Goal: Communication & Community: Answer question/provide support

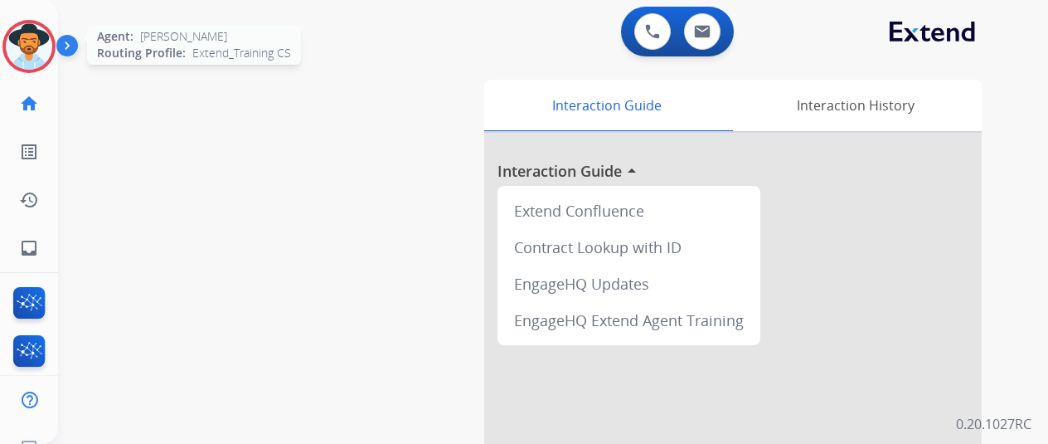
click at [43, 36] on img at bounding box center [29, 46] width 46 height 46
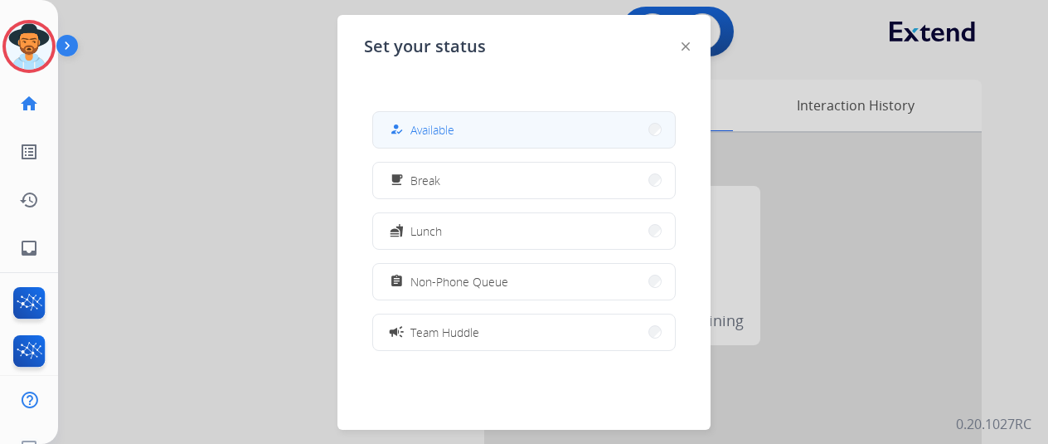
click at [463, 130] on button "how_to_reg Available" at bounding box center [524, 130] width 302 height 36
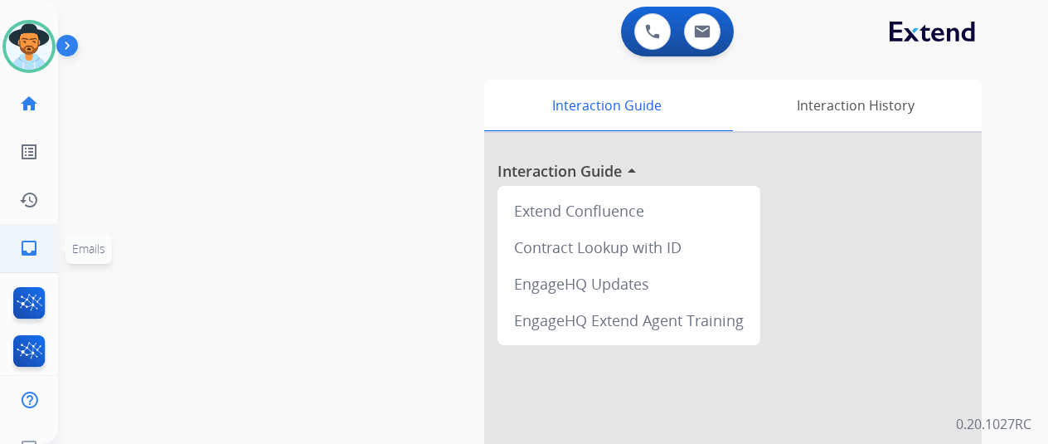
click at [27, 238] on mat-icon "inbox" at bounding box center [29, 248] width 20 height 20
select select "**********"
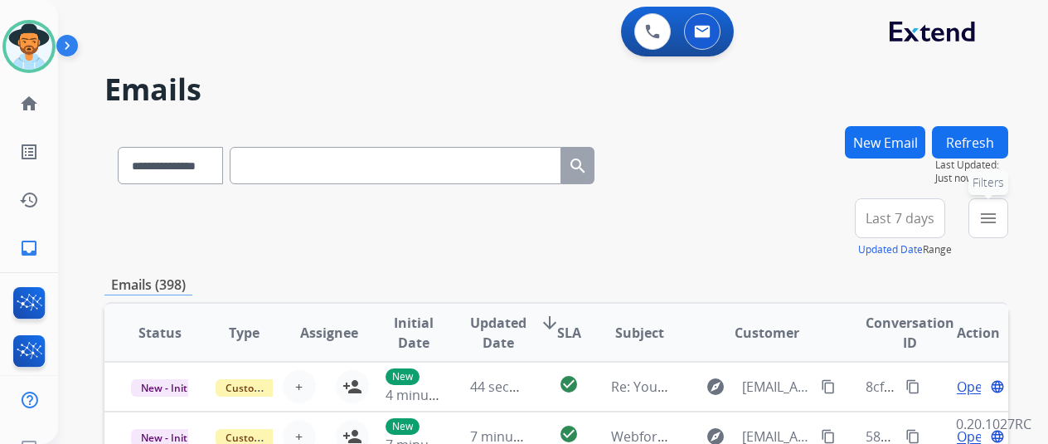
click at [998, 216] on mat-icon "menu" at bounding box center [988, 218] width 20 height 20
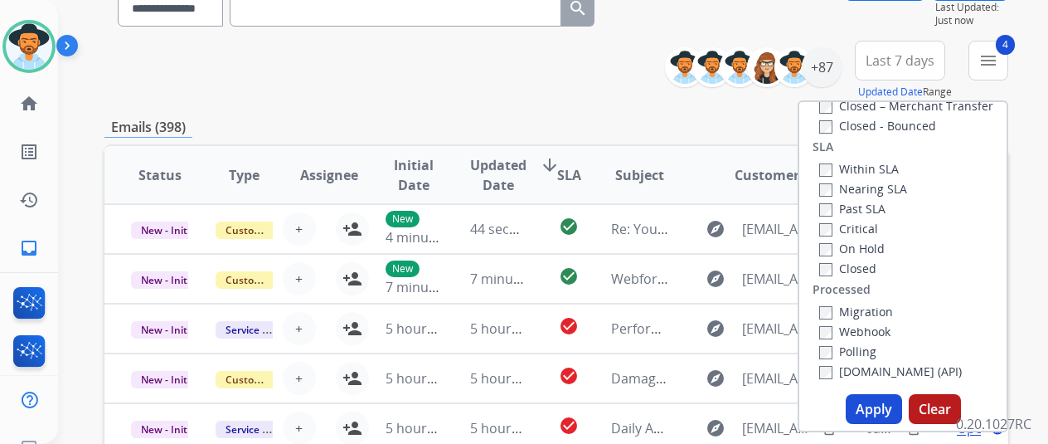
scroll to position [332, 0]
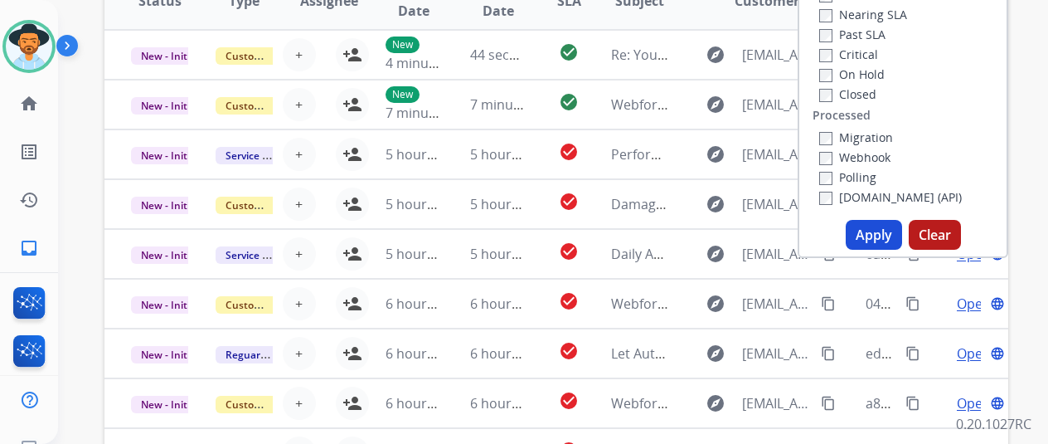
click at [879, 235] on button "Apply" at bounding box center [874, 235] width 56 height 30
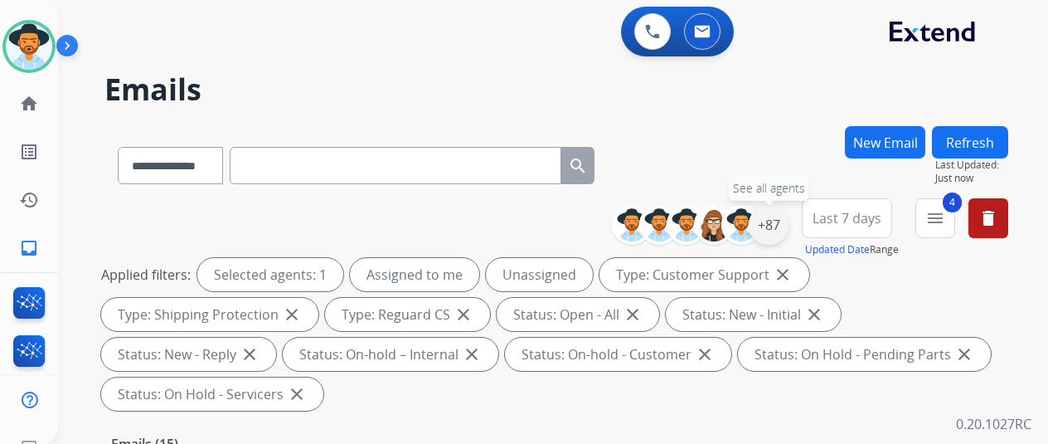
click at [776, 226] on div "+87" at bounding box center [769, 225] width 40 height 40
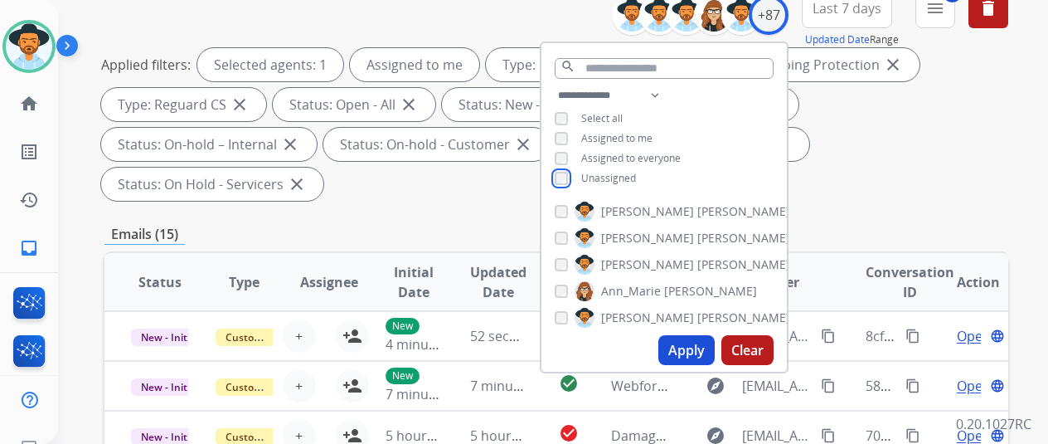
scroll to position [249, 0]
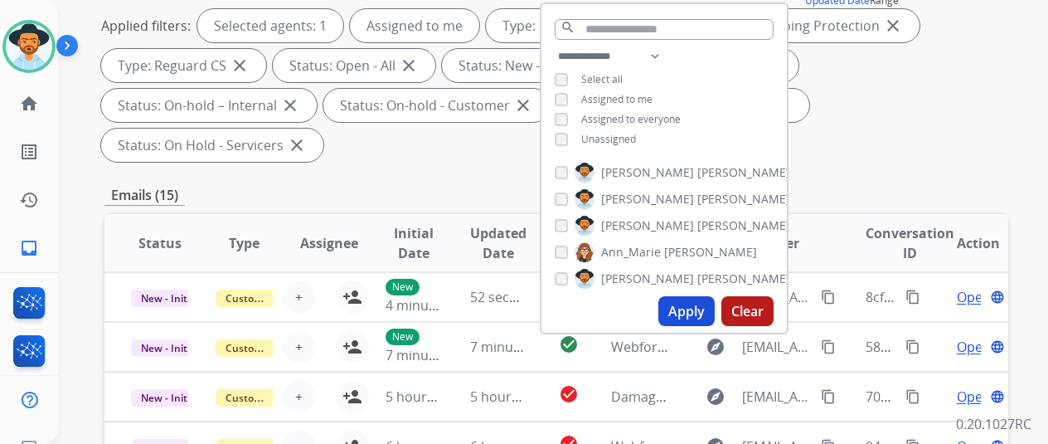
click at [696, 306] on button "Apply" at bounding box center [686, 311] width 56 height 30
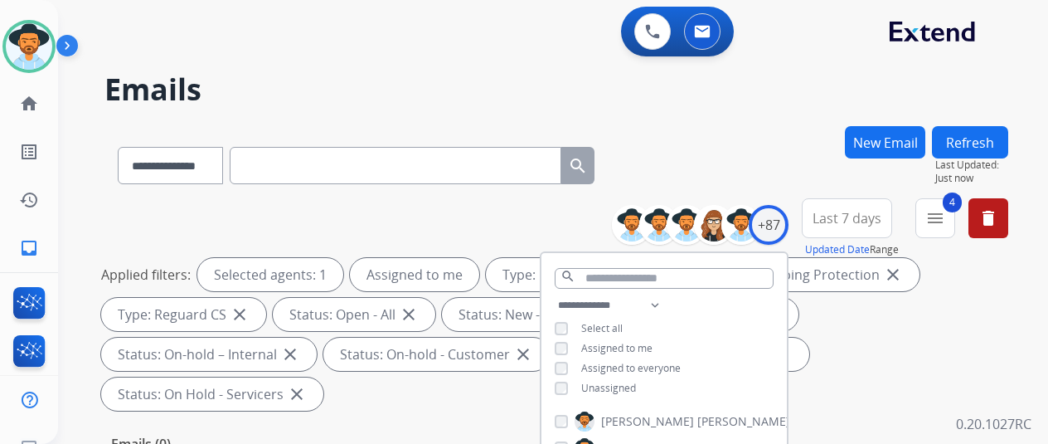
click at [750, 140] on div "**********" at bounding box center [556, 162] width 904 height 72
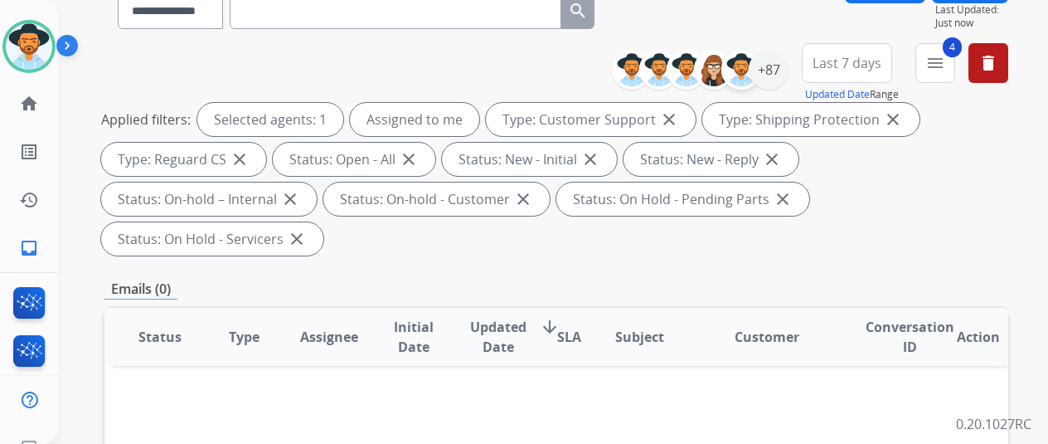
scroll to position [83, 0]
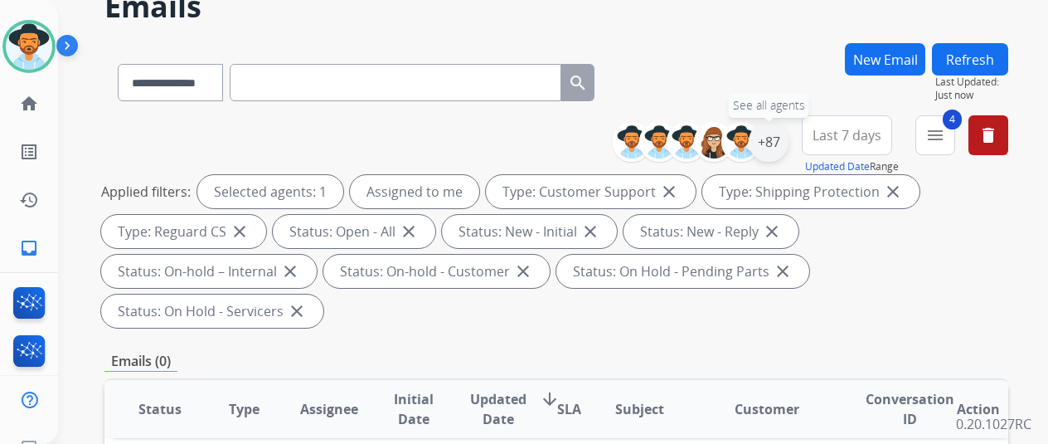
click at [781, 142] on div "+87" at bounding box center [769, 142] width 40 height 40
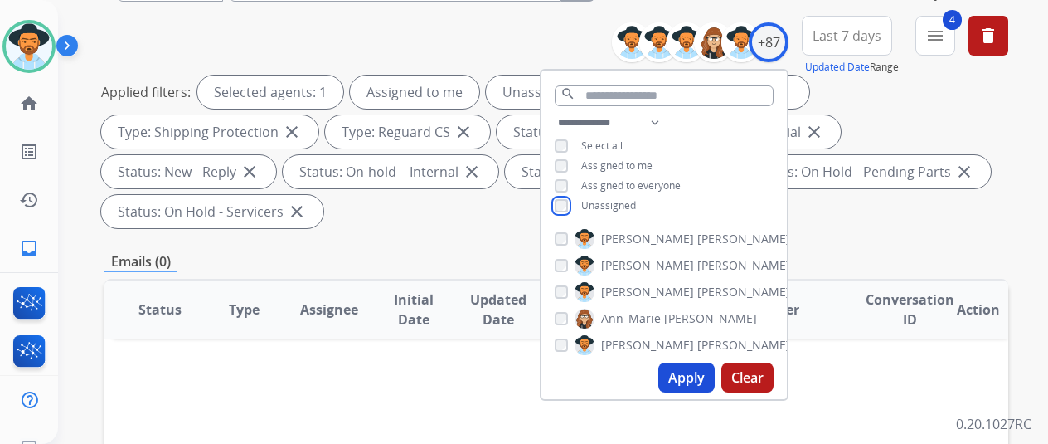
scroll to position [332, 0]
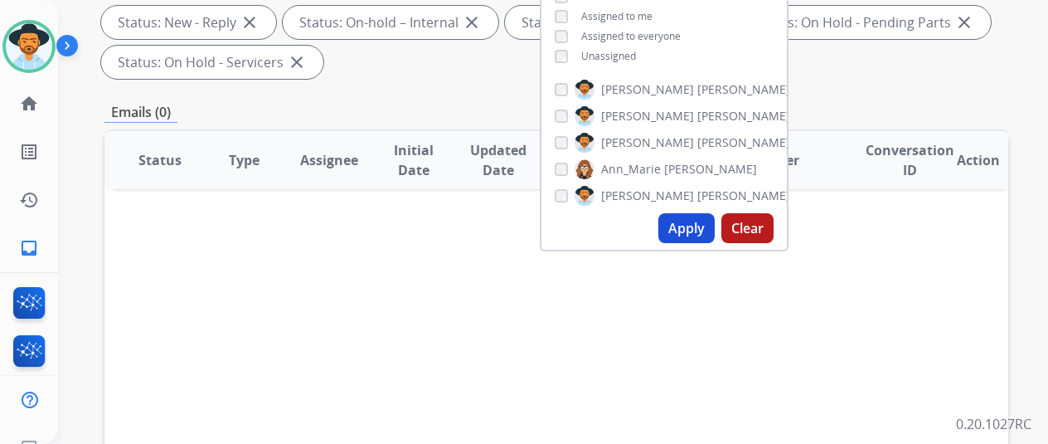
click at [684, 231] on button "Apply" at bounding box center [686, 228] width 56 height 30
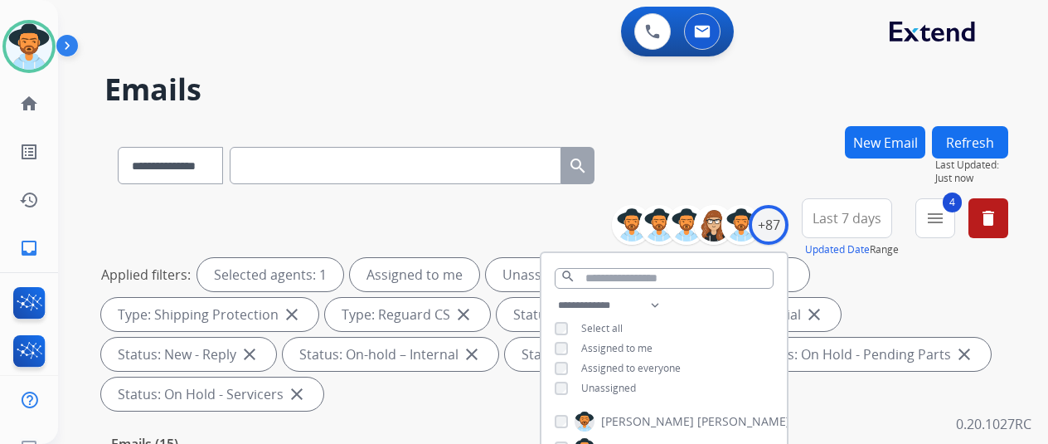
click at [710, 129] on div "**********" at bounding box center [556, 162] width 904 height 72
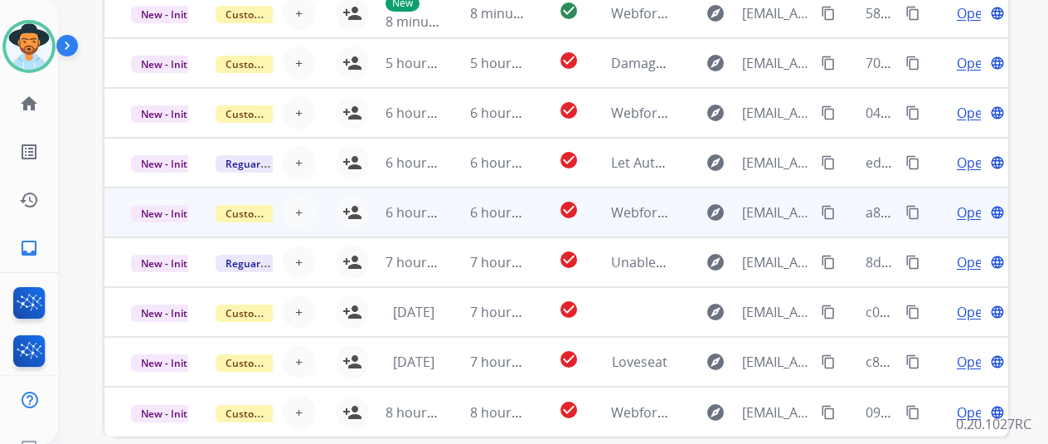
scroll to position [645, 0]
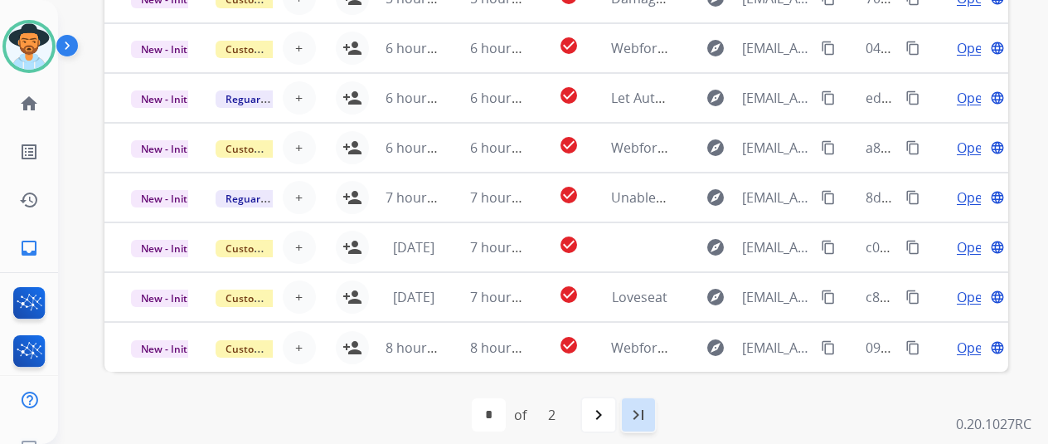
click at [648, 407] on mat-icon "last_page" at bounding box center [638, 415] width 20 height 20
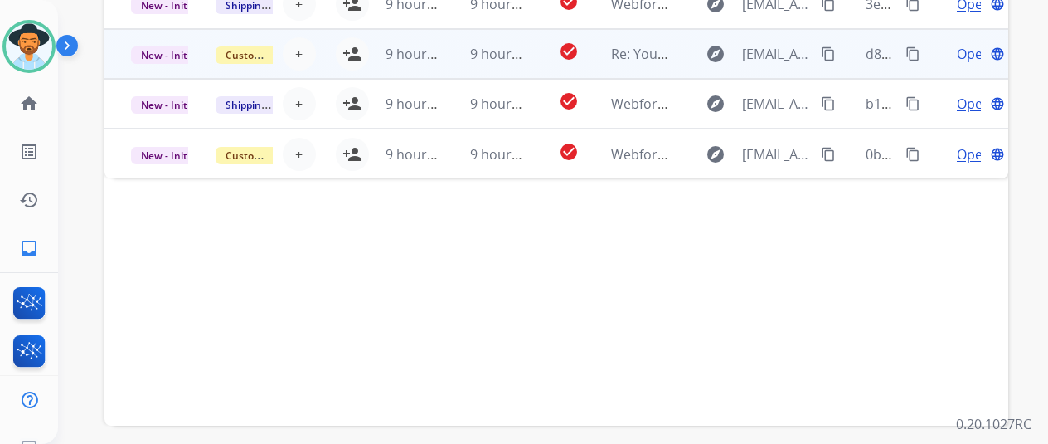
scroll to position [396, 0]
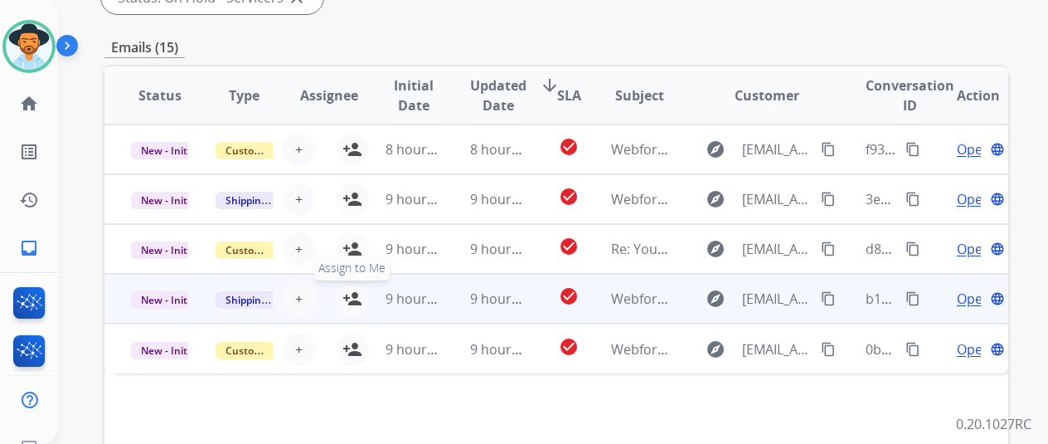
drag, startPoint x: 356, startPoint y: 344, endPoint x: 351, endPoint y: 303, distance: 41.8
click at [355, 342] on mat-icon "person_add" at bounding box center [352, 349] width 20 height 20
click at [359, 291] on td "9 hours ago" at bounding box center [401, 299] width 85 height 50
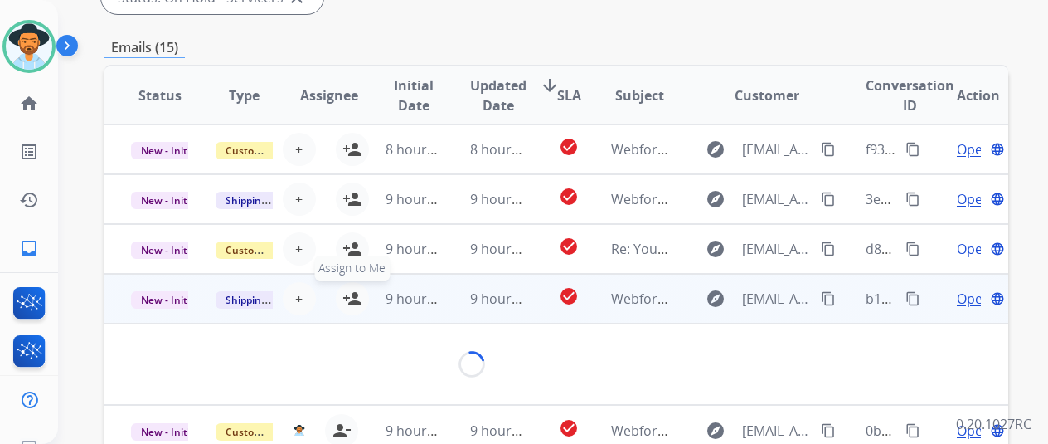
click at [347, 293] on mat-icon "person_add" at bounding box center [352, 299] width 20 height 20
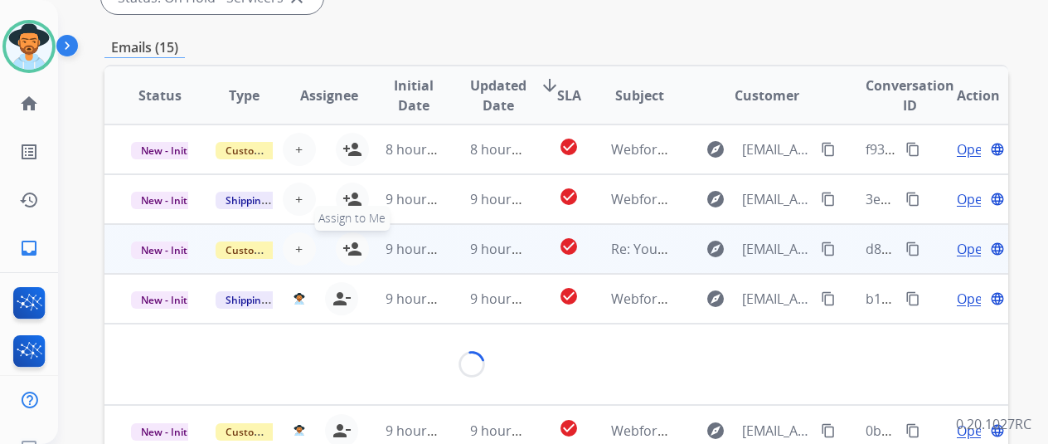
click at [349, 239] on mat-icon "person_add" at bounding box center [352, 249] width 20 height 20
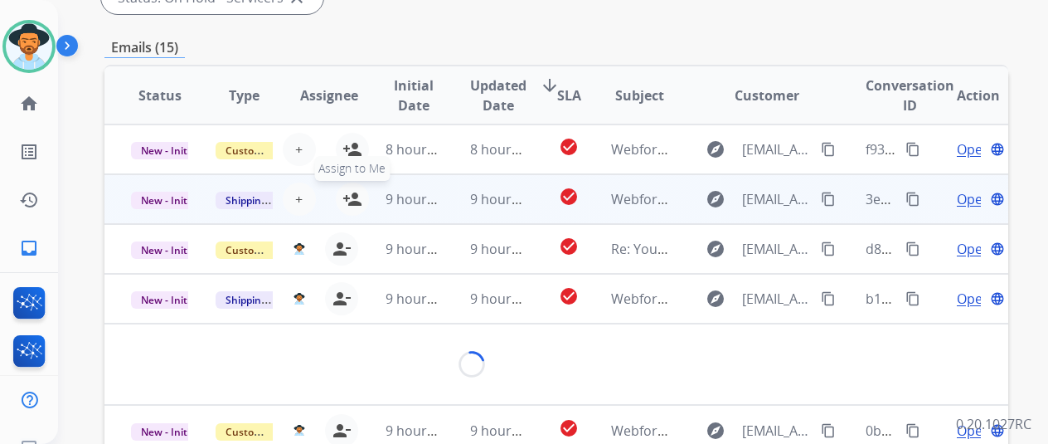
click at [348, 191] on mat-icon "person_add" at bounding box center [352, 199] width 20 height 20
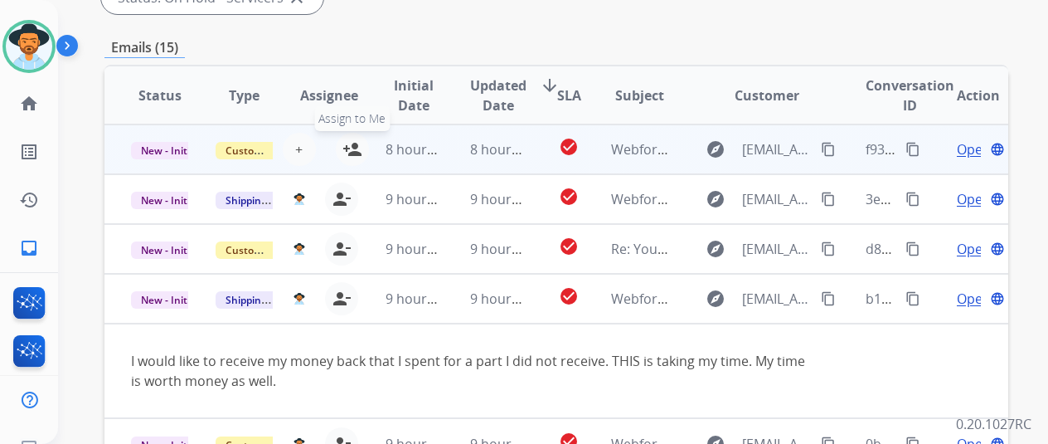
click at [357, 147] on mat-icon "person_add" at bounding box center [352, 149] width 20 height 20
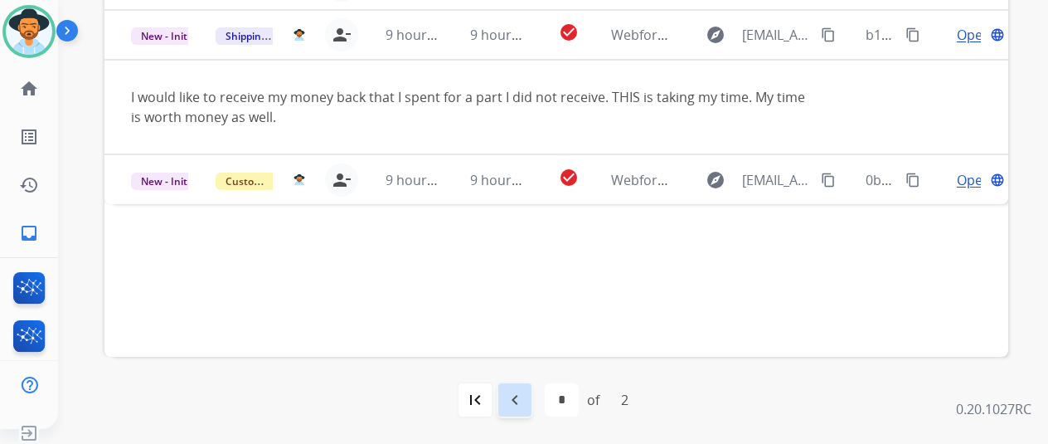
scroll to position [20, 0]
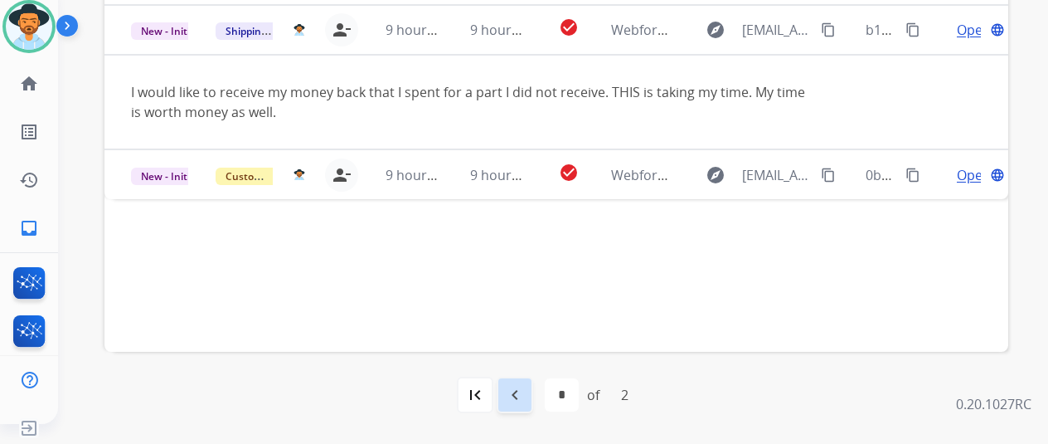
click at [517, 402] on mat-icon "navigate_before" at bounding box center [515, 395] width 20 height 20
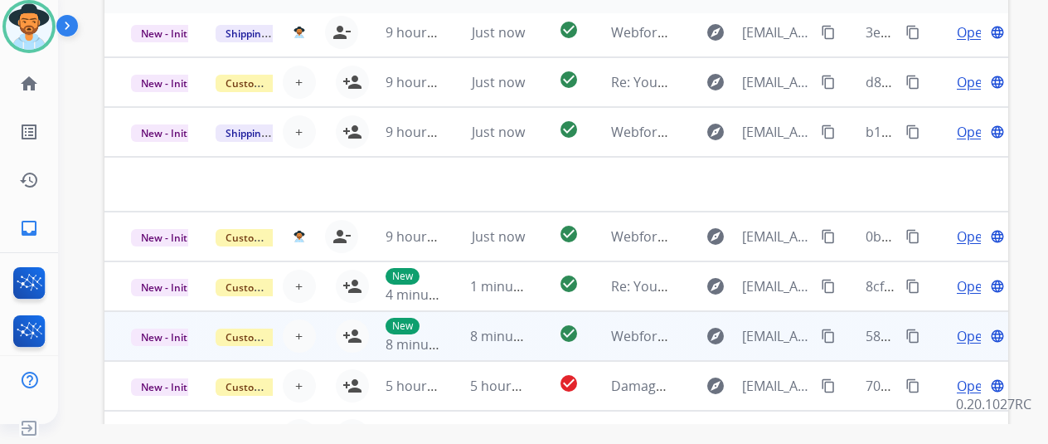
scroll to position [645, 0]
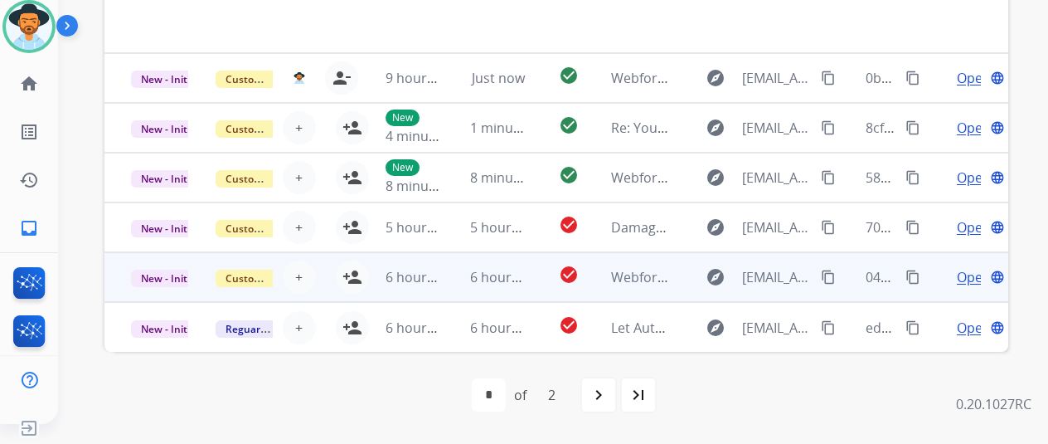
drag, startPoint x: 353, startPoint y: 318, endPoint x: 370, endPoint y: 274, distance: 47.0
click at [356, 313] on button "person_add Assign to Me" at bounding box center [352, 327] width 33 height 33
click at [347, 272] on mat-icon "person_add" at bounding box center [352, 277] width 20 height 20
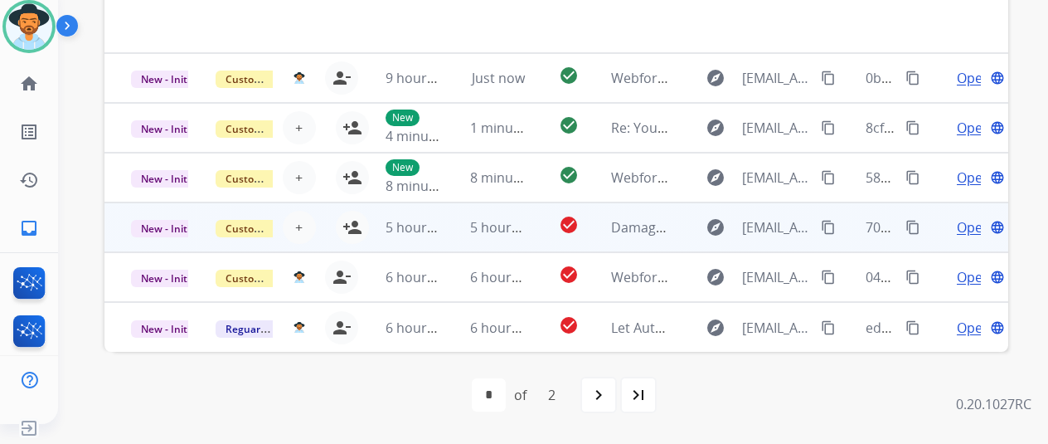
drag, startPoint x: 357, startPoint y: 227, endPoint x: 360, endPoint y: 218, distance: 9.7
click at [357, 221] on mat-icon "person_add" at bounding box center [352, 227] width 20 height 20
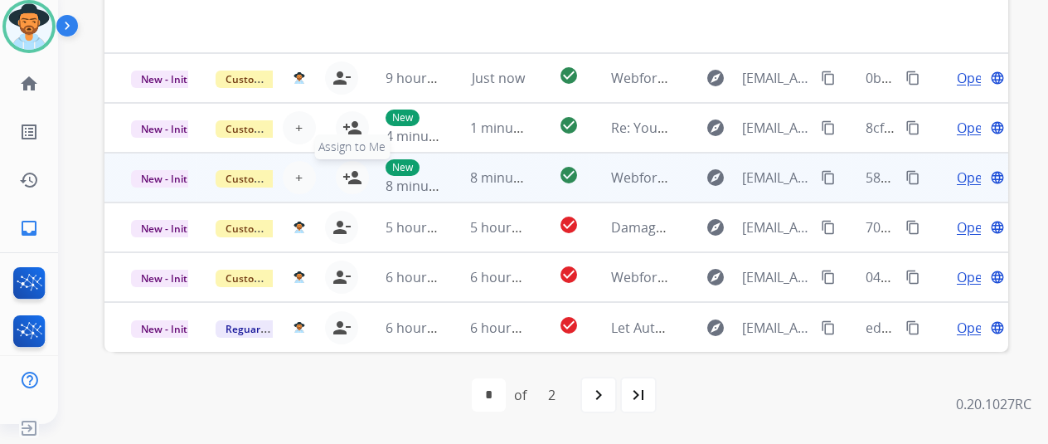
click at [350, 164] on button "person_add Assign to Me" at bounding box center [352, 177] width 33 height 33
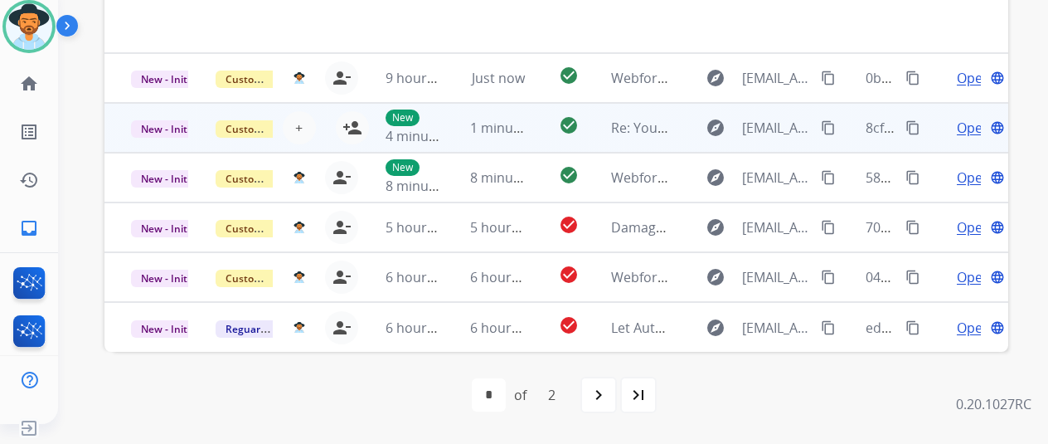
click at [359, 123] on td "New 4 minutes ago" at bounding box center [401, 128] width 85 height 50
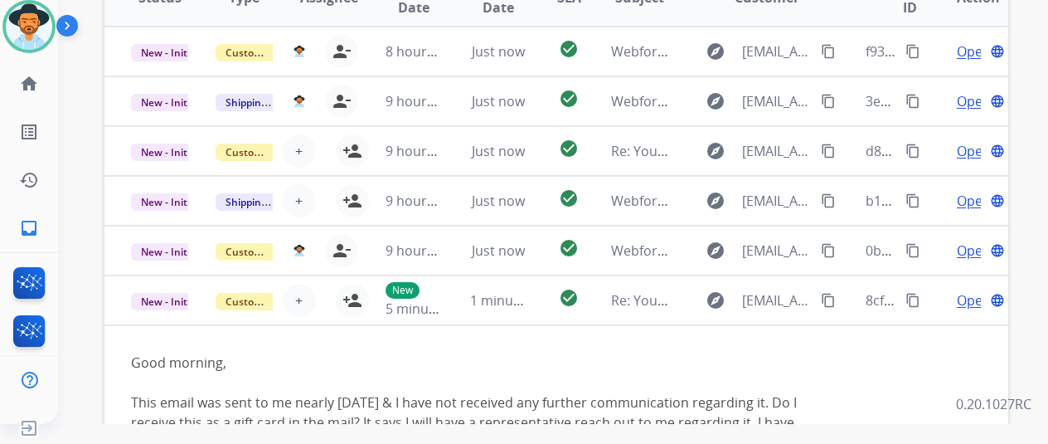
scroll to position [313, 0]
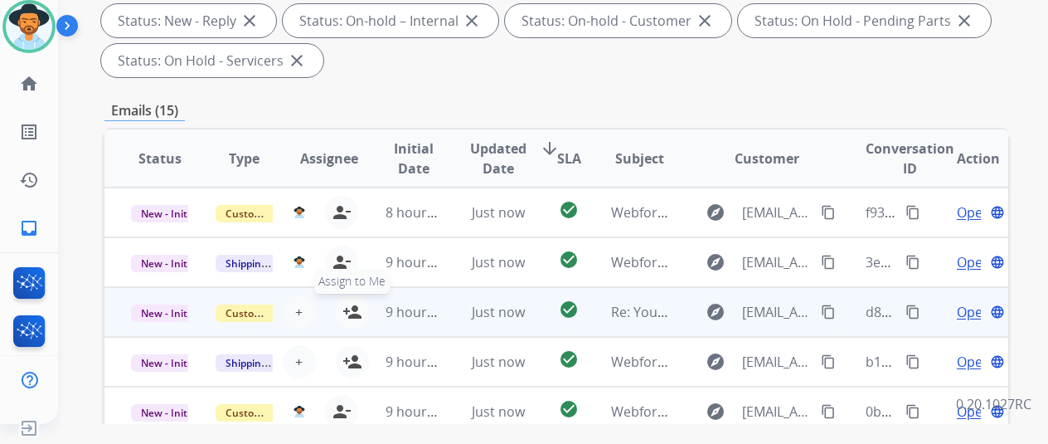
click at [356, 306] on mat-icon "person_add" at bounding box center [352, 312] width 20 height 20
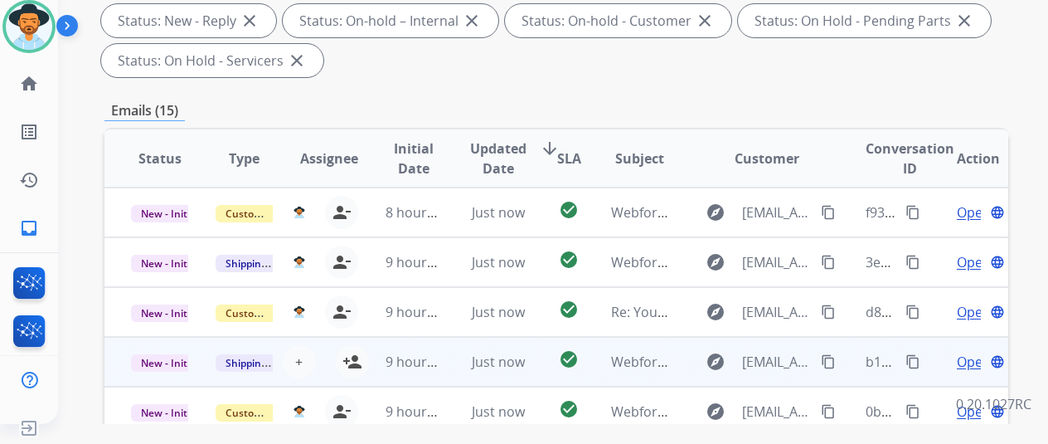
drag, startPoint x: 356, startPoint y: 358, endPoint x: 441, endPoint y: 341, distance: 87.2
click at [357, 357] on mat-icon "person_add" at bounding box center [352, 362] width 20 height 20
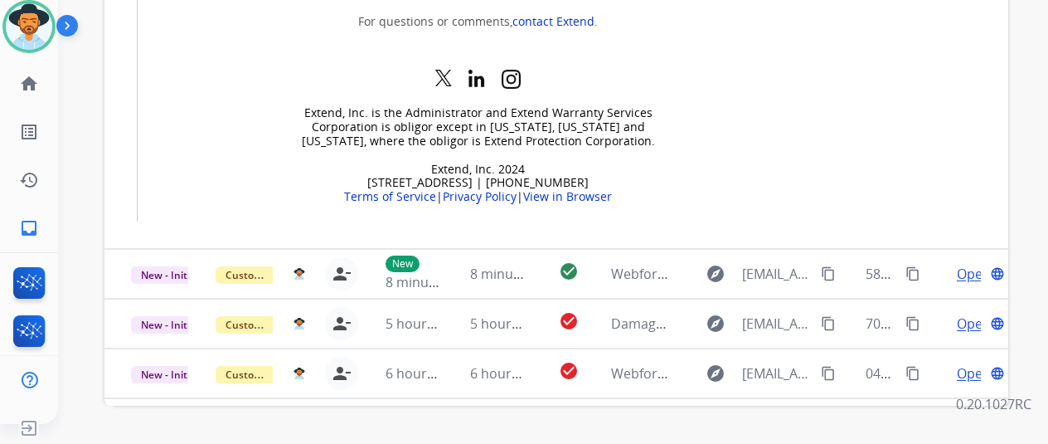
scroll to position [645, 0]
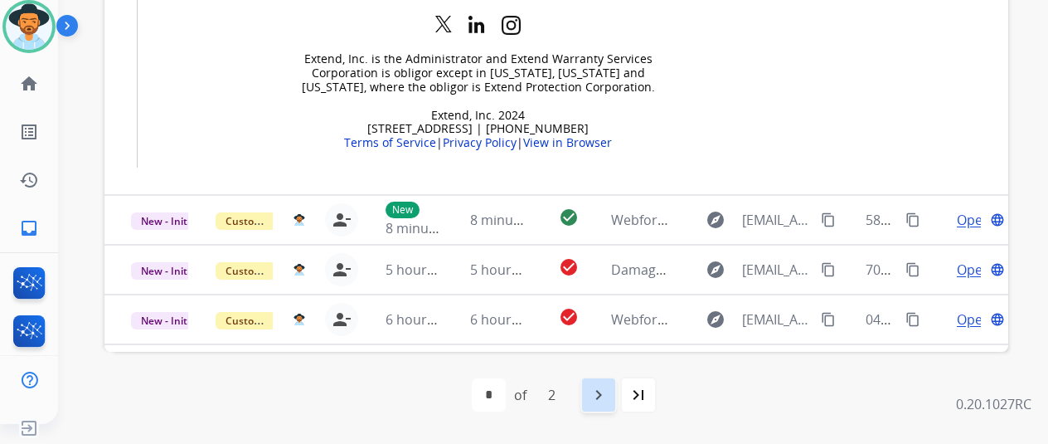
click at [605, 385] on mat-icon "navigate_next" at bounding box center [599, 395] width 20 height 20
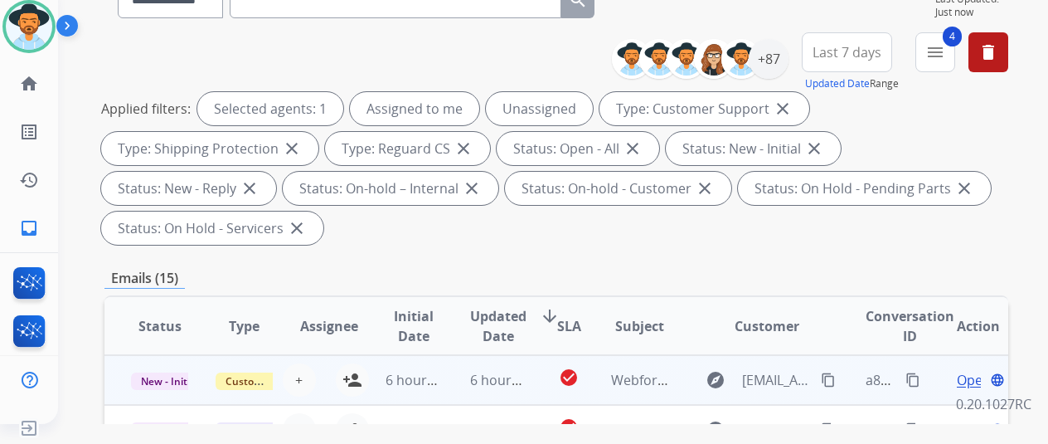
scroll to position [415, 0]
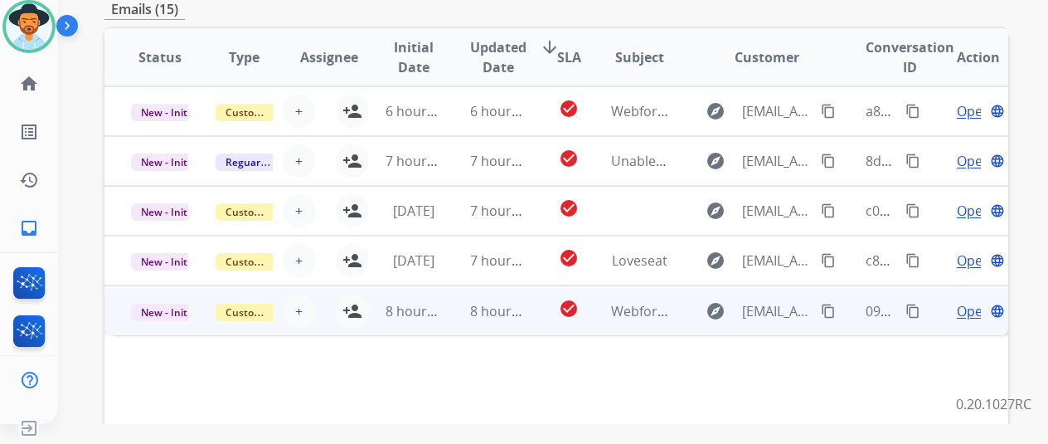
drag, startPoint x: 358, startPoint y: 304, endPoint x: 370, endPoint y: 285, distance: 22.3
click at [361, 303] on td "8 hours ago" at bounding box center [401, 310] width 85 height 50
click at [348, 304] on mat-icon "person_add" at bounding box center [352, 310] width 20 height 20
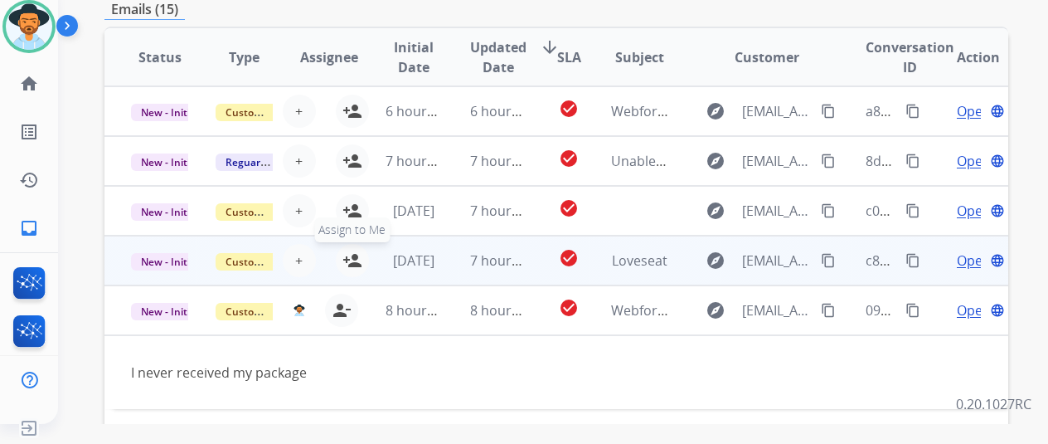
click at [348, 256] on mat-icon "person_add" at bounding box center [352, 260] width 20 height 20
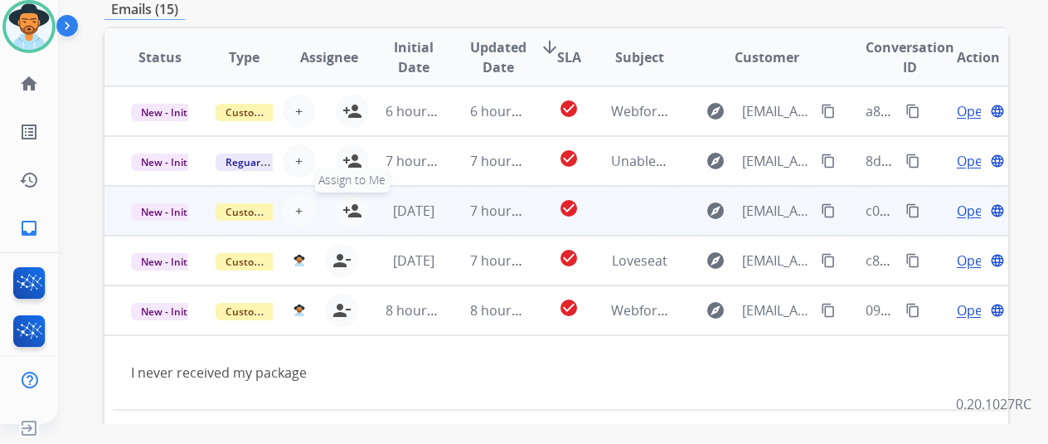
click at [348, 210] on mat-icon "person_add" at bounding box center [352, 211] width 20 height 20
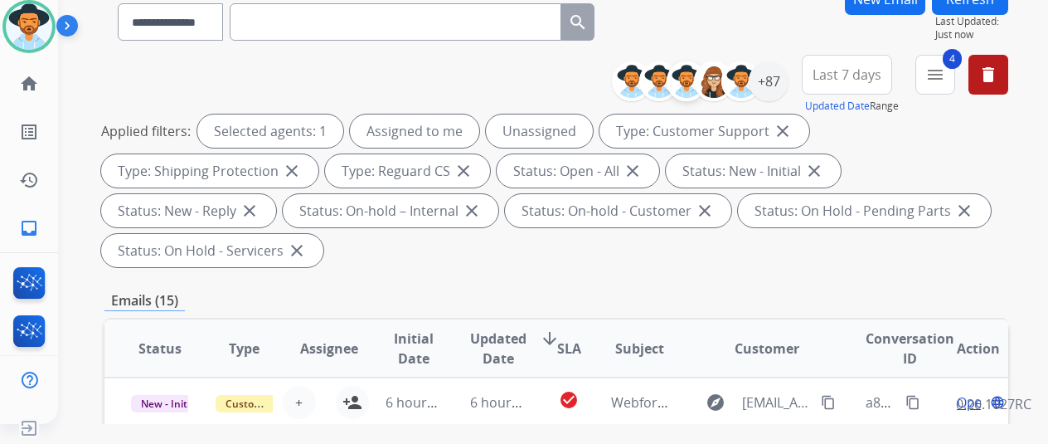
scroll to position [0, 0]
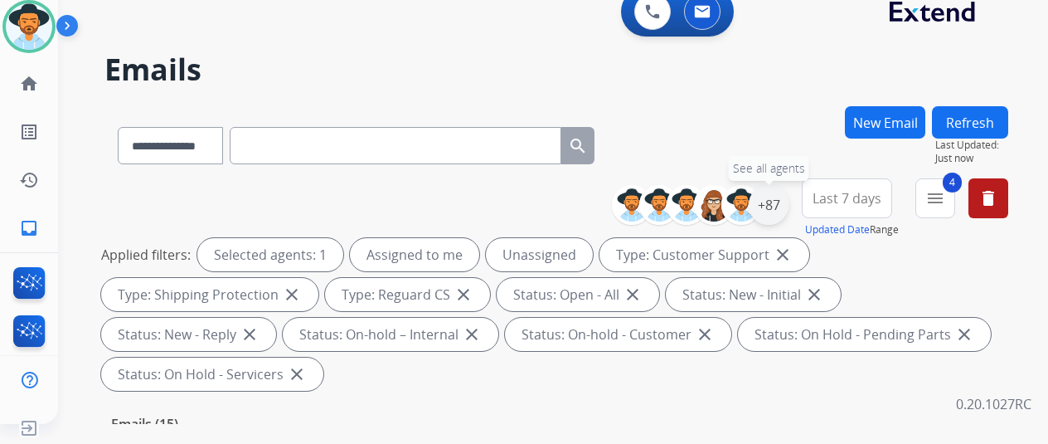
click at [776, 201] on div "+87" at bounding box center [769, 205] width 40 height 40
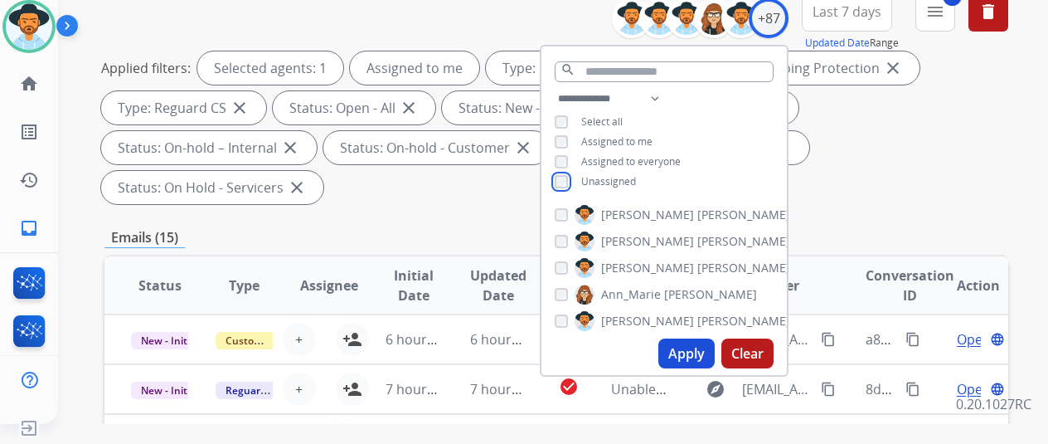
scroll to position [415, 0]
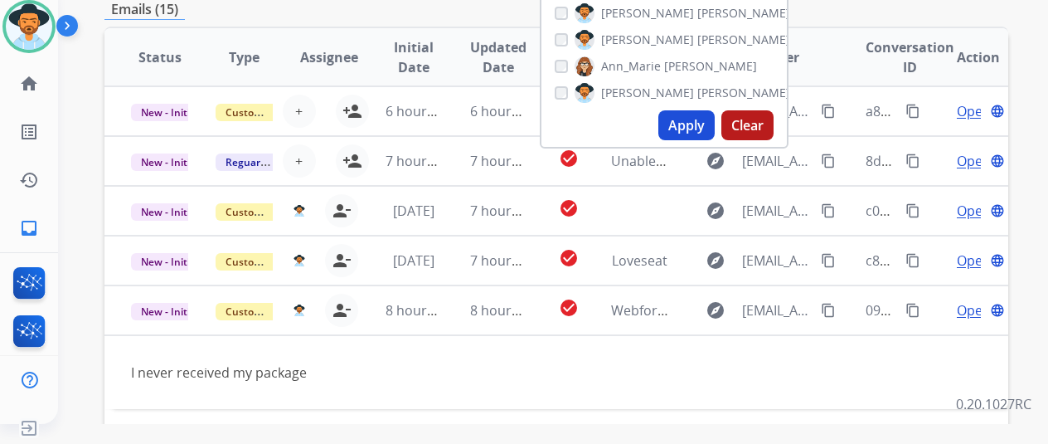
click at [704, 125] on button "Apply" at bounding box center [686, 125] width 56 height 30
select select "*"
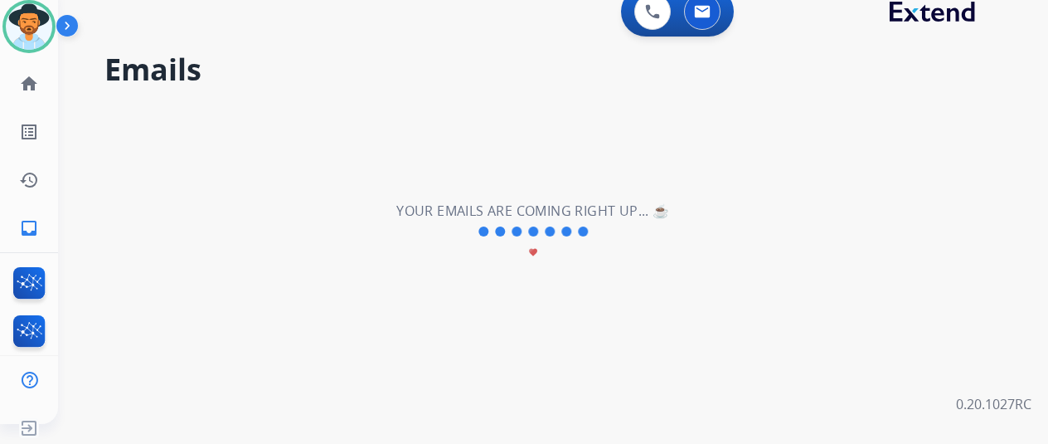
scroll to position [0, 0]
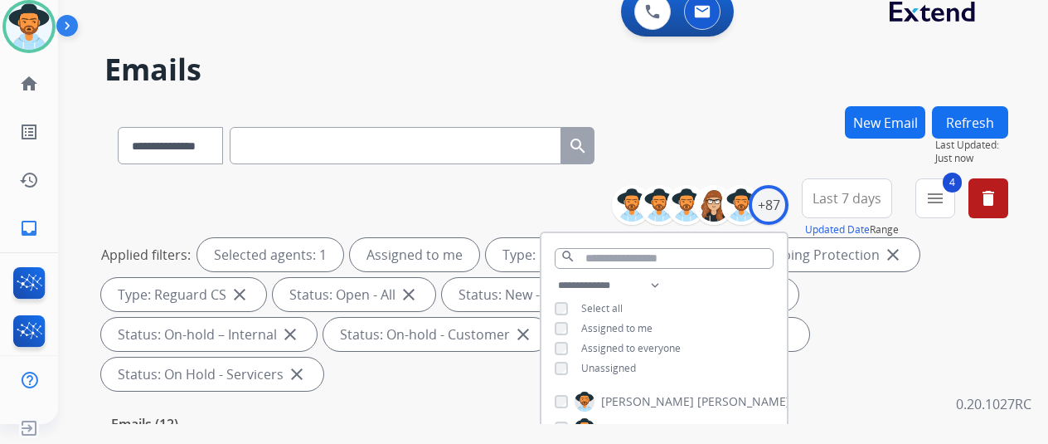
click at [683, 109] on div "**********" at bounding box center [556, 142] width 904 height 72
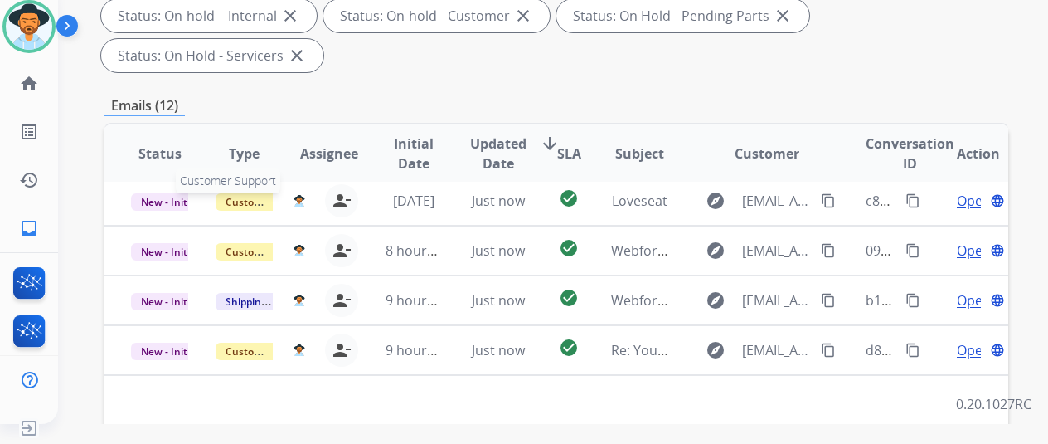
scroll to position [580, 0]
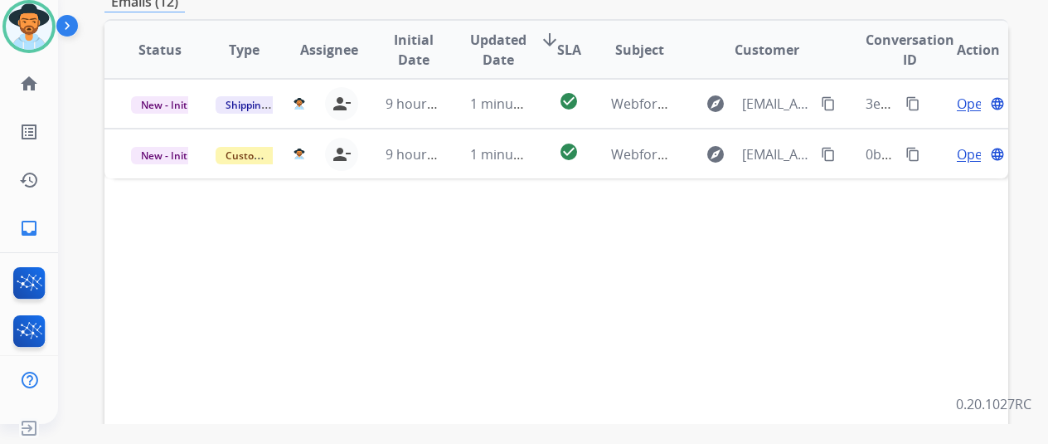
scroll to position [274, 0]
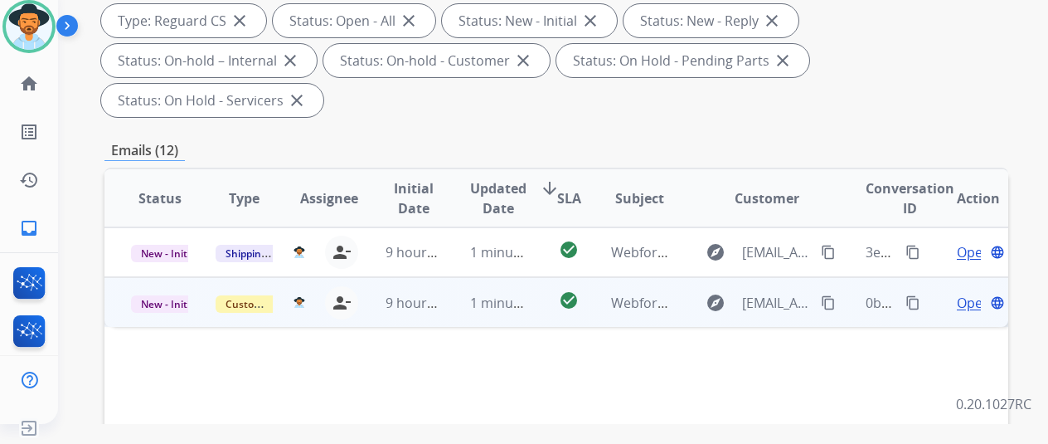
click at [973, 293] on span "Open" at bounding box center [974, 303] width 34 height 20
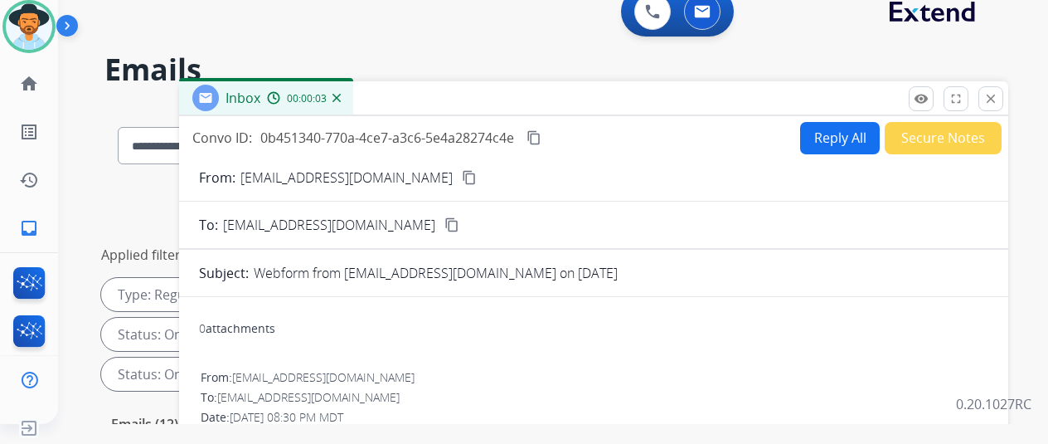
scroll to position [0, 0]
click at [462, 177] on mat-icon "content_copy" at bounding box center [469, 177] width 15 height 15
click at [826, 134] on button "Reply All" at bounding box center [840, 138] width 80 height 32
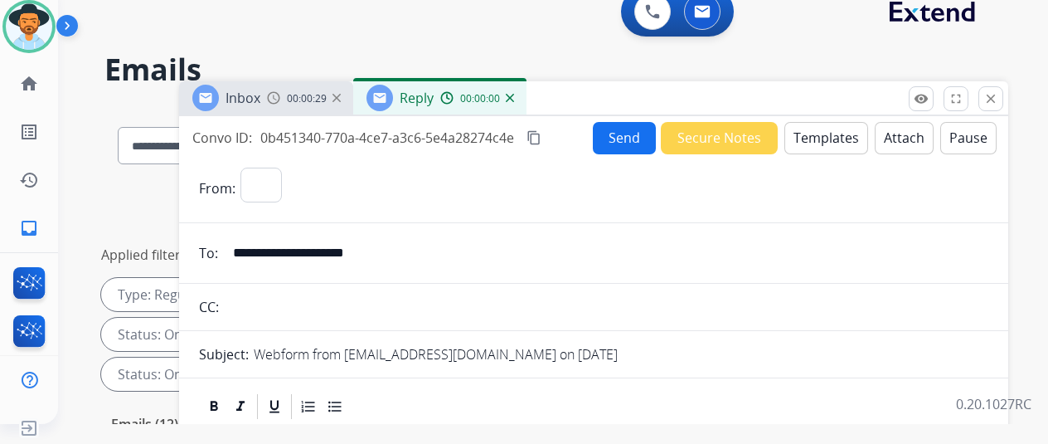
select select "**********"
click at [834, 134] on button "Templates" at bounding box center [826, 138] width 84 height 32
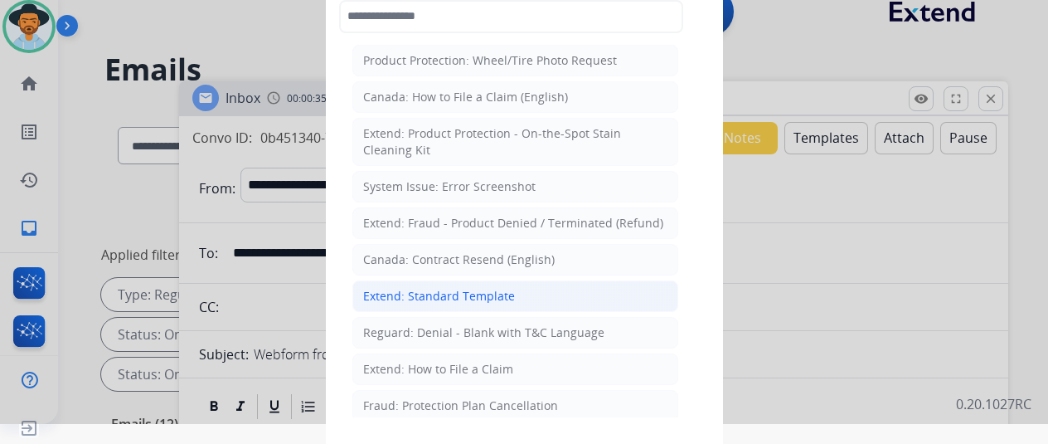
click at [418, 289] on div "Extend: Standard Template" at bounding box center [439, 296] width 152 height 17
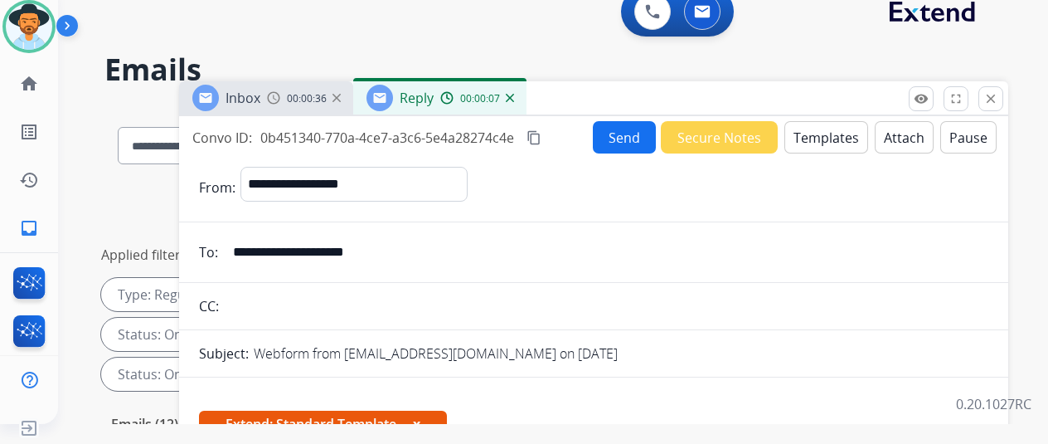
click at [541, 138] on mat-icon "content_copy" at bounding box center [533, 137] width 15 height 15
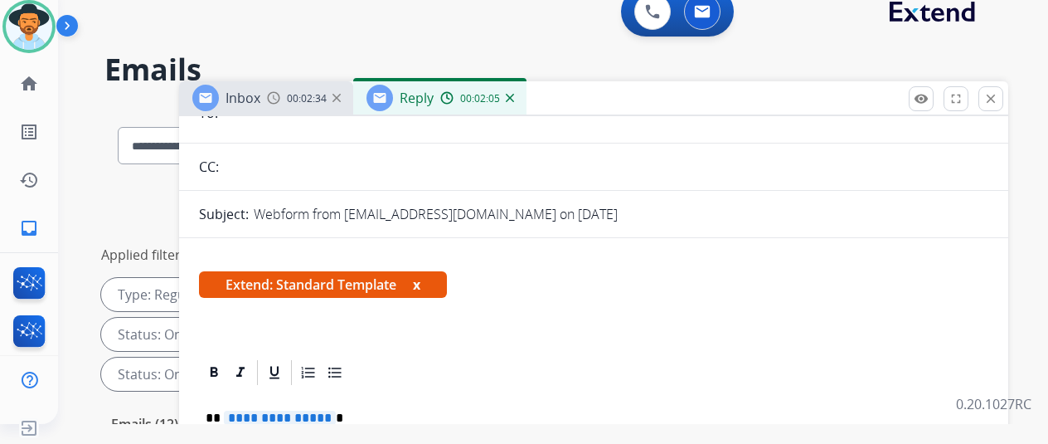
scroll to position [332, 0]
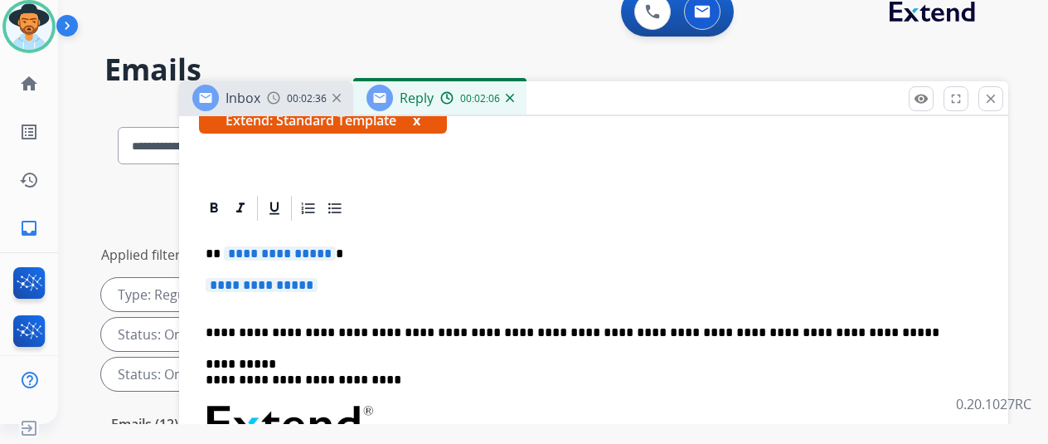
click at [336, 246] on span "**********" at bounding box center [280, 253] width 112 height 14
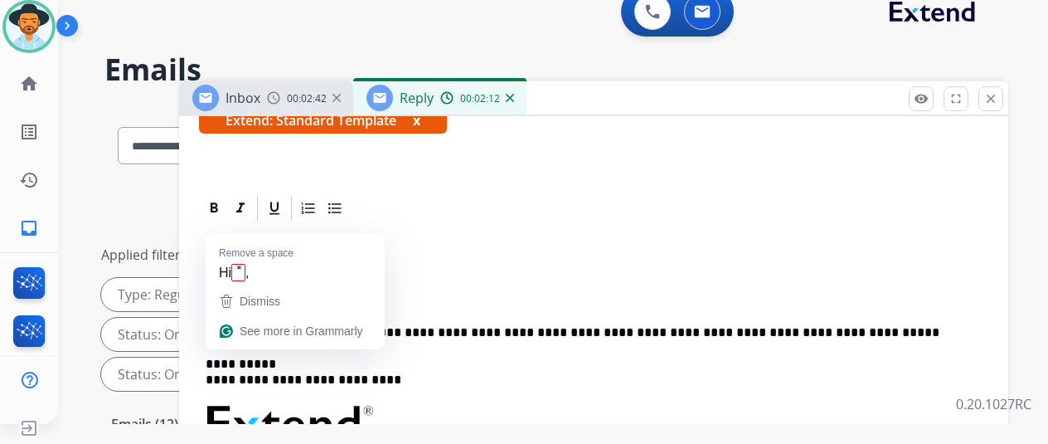
click at [335, 246] on span "**********" at bounding box center [280, 253] width 112 height 14
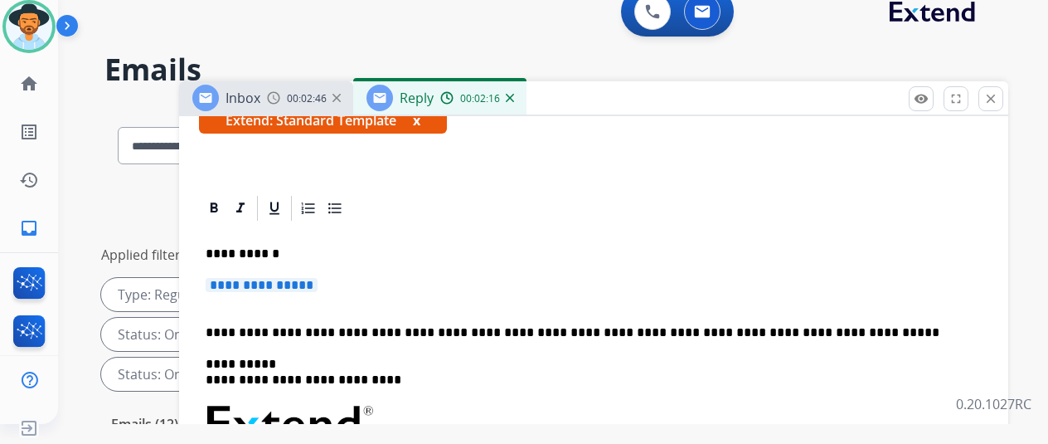
click at [318, 278] on span "**********" at bounding box center [262, 285] width 112 height 14
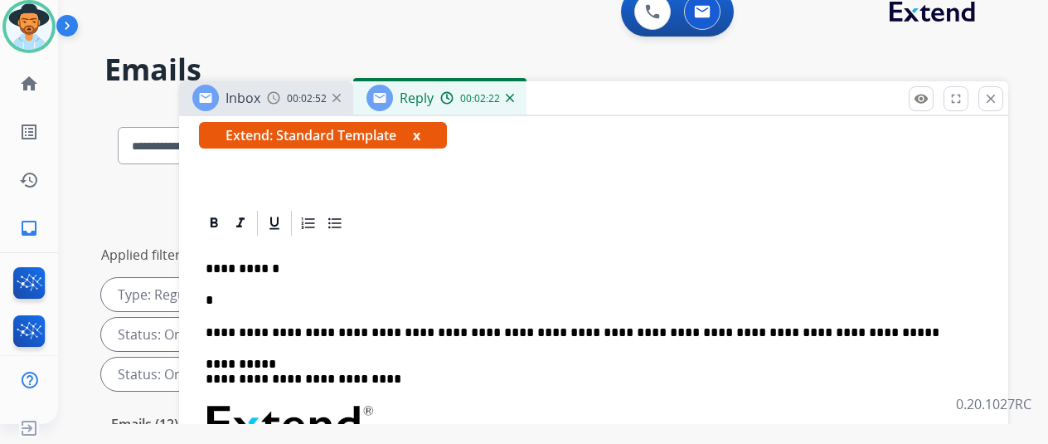
scroll to position [318, 0]
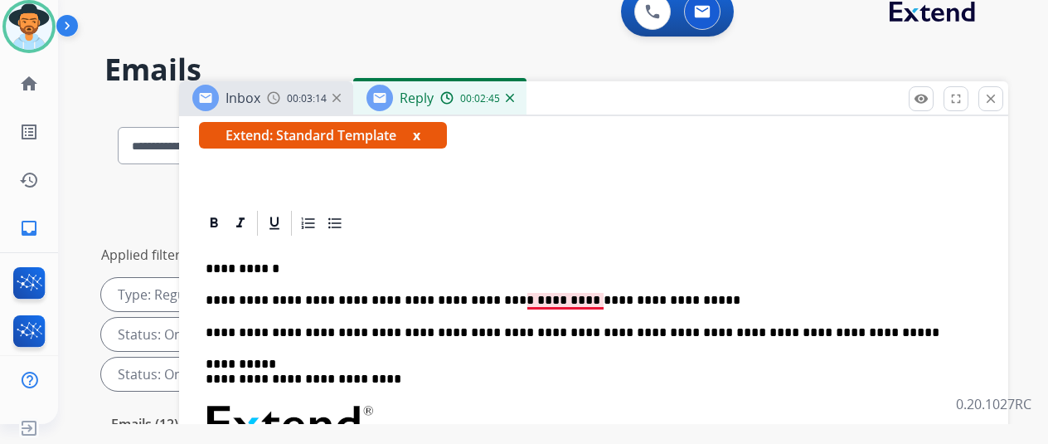
click at [602, 293] on p "**********" at bounding box center [587, 300] width 763 height 15
click at [562, 293] on p "**********" at bounding box center [587, 300] width 763 height 15
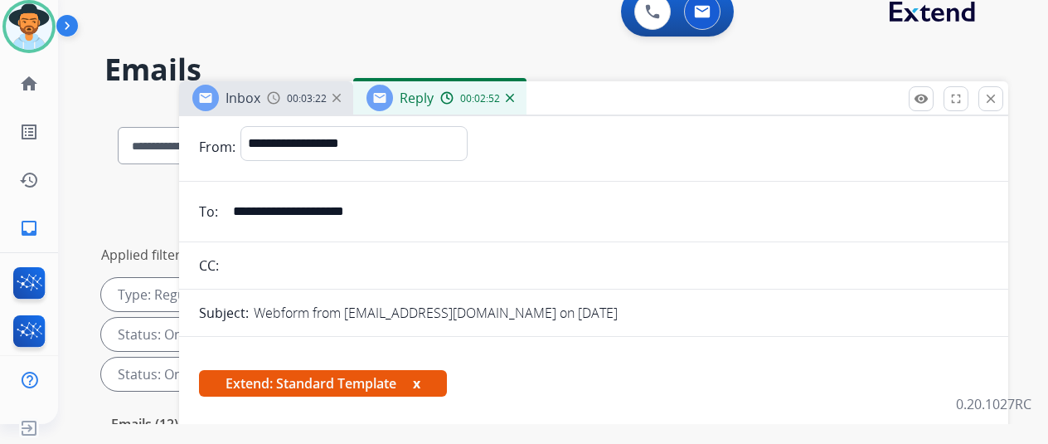
scroll to position [0, 0]
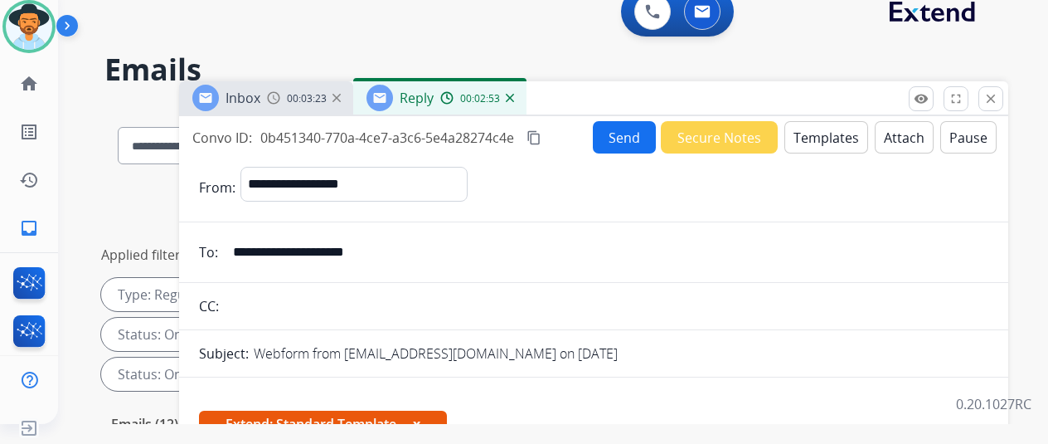
click at [622, 133] on button "Send" at bounding box center [624, 137] width 63 height 32
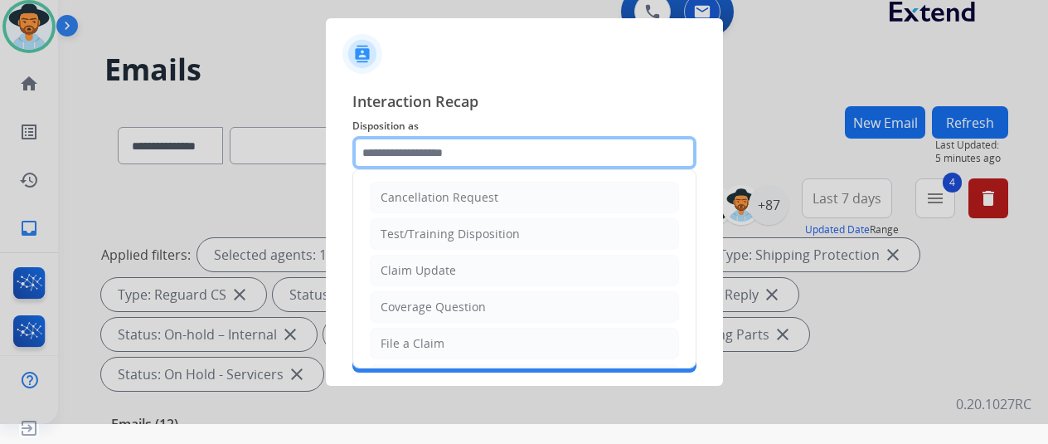
click at [395, 149] on input "text" at bounding box center [524, 152] width 344 height 33
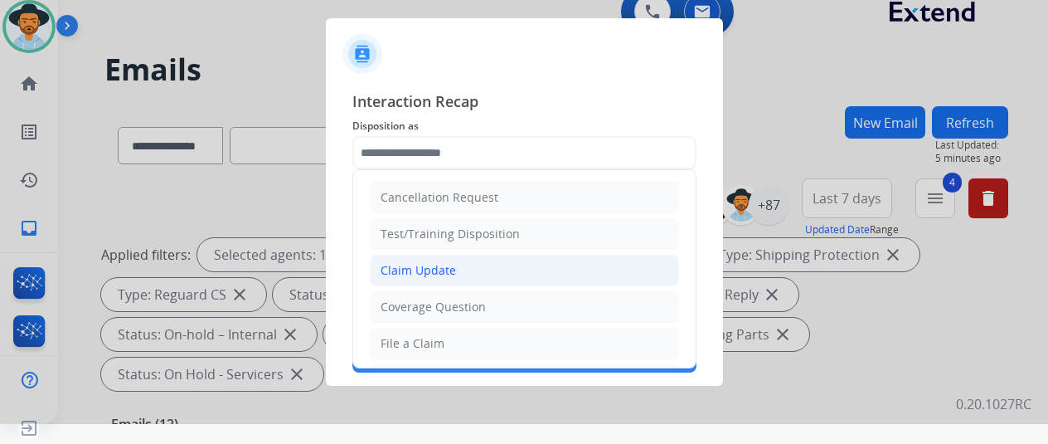
click at [413, 268] on div "Claim Update" at bounding box center [418, 270] width 75 height 17
type input "**********"
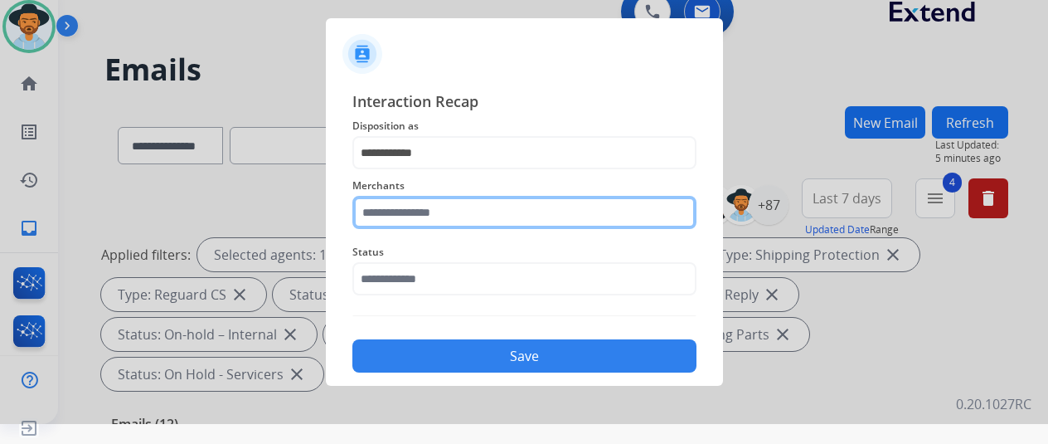
click at [398, 218] on input "text" at bounding box center [524, 212] width 344 height 33
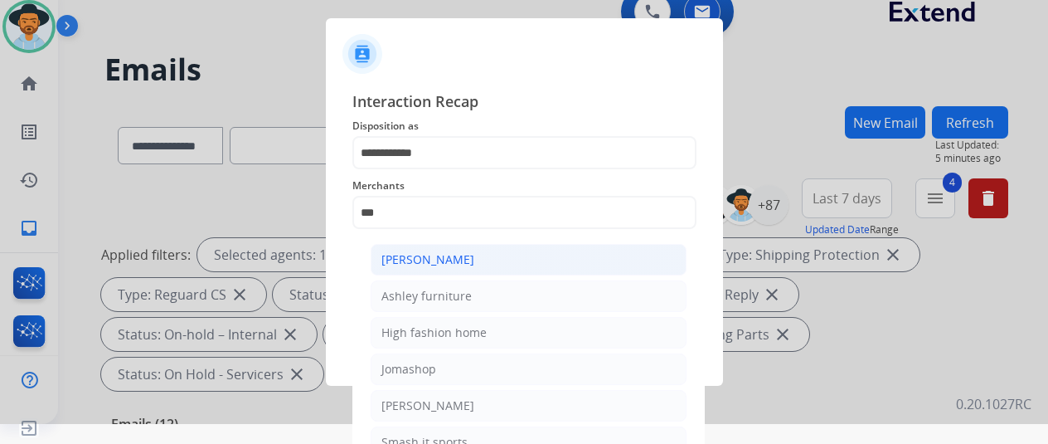
click at [444, 261] on div "[PERSON_NAME]" at bounding box center [427, 259] width 93 height 17
type input "**********"
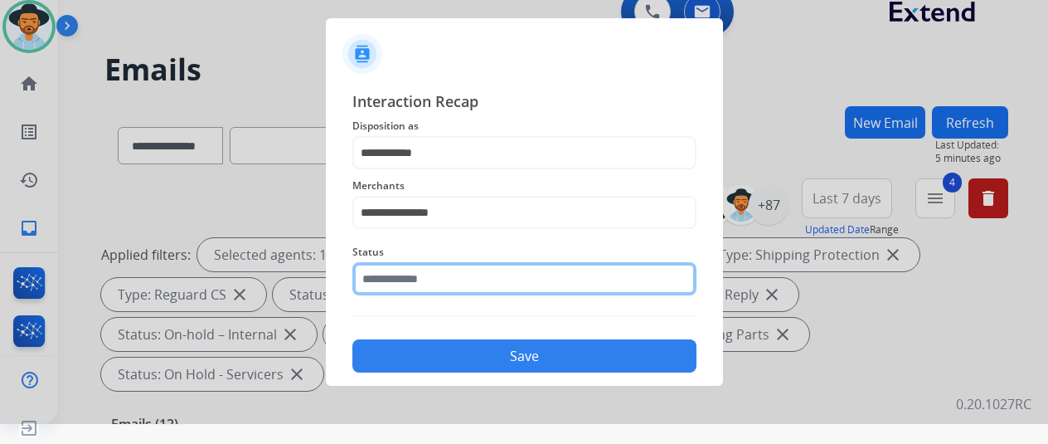
click at [424, 279] on input "text" at bounding box center [524, 278] width 344 height 33
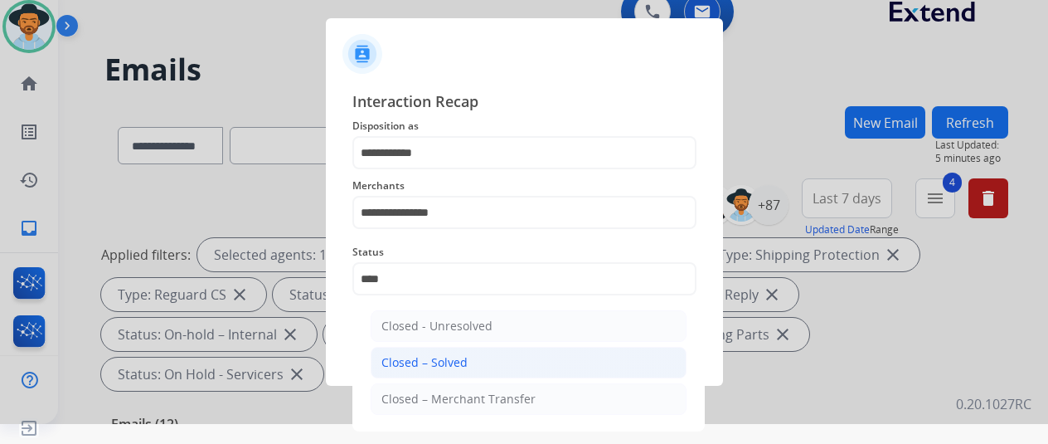
click at [444, 364] on div "Closed – Solved" at bounding box center [424, 362] width 86 height 17
type input "**********"
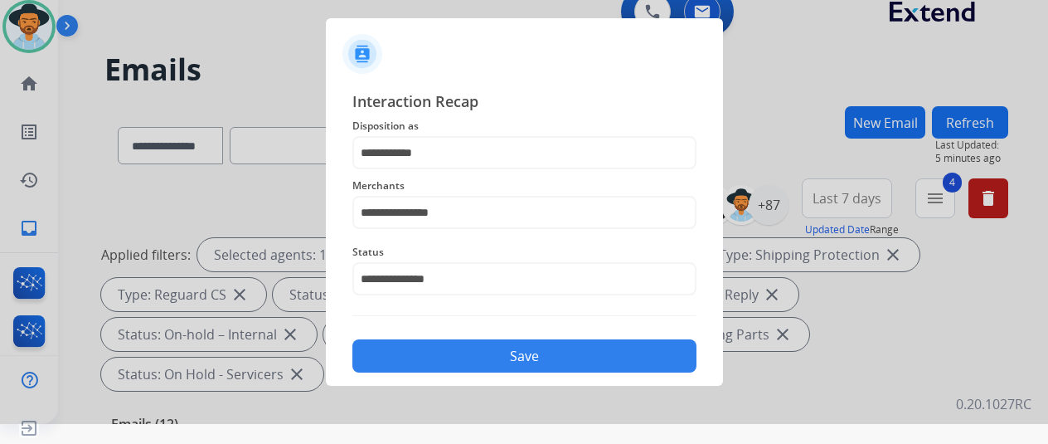
click at [449, 357] on button "Save" at bounding box center [524, 355] width 344 height 33
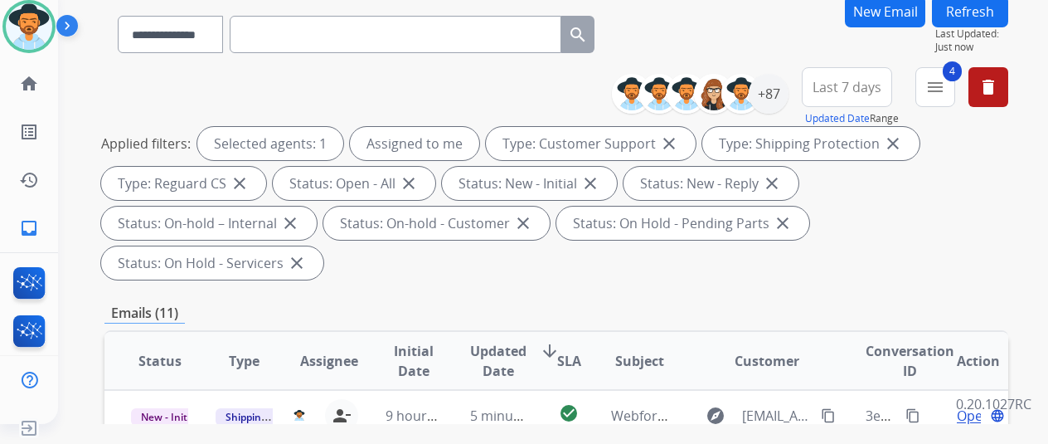
scroll to position [332, 0]
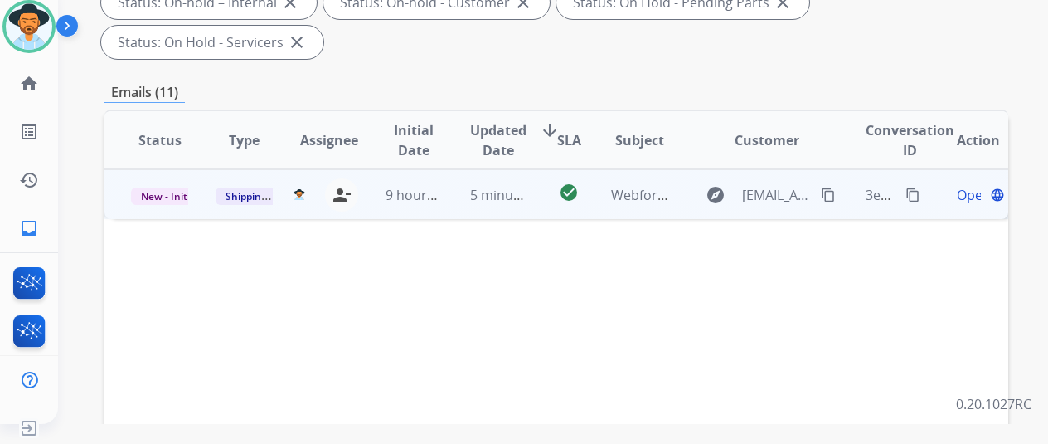
click at [966, 185] on span "Open" at bounding box center [974, 195] width 34 height 20
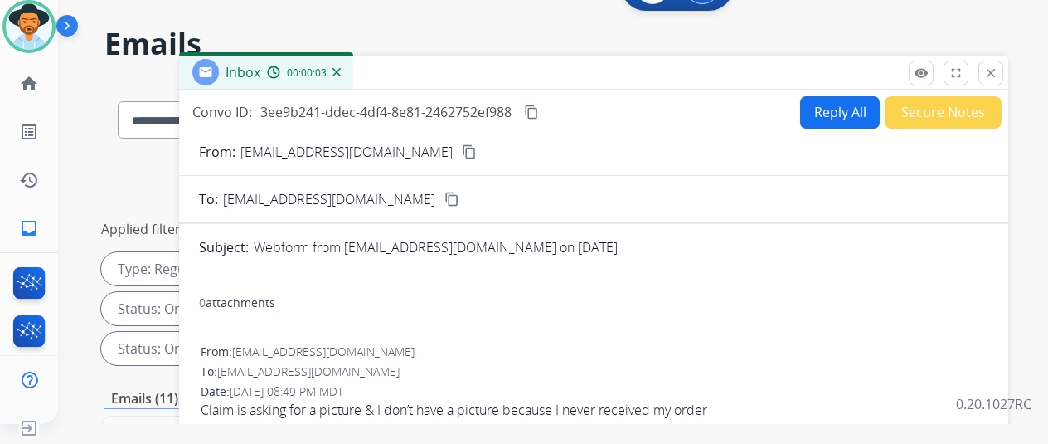
scroll to position [0, 0]
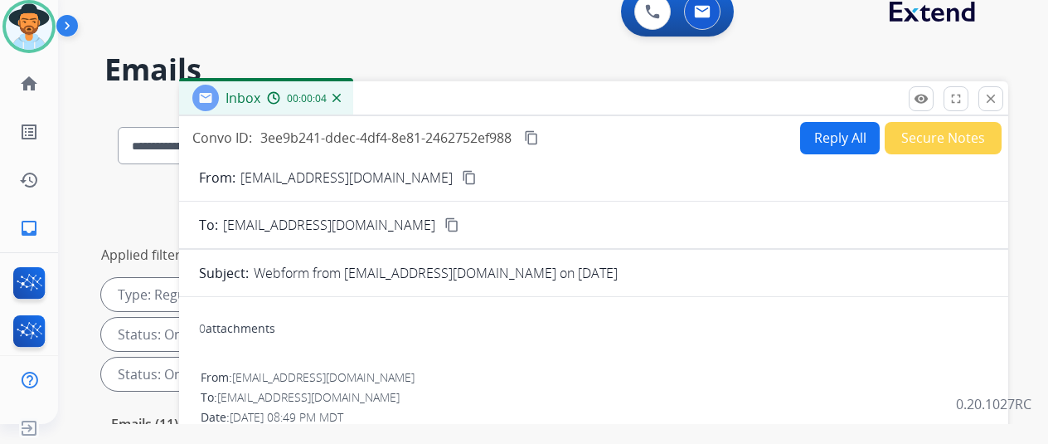
click at [462, 177] on mat-icon "content_copy" at bounding box center [469, 177] width 15 height 15
click at [838, 132] on button "Reply All" at bounding box center [840, 138] width 80 height 32
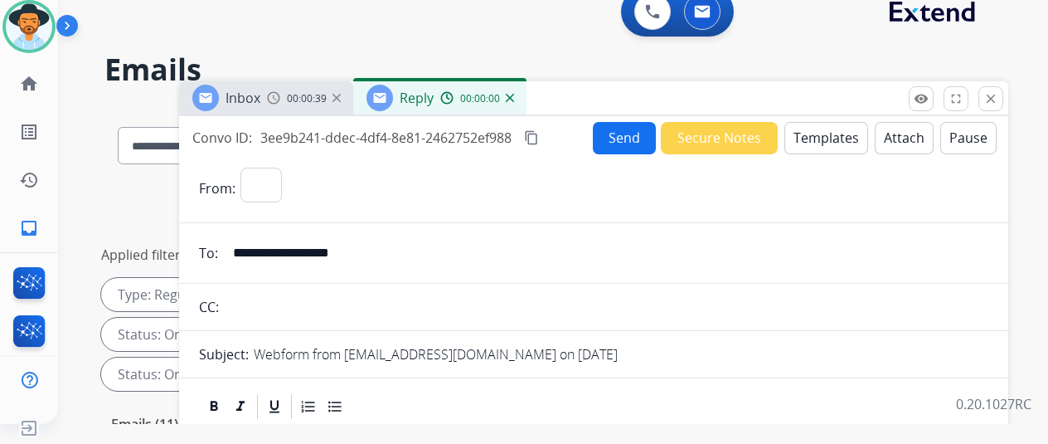
select select "**********"
click at [826, 135] on button "Templates" at bounding box center [826, 138] width 84 height 32
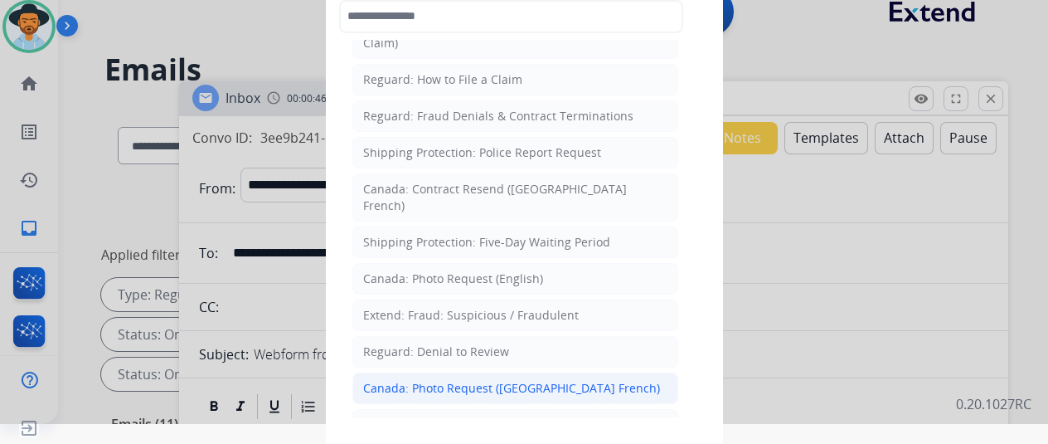
scroll to position [1706, 0]
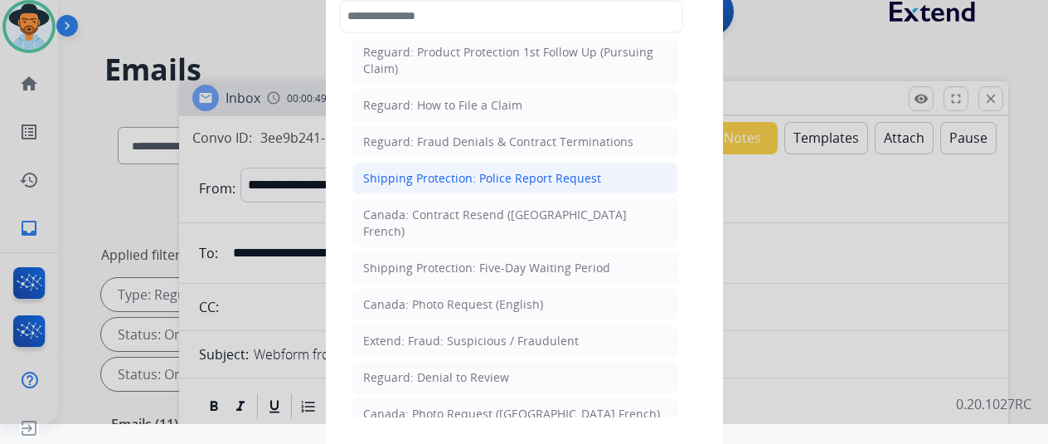
click at [430, 170] on div "Shipping Protection: Police Report Request" at bounding box center [482, 178] width 238 height 17
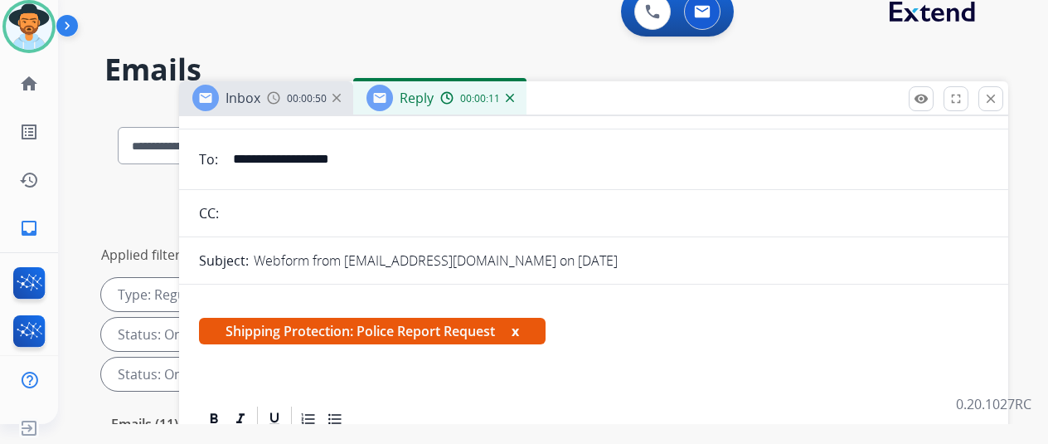
scroll to position [249, 0]
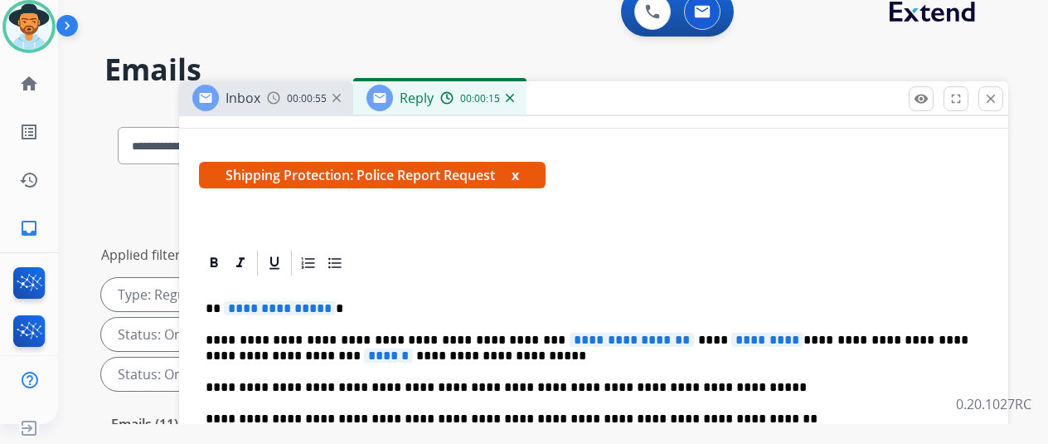
click at [336, 304] on span "**********" at bounding box center [280, 308] width 112 height 14
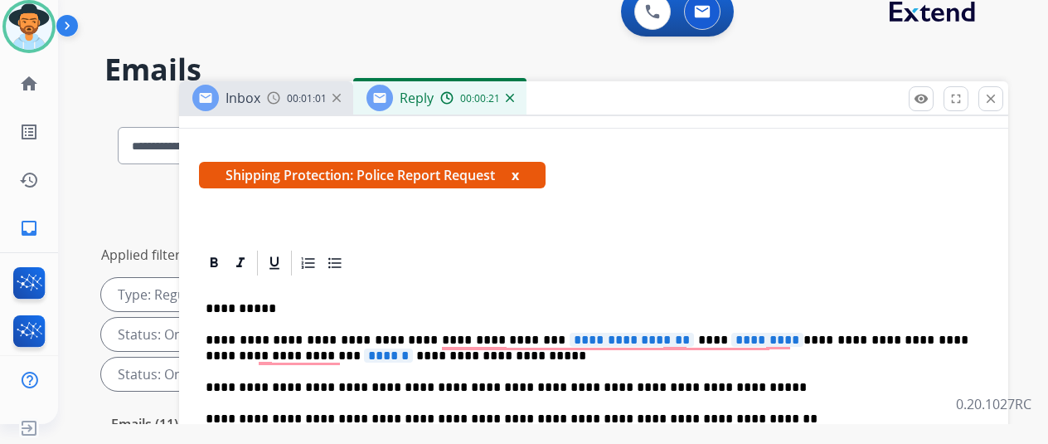
click at [450, 339] on p "**********" at bounding box center [587, 347] width 763 height 31
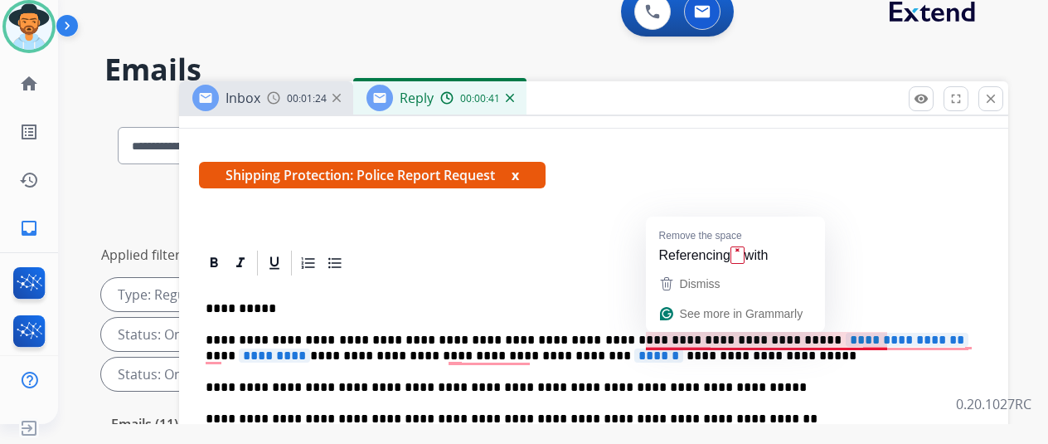
click at [871, 340] on span "**********" at bounding box center [907, 339] width 123 height 14
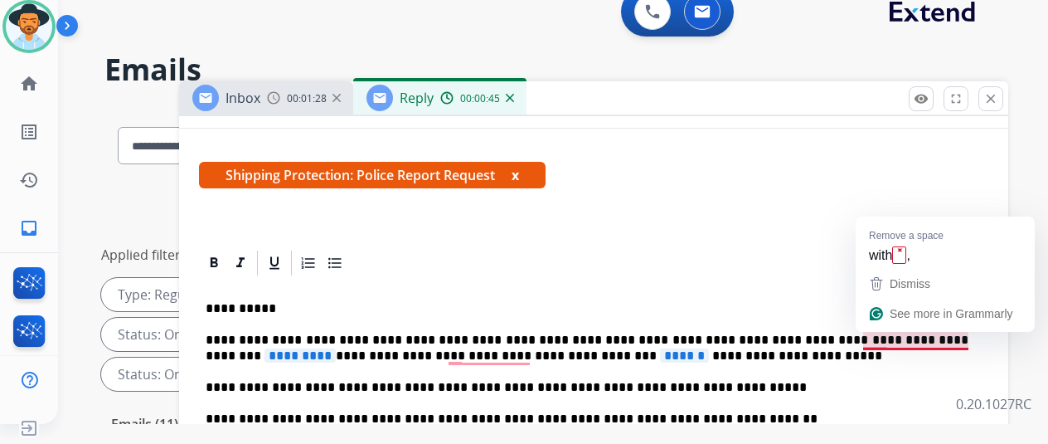
click at [336, 348] on span "*********" at bounding box center [299, 355] width 71 height 14
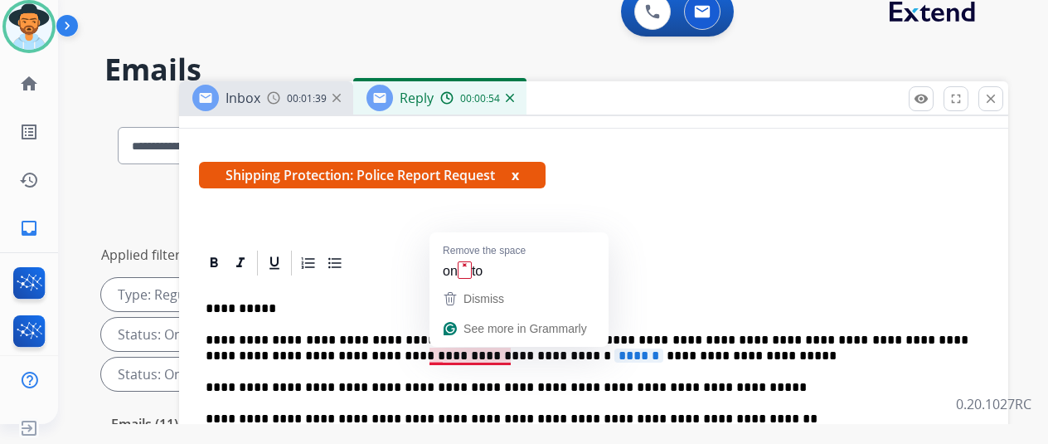
click at [614, 352] on span "******" at bounding box center [638, 355] width 49 height 14
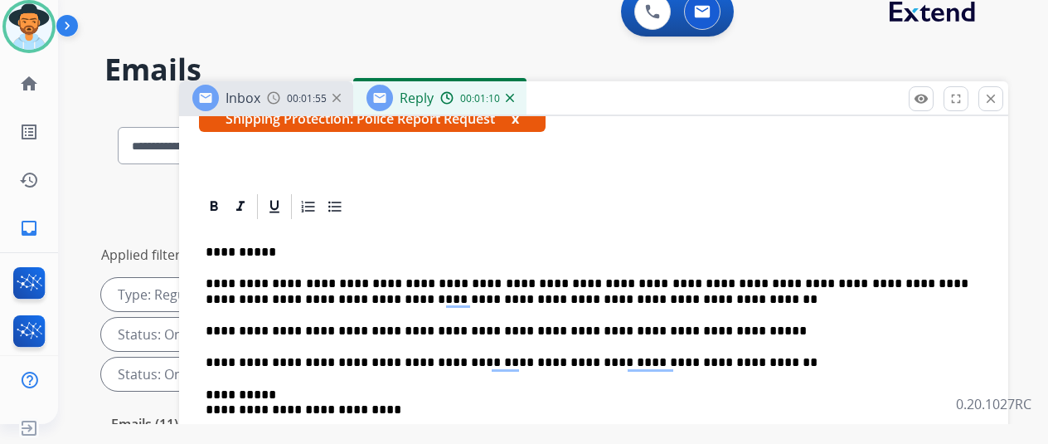
scroll to position [0, 0]
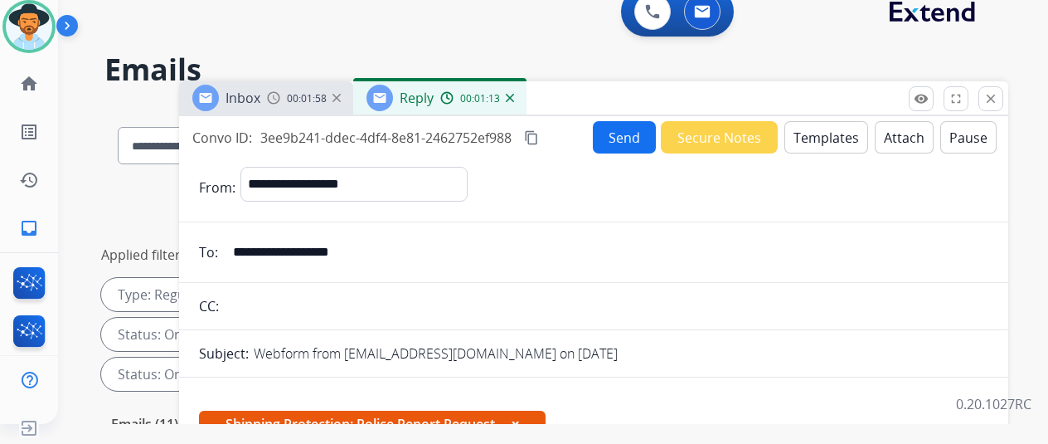
click at [539, 137] on mat-icon "content_copy" at bounding box center [531, 137] width 15 height 15
click at [624, 132] on button "Send" at bounding box center [624, 137] width 63 height 32
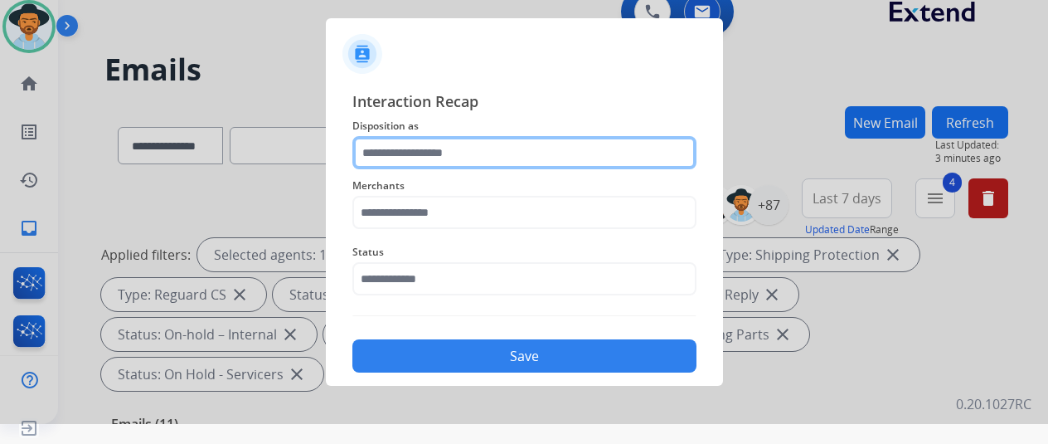
click at [406, 153] on input "text" at bounding box center [524, 152] width 344 height 33
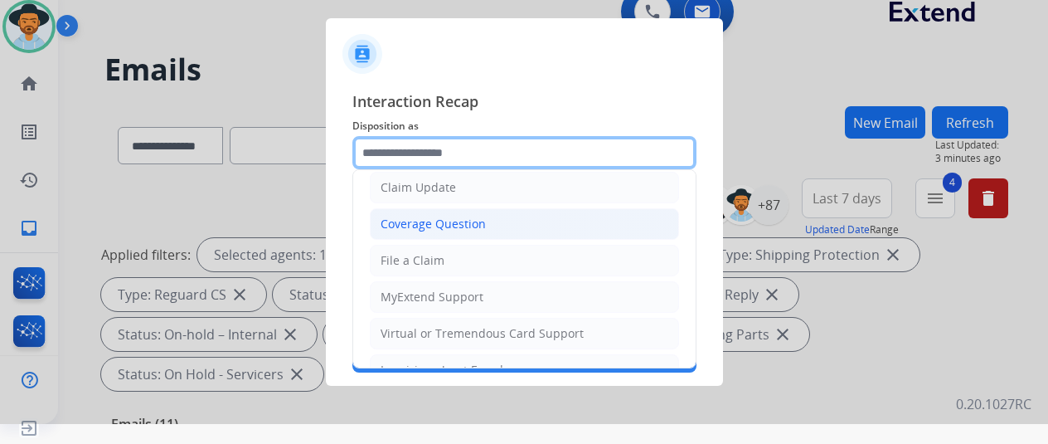
scroll to position [249, 0]
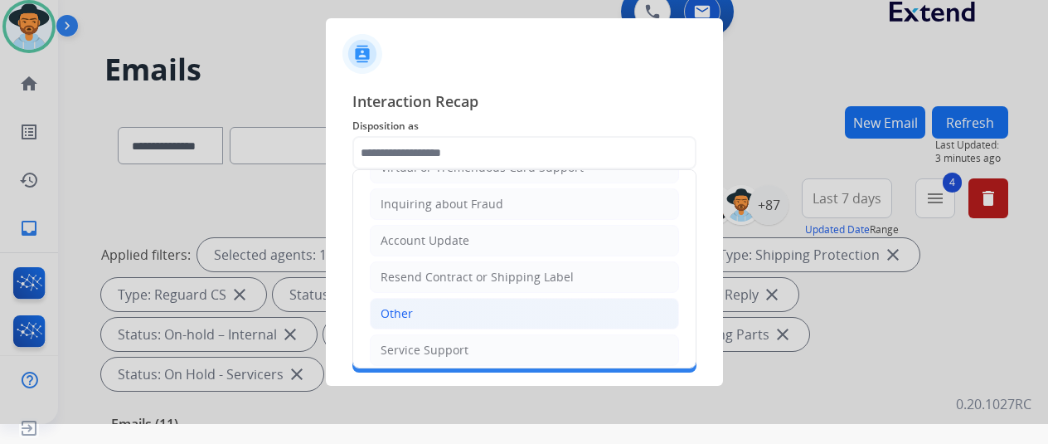
click at [418, 309] on li "Other" at bounding box center [524, 314] width 309 height 32
type input "*****"
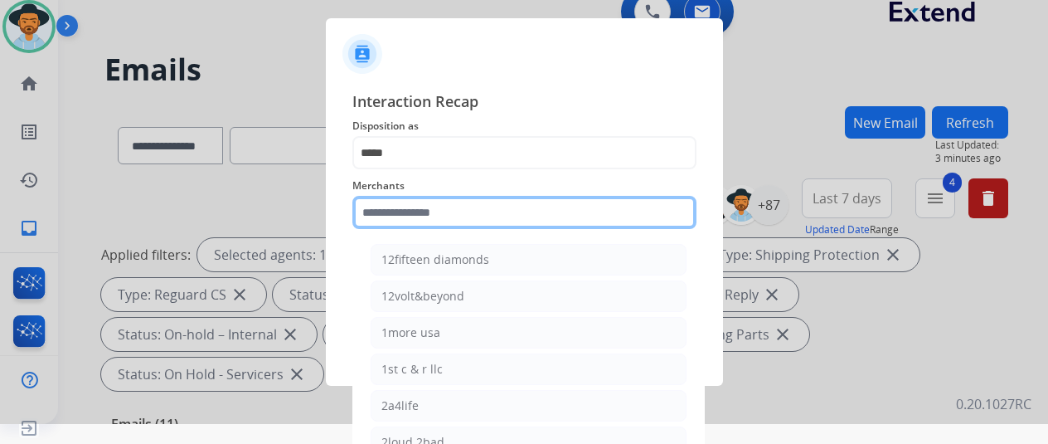
drag, startPoint x: 387, startPoint y: 205, endPoint x: 712, endPoint y: 197, distance: 325.1
click at [390, 205] on input "text" at bounding box center [524, 212] width 344 height 33
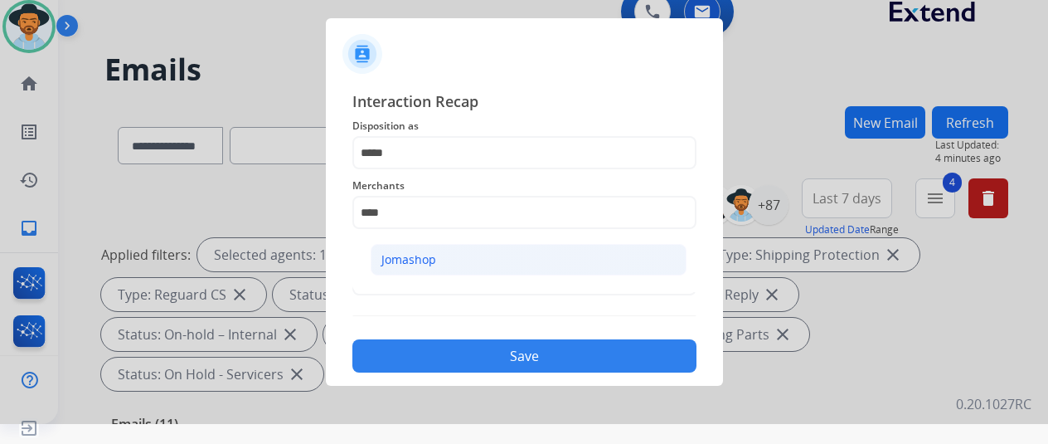
click at [436, 252] on li "Jomashop" at bounding box center [529, 260] width 316 height 32
type input "********"
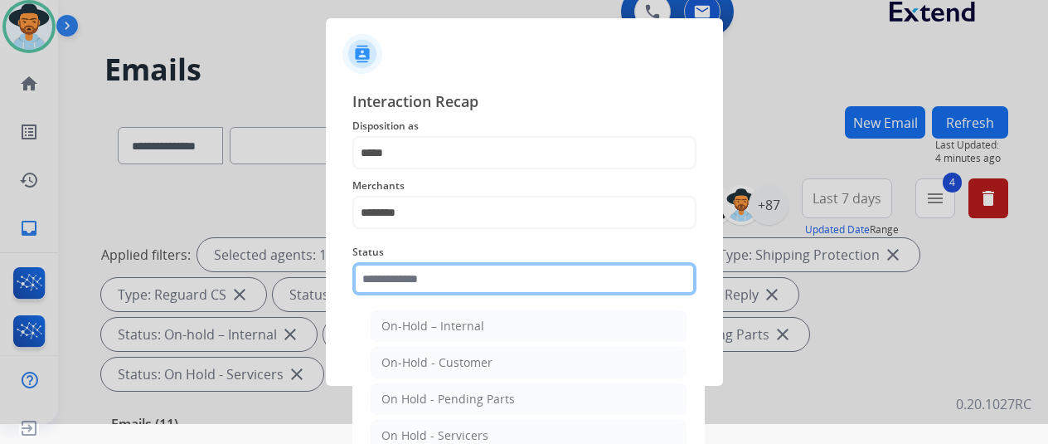
click at [437, 280] on input "text" at bounding box center [524, 278] width 344 height 33
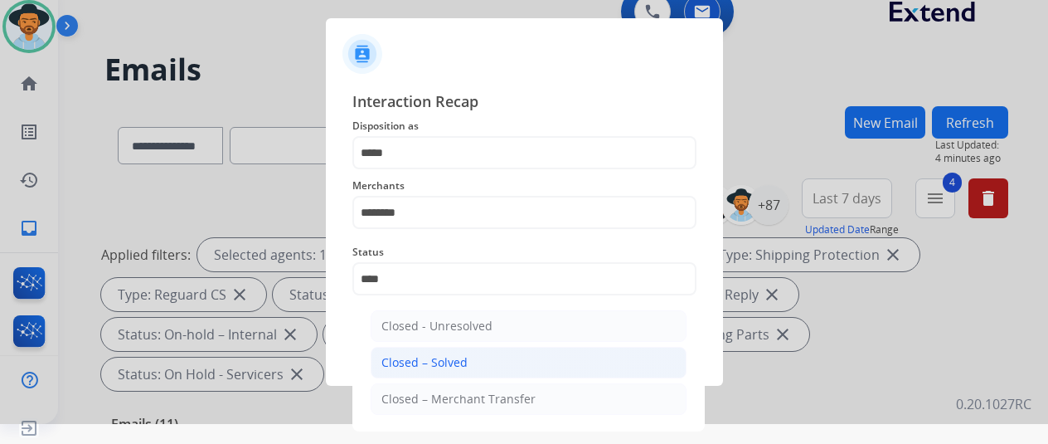
click at [446, 354] on li "Closed – Solved" at bounding box center [529, 363] width 316 height 32
type input "**********"
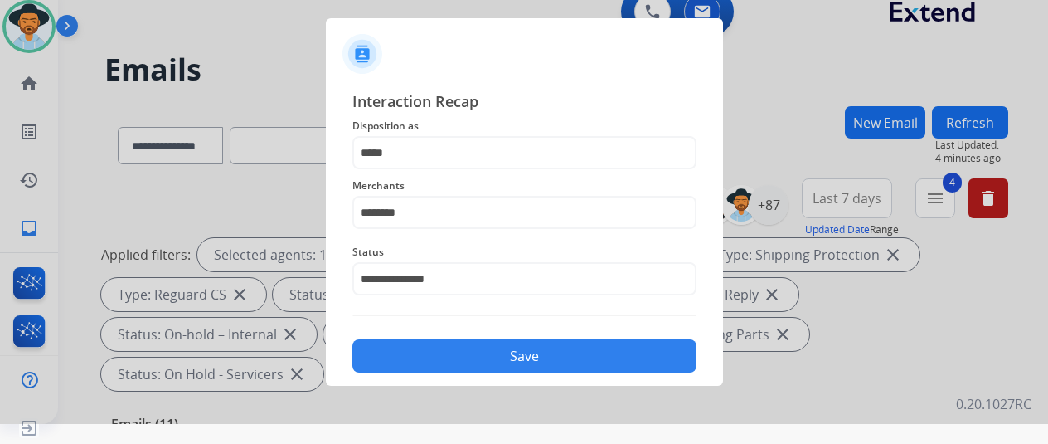
click at [446, 354] on button "Save" at bounding box center [524, 355] width 344 height 33
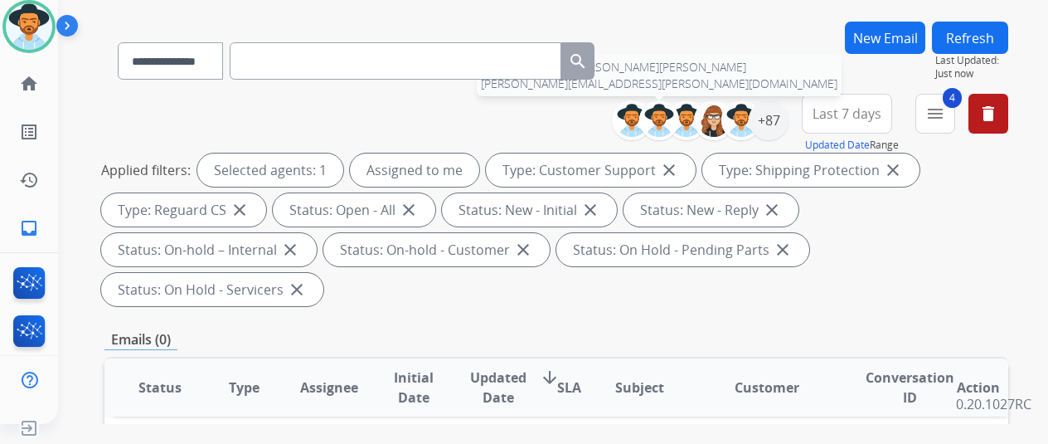
scroll to position [0, 0]
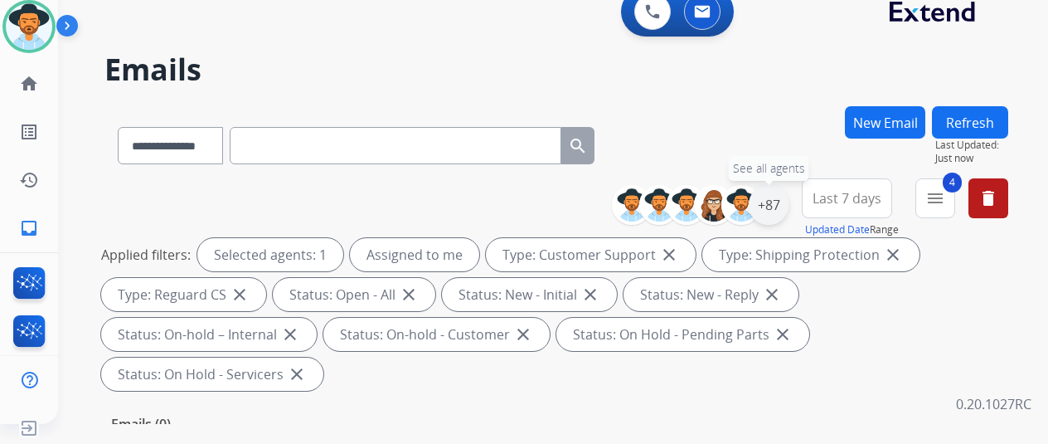
click at [784, 200] on div "+87" at bounding box center [769, 205] width 40 height 40
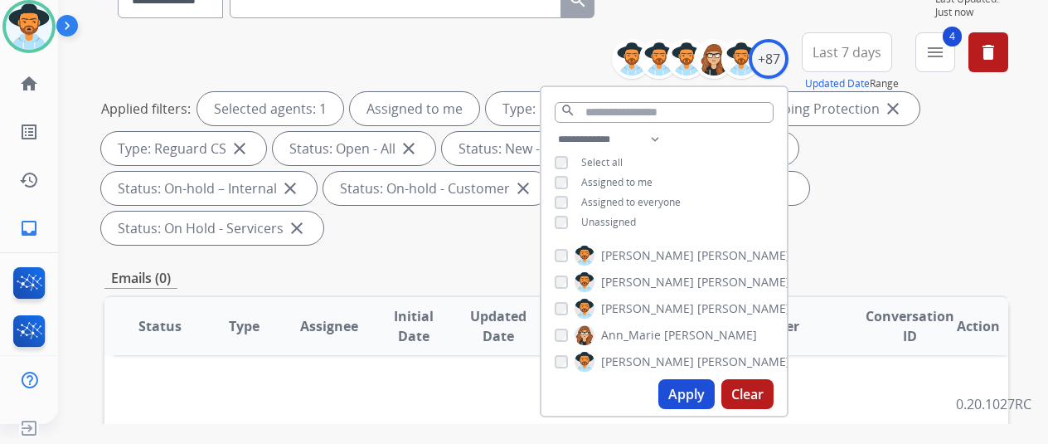
scroll to position [332, 0]
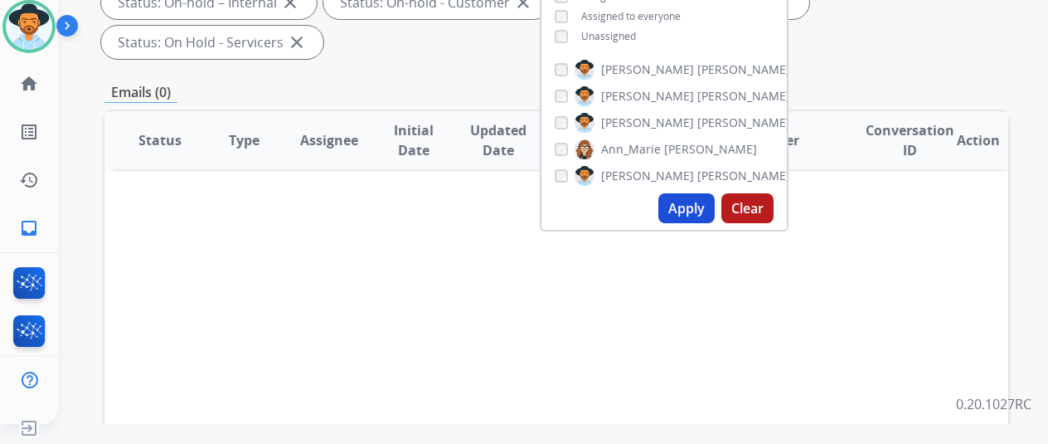
click at [692, 205] on button "Apply" at bounding box center [686, 208] width 56 height 30
select select "*"
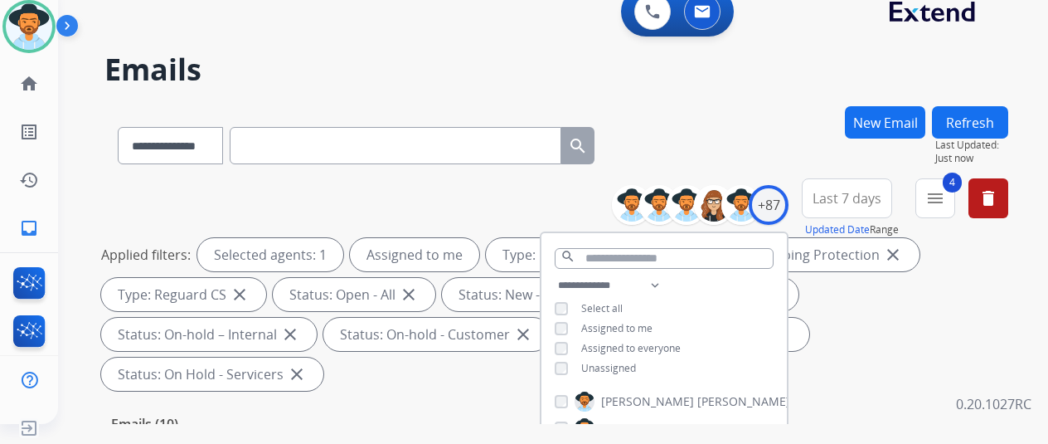
click at [730, 119] on div "**********" at bounding box center [556, 142] width 904 height 72
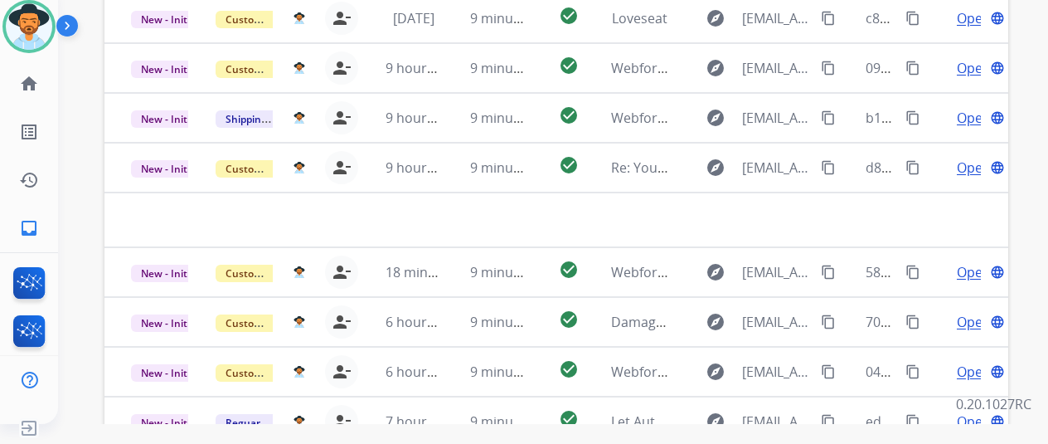
scroll to position [605, 0]
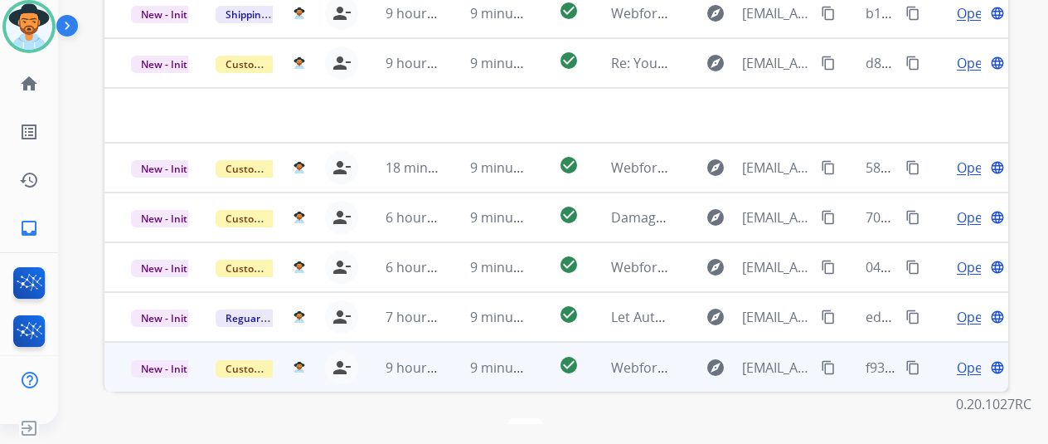
click at [970, 357] on span "Open" at bounding box center [974, 367] width 34 height 20
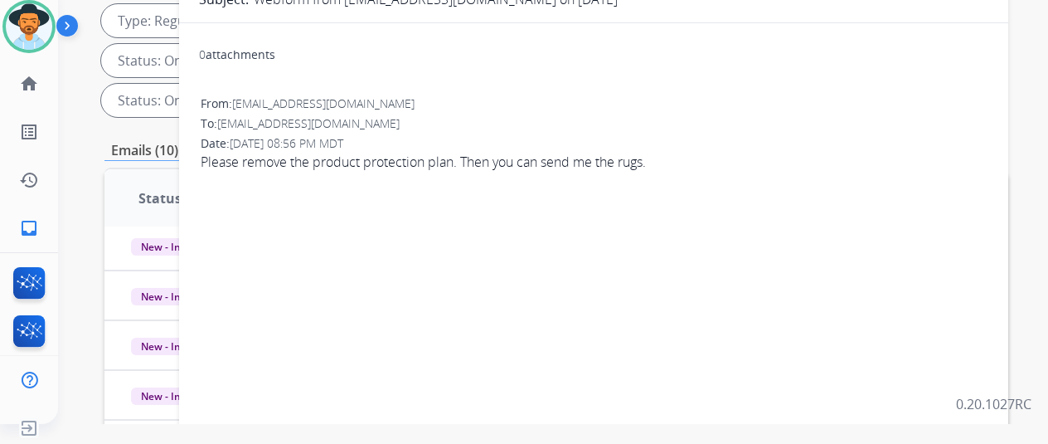
scroll to position [0, 0]
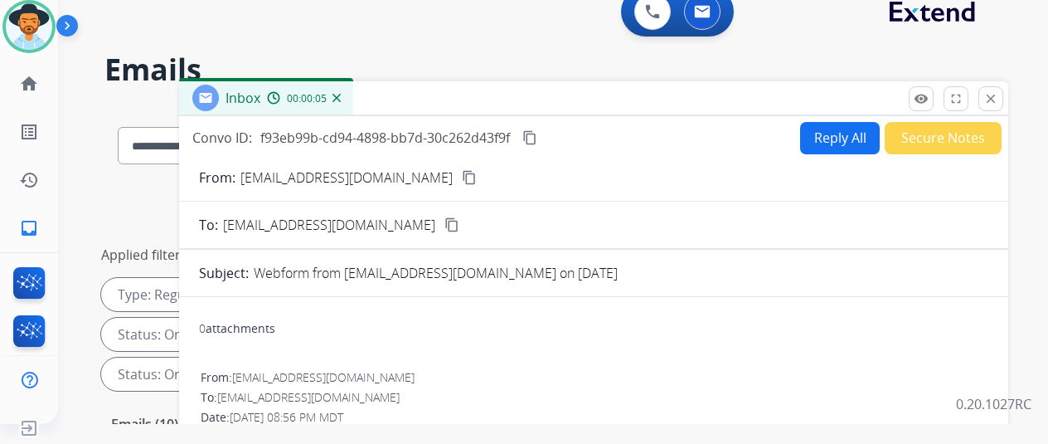
click at [462, 178] on mat-icon "content_copy" at bounding box center [469, 177] width 15 height 15
click at [825, 133] on button "Reply All" at bounding box center [840, 138] width 80 height 32
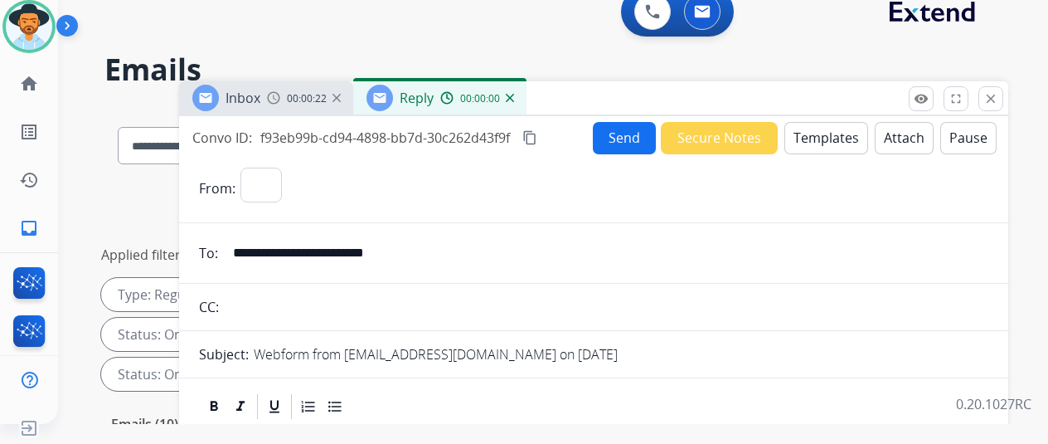
select select "**********"
click at [831, 137] on button "Templates" at bounding box center [826, 138] width 84 height 32
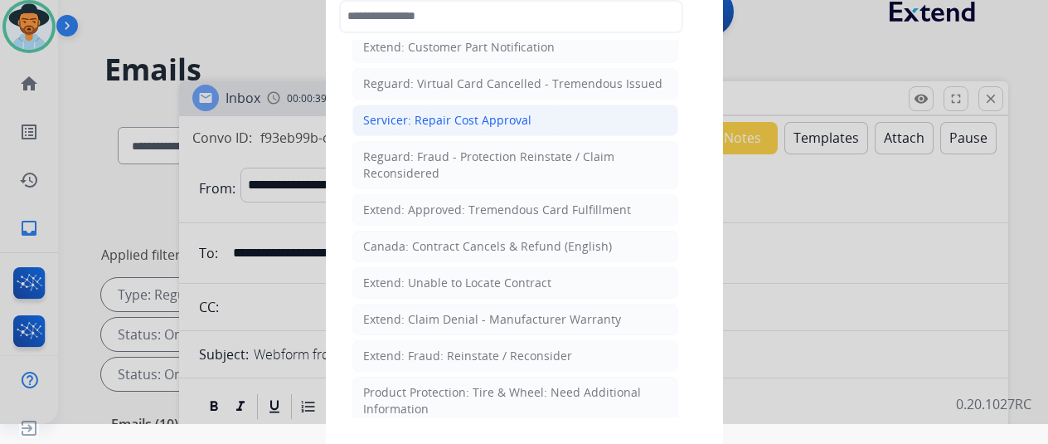
scroll to position [746, 0]
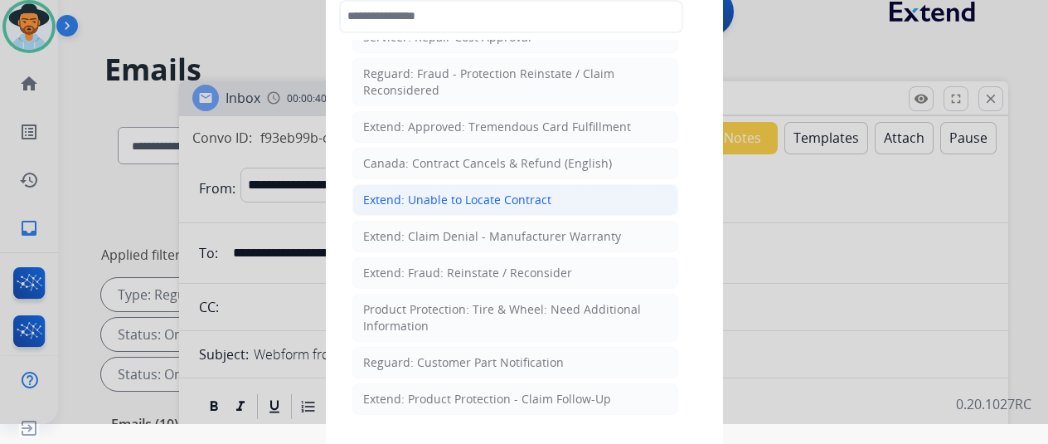
click at [386, 192] on div "Extend: Unable to Locate Contract" at bounding box center [457, 200] width 188 height 17
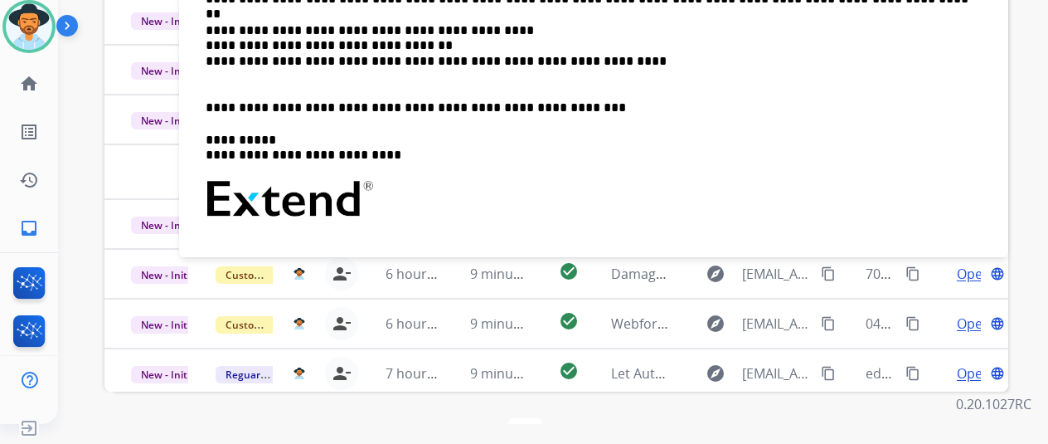
scroll to position [274, 0]
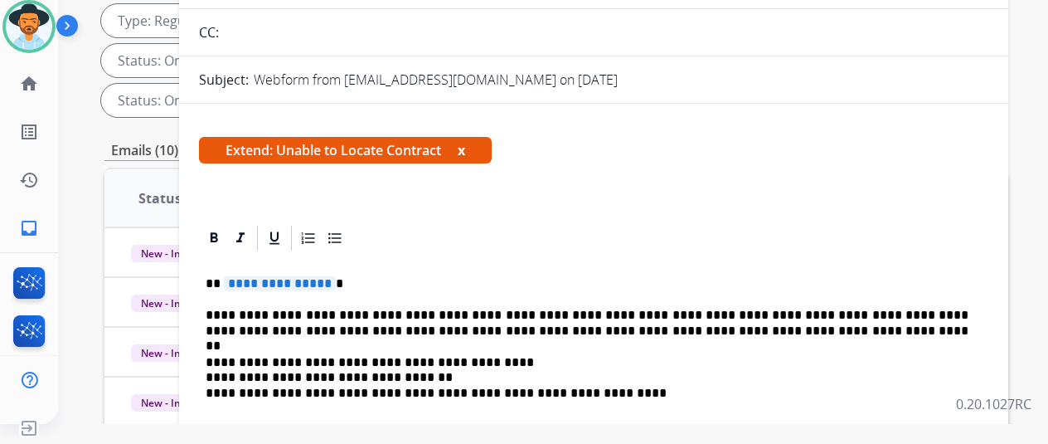
click at [334, 281] on span "**********" at bounding box center [280, 283] width 112 height 14
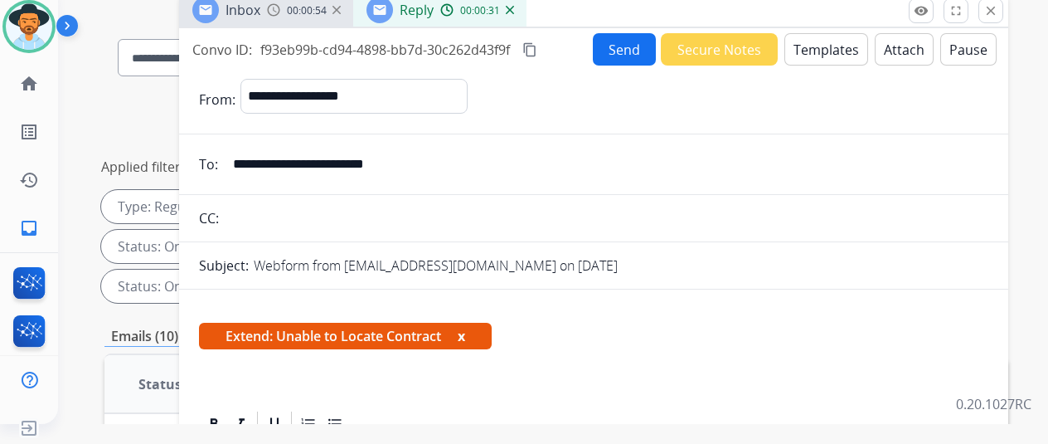
scroll to position [0, 0]
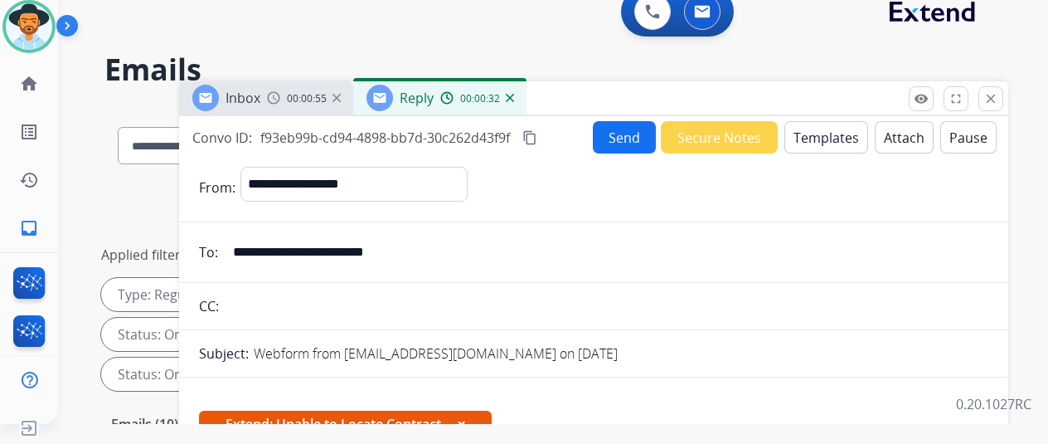
click at [617, 129] on button "Send" at bounding box center [624, 137] width 63 height 32
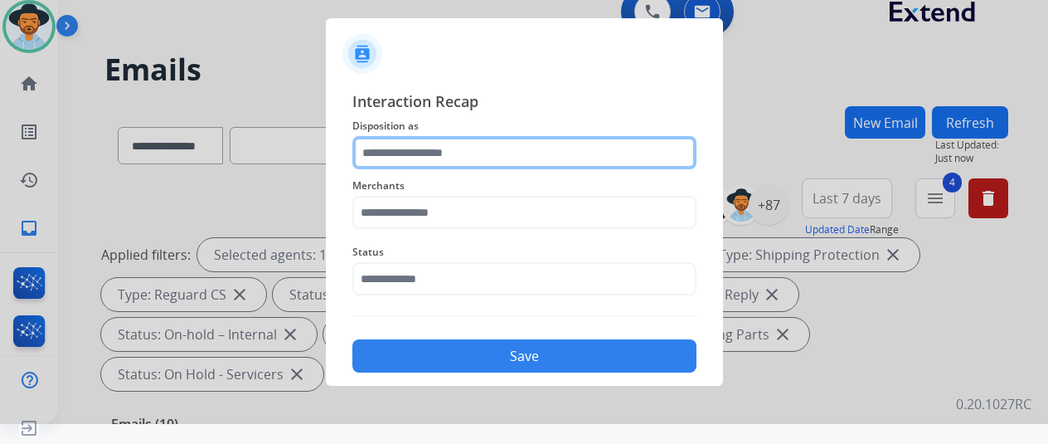
click at [387, 147] on input "text" at bounding box center [524, 152] width 344 height 33
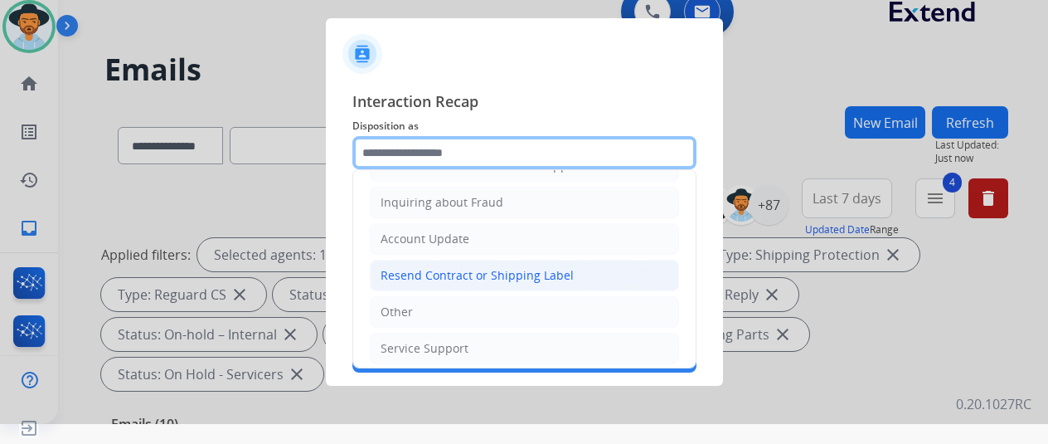
scroll to position [251, 0]
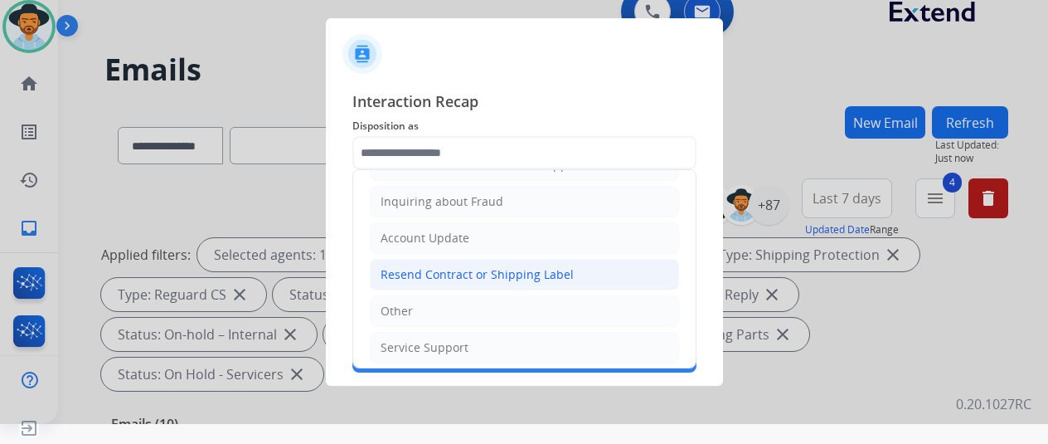
click at [443, 266] on div "Resend Contract or Shipping Label" at bounding box center [477, 274] width 193 height 17
type input "**********"
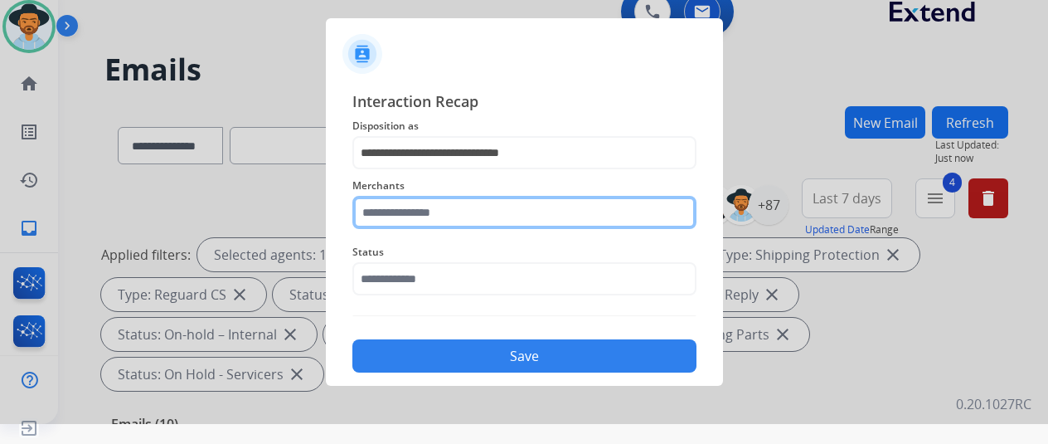
click at [433, 223] on input "text" at bounding box center [524, 212] width 344 height 33
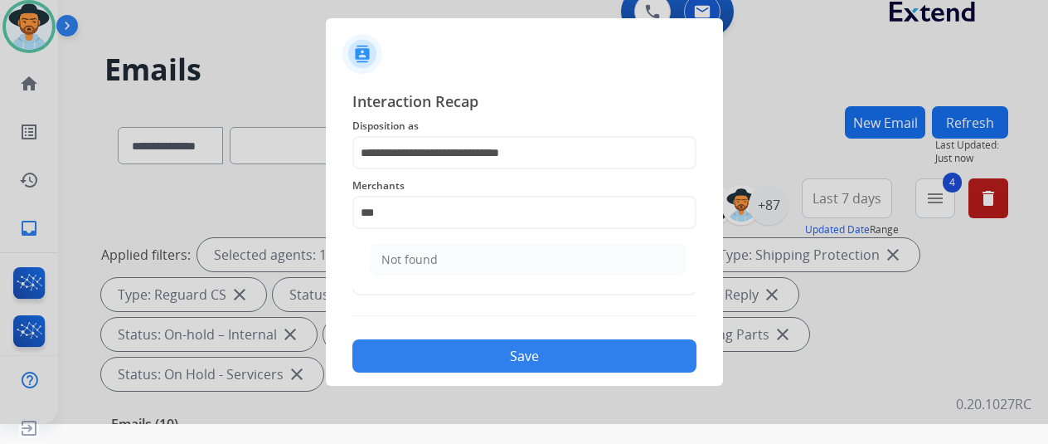
click at [418, 255] on div "Not found" at bounding box center [409, 259] width 56 height 17
type input "*********"
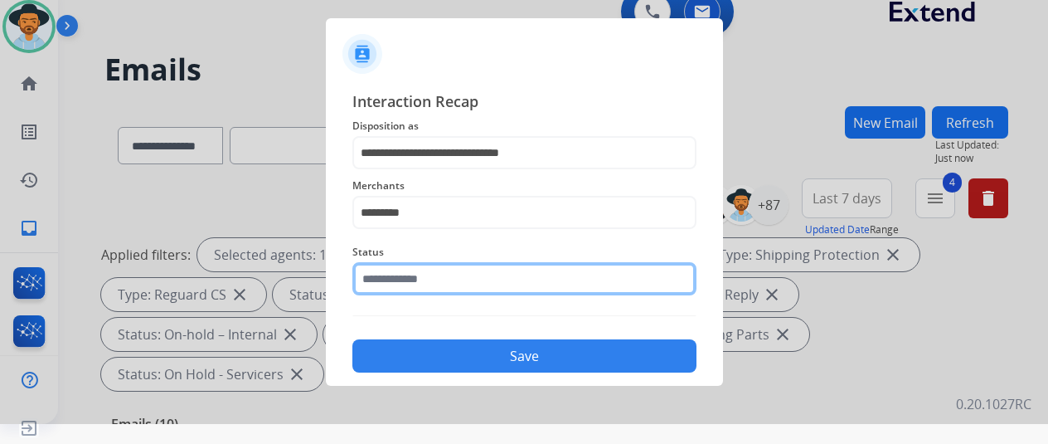
click at [431, 280] on input "text" at bounding box center [524, 278] width 344 height 33
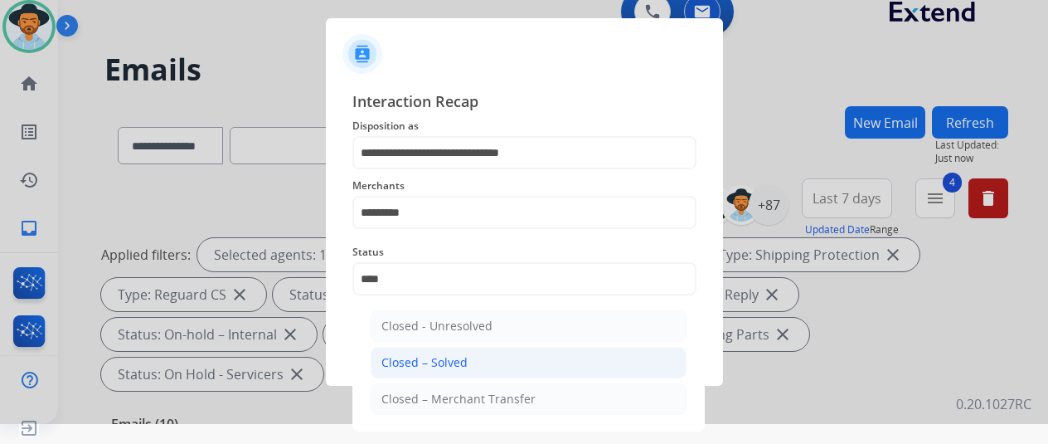
click at [426, 354] on div "Closed – Solved" at bounding box center [424, 362] width 86 height 17
type input "**********"
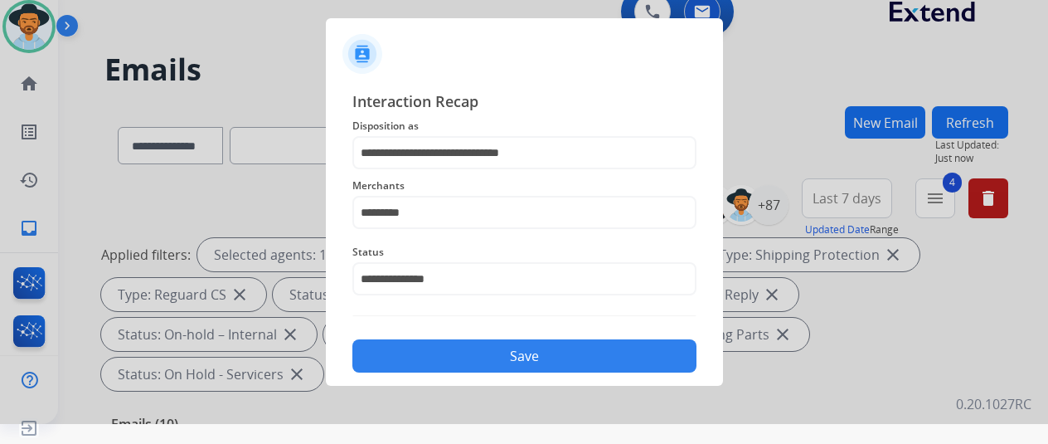
click at [430, 352] on button "Save" at bounding box center [524, 355] width 344 height 33
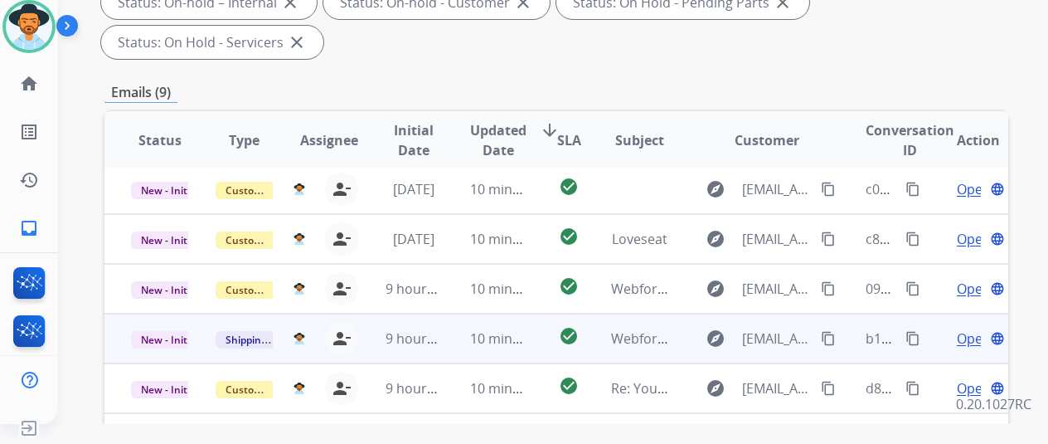
scroll to position [7, 0]
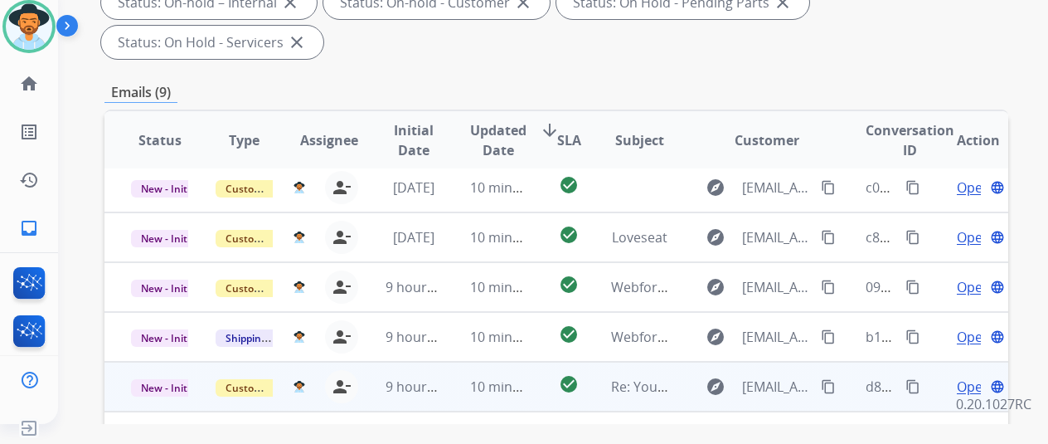
click at [971, 376] on span "Open" at bounding box center [974, 386] width 34 height 20
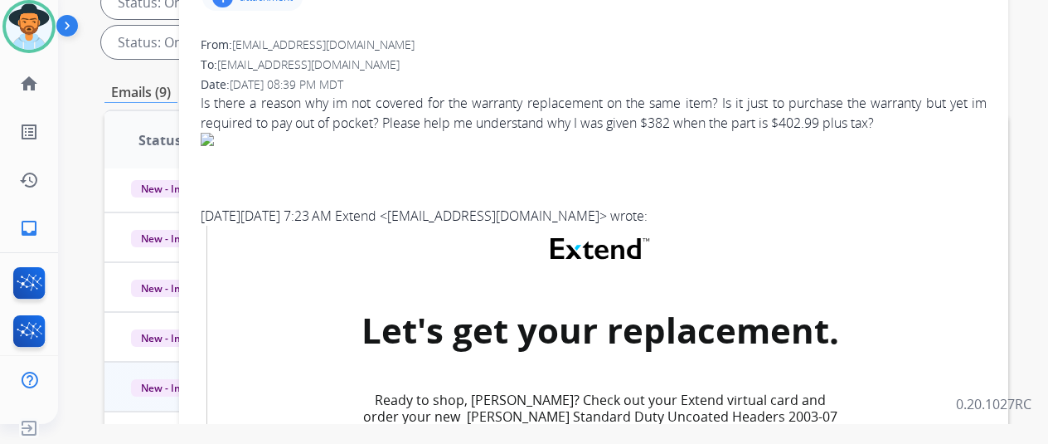
scroll to position [0, 0]
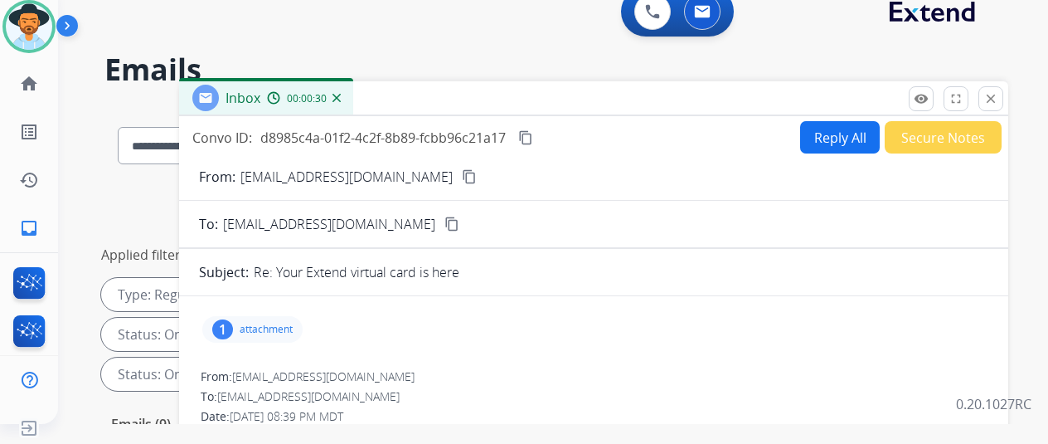
click at [839, 130] on button "Reply All" at bounding box center [840, 137] width 80 height 32
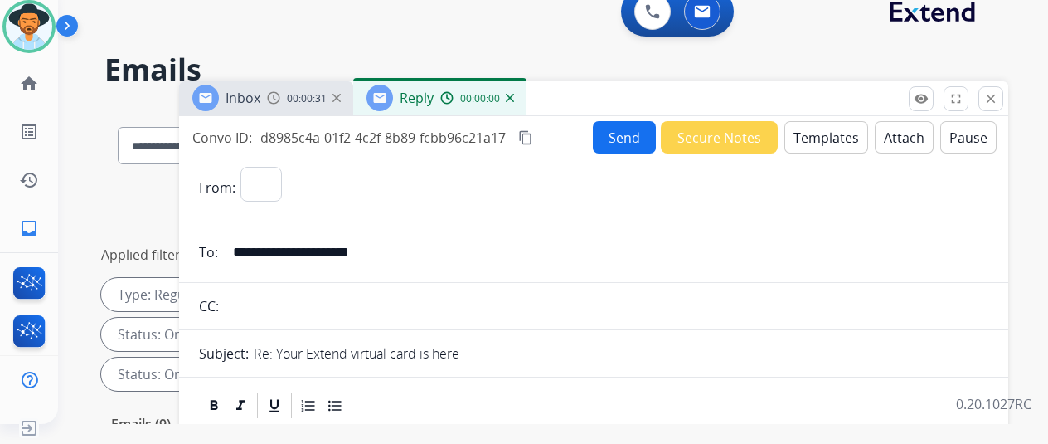
select select "**********"
click at [839, 136] on button "Templates" at bounding box center [826, 137] width 84 height 32
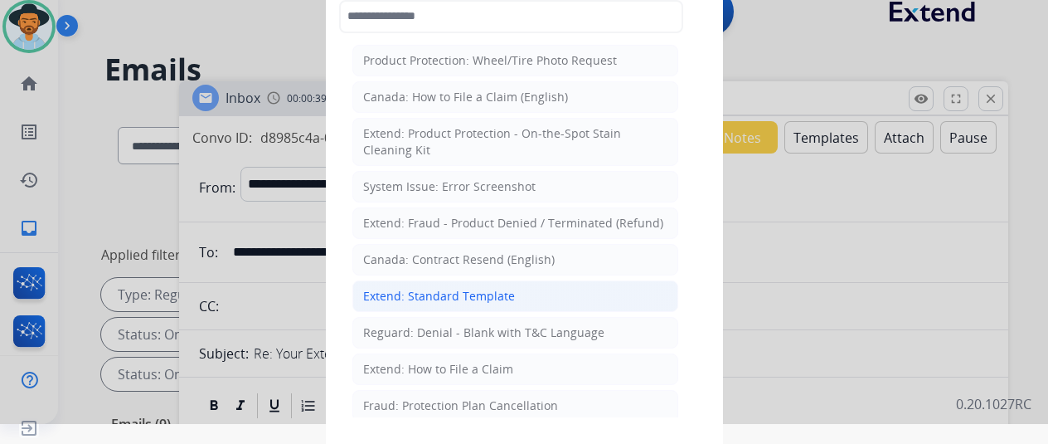
click at [467, 290] on div "Extend: Standard Template" at bounding box center [439, 296] width 152 height 17
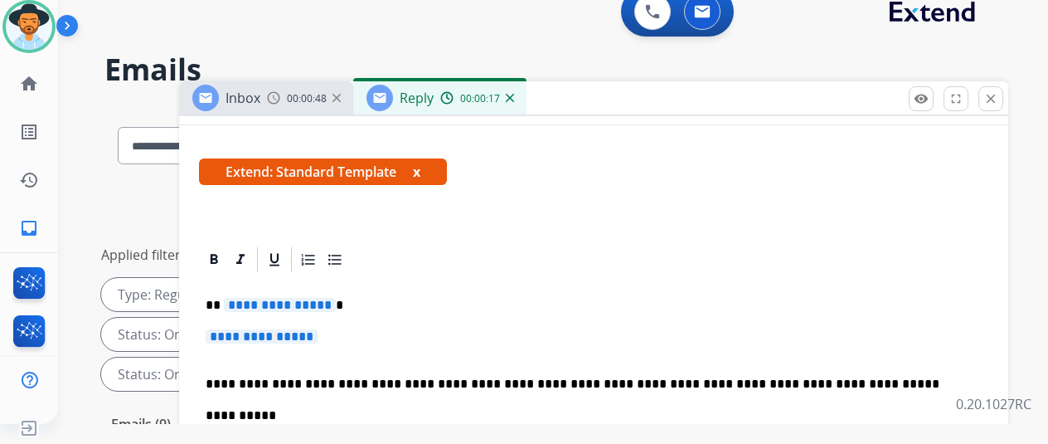
scroll to position [415, 0]
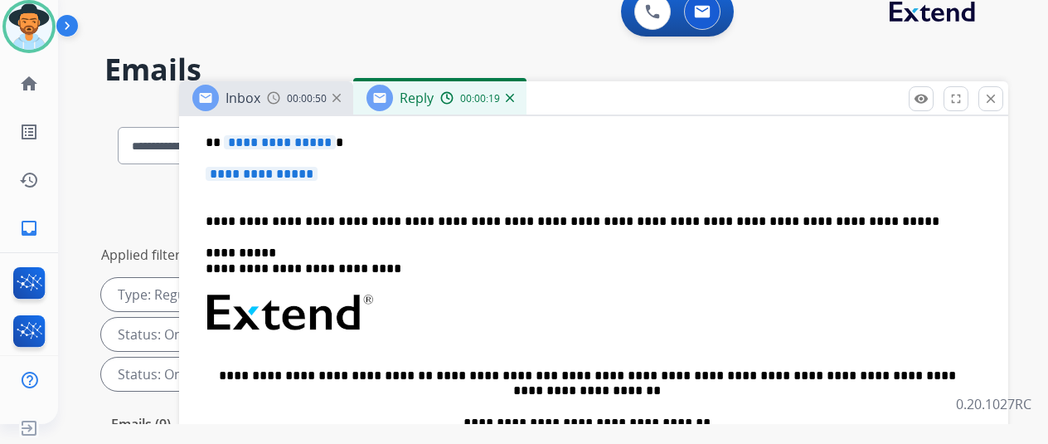
click at [514, 99] on img at bounding box center [510, 98] width 8 height 8
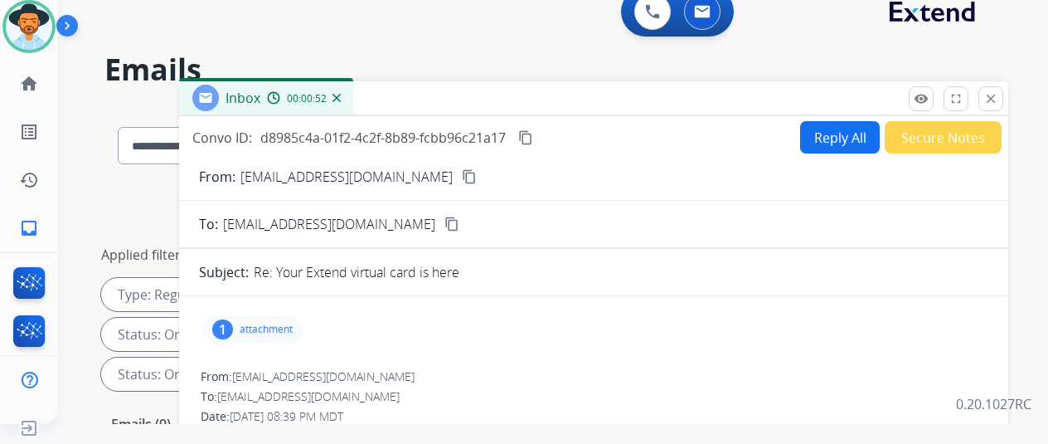
click at [462, 174] on mat-icon "content_copy" at bounding box center [469, 176] width 15 height 15
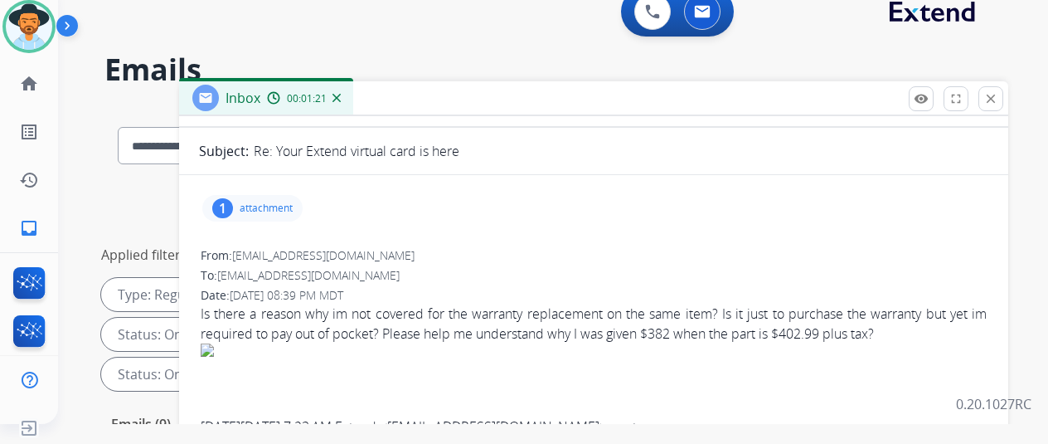
scroll to position [0, 0]
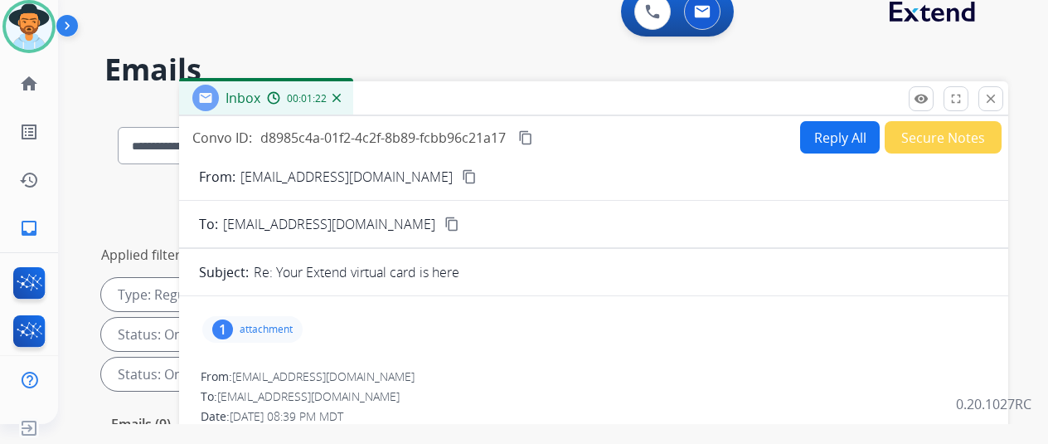
click at [830, 129] on button "Reply All" at bounding box center [840, 137] width 80 height 32
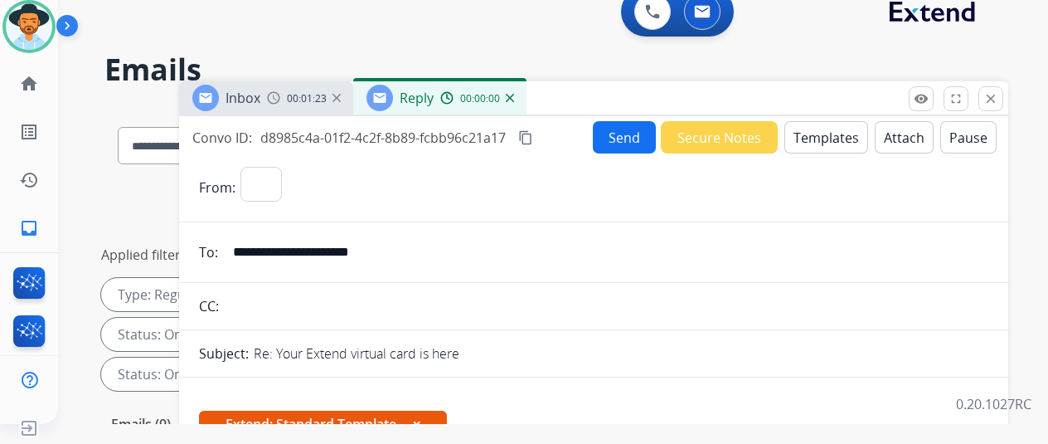
select select "**********"
click at [831, 127] on button "Templates" at bounding box center [826, 137] width 84 height 32
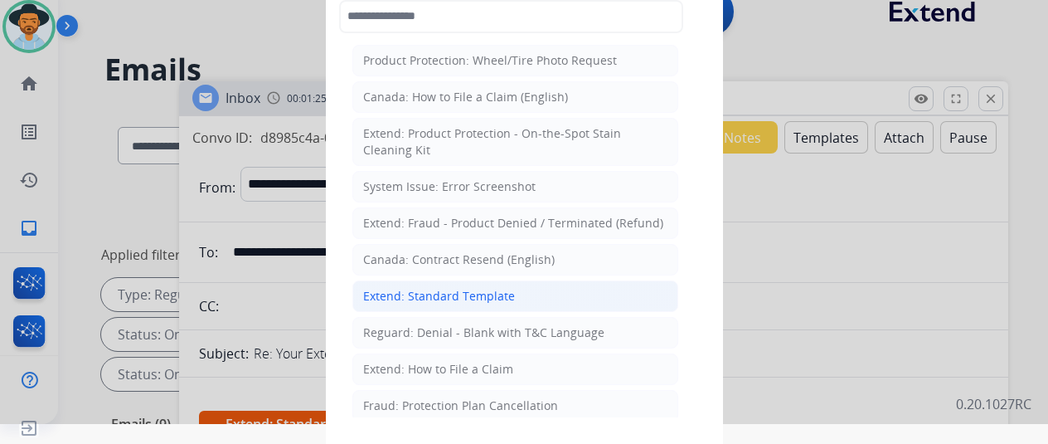
click at [464, 288] on div "Extend: Standard Template" at bounding box center [439, 296] width 152 height 17
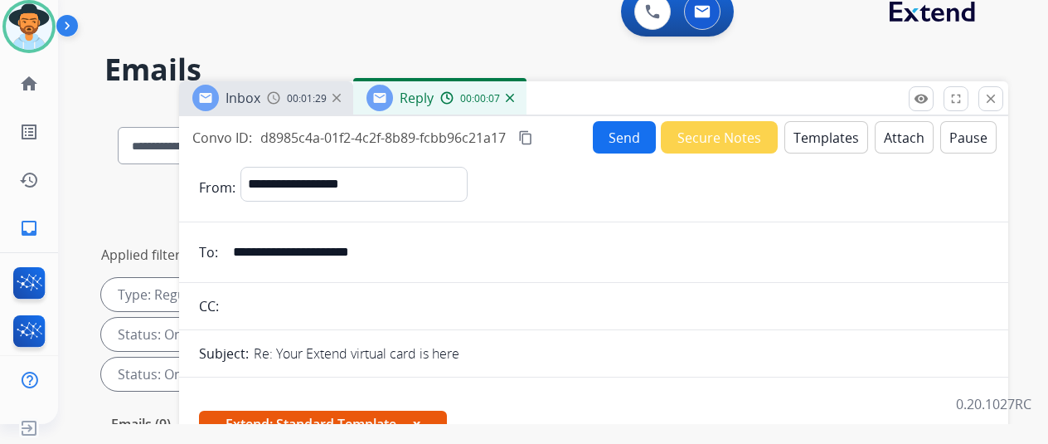
click at [837, 133] on button "Templates" at bounding box center [826, 137] width 84 height 32
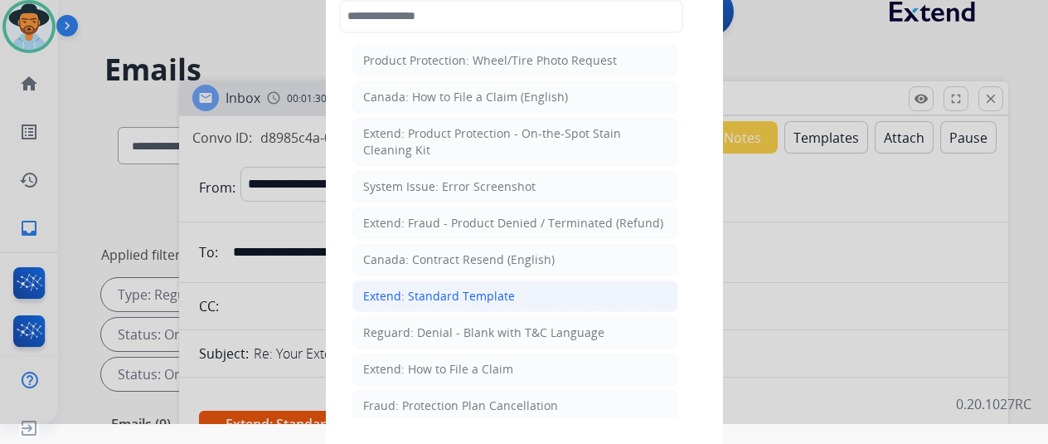
click at [461, 292] on div "Extend: Standard Template" at bounding box center [439, 296] width 152 height 17
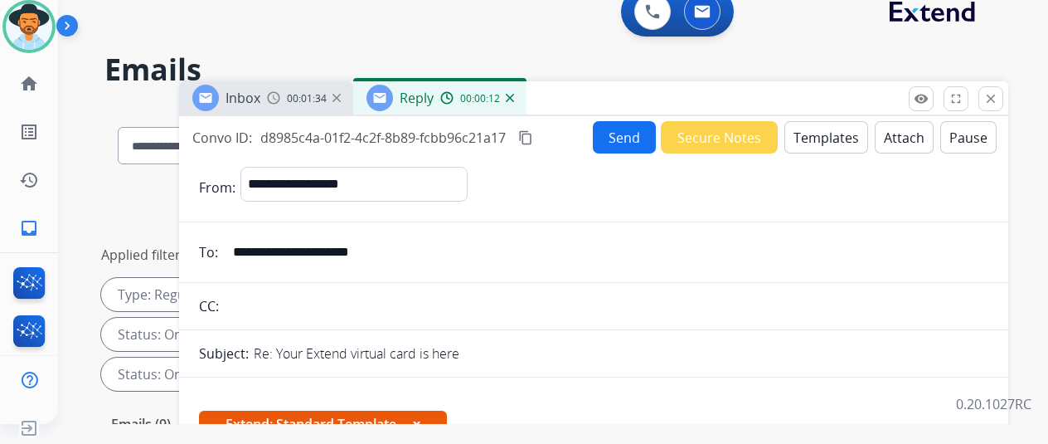
click at [514, 99] on img at bounding box center [510, 98] width 8 height 8
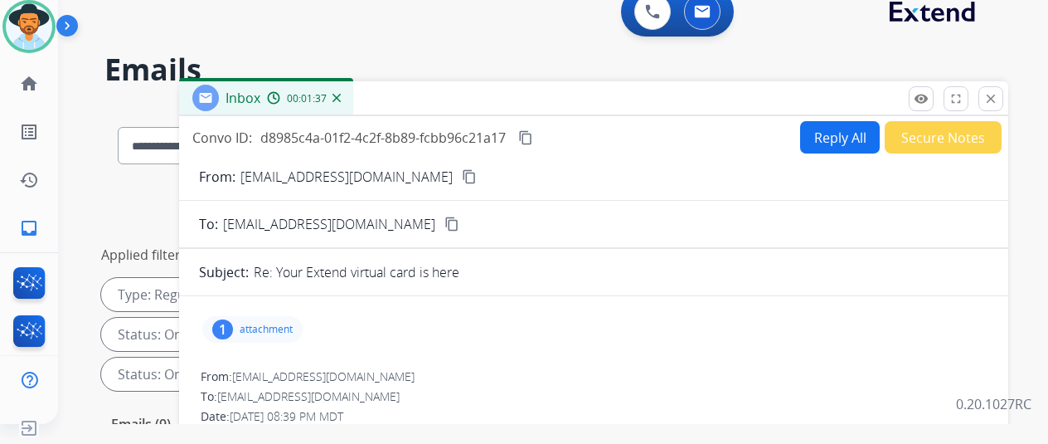
click at [341, 98] on img at bounding box center [336, 98] width 8 height 8
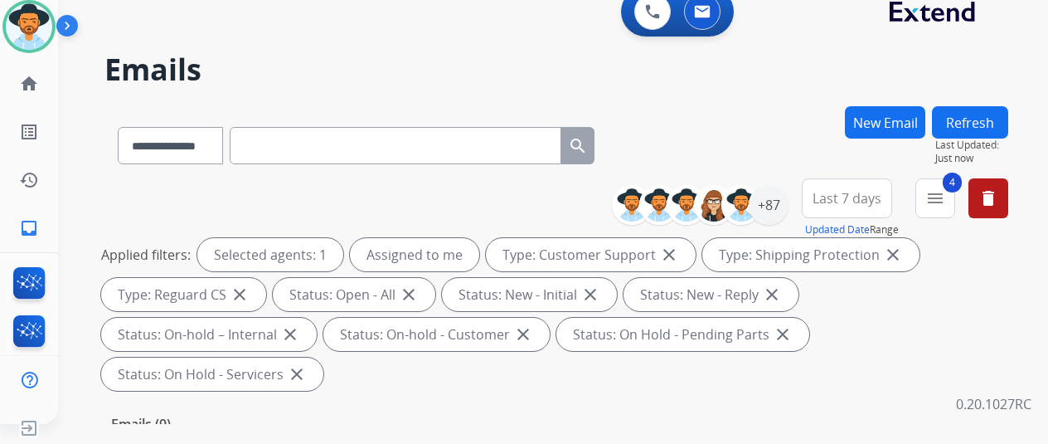
click at [973, 114] on button "Refresh" at bounding box center [970, 122] width 76 height 32
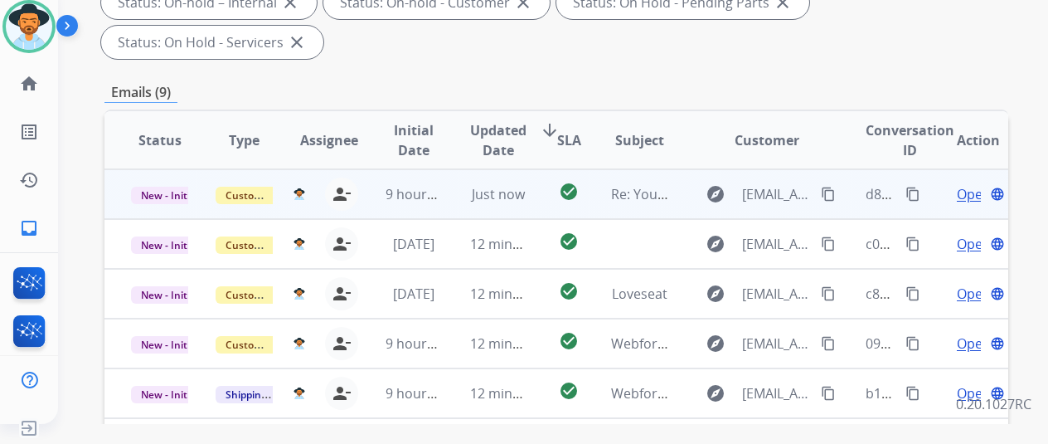
click at [967, 184] on span "Open" at bounding box center [974, 194] width 34 height 20
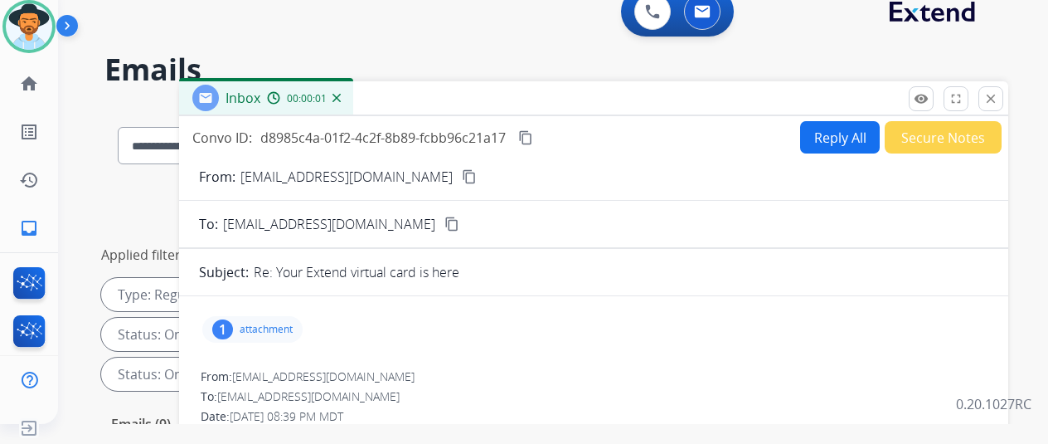
scroll to position [0, 0]
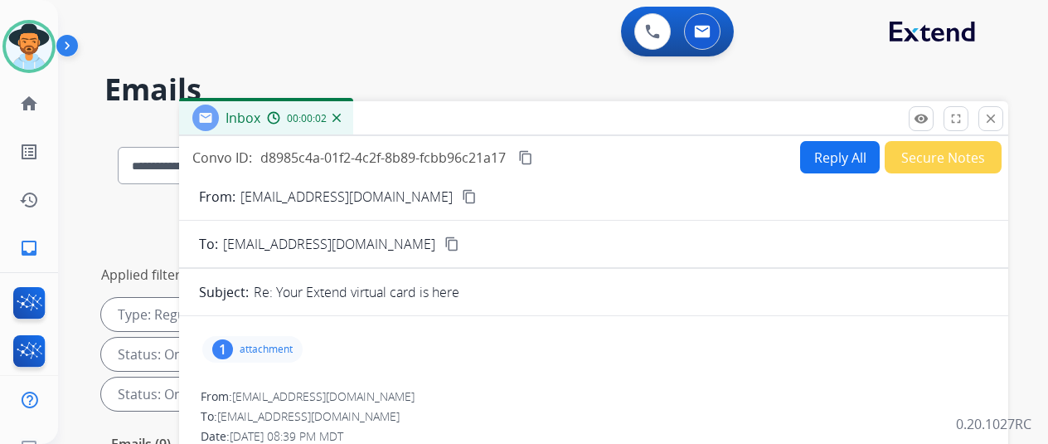
click at [839, 156] on button "Reply All" at bounding box center [840, 157] width 80 height 32
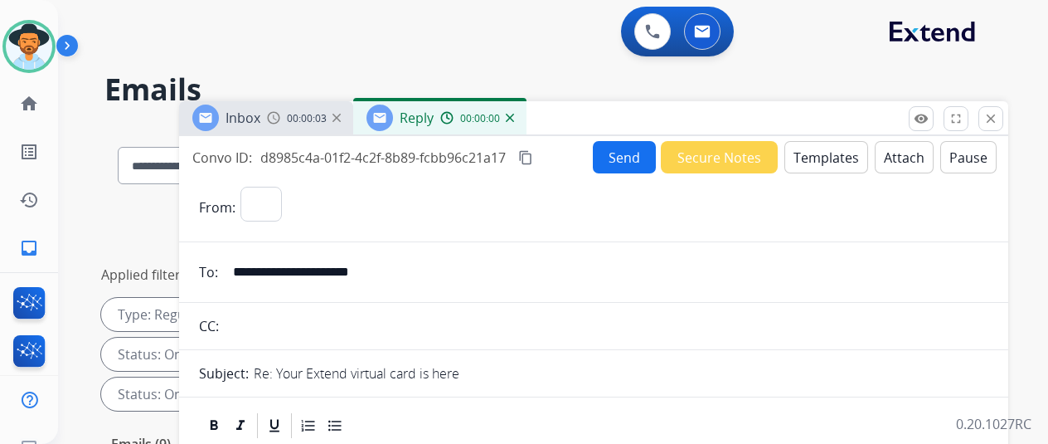
select select "**********"
drag, startPoint x: 834, startPoint y: 153, endPoint x: 833, endPoint y: 143, distance: 10.8
click at [833, 143] on button "Templates" at bounding box center [826, 157] width 84 height 32
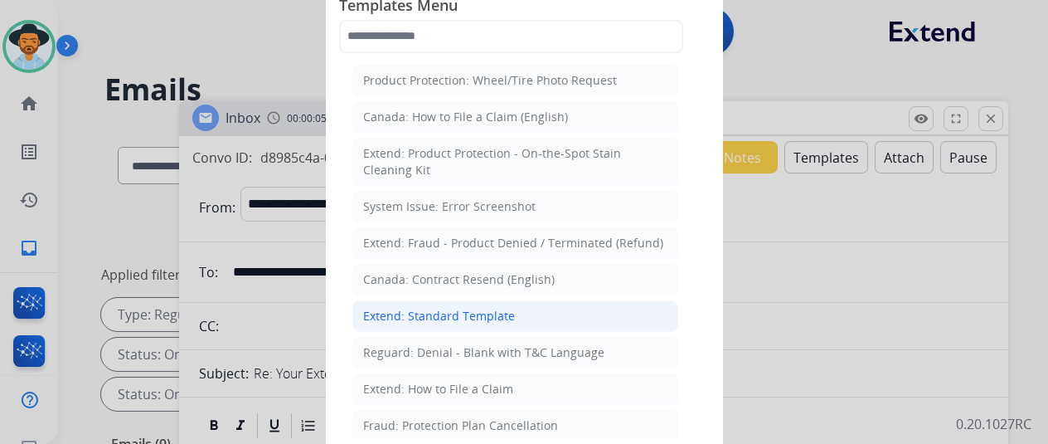
click at [416, 309] on div "Extend: Standard Template" at bounding box center [439, 316] width 152 height 17
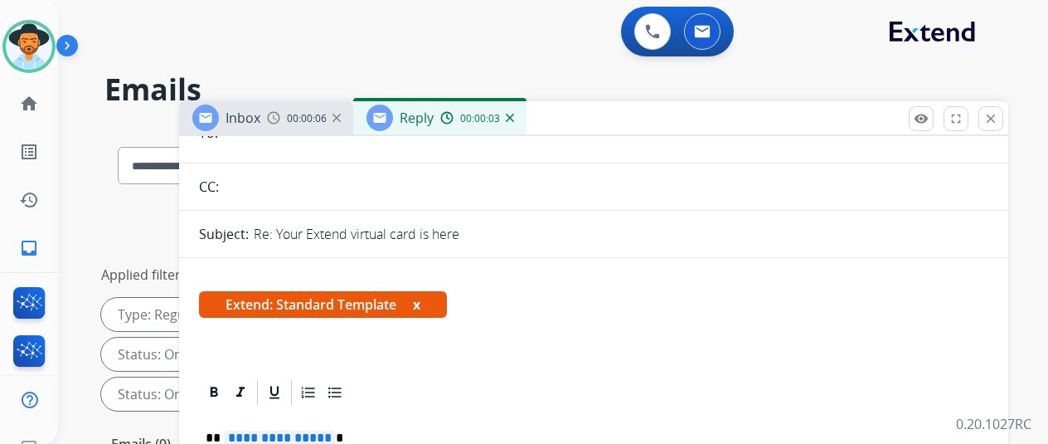
scroll to position [332, 0]
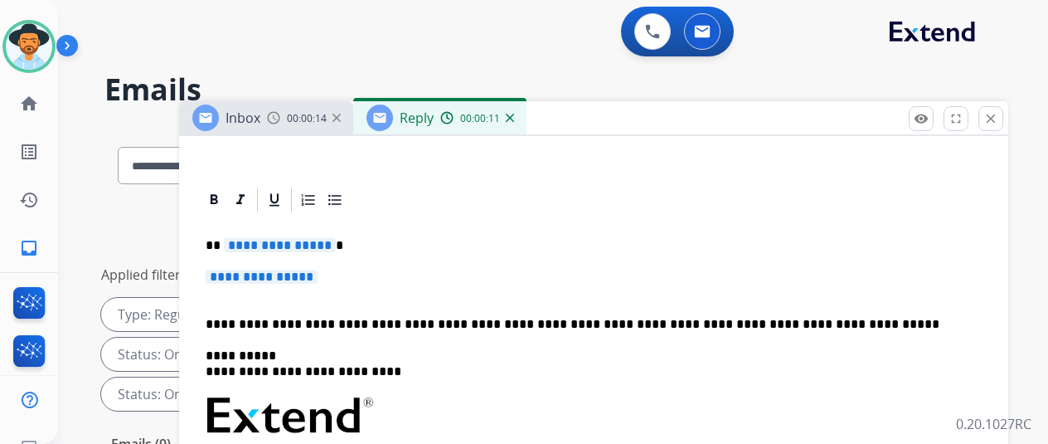
click at [336, 244] on span "**********" at bounding box center [280, 245] width 112 height 14
click at [318, 280] on span "**********" at bounding box center [262, 276] width 112 height 14
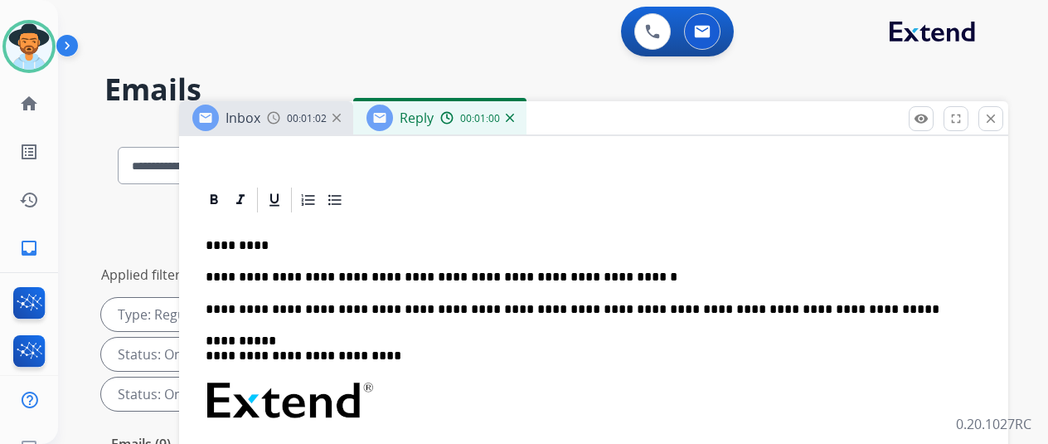
click at [609, 276] on p "**********" at bounding box center [587, 276] width 763 height 15
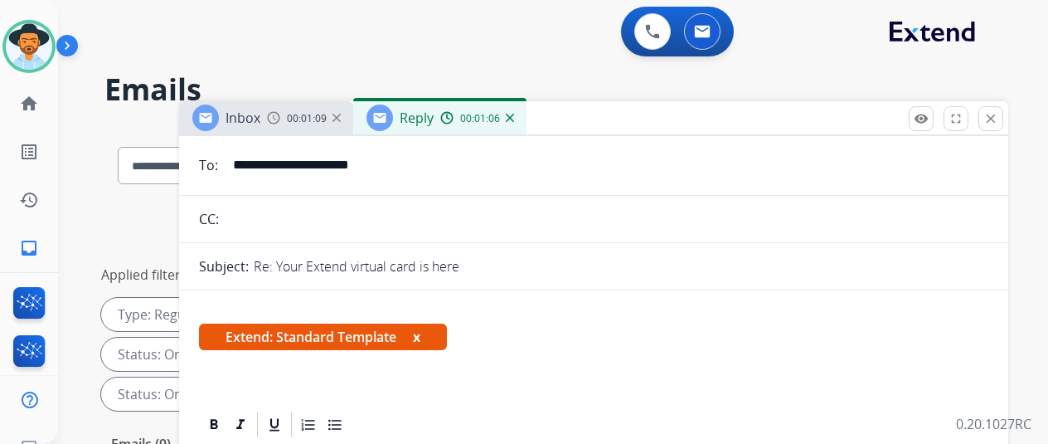
scroll to position [0, 0]
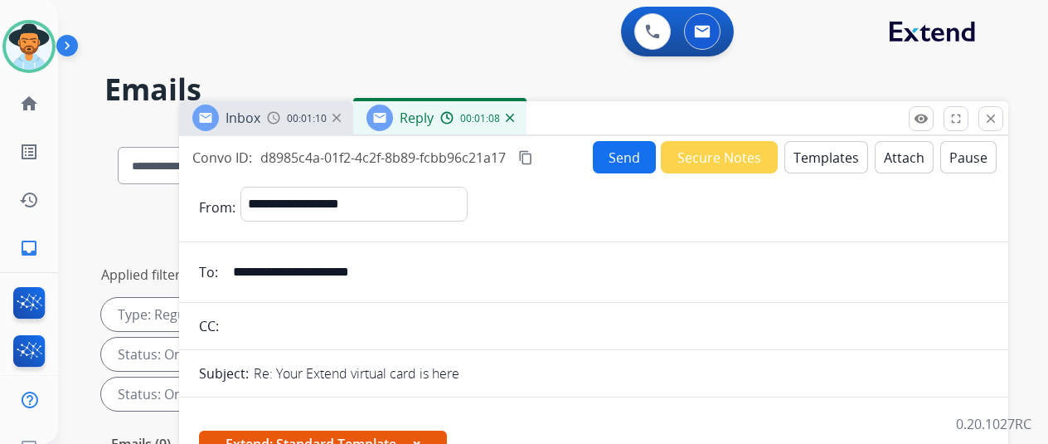
click at [533, 156] on mat-icon "content_copy" at bounding box center [525, 157] width 15 height 15
click at [632, 152] on button "Send" at bounding box center [624, 157] width 63 height 32
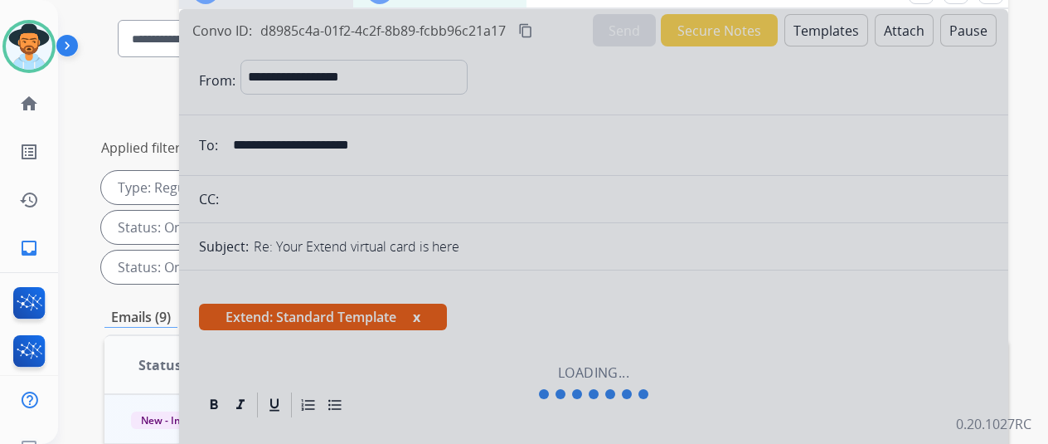
scroll to position [332, 0]
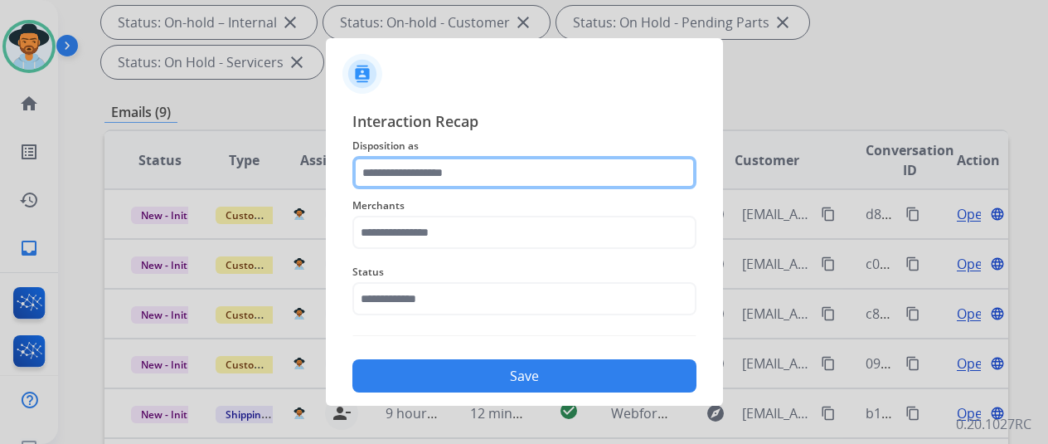
click at [388, 179] on input "text" at bounding box center [524, 172] width 344 height 33
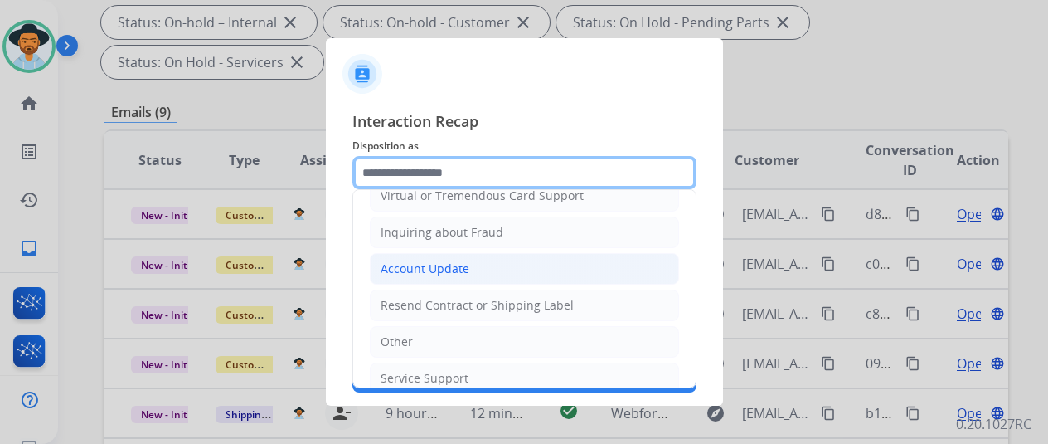
scroll to position [249, 0]
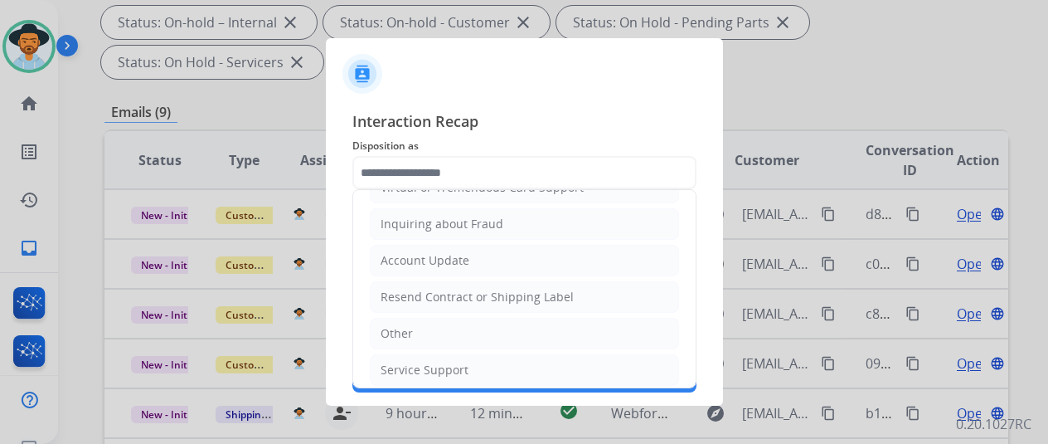
drag, startPoint x: 395, startPoint y: 331, endPoint x: 415, endPoint y: 278, distance: 57.0
click at [395, 328] on div "Other" at bounding box center [397, 333] width 32 height 17
type input "*****"
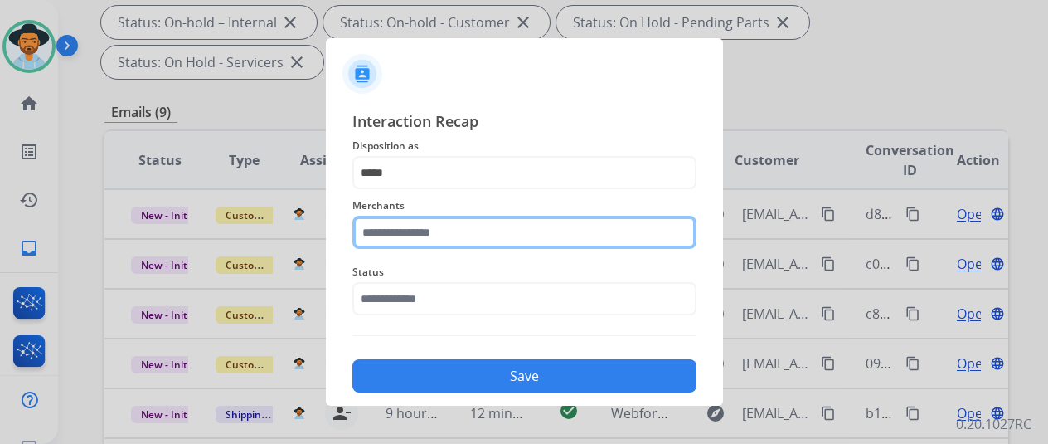
click at [424, 225] on input "text" at bounding box center [524, 232] width 344 height 33
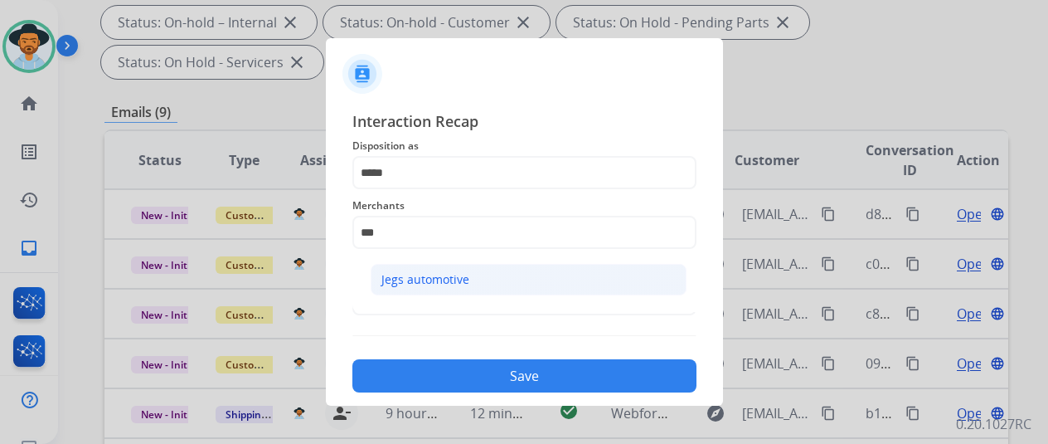
click at [447, 284] on div "Jegs automotive" at bounding box center [425, 279] width 88 height 17
type input "**********"
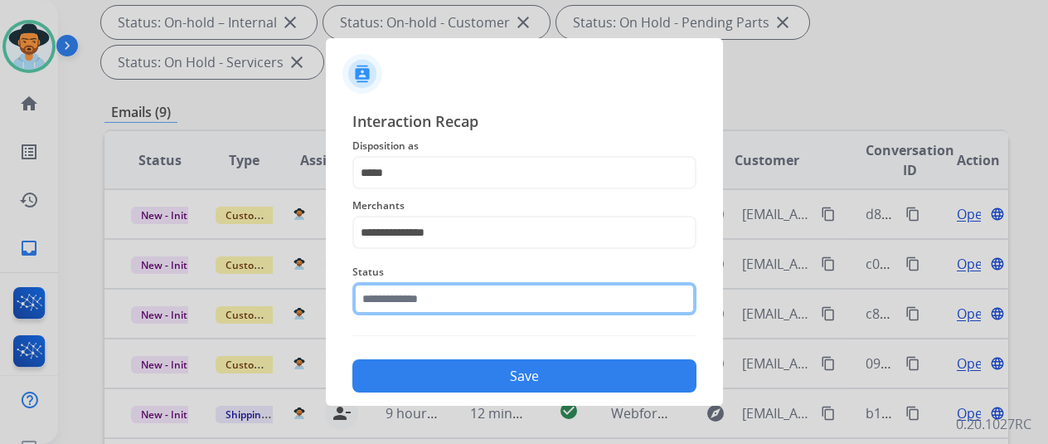
click at [455, 302] on input "text" at bounding box center [524, 298] width 344 height 33
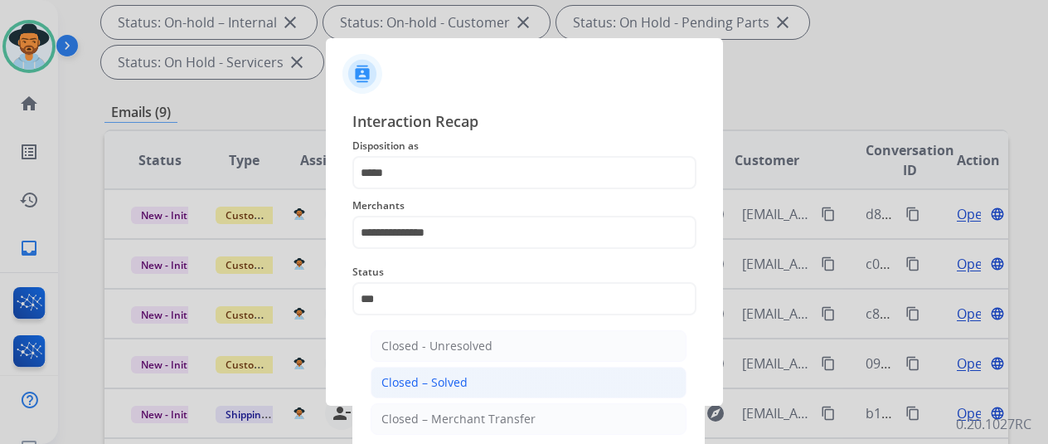
click at [426, 381] on div "Closed – Solved" at bounding box center [424, 382] width 86 height 17
type input "**********"
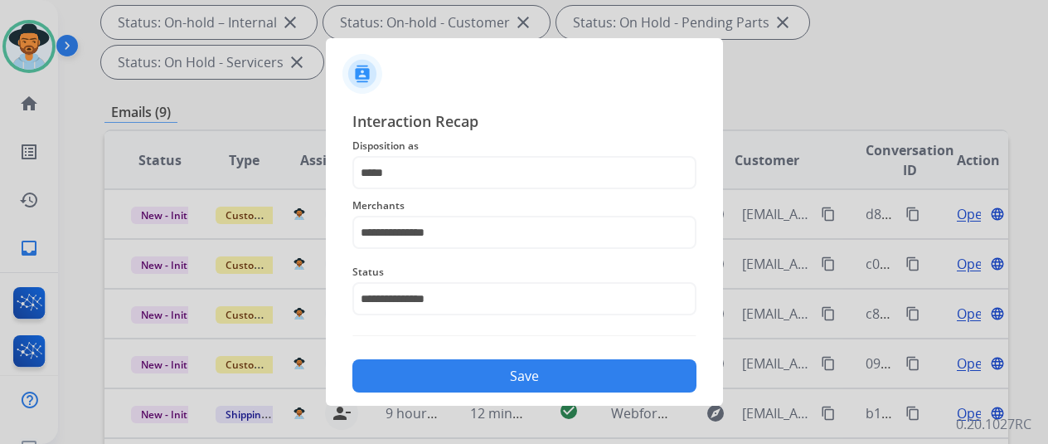
click at [439, 370] on button "Save" at bounding box center [524, 375] width 344 height 33
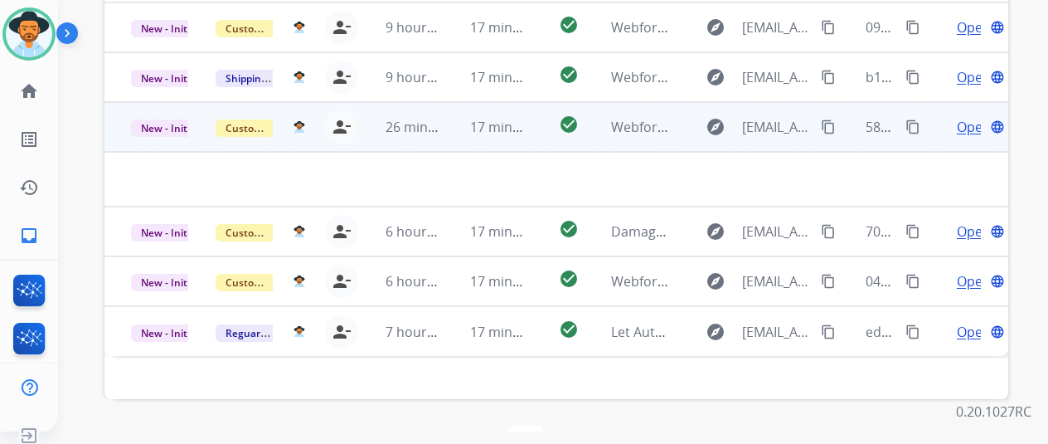
scroll to position [20, 0]
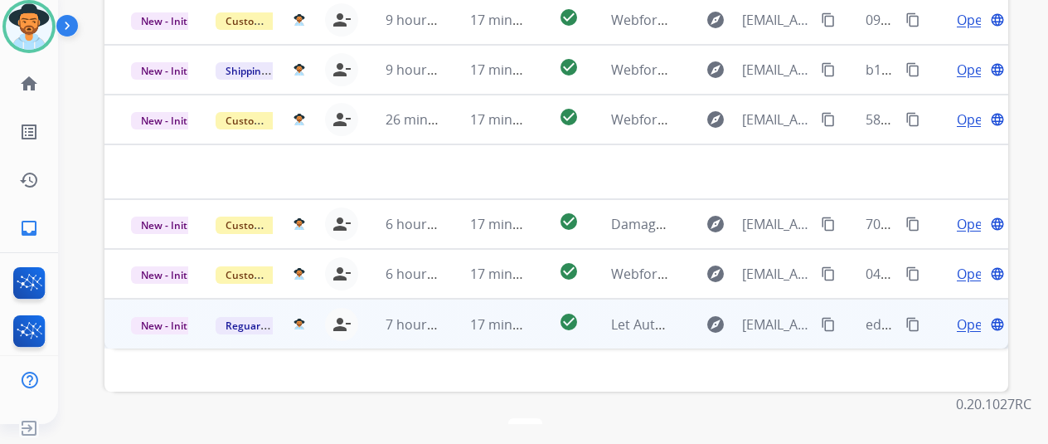
click at [972, 314] on span "Open" at bounding box center [974, 324] width 34 height 20
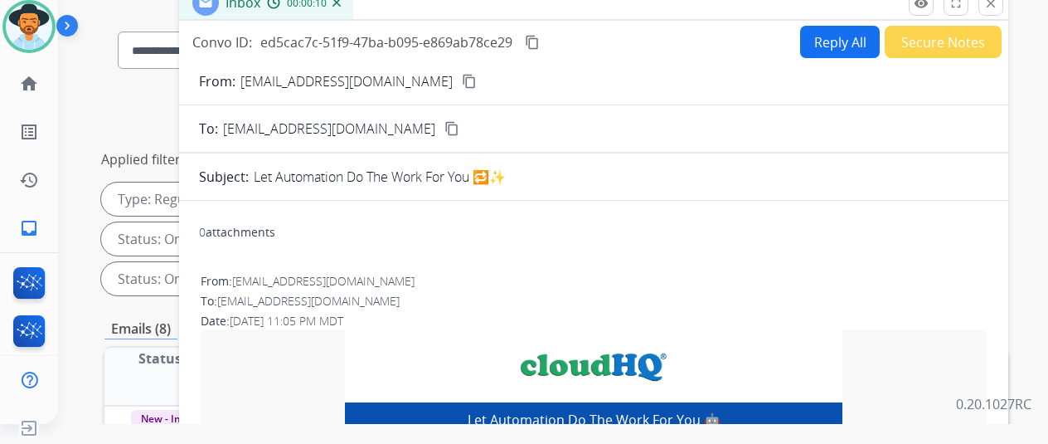
scroll to position [0, 0]
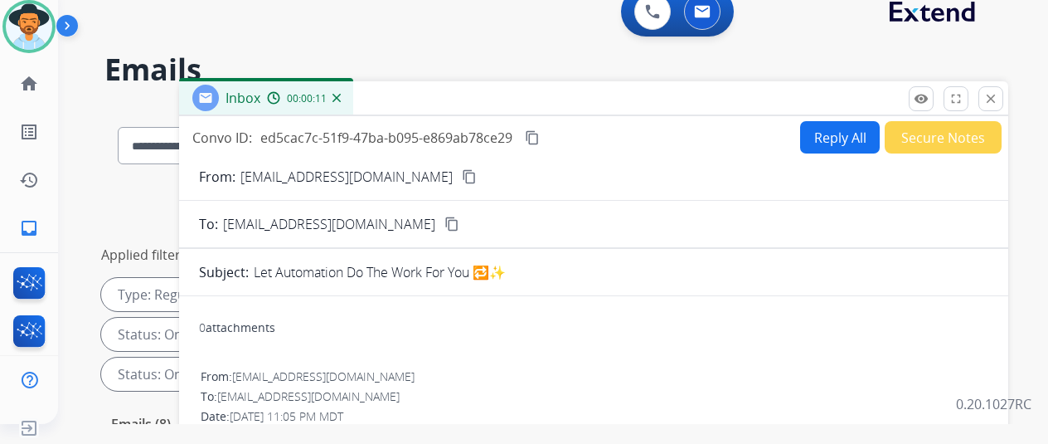
click at [341, 95] on img at bounding box center [336, 98] width 8 height 8
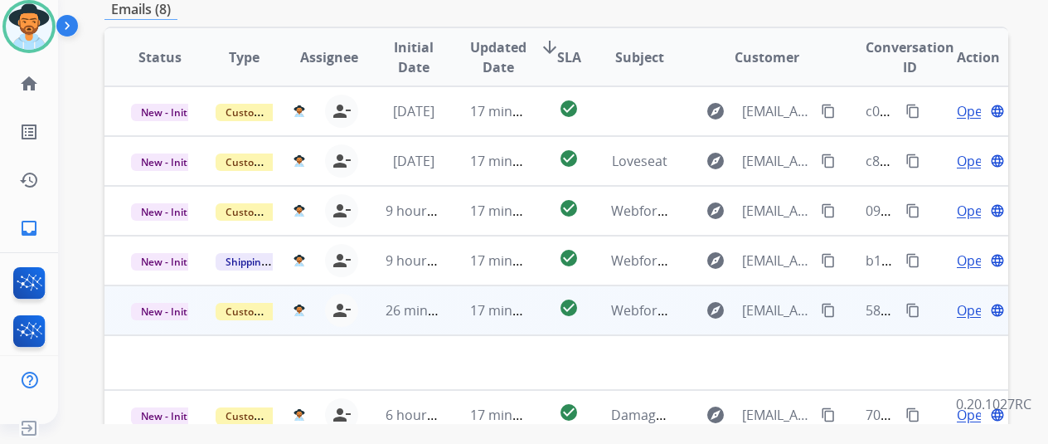
scroll to position [605, 0]
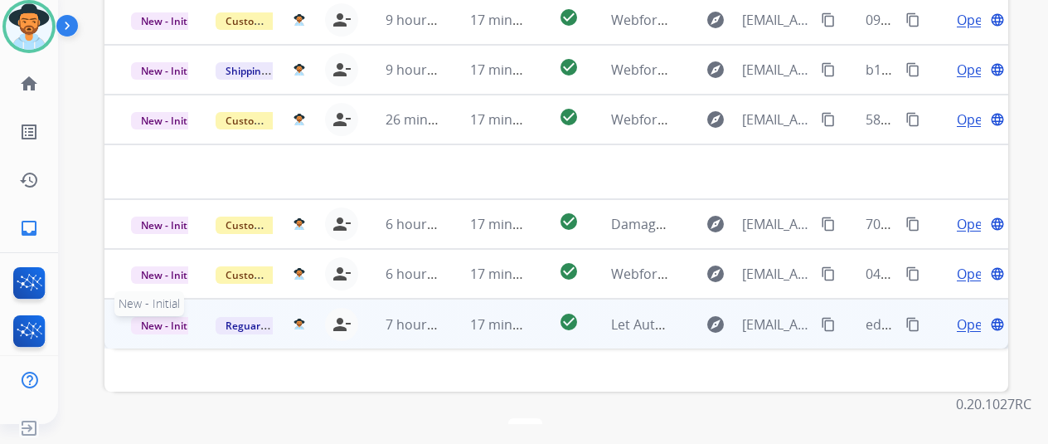
click at [160, 317] on span "New - Initial" at bounding box center [169, 325] width 77 height 17
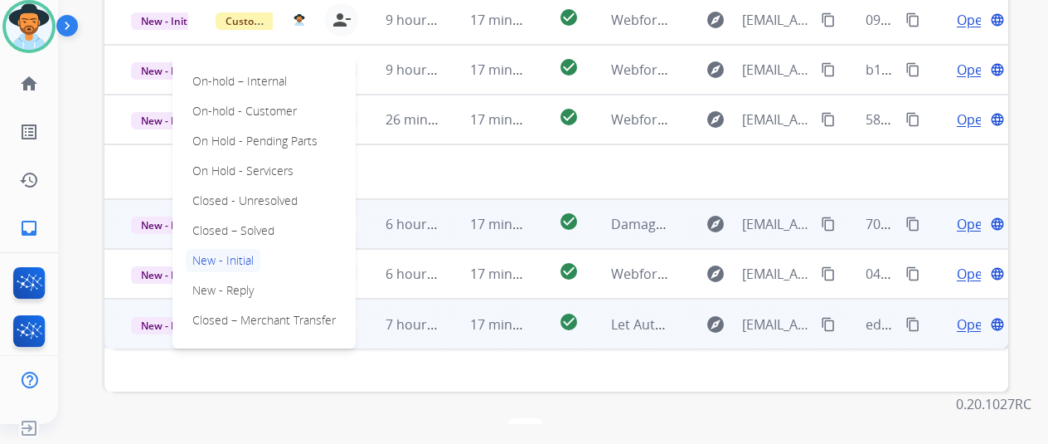
click at [211, 219] on p "Closed – Solved" at bounding box center [233, 230] width 95 height 23
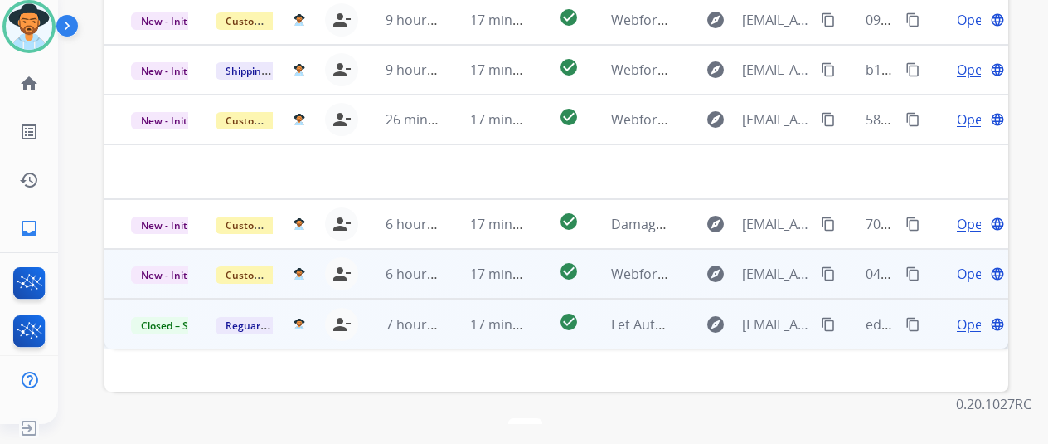
click at [967, 264] on span "Open" at bounding box center [974, 274] width 34 height 20
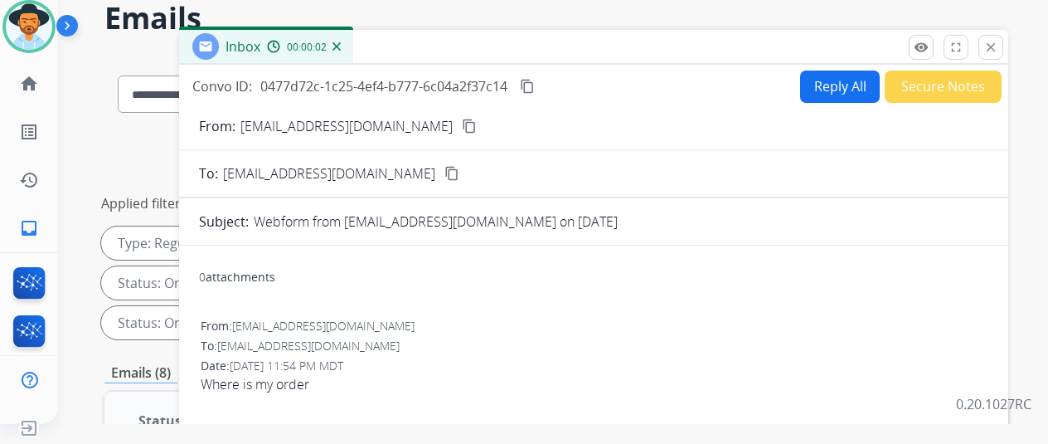
scroll to position [0, 0]
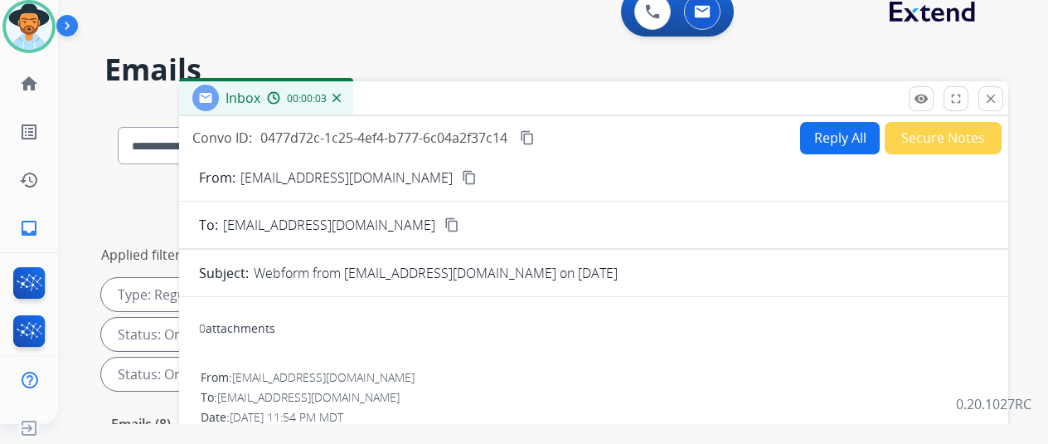
click at [425, 167] on div "From: Rsommer161@gmail.com content_copy" at bounding box center [593, 177] width 829 height 20
click at [462, 172] on mat-icon "content_copy" at bounding box center [469, 177] width 15 height 15
click at [535, 137] on mat-icon "content_copy" at bounding box center [527, 137] width 15 height 15
click at [841, 129] on button "Reply All" at bounding box center [840, 138] width 80 height 32
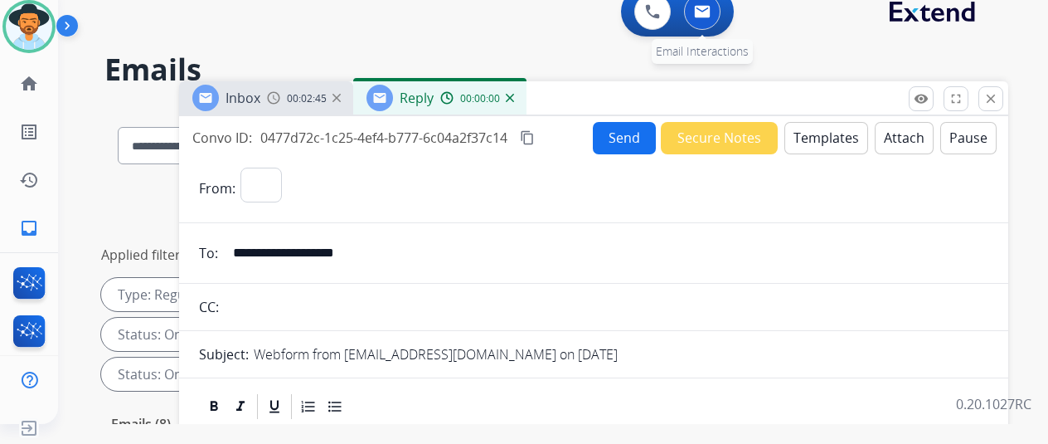
select select "**********"
click at [833, 132] on button "Templates" at bounding box center [826, 138] width 84 height 32
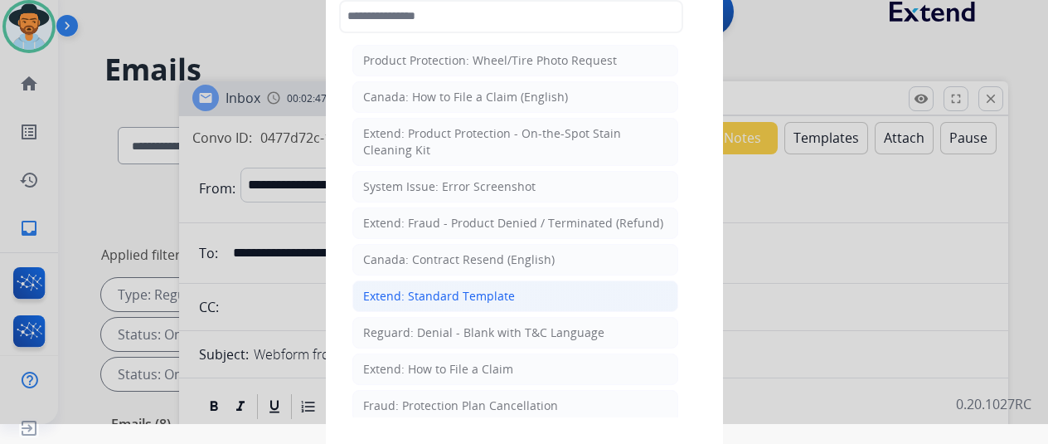
click at [401, 281] on li "Extend: Standard Template" at bounding box center [515, 296] width 326 height 32
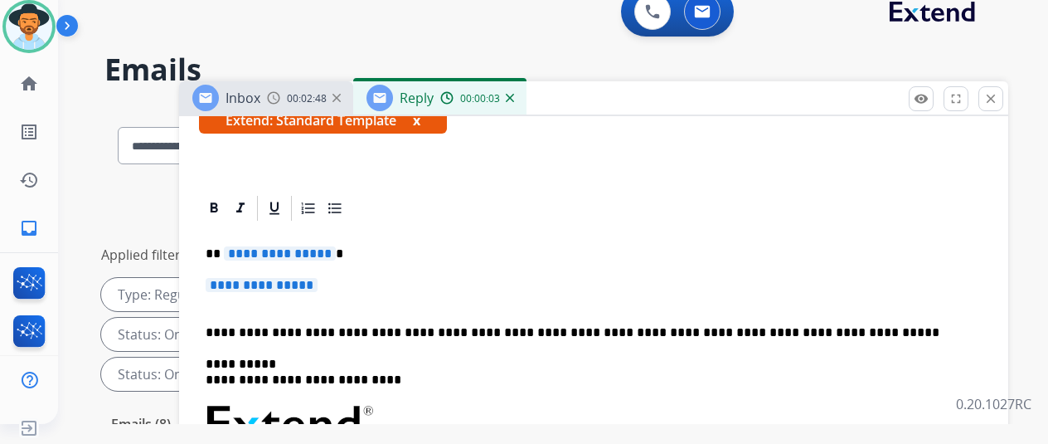
scroll to position [332, 0]
click at [336, 246] on span "**********" at bounding box center [280, 253] width 112 height 14
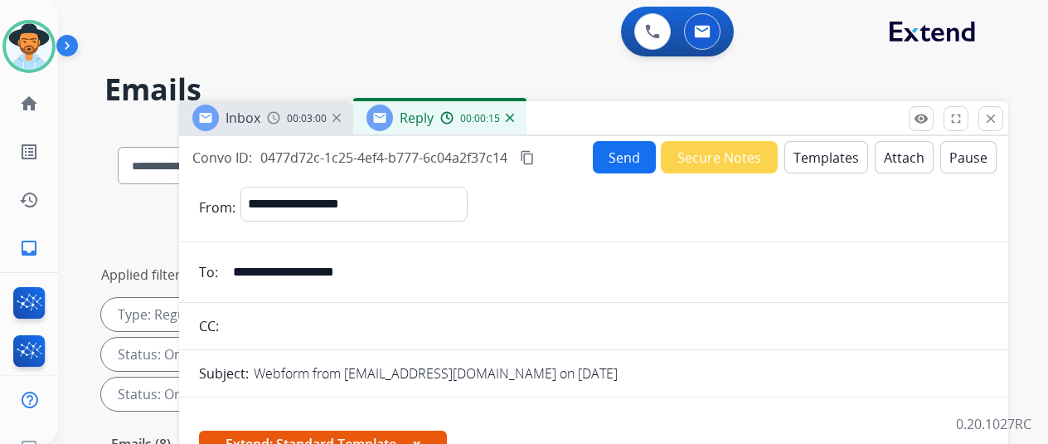
select select "**********"
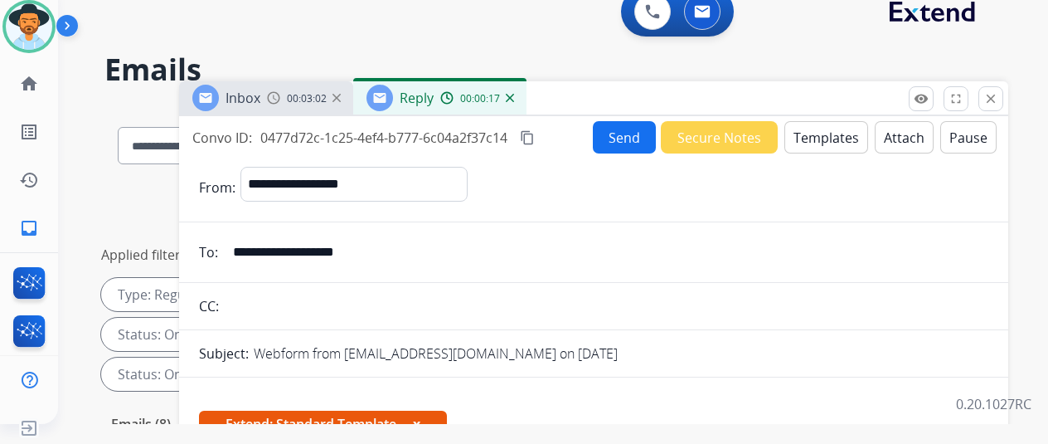
scroll to position [332, 0]
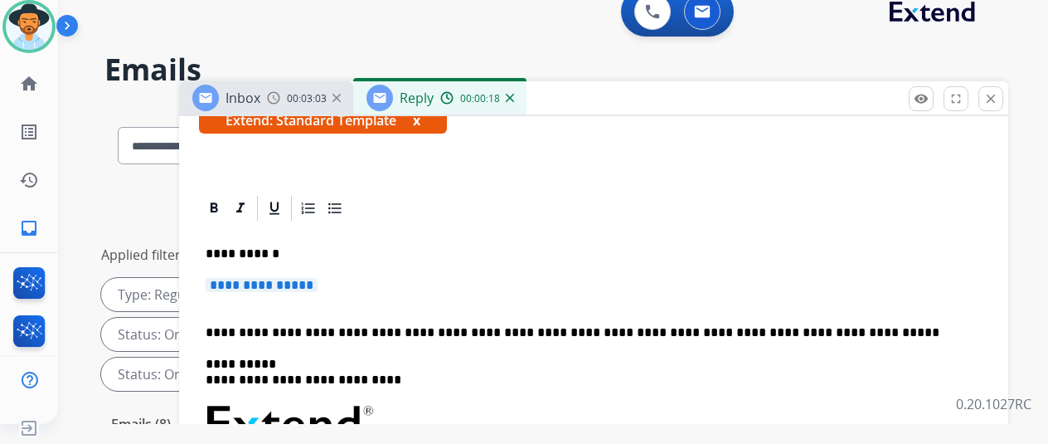
click at [318, 278] on span "**********" at bounding box center [262, 285] width 112 height 14
paste div "To enrich screen reader interactions, please activate Accessibility in Grammarl…"
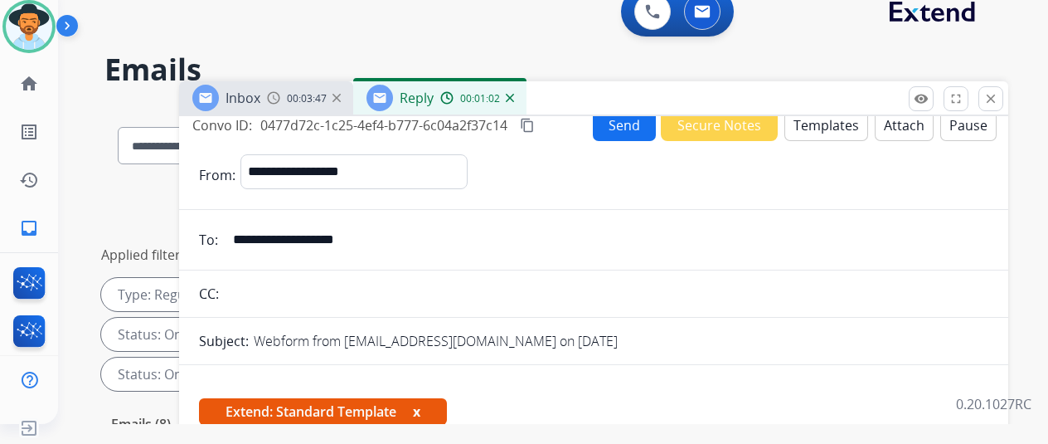
scroll to position [0, 0]
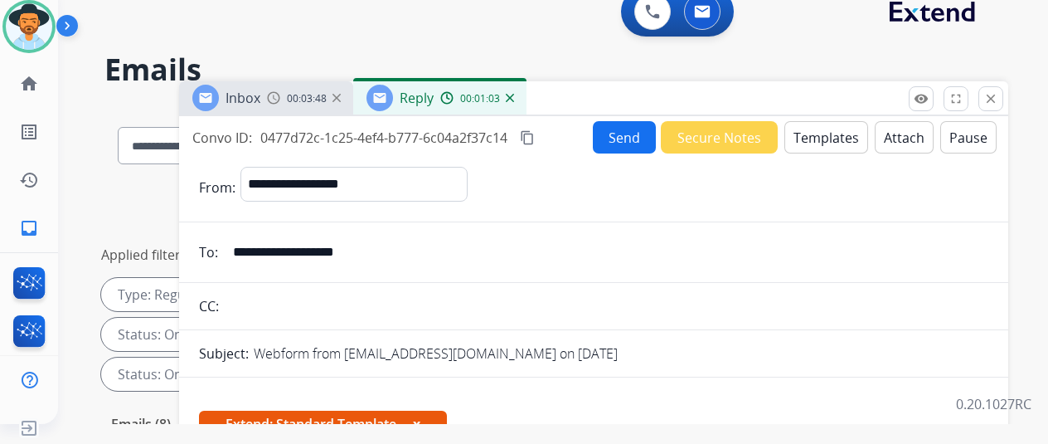
click at [644, 132] on button "Send" at bounding box center [624, 137] width 63 height 32
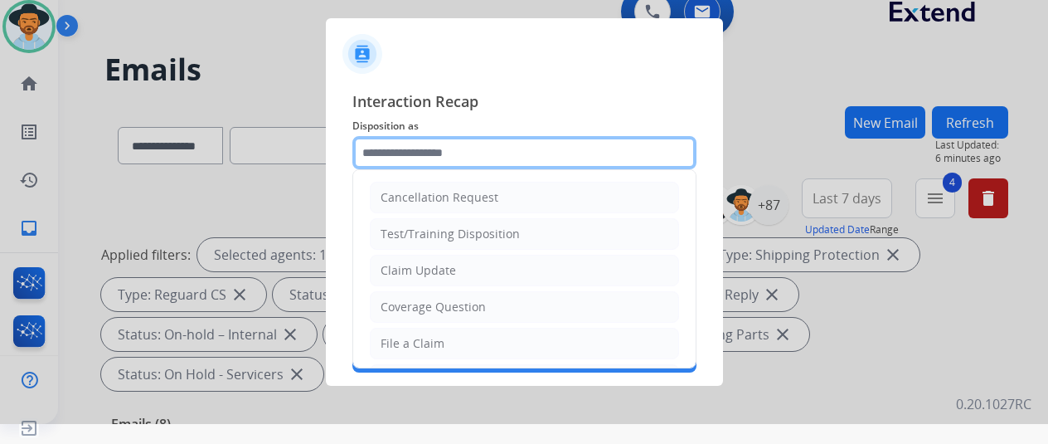
click at [400, 158] on input "text" at bounding box center [524, 152] width 344 height 33
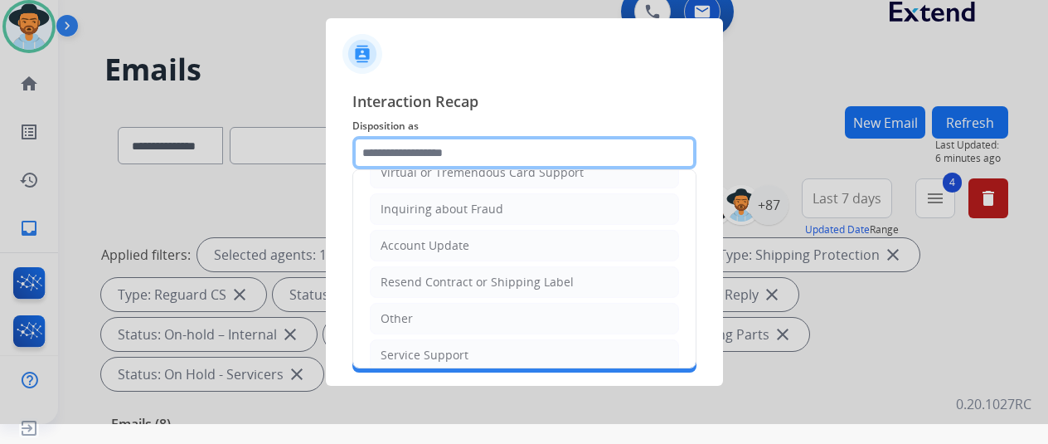
scroll to position [249, 0]
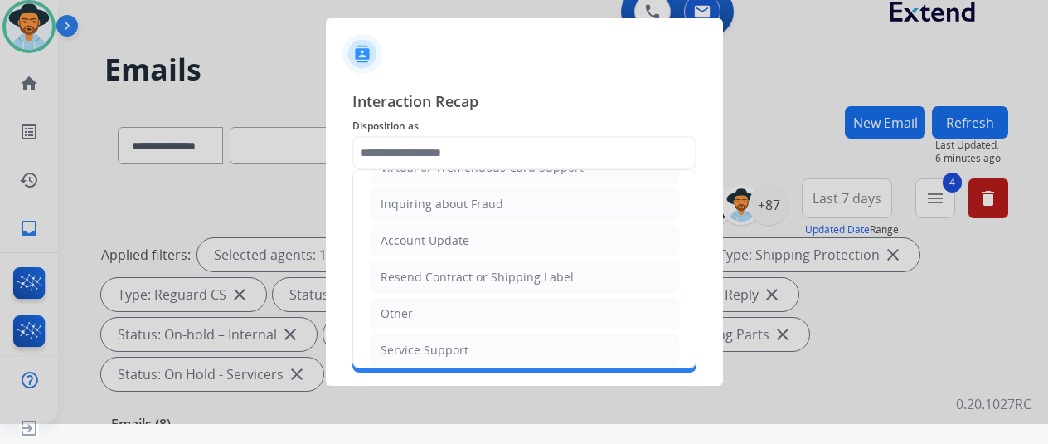
click at [411, 300] on li "Other" at bounding box center [524, 314] width 309 height 32
type input "*****"
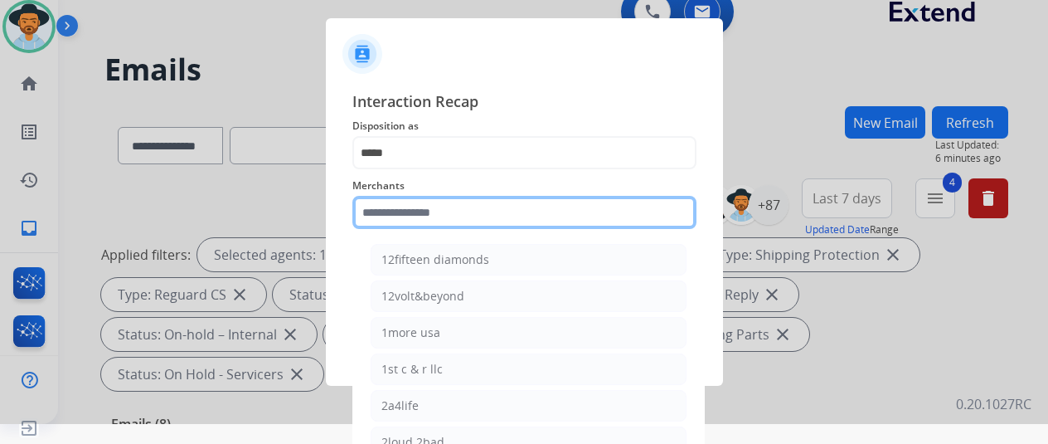
click at [391, 211] on input "text" at bounding box center [524, 212] width 344 height 33
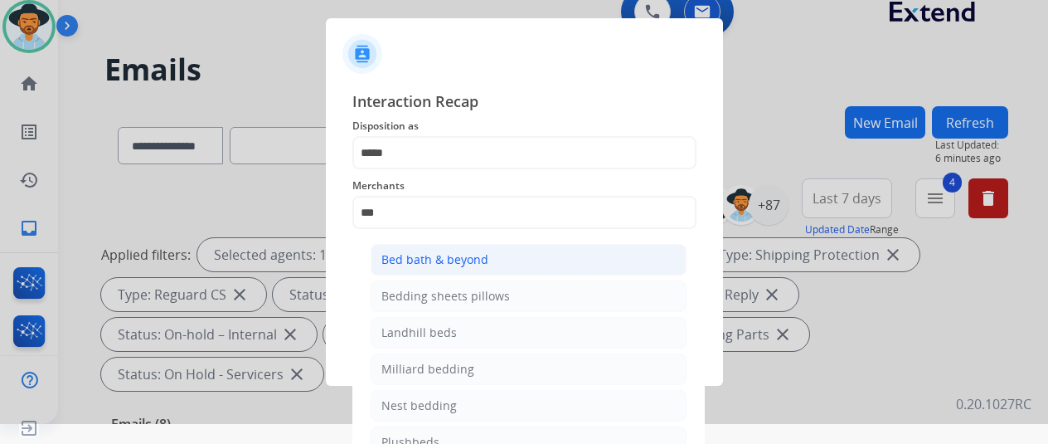
click at [413, 263] on div "Bed bath & beyond" at bounding box center [434, 259] width 107 height 17
type input "**********"
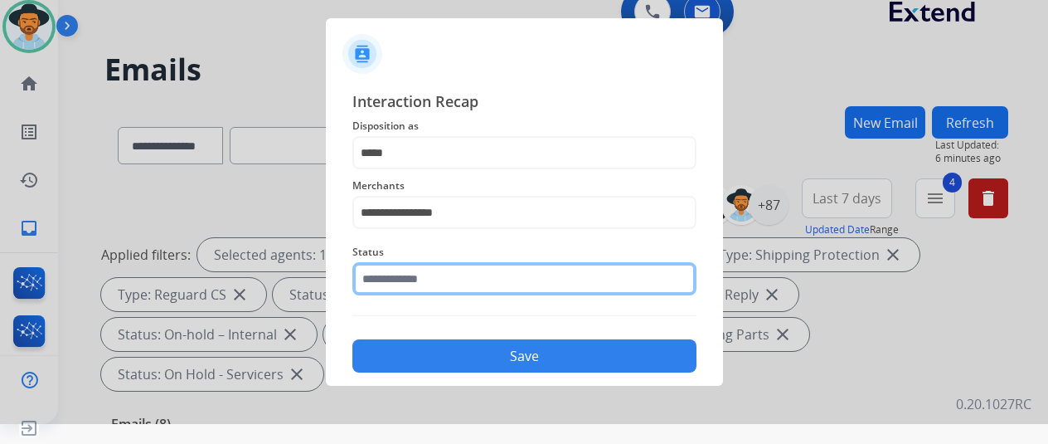
click at [420, 288] on input "text" at bounding box center [524, 278] width 344 height 33
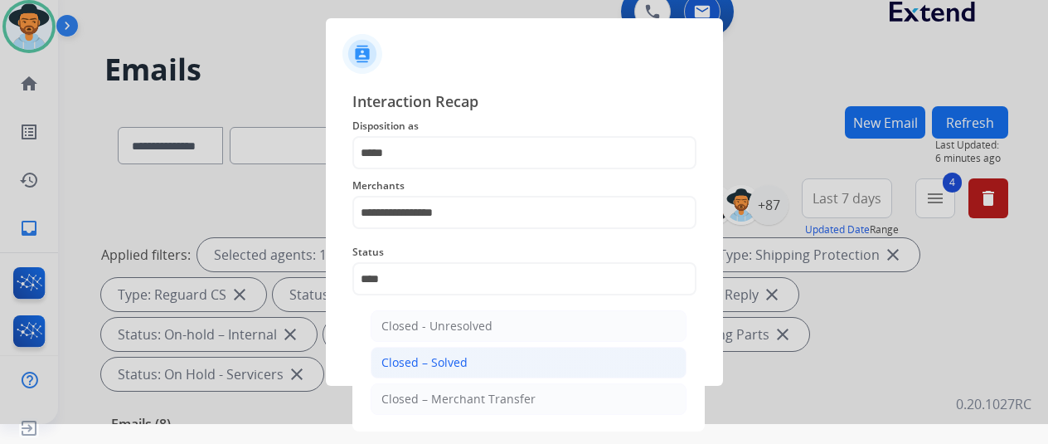
click at [446, 369] on div "Closed – Solved" at bounding box center [424, 362] width 86 height 17
type input "**********"
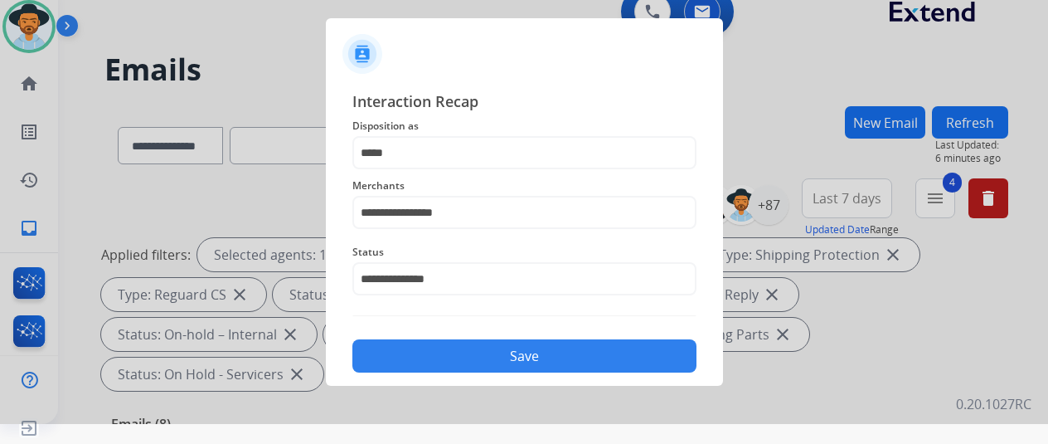
click at [464, 357] on button "Save" at bounding box center [524, 355] width 344 height 33
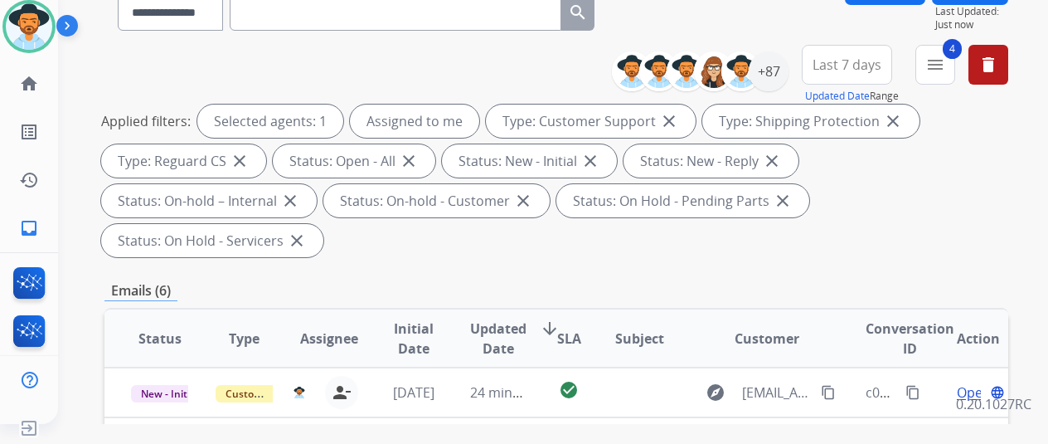
scroll to position [332, 0]
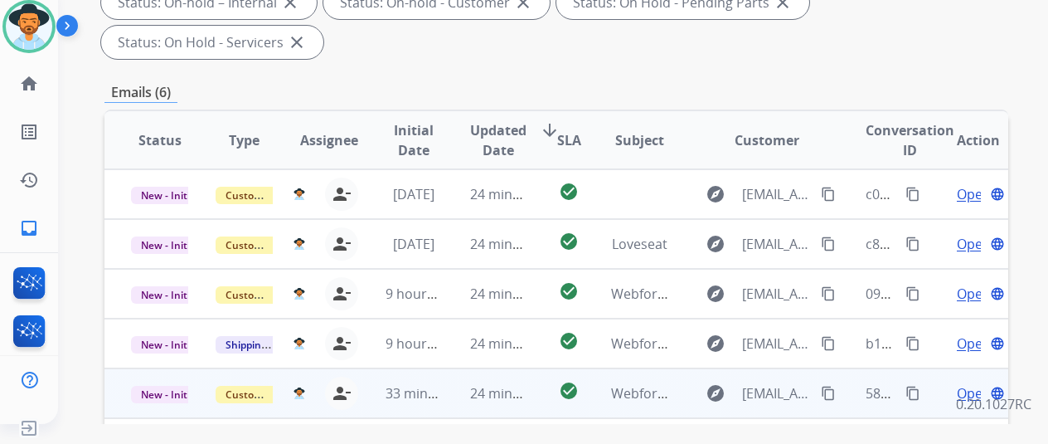
click at [969, 383] on span "Open" at bounding box center [974, 393] width 34 height 20
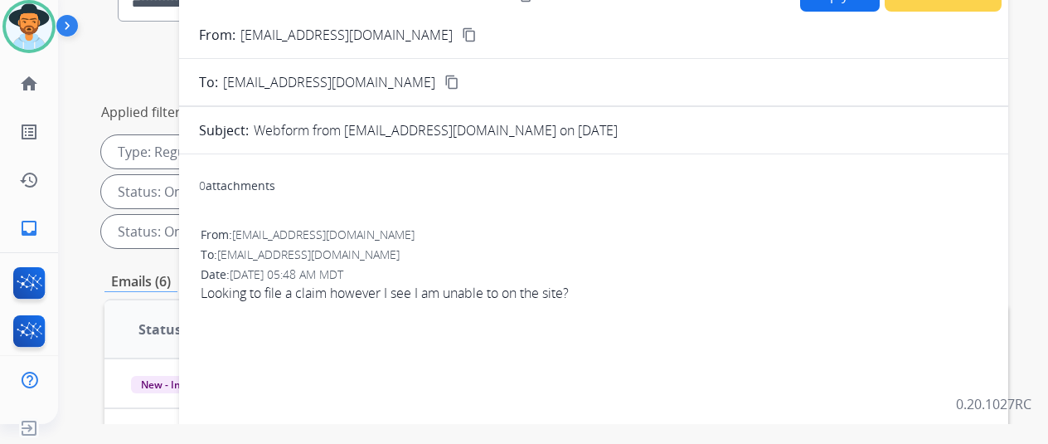
scroll to position [0, 0]
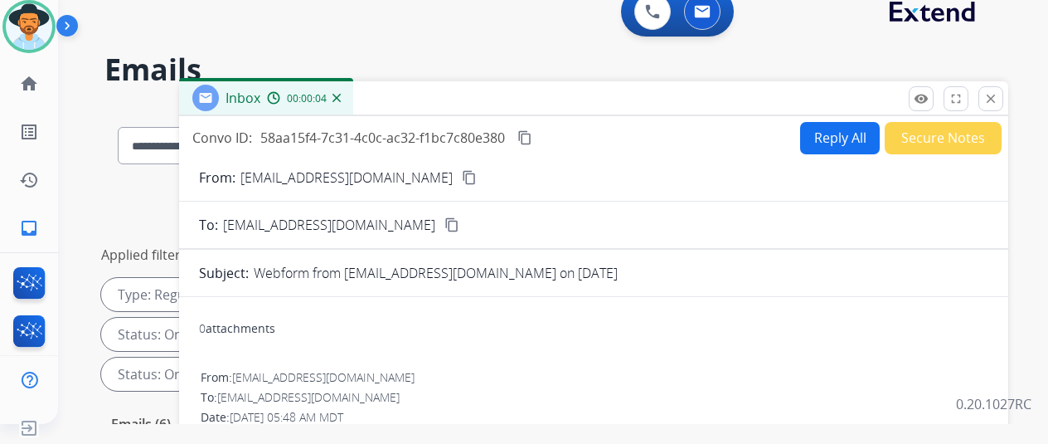
click at [462, 173] on mat-icon "content_copy" at bounding box center [469, 177] width 15 height 15
drag, startPoint x: 826, startPoint y: 133, endPoint x: 794, endPoint y: 56, distance: 84.1
click at [822, 127] on button "Reply All" at bounding box center [840, 138] width 80 height 32
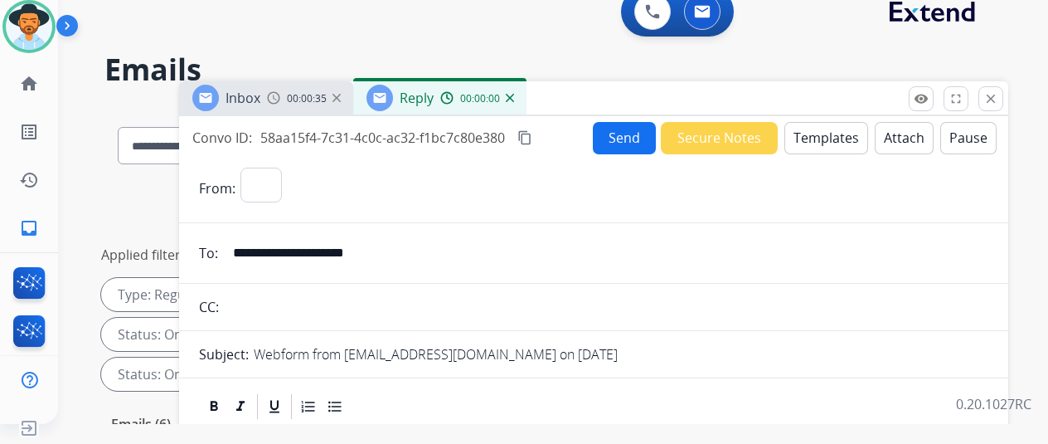
select select "**********"
click at [833, 132] on button "Templates" at bounding box center [826, 138] width 84 height 32
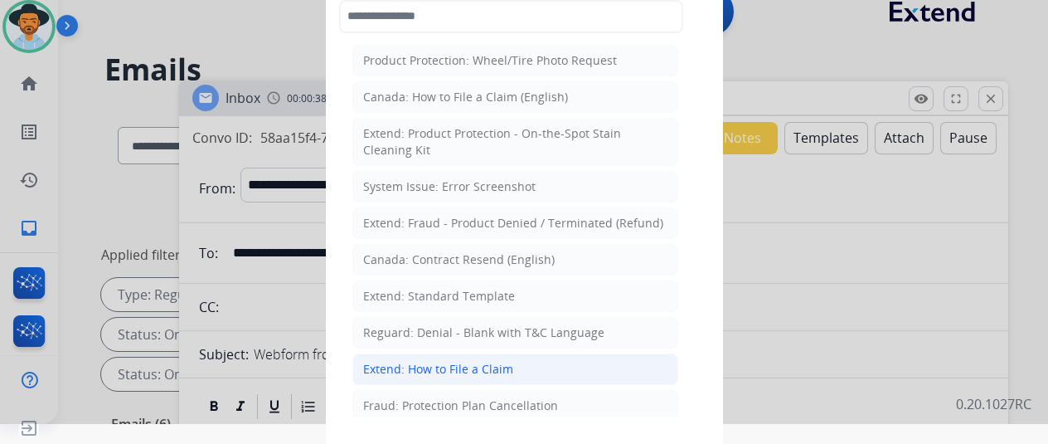
click at [417, 361] on div "Extend: How to File a Claim" at bounding box center [438, 369] width 150 height 17
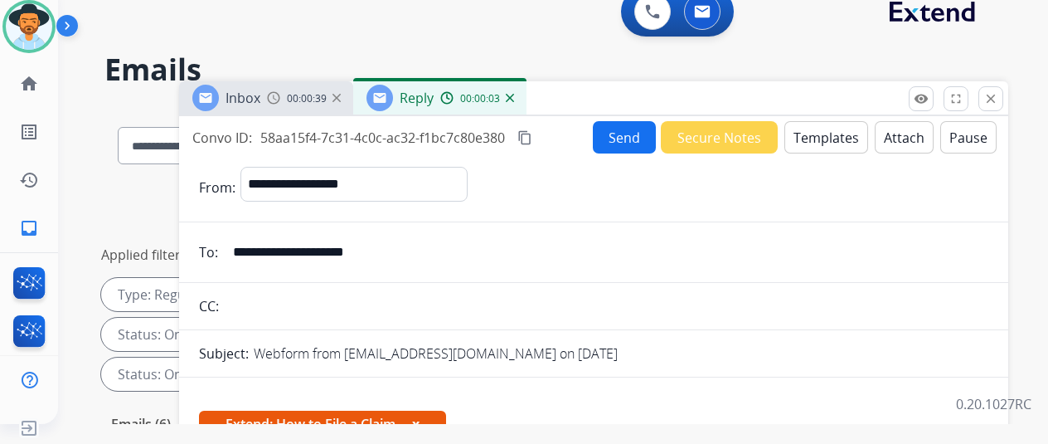
scroll to position [301, 0]
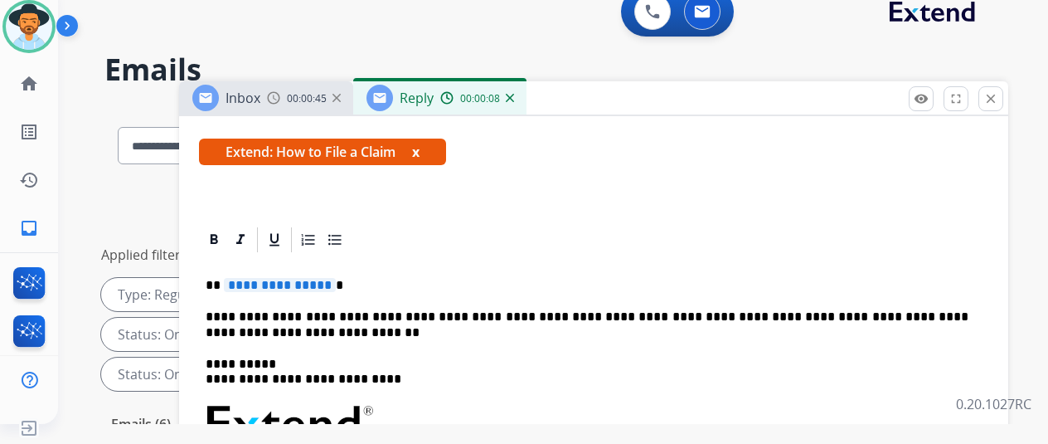
click at [336, 278] on span "**********" at bounding box center [280, 285] width 112 height 14
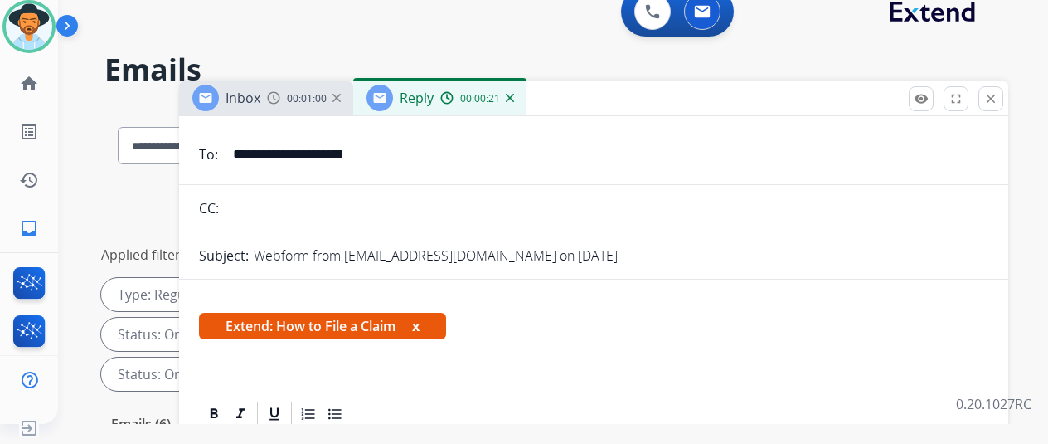
scroll to position [0, 0]
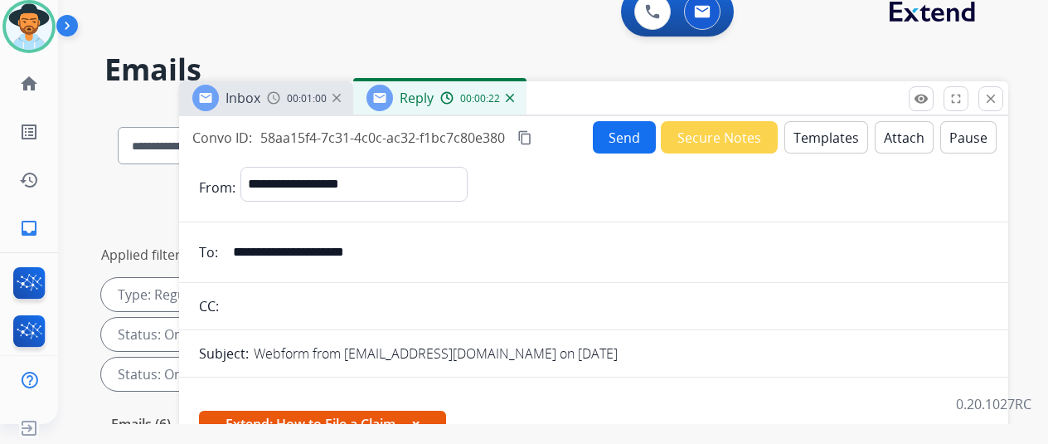
click at [618, 135] on button "Send" at bounding box center [624, 137] width 63 height 32
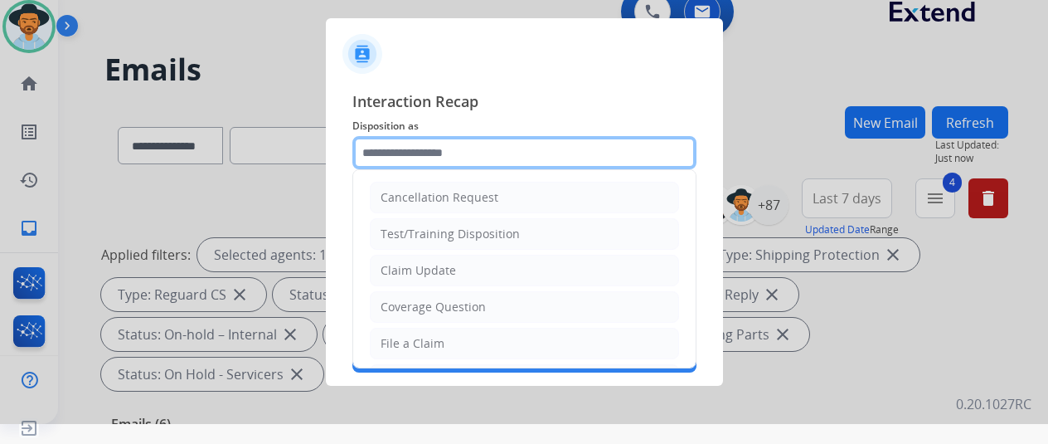
drag, startPoint x: 385, startPoint y: 138, endPoint x: 396, endPoint y: 147, distance: 14.3
click at [381, 155] on input "text" at bounding box center [524, 152] width 344 height 33
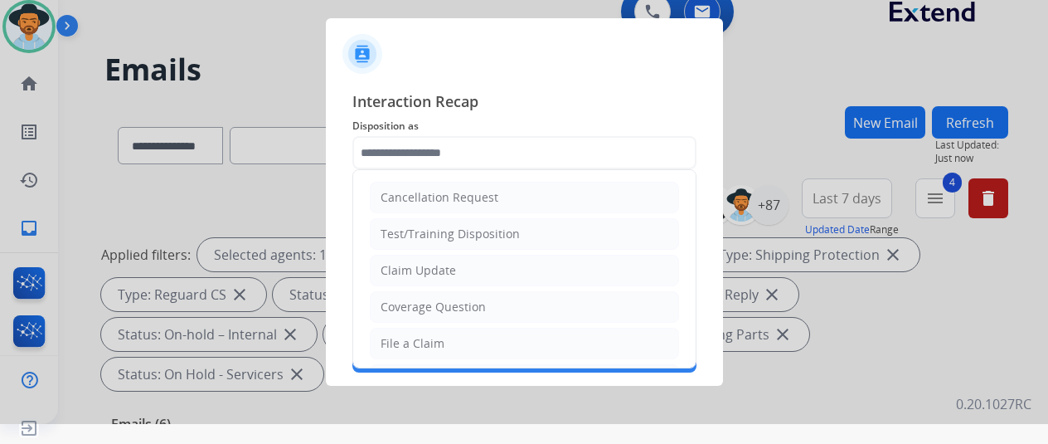
drag, startPoint x: 412, startPoint y: 337, endPoint x: 575, endPoint y: 102, distance: 285.4
click at [412, 335] on div "File a Claim" at bounding box center [413, 343] width 64 height 17
type input "**********"
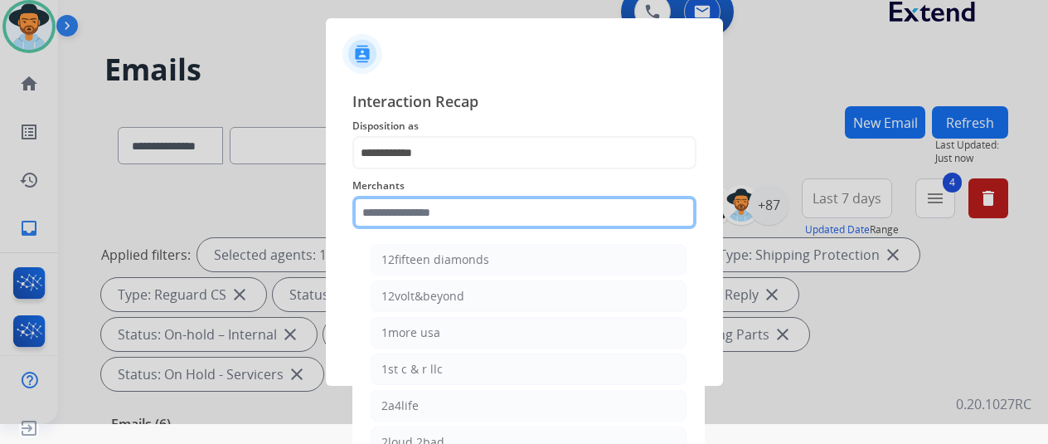
click at [444, 216] on input "text" at bounding box center [524, 212] width 344 height 33
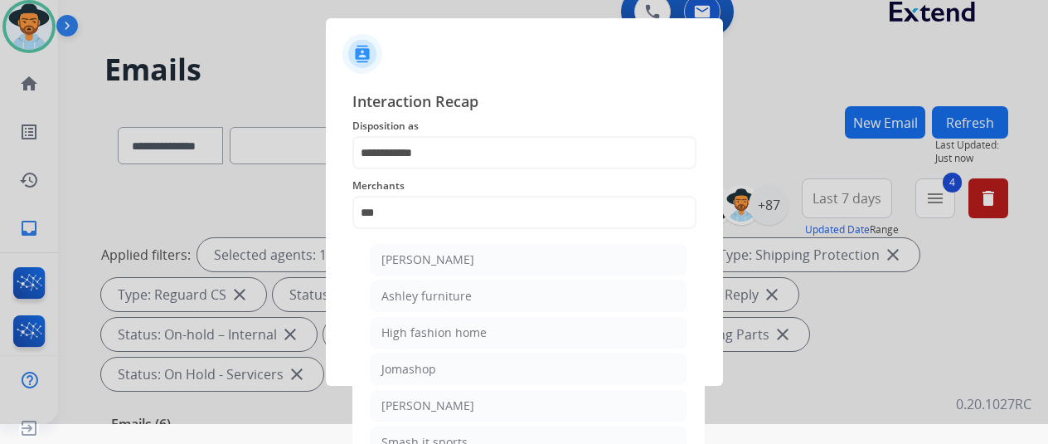
click at [438, 262] on div "[PERSON_NAME]" at bounding box center [427, 259] width 93 height 17
type input "**********"
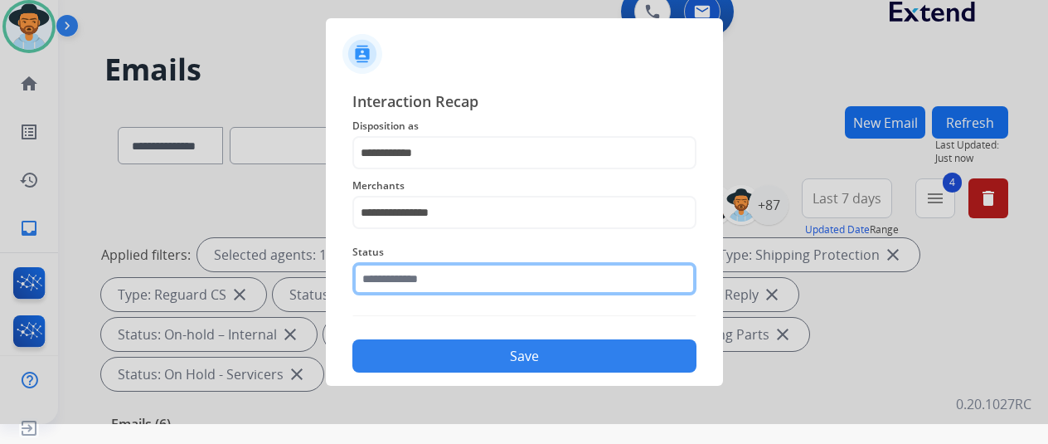
click at [420, 278] on input "text" at bounding box center [524, 278] width 344 height 33
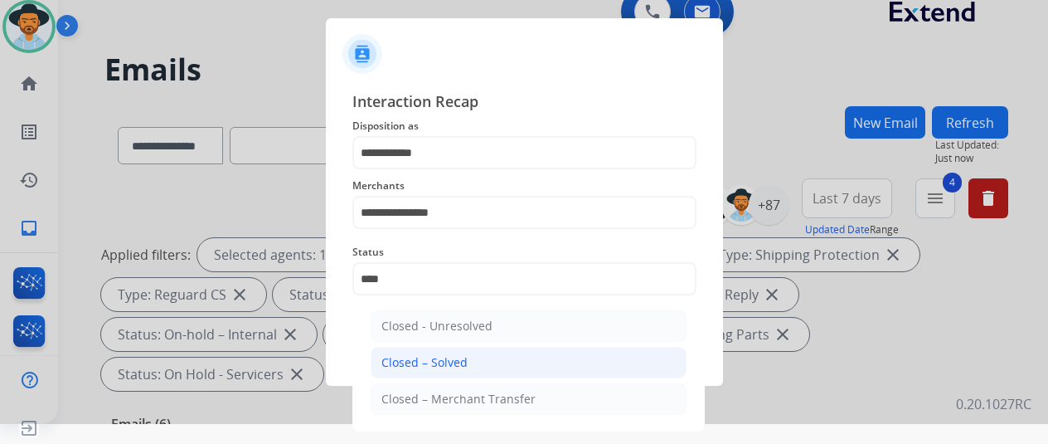
click at [425, 359] on div "Closed – Solved" at bounding box center [424, 362] width 86 height 17
type input "**********"
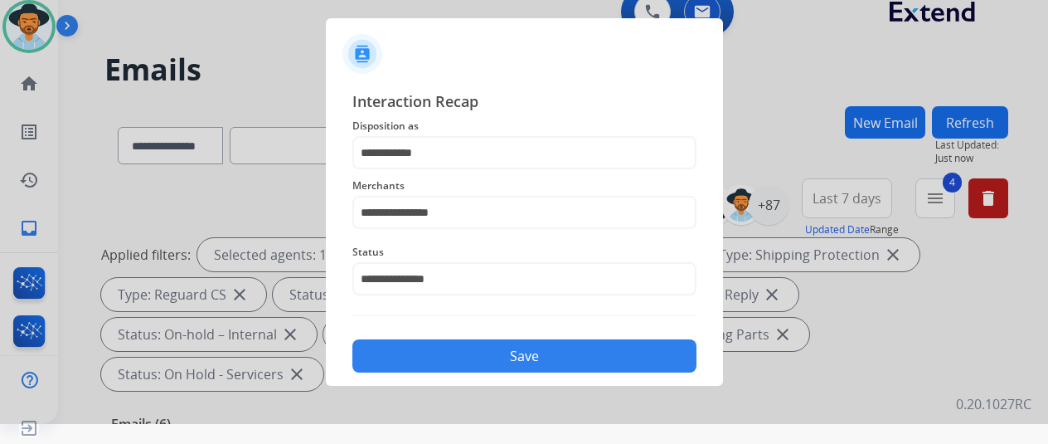
click at [432, 356] on button "Save" at bounding box center [524, 355] width 344 height 33
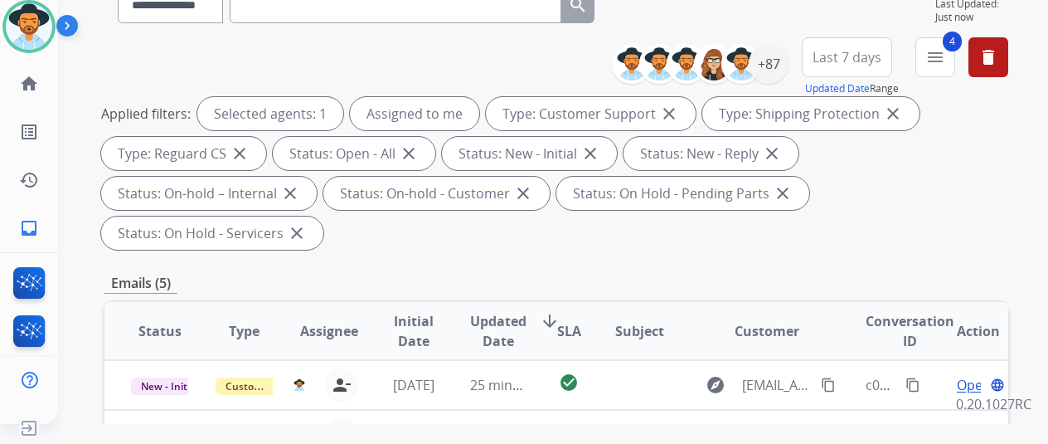
scroll to position [332, 0]
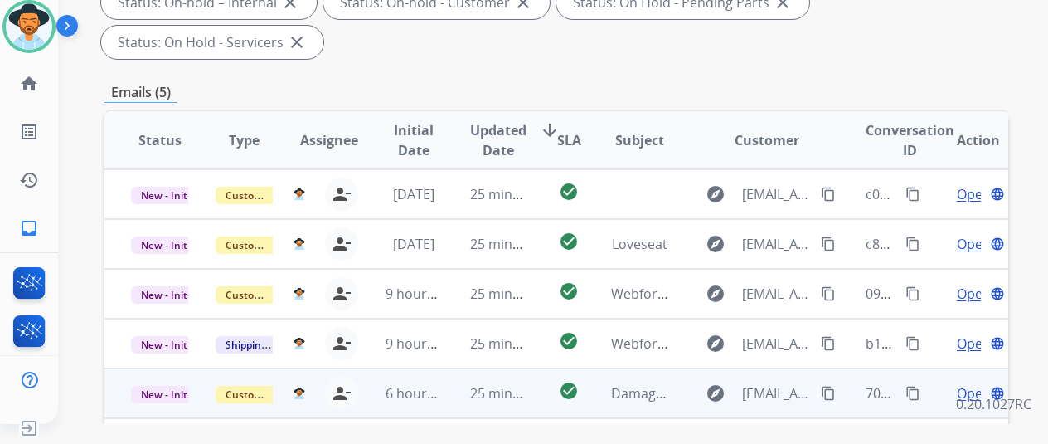
click at [967, 383] on span "Open" at bounding box center [974, 393] width 34 height 20
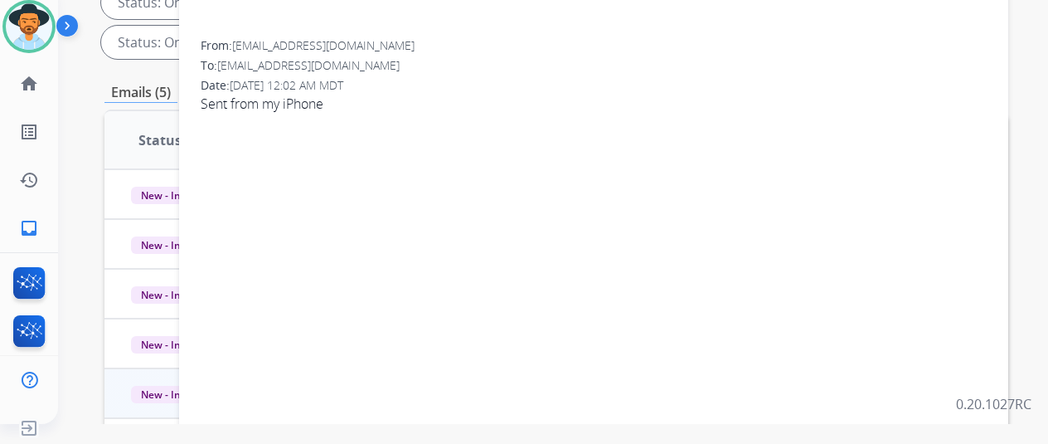
scroll to position [0, 0]
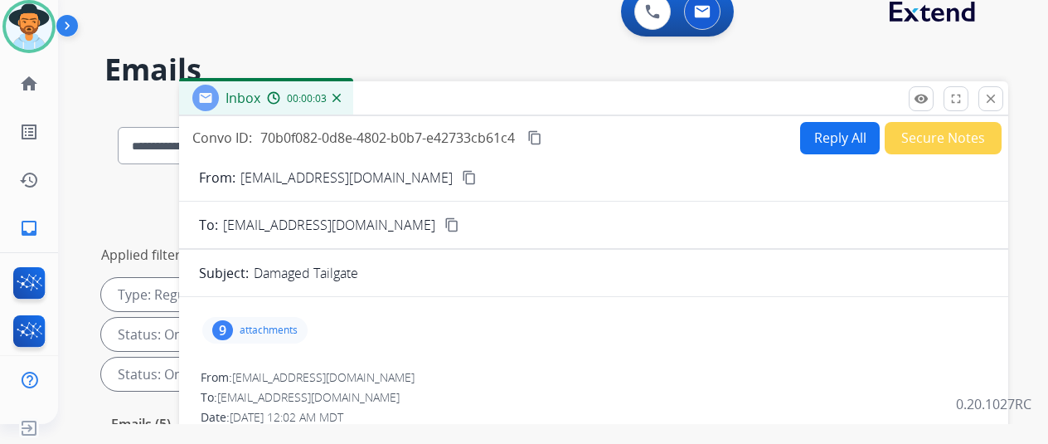
click at [233, 320] on div "9" at bounding box center [222, 330] width 21 height 20
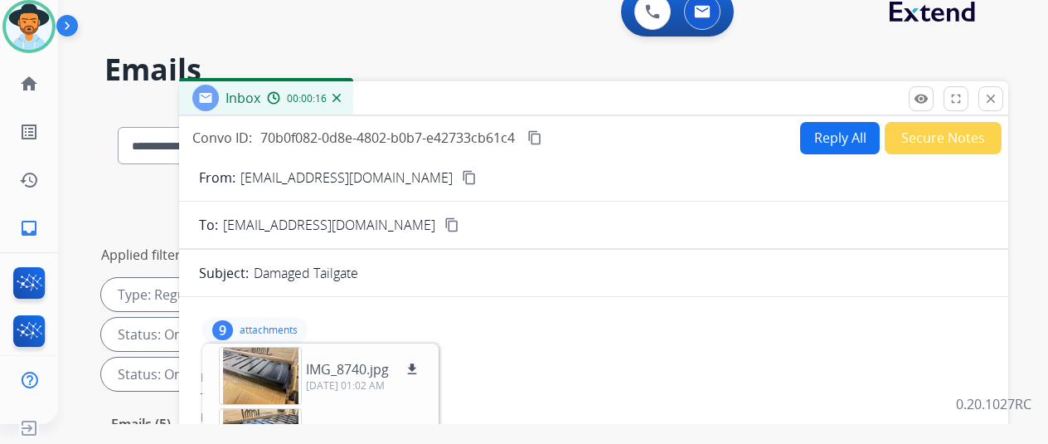
click at [462, 174] on mat-icon "content_copy" at bounding box center [469, 177] width 15 height 15
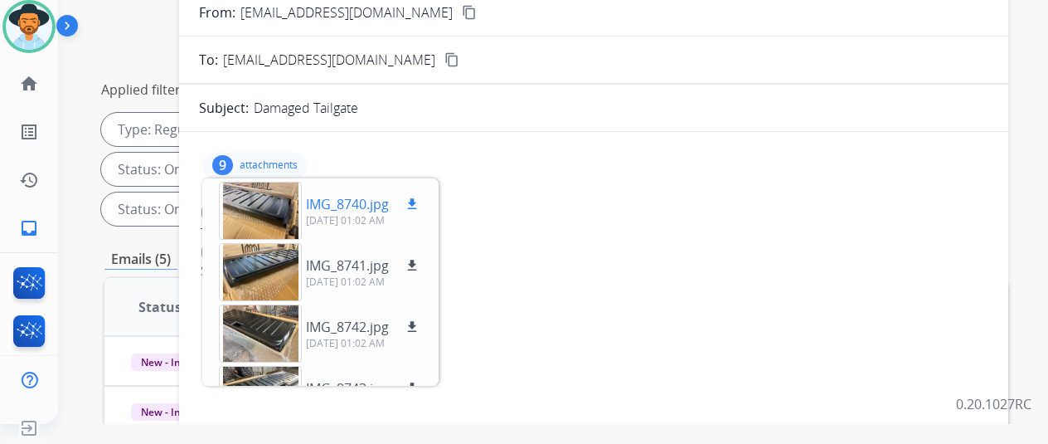
scroll to position [166, 0]
click at [420, 196] on mat-icon "download" at bounding box center [412, 203] width 15 height 15
click at [421, 255] on button "download" at bounding box center [412, 265] width 20 height 20
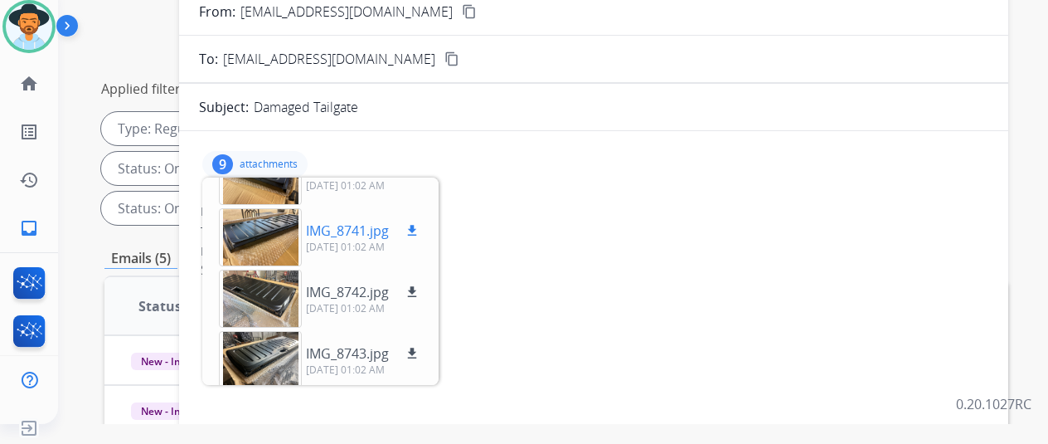
scroll to position [83, 0]
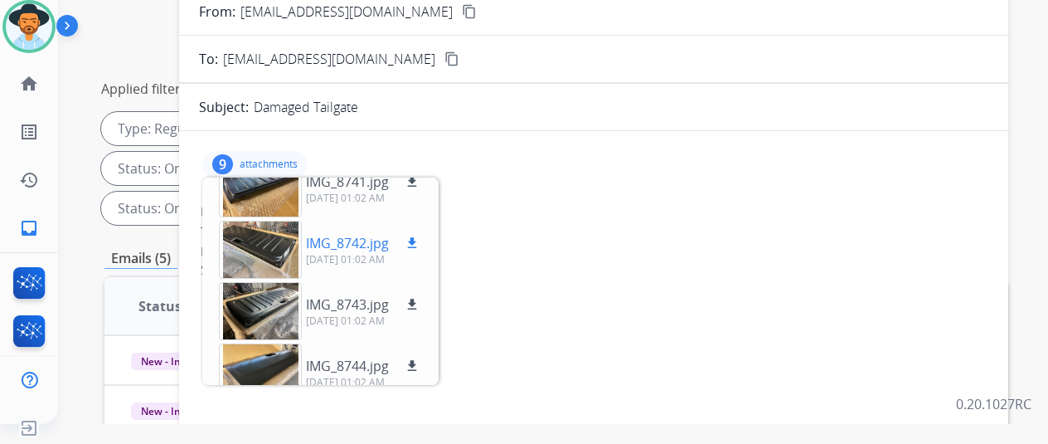
click at [420, 240] on mat-icon "download" at bounding box center [412, 242] width 15 height 15
click at [420, 300] on mat-icon "download" at bounding box center [412, 304] width 15 height 15
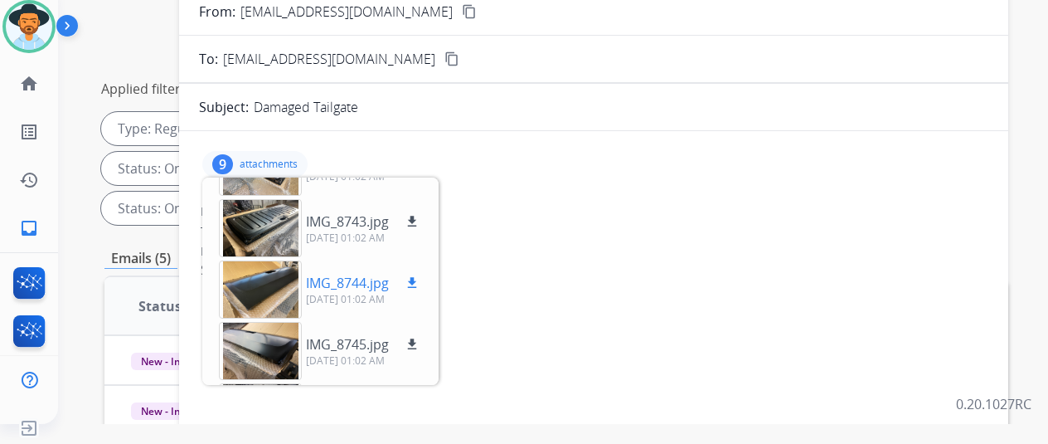
click at [420, 278] on mat-icon "download" at bounding box center [412, 282] width 15 height 15
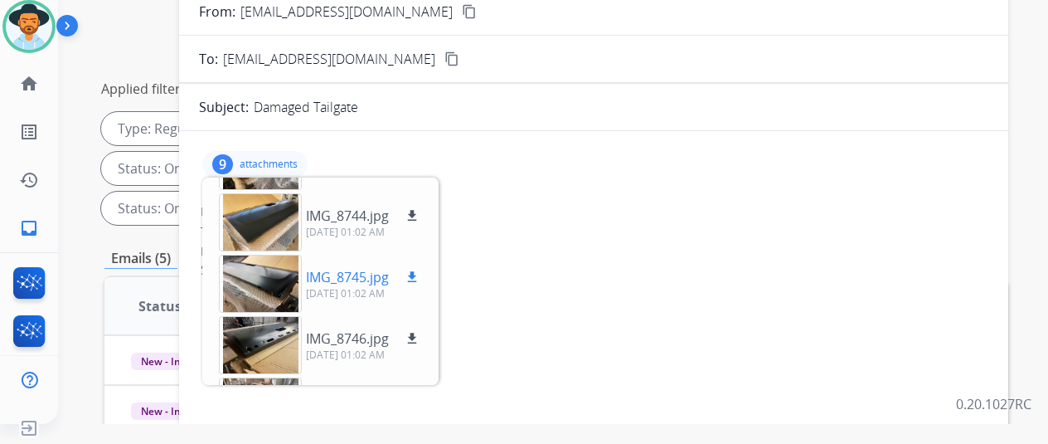
scroll to position [249, 0]
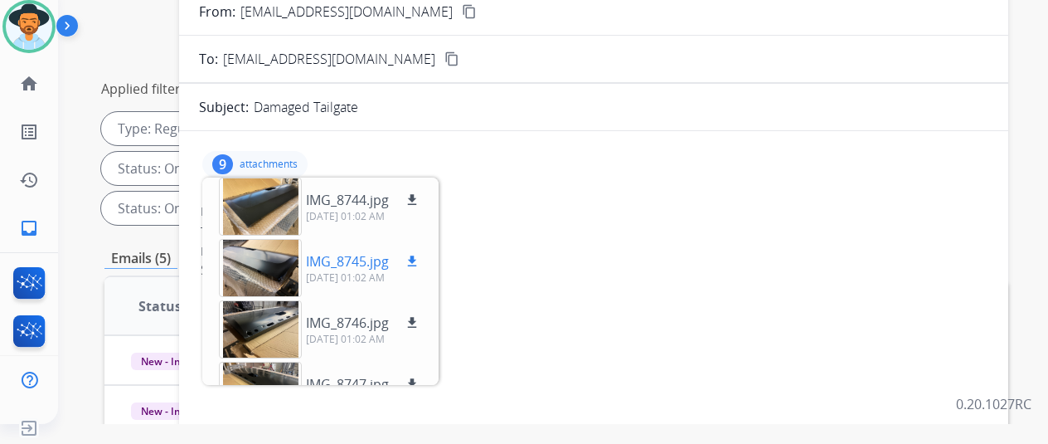
click at [420, 261] on mat-icon "download" at bounding box center [412, 261] width 15 height 15
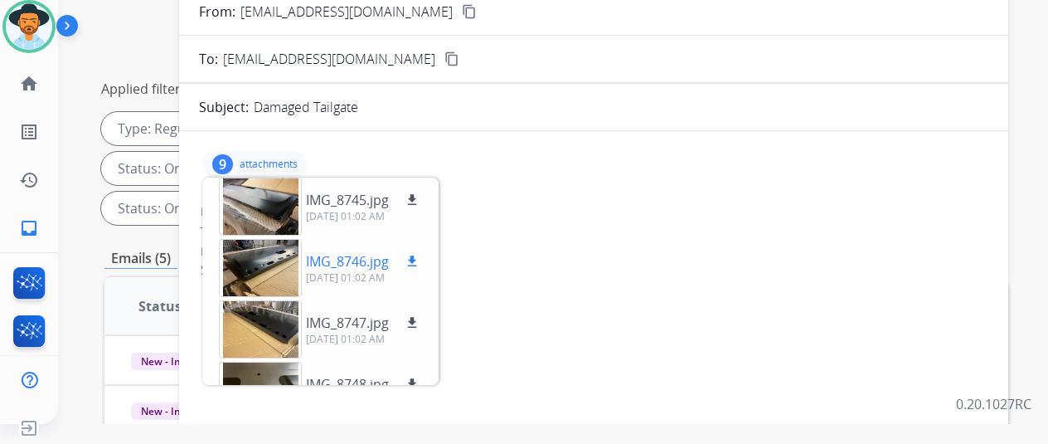
scroll to position [332, 0]
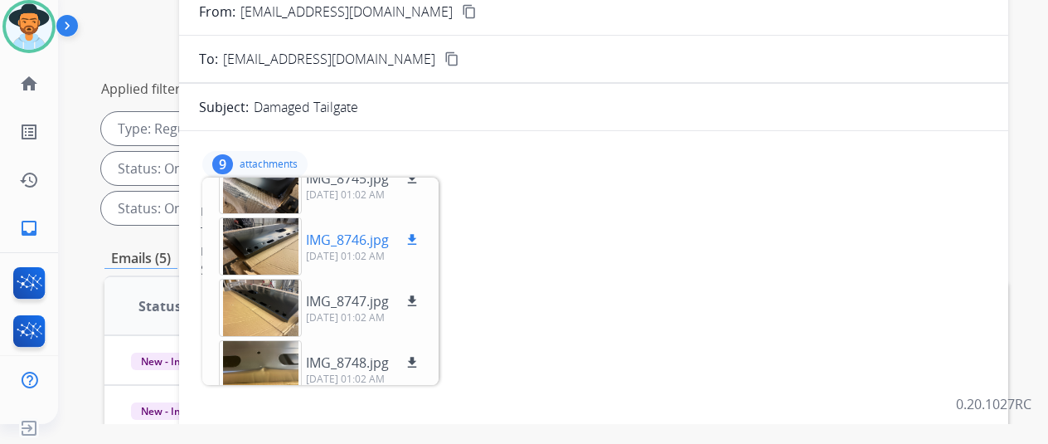
click at [420, 237] on mat-icon "download" at bounding box center [412, 239] width 15 height 15
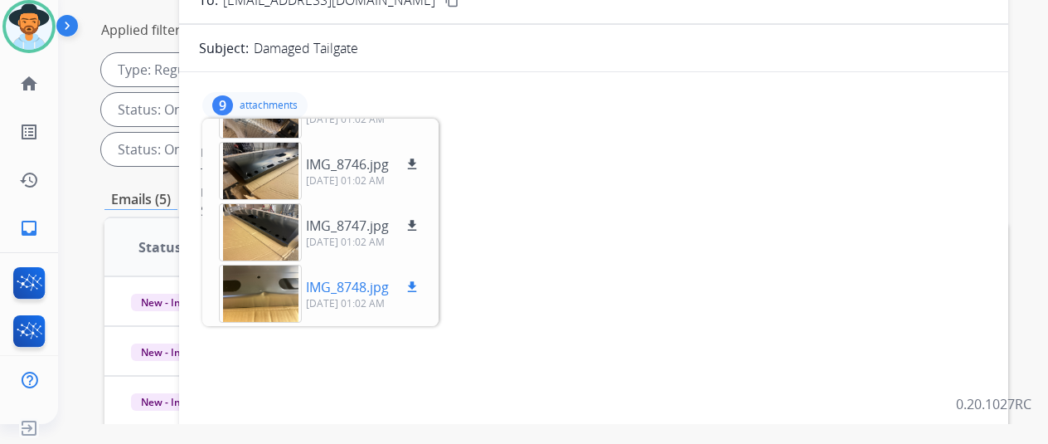
scroll to position [249, 0]
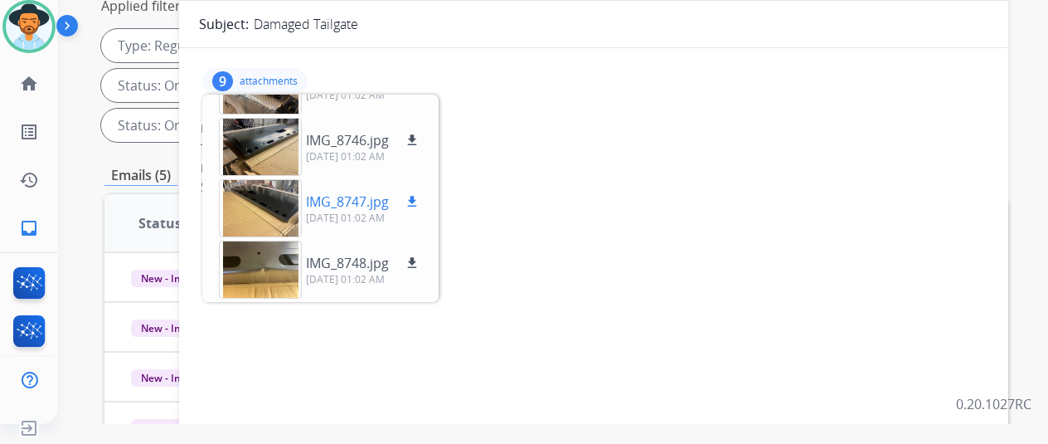
click at [420, 197] on mat-icon "download" at bounding box center [412, 201] width 15 height 15
click at [420, 260] on mat-icon "download" at bounding box center [412, 262] width 15 height 15
click at [286, 268] on div at bounding box center [260, 269] width 83 height 58
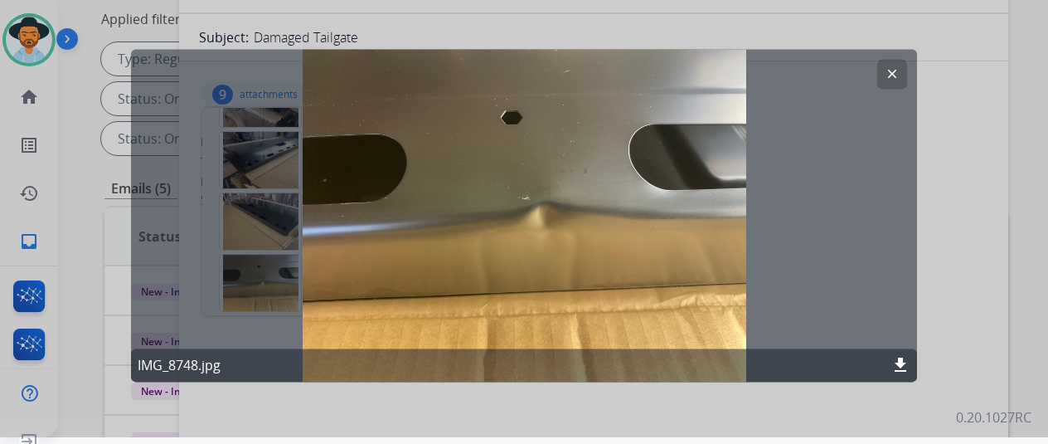
scroll to position [0, 0]
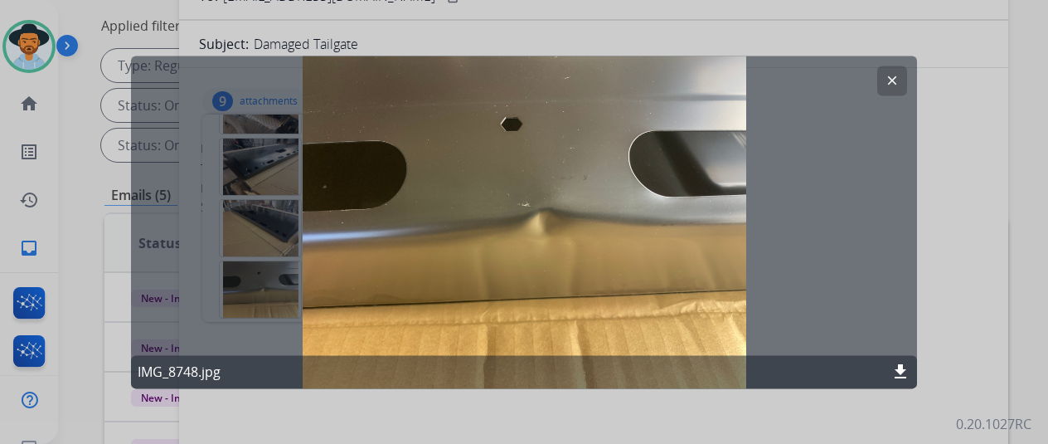
click at [889, 74] on mat-icon "clear" at bounding box center [892, 80] width 15 height 15
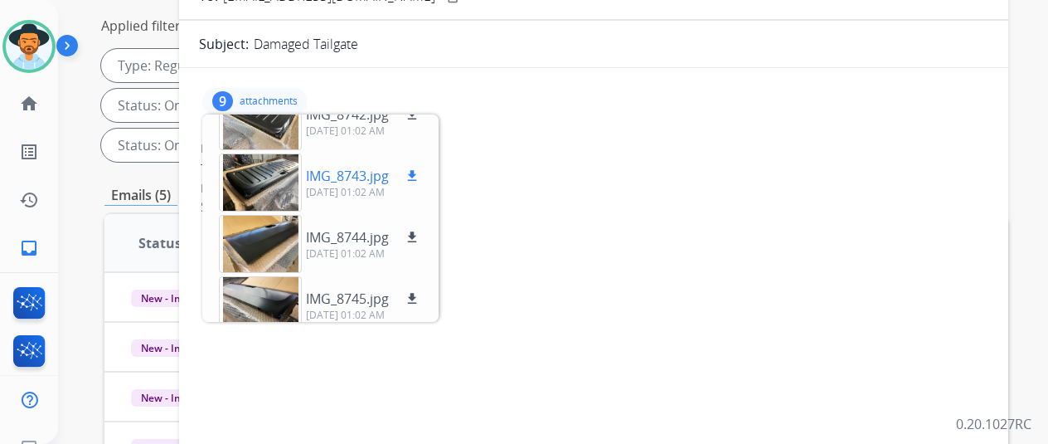
scroll to position [182, 0]
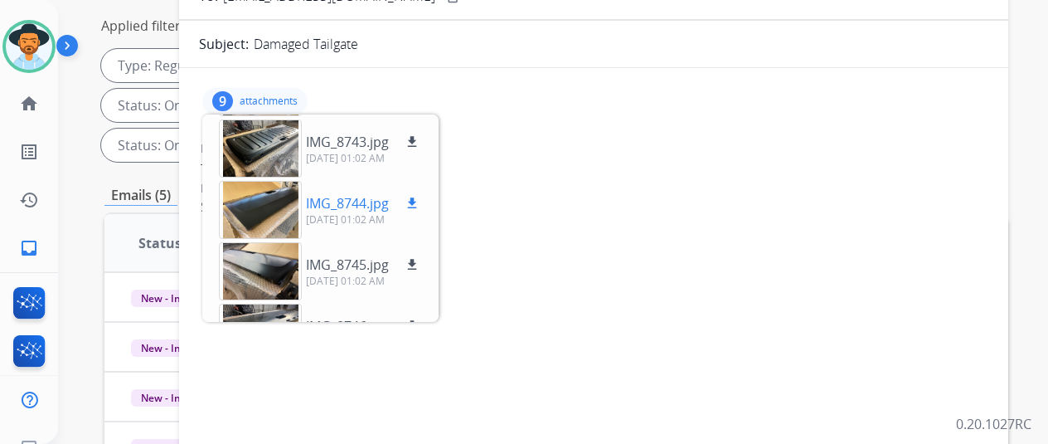
click at [285, 210] on div at bounding box center [260, 210] width 83 height 58
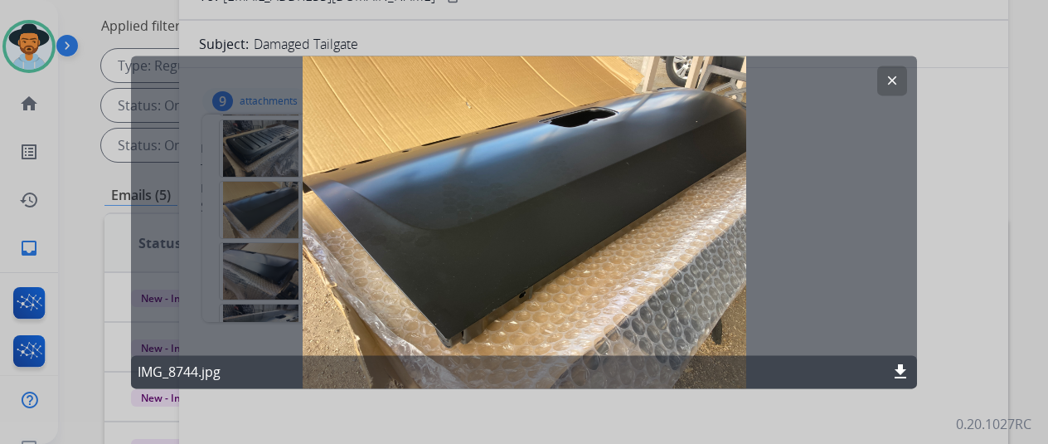
click at [895, 78] on mat-icon "clear" at bounding box center [892, 80] width 15 height 15
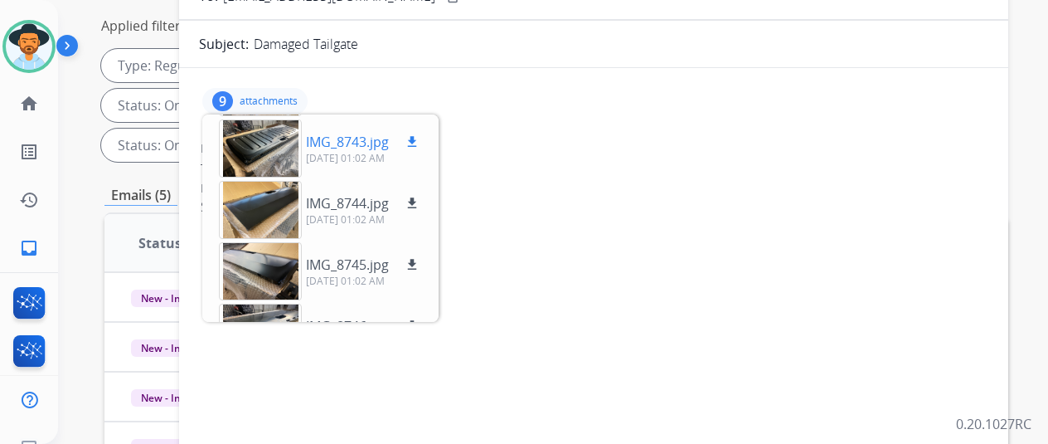
click at [254, 152] on div at bounding box center [260, 148] width 83 height 58
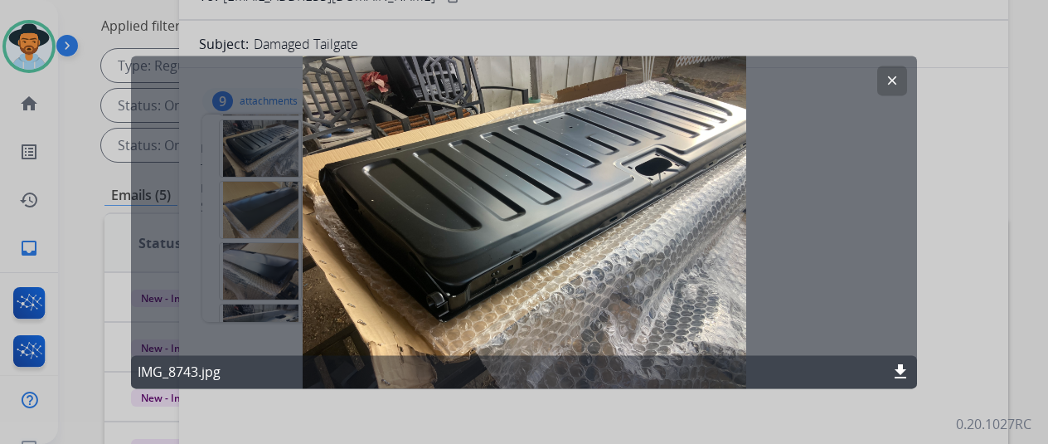
click at [889, 77] on mat-icon "clear" at bounding box center [892, 80] width 15 height 15
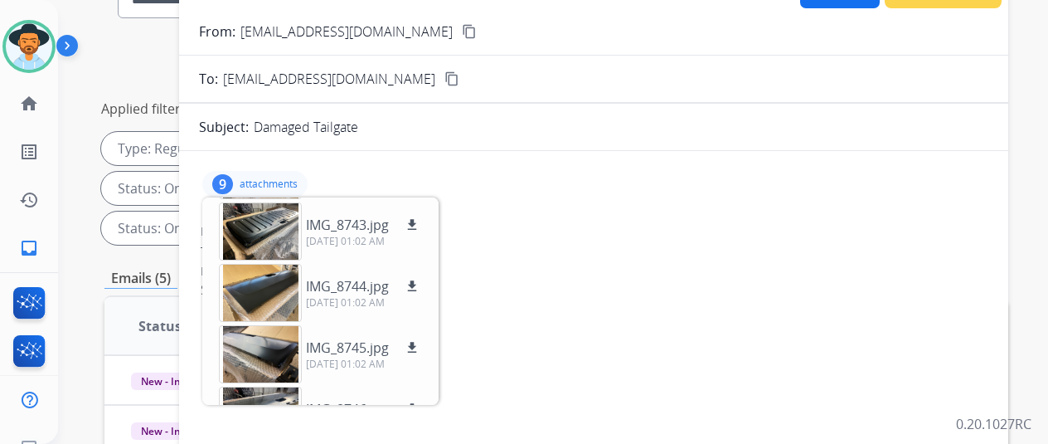
scroll to position [83, 0]
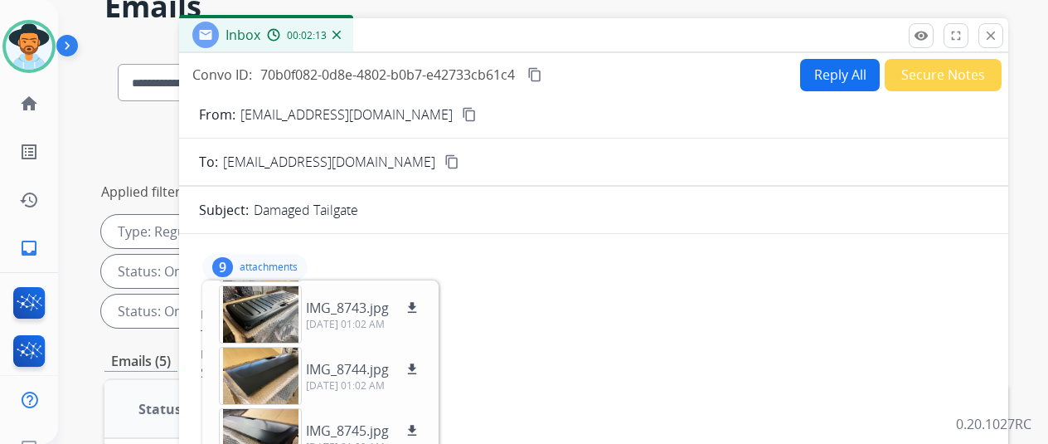
click at [542, 67] on mat-icon "content_copy" at bounding box center [534, 74] width 15 height 15
click at [831, 70] on button "Reply All" at bounding box center [840, 75] width 80 height 32
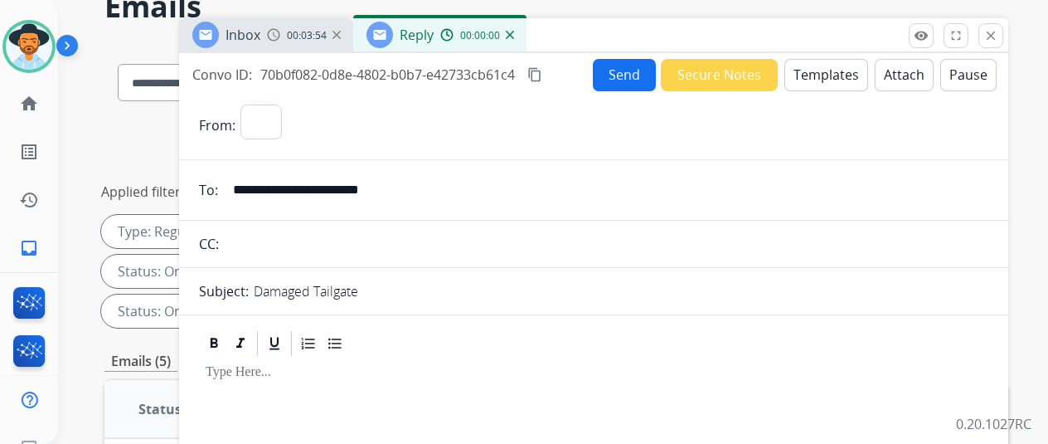
select select "**********"
click at [826, 70] on button "Templates" at bounding box center [826, 75] width 84 height 32
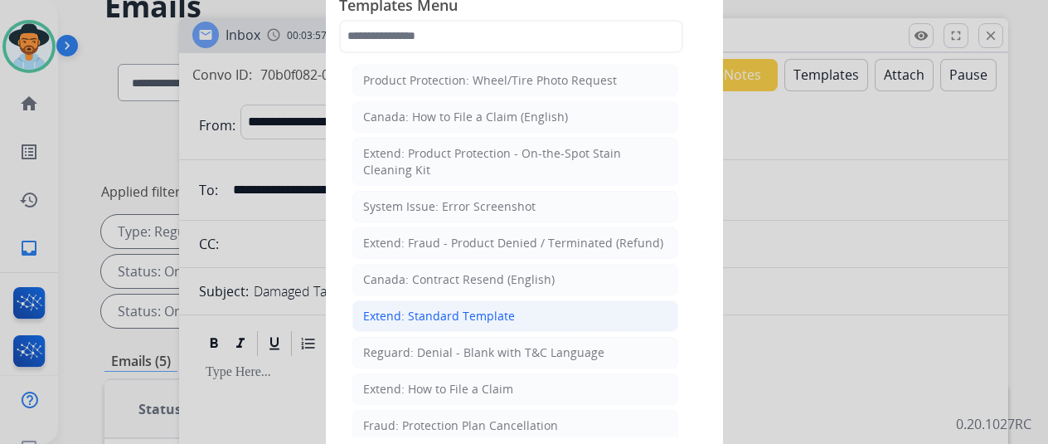
click at [427, 313] on div "Extend: Standard Template" at bounding box center [439, 316] width 152 height 17
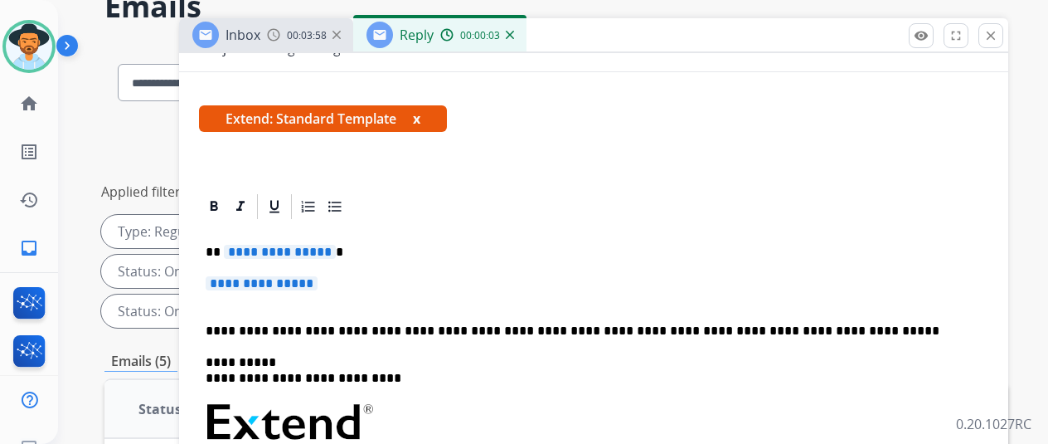
scroll to position [249, 0]
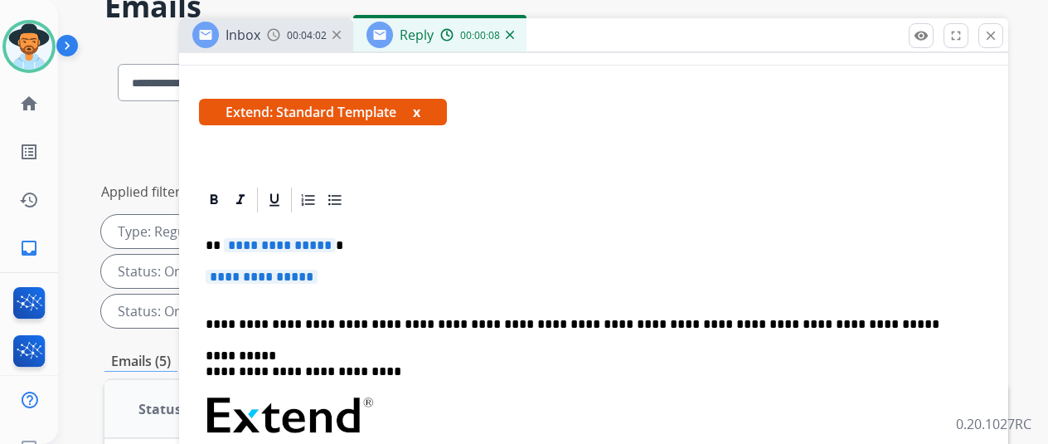
click at [333, 245] on span "**********" at bounding box center [280, 245] width 112 height 14
click at [318, 274] on span "**********" at bounding box center [262, 276] width 112 height 14
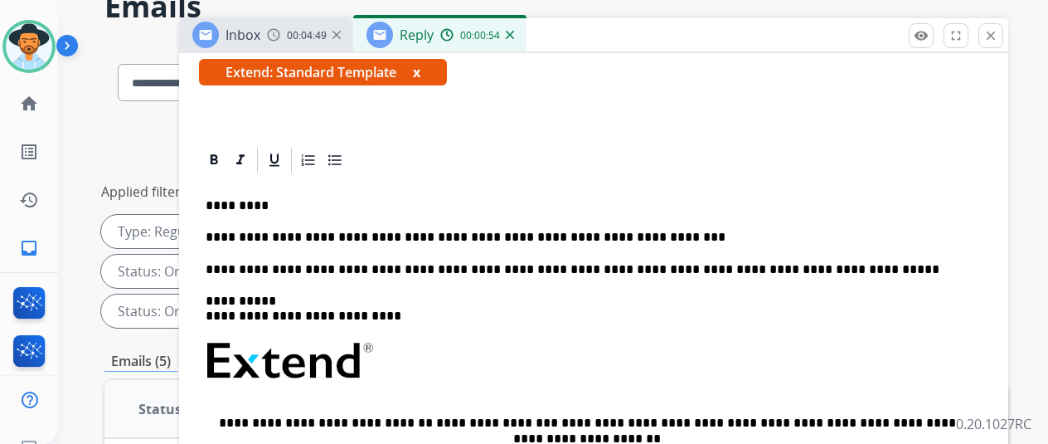
scroll to position [318, 0]
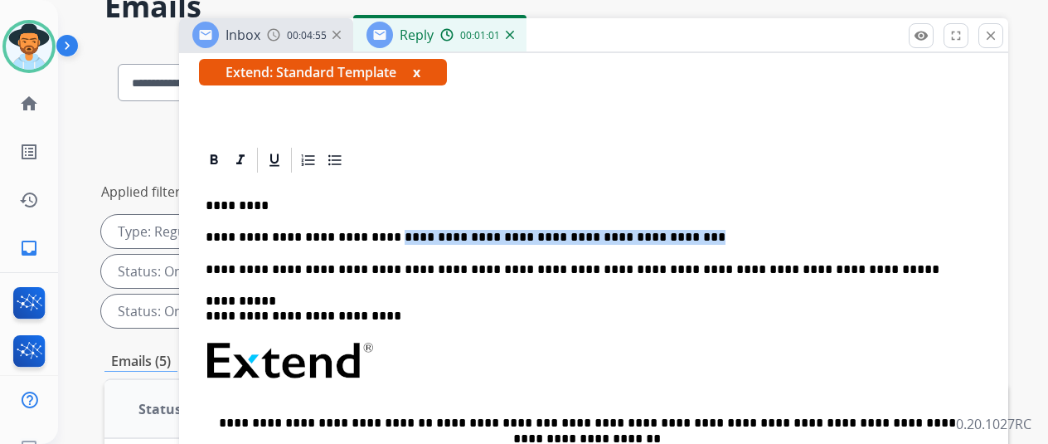
drag, startPoint x: 645, startPoint y: 206, endPoint x: 388, endPoint y: 208, distance: 257.0
click at [388, 230] on p "**********" at bounding box center [587, 237] width 763 height 15
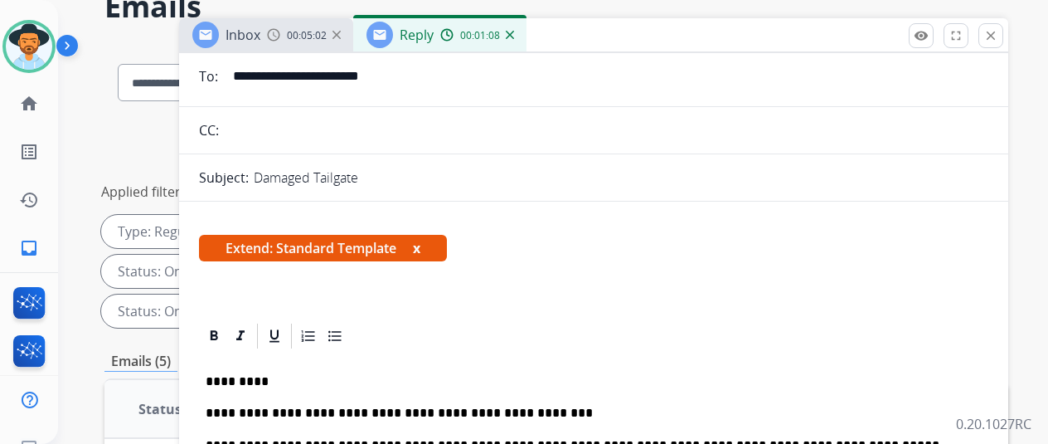
scroll to position [0, 0]
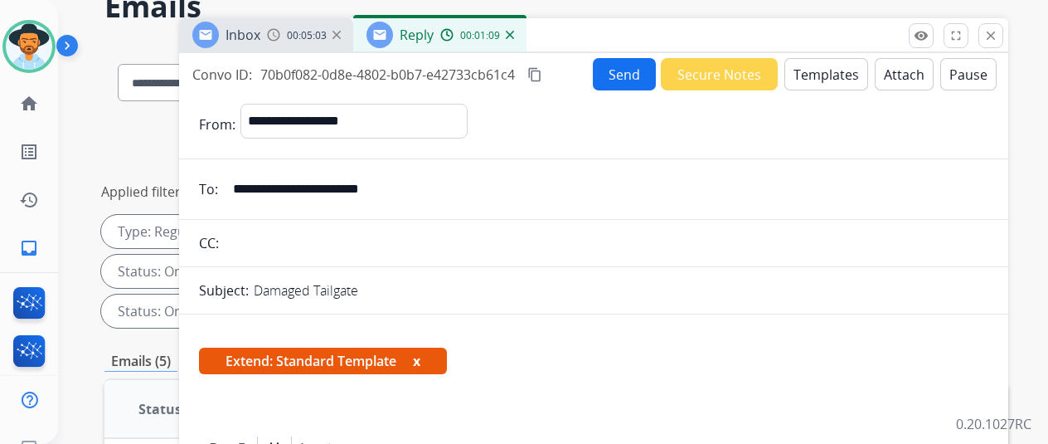
click at [614, 67] on button "Send" at bounding box center [624, 74] width 63 height 32
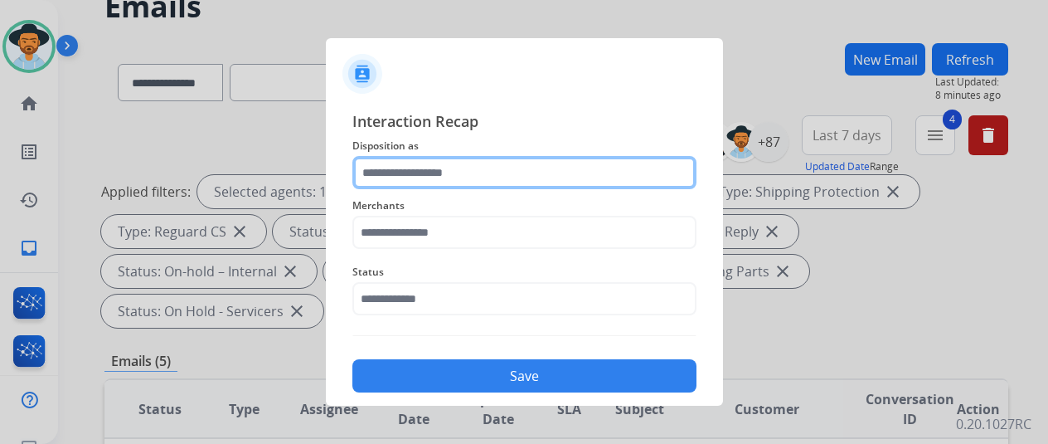
drag, startPoint x: 444, startPoint y: 177, endPoint x: 427, endPoint y: 168, distance: 19.3
click at [427, 168] on input "text" at bounding box center [524, 172] width 344 height 33
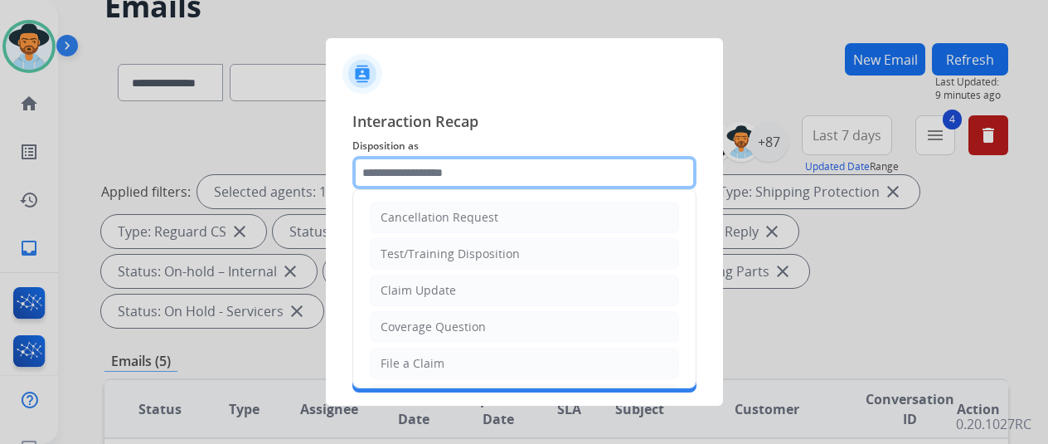
scroll to position [249, 0]
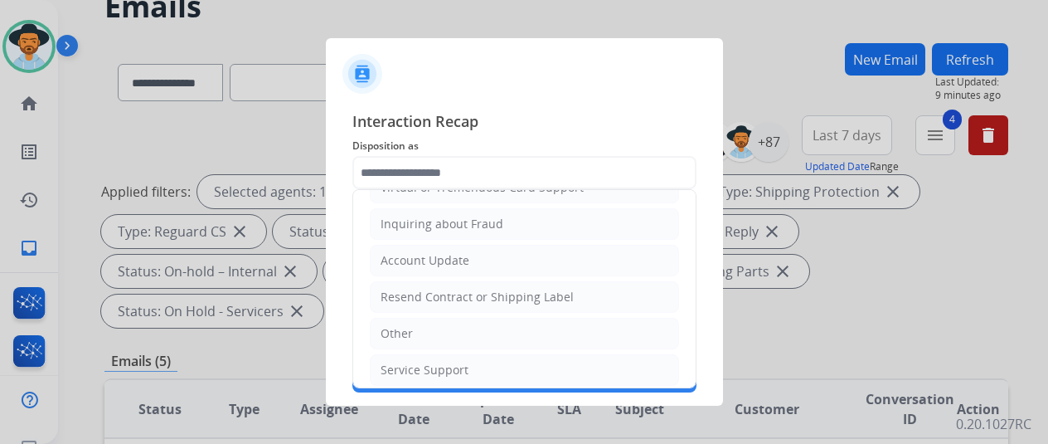
drag, startPoint x: 439, startPoint y: 322, endPoint x: 444, endPoint y: 256, distance: 65.7
click at [446, 318] on li "Other" at bounding box center [524, 334] width 309 height 32
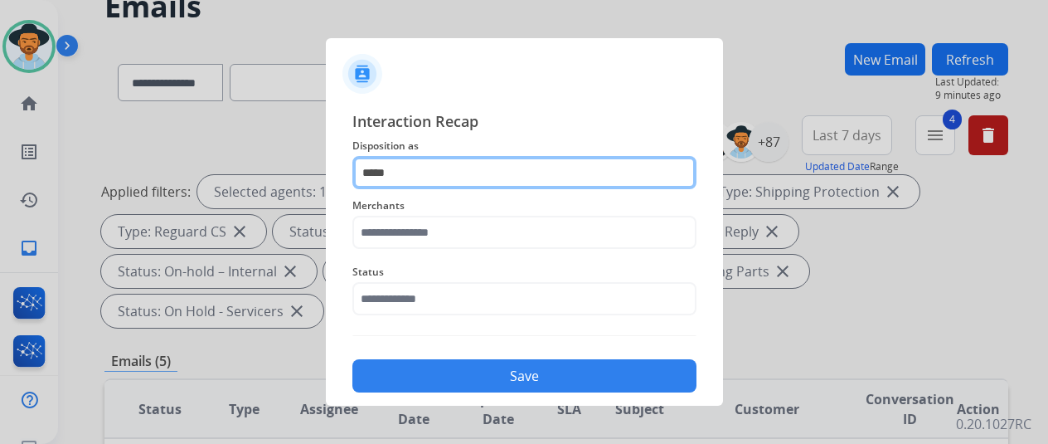
click at [420, 170] on input "*****" at bounding box center [524, 172] width 344 height 33
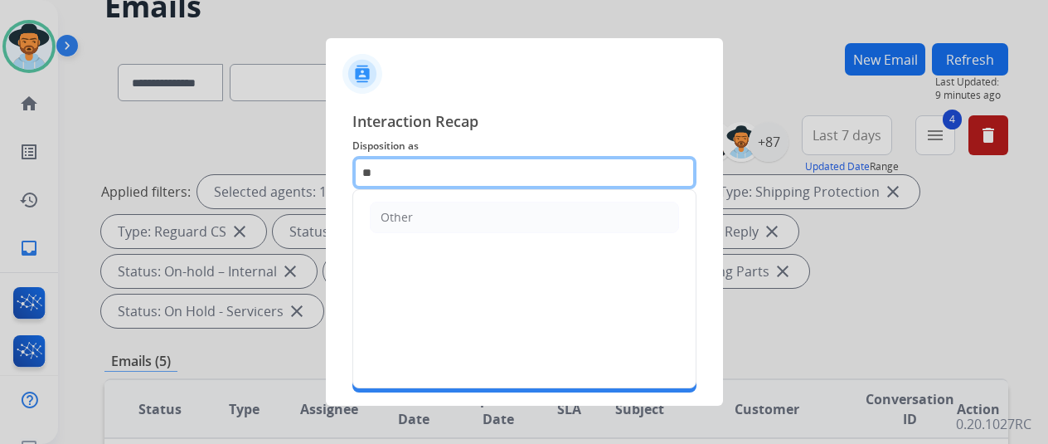
type input "*"
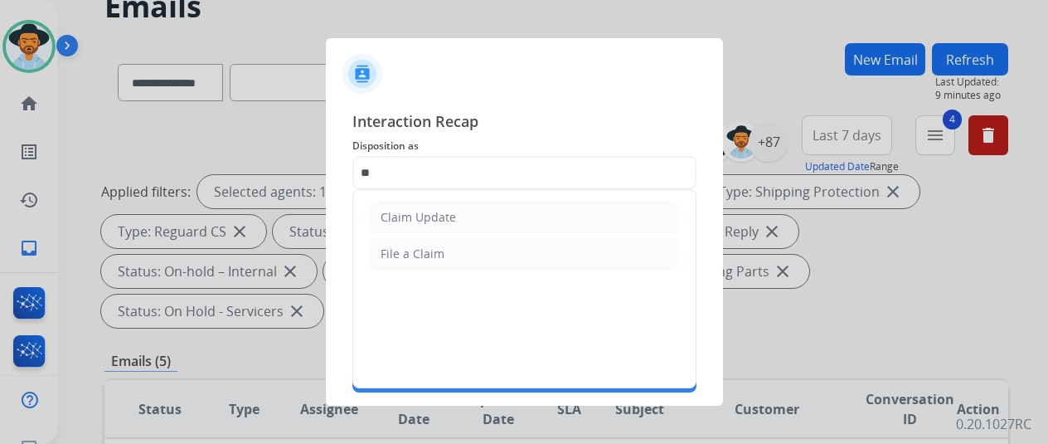
click at [427, 210] on div "Claim Update" at bounding box center [418, 217] width 75 height 17
type input "**********"
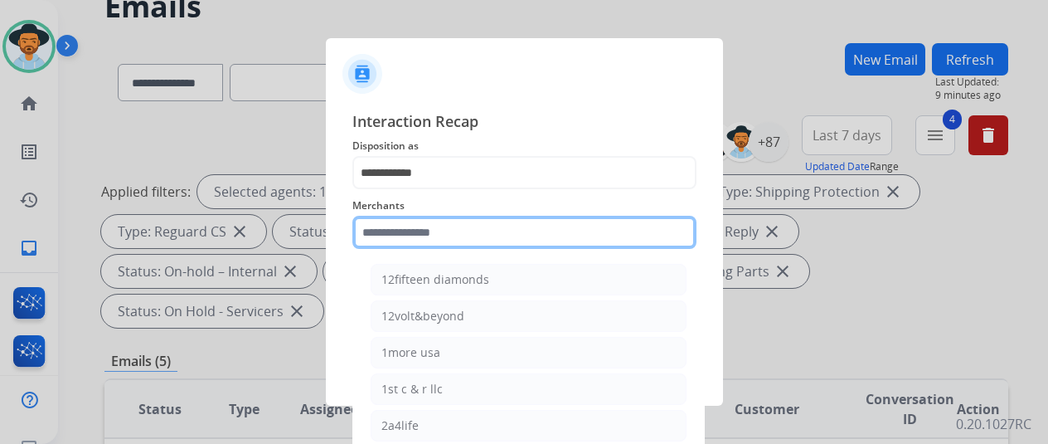
click at [383, 235] on input "text" at bounding box center [524, 232] width 344 height 33
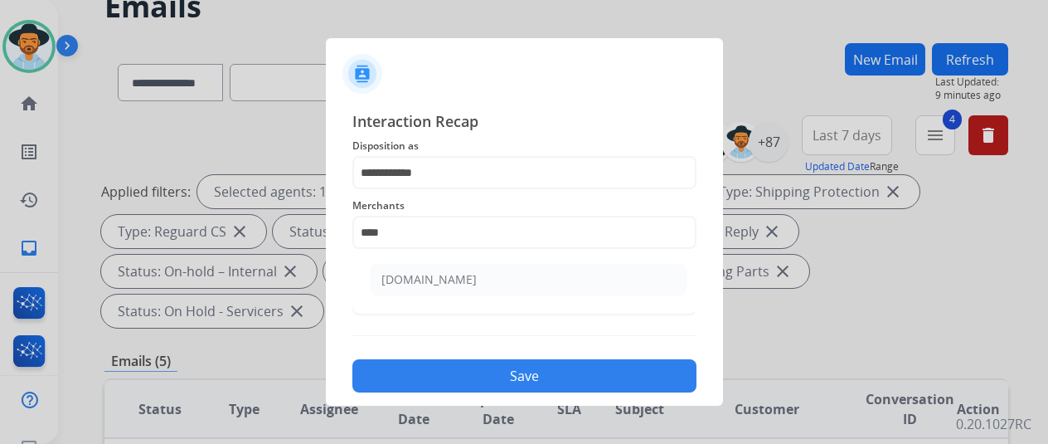
drag, startPoint x: 404, startPoint y: 272, endPoint x: 420, endPoint y: 280, distance: 18.5
click at [405, 271] on div "[DOMAIN_NAME]" at bounding box center [428, 279] width 95 height 17
type input "**********"
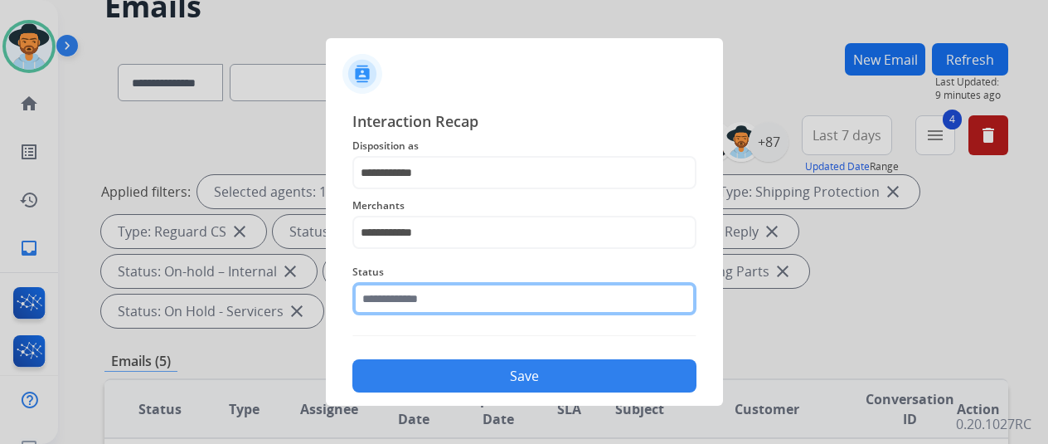
click at [442, 306] on input "text" at bounding box center [524, 298] width 344 height 33
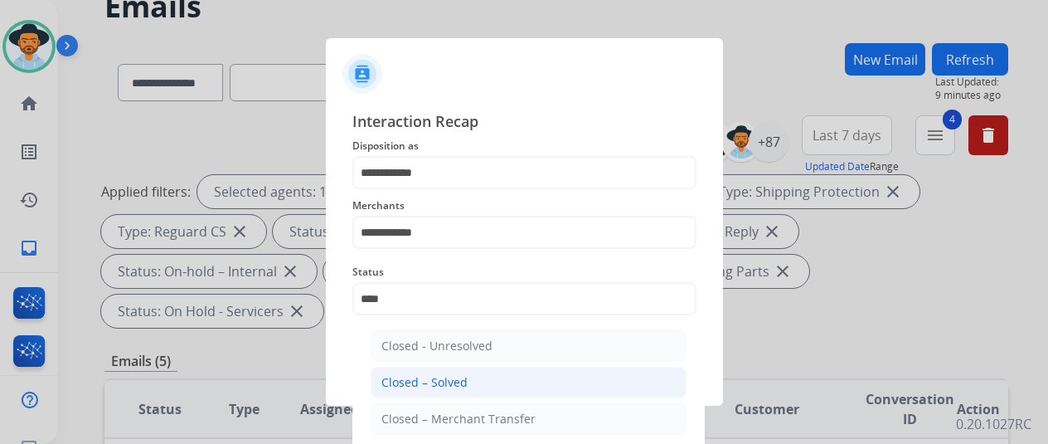
click at [428, 379] on div "Closed – Solved" at bounding box center [424, 382] width 86 height 17
type input "**********"
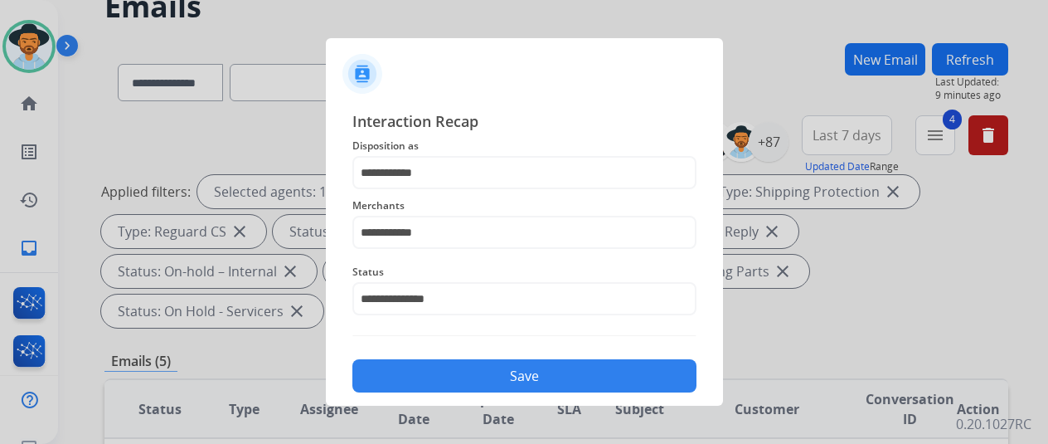
click at [428, 379] on button "Save" at bounding box center [524, 375] width 344 height 33
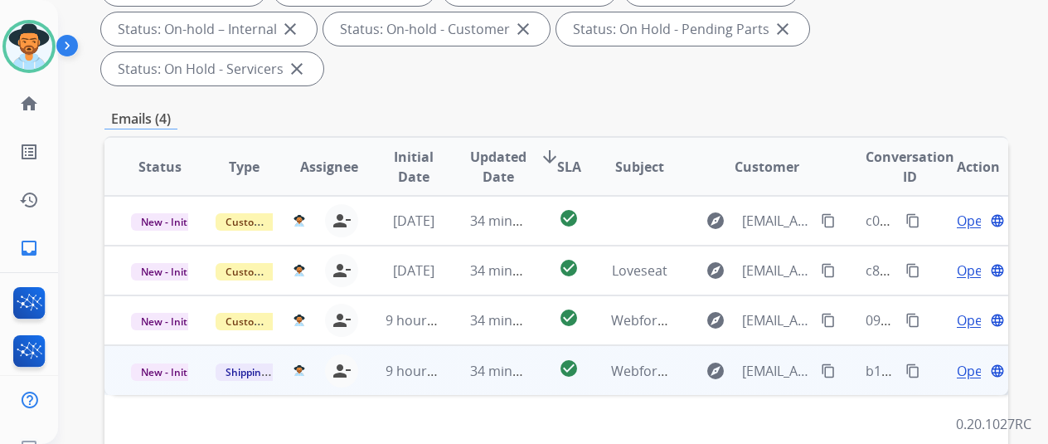
scroll to position [332, 0]
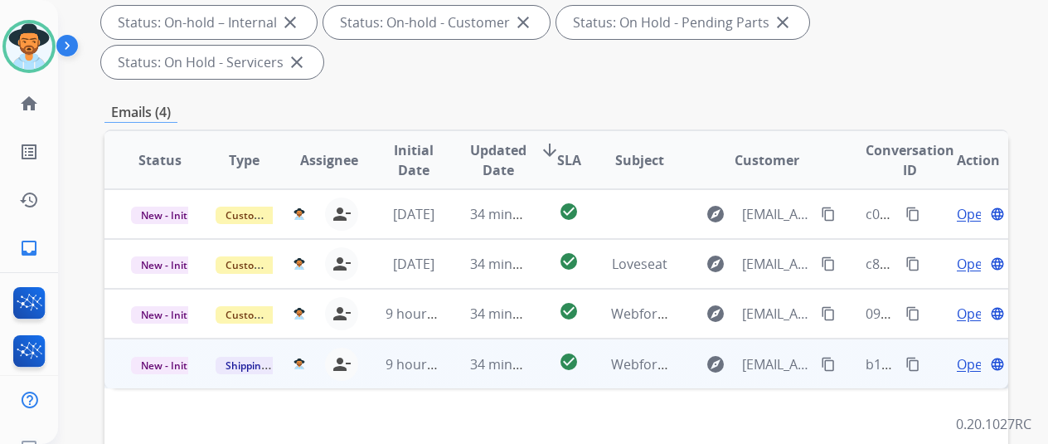
click at [976, 354] on span "Open" at bounding box center [974, 364] width 34 height 20
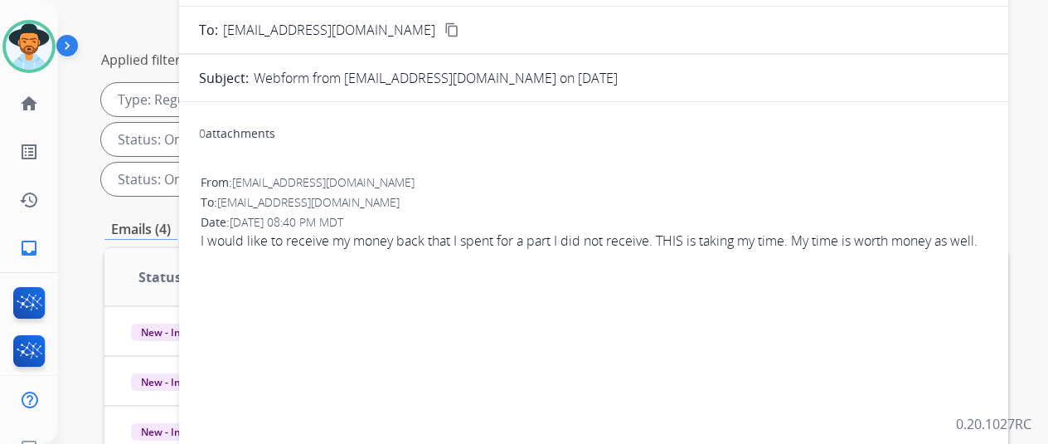
scroll to position [0, 0]
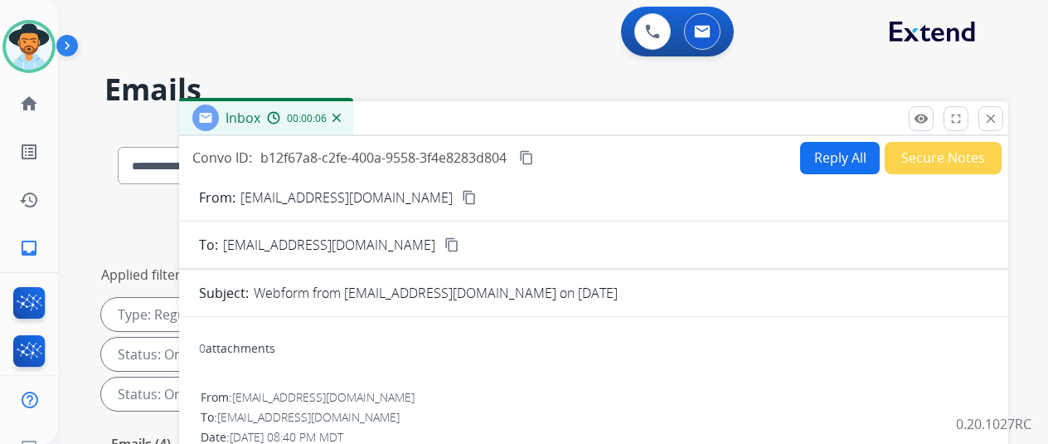
click at [462, 191] on mat-icon "content_copy" at bounding box center [469, 197] width 15 height 15
click at [534, 153] on mat-icon "content_copy" at bounding box center [526, 157] width 15 height 15
click at [792, 357] on div "0 attachments" at bounding box center [593, 350] width 789 height 40
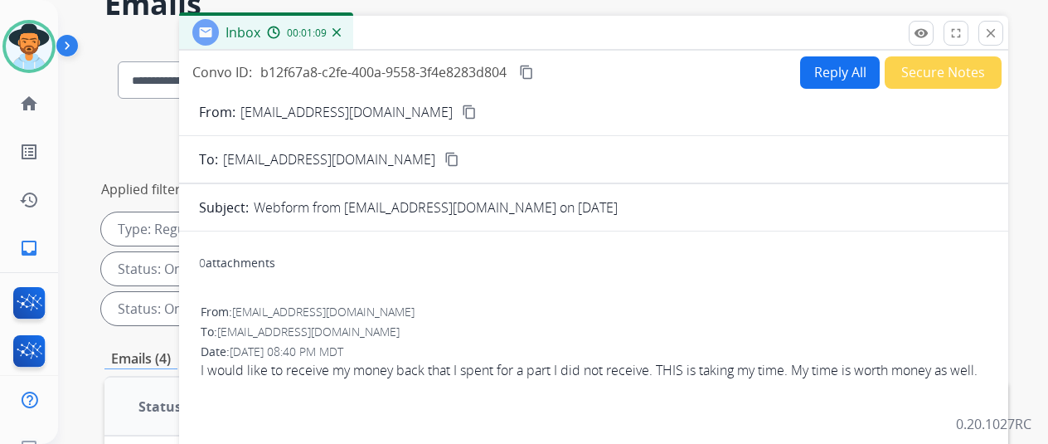
scroll to position [83, 0]
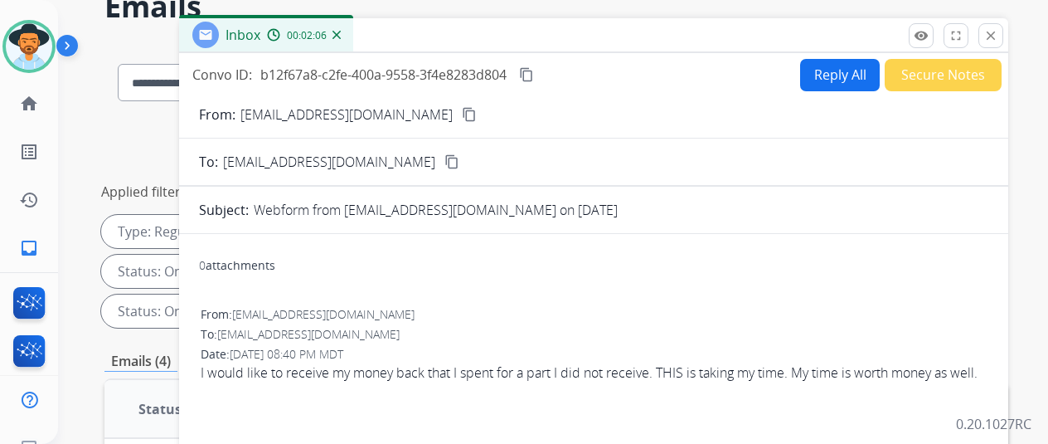
click at [836, 74] on button "Reply All" at bounding box center [840, 75] width 80 height 32
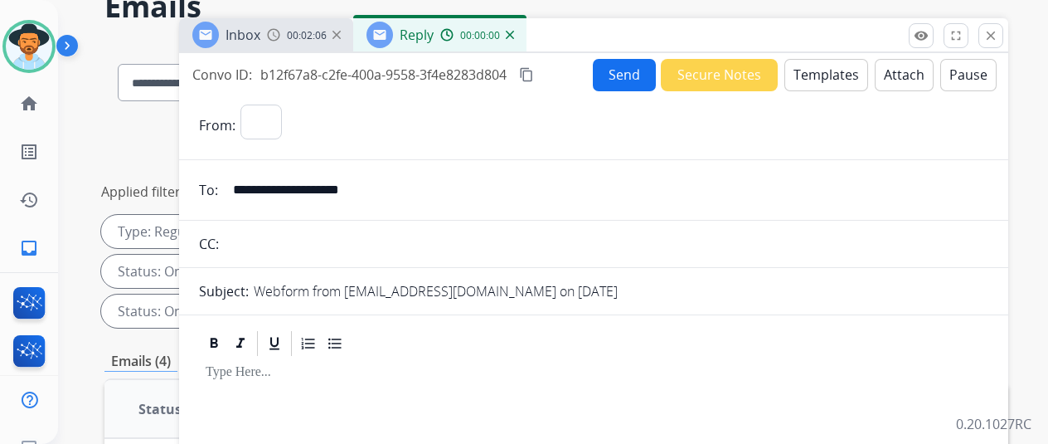
select select "**********"
click at [830, 70] on button "Templates" at bounding box center [826, 75] width 84 height 32
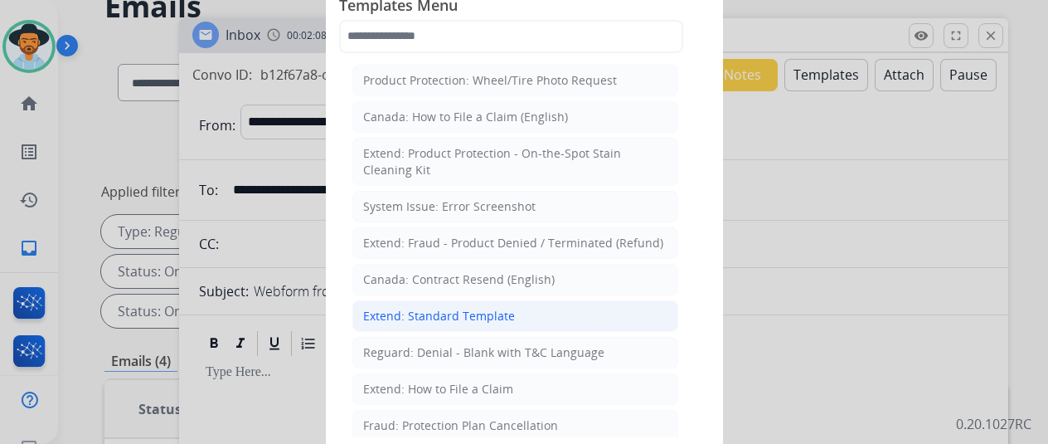
click at [429, 309] on div "Extend: Standard Template" at bounding box center [439, 316] width 152 height 17
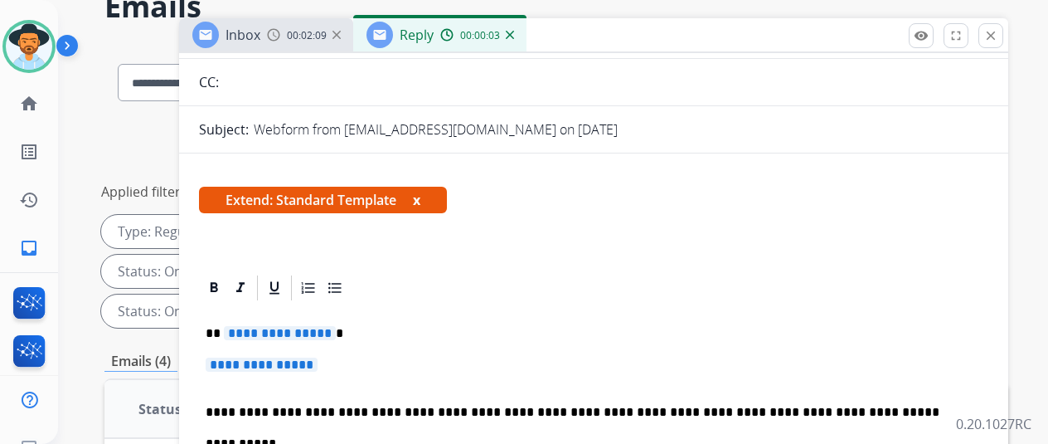
scroll to position [166, 0]
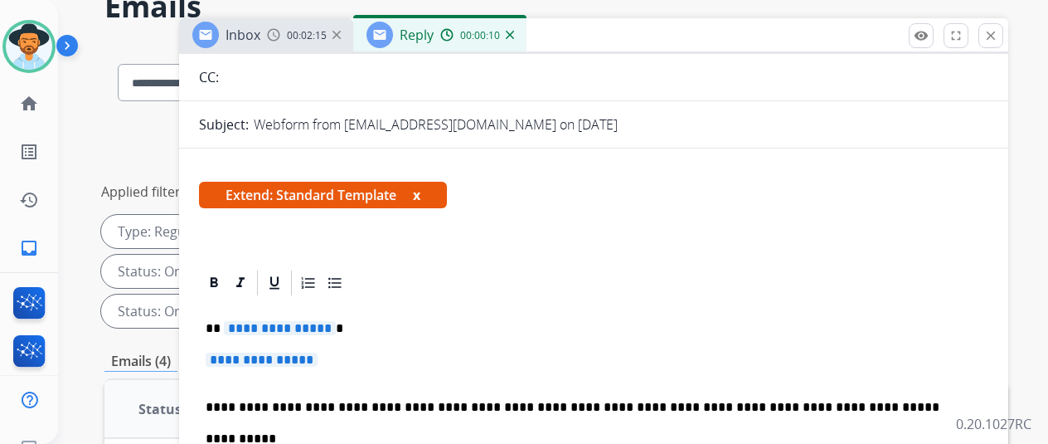
click at [336, 325] on span "**********" at bounding box center [280, 328] width 112 height 14
click at [339, 357] on p "**********" at bounding box center [594, 367] width 776 height 31
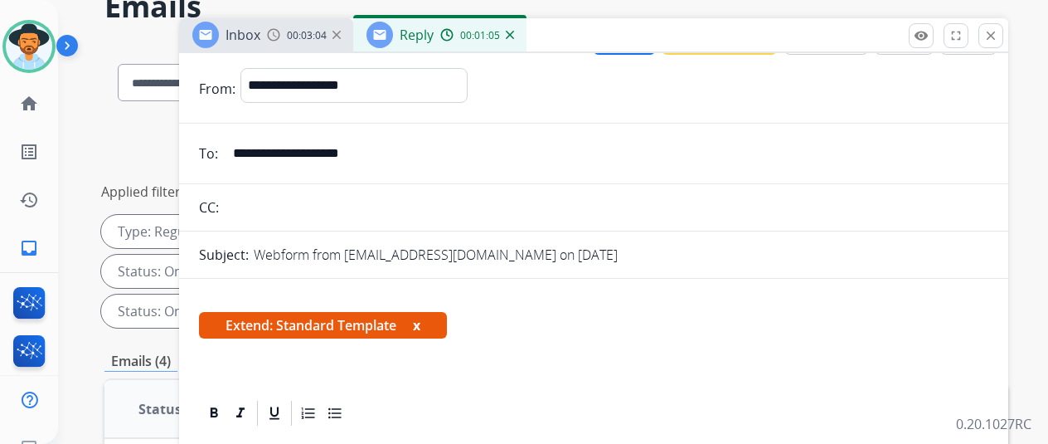
scroll to position [0, 0]
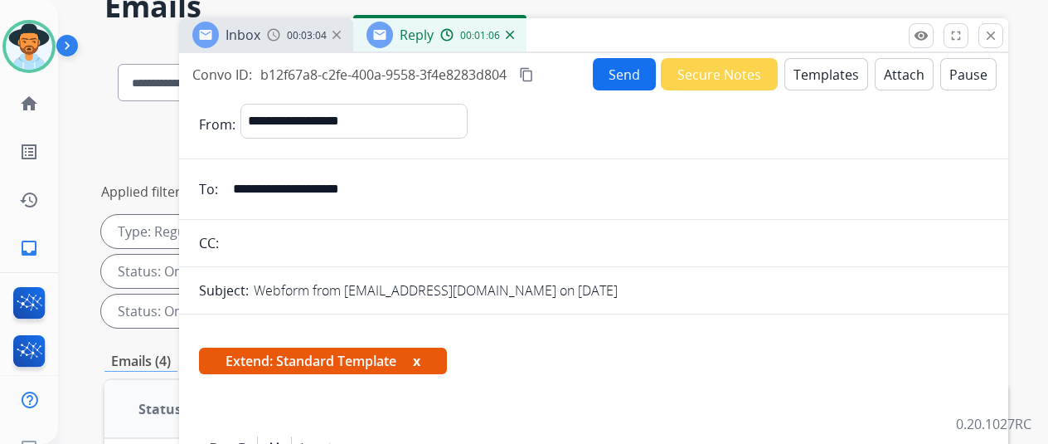
click at [617, 73] on button "Send" at bounding box center [624, 74] width 63 height 32
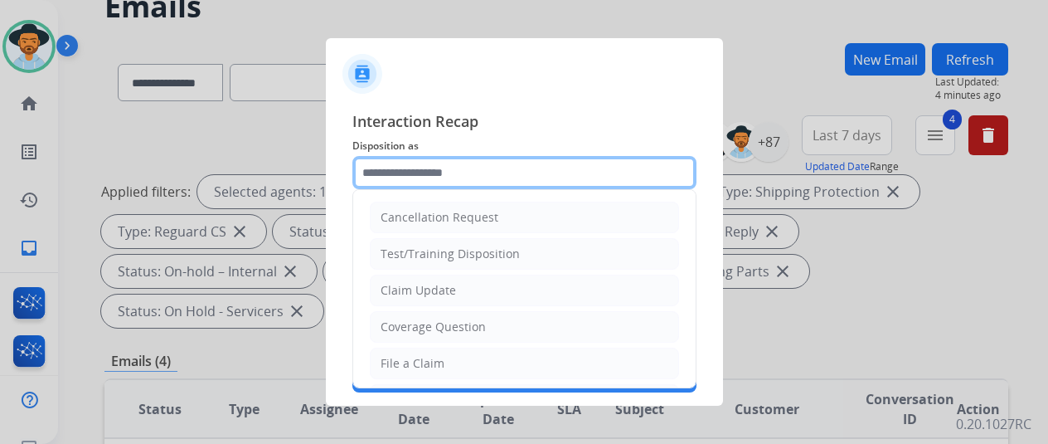
click at [406, 171] on input "text" at bounding box center [524, 172] width 344 height 33
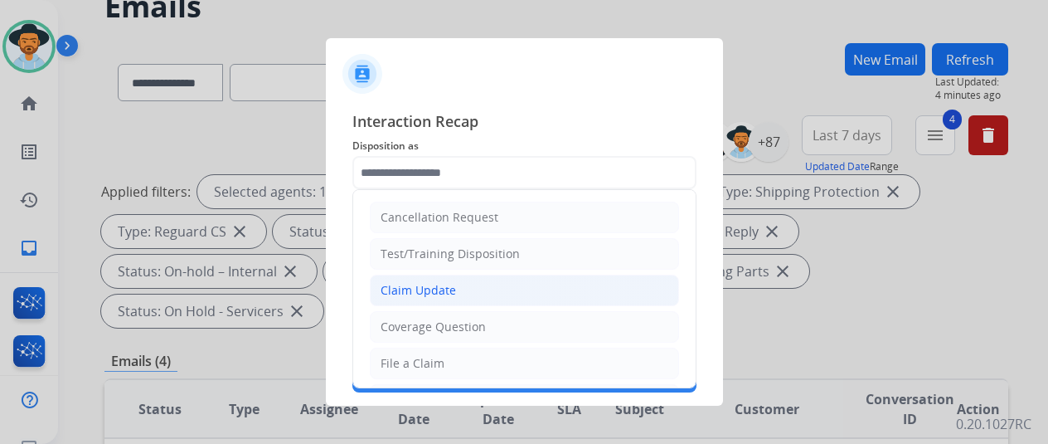
click at [425, 289] on div "Claim Update" at bounding box center [418, 290] width 75 height 17
type input "**********"
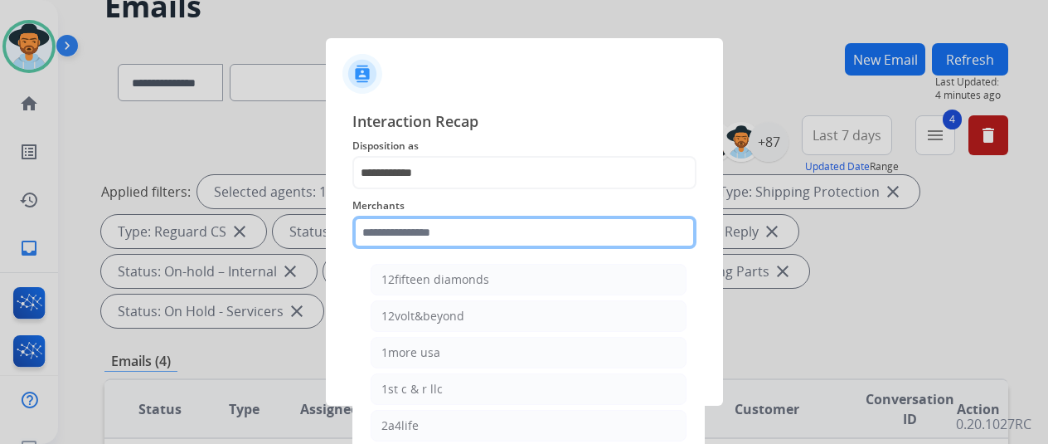
click at [411, 235] on input "text" at bounding box center [524, 232] width 344 height 33
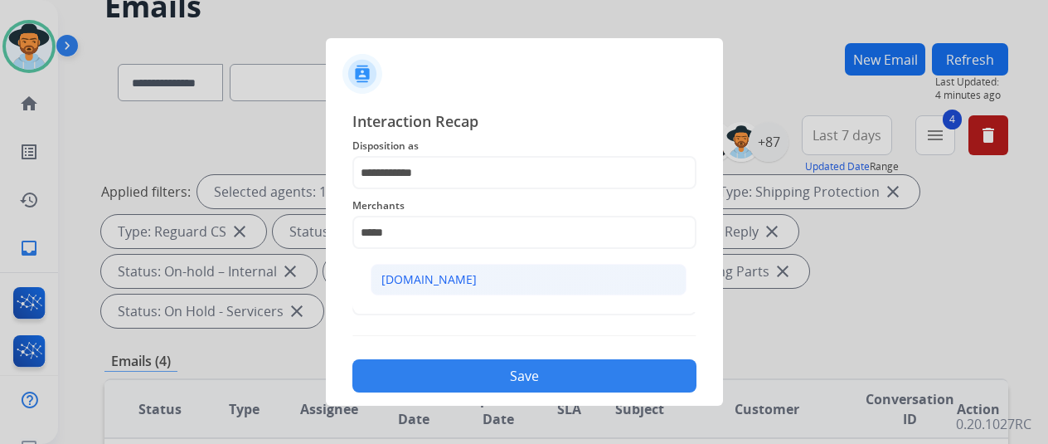
click at [437, 271] on div "[DOMAIN_NAME]" at bounding box center [428, 279] width 95 height 17
type input "**********"
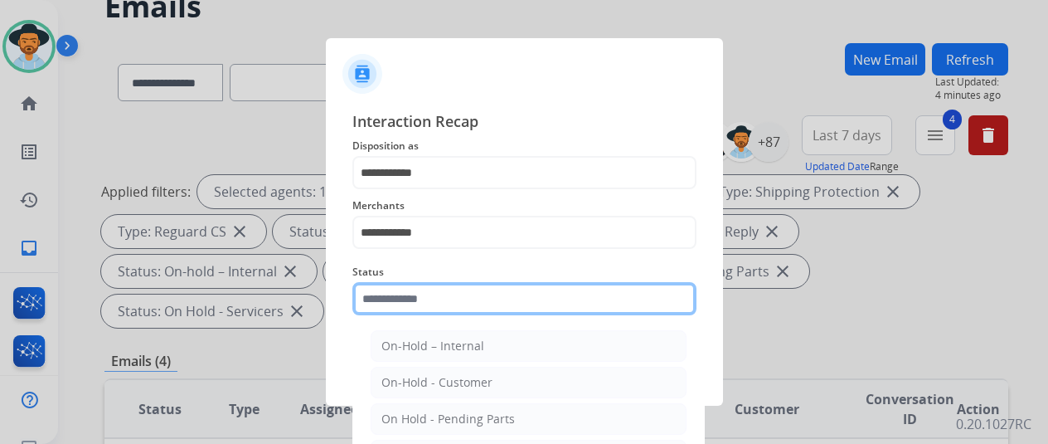
click at [438, 289] on input "text" at bounding box center [524, 298] width 344 height 33
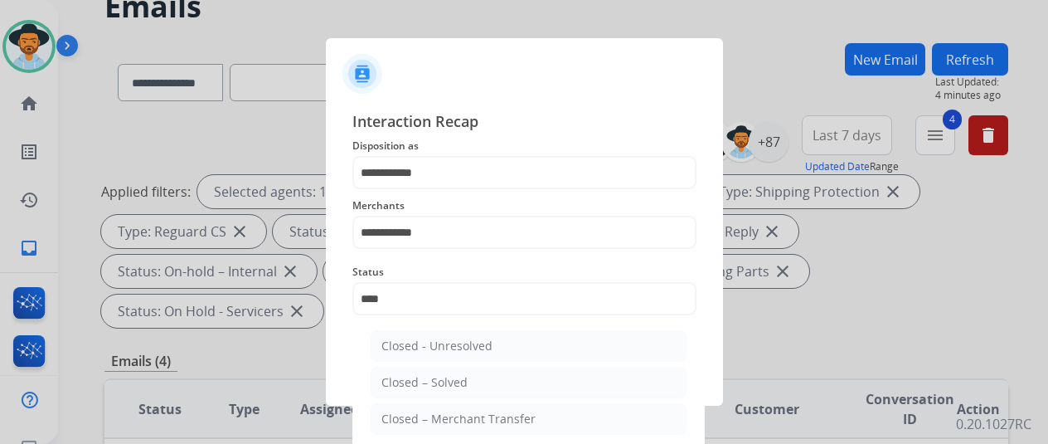
click at [447, 382] on div "Closed – Solved" at bounding box center [424, 382] width 86 height 17
type input "**********"
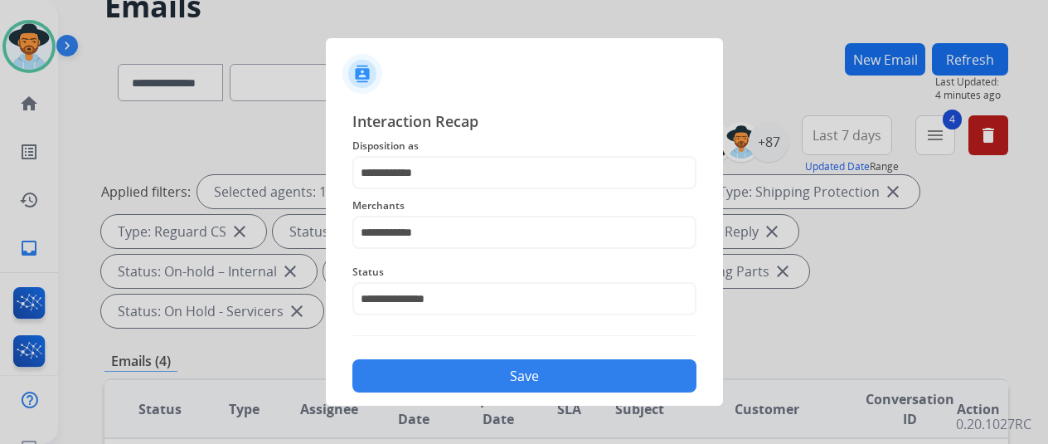
click at [495, 384] on button "Save" at bounding box center [524, 375] width 344 height 33
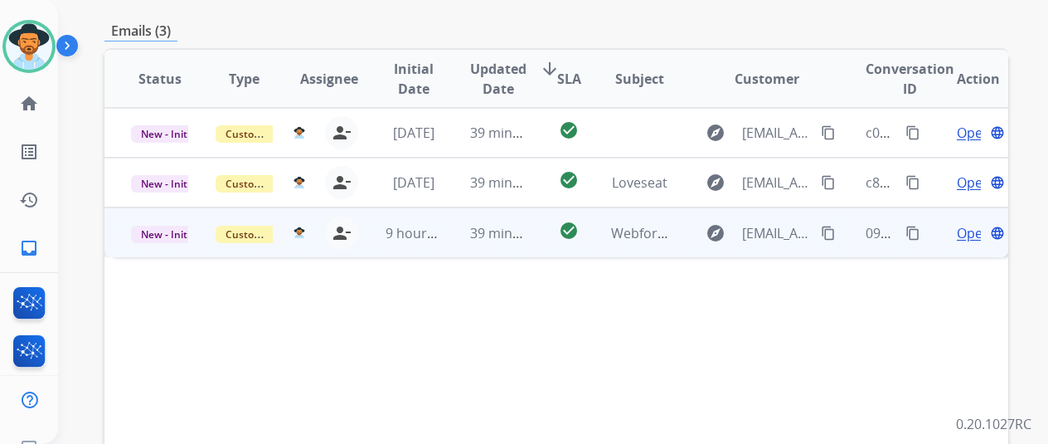
scroll to position [415, 0]
click at [967, 221] on span "Open" at bounding box center [974, 231] width 34 height 20
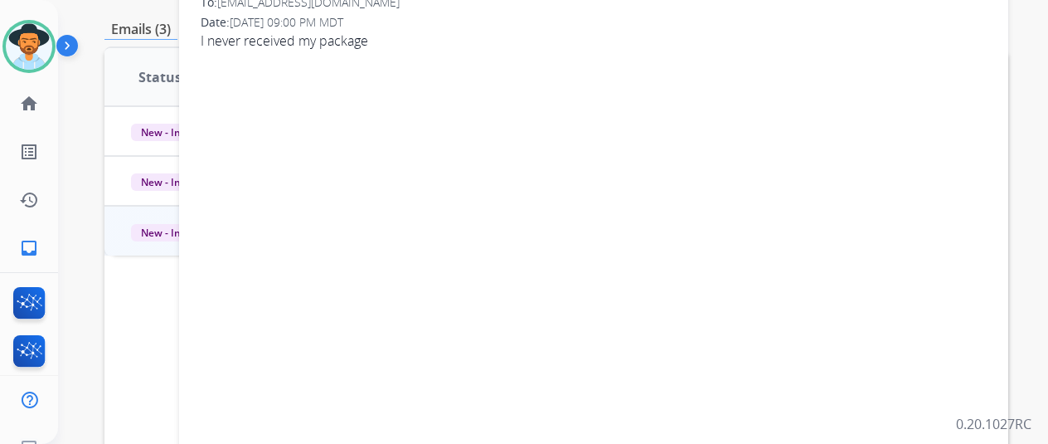
scroll to position [83, 0]
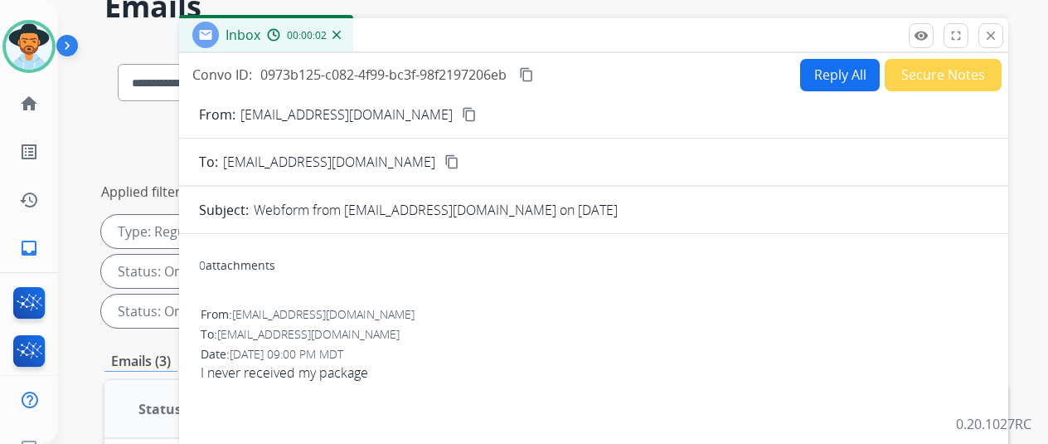
click at [462, 110] on mat-icon "content_copy" at bounding box center [469, 114] width 15 height 15
click at [841, 70] on button "Reply All" at bounding box center [840, 75] width 80 height 32
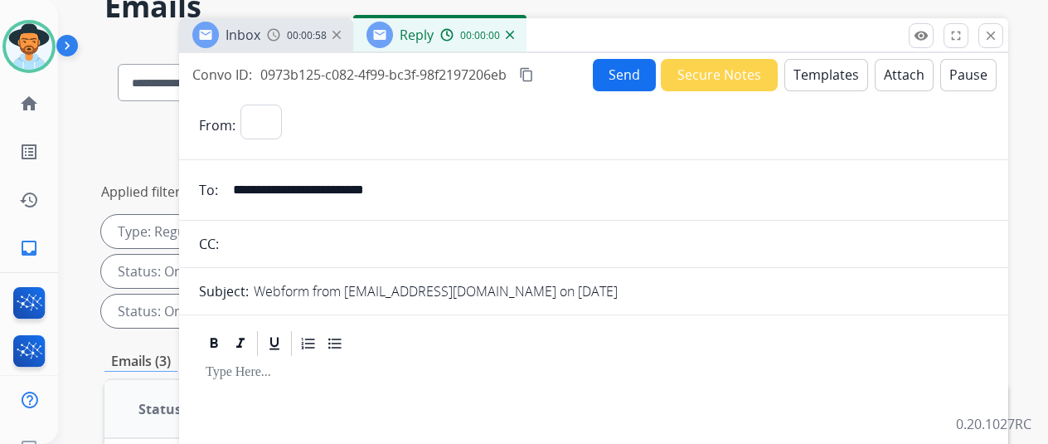
select select "**********"
click at [820, 71] on button "Templates" at bounding box center [826, 75] width 84 height 32
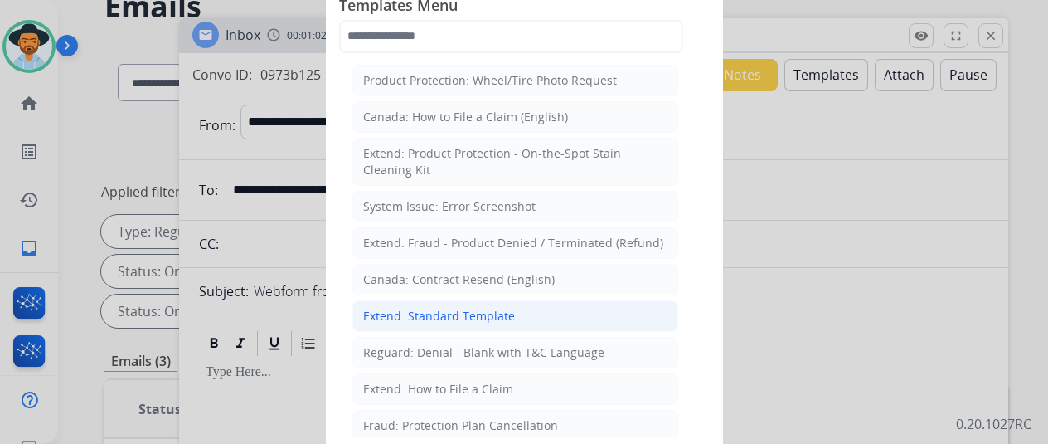
click at [464, 314] on div "Extend: Standard Template" at bounding box center [439, 316] width 152 height 17
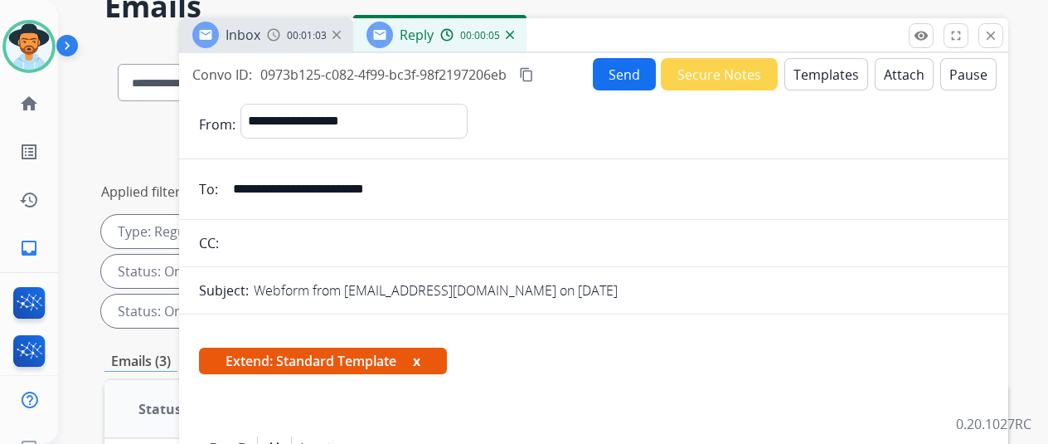
click at [534, 73] on mat-icon "content_copy" at bounding box center [526, 74] width 15 height 15
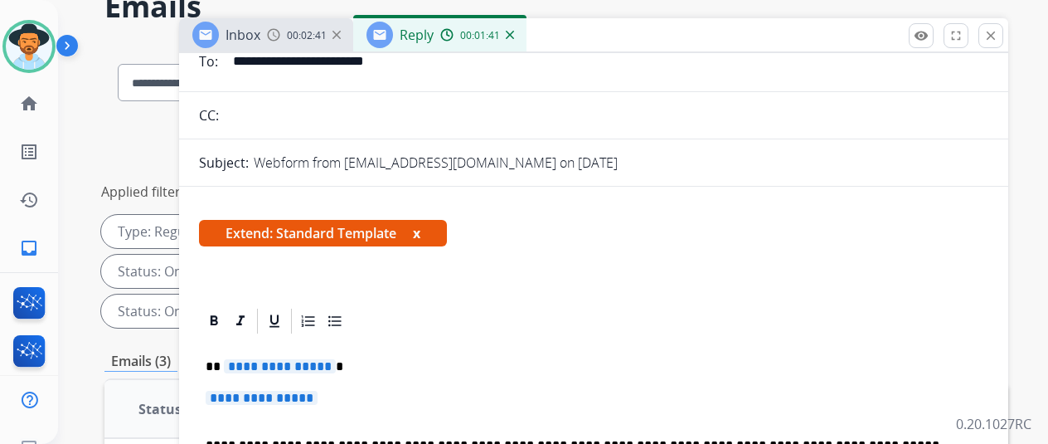
scroll to position [332, 0]
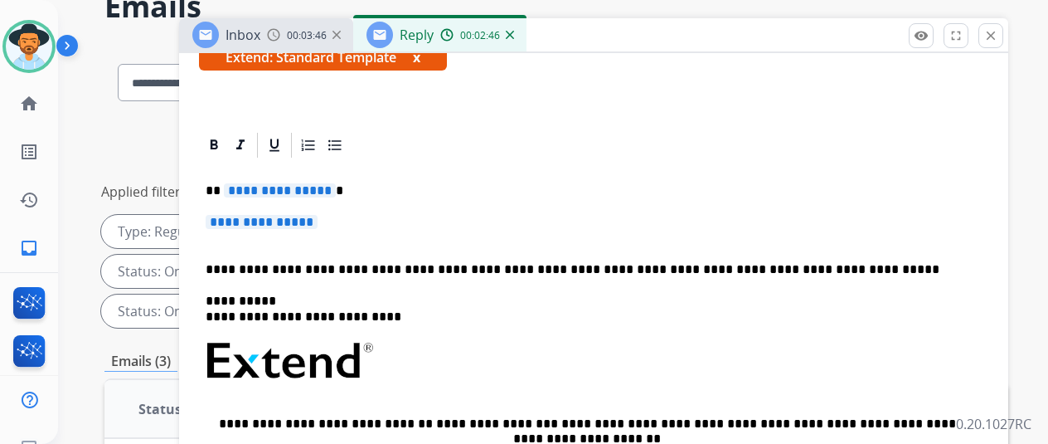
click at [335, 183] on span "**********" at bounding box center [280, 190] width 112 height 14
click at [318, 215] on span "**********" at bounding box center [262, 222] width 112 height 14
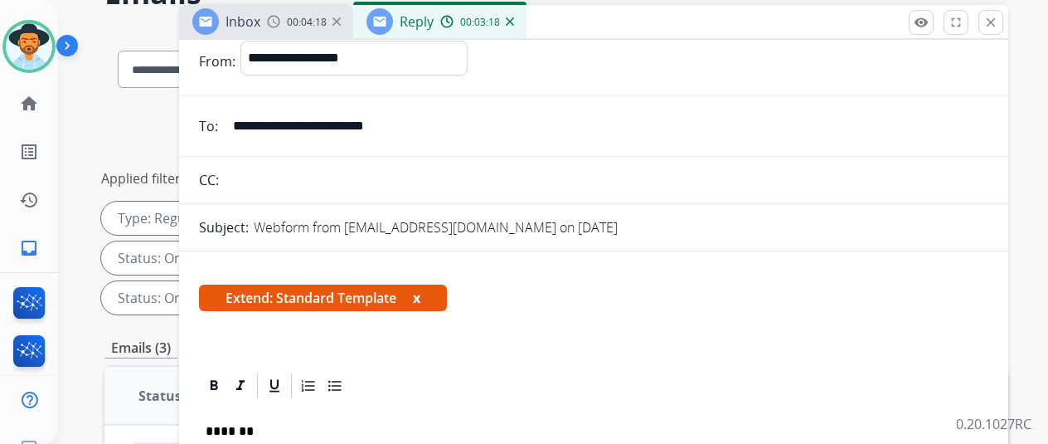
scroll to position [0, 0]
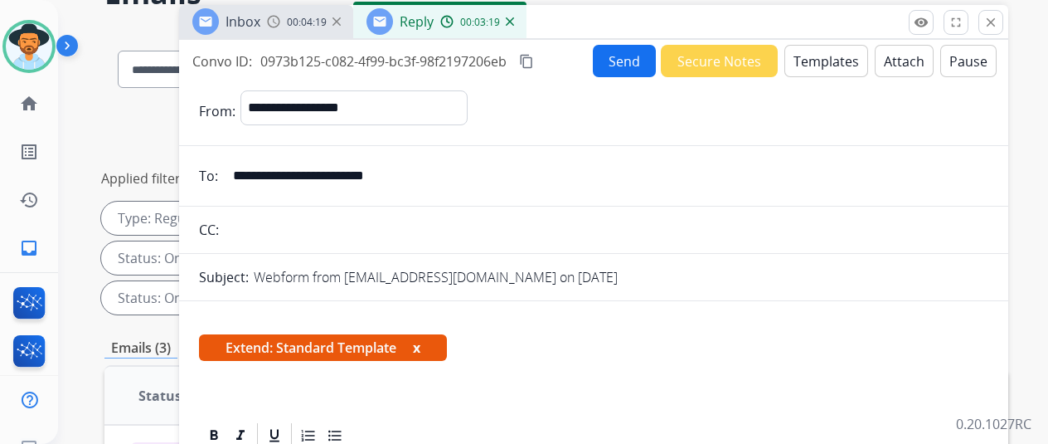
click at [619, 66] on button "Send" at bounding box center [624, 61] width 63 height 32
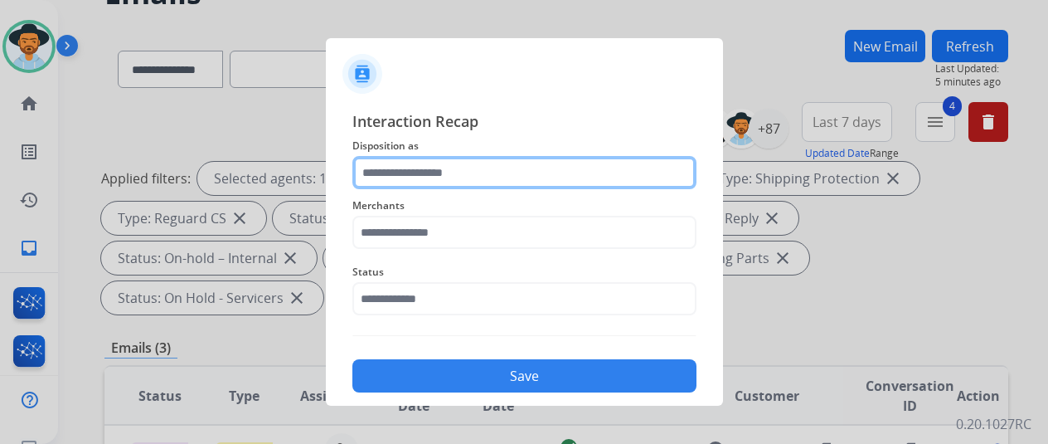
click at [410, 172] on input "text" at bounding box center [524, 172] width 344 height 33
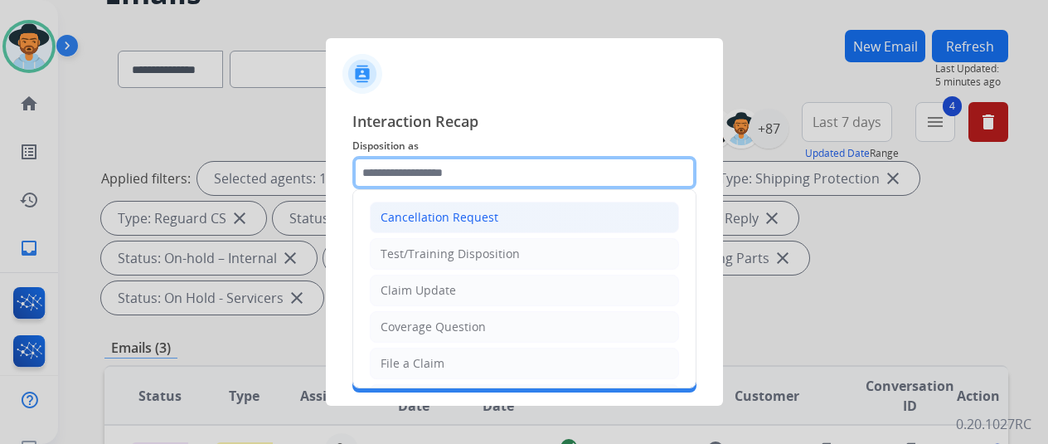
scroll to position [83, 0]
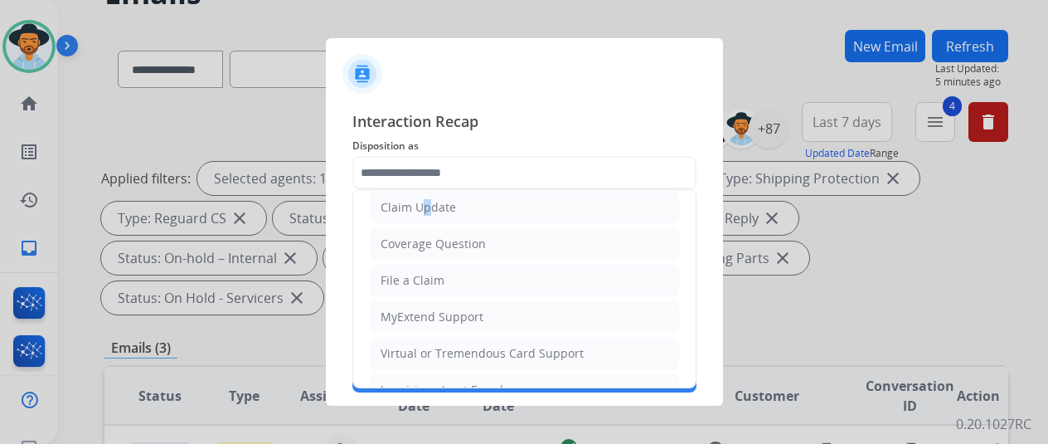
click at [418, 197] on ul "Cancellation Request Test/Training Disposition Claim Update Coverage Question F…" at bounding box center [524, 335] width 342 height 456
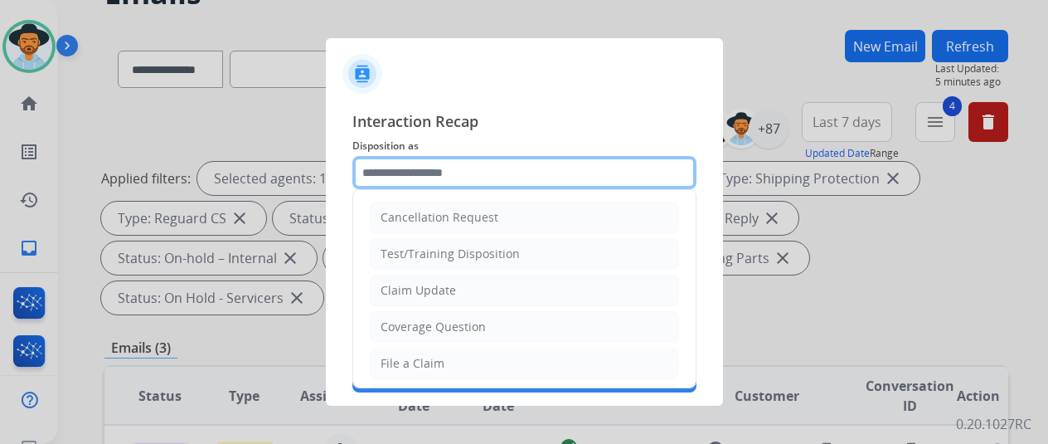
click at [415, 173] on input "text" at bounding box center [524, 172] width 344 height 33
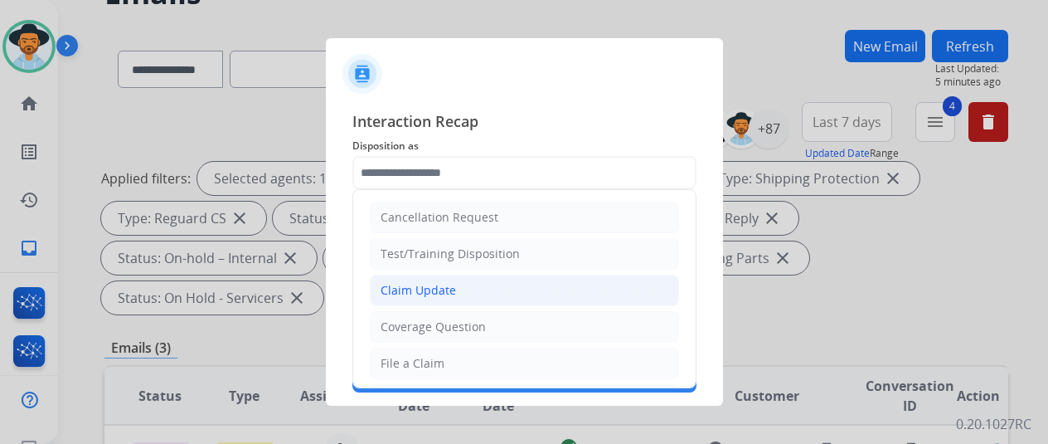
click at [405, 289] on div "Claim Update" at bounding box center [418, 290] width 75 height 17
type input "**********"
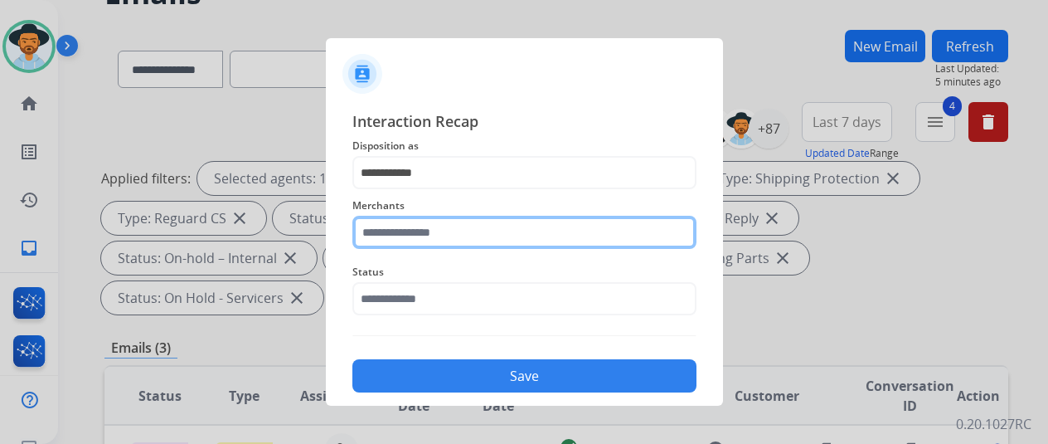
click at [405, 237] on input "text" at bounding box center [524, 232] width 344 height 33
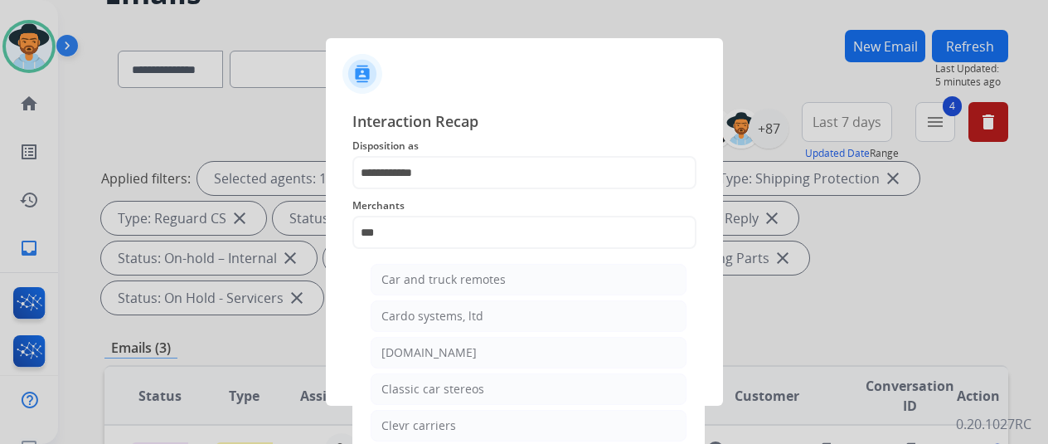
click at [395, 344] on div "[DOMAIN_NAME]" at bounding box center [428, 352] width 95 height 17
type input "**********"
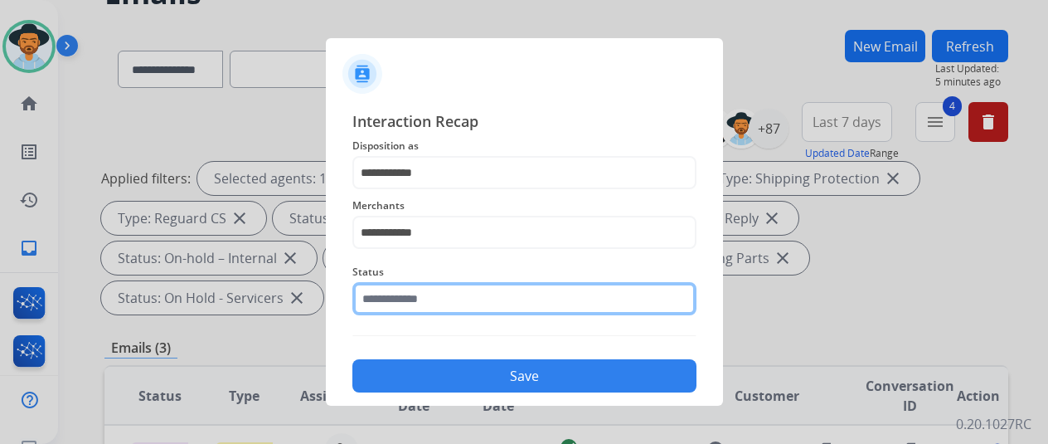
drag, startPoint x: 403, startPoint y: 303, endPoint x: 401, endPoint y: 289, distance: 13.4
click at [405, 301] on input "text" at bounding box center [524, 298] width 344 height 33
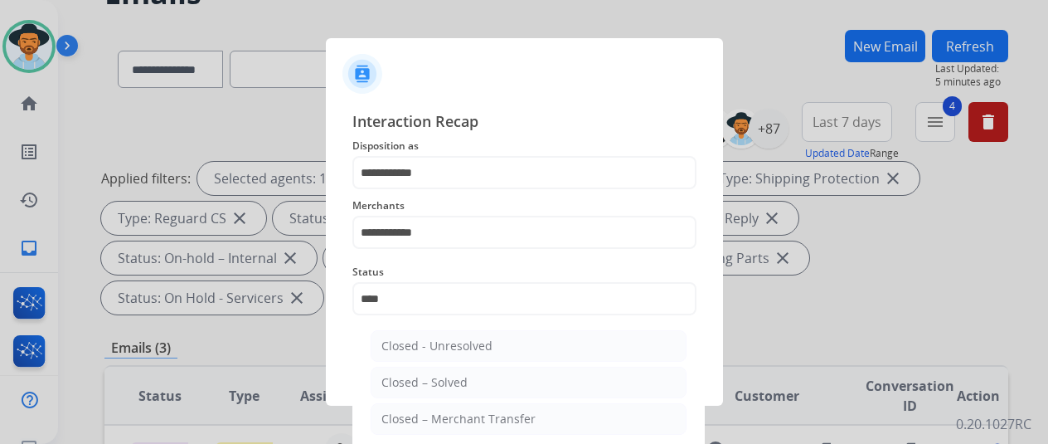
click at [439, 381] on div "Closed – Solved" at bounding box center [424, 382] width 86 height 17
type input "**********"
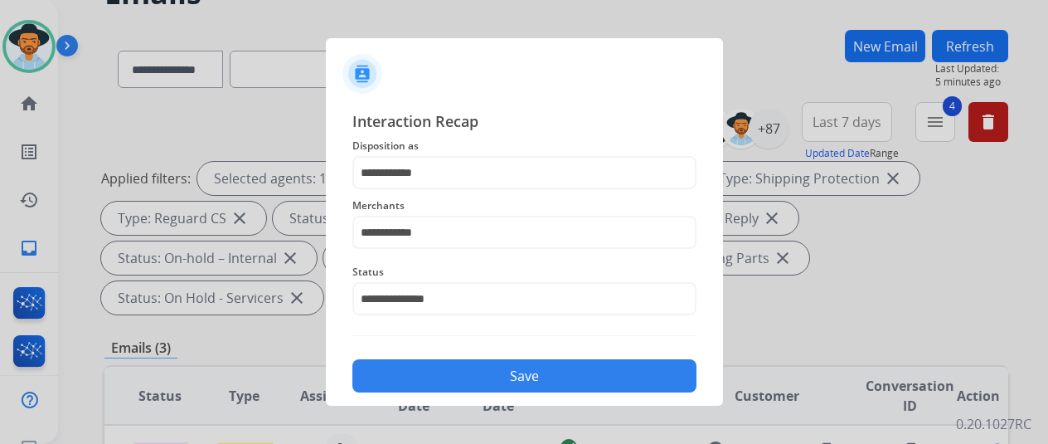
click at [436, 360] on button "Save" at bounding box center [524, 375] width 344 height 33
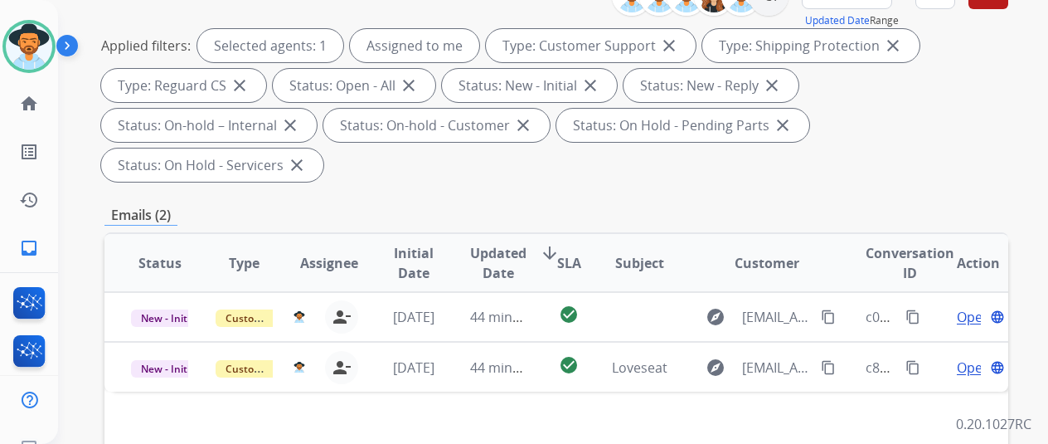
scroll to position [332, 0]
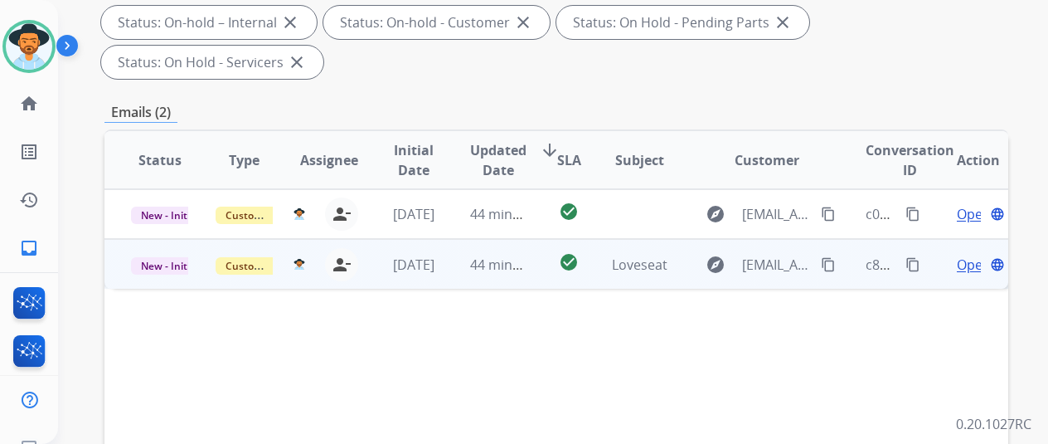
click at [963, 255] on span "Open" at bounding box center [974, 265] width 34 height 20
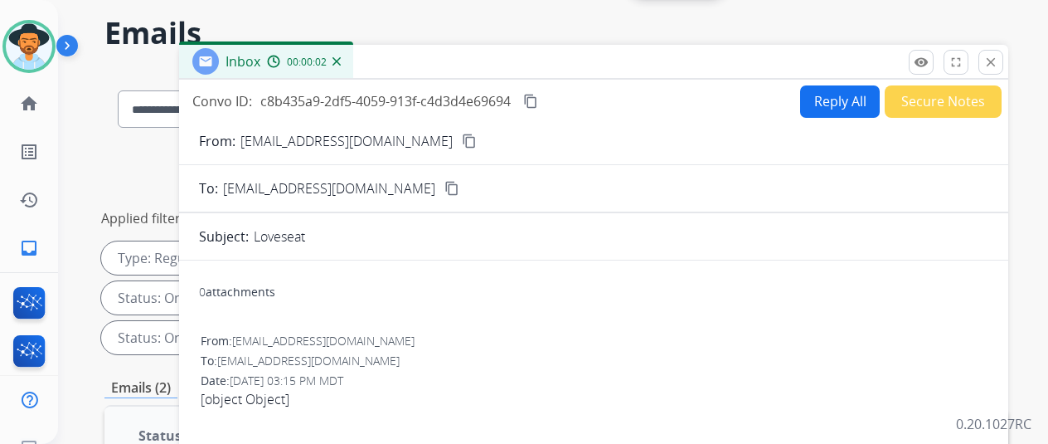
scroll to position [83, 0]
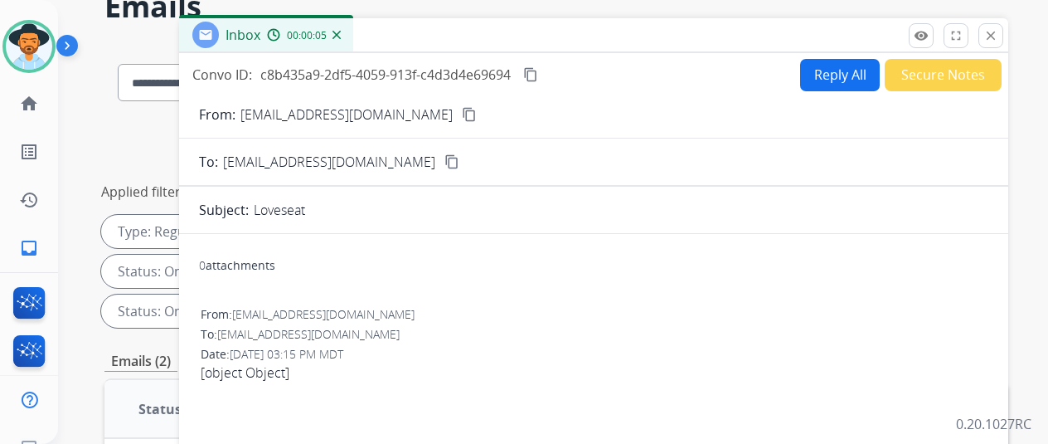
click at [462, 107] on mat-icon "content_copy" at bounding box center [469, 114] width 15 height 15
click at [538, 71] on mat-icon "content_copy" at bounding box center [530, 74] width 15 height 15
click at [829, 75] on button "Reply All" at bounding box center [840, 75] width 80 height 32
select select "**********"
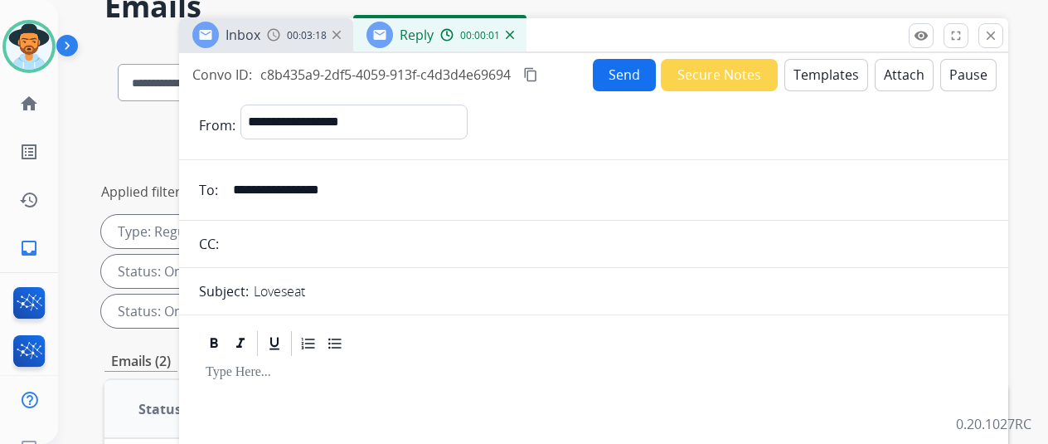
click at [835, 75] on button "Templates" at bounding box center [826, 75] width 84 height 32
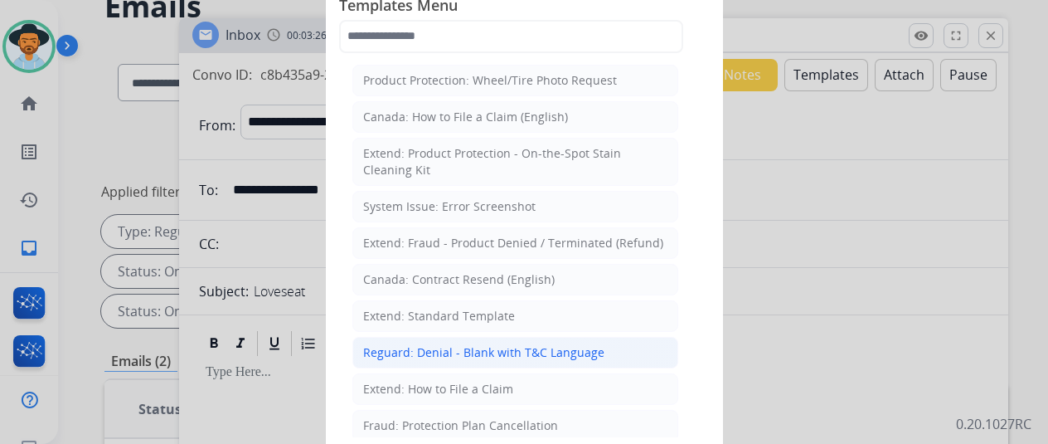
click at [428, 345] on div "Reguard: Denial - Blank with T&C Language" at bounding box center [483, 352] width 241 height 17
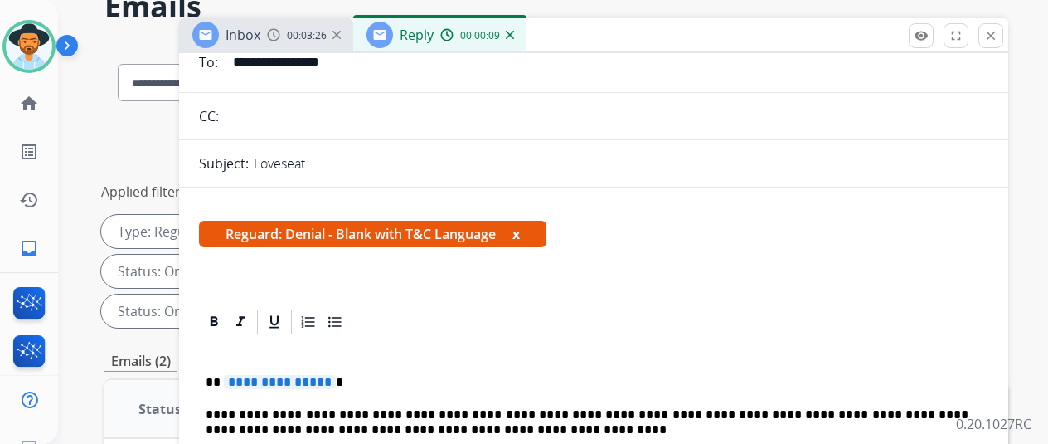
scroll to position [249, 0]
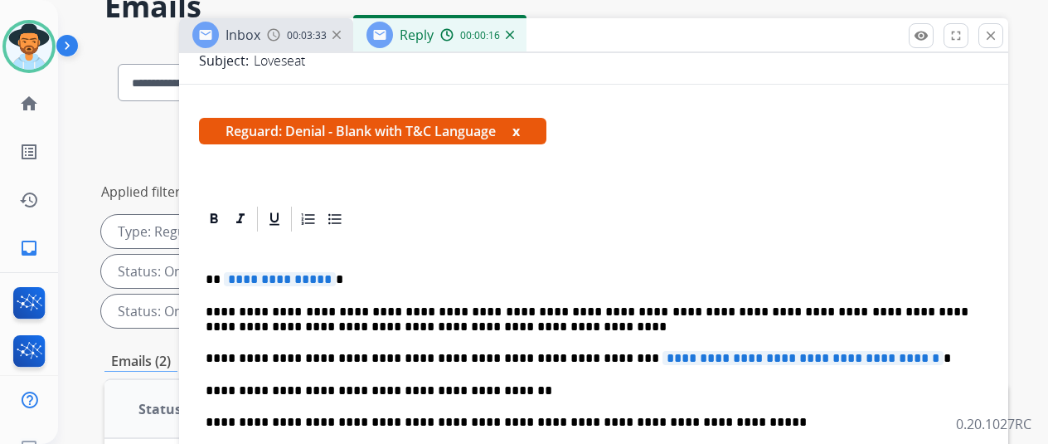
click at [335, 272] on span "**********" at bounding box center [280, 279] width 112 height 14
click at [912, 351] on span "**********" at bounding box center [802, 358] width 281 height 14
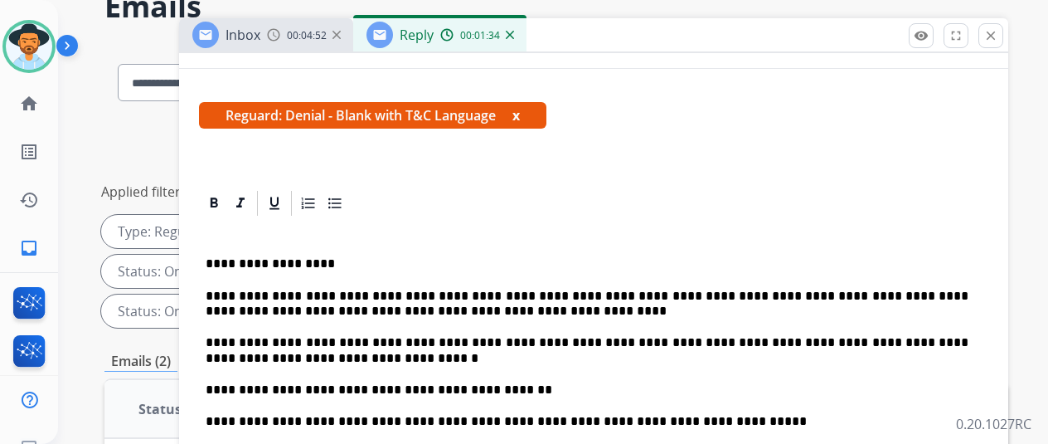
click at [282, 356] on p "**********" at bounding box center [587, 350] width 763 height 31
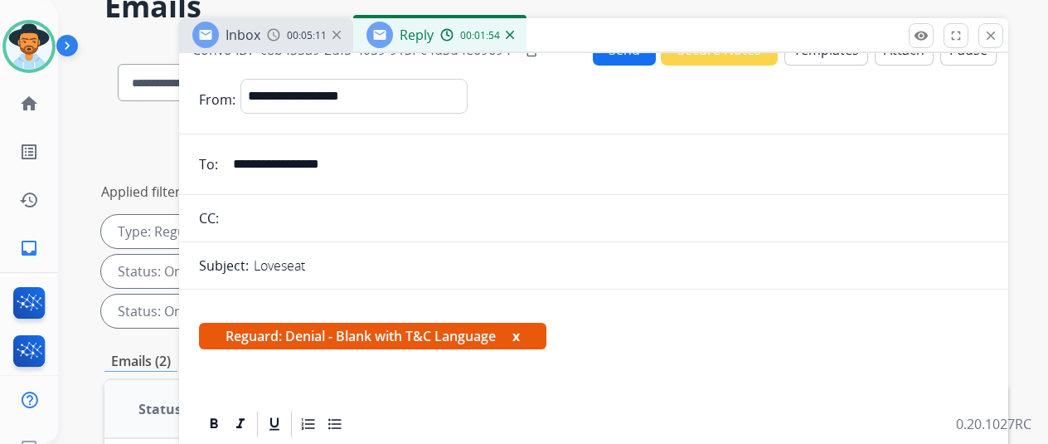
scroll to position [0, 0]
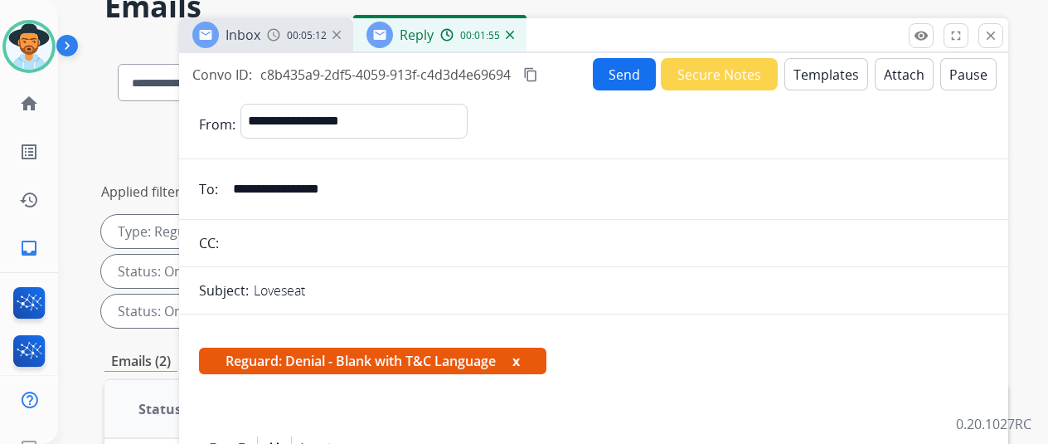
click at [633, 69] on button "Send" at bounding box center [624, 74] width 63 height 32
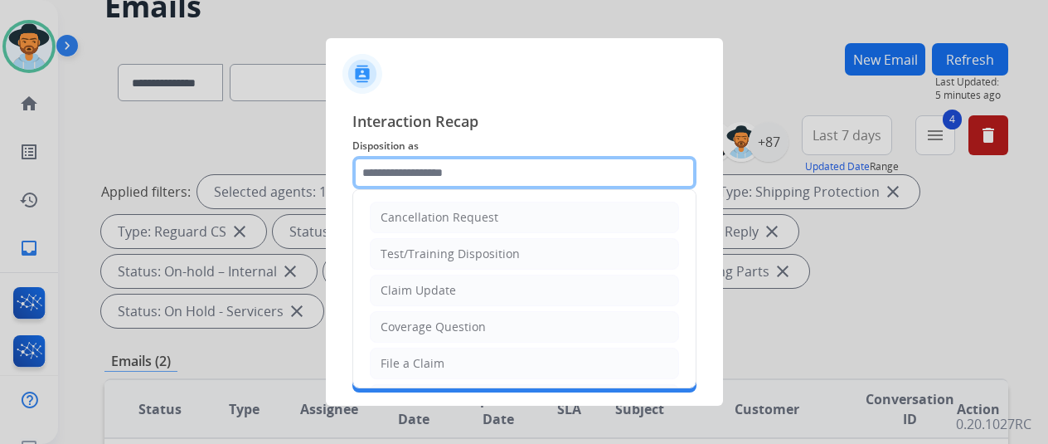
click at [428, 172] on input "text" at bounding box center [524, 172] width 344 height 33
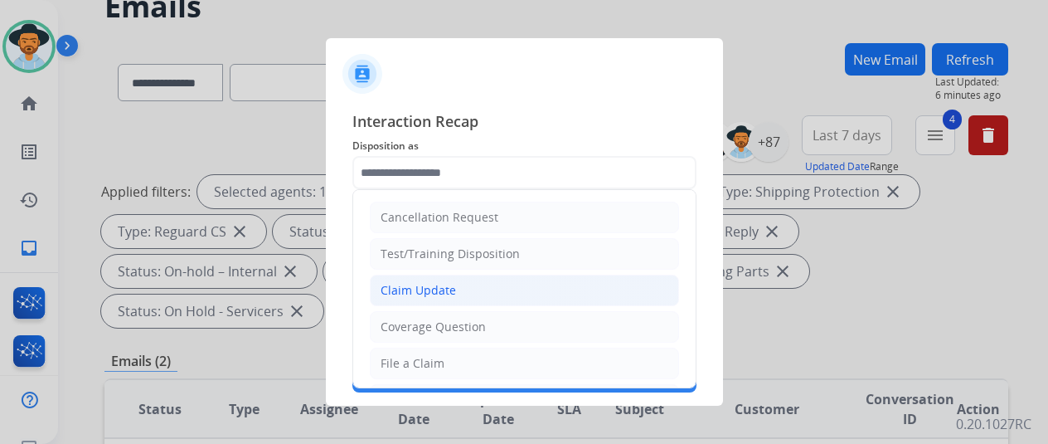
click at [421, 283] on div "Claim Update" at bounding box center [418, 290] width 75 height 17
type input "**********"
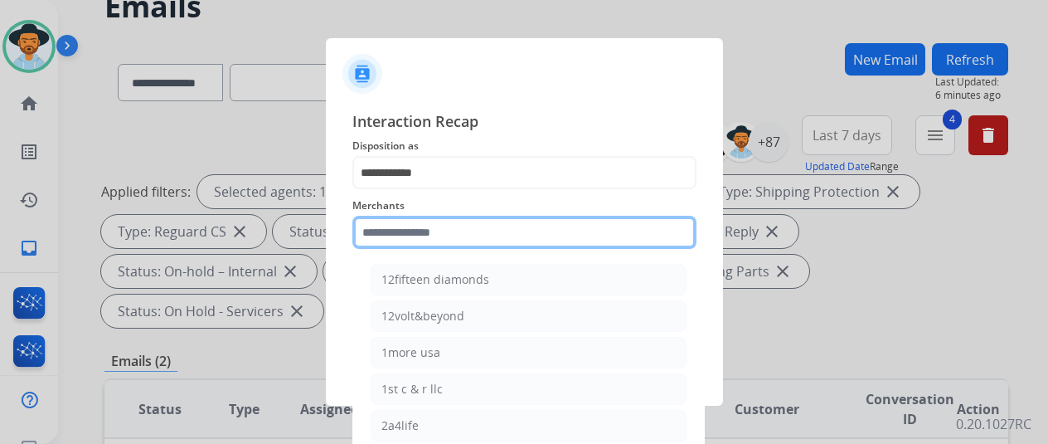
click at [407, 243] on input "text" at bounding box center [524, 232] width 344 height 33
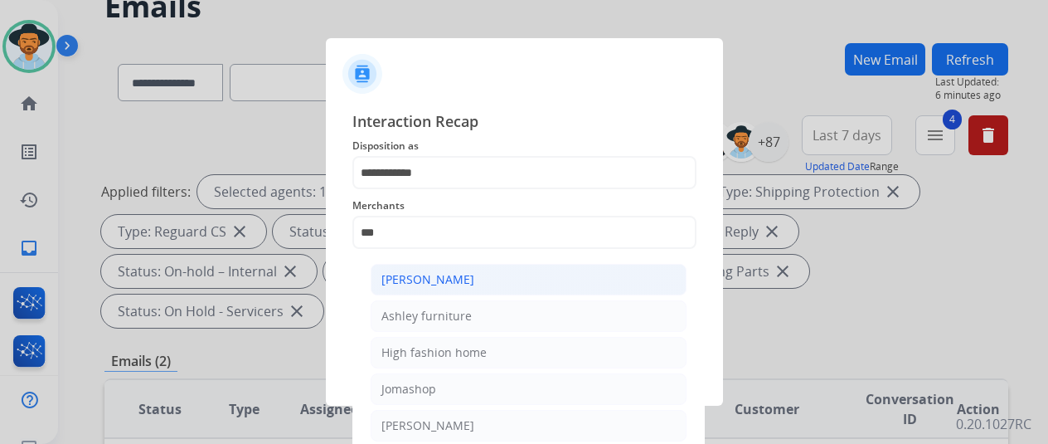
click at [438, 284] on div "[PERSON_NAME]" at bounding box center [427, 279] width 93 height 17
type input "**********"
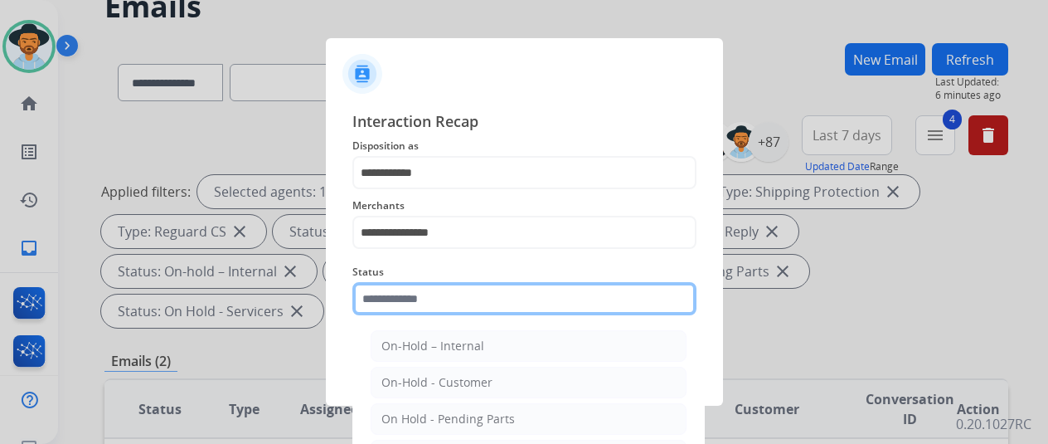
click at [413, 304] on input "text" at bounding box center [524, 298] width 344 height 33
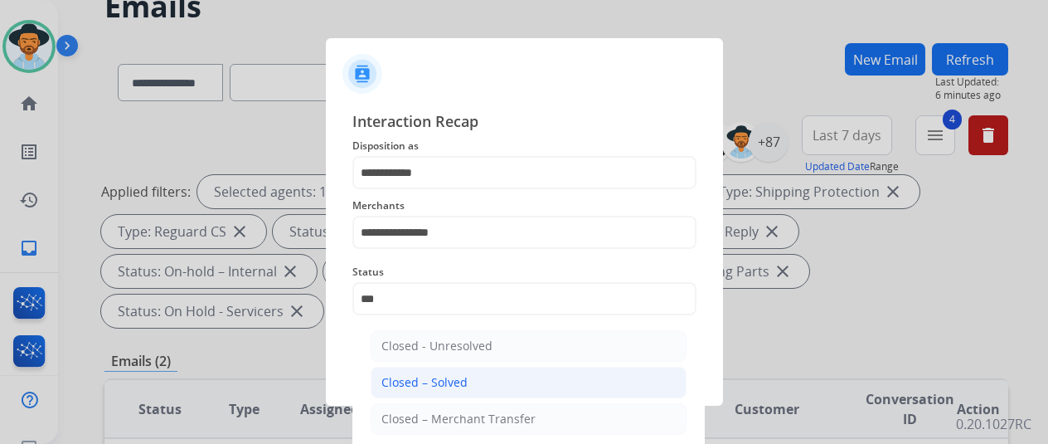
click at [452, 376] on div "Closed – Solved" at bounding box center [424, 382] width 86 height 17
type input "**********"
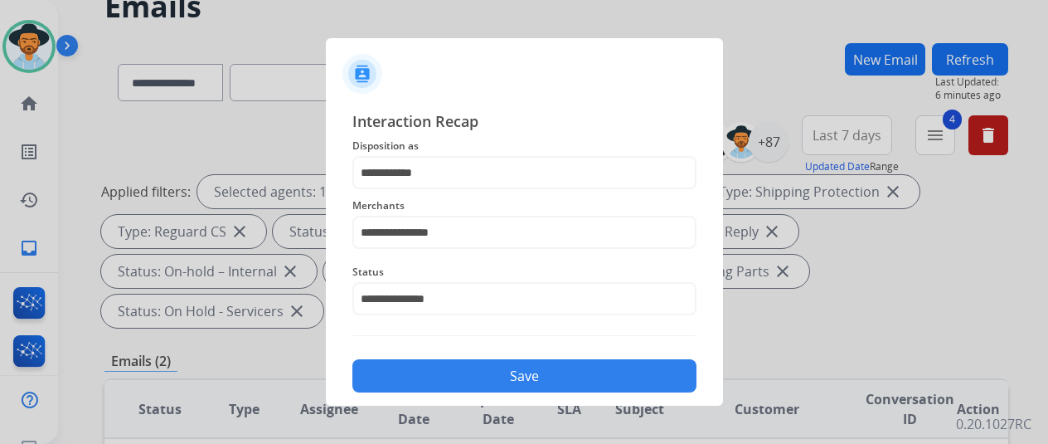
click at [464, 371] on button "Save" at bounding box center [524, 375] width 344 height 33
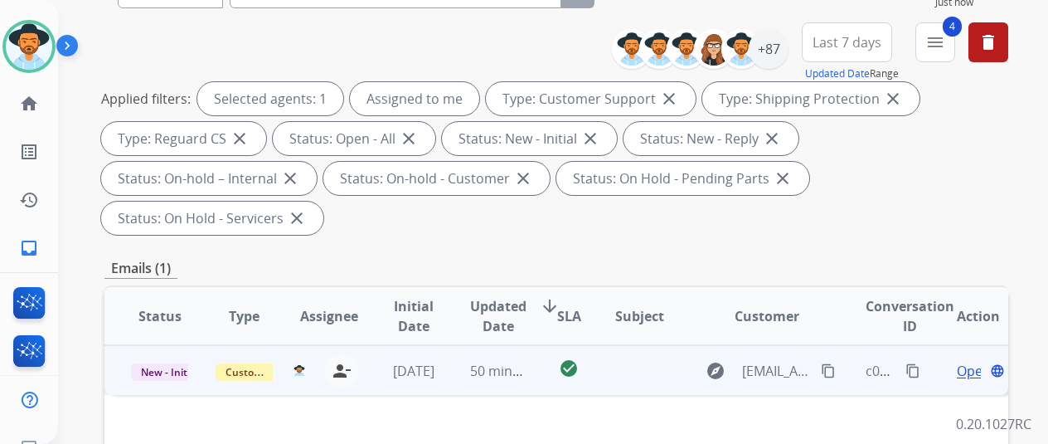
scroll to position [249, 0]
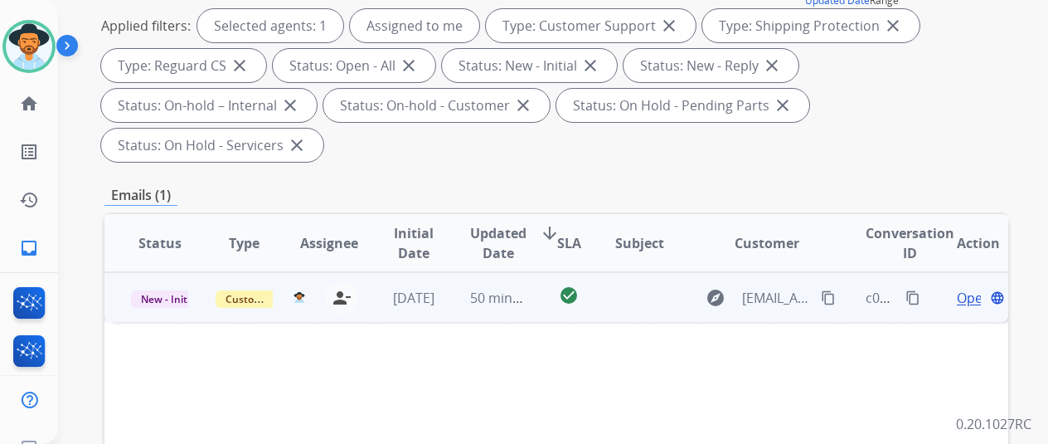
click at [968, 288] on span "Open" at bounding box center [974, 298] width 34 height 20
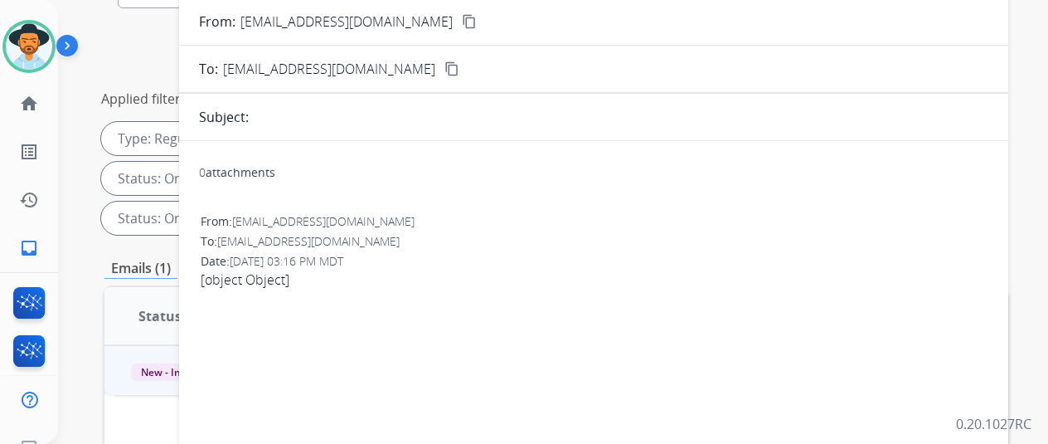
scroll to position [0, 0]
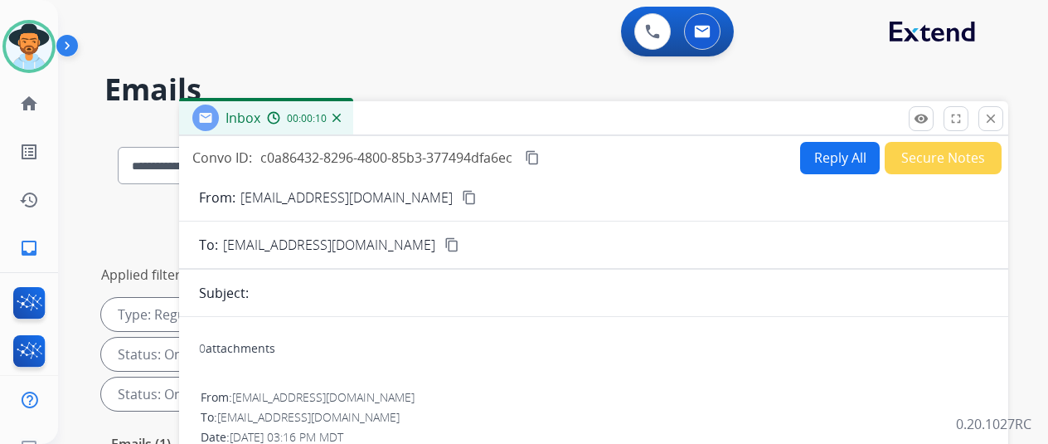
click at [341, 119] on img at bounding box center [336, 118] width 8 height 8
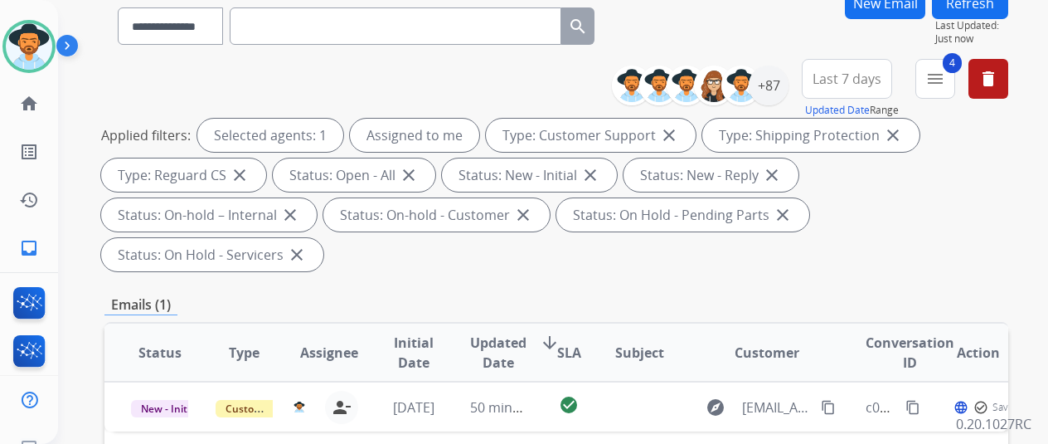
scroll to position [332, 0]
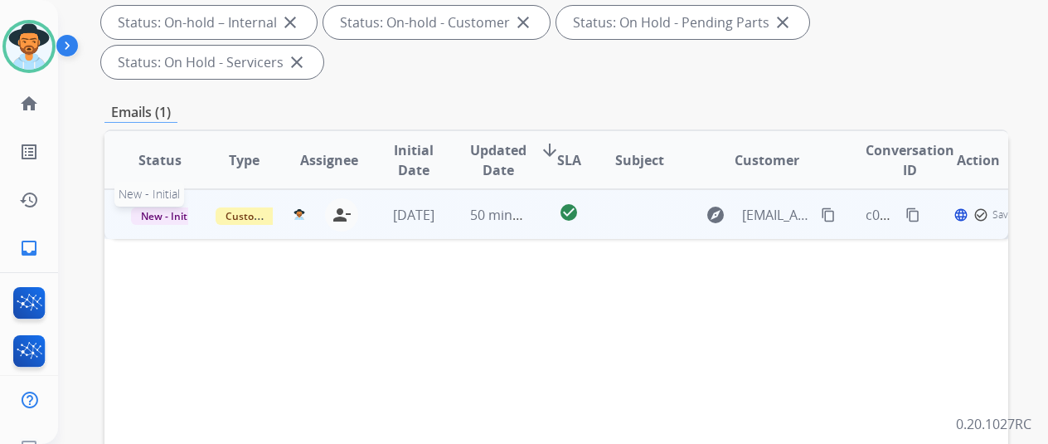
click at [154, 207] on span "New - Initial" at bounding box center [169, 215] width 77 height 17
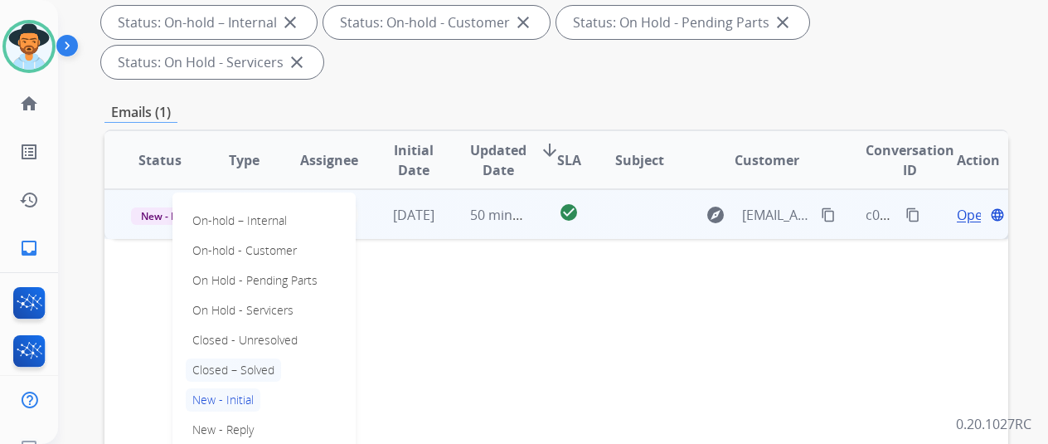
click at [252, 358] on p "Closed – Solved" at bounding box center [233, 369] width 95 height 23
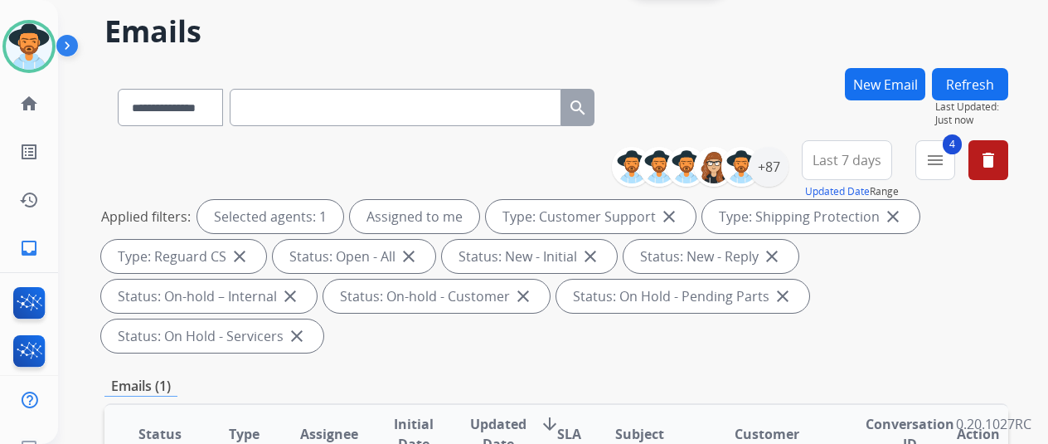
scroll to position [0, 0]
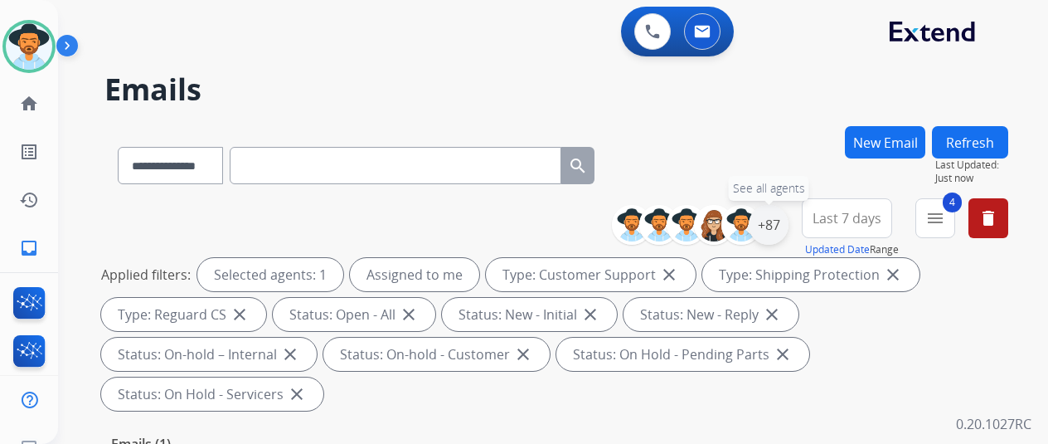
click at [779, 223] on div "+87" at bounding box center [769, 225] width 40 height 40
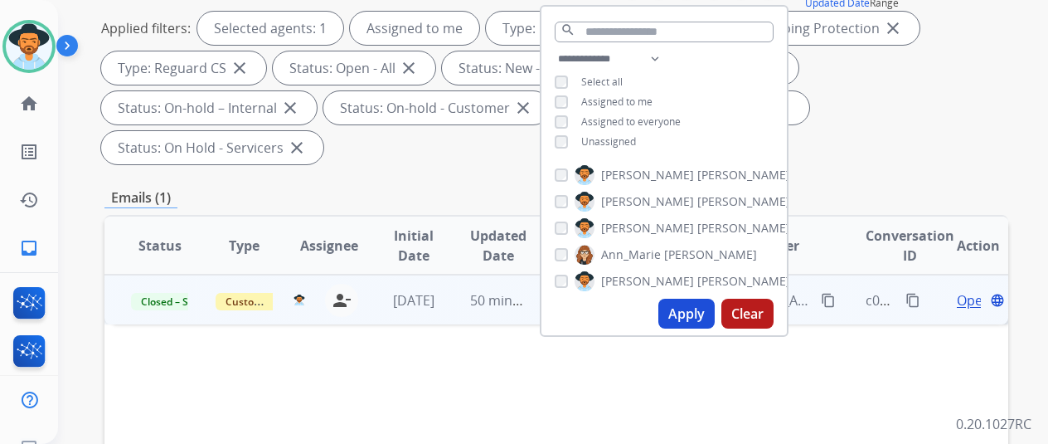
scroll to position [249, 0]
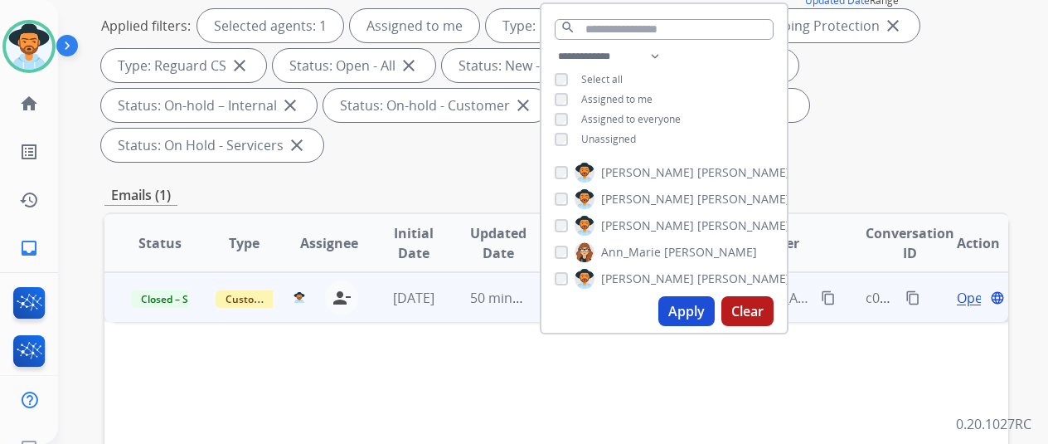
click at [693, 313] on button "Apply" at bounding box center [686, 311] width 56 height 30
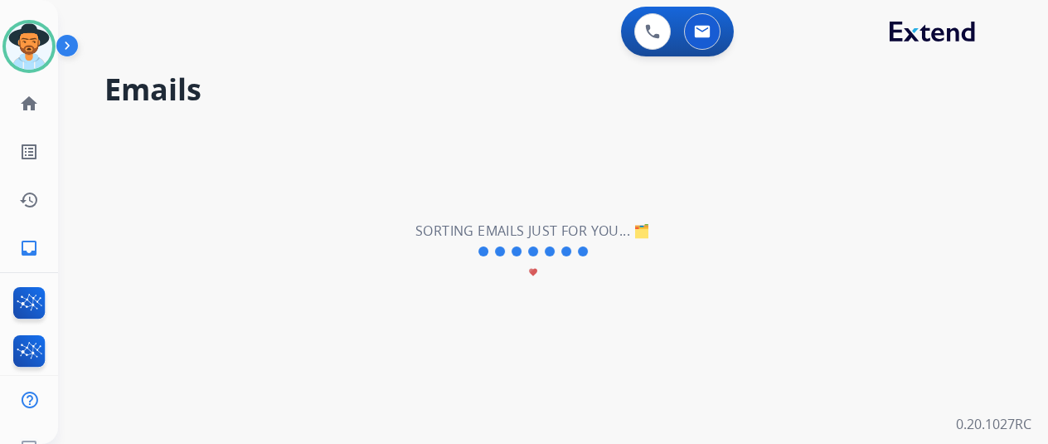
scroll to position [0, 0]
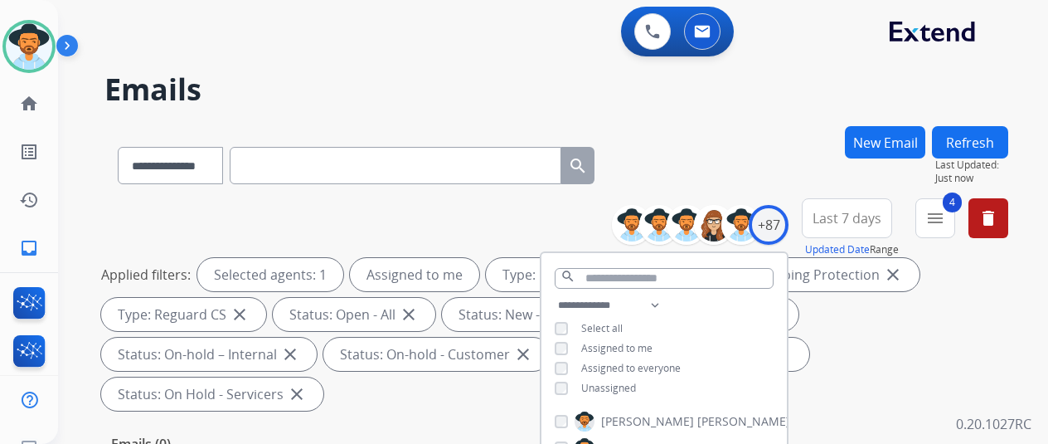
click at [696, 132] on div "**********" at bounding box center [556, 162] width 904 height 72
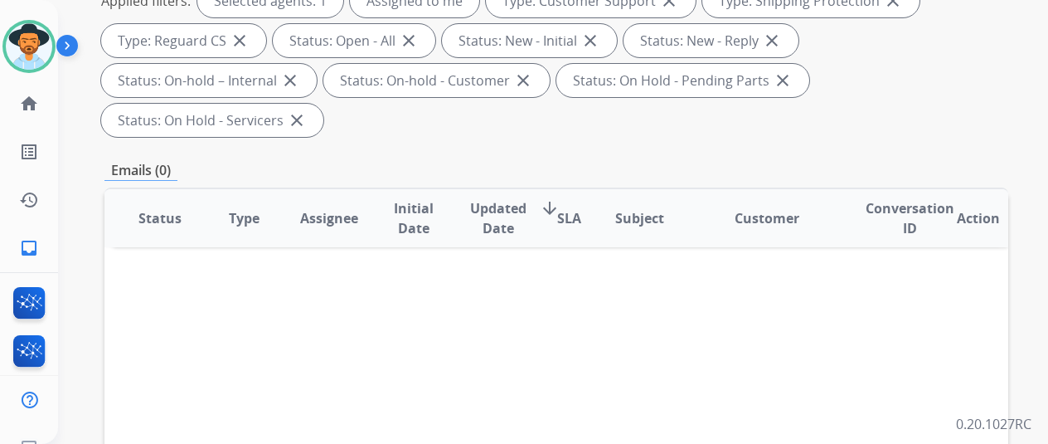
scroll to position [166, 0]
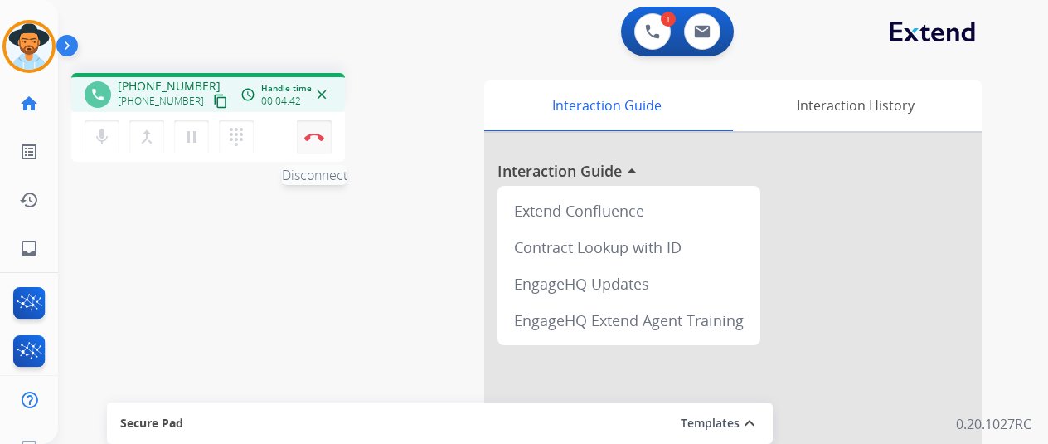
click at [313, 135] on img at bounding box center [314, 137] width 20 height 8
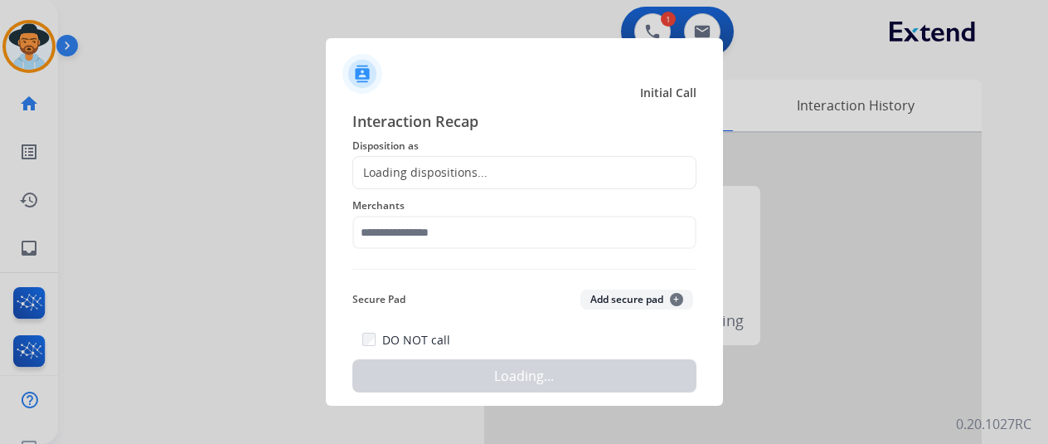
click at [403, 167] on div "Loading dispositions..." at bounding box center [420, 172] width 134 height 17
click at [402, 166] on div "Loading dispositions..." at bounding box center [420, 172] width 134 height 17
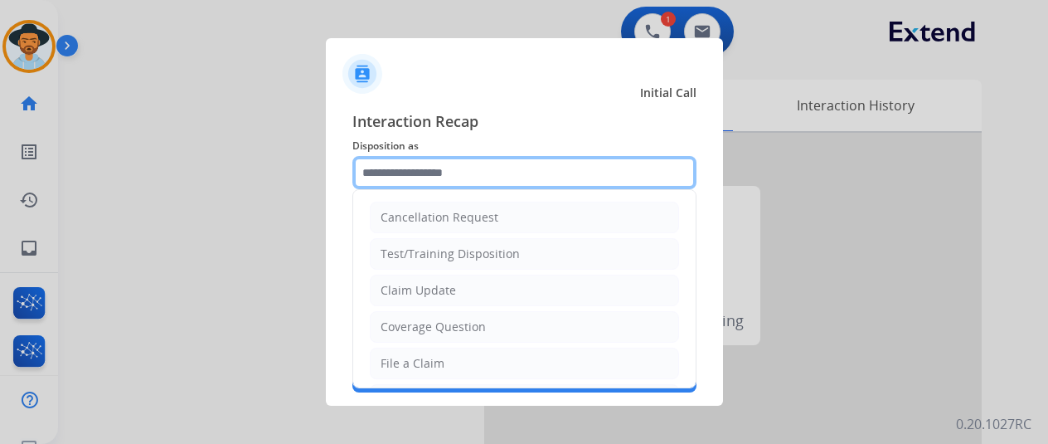
click at [402, 163] on input "text" at bounding box center [524, 172] width 344 height 33
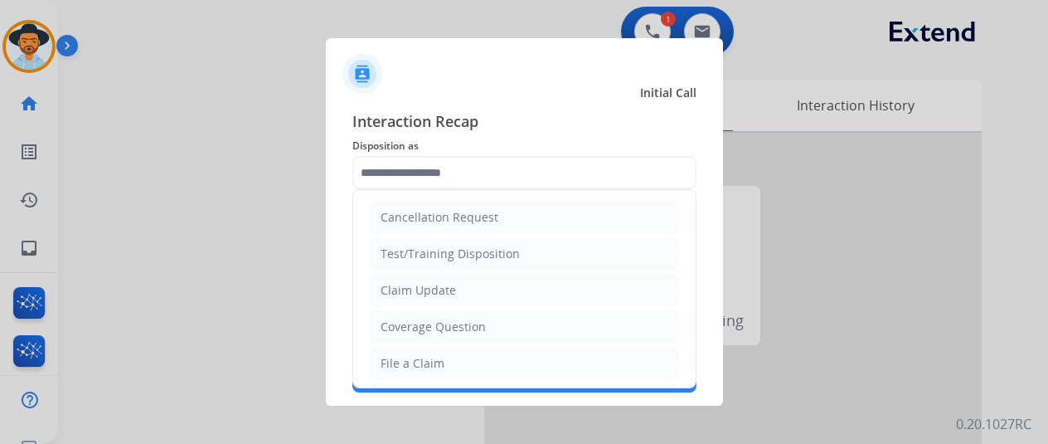
click at [418, 288] on div "Claim Update" at bounding box center [418, 290] width 75 height 17
type input "**********"
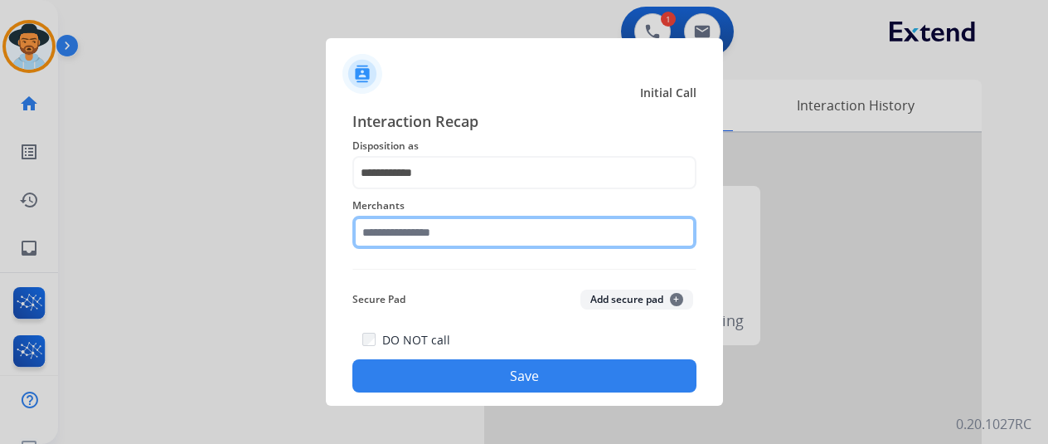
click at [401, 231] on input "text" at bounding box center [524, 232] width 344 height 33
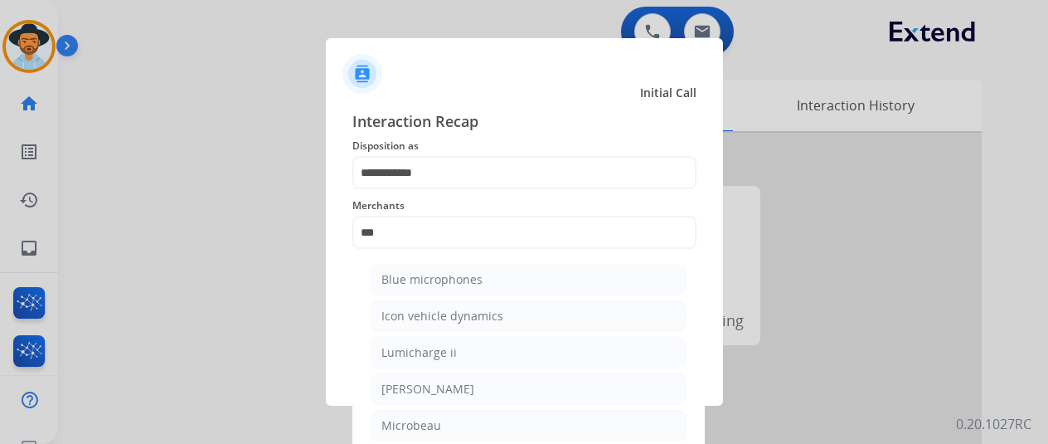
click at [461, 378] on li "[PERSON_NAME]" at bounding box center [529, 389] width 316 height 32
type input "********"
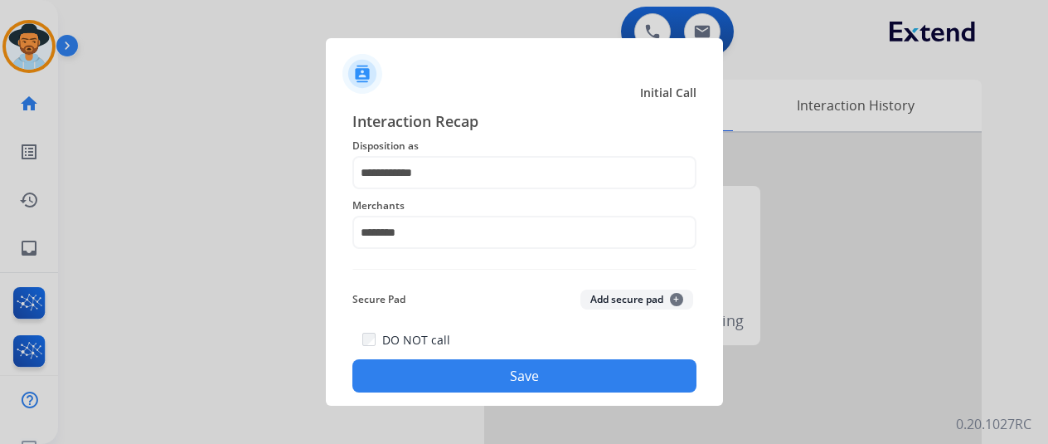
click at [461, 378] on button "Save" at bounding box center [524, 375] width 344 height 33
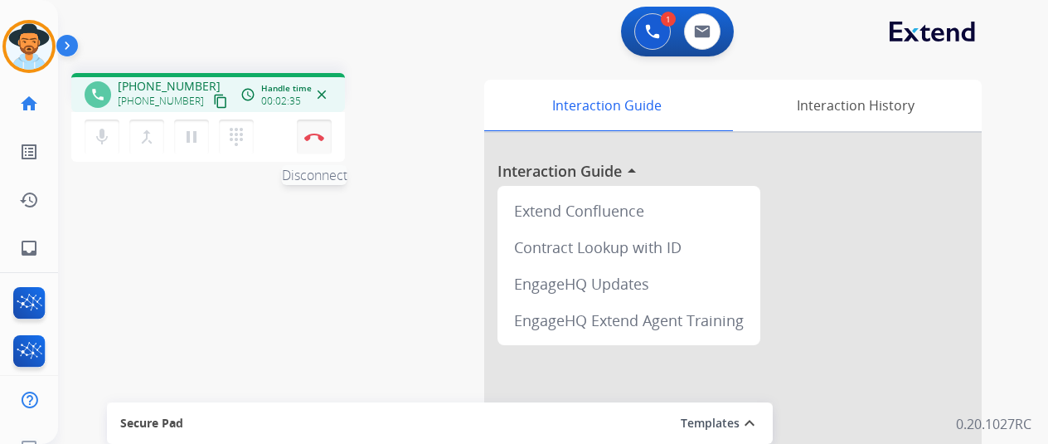
click at [315, 133] on img at bounding box center [314, 137] width 20 height 8
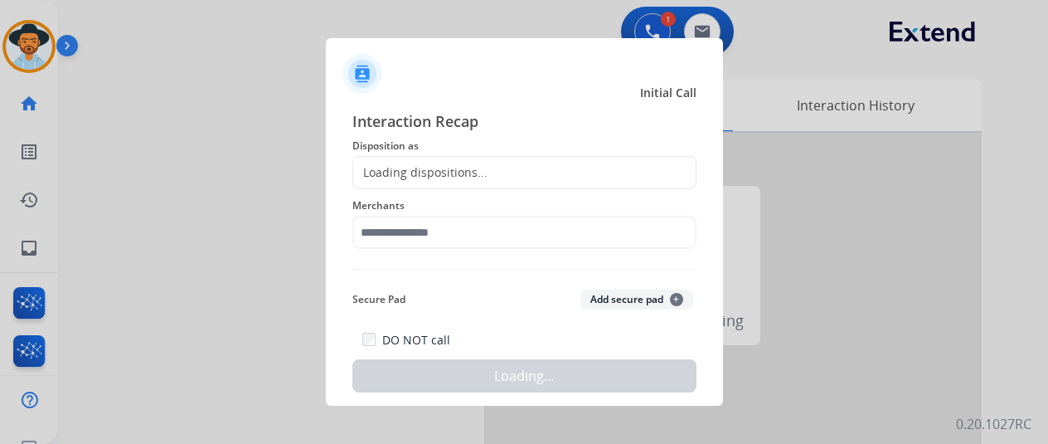
click at [381, 165] on div "Loading dispositions..." at bounding box center [420, 172] width 134 height 17
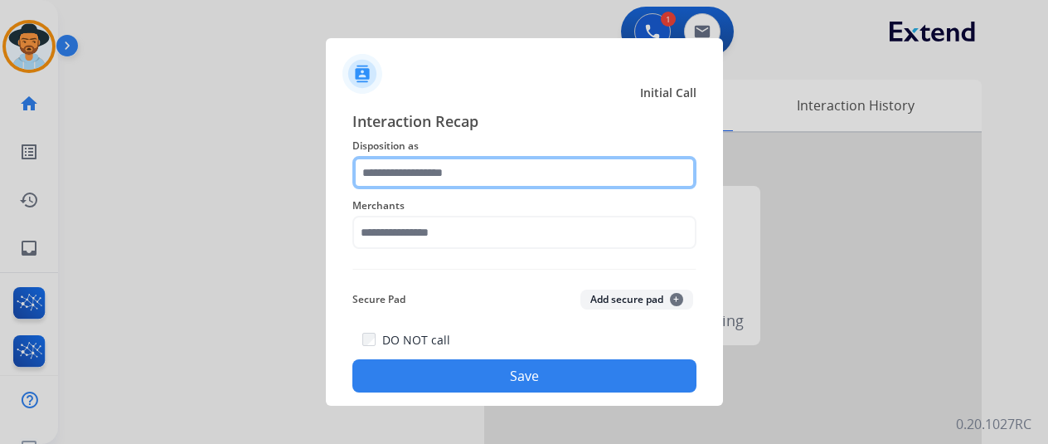
click at [392, 164] on input "text" at bounding box center [524, 172] width 344 height 33
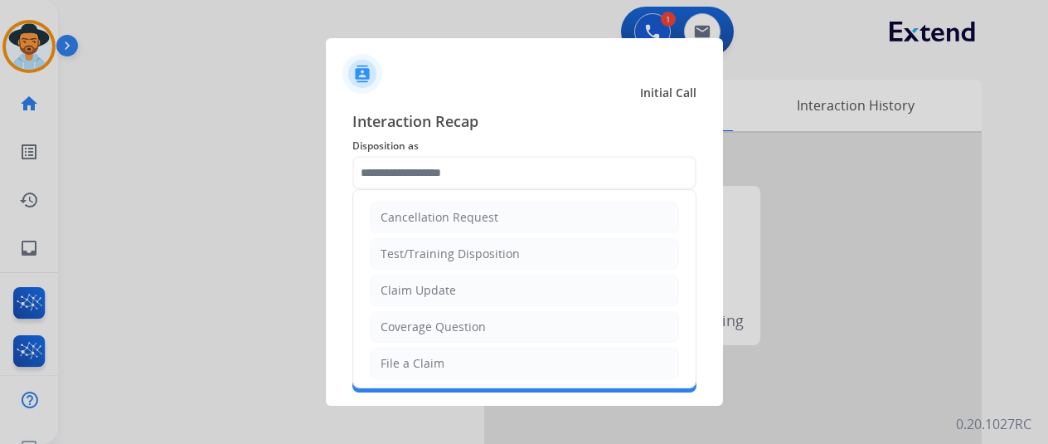
drag, startPoint x: 424, startPoint y: 355, endPoint x: 406, endPoint y: 223, distance: 133.0
click at [424, 355] on div "File a Claim" at bounding box center [413, 363] width 64 height 17
type input "**********"
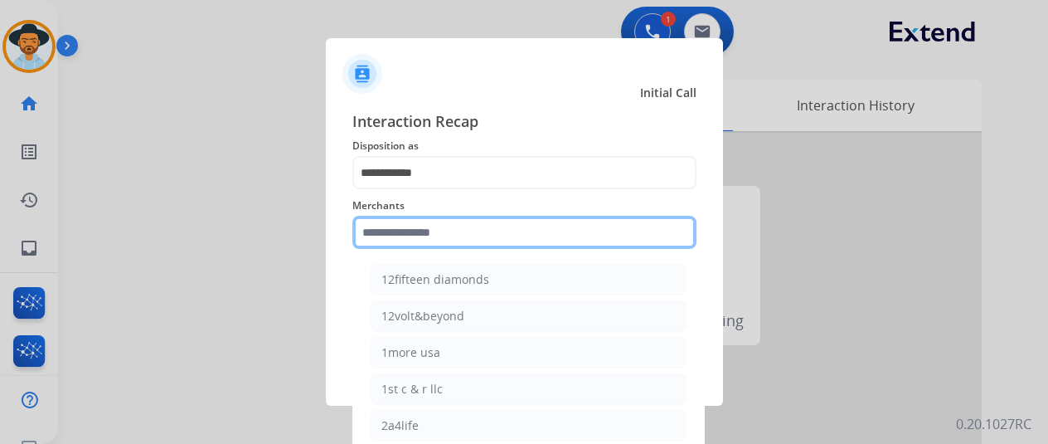
click at [414, 237] on input "text" at bounding box center [524, 232] width 344 height 33
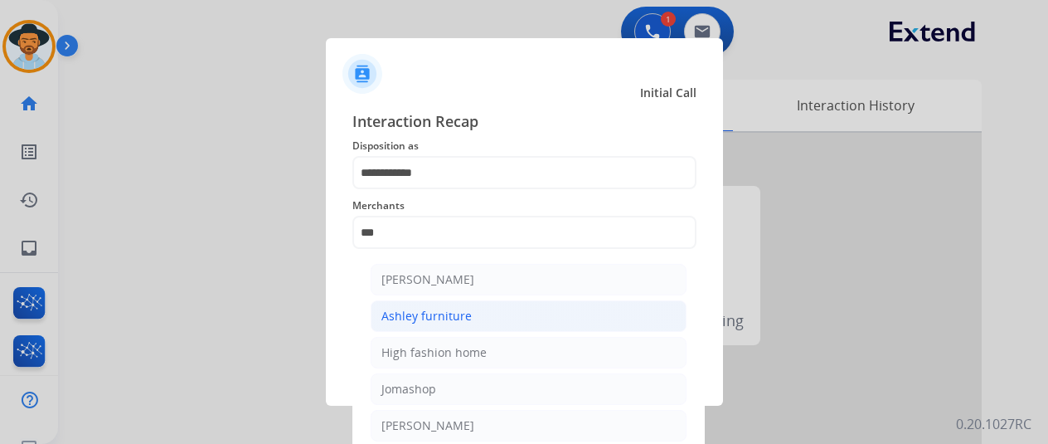
click at [474, 311] on li "Ashley furniture" at bounding box center [529, 316] width 316 height 32
type input "**********"
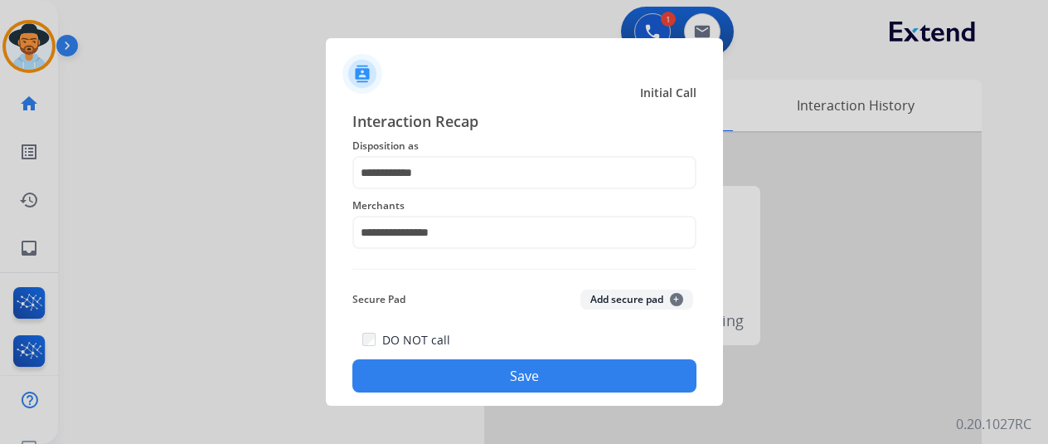
click at [476, 369] on button "Save" at bounding box center [524, 375] width 344 height 33
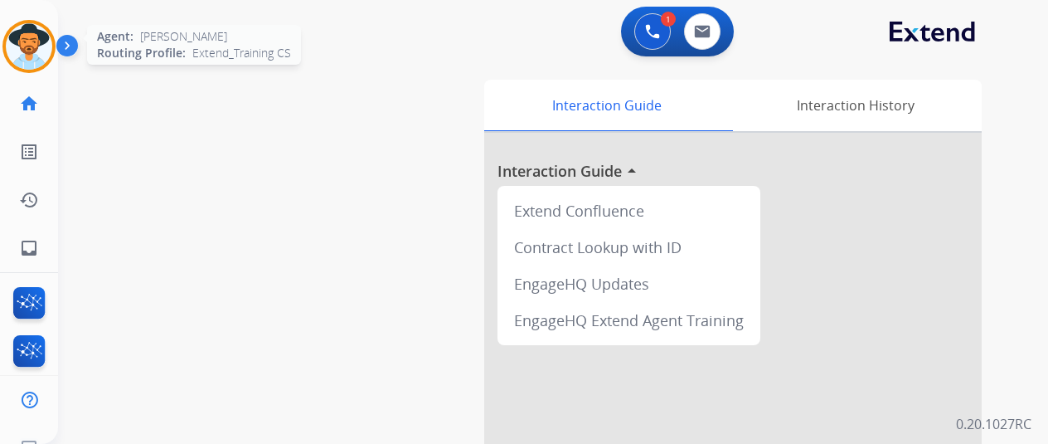
click at [25, 37] on img at bounding box center [29, 46] width 46 height 46
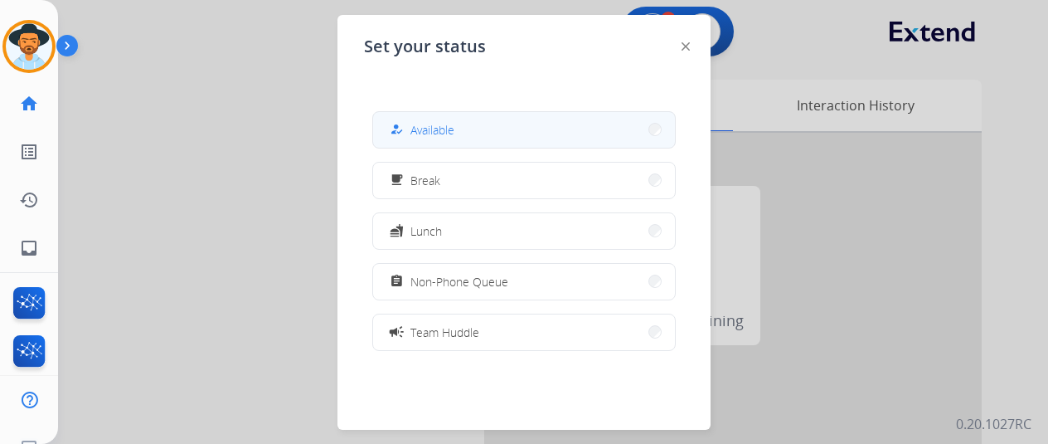
click at [444, 127] on span "Available" at bounding box center [432, 129] width 44 height 17
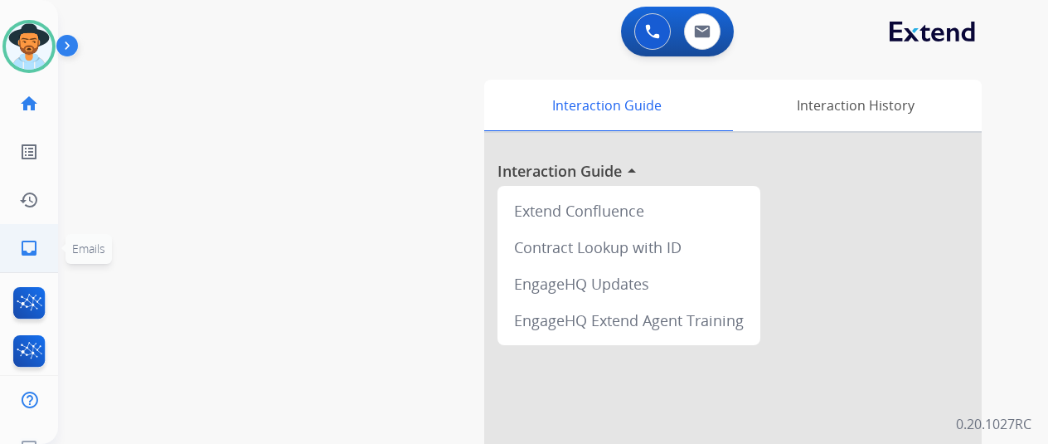
click at [36, 236] on link "inbox Emails" at bounding box center [29, 248] width 46 height 46
select select "**********"
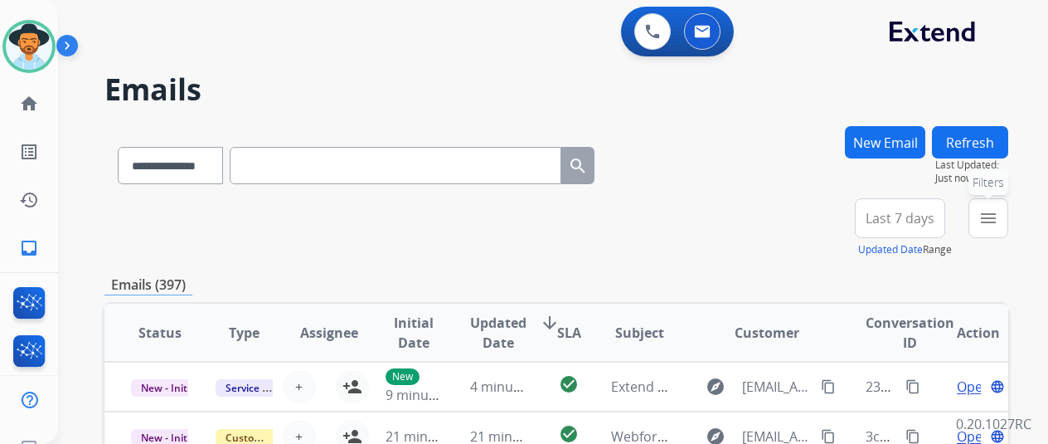
click at [1008, 208] on button "menu Filters" at bounding box center [988, 218] width 40 height 40
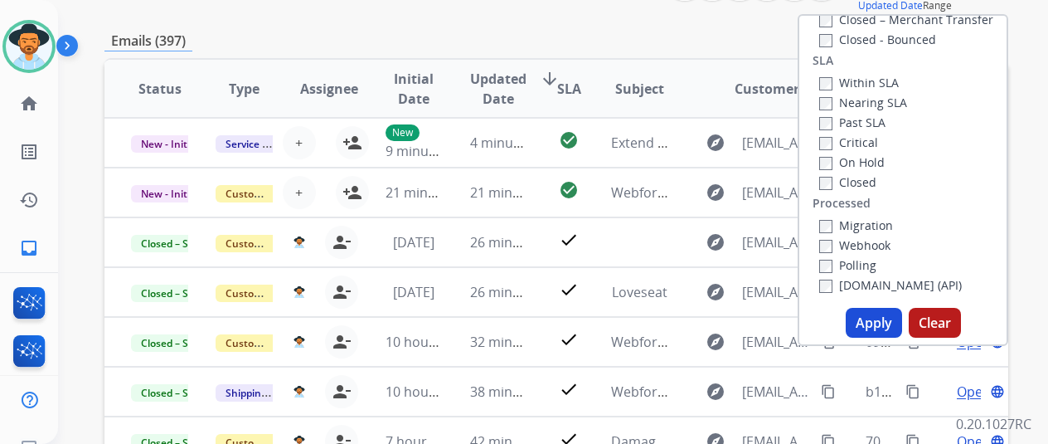
scroll to position [249, 0]
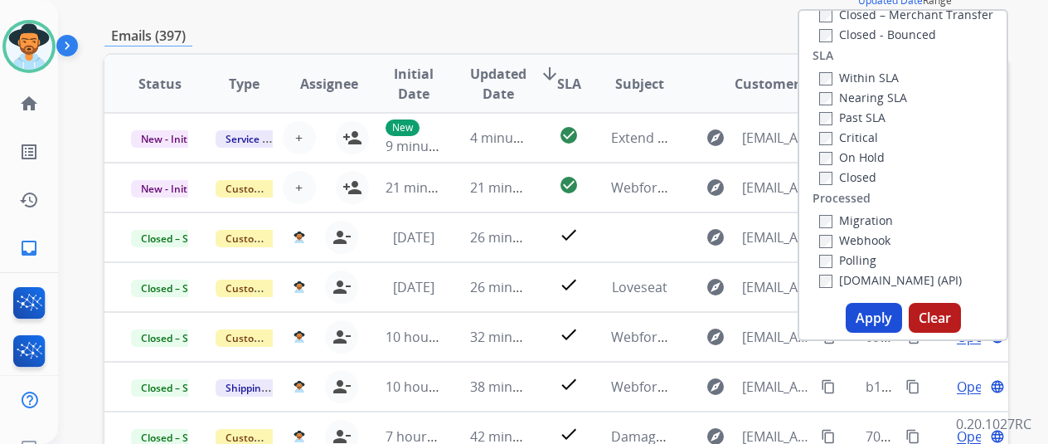
click at [881, 313] on button "Apply" at bounding box center [874, 318] width 56 height 30
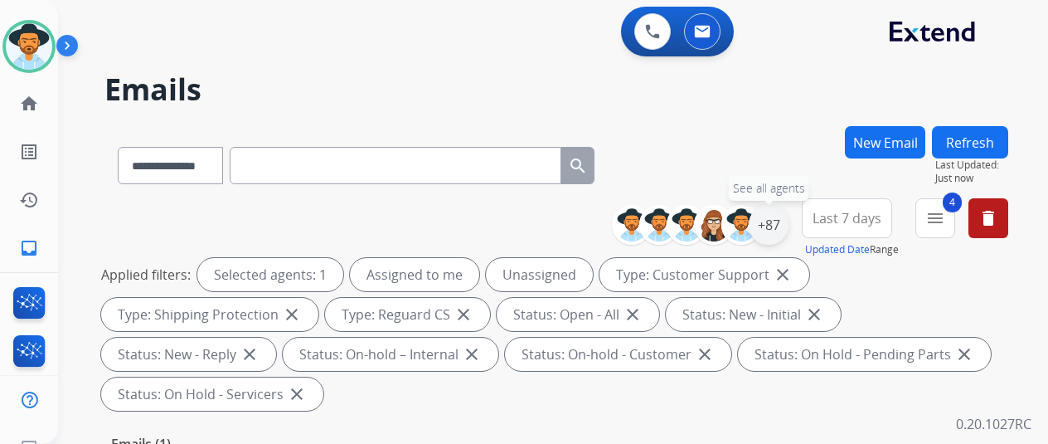
click at [784, 216] on div "+87" at bounding box center [769, 225] width 40 height 40
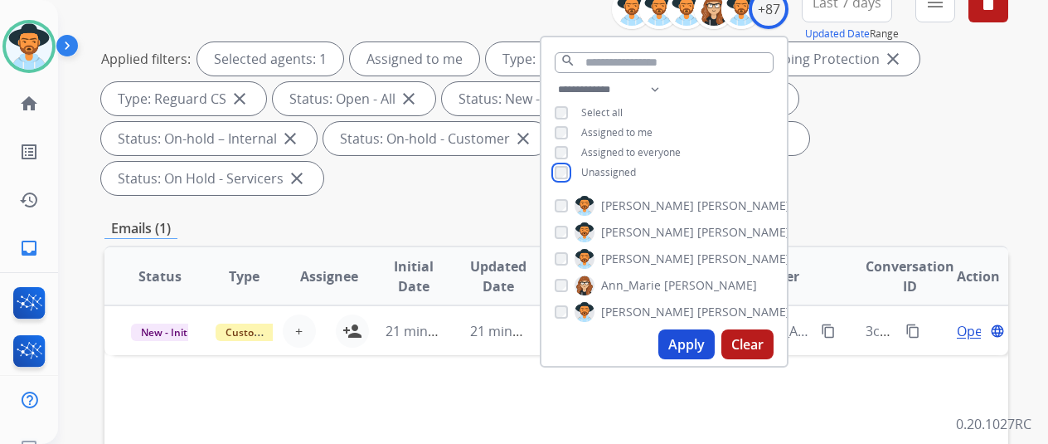
scroll to position [249, 0]
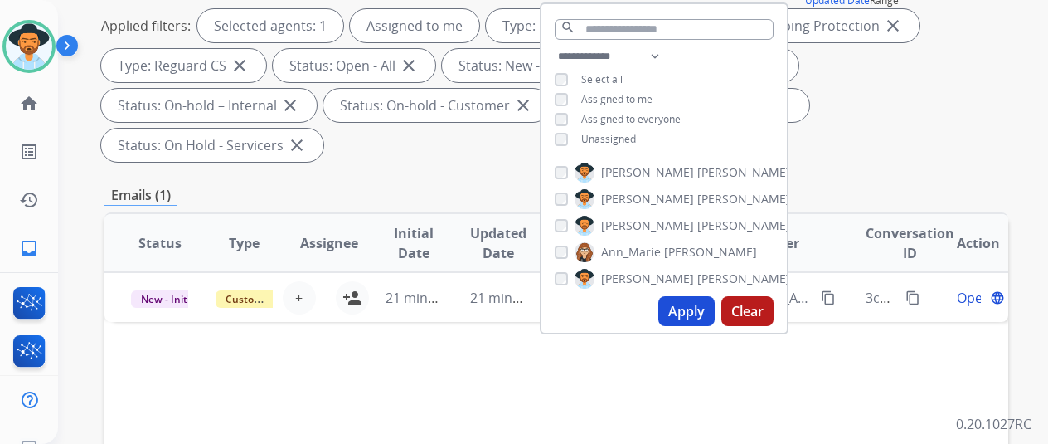
click at [705, 309] on button "Apply" at bounding box center [686, 311] width 56 height 30
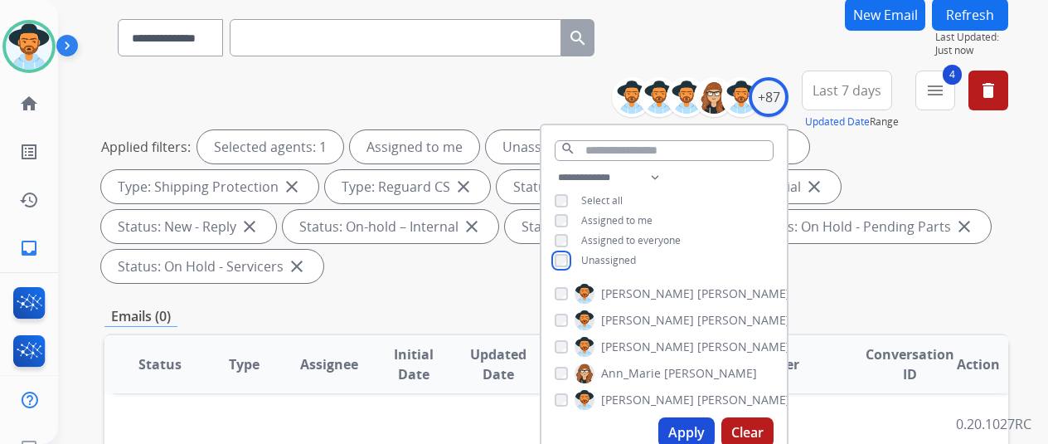
scroll to position [332, 0]
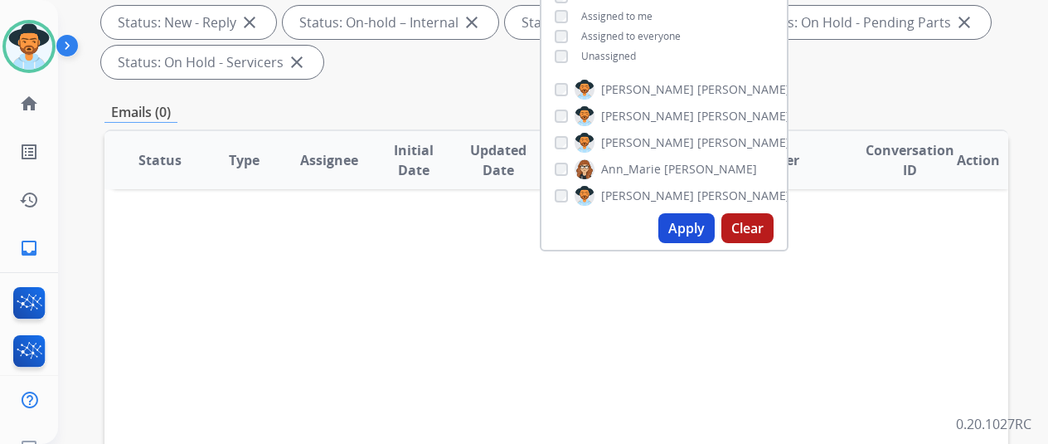
click at [698, 225] on button "Apply" at bounding box center [686, 228] width 56 height 30
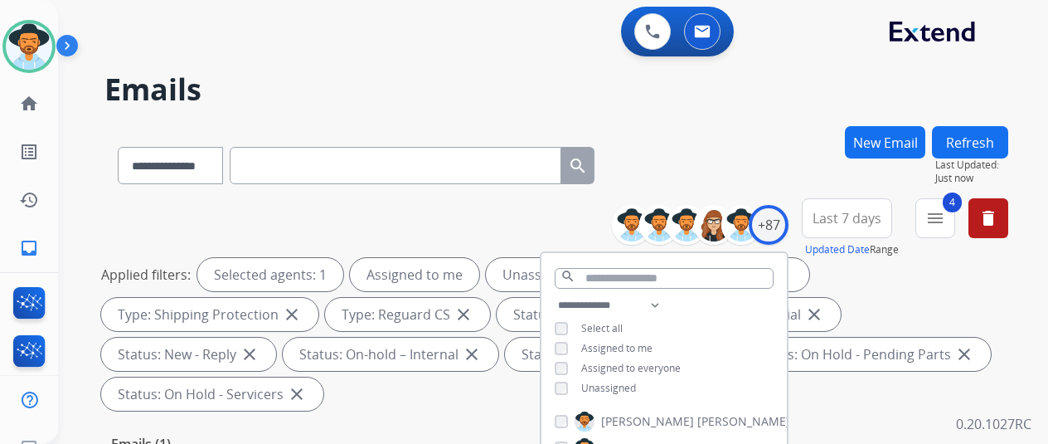
click at [762, 110] on div "**********" at bounding box center [533, 282] width 950 height 444
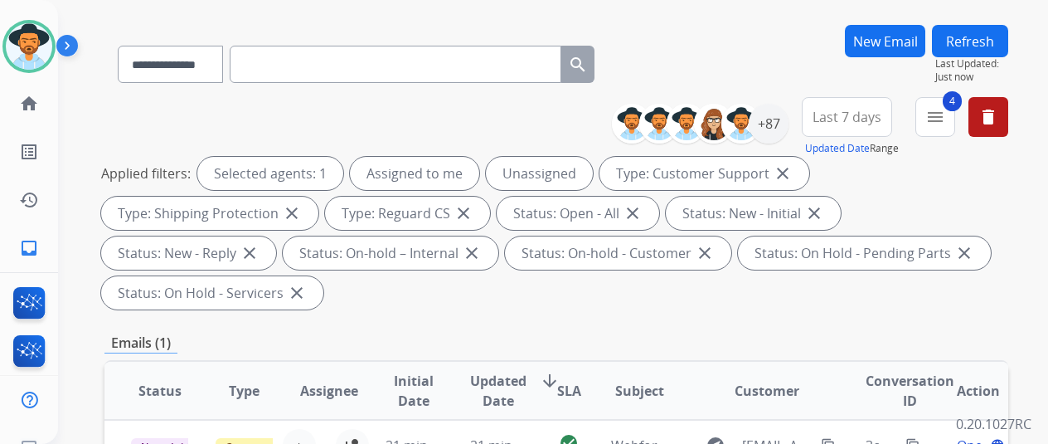
scroll to position [249, 0]
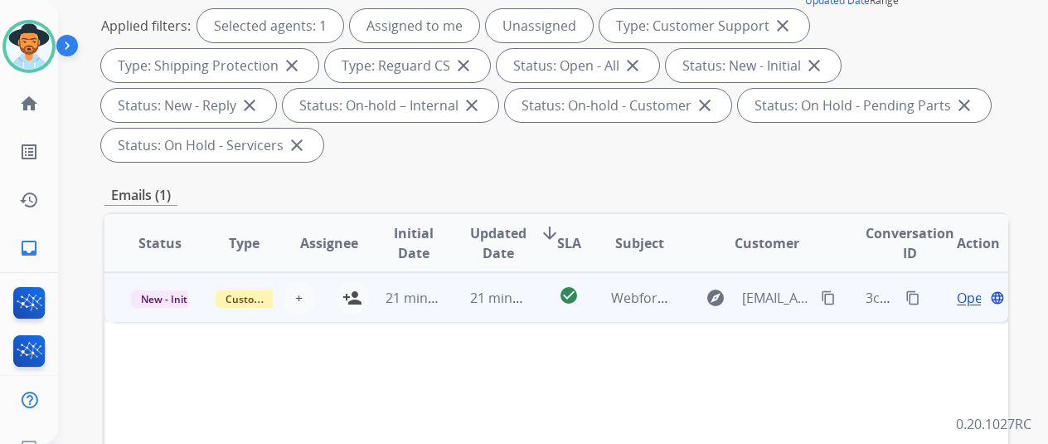
click at [957, 295] on span "Open" at bounding box center [974, 298] width 34 height 20
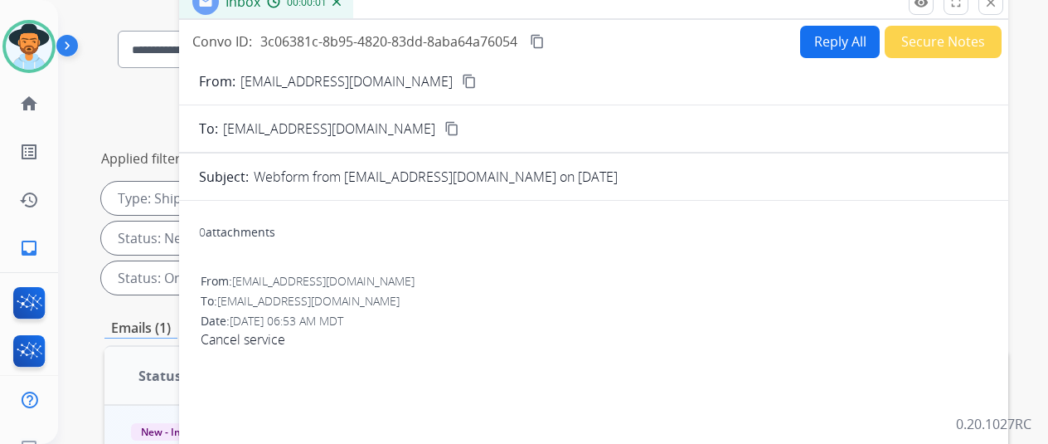
scroll to position [0, 0]
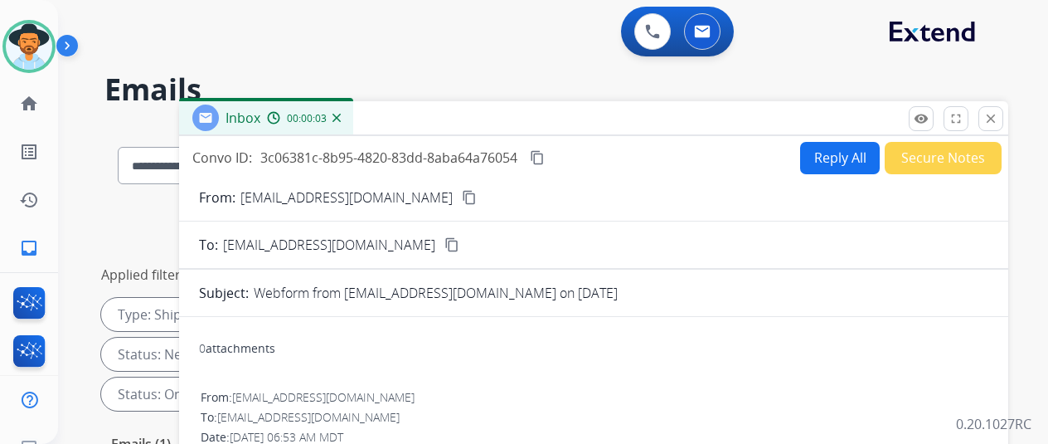
click at [462, 193] on mat-icon "content_copy" at bounding box center [469, 197] width 15 height 15
click at [341, 120] on img at bounding box center [336, 118] width 8 height 8
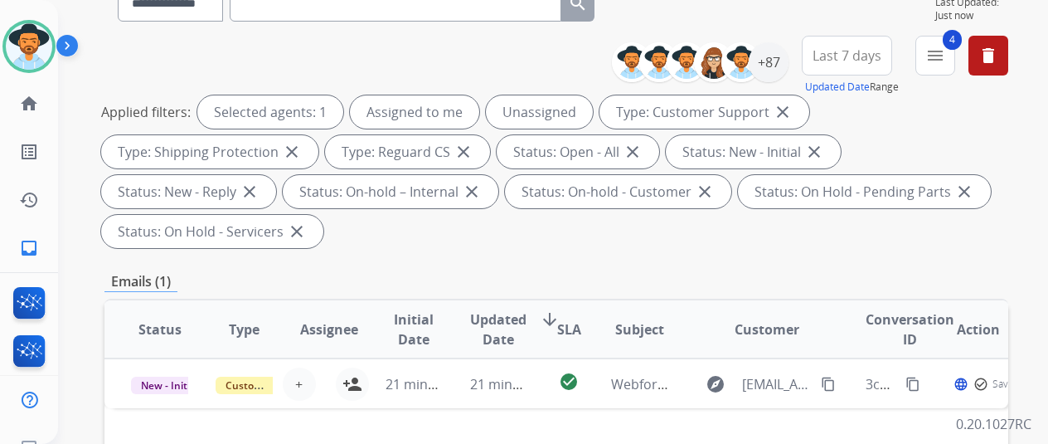
scroll to position [332, 0]
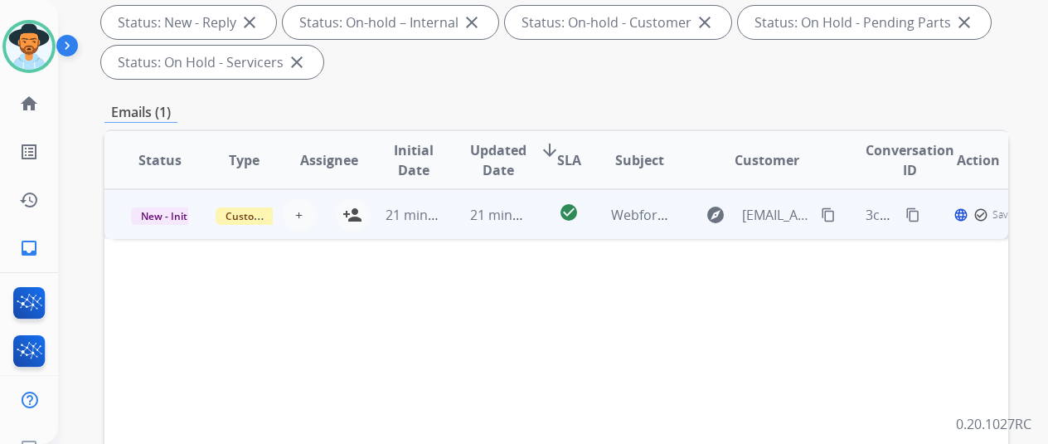
click at [361, 206] on td "21 minutes ago" at bounding box center [401, 214] width 85 height 50
click at [357, 208] on mat-icon "person_add" at bounding box center [352, 214] width 20 height 20
click at [828, 214] on mat-icon "content_copy" at bounding box center [828, 213] width 15 height 15
click at [975, 206] on span "Open" at bounding box center [974, 214] width 34 height 20
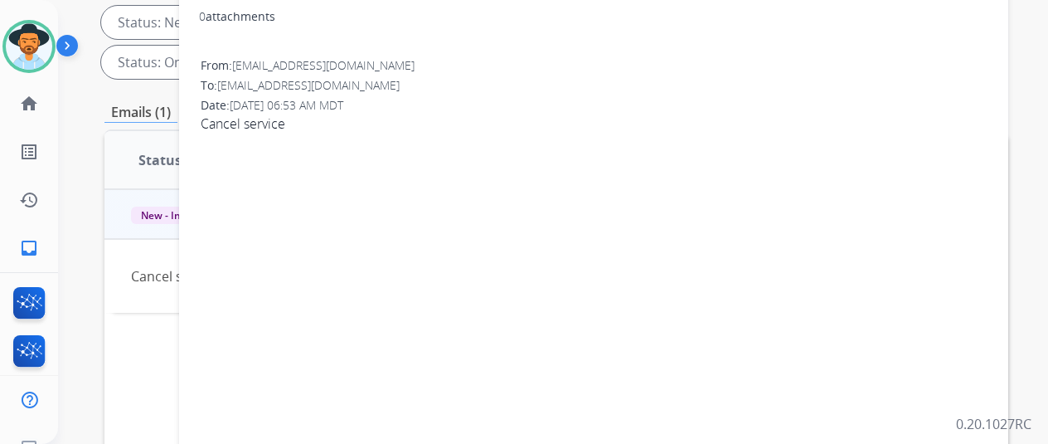
scroll to position [0, 0]
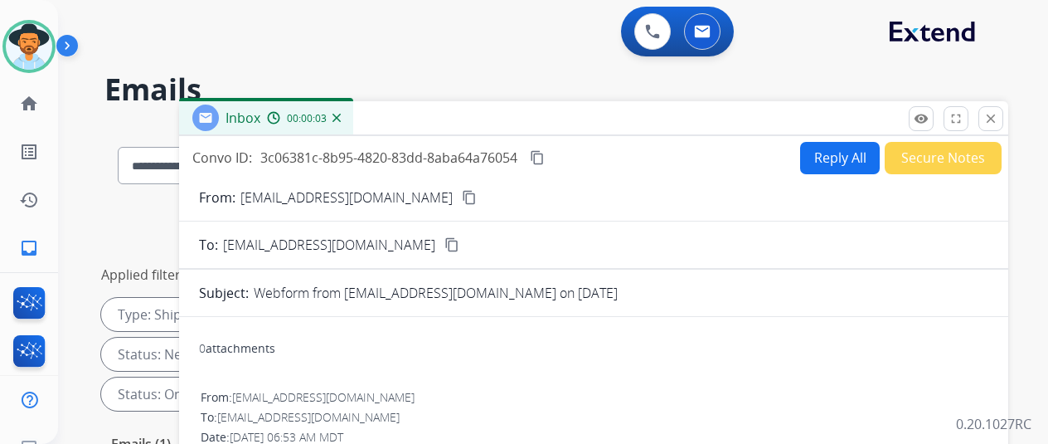
drag, startPoint x: 828, startPoint y: 152, endPoint x: 809, endPoint y: 87, distance: 67.4
click at [828, 147] on button "Reply All" at bounding box center [840, 158] width 80 height 32
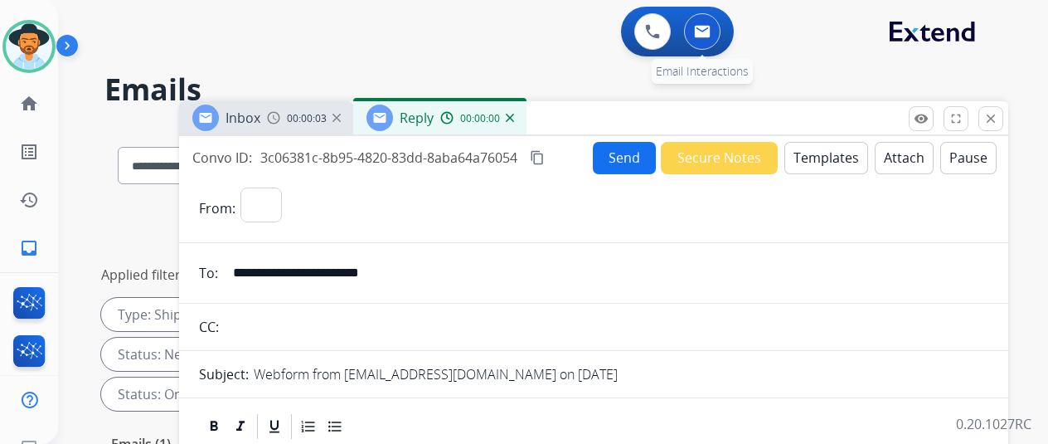
select select "**********"
click at [820, 158] on button "Templates" at bounding box center [826, 158] width 84 height 32
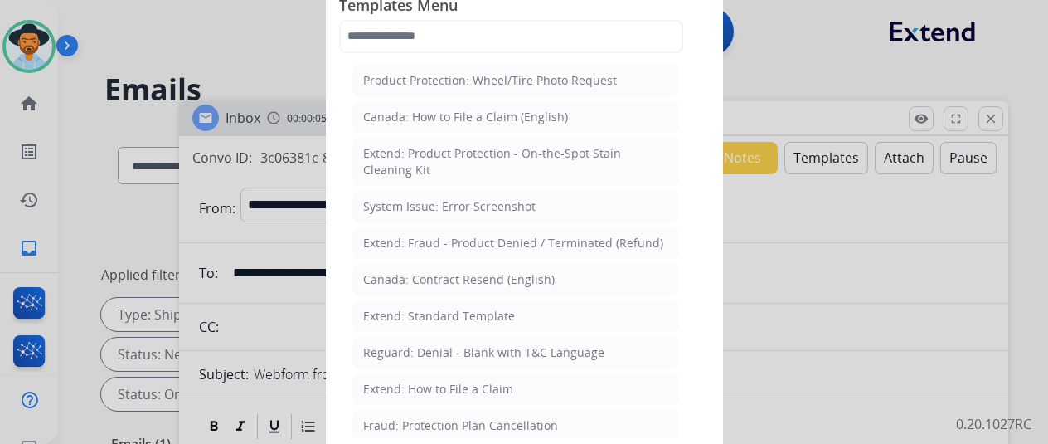
drag, startPoint x: 415, startPoint y: 313, endPoint x: 415, endPoint y: 292, distance: 21.6
click at [416, 303] on li "Extend: Standard Template" at bounding box center [515, 316] width 326 height 32
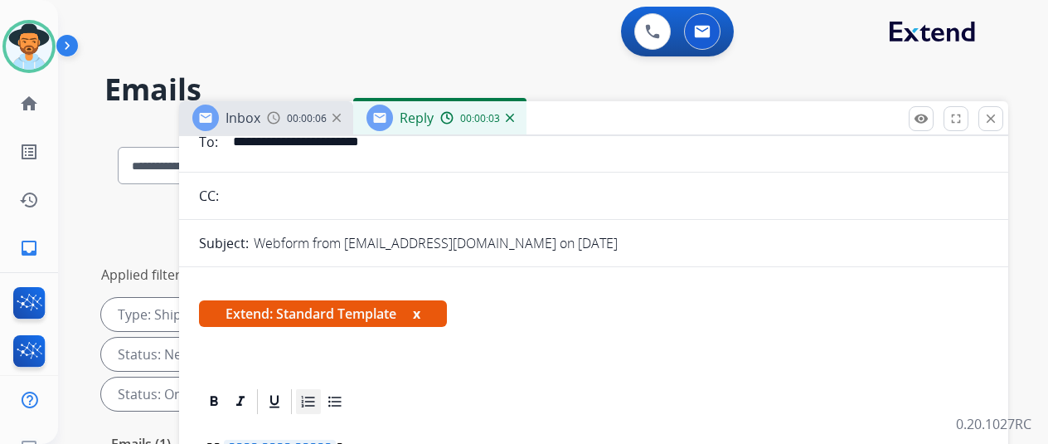
scroll to position [302, 0]
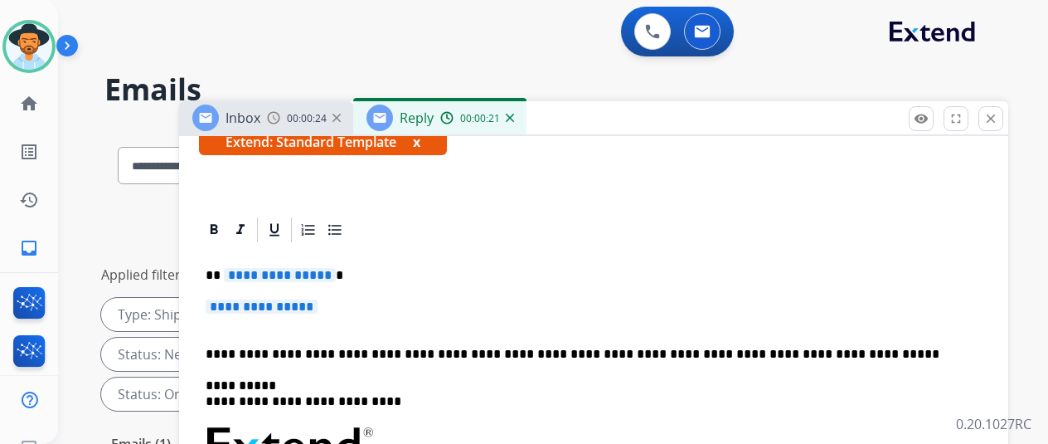
click at [333, 276] on span "**********" at bounding box center [280, 275] width 112 height 14
click at [318, 309] on span "**********" at bounding box center [262, 306] width 112 height 14
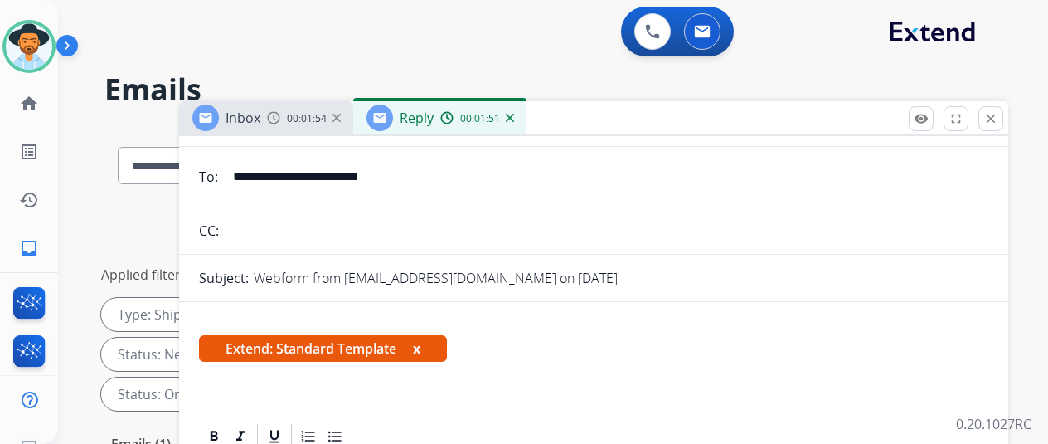
scroll to position [0, 0]
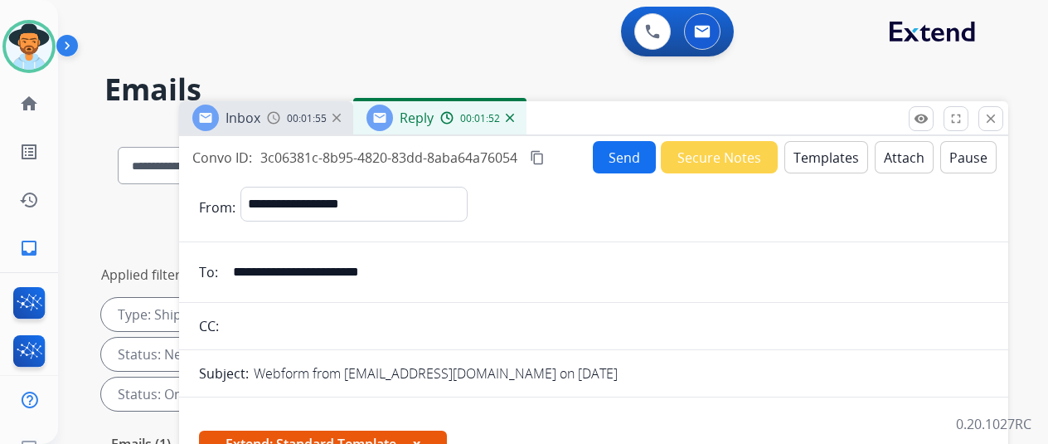
click at [627, 157] on button "Send" at bounding box center [624, 157] width 63 height 32
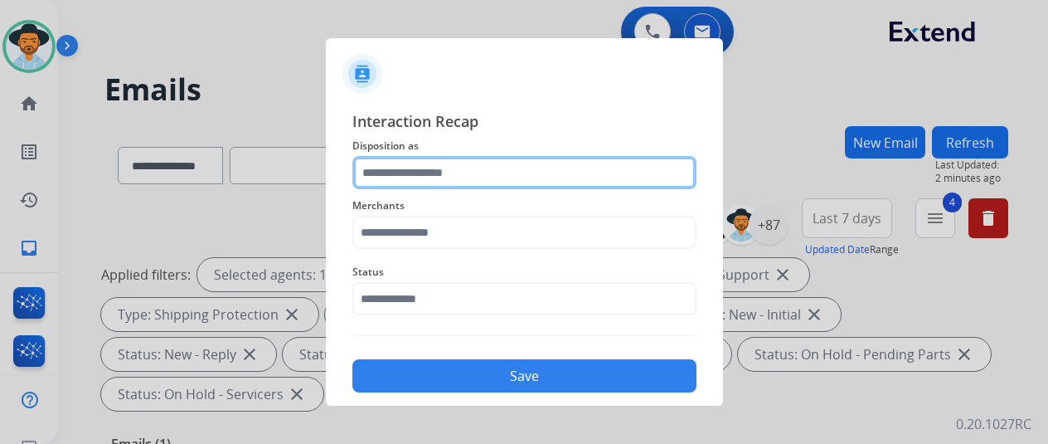
click at [426, 171] on input "text" at bounding box center [524, 172] width 344 height 33
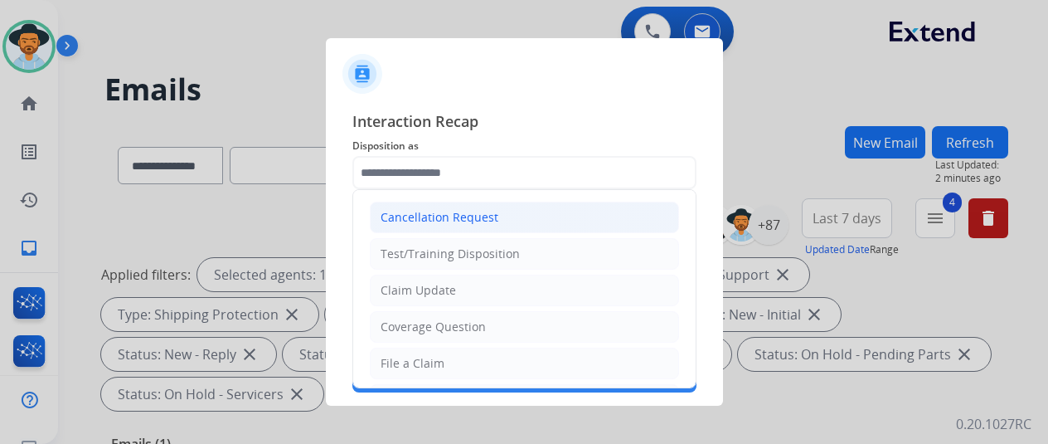
click at [448, 220] on div "Cancellation Request" at bounding box center [440, 217] width 118 height 17
type input "**********"
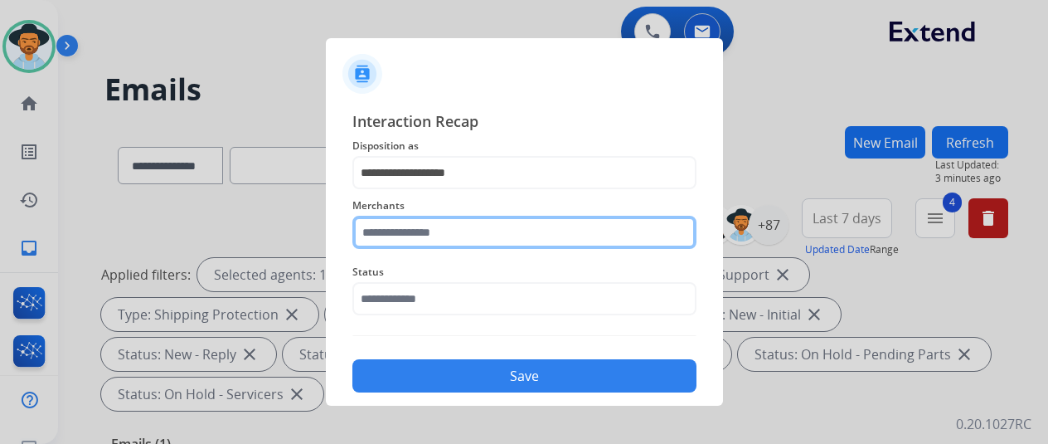
click at [441, 226] on input "text" at bounding box center [524, 232] width 344 height 33
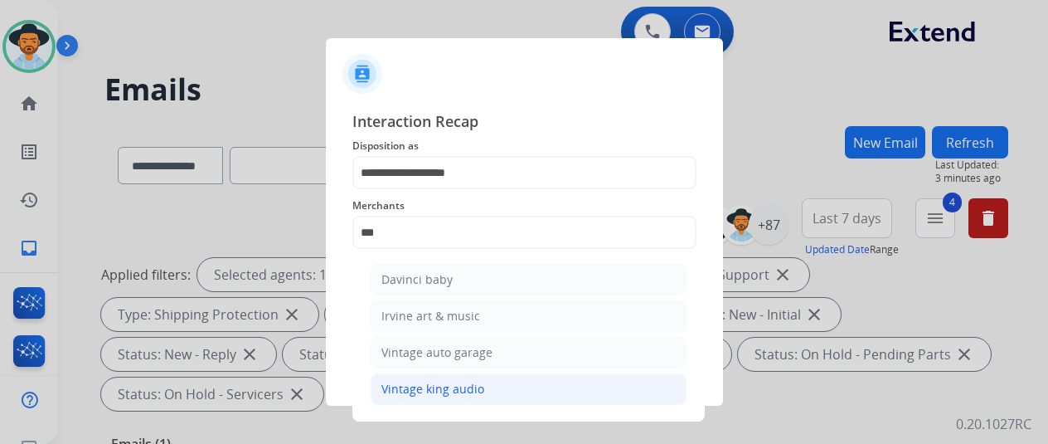
click at [405, 385] on div "Vintage king audio" at bounding box center [432, 389] width 103 height 17
type input "**********"
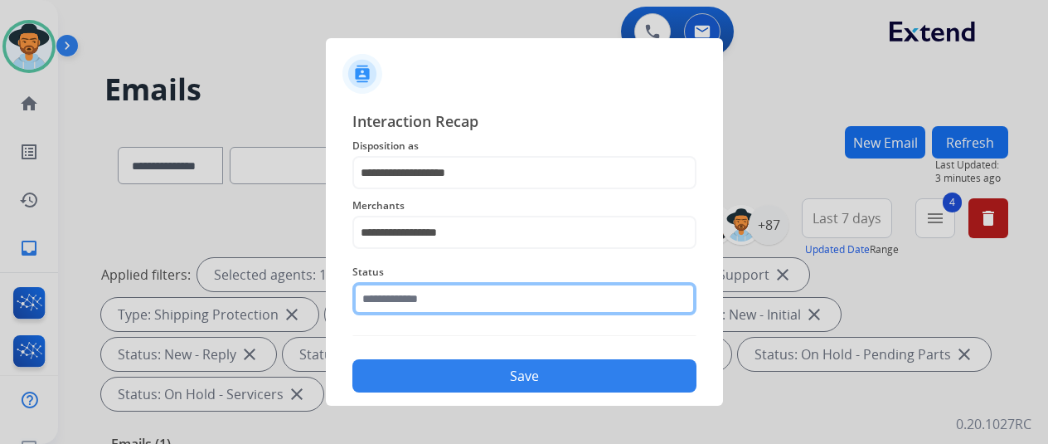
click at [438, 293] on input "text" at bounding box center [524, 298] width 344 height 33
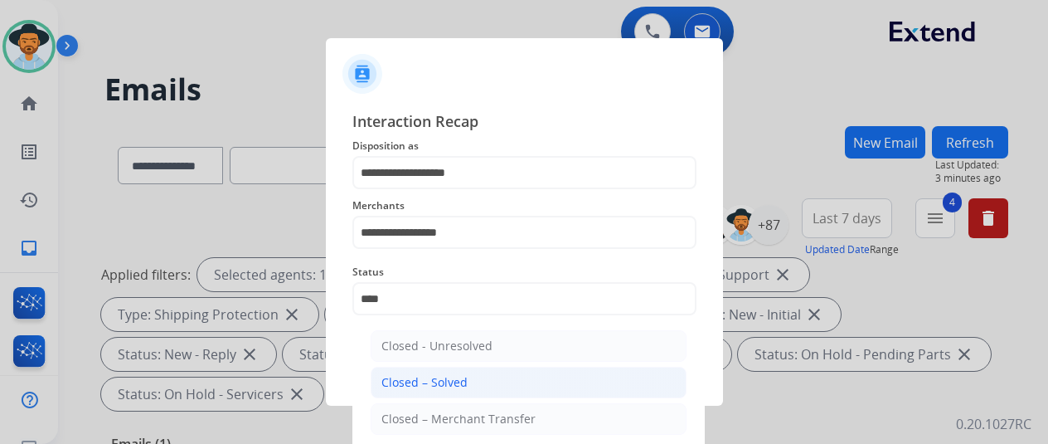
click at [474, 373] on li "Closed – Solved" at bounding box center [529, 382] width 316 height 32
type input "**********"
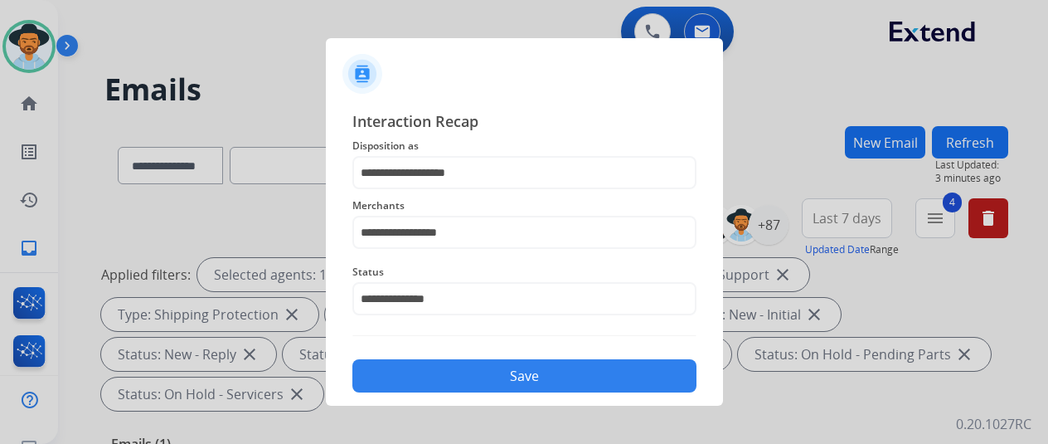
click at [519, 377] on button "Save" at bounding box center [524, 375] width 344 height 33
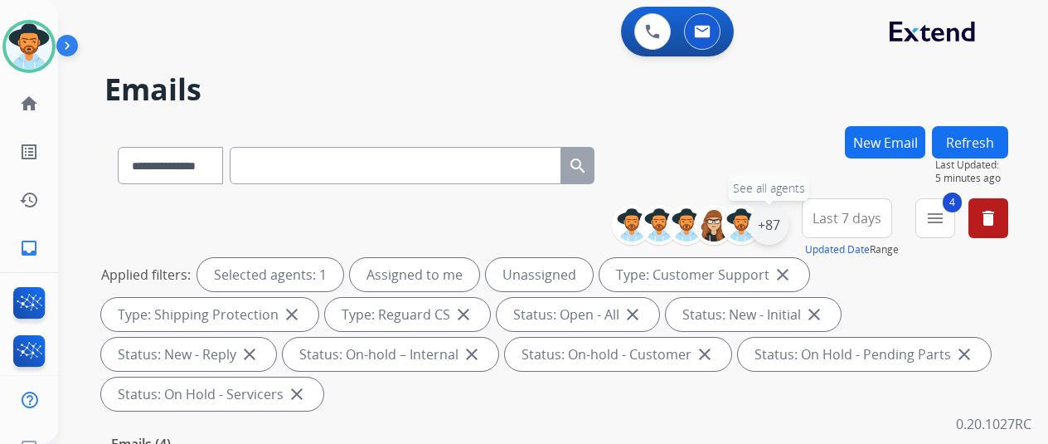
click at [784, 227] on div "+87" at bounding box center [769, 225] width 40 height 40
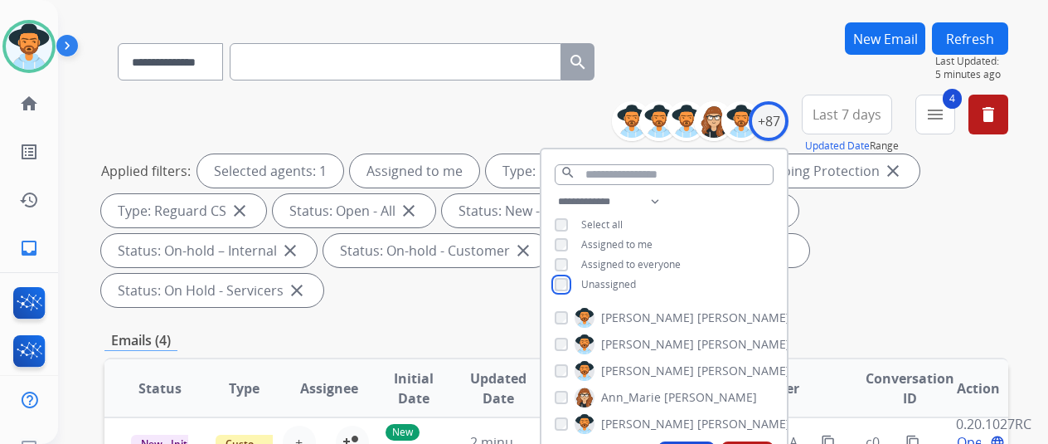
scroll to position [249, 0]
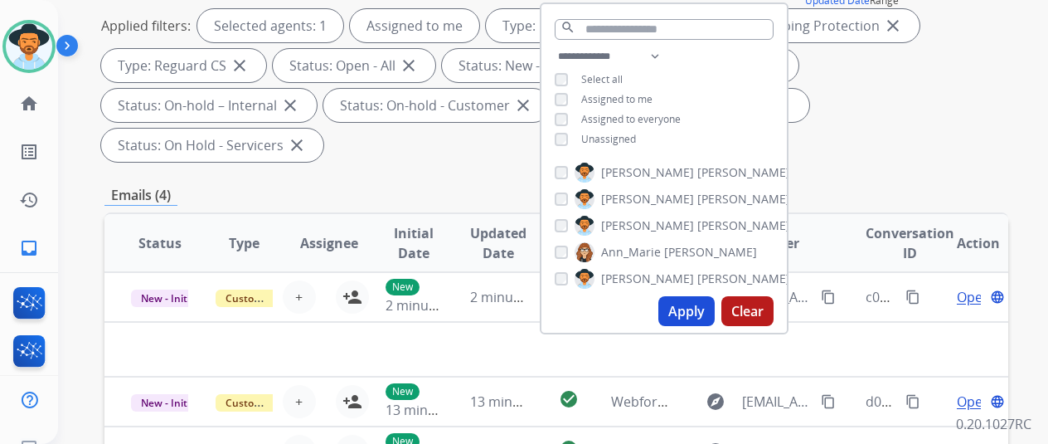
click at [689, 303] on button "Apply" at bounding box center [686, 311] width 56 height 30
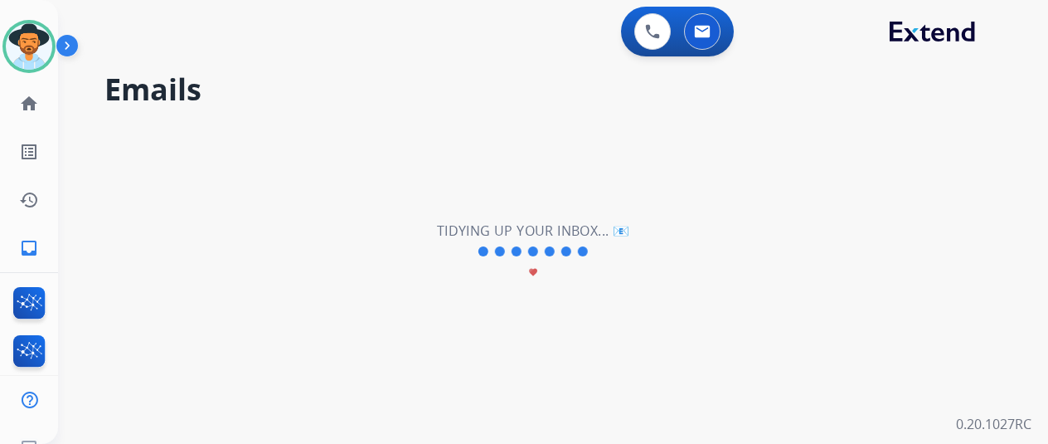
scroll to position [0, 0]
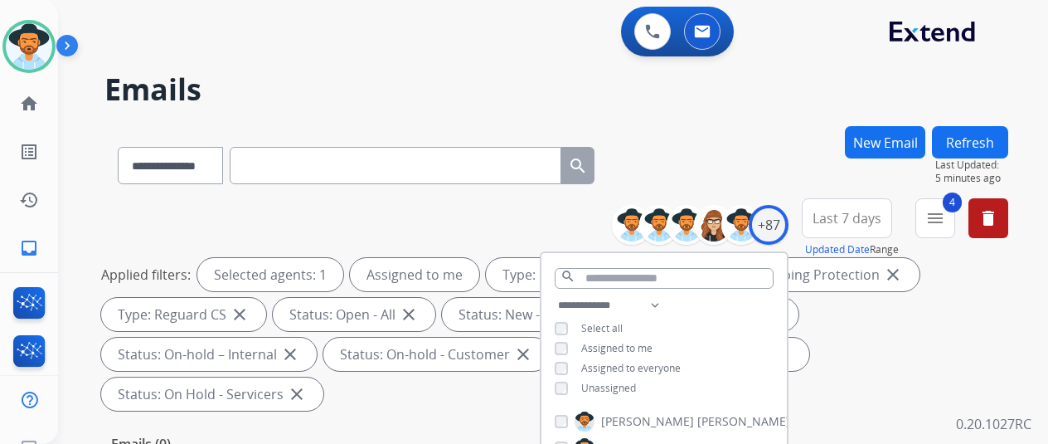
click at [763, 127] on div "**********" at bounding box center [556, 162] width 904 height 72
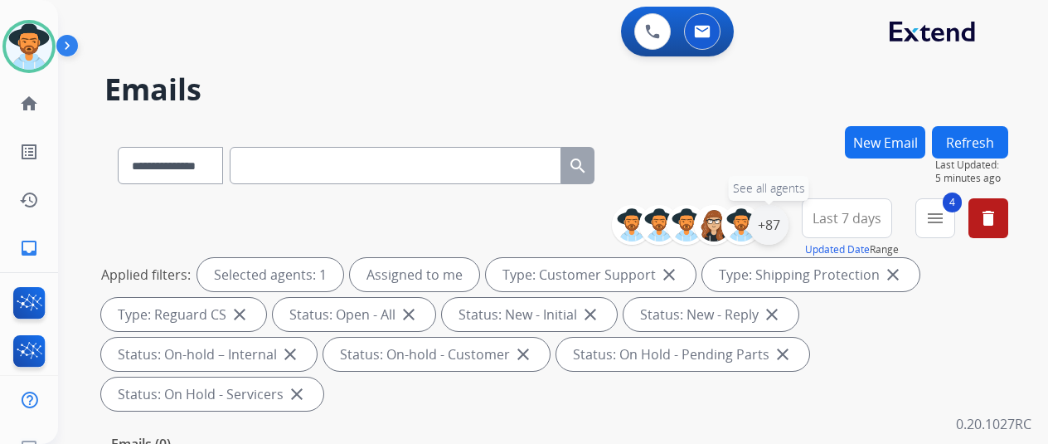
click at [779, 223] on div "+87" at bounding box center [769, 225] width 40 height 40
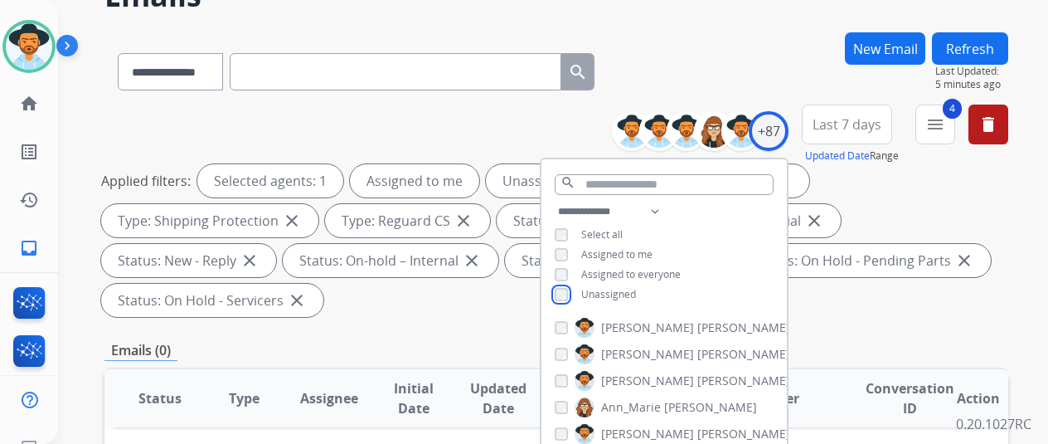
scroll to position [249, 0]
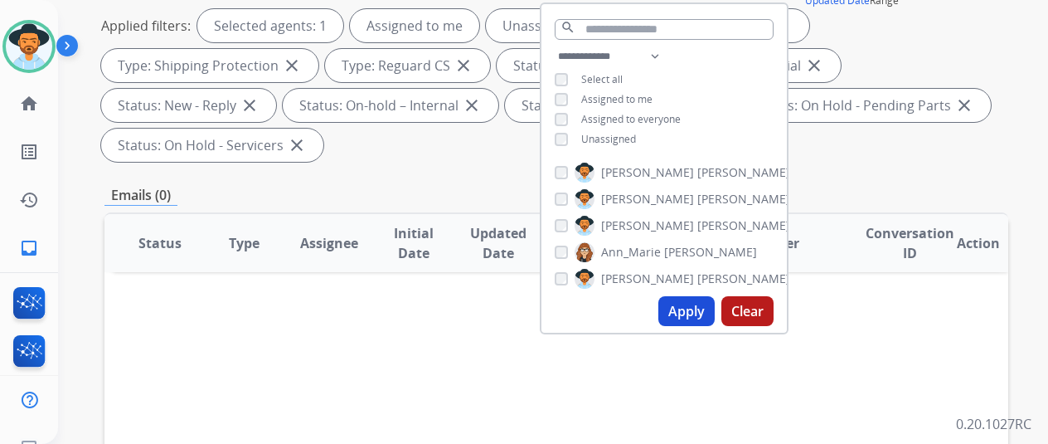
click at [679, 309] on button "Apply" at bounding box center [686, 311] width 56 height 30
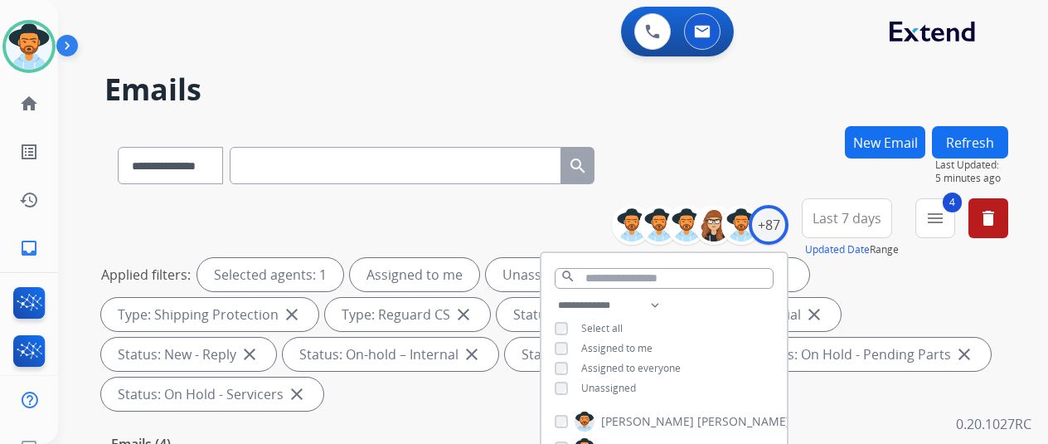
click at [745, 175] on div "**********" at bounding box center [556, 162] width 904 height 72
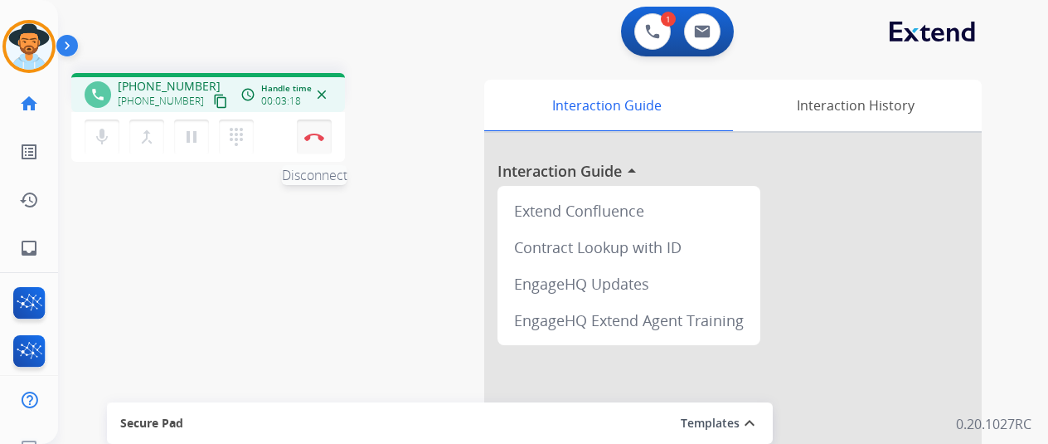
click at [316, 139] on img at bounding box center [314, 137] width 20 height 8
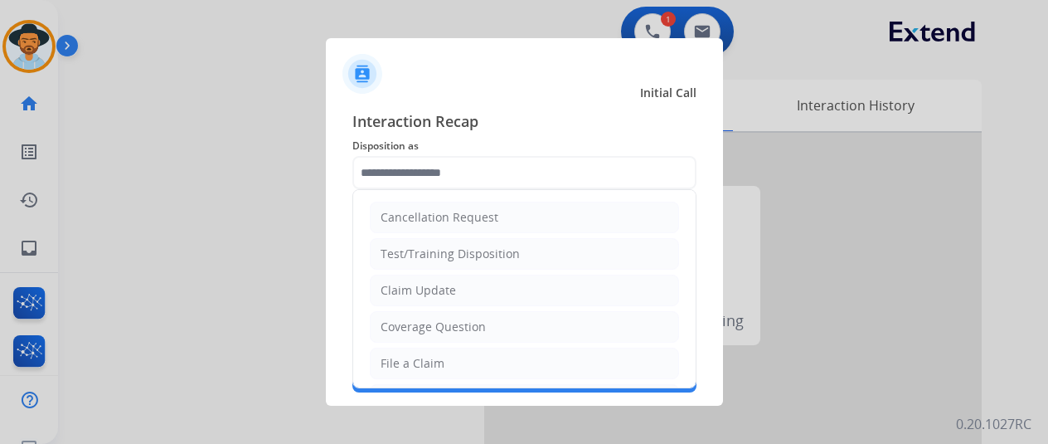
click at [401, 167] on input "text" at bounding box center [524, 172] width 344 height 33
click at [401, 359] on div "File a Claim" at bounding box center [413, 363] width 64 height 17
type input "**********"
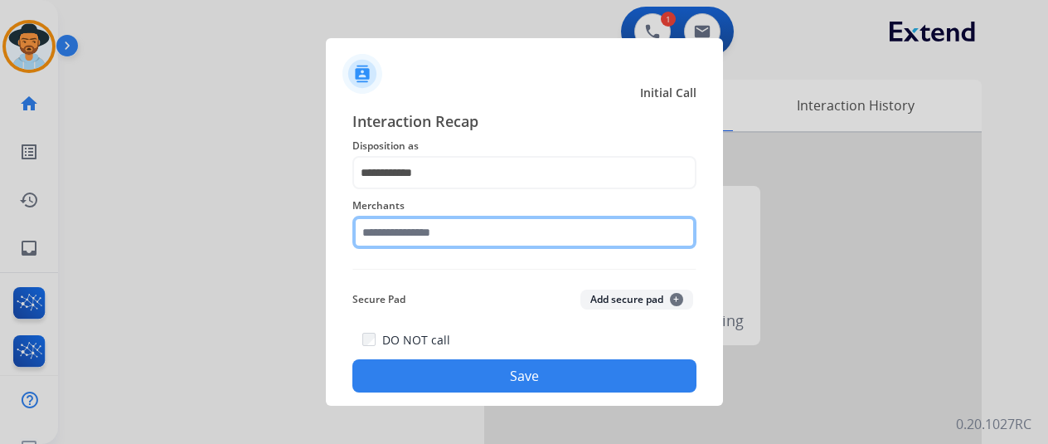
click at [408, 226] on input "text" at bounding box center [524, 232] width 344 height 33
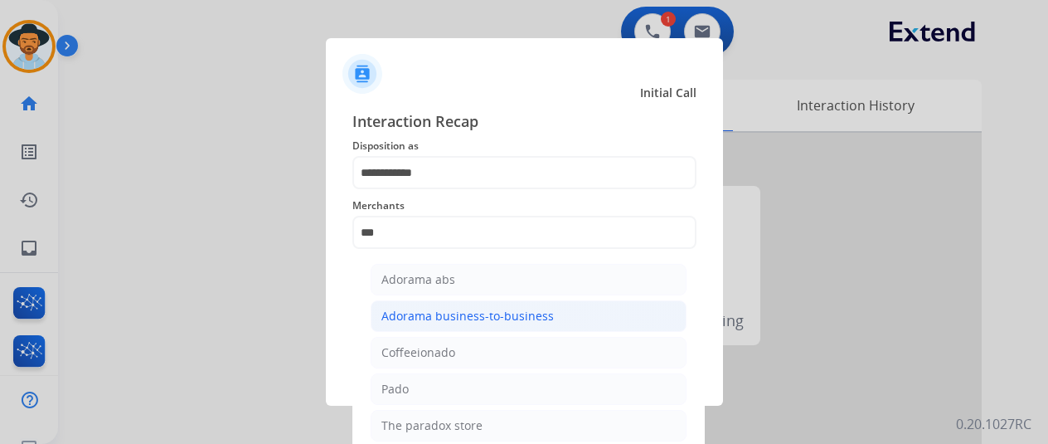
click at [441, 314] on div "Adorama business-to-business" at bounding box center [467, 316] width 172 height 17
type input "**********"
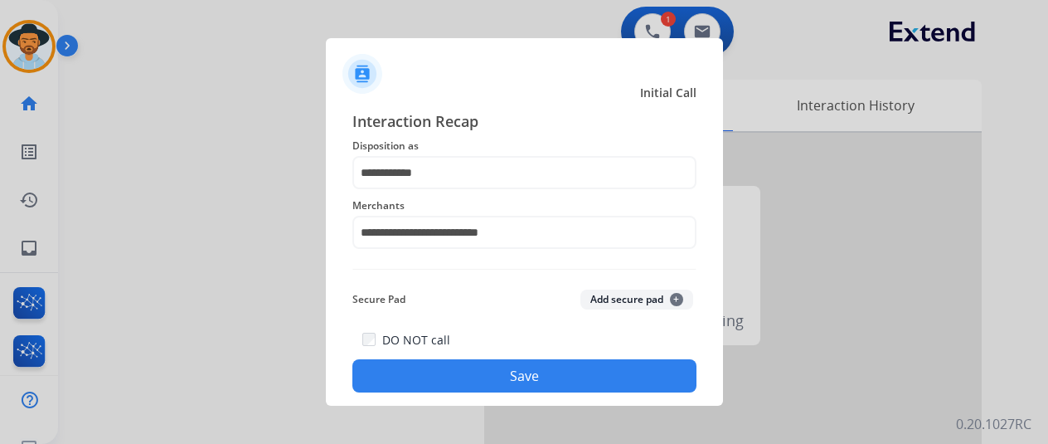
click at [444, 384] on button "Save" at bounding box center [524, 375] width 344 height 33
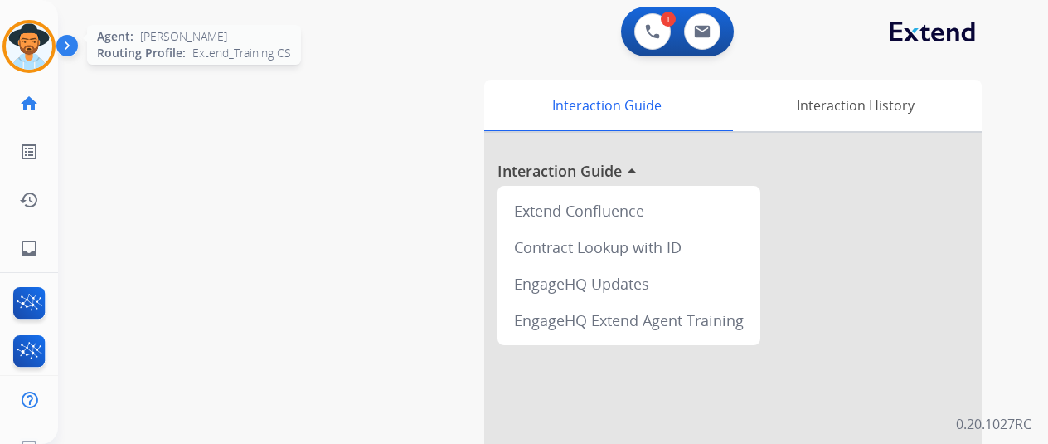
click at [23, 36] on img at bounding box center [29, 46] width 46 height 46
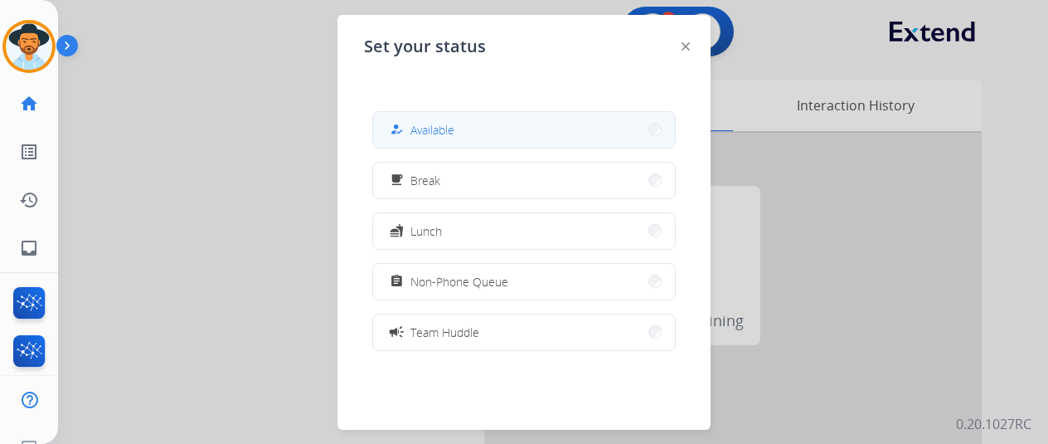
click at [454, 128] on span "Available" at bounding box center [432, 129] width 44 height 17
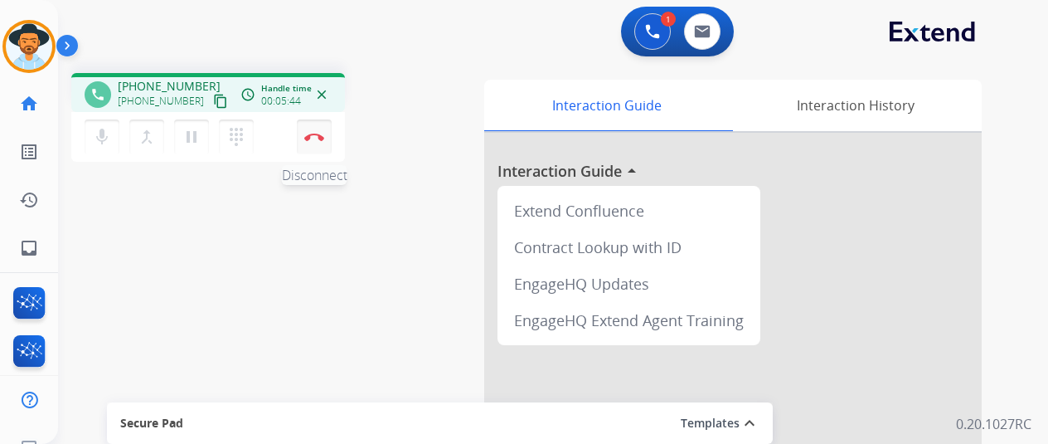
click at [315, 136] on img at bounding box center [314, 137] width 20 height 8
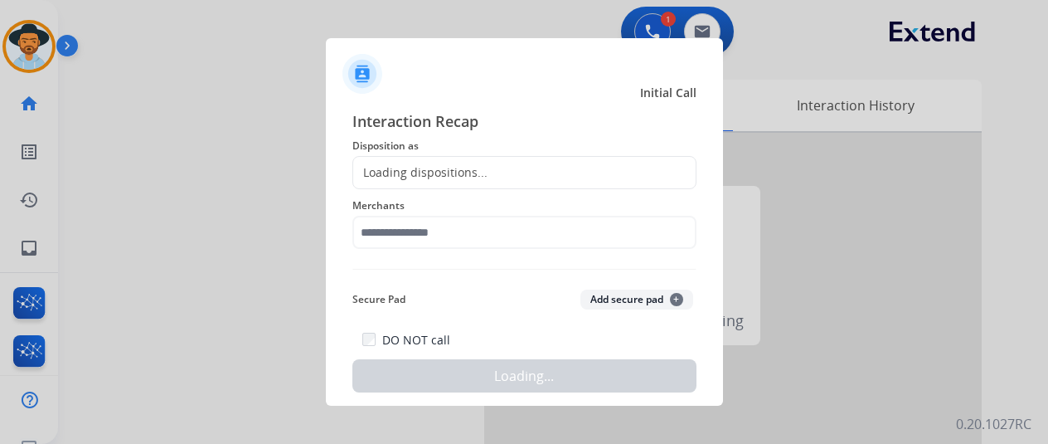
click at [418, 171] on div "Loading dispositions..." at bounding box center [420, 172] width 134 height 17
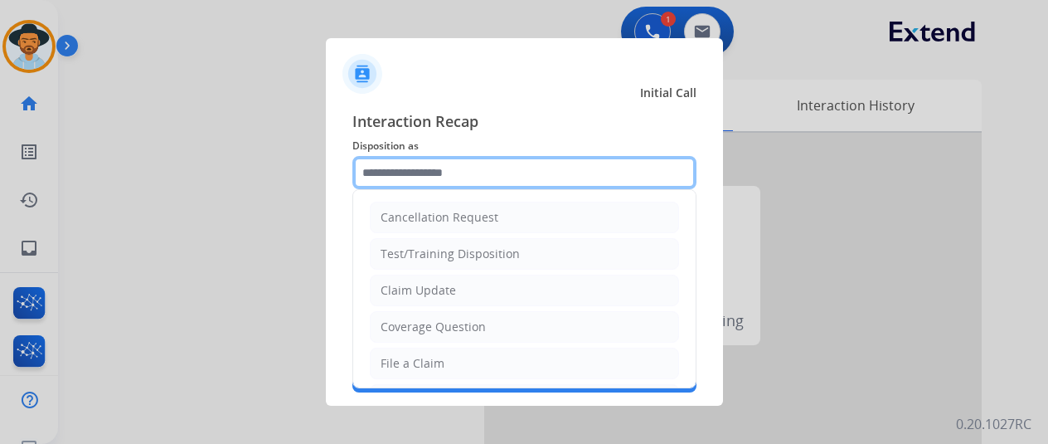
click at [418, 171] on input "text" at bounding box center [524, 172] width 344 height 33
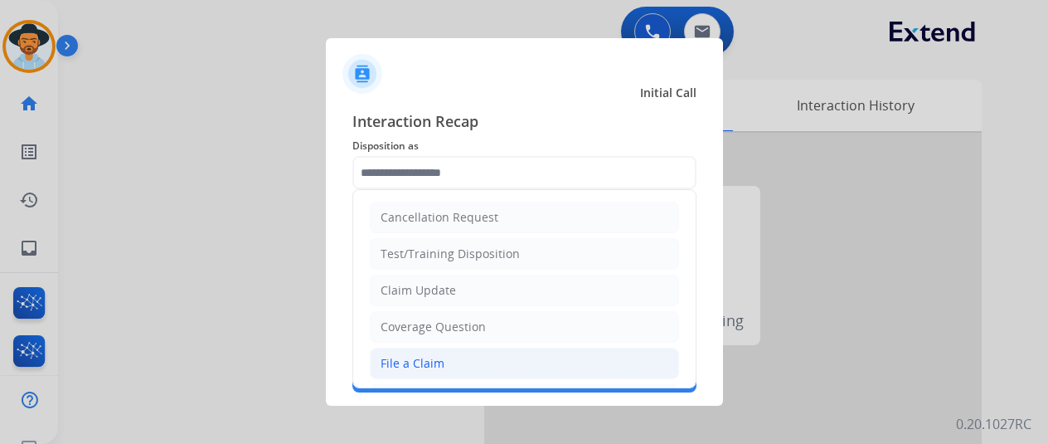
click at [403, 366] on div "File a Claim" at bounding box center [413, 363] width 64 height 17
type input "**********"
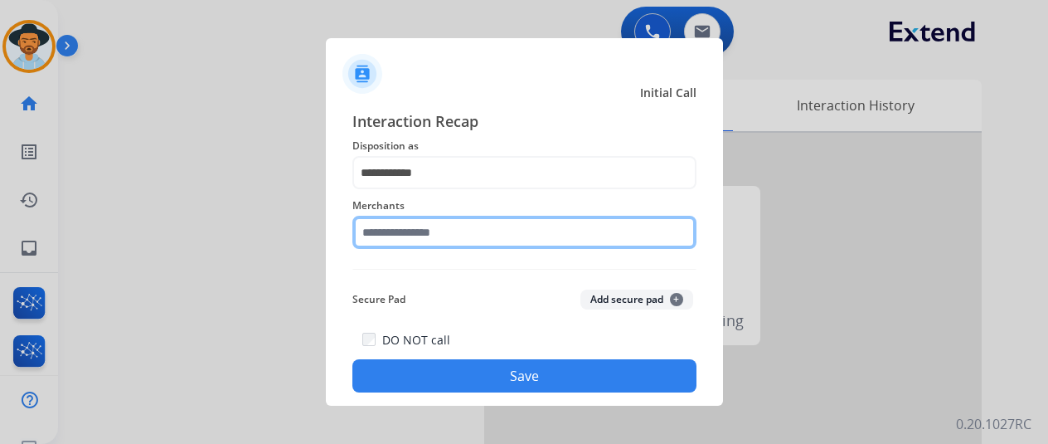
click at [378, 238] on input "text" at bounding box center [524, 232] width 344 height 33
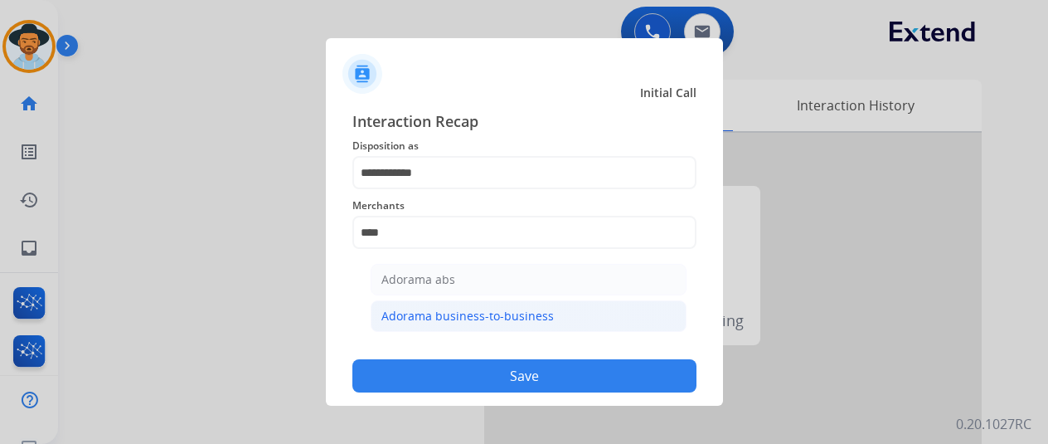
click at [464, 314] on div "Adorama business-to-business" at bounding box center [467, 316] width 172 height 17
type input "**********"
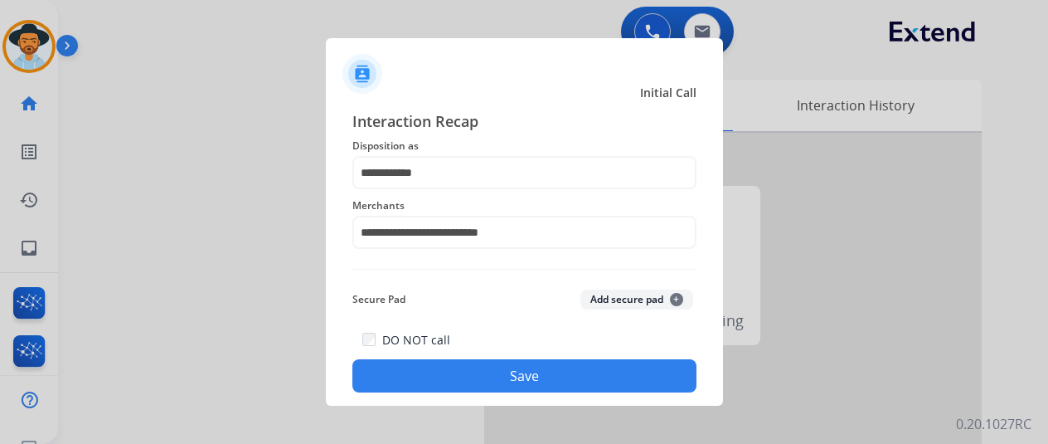
click at [508, 365] on button "Save" at bounding box center [524, 375] width 344 height 33
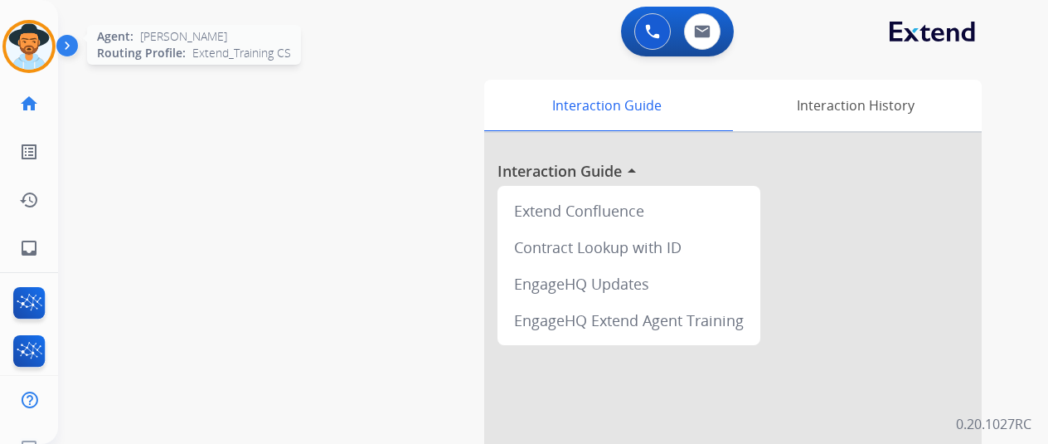
click at [24, 41] on img at bounding box center [29, 46] width 46 height 46
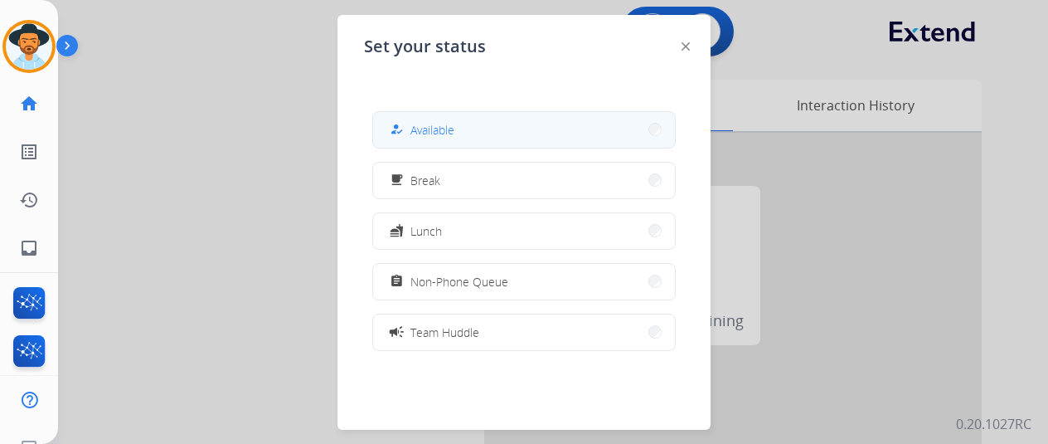
click at [409, 123] on div "how_to_reg" at bounding box center [398, 129] width 24 height 20
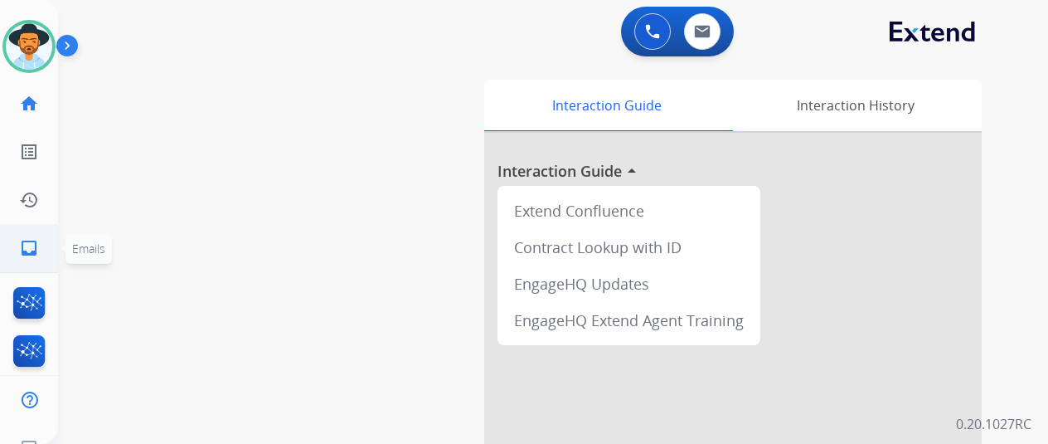
click at [30, 246] on mat-icon "inbox" at bounding box center [29, 248] width 20 height 20
select select "**********"
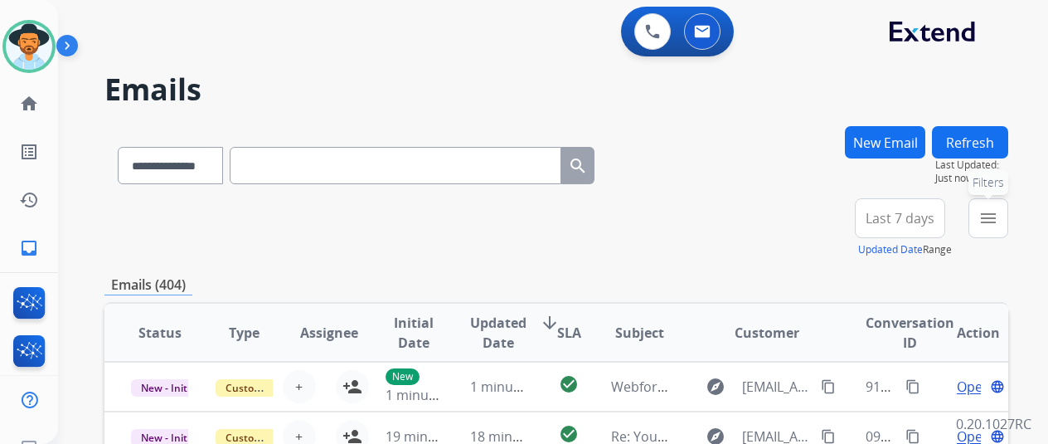
click at [998, 223] on mat-icon "menu" at bounding box center [988, 218] width 20 height 20
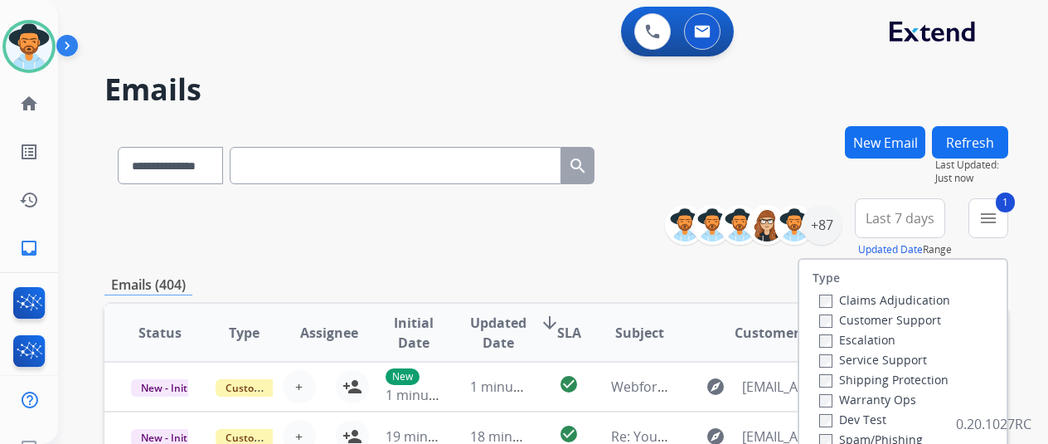
click at [829, 387] on div "Shipping Protection" at bounding box center [884, 379] width 131 height 20
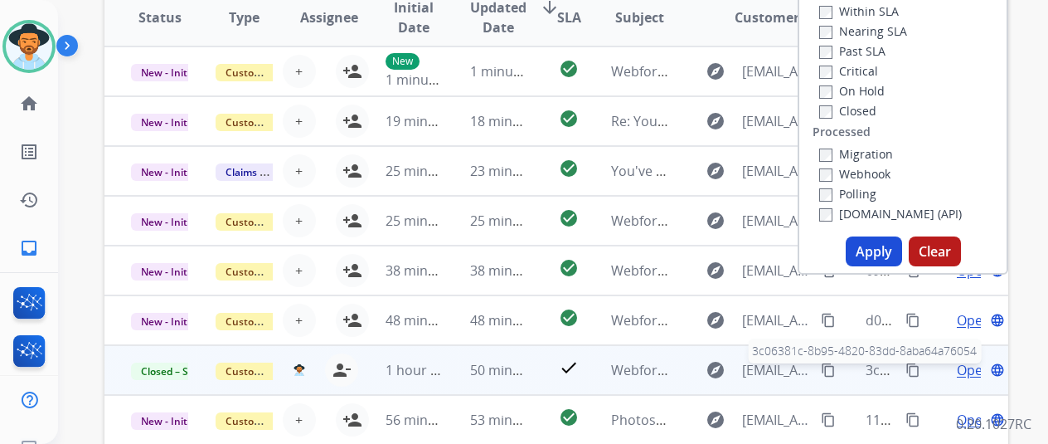
scroll to position [332, 0]
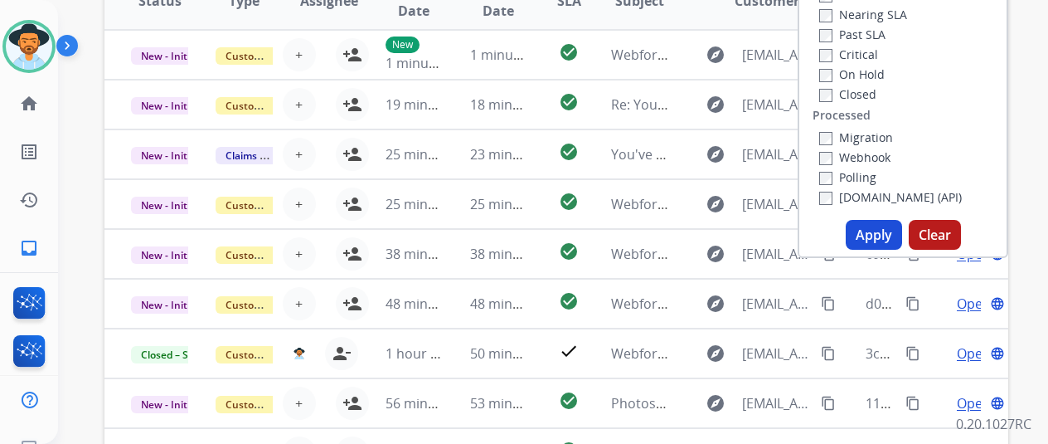
click at [879, 240] on button "Apply" at bounding box center [874, 235] width 56 height 30
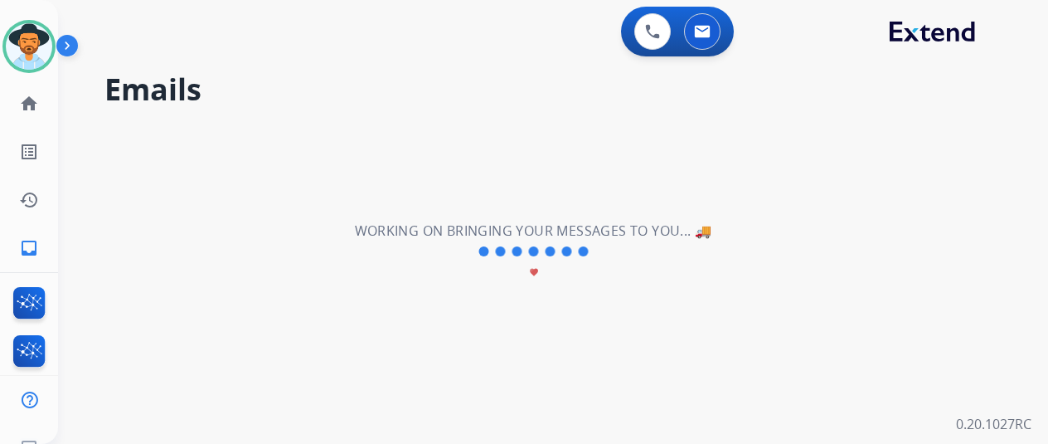
scroll to position [0, 0]
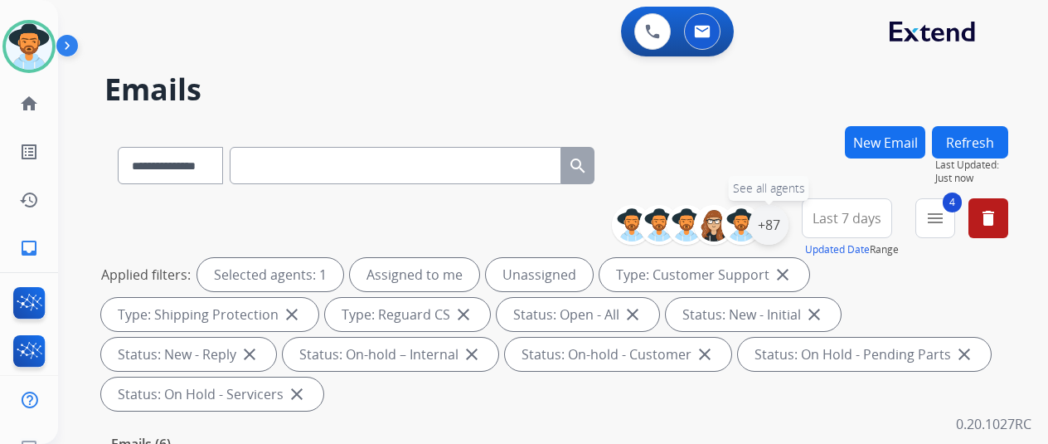
click at [779, 214] on div "+87" at bounding box center [769, 225] width 40 height 40
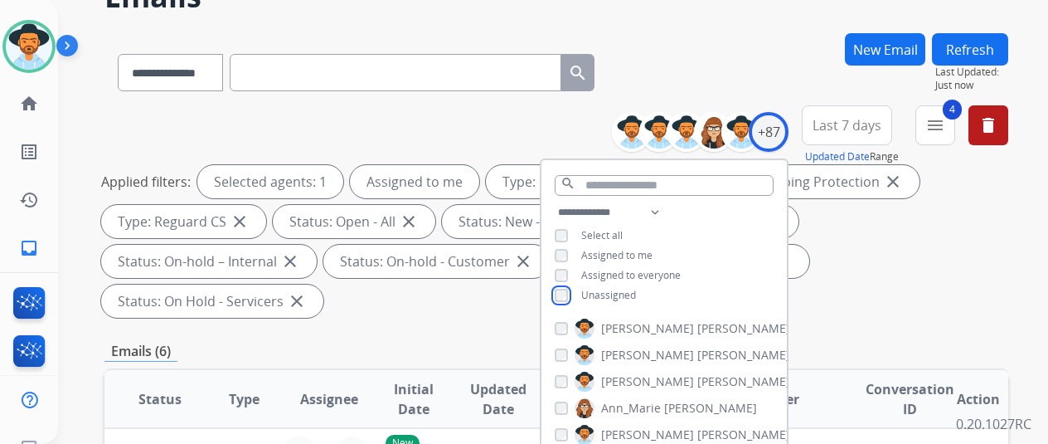
scroll to position [249, 0]
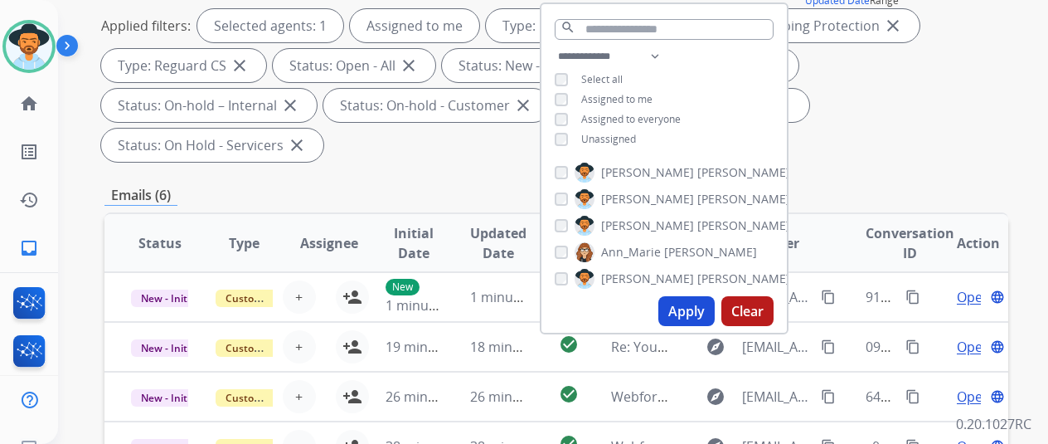
click at [706, 309] on button "Apply" at bounding box center [686, 311] width 56 height 30
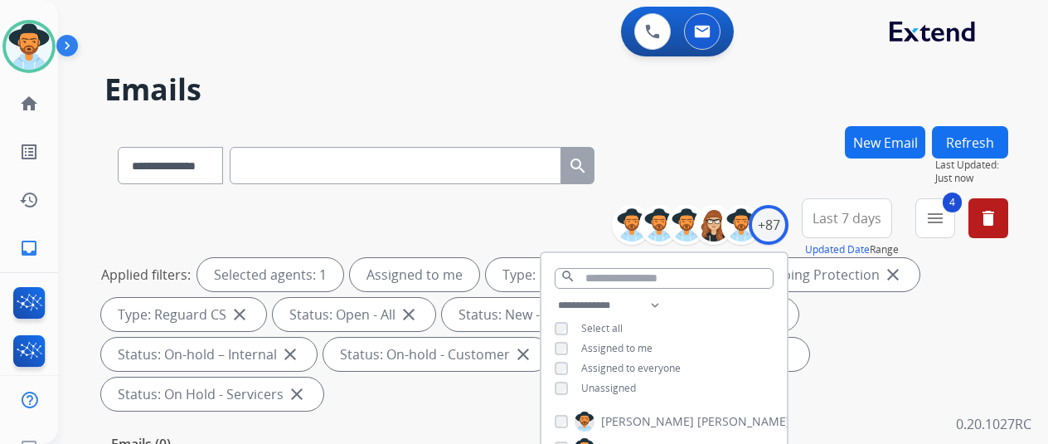
click at [781, 159] on div "**********" at bounding box center [556, 162] width 904 height 72
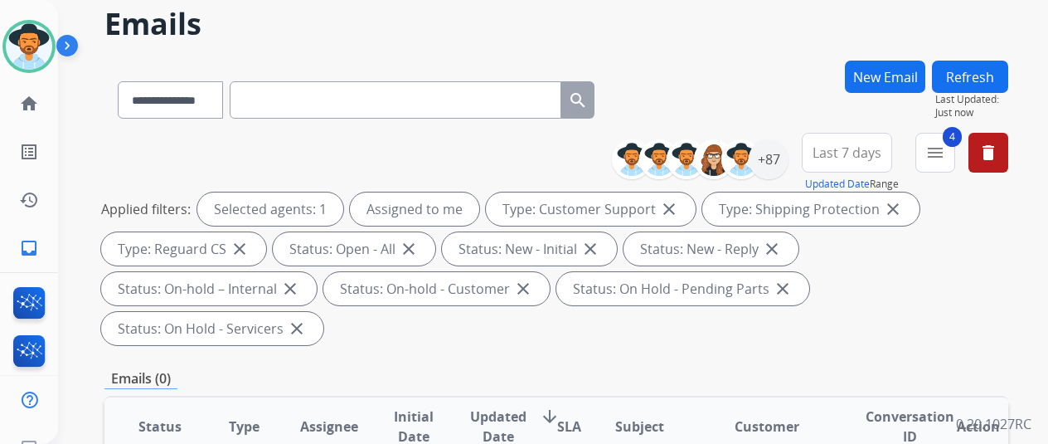
scroll to position [166, 0]
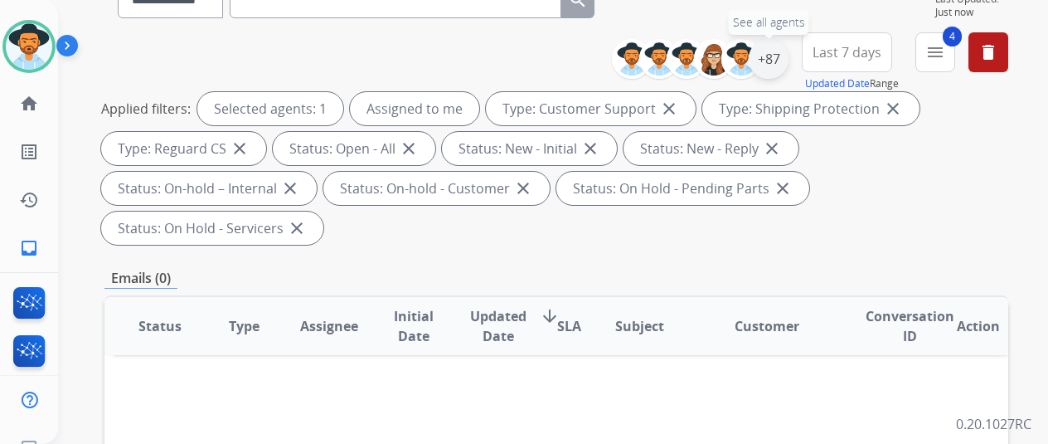
click at [779, 66] on div "+87" at bounding box center [769, 59] width 40 height 40
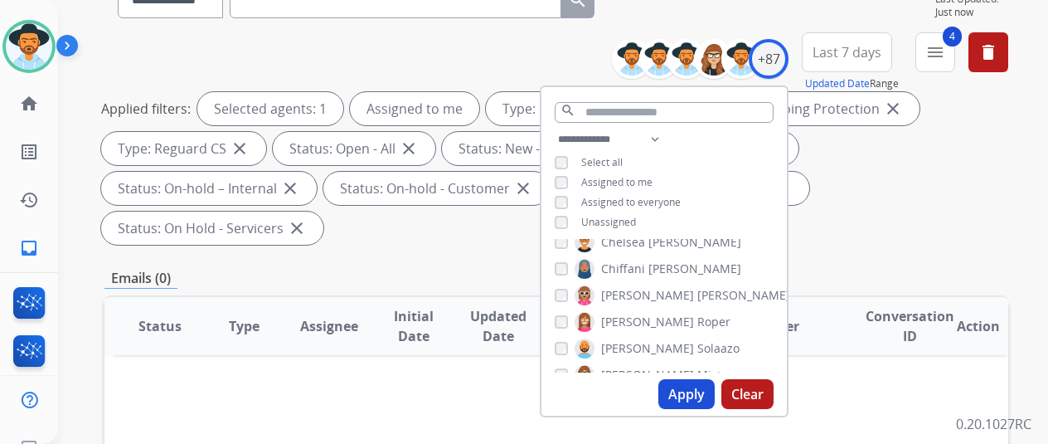
scroll to position [415, 0]
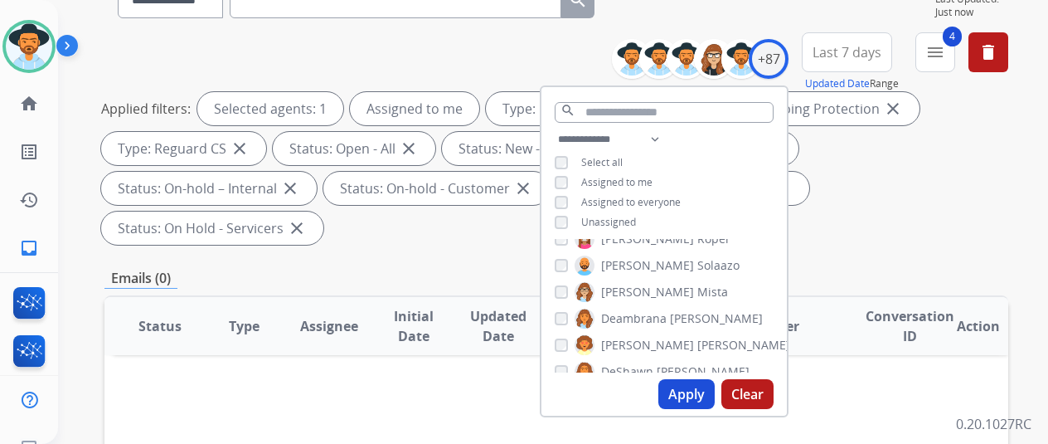
click at [687, 389] on button "Apply" at bounding box center [686, 394] width 56 height 30
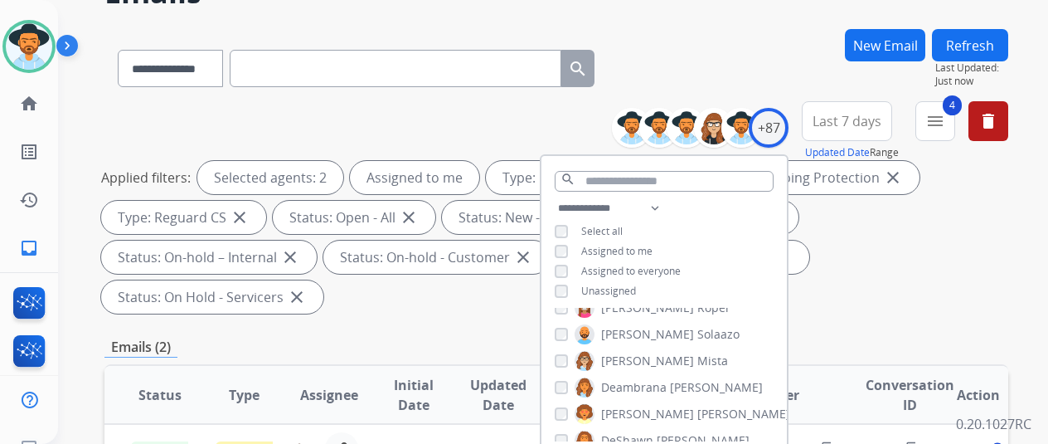
scroll to position [249, 0]
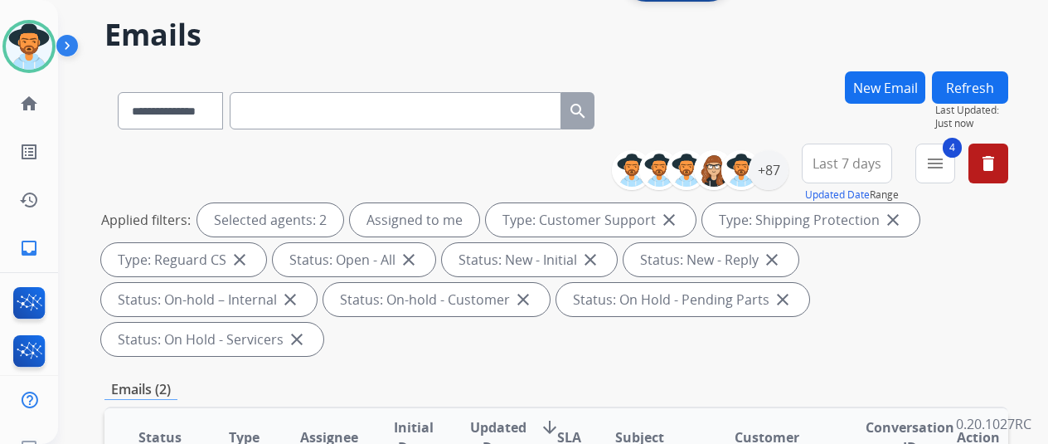
scroll to position [0, 0]
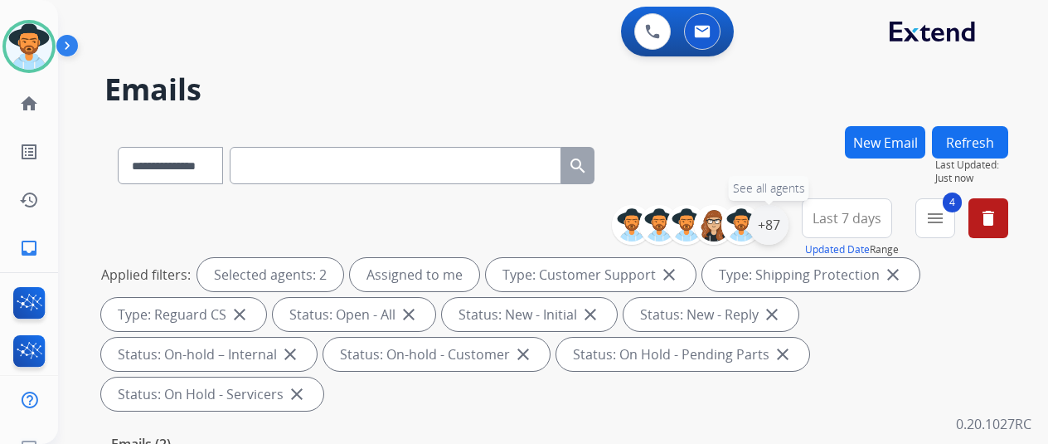
click at [782, 223] on div "+87" at bounding box center [769, 225] width 40 height 40
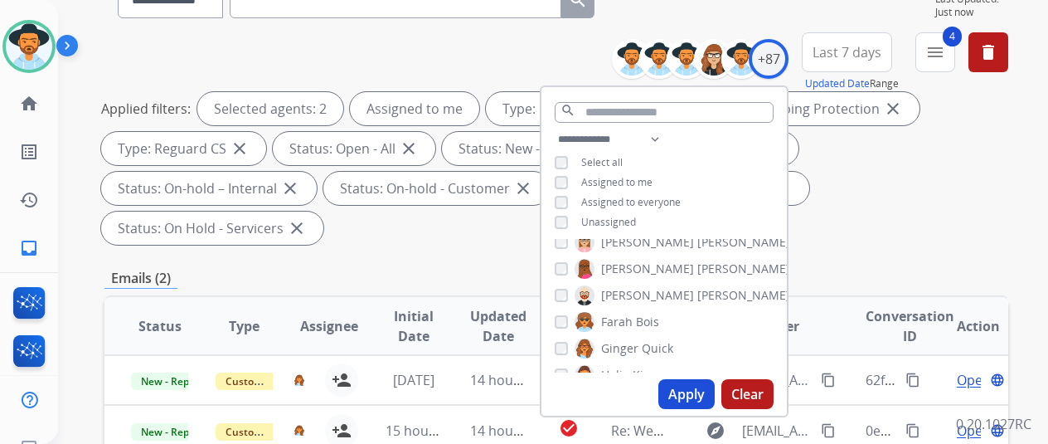
scroll to position [746, 0]
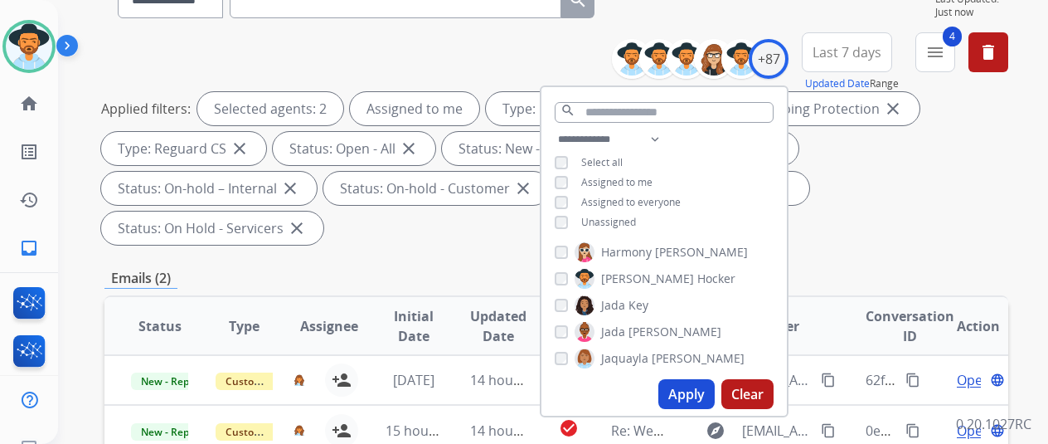
click at [682, 390] on button "Apply" at bounding box center [686, 394] width 56 height 30
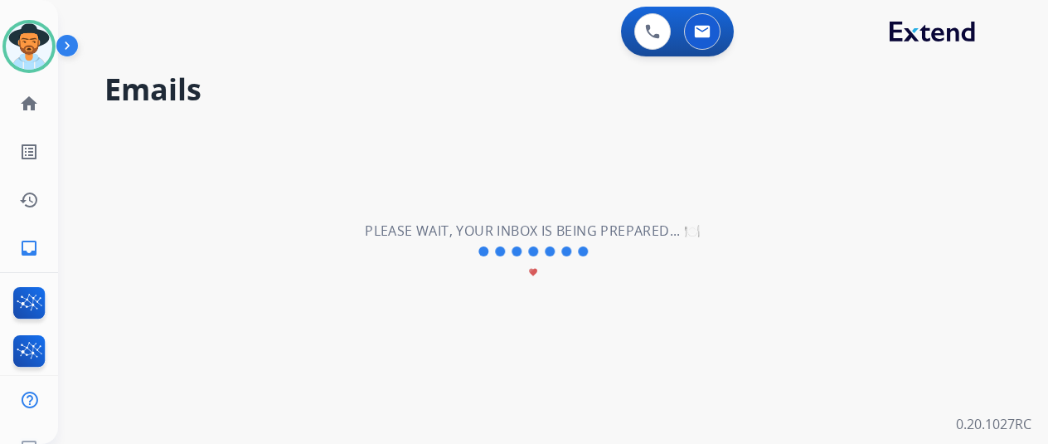
scroll to position [0, 0]
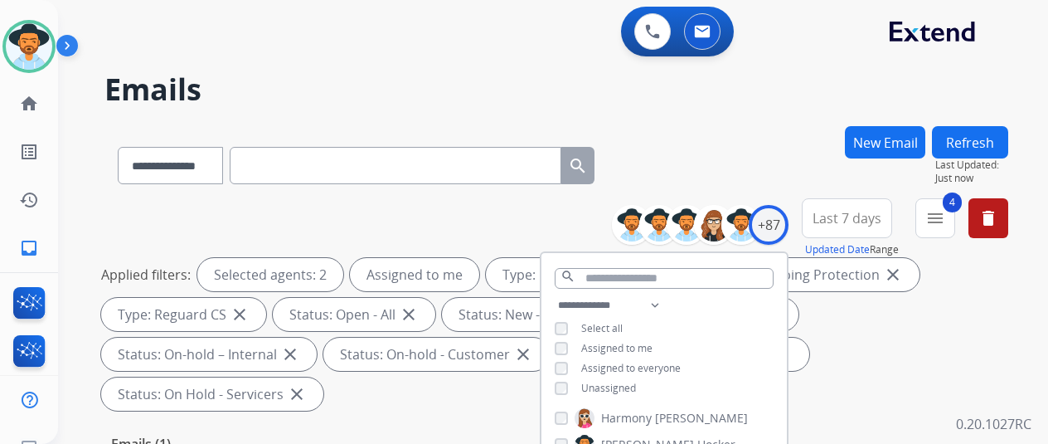
click at [699, 151] on div "**********" at bounding box center [556, 162] width 904 height 72
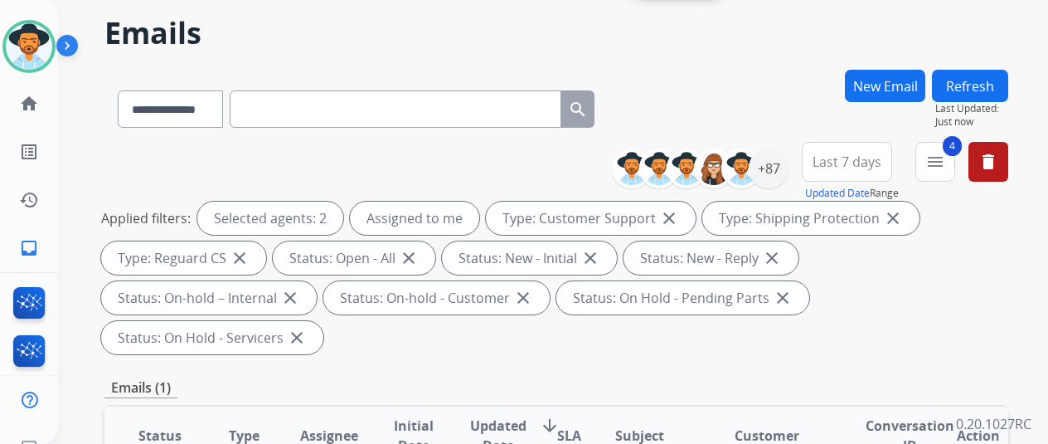
scroll to position [83, 0]
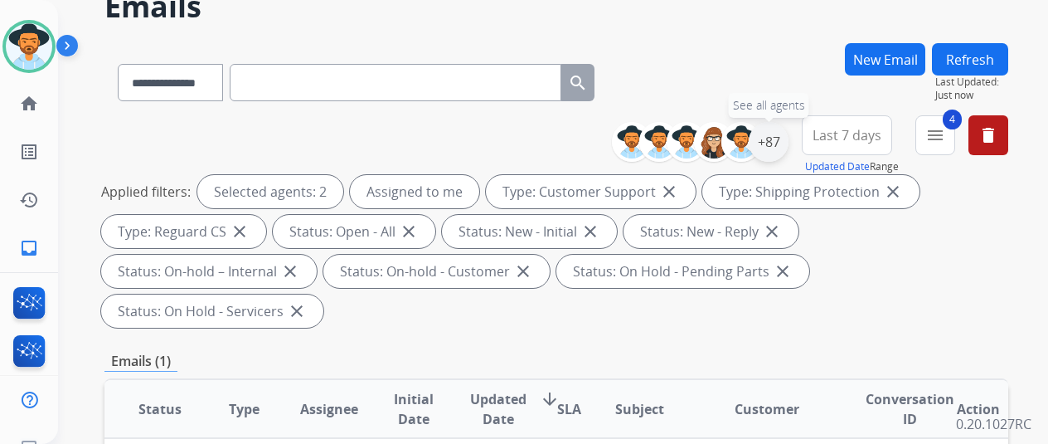
click at [774, 148] on div "+87" at bounding box center [769, 142] width 40 height 40
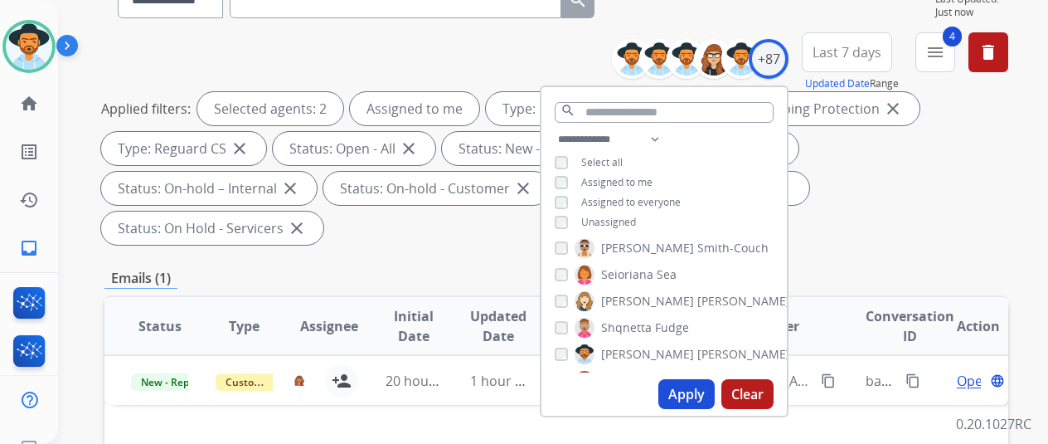
scroll to position [1907, 0]
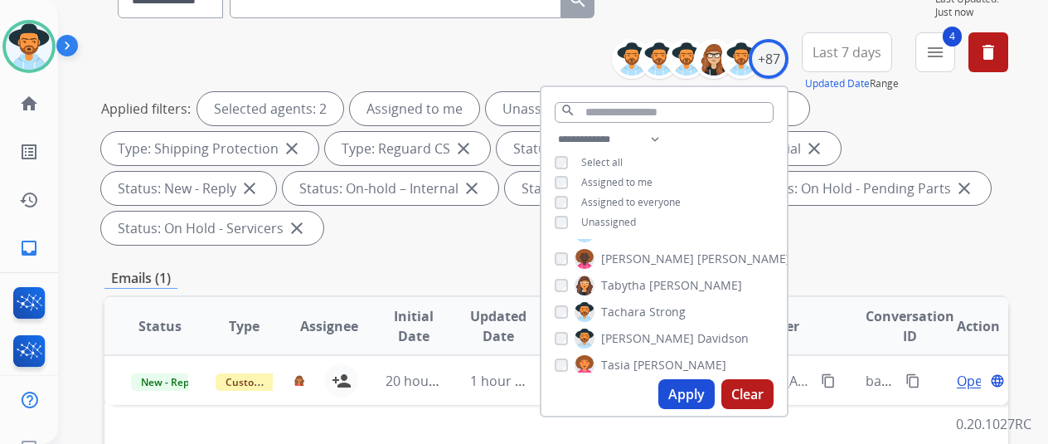
click at [682, 394] on button "Apply" at bounding box center [686, 394] width 56 height 30
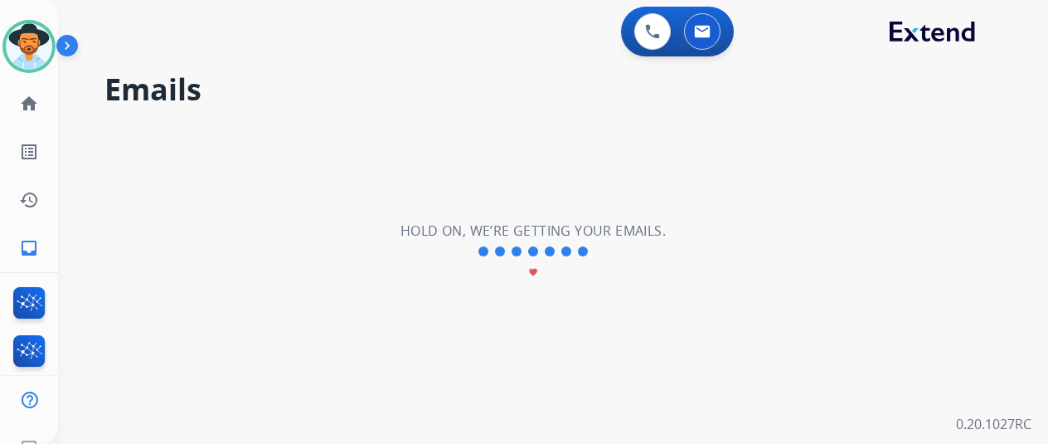
scroll to position [0, 0]
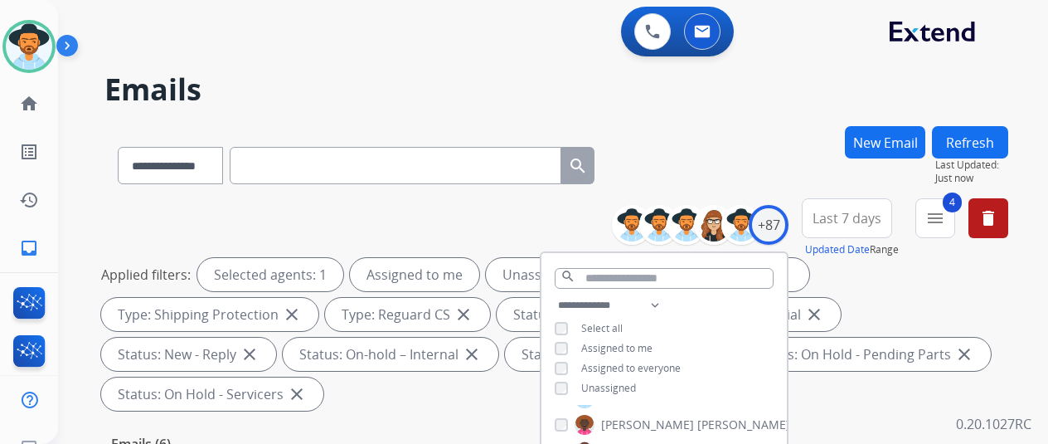
click at [704, 163] on div "**********" at bounding box center [556, 162] width 904 height 72
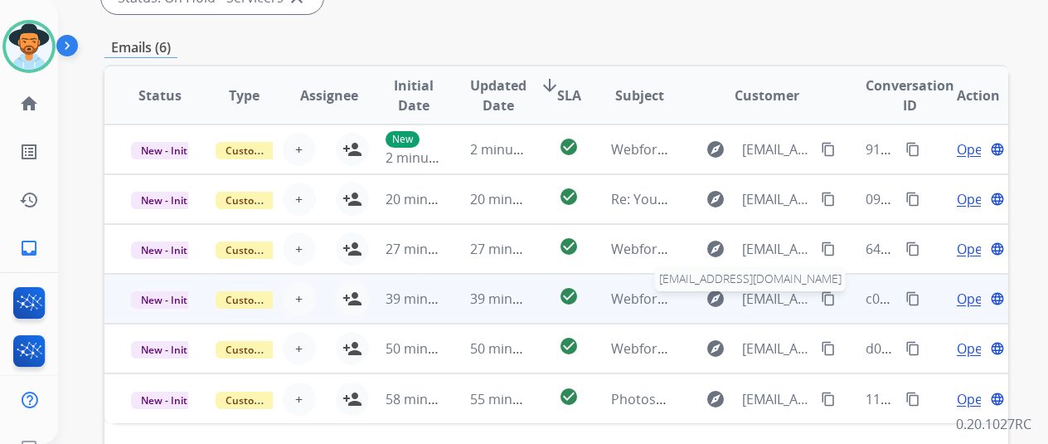
scroll to position [562, 0]
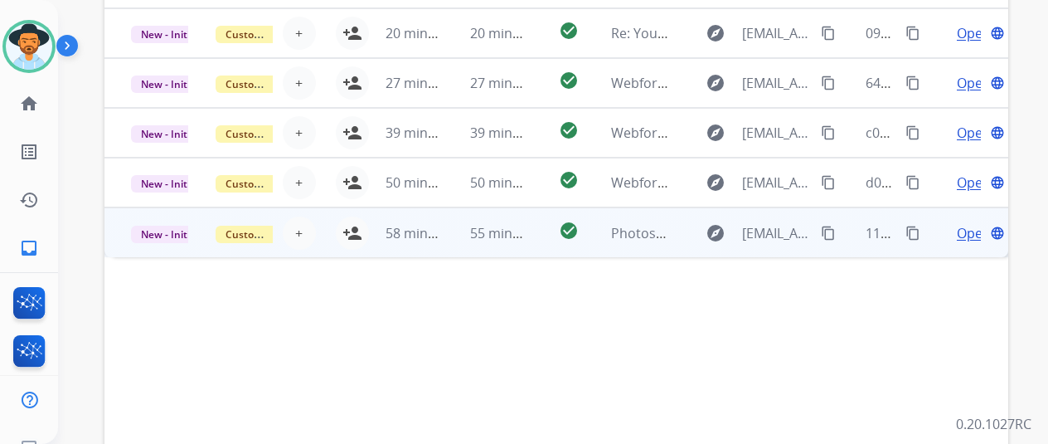
click at [963, 228] on span "Open" at bounding box center [974, 233] width 34 height 20
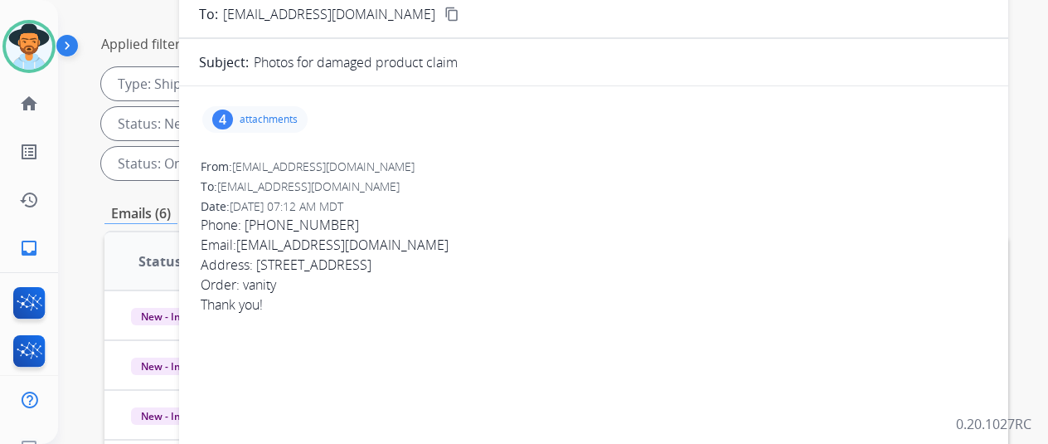
scroll to position [65, 0]
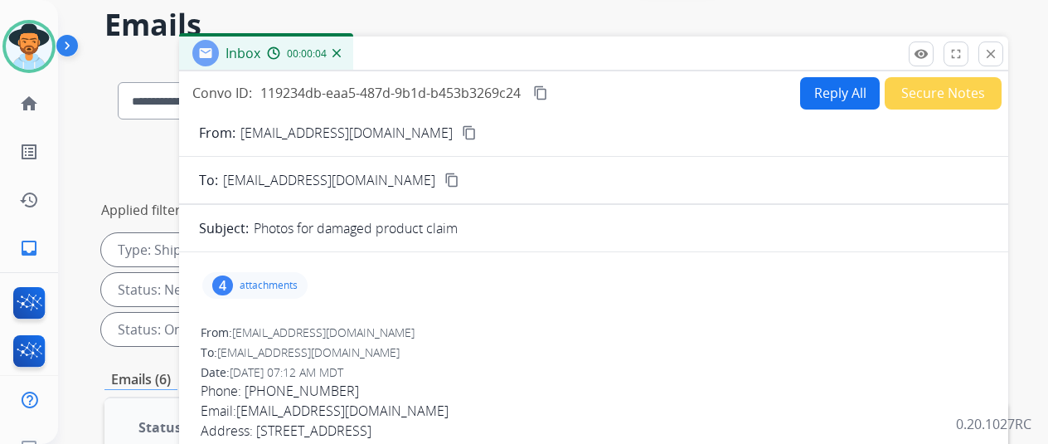
click at [341, 51] on img at bounding box center [336, 53] width 8 height 8
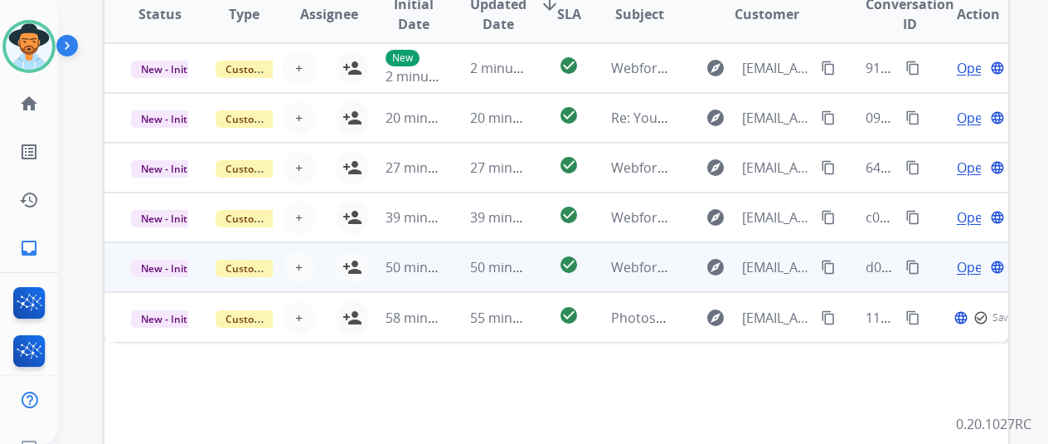
scroll to position [479, 0]
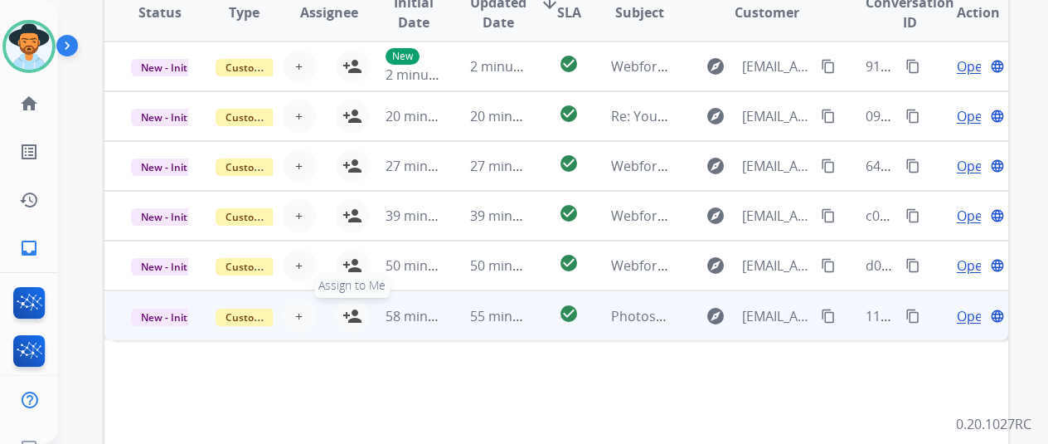
click at [355, 303] on button "person_add Assign to Me" at bounding box center [352, 315] width 33 height 33
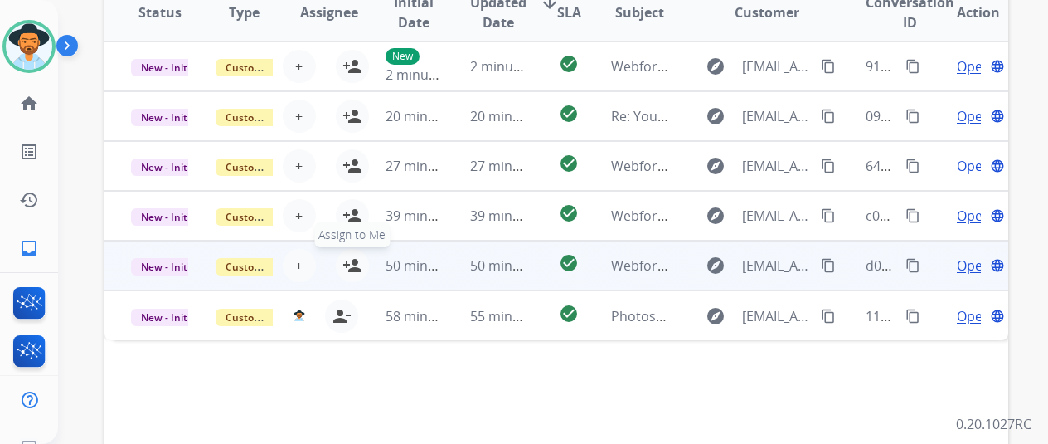
click at [353, 253] on button "person_add Assign to Me" at bounding box center [352, 265] width 33 height 33
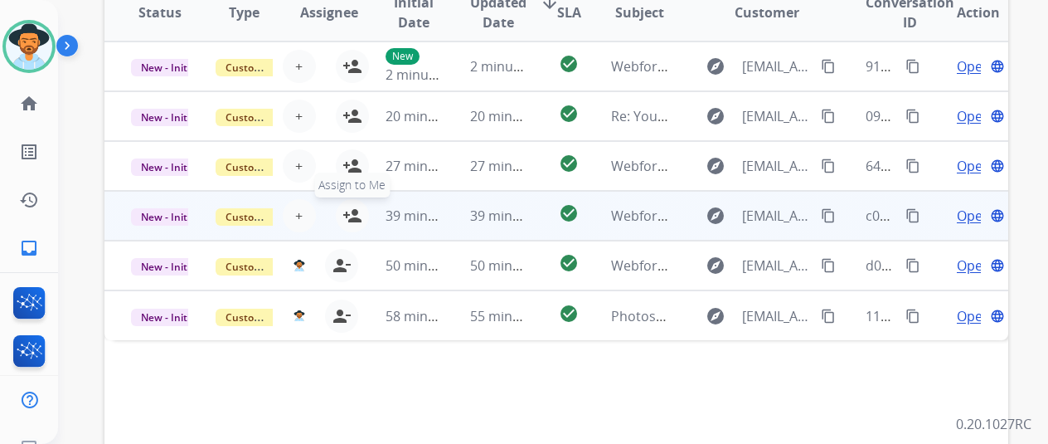
click at [353, 205] on button "person_add Assign to Me" at bounding box center [352, 215] width 33 height 33
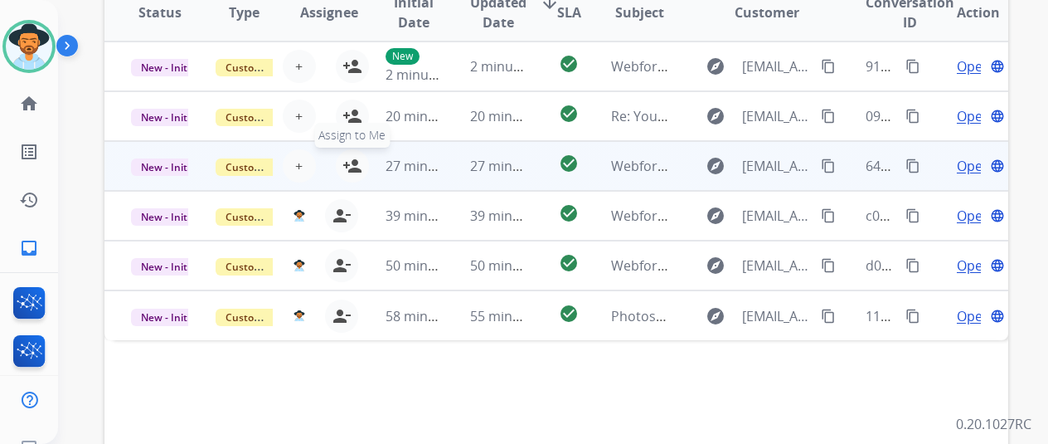
click at [352, 161] on mat-icon "person_add" at bounding box center [352, 166] width 20 height 20
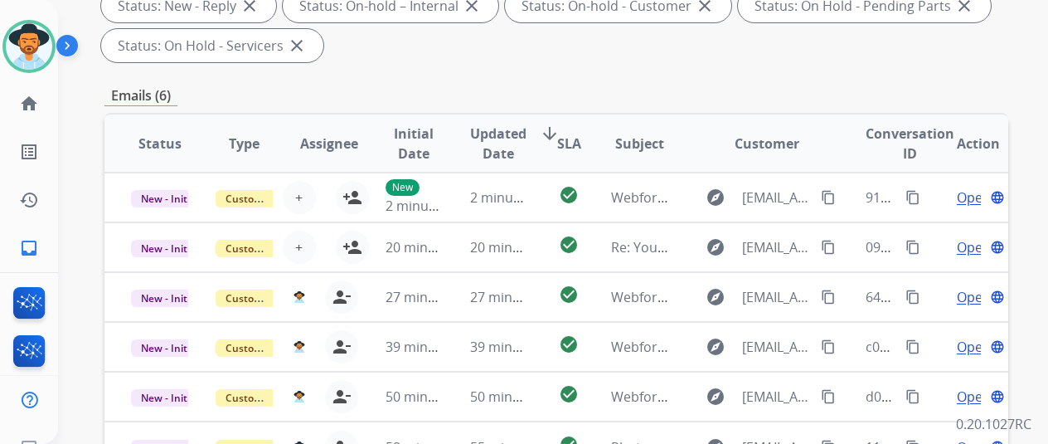
scroll to position [65, 0]
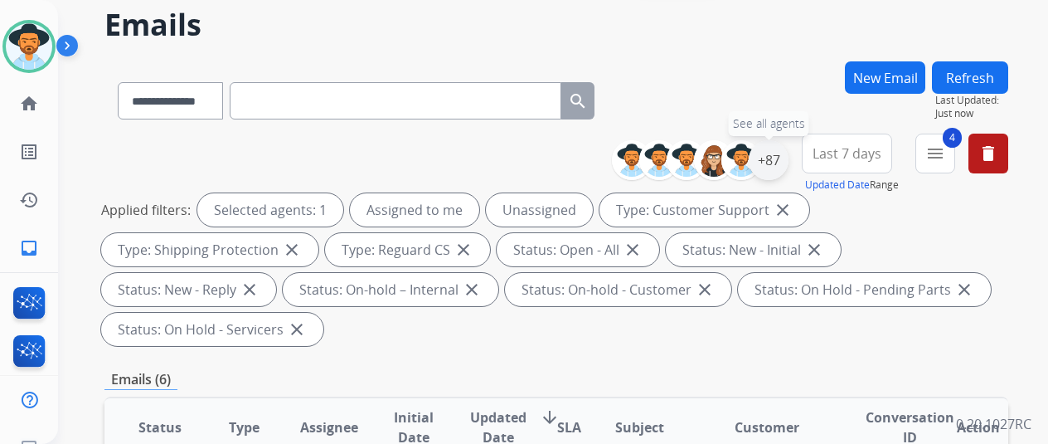
click at [782, 152] on div "+87" at bounding box center [769, 160] width 40 height 40
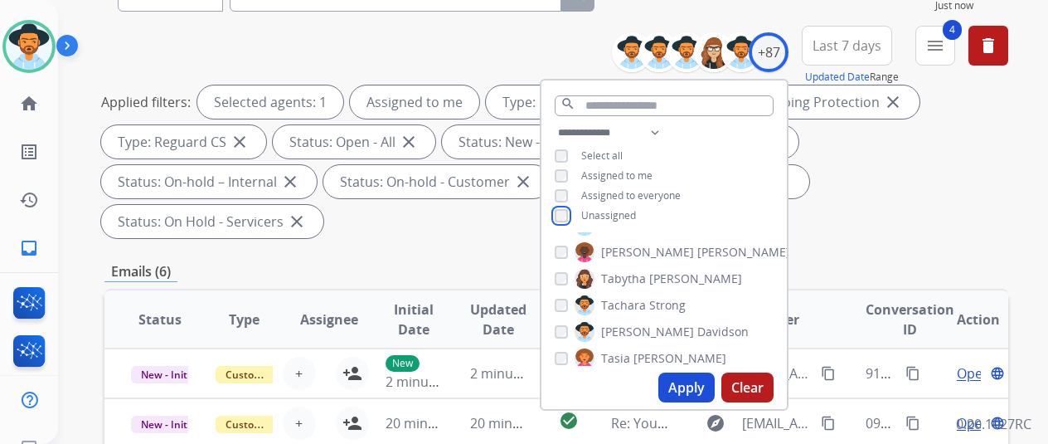
scroll to position [313, 0]
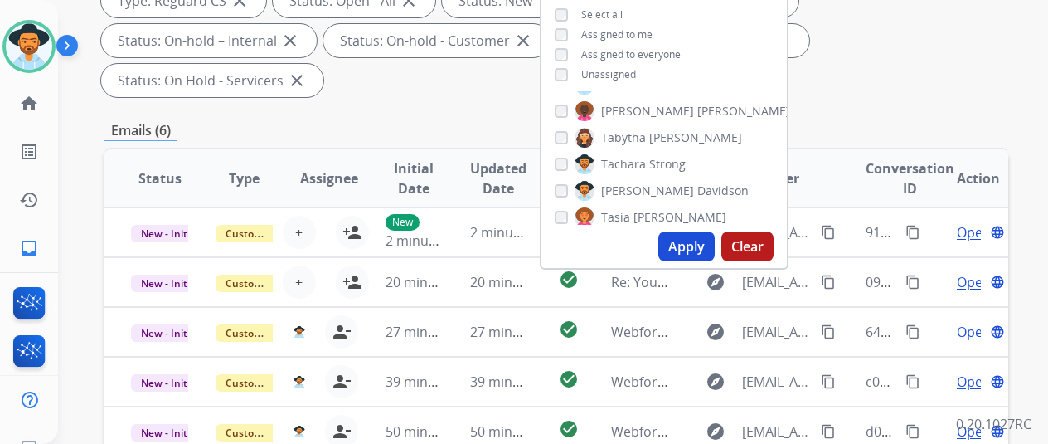
click at [685, 243] on button "Apply" at bounding box center [686, 246] width 56 height 30
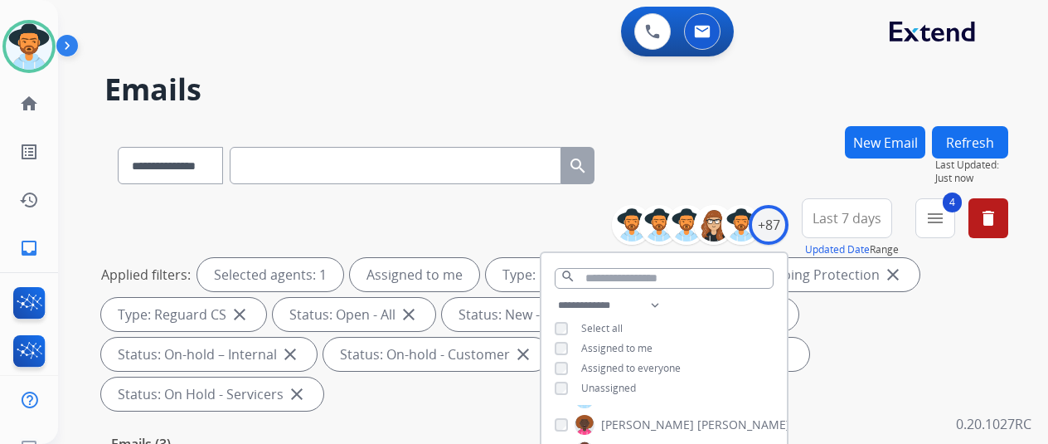
click at [711, 176] on div "**********" at bounding box center [556, 162] width 904 height 72
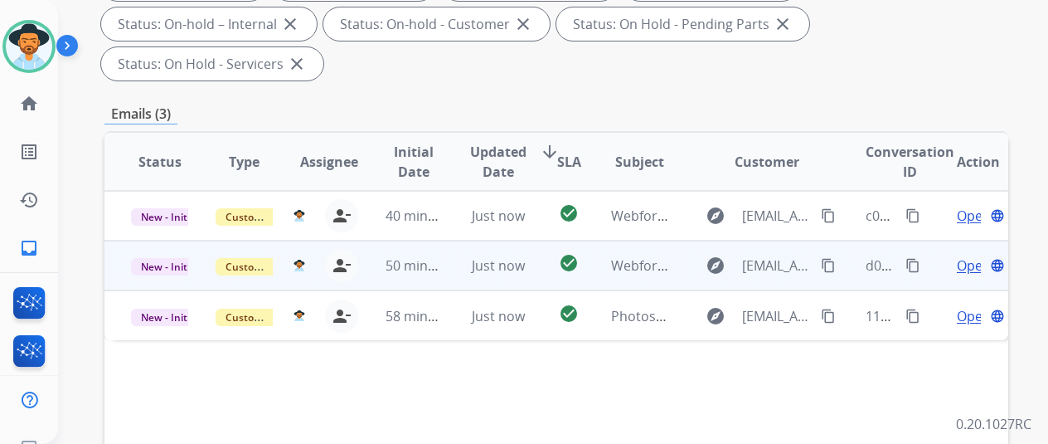
scroll to position [332, 0]
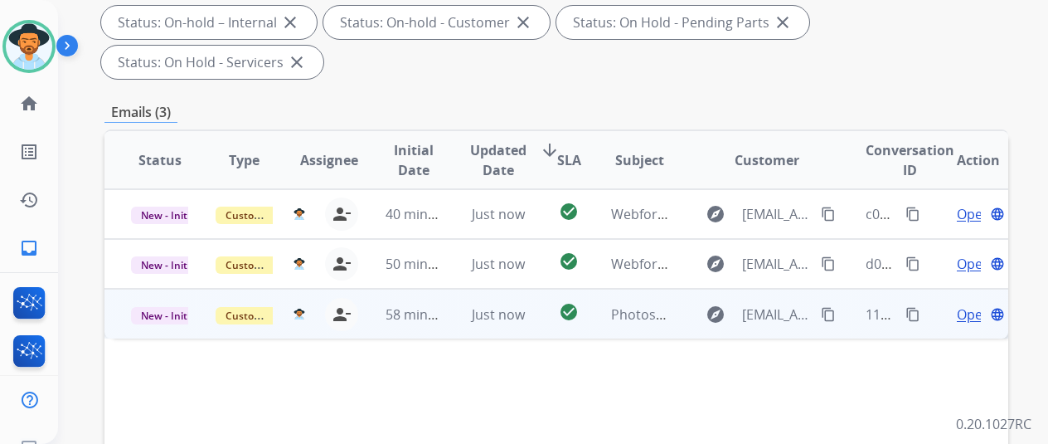
click at [965, 304] on span "Open" at bounding box center [974, 314] width 34 height 20
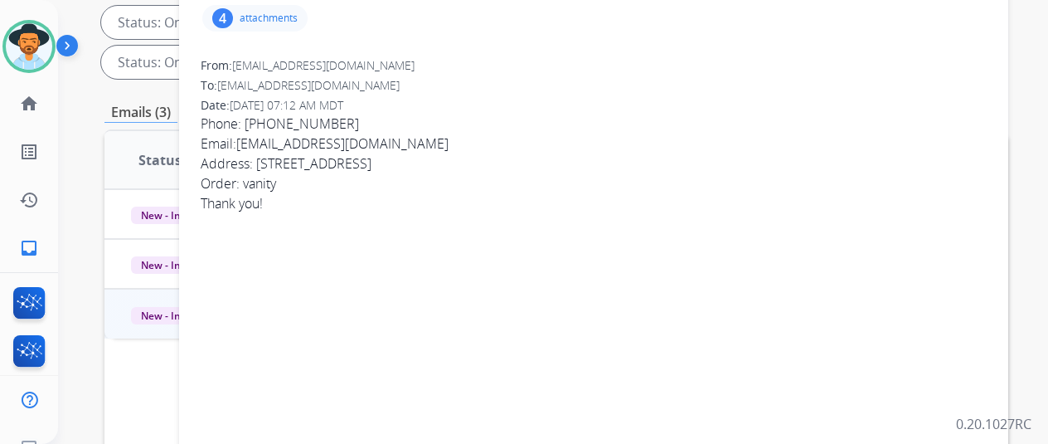
scroll to position [0, 0]
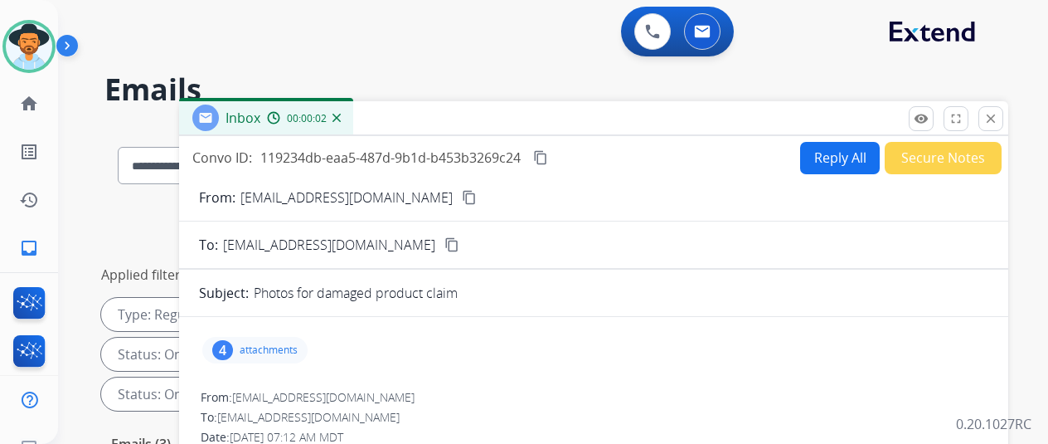
click at [462, 201] on mat-icon "content_copy" at bounding box center [469, 197] width 15 height 15
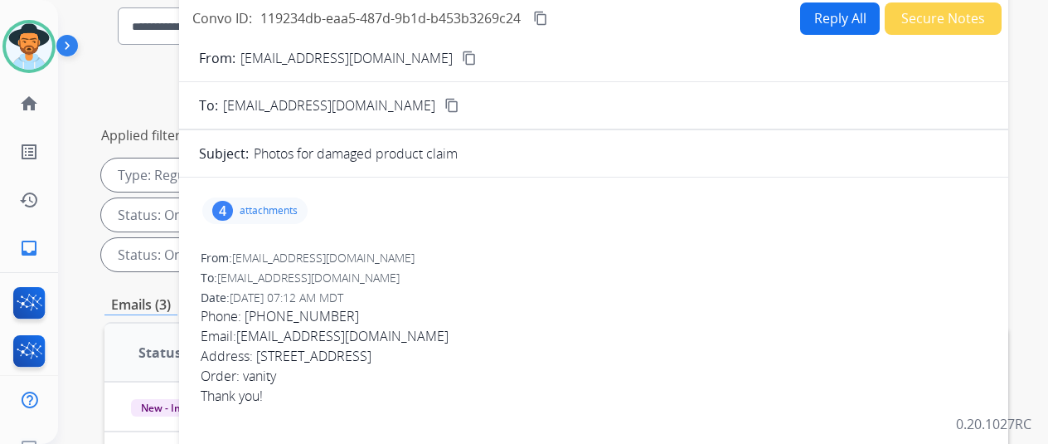
scroll to position [249, 0]
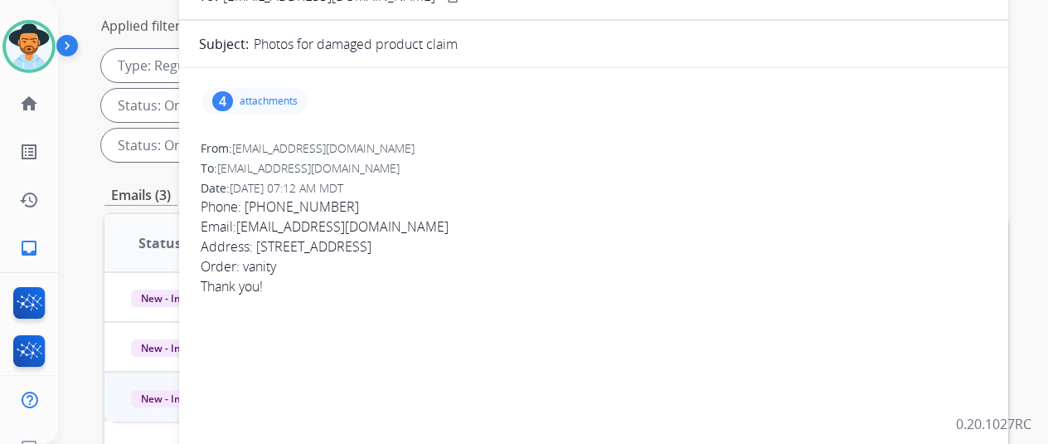
click at [233, 94] on div "4" at bounding box center [222, 101] width 21 height 20
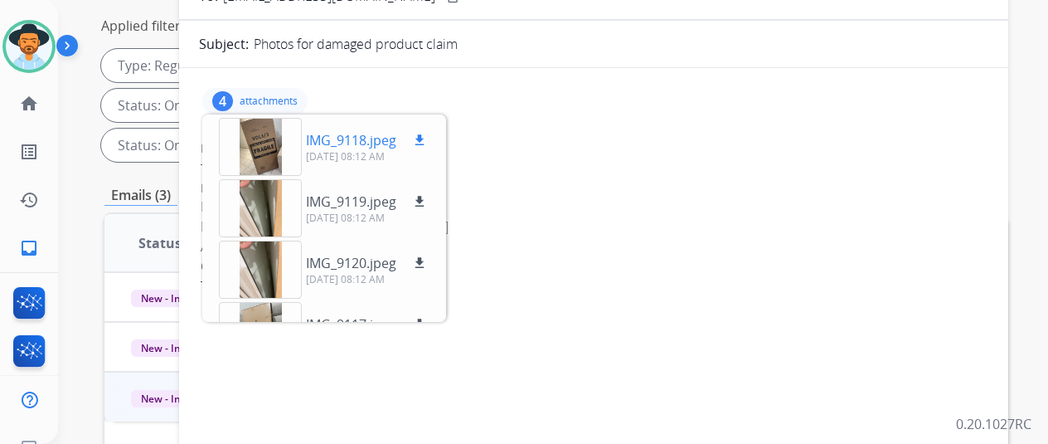
click at [267, 135] on div at bounding box center [260, 147] width 83 height 58
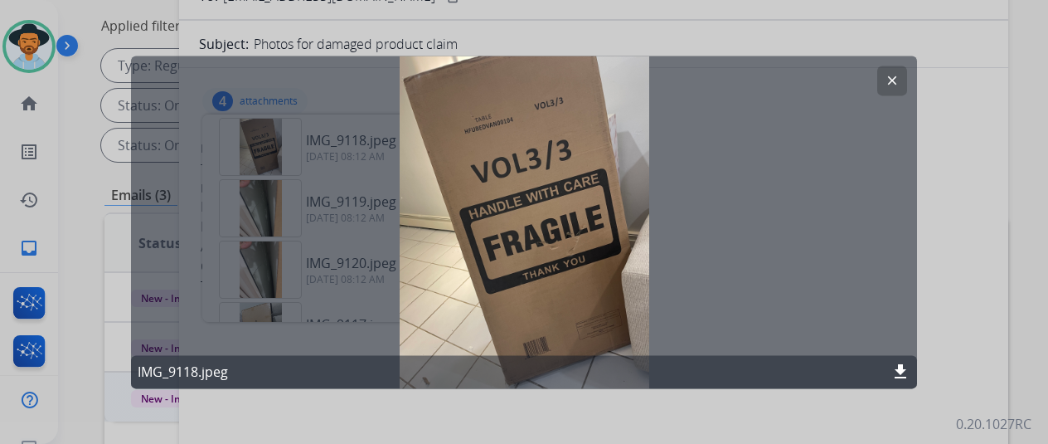
drag, startPoint x: 895, startPoint y: 77, endPoint x: 884, endPoint y: 73, distance: 11.5
click at [894, 77] on mat-icon "clear" at bounding box center [892, 80] width 15 height 15
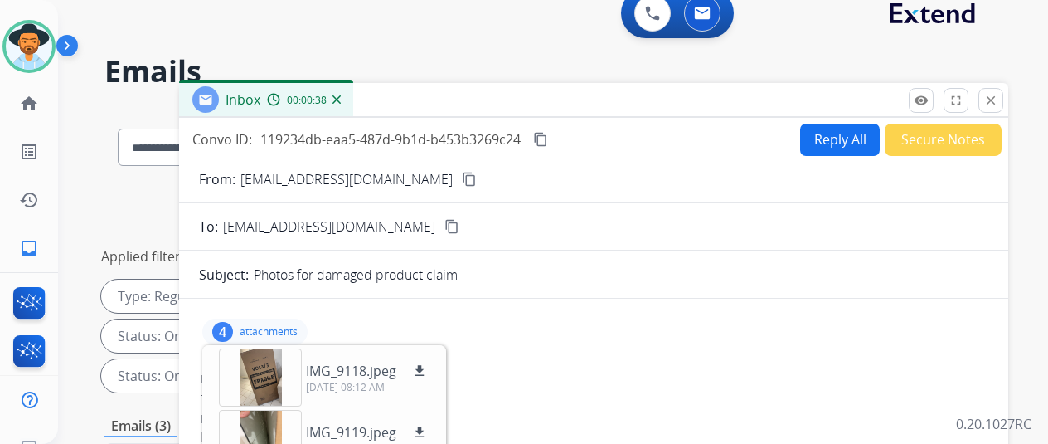
scroll to position [0, 0]
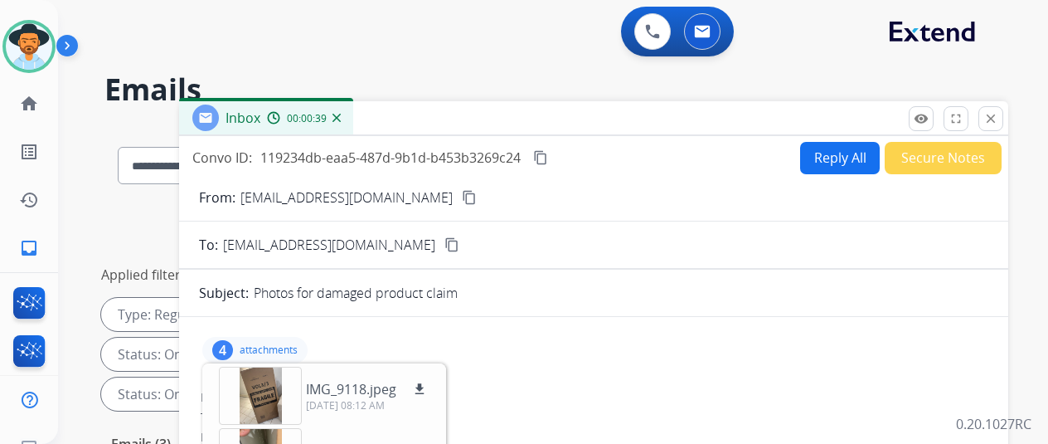
click at [340, 112] on div "00:00:39" at bounding box center [303, 117] width 73 height 15
click at [341, 114] on img at bounding box center [336, 118] width 8 height 8
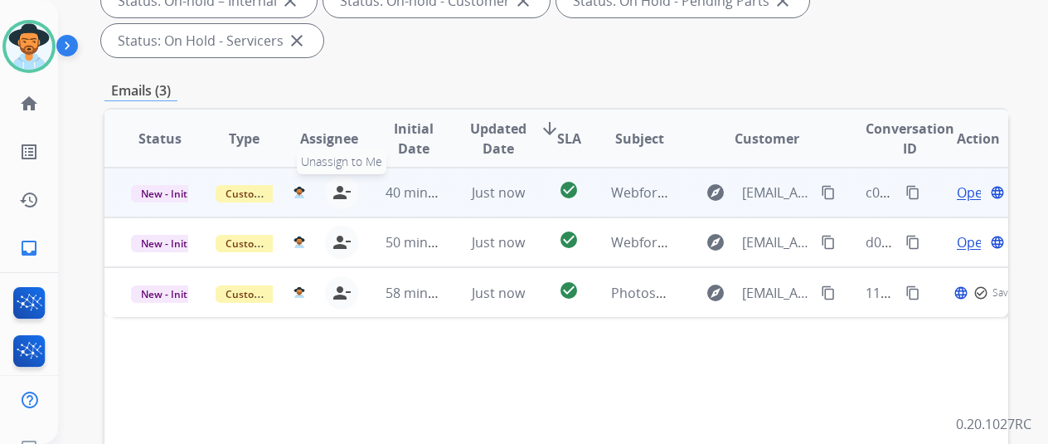
scroll to position [415, 0]
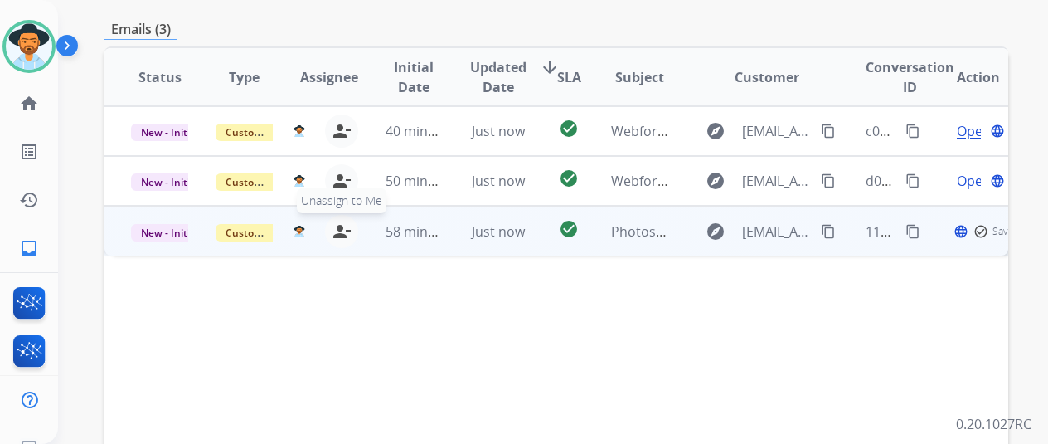
click at [342, 221] on mat-icon "person_remove" at bounding box center [342, 231] width 20 height 20
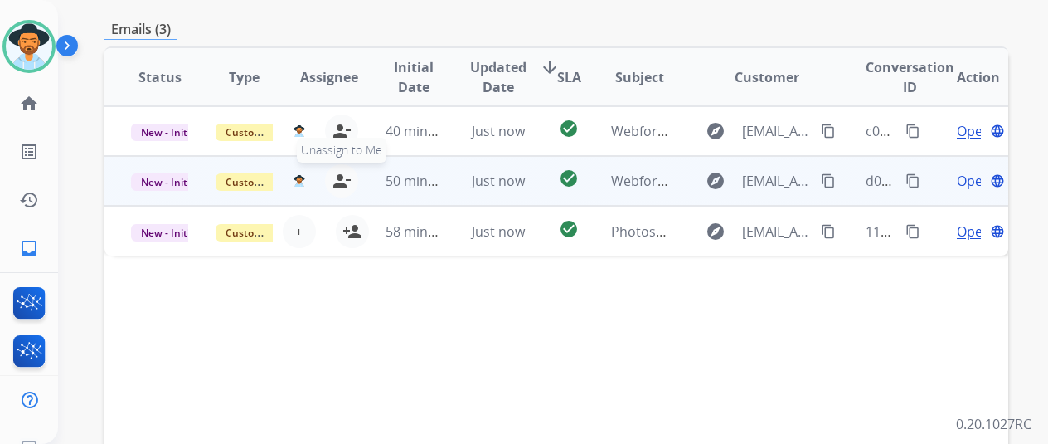
click at [340, 171] on mat-icon "person_remove" at bounding box center [342, 181] width 20 height 20
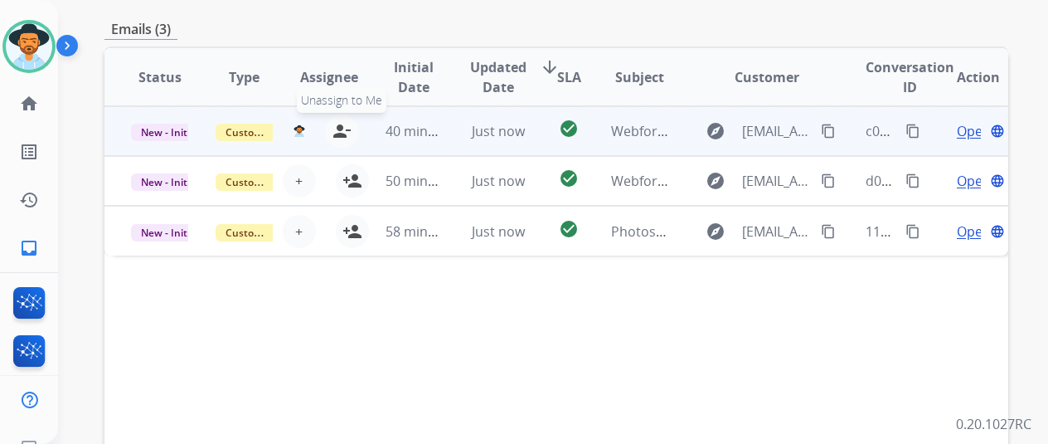
click at [332, 121] on mat-icon "person_remove" at bounding box center [342, 131] width 20 height 20
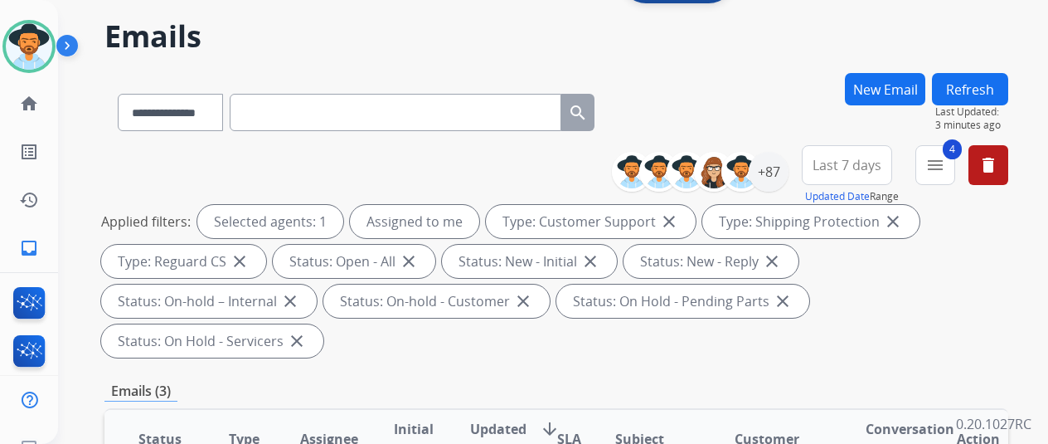
scroll to position [0, 0]
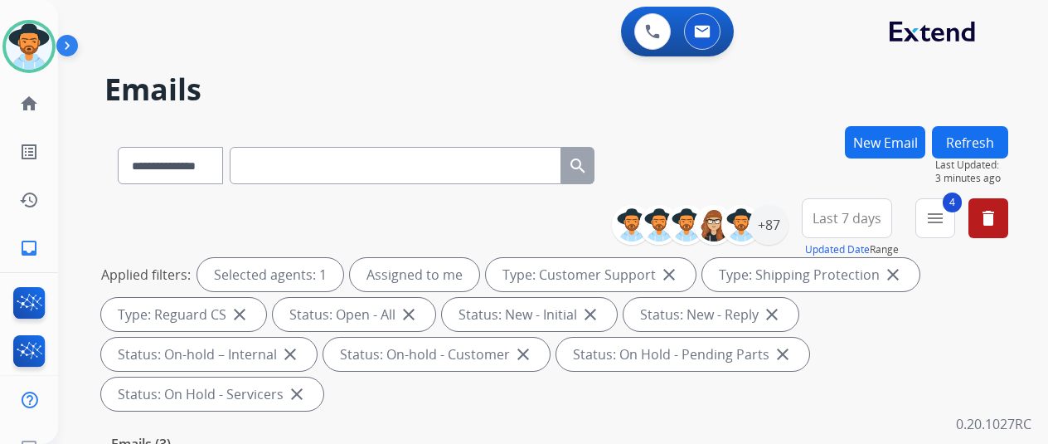
click at [985, 134] on button "Refresh" at bounding box center [970, 142] width 76 height 32
click at [786, 220] on div "+87" at bounding box center [769, 225] width 40 height 40
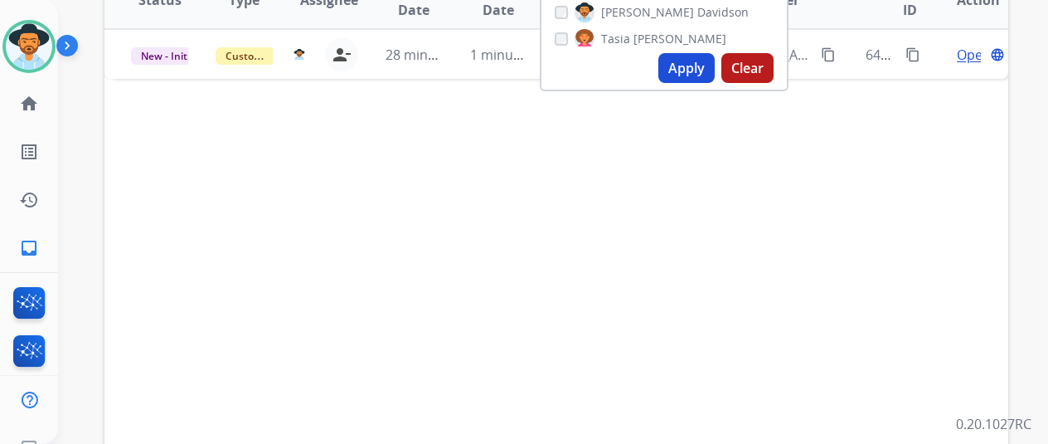
scroll to position [497, 0]
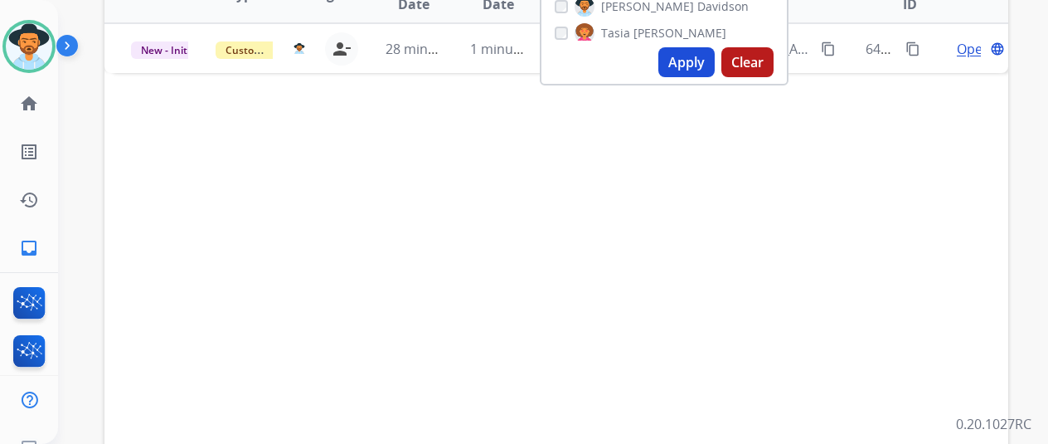
click at [702, 64] on button "Apply" at bounding box center [686, 62] width 56 height 30
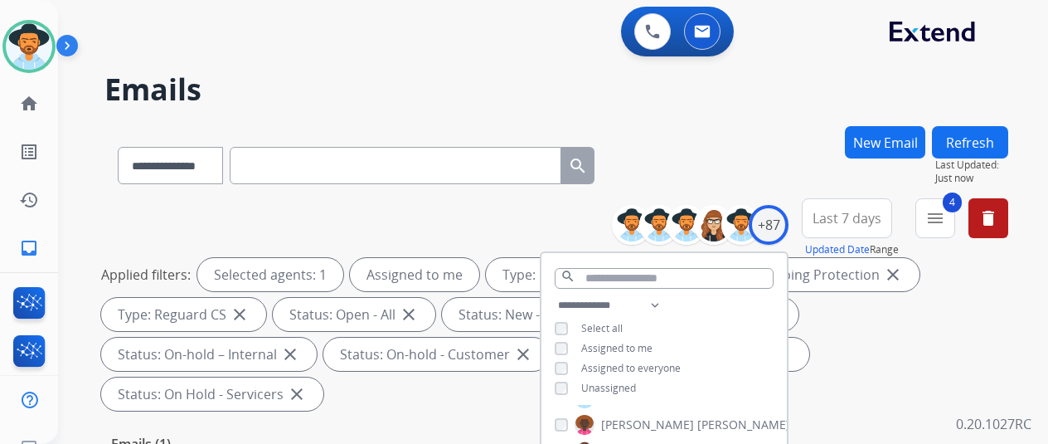
click at [682, 109] on div "**********" at bounding box center [533, 282] width 950 height 444
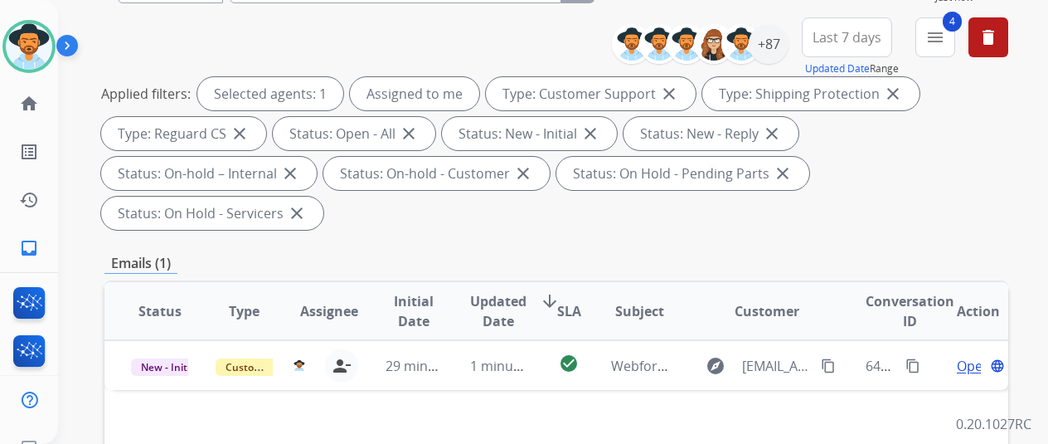
scroll to position [332, 0]
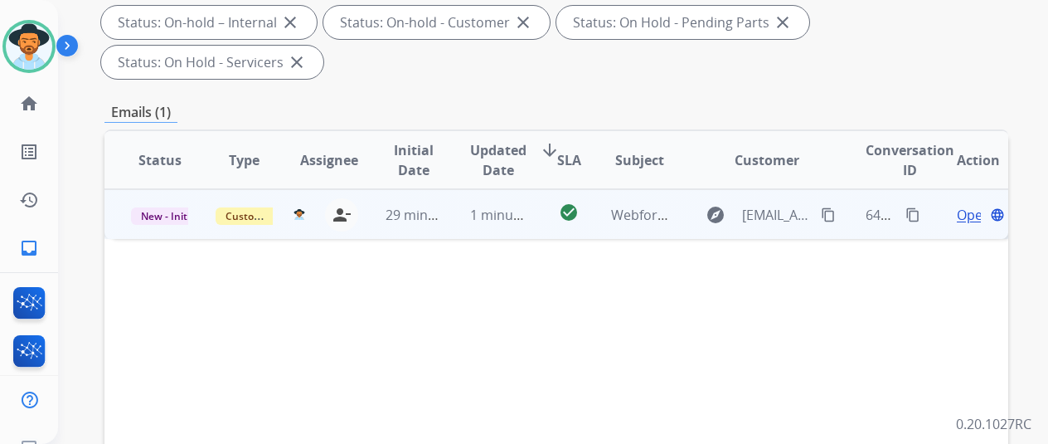
click at [970, 205] on span "Open" at bounding box center [974, 215] width 34 height 20
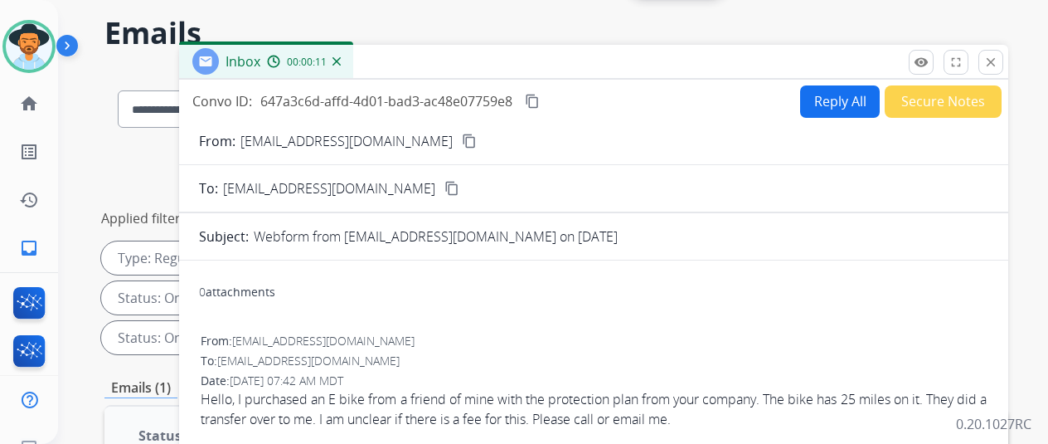
scroll to position [83, 0]
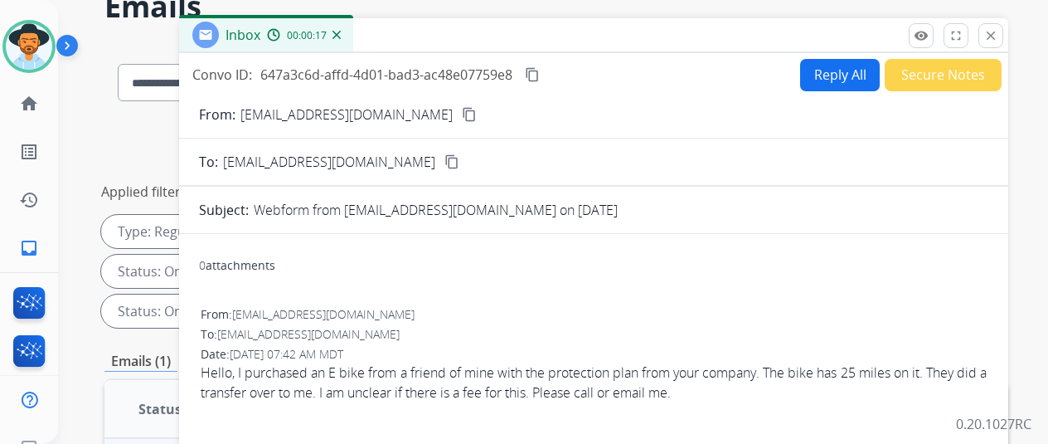
click at [462, 111] on mat-icon "content_copy" at bounding box center [469, 114] width 15 height 15
click at [841, 66] on button "Reply All" at bounding box center [840, 75] width 80 height 32
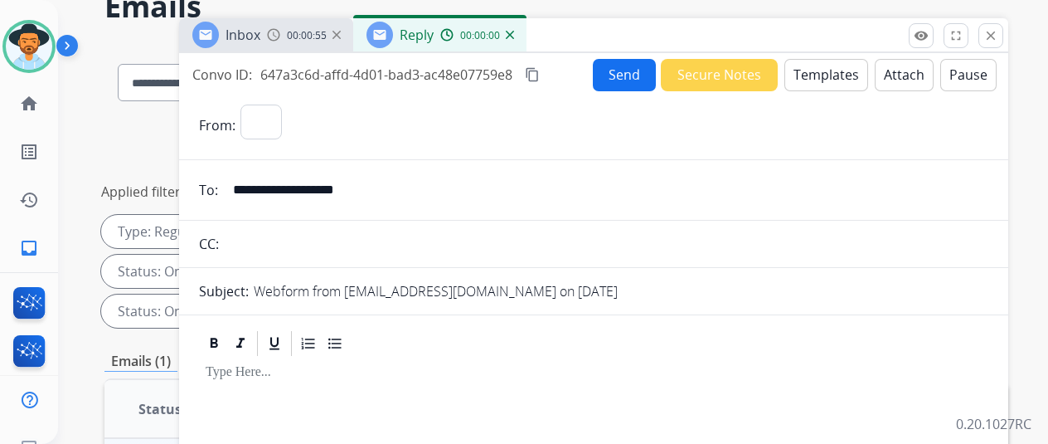
select select "**********"
click at [826, 64] on button "Templates" at bounding box center [826, 75] width 84 height 32
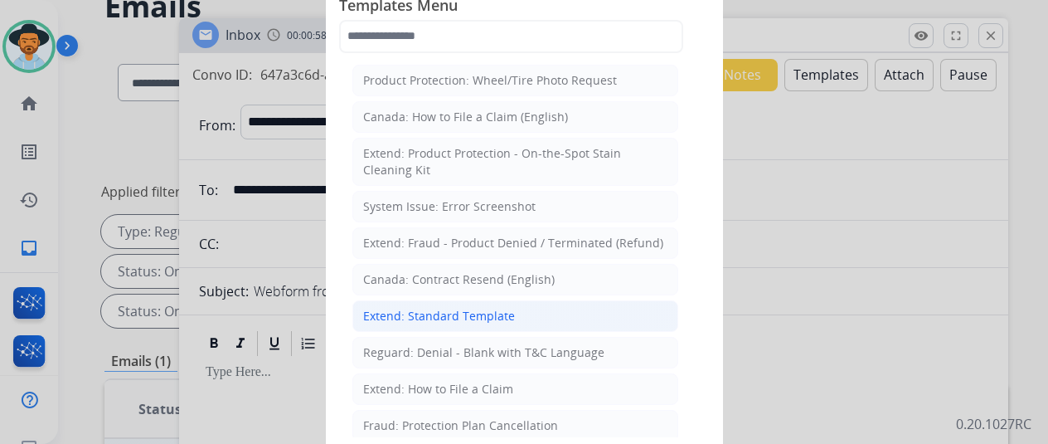
drag, startPoint x: 465, startPoint y: 313, endPoint x: 423, endPoint y: 220, distance: 102.0
click at [466, 311] on div "Extend: Standard Template" at bounding box center [439, 316] width 152 height 17
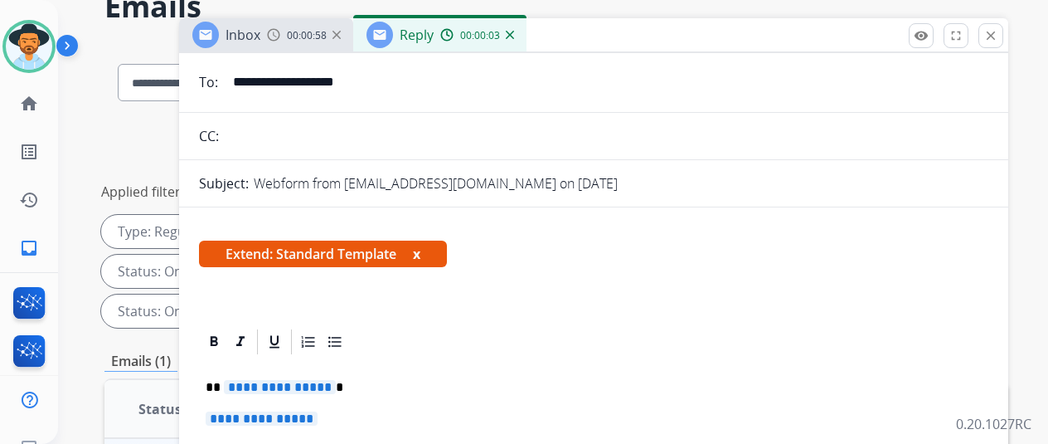
scroll to position [249, 0]
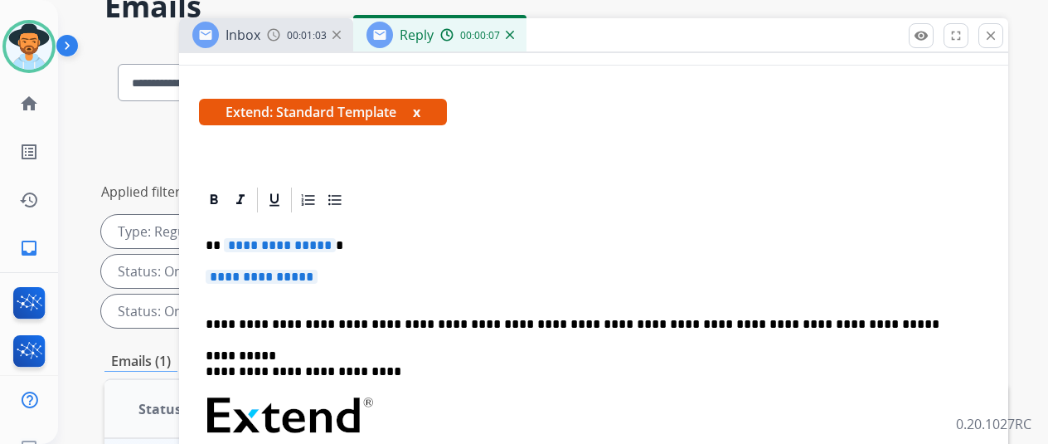
click at [336, 246] on span "**********" at bounding box center [280, 245] width 112 height 14
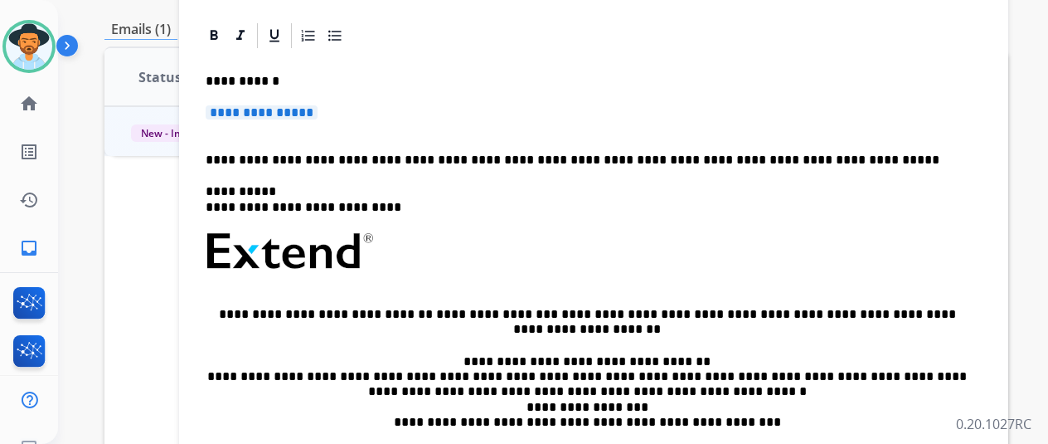
scroll to position [0, 0]
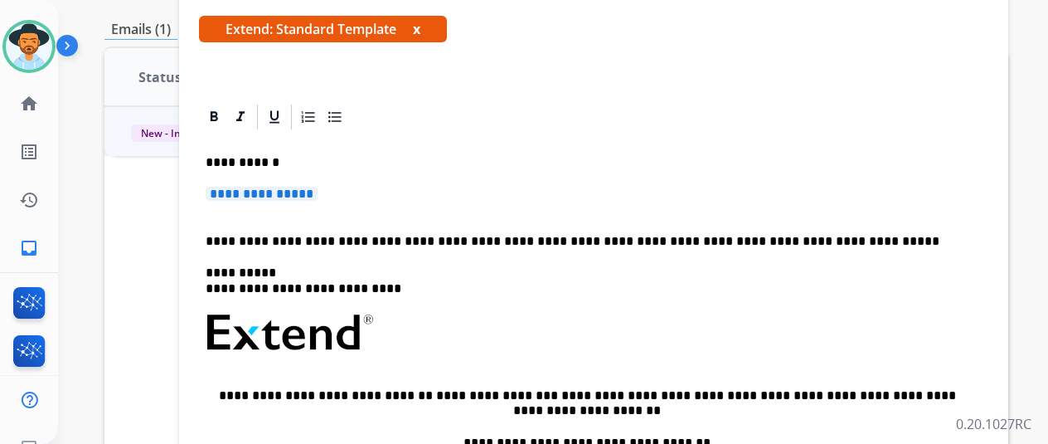
click at [318, 195] on span "**********" at bounding box center [262, 194] width 112 height 14
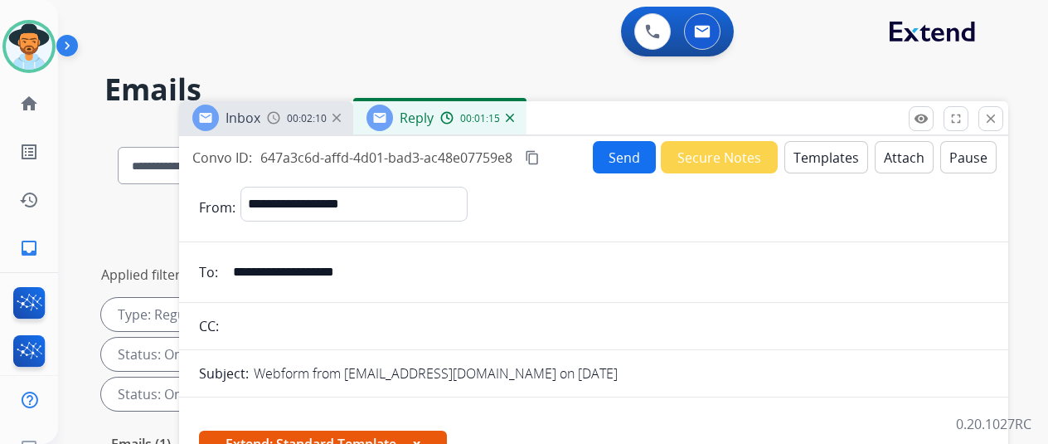
click at [638, 154] on button "Send" at bounding box center [624, 157] width 63 height 32
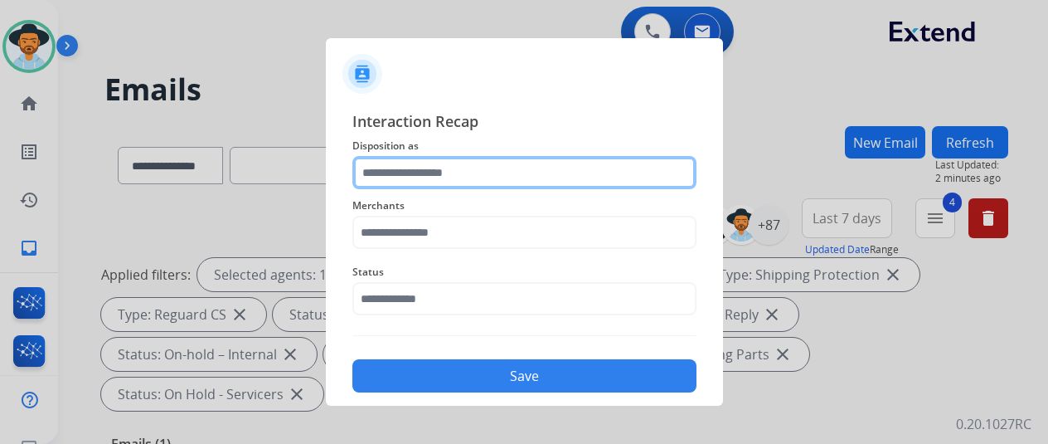
click at [435, 167] on input "text" at bounding box center [524, 172] width 344 height 33
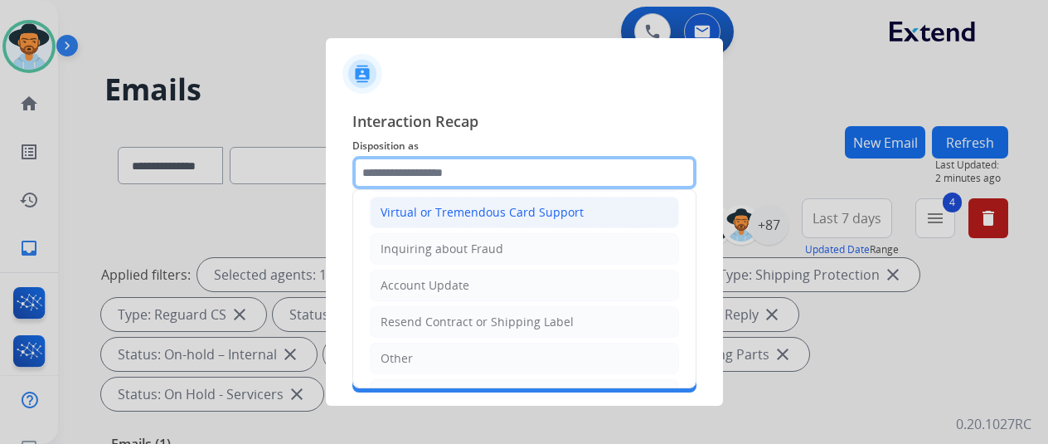
scroll to position [249, 0]
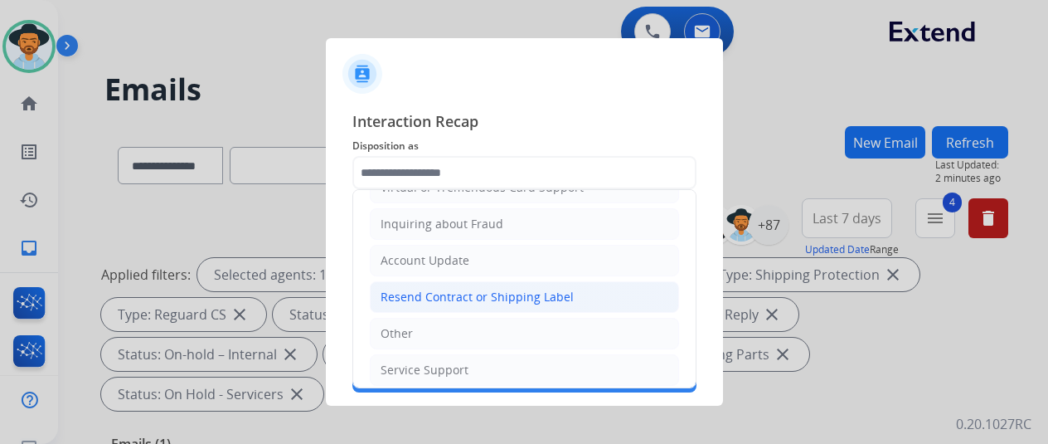
click at [411, 289] on div "Resend Contract or Shipping Label" at bounding box center [477, 297] width 193 height 17
type input "**********"
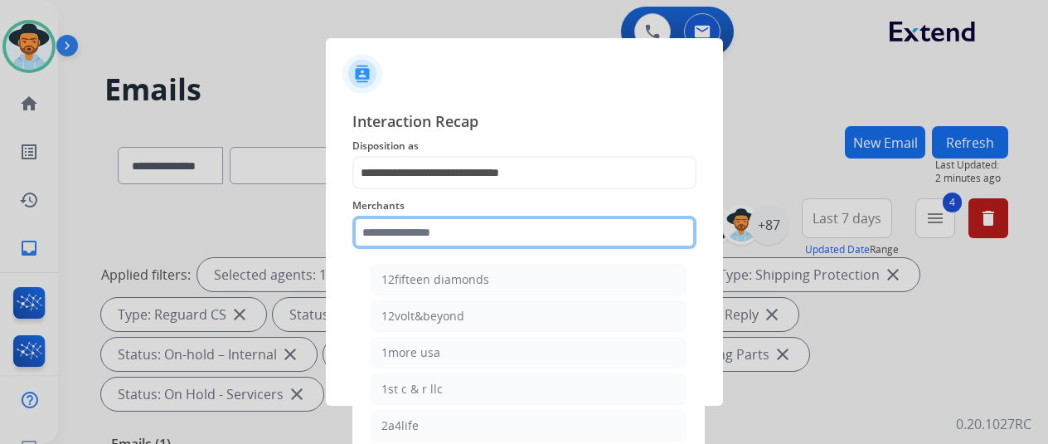
click at [385, 236] on input "text" at bounding box center [524, 232] width 344 height 33
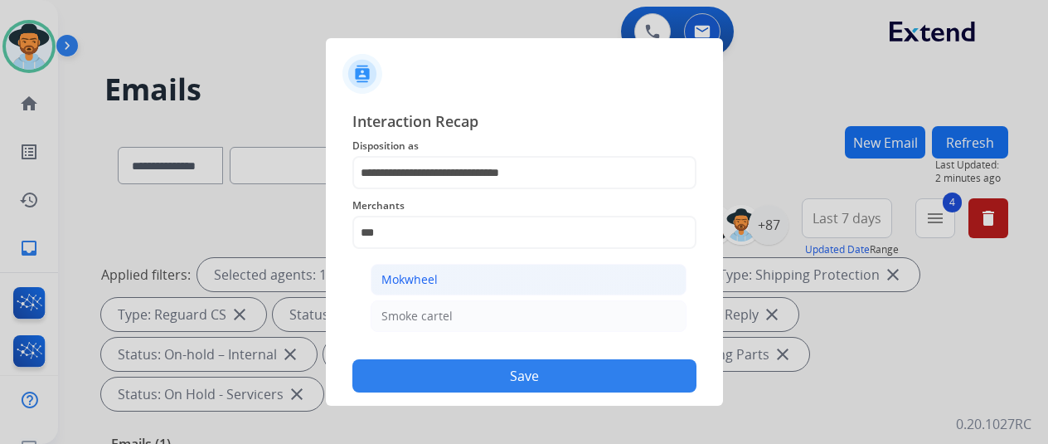
click at [414, 274] on div "Mokwheel" at bounding box center [409, 279] width 56 height 17
type input "********"
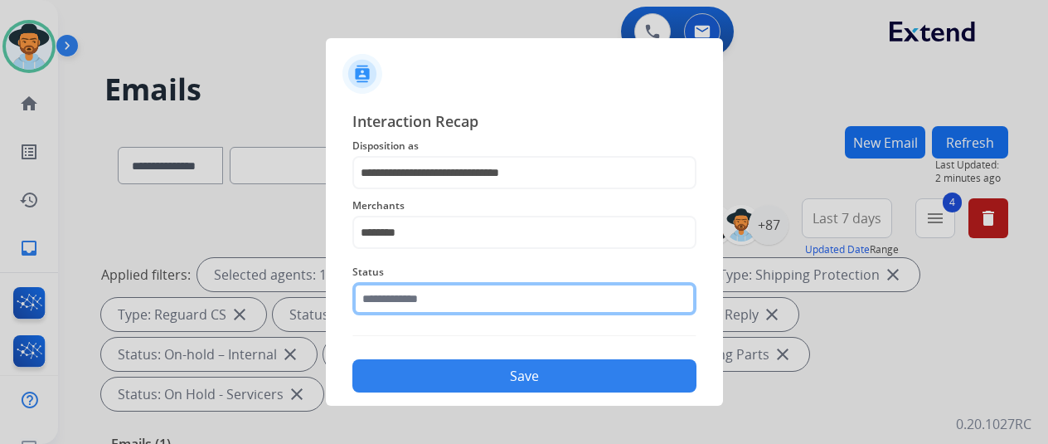
drag, startPoint x: 406, startPoint y: 301, endPoint x: 410, endPoint y: 289, distance: 12.3
click at [404, 301] on input "text" at bounding box center [524, 298] width 344 height 33
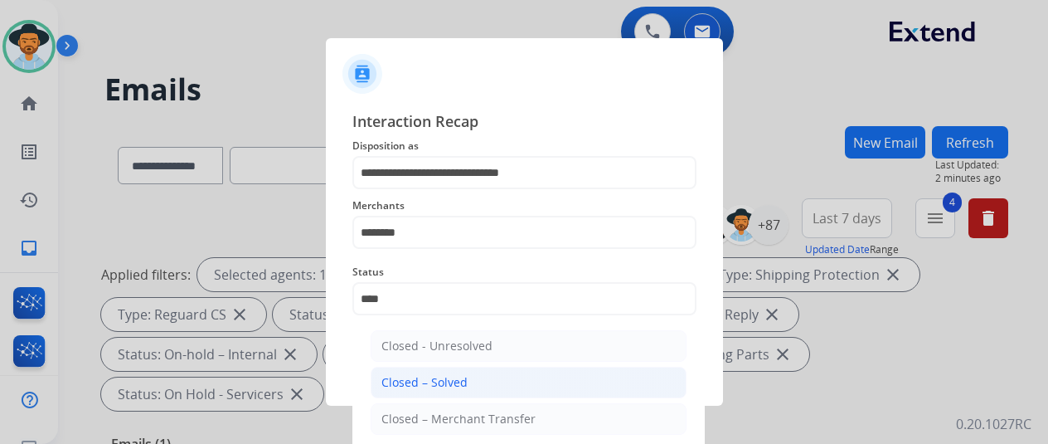
click at [408, 386] on div "Closed – Solved" at bounding box center [424, 382] width 86 height 17
type input "**********"
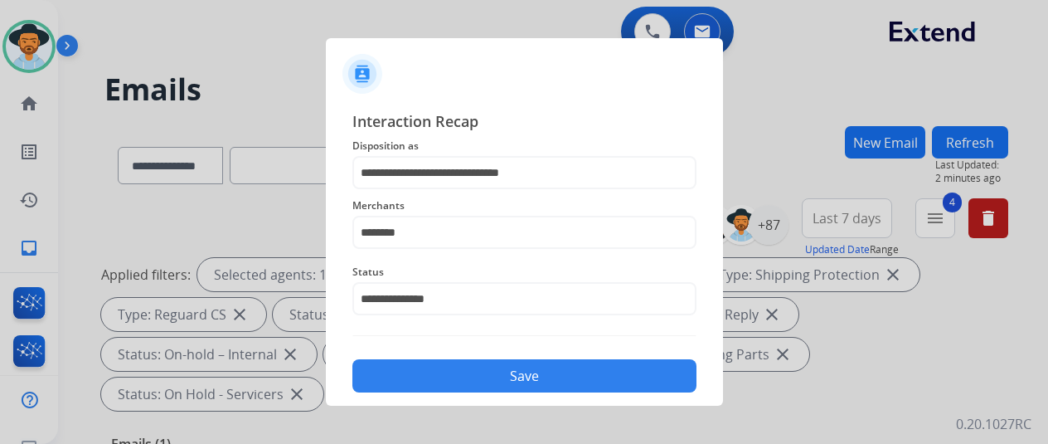
click at [463, 366] on button "Save" at bounding box center [524, 375] width 344 height 33
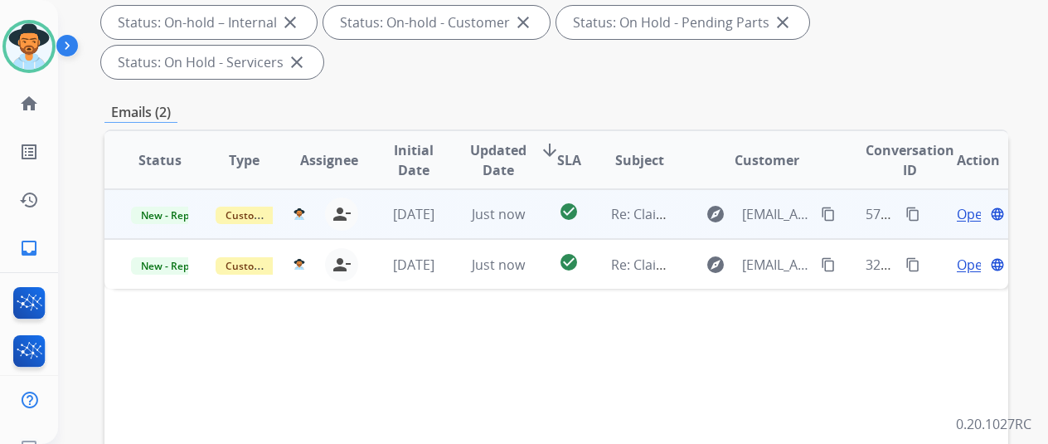
scroll to position [166, 0]
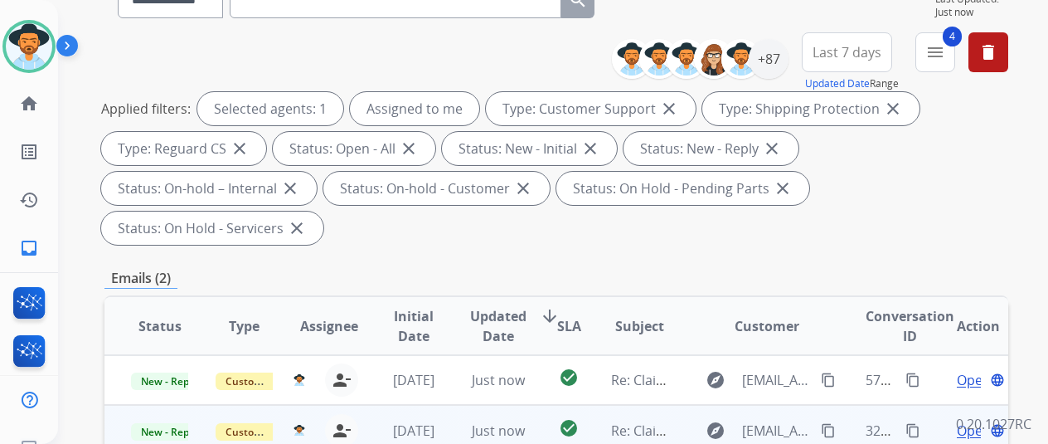
click at [963, 420] on span "Open" at bounding box center [974, 430] width 34 height 20
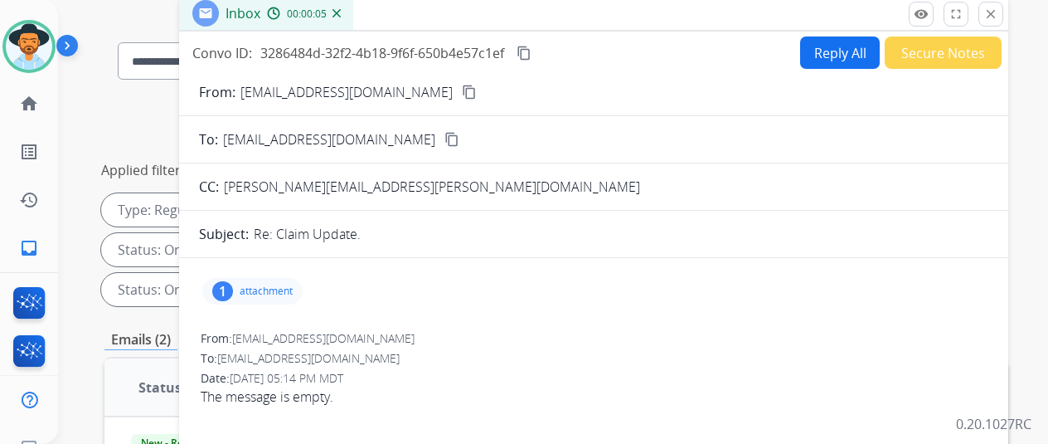
scroll to position [83, 0]
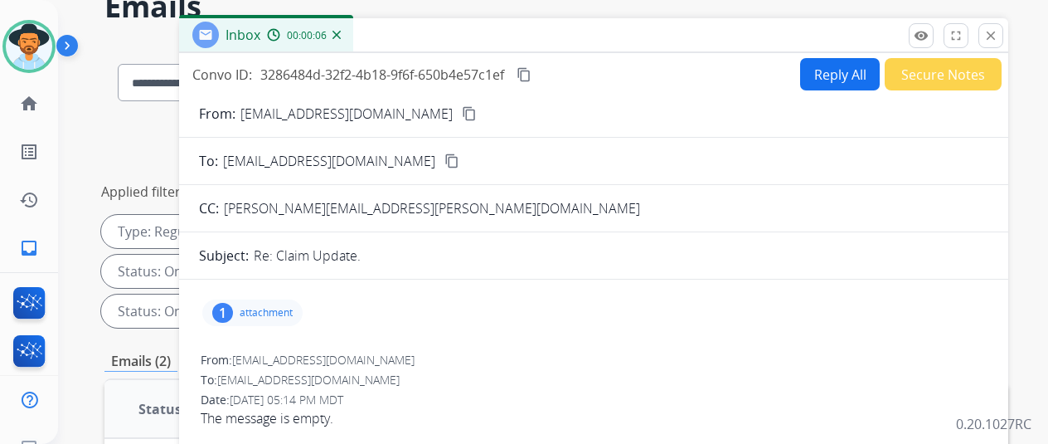
click at [462, 112] on mat-icon "content_copy" at bounding box center [469, 113] width 15 height 15
click at [233, 310] on div "1" at bounding box center [222, 313] width 21 height 20
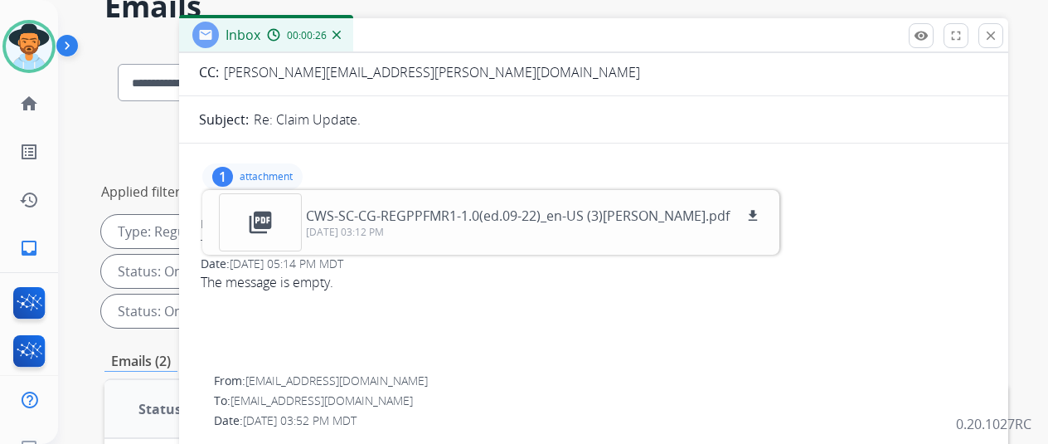
scroll to position [0, 0]
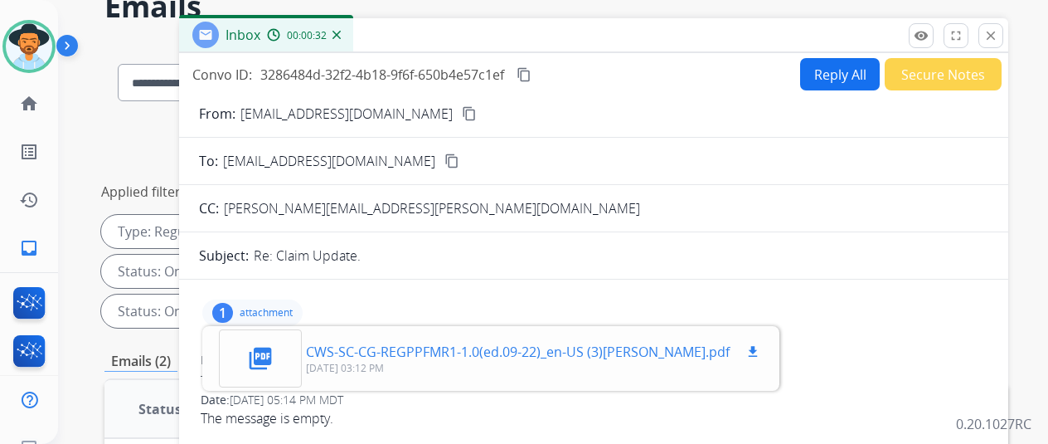
click at [257, 347] on div "picture_as_pdf" at bounding box center [260, 358] width 83 height 58
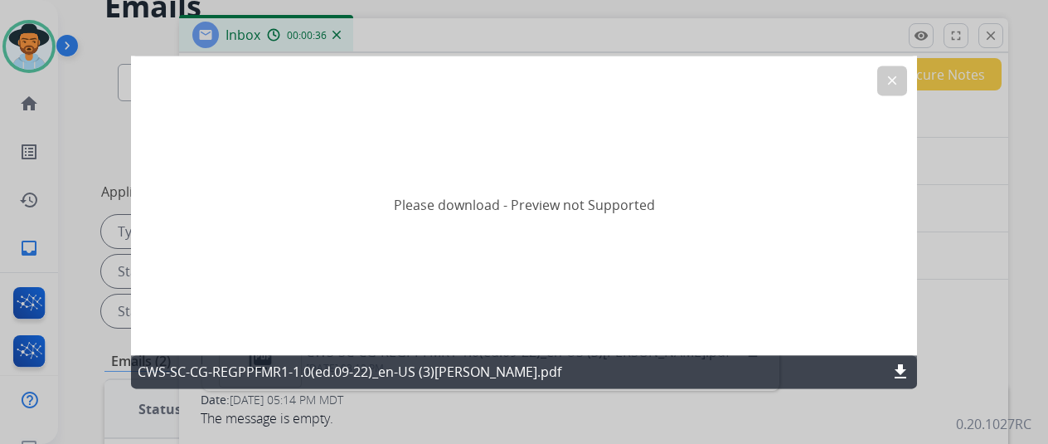
click at [897, 369] on mat-icon "download" at bounding box center [900, 371] width 20 height 20
click at [892, 77] on mat-icon "clear" at bounding box center [892, 80] width 15 height 15
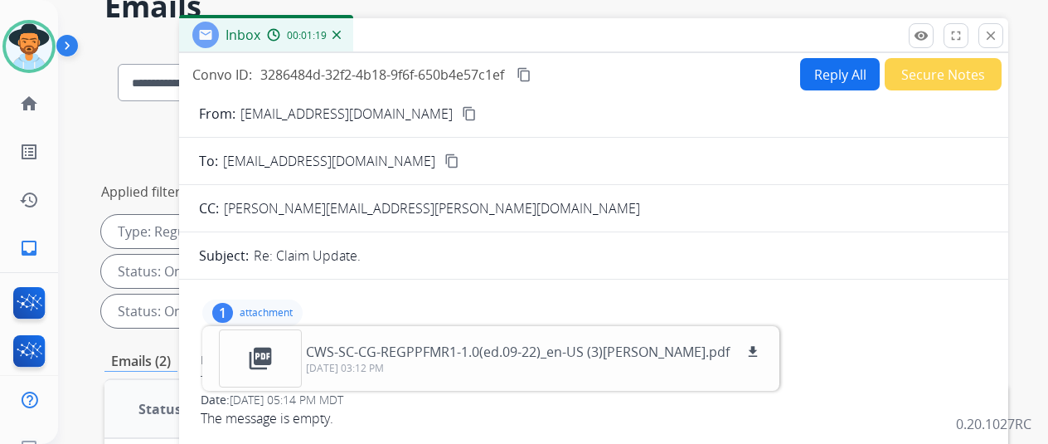
click at [341, 32] on img at bounding box center [336, 35] width 8 height 8
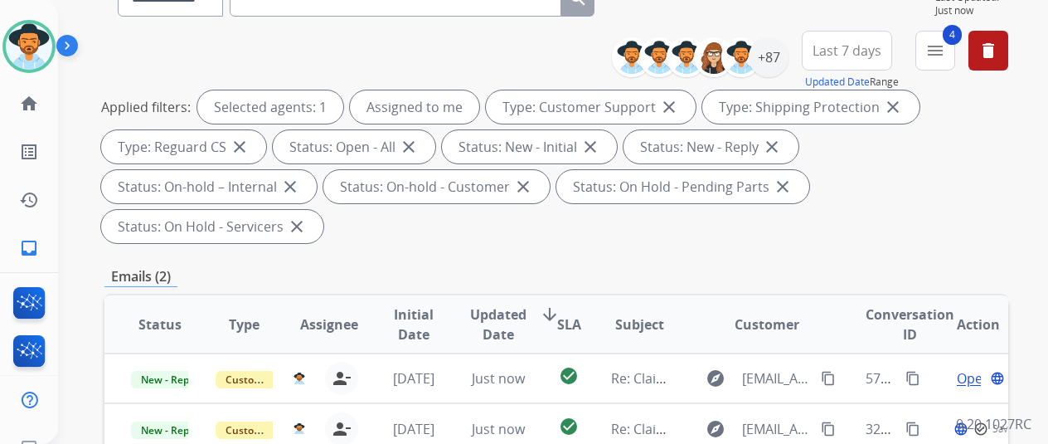
scroll to position [415, 0]
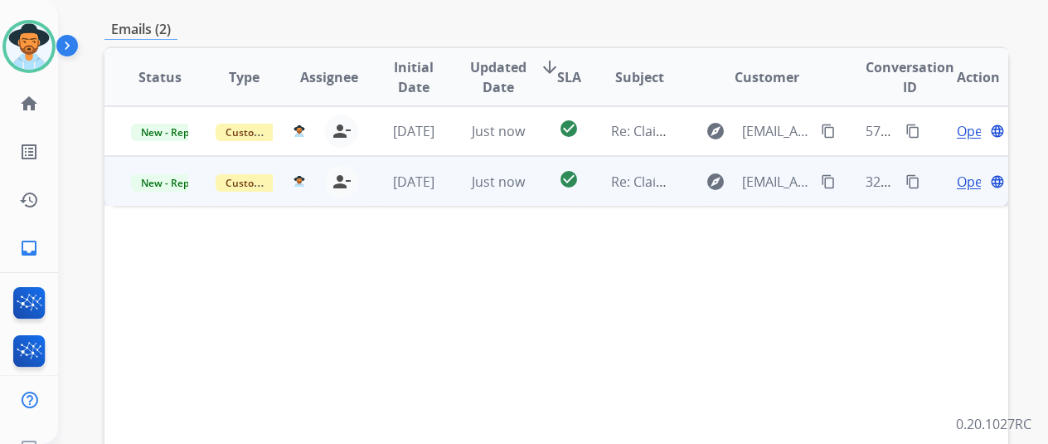
click at [970, 172] on span "Open" at bounding box center [974, 182] width 34 height 20
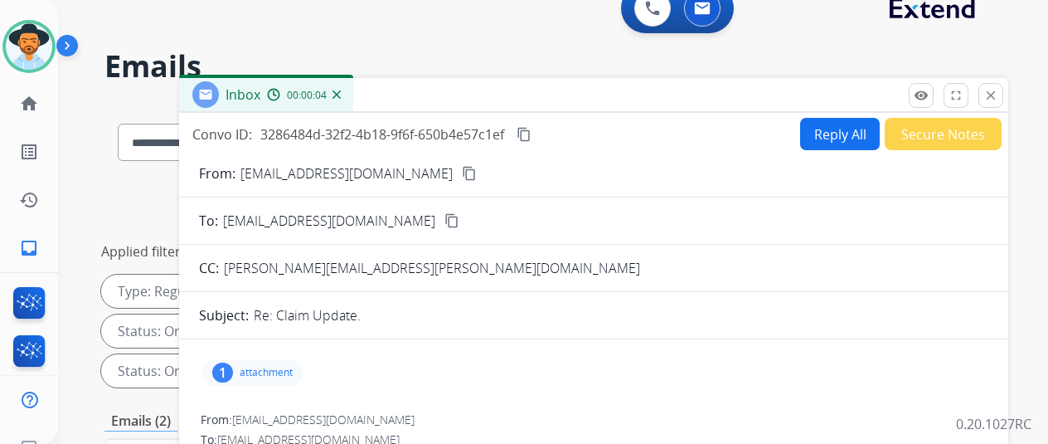
scroll to position [0, 0]
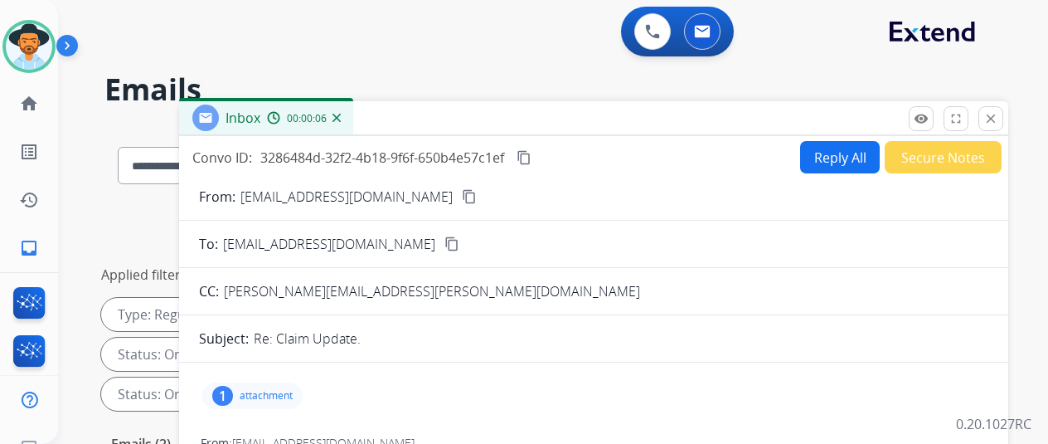
click at [341, 119] on img at bounding box center [336, 118] width 8 height 8
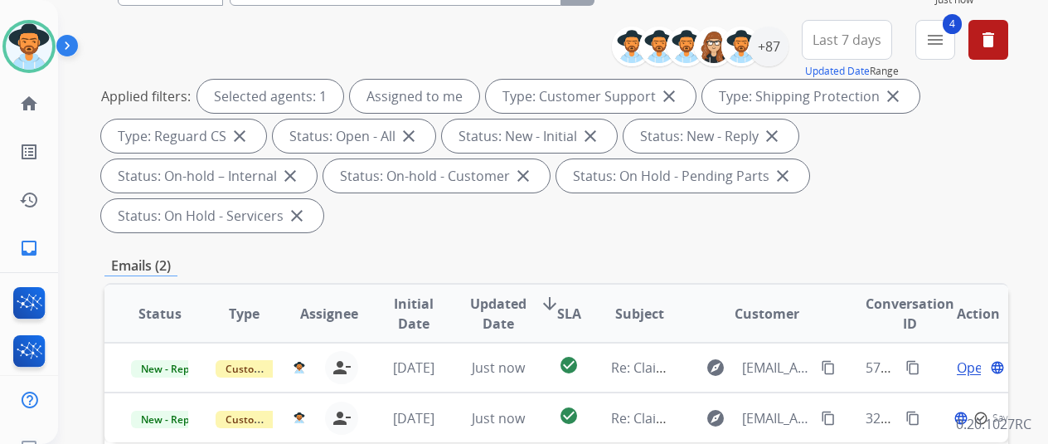
scroll to position [332, 0]
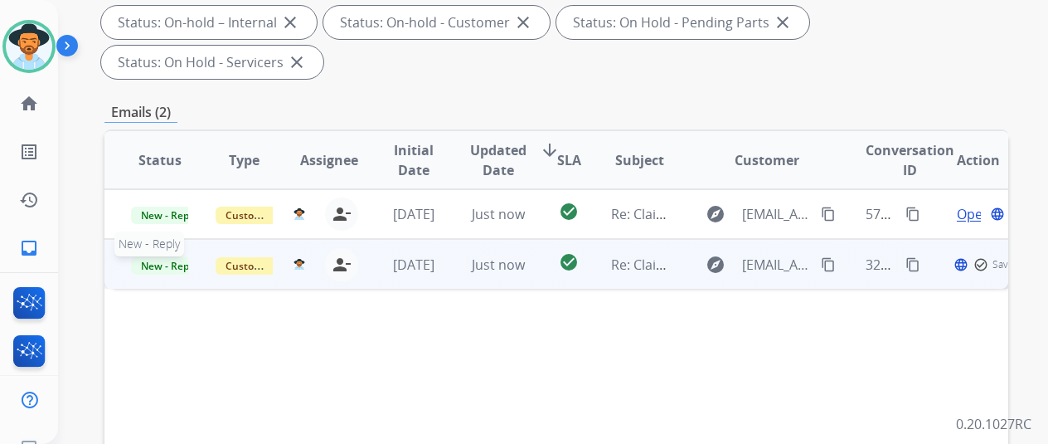
click at [177, 257] on span "New - Reply" at bounding box center [168, 265] width 75 height 17
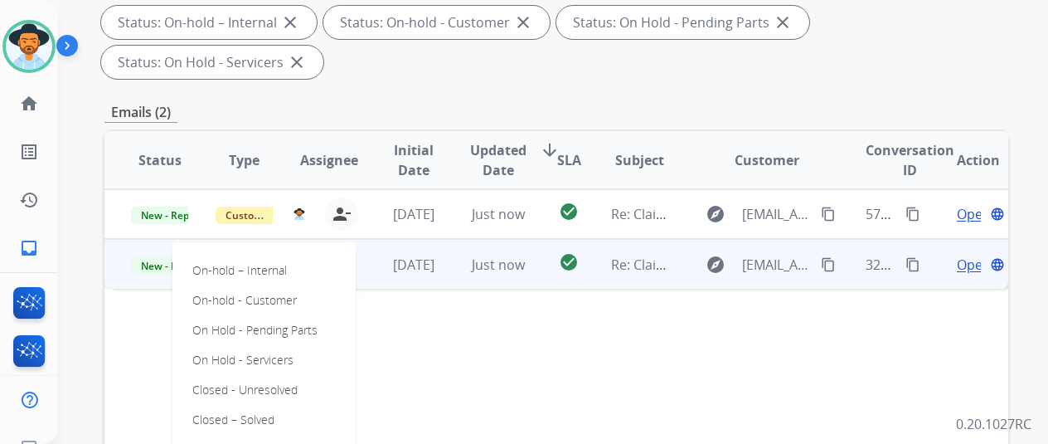
drag, startPoint x: 244, startPoint y: 379, endPoint x: 352, endPoint y: 363, distance: 108.9
click at [245, 408] on p "Closed – Solved" at bounding box center [233, 419] width 95 height 23
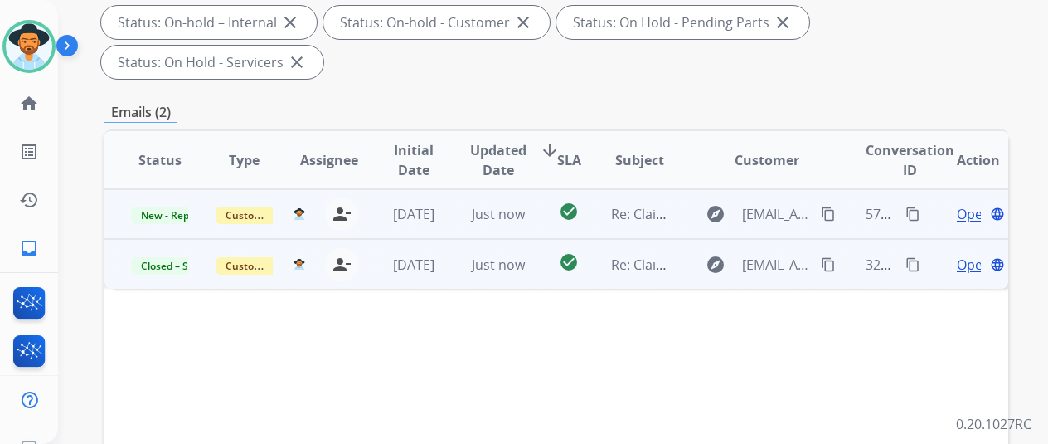
click at [968, 204] on span "Open" at bounding box center [974, 214] width 34 height 20
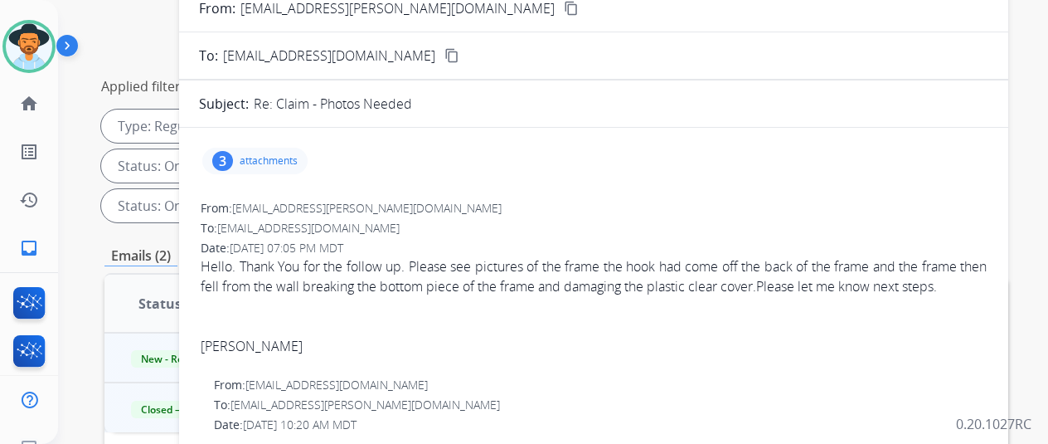
scroll to position [83, 0]
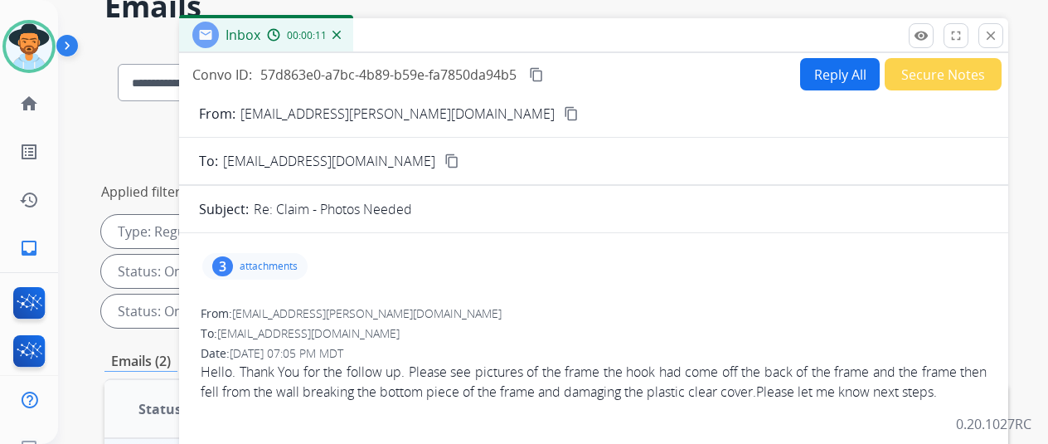
click at [564, 115] on mat-icon "content_copy" at bounding box center [571, 113] width 15 height 15
click at [233, 261] on div "3" at bounding box center [222, 266] width 21 height 20
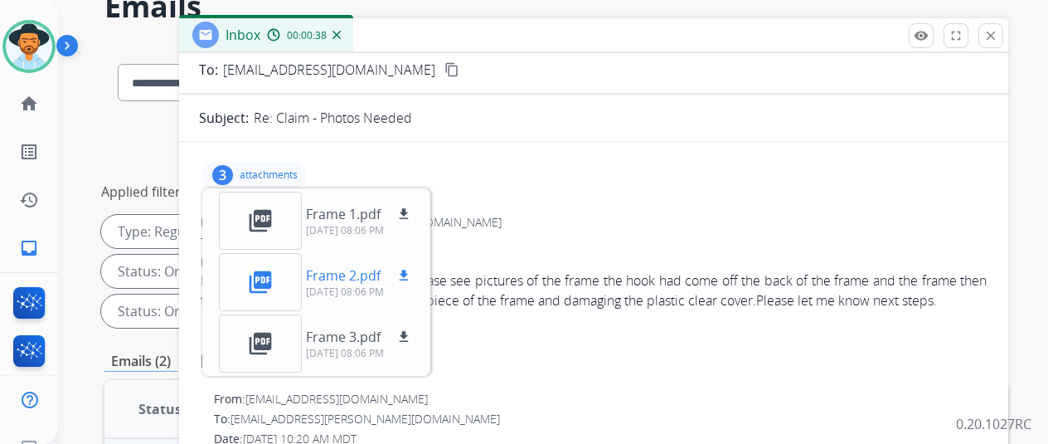
scroll to position [166, 0]
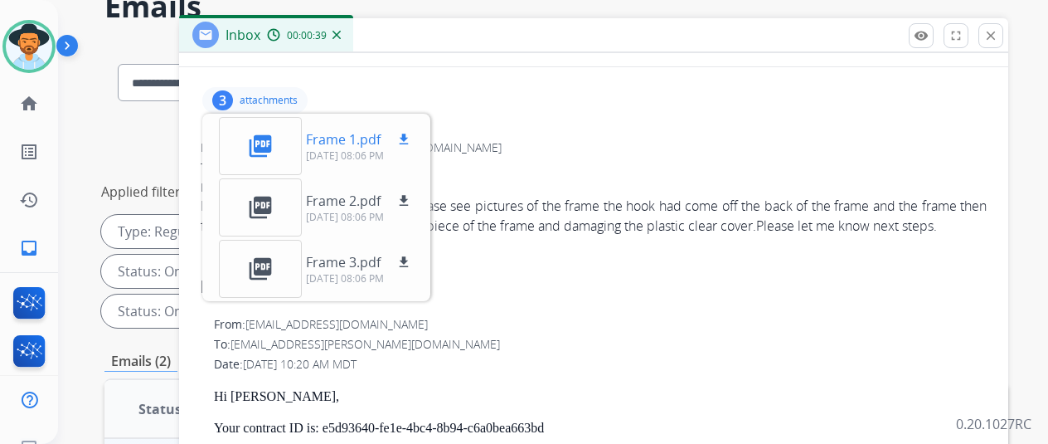
click at [268, 138] on mat-icon "picture_as_pdf" at bounding box center [260, 146] width 27 height 27
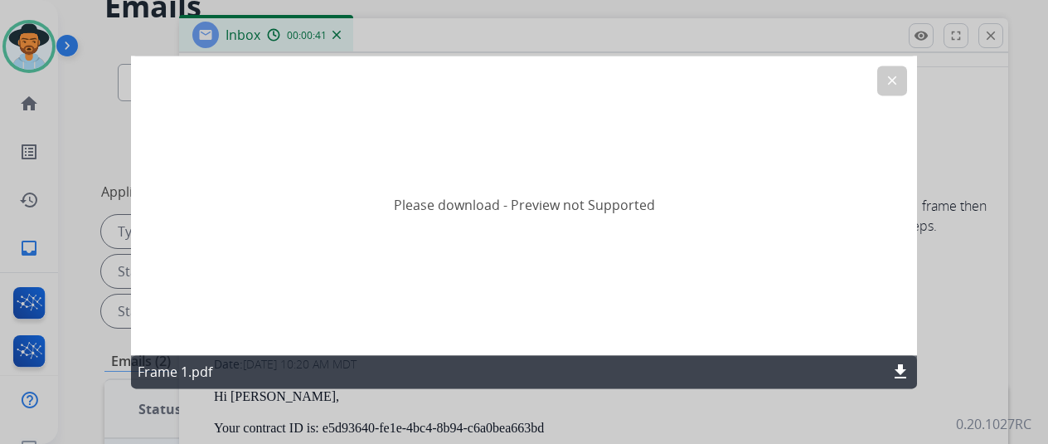
click at [876, 85] on div "Please download - Preview not Supported" at bounding box center [524, 205] width 786 height 299
click at [890, 77] on mat-icon "clear" at bounding box center [892, 80] width 15 height 15
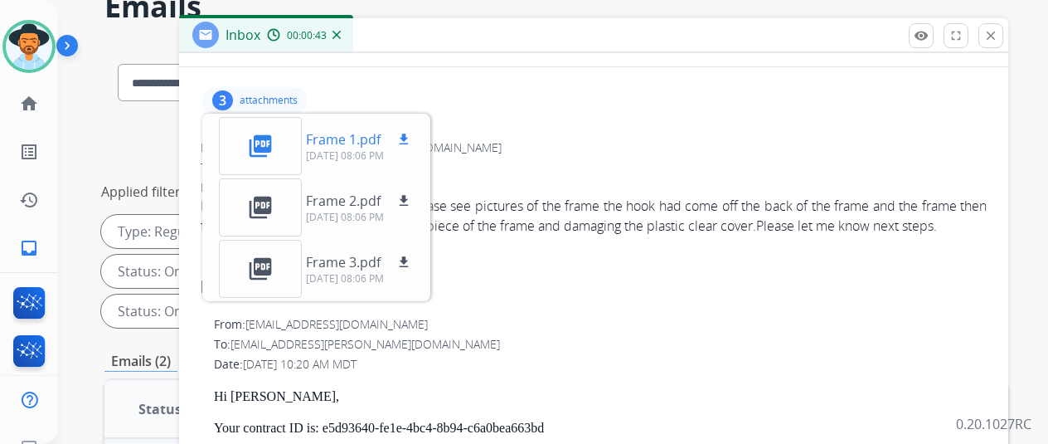
click at [411, 133] on mat-icon "download" at bounding box center [403, 139] width 15 height 15
click at [411, 198] on mat-icon "download" at bounding box center [403, 200] width 15 height 15
click at [411, 260] on mat-icon "download" at bounding box center [403, 262] width 15 height 15
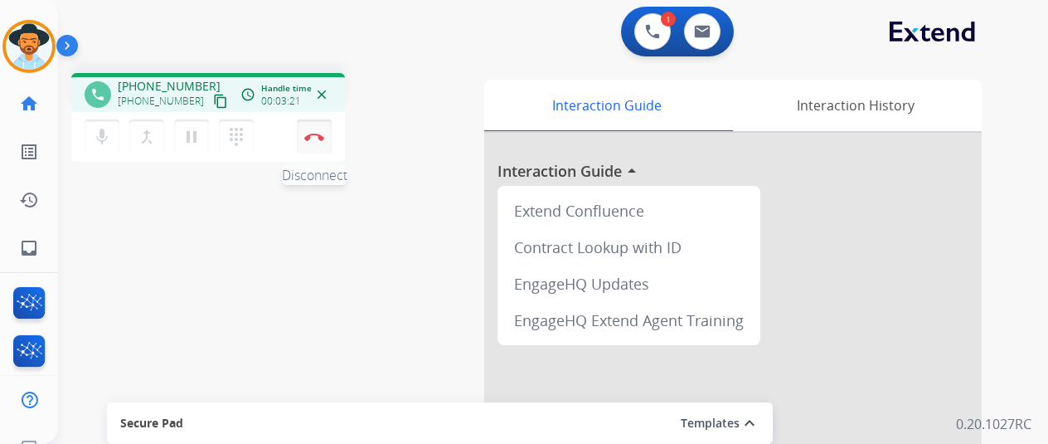
click at [313, 130] on button "Disconnect" at bounding box center [314, 136] width 35 height 35
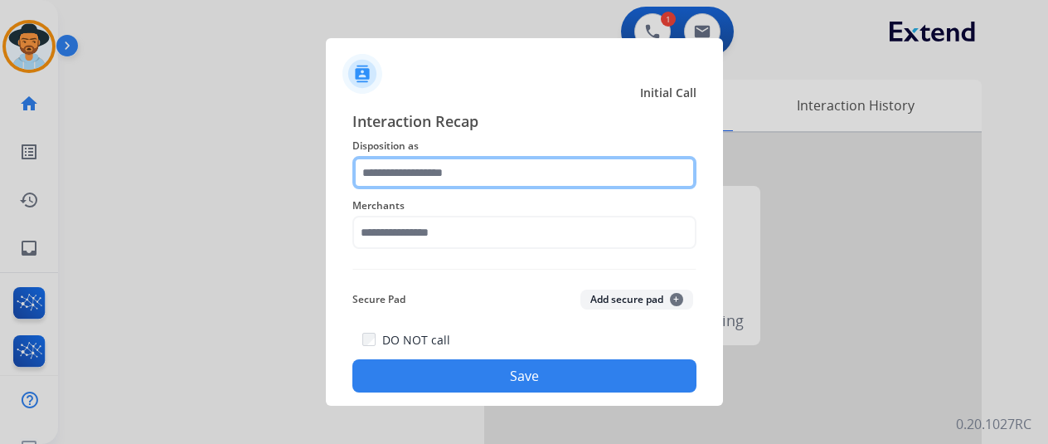
click at [381, 170] on input "text" at bounding box center [524, 172] width 344 height 33
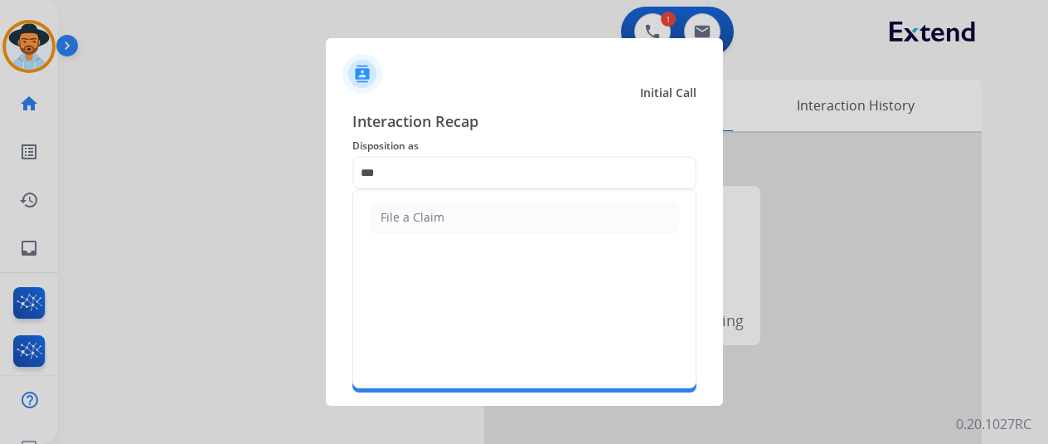
click at [450, 216] on li "File a Claim" at bounding box center [524, 217] width 309 height 32
type input "**********"
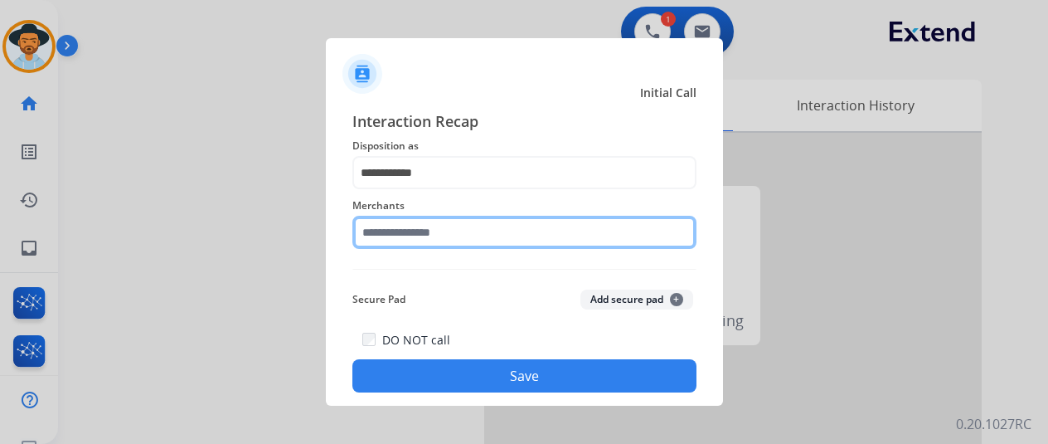
click at [420, 254] on div "Merchants" at bounding box center [524, 222] width 344 height 66
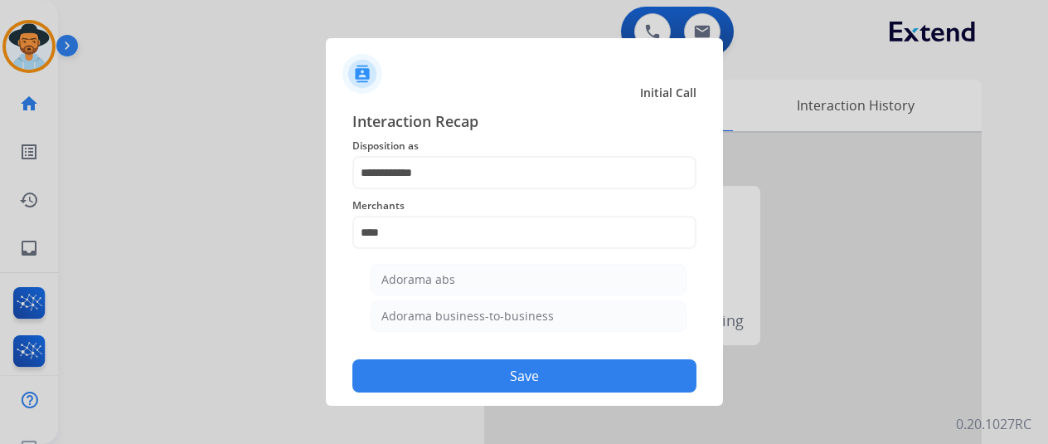
click at [466, 309] on div "Adorama business-to-business" at bounding box center [467, 316] width 172 height 17
type input "**********"
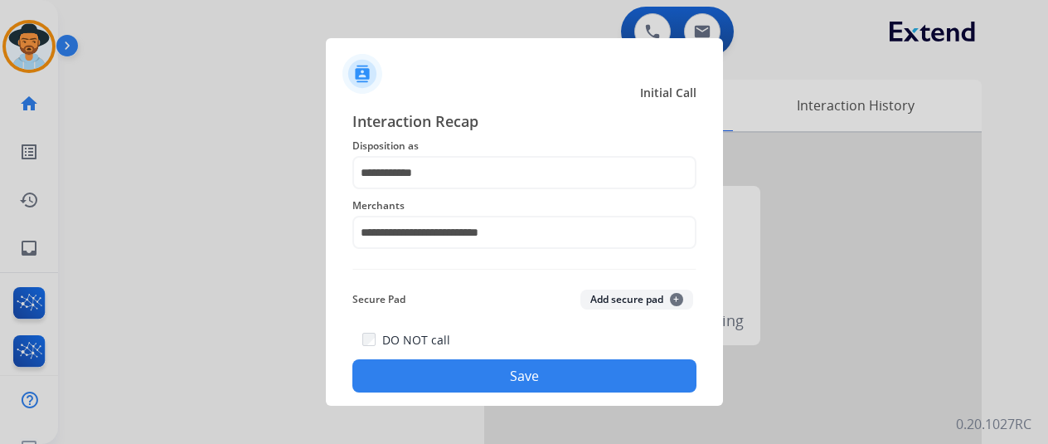
click at [500, 369] on button "Save" at bounding box center [524, 375] width 344 height 33
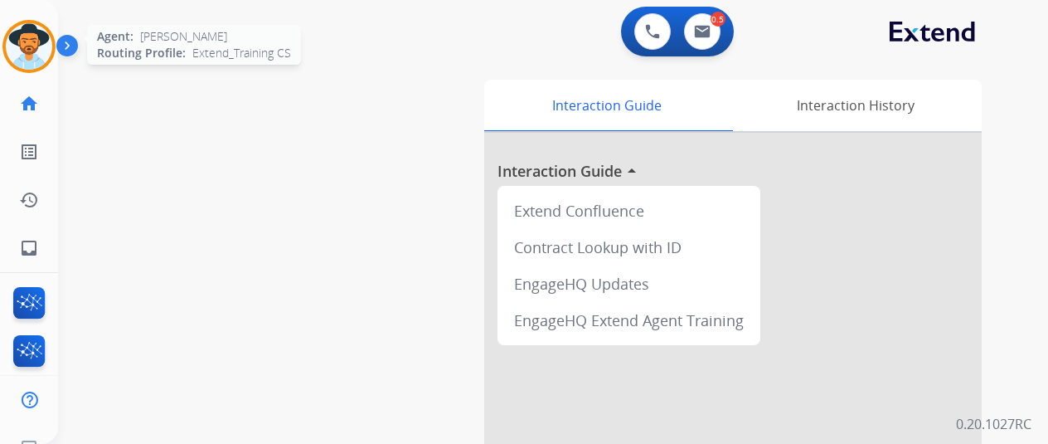
click at [43, 41] on img at bounding box center [29, 46] width 46 height 46
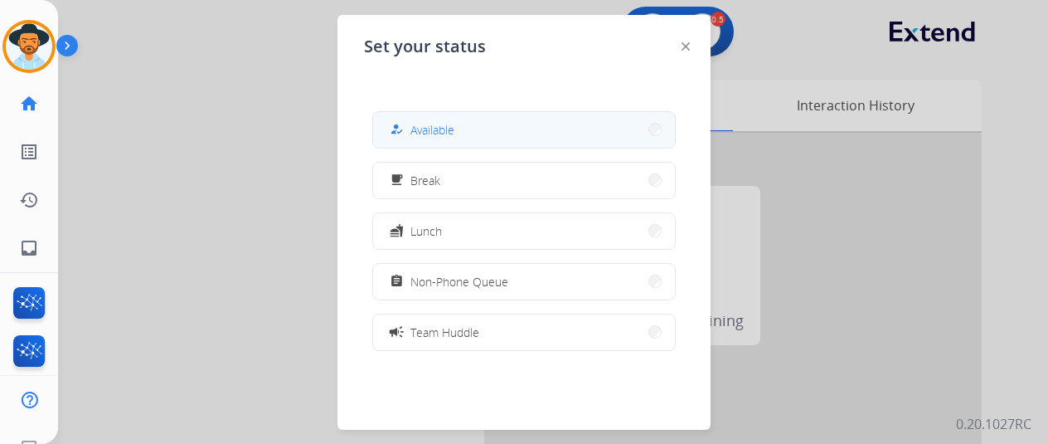
click at [426, 143] on button "how_to_reg Available" at bounding box center [524, 130] width 302 height 36
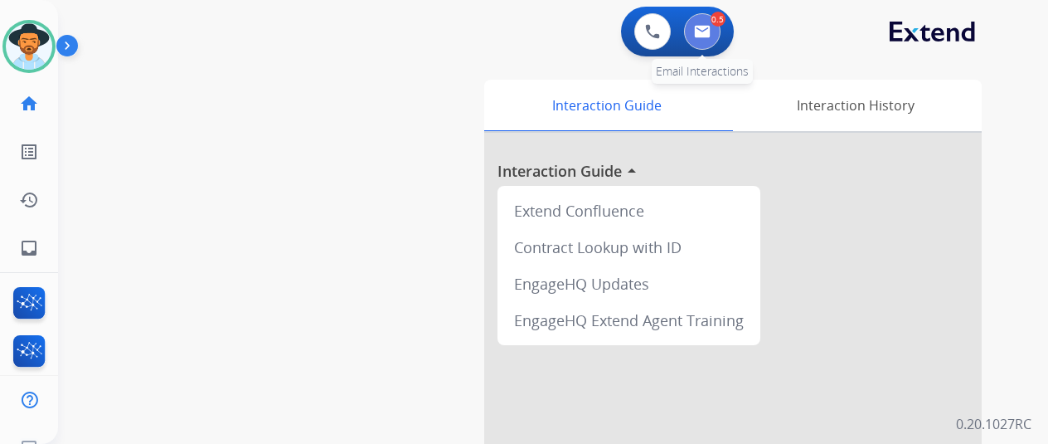
click at [717, 31] on button at bounding box center [702, 31] width 36 height 36
select select "**********"
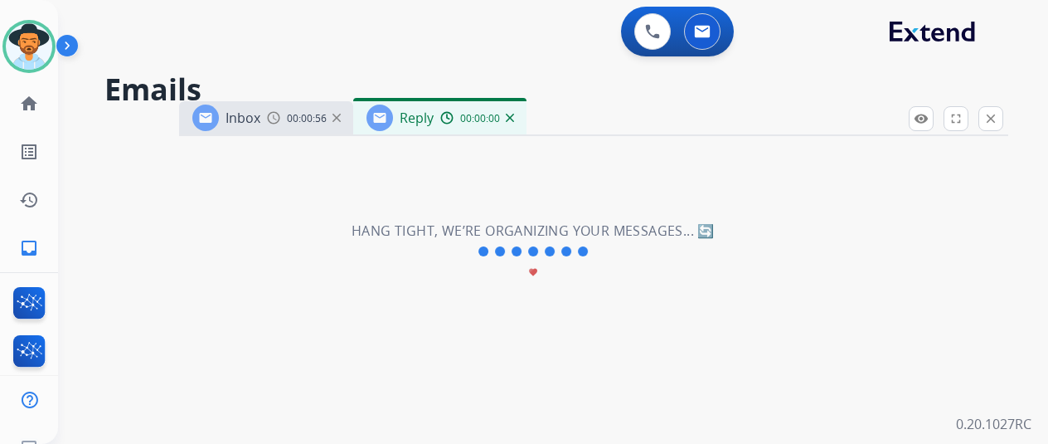
select select "**********"
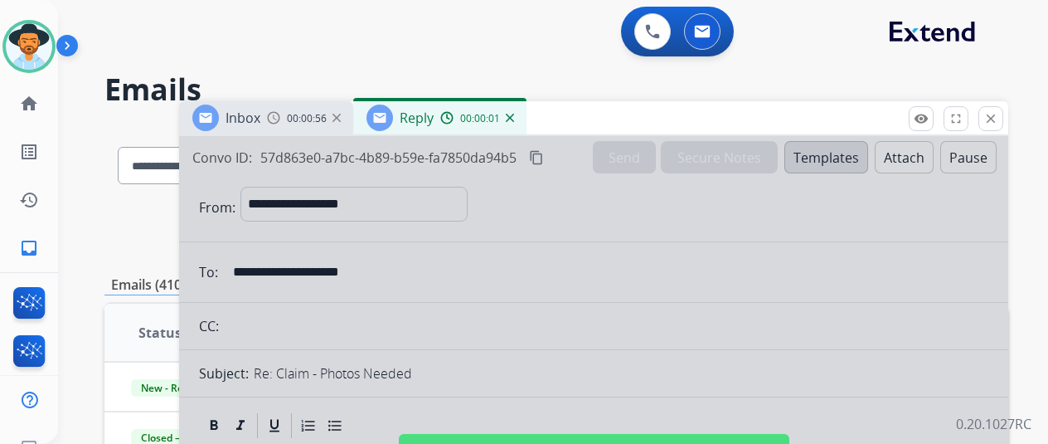
click at [425, 184] on div at bounding box center [593, 445] width 829 height 619
select select
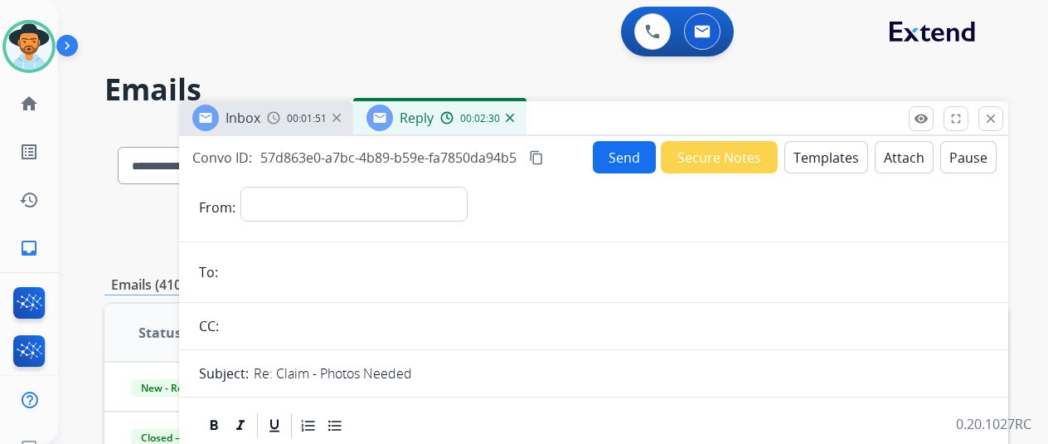
click at [514, 115] on img at bounding box center [510, 118] width 8 height 8
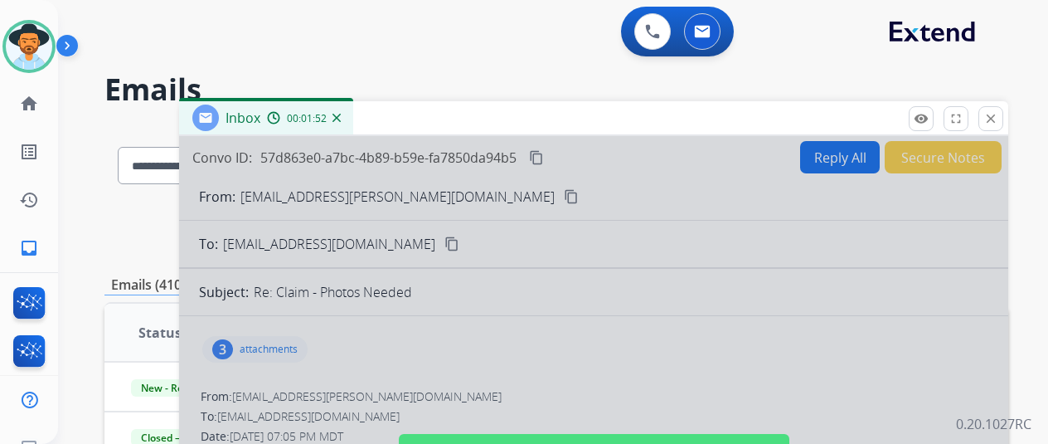
click at [341, 115] on img at bounding box center [336, 118] width 8 height 8
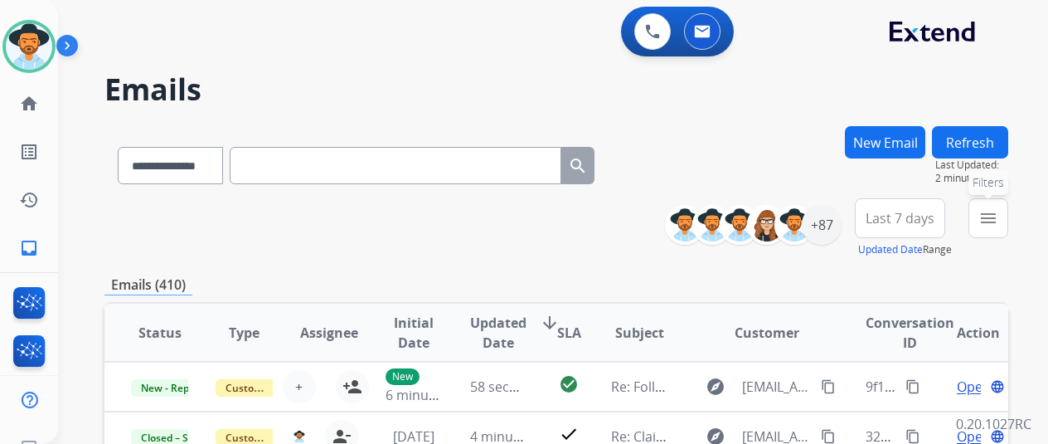
click at [998, 220] on mat-icon "menu" at bounding box center [988, 218] width 20 height 20
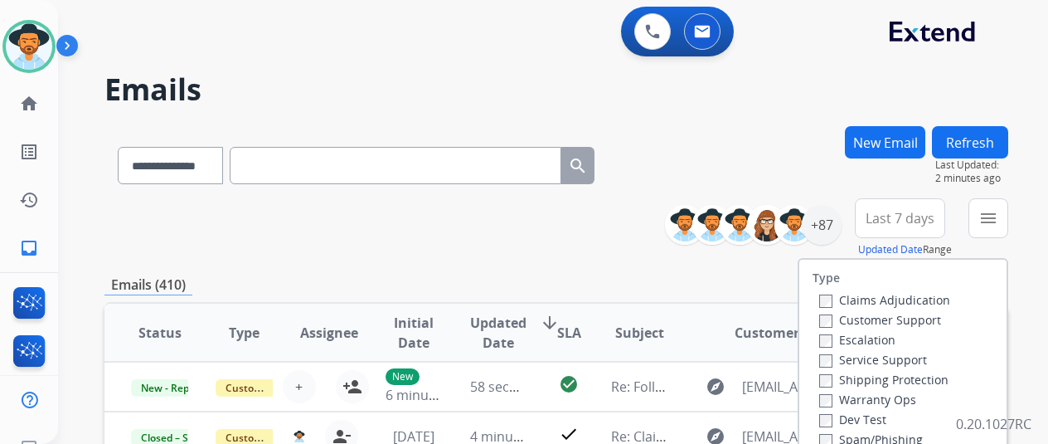
click at [822, 321] on div "Claims Adjudication Customer Support Escalation Service Support Shipping Protec…" at bounding box center [882, 388] width 138 height 199
click at [824, 377] on div "Claims Adjudication Customer Support Escalation Service Support Shipping Protec…" at bounding box center [882, 388] width 138 height 199
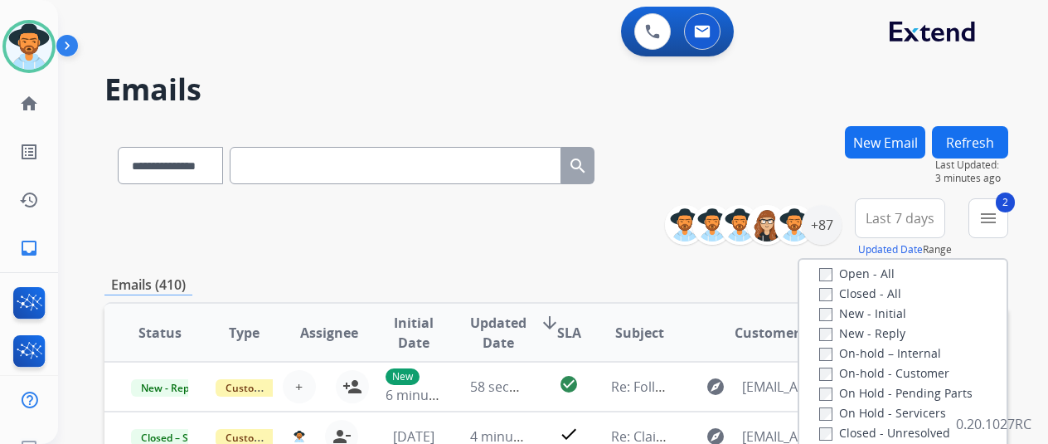
scroll to position [166, 0]
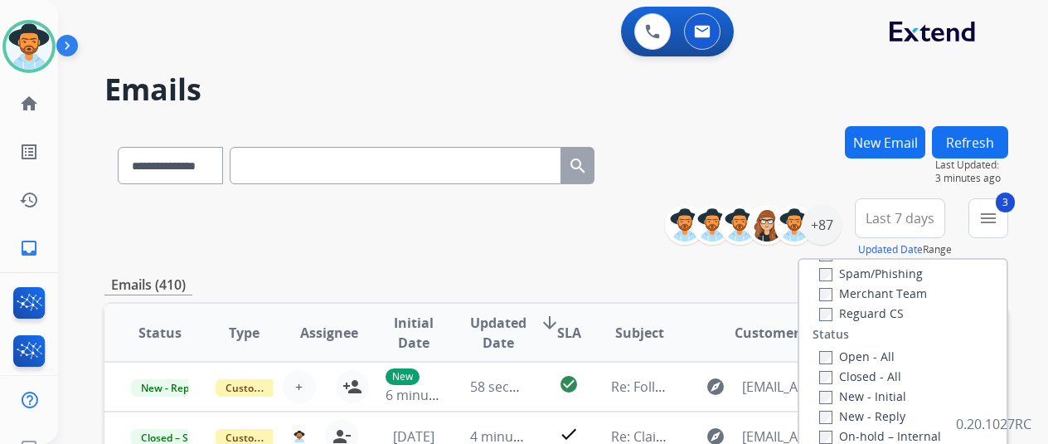
click at [829, 349] on label "Open - All" at bounding box center [856, 356] width 75 height 16
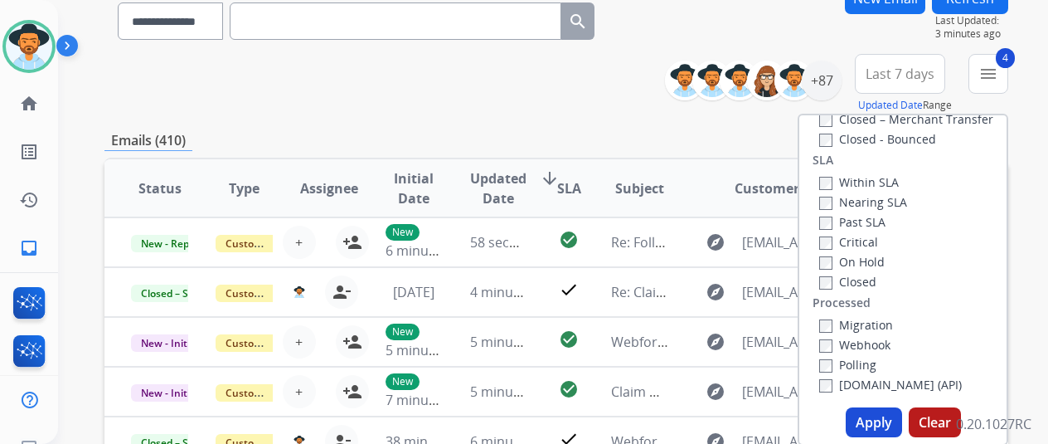
scroll to position [332, 0]
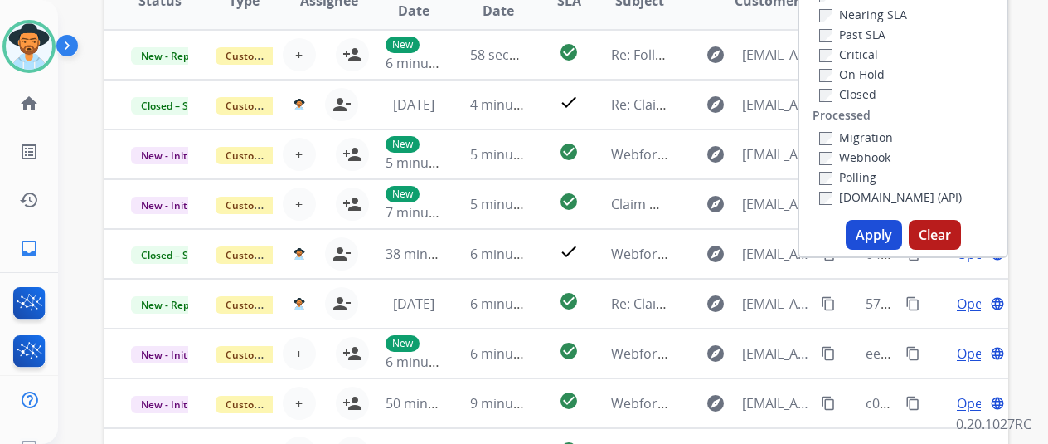
click at [886, 236] on button "Apply" at bounding box center [874, 235] width 56 height 30
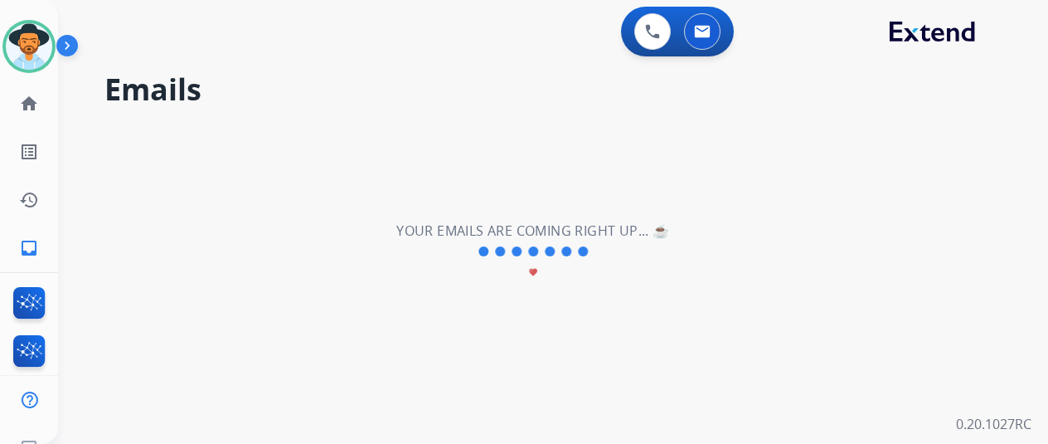
scroll to position [0, 0]
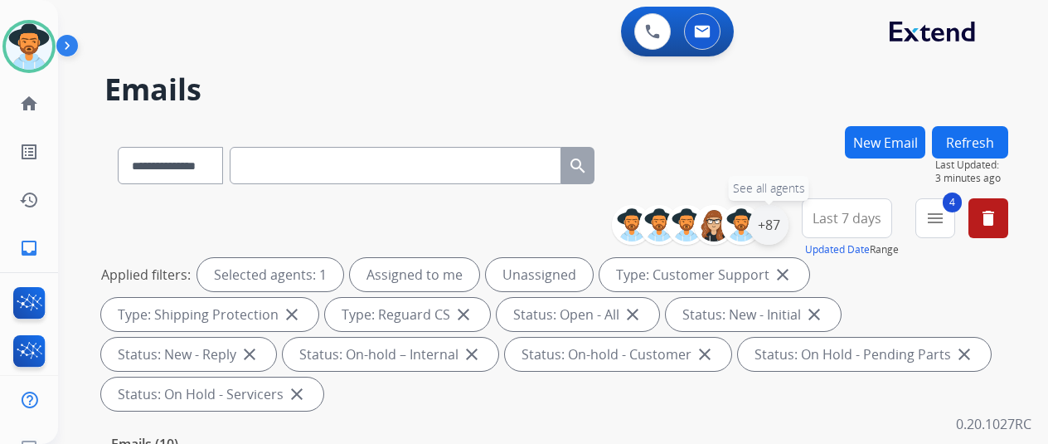
click at [783, 218] on div "+87" at bounding box center [769, 225] width 40 height 40
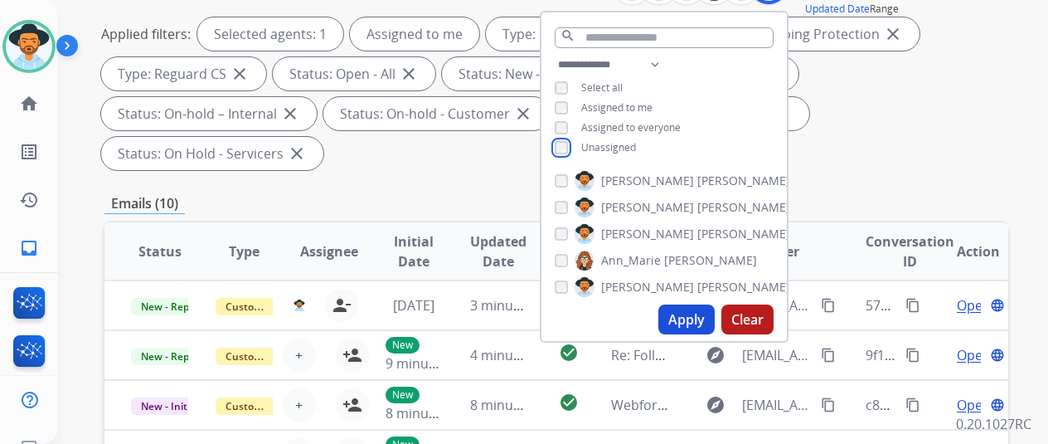
scroll to position [249, 0]
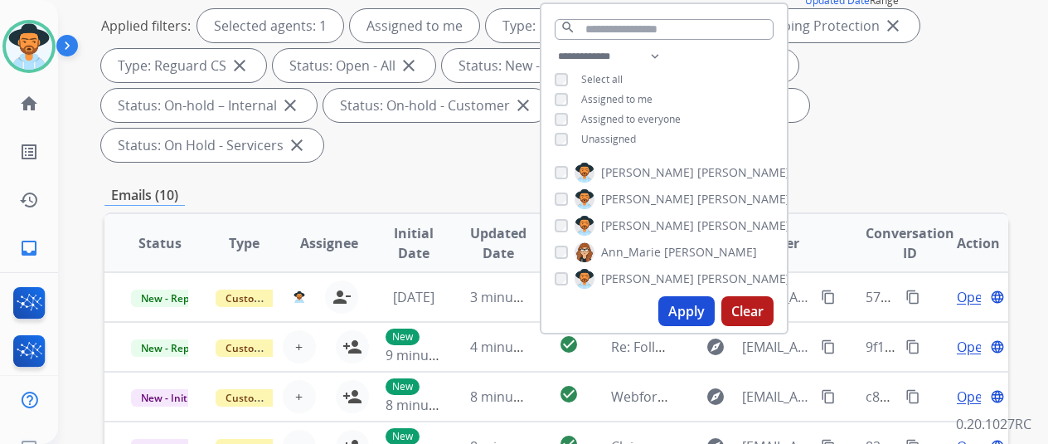
click at [694, 313] on button "Apply" at bounding box center [686, 311] width 56 height 30
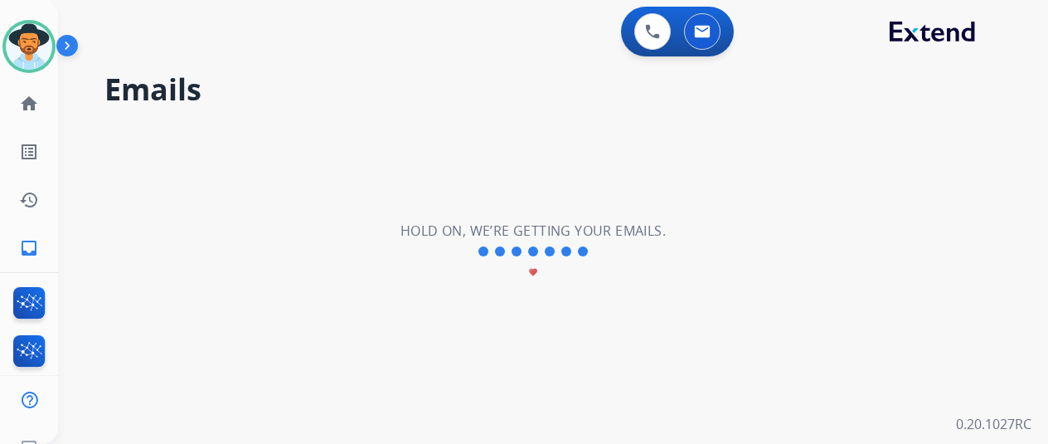
scroll to position [0, 0]
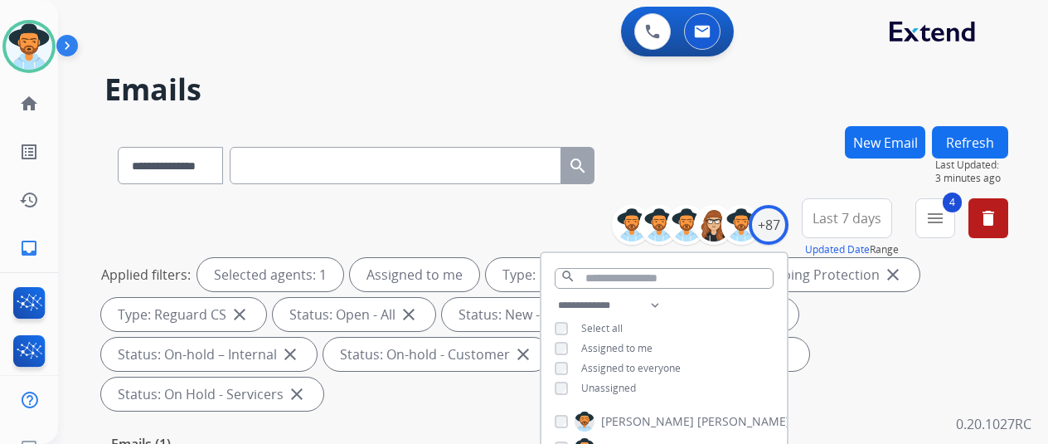
click at [758, 164] on div "**********" at bounding box center [556, 162] width 904 height 72
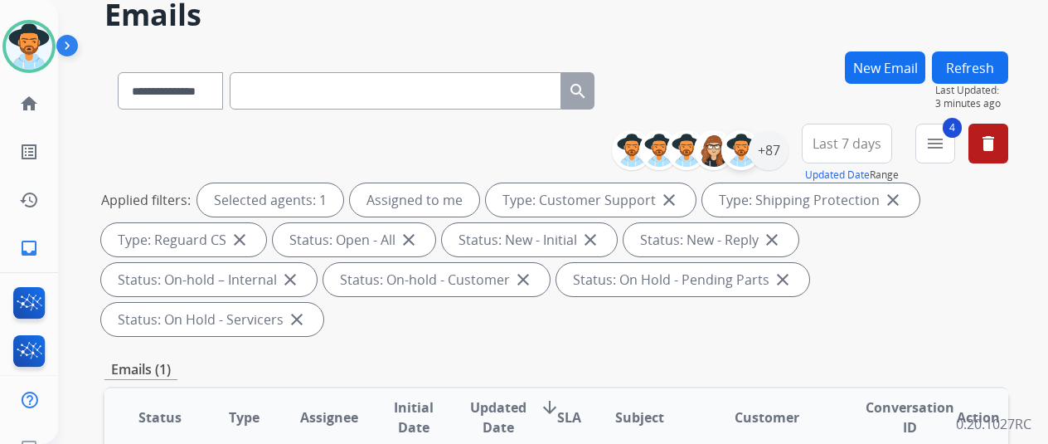
scroll to position [249, 0]
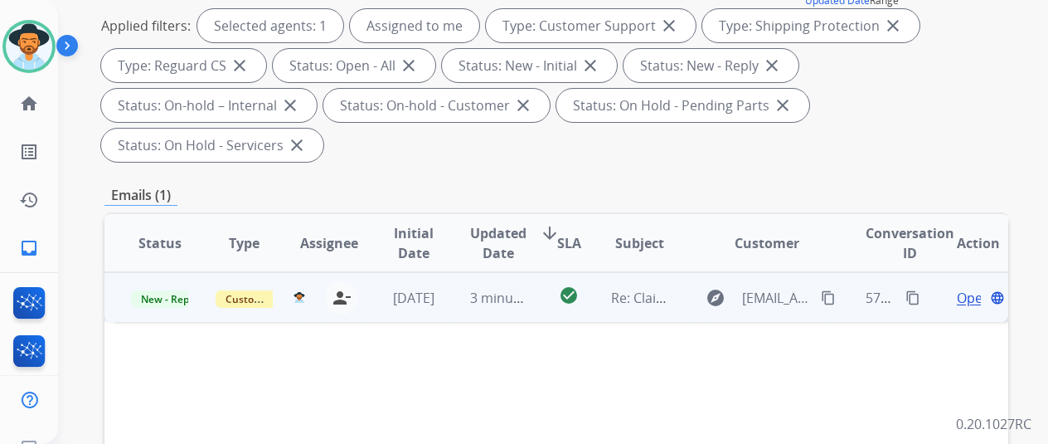
click at [962, 288] on span "Open" at bounding box center [974, 298] width 34 height 20
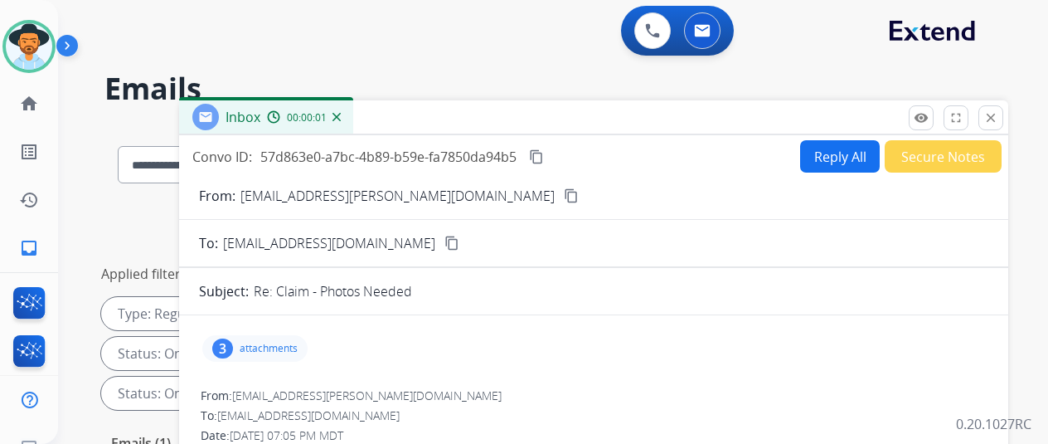
scroll to position [0, 0]
click at [847, 151] on button "Reply All" at bounding box center [840, 157] width 80 height 32
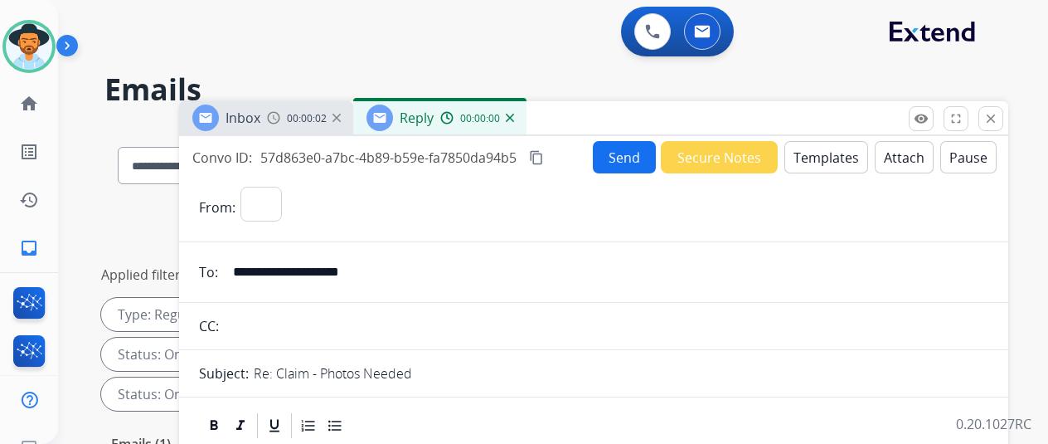
select select "**********"
click at [827, 143] on button "Templates" at bounding box center [826, 157] width 84 height 32
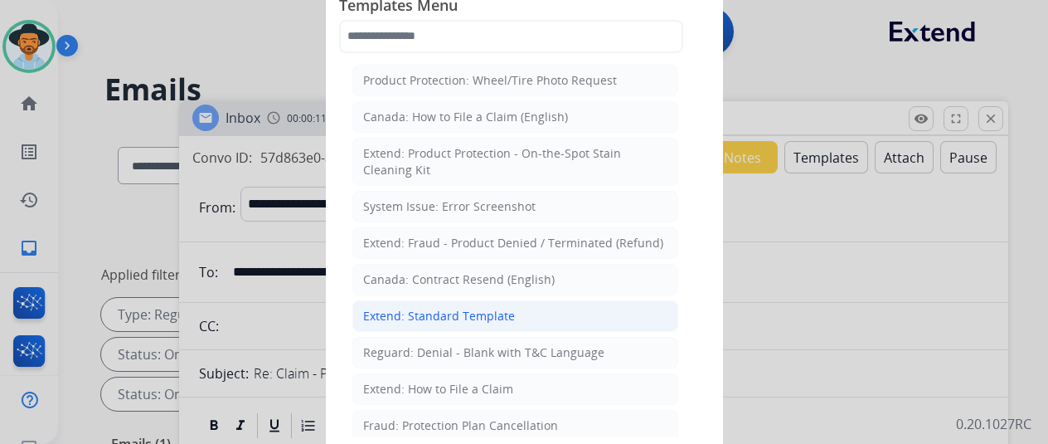
click at [438, 309] on div "Extend: Standard Template" at bounding box center [439, 316] width 152 height 17
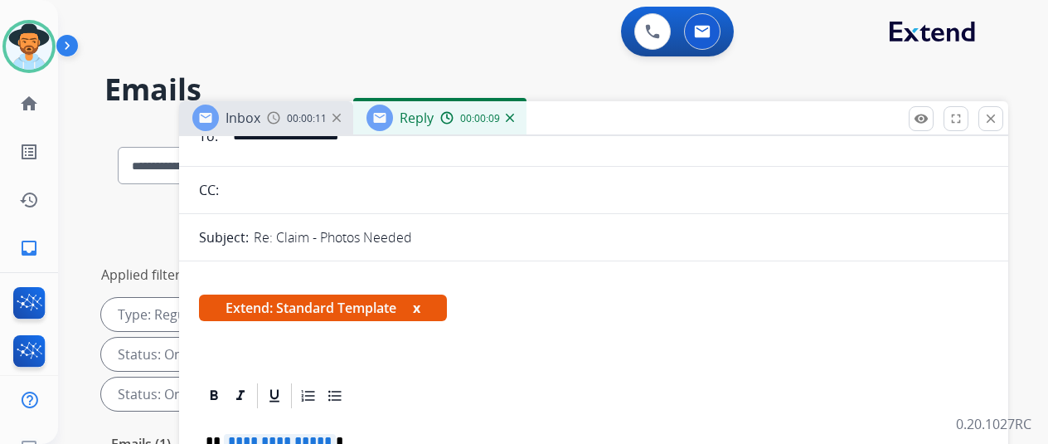
scroll to position [249, 0]
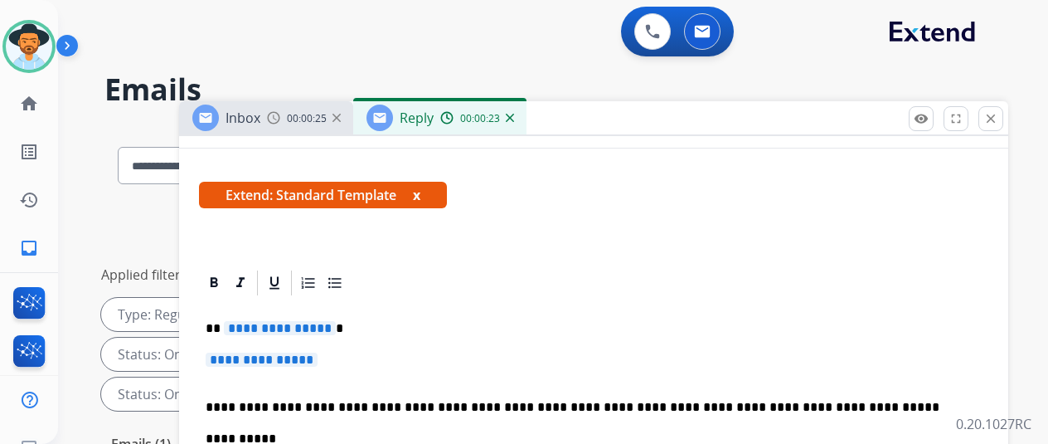
click at [420, 196] on button "x" at bounding box center [416, 195] width 7 height 20
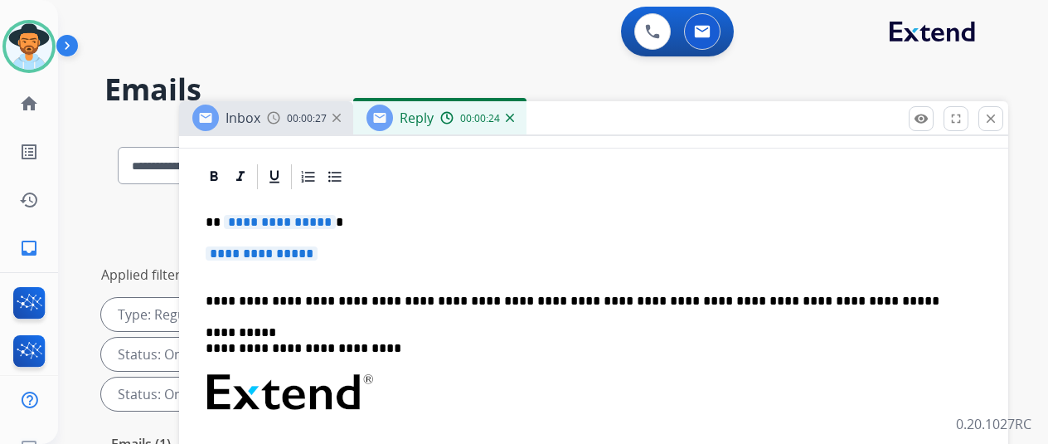
click at [514, 115] on img at bounding box center [510, 118] width 8 height 8
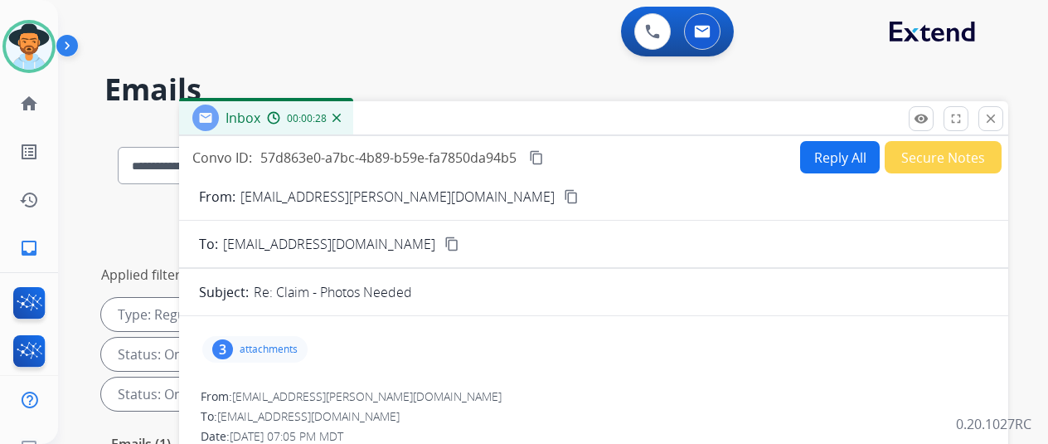
click at [544, 158] on mat-icon "content_copy" at bounding box center [536, 157] width 15 height 15
drag, startPoint x: 845, startPoint y: 156, endPoint x: 824, endPoint y: 127, distance: 35.7
click at [844, 155] on button "Reply All" at bounding box center [840, 157] width 80 height 32
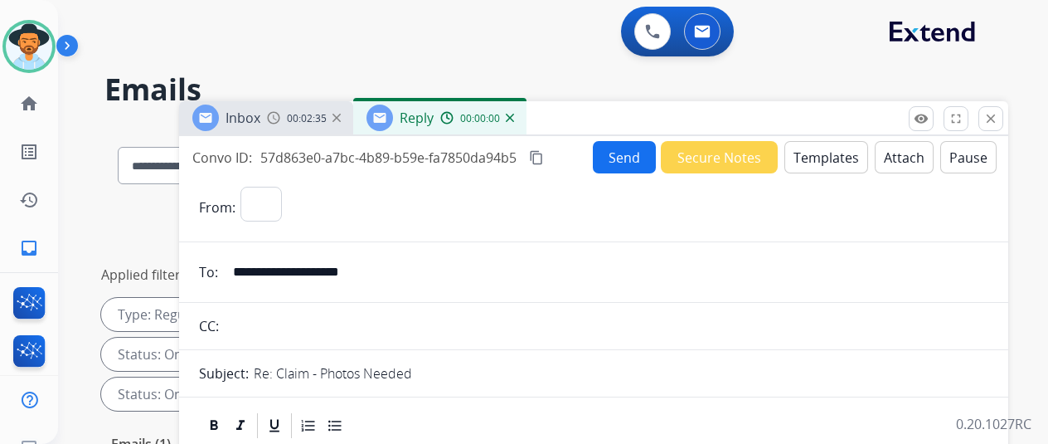
select select "**********"
click at [831, 153] on button "Templates" at bounding box center [826, 157] width 84 height 32
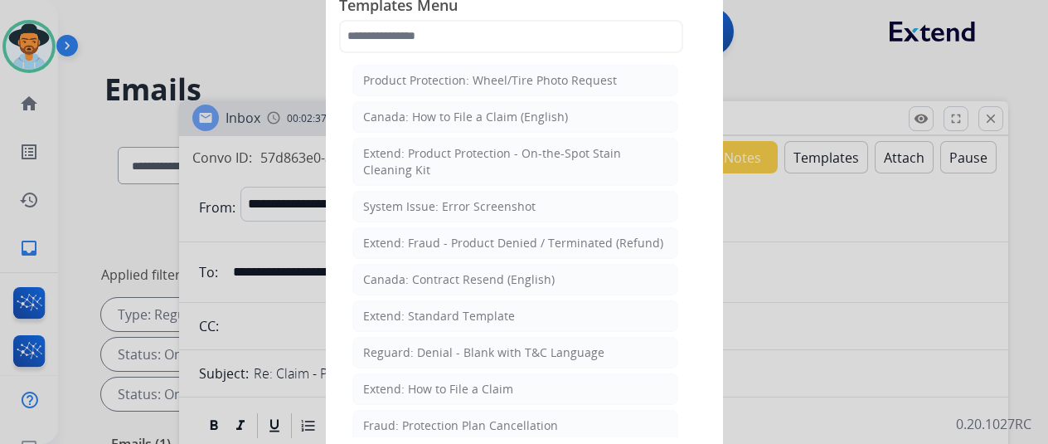
drag, startPoint x: 405, startPoint y: 309, endPoint x: 372, endPoint y: 240, distance: 77.1
click at [404, 303] on li "Extend: Standard Template" at bounding box center [515, 316] width 326 height 32
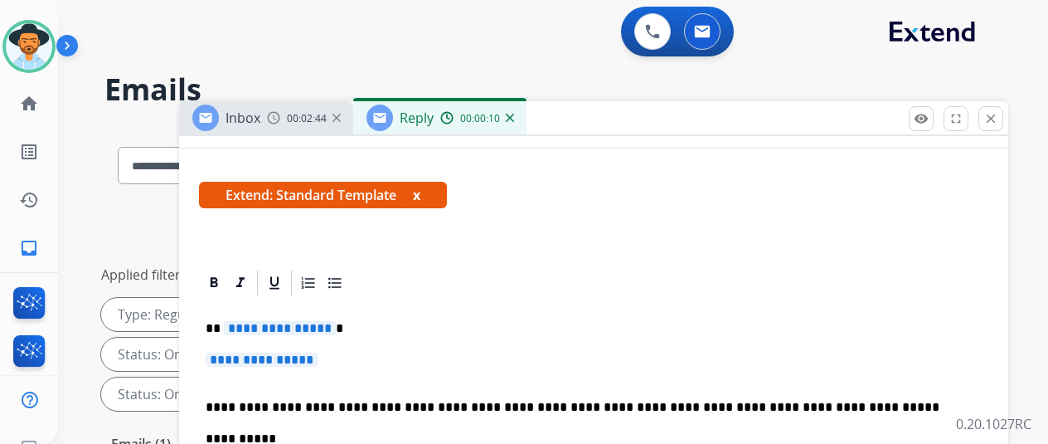
click at [336, 326] on span "**********" at bounding box center [280, 328] width 112 height 14
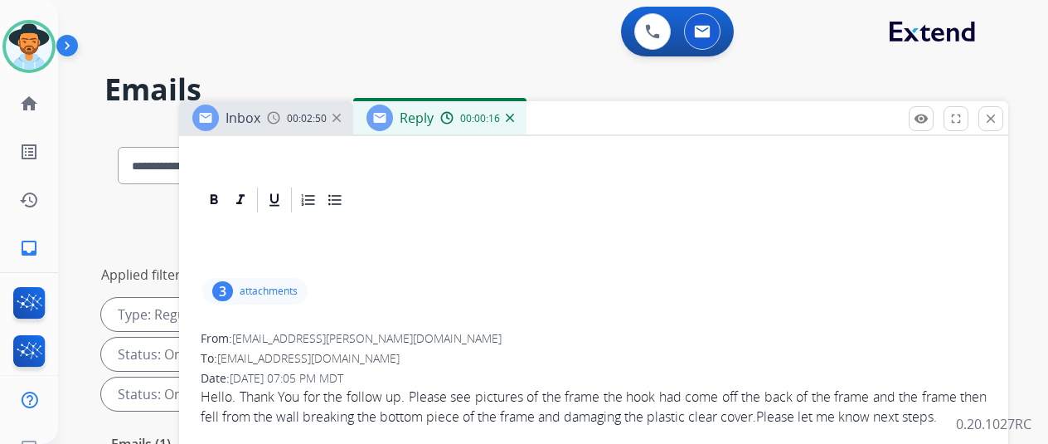
scroll to position [83, 0]
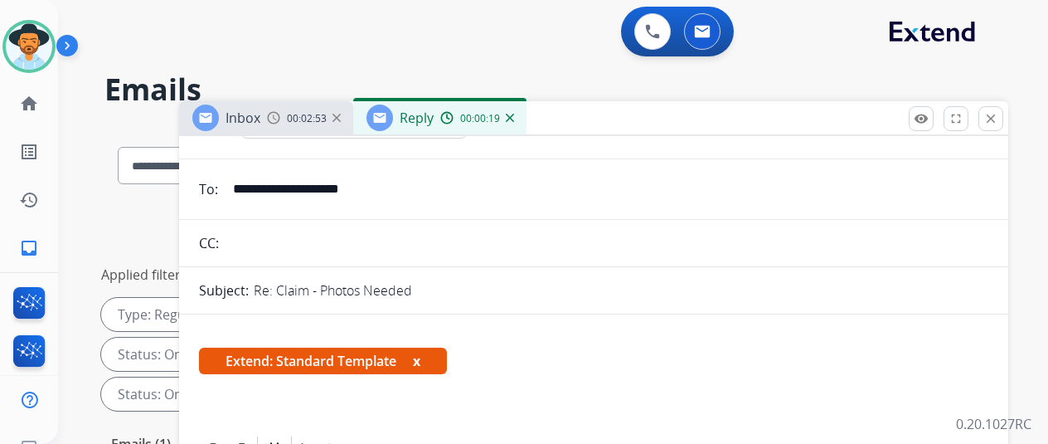
click at [514, 117] on img at bounding box center [510, 118] width 8 height 8
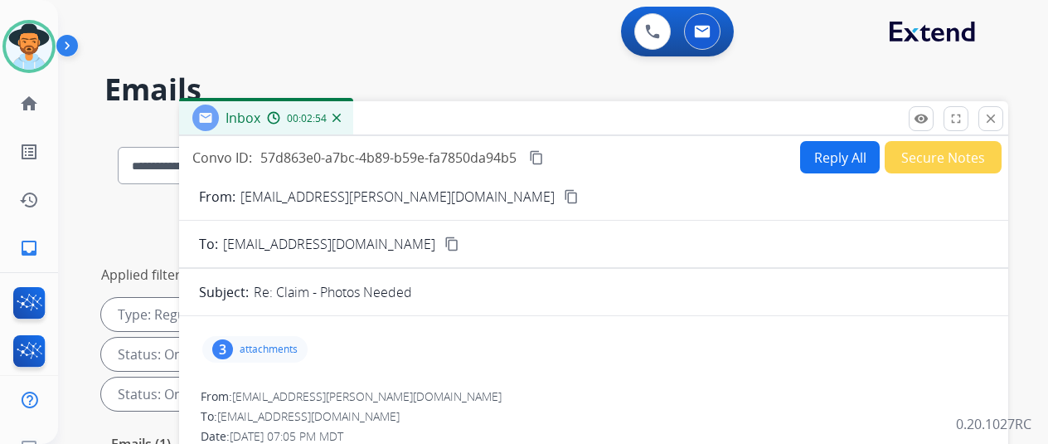
click at [828, 160] on button "Reply All" at bounding box center [840, 157] width 80 height 32
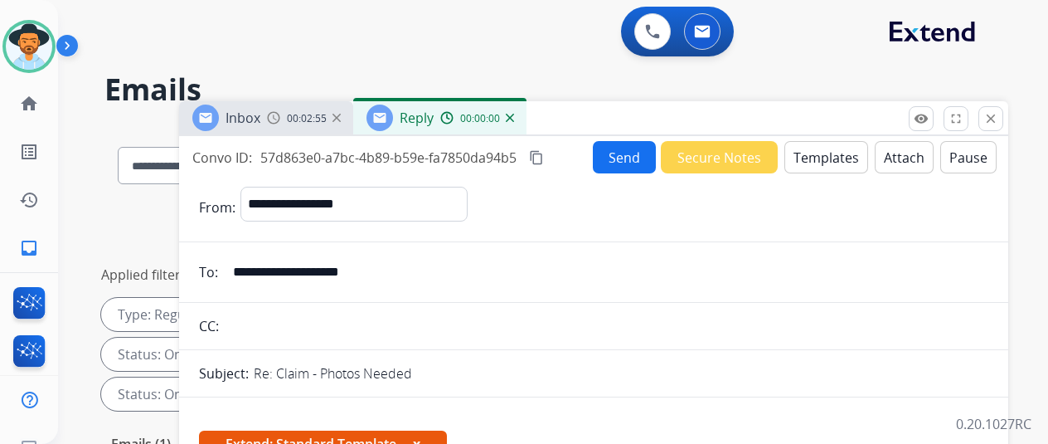
select select "**********"
click at [841, 158] on button "Templates" at bounding box center [826, 157] width 84 height 32
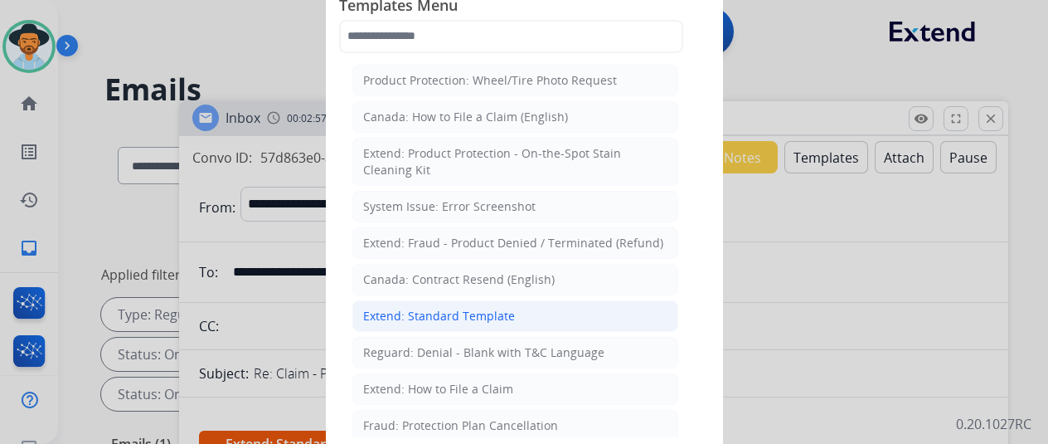
click at [425, 310] on div "Extend: Standard Template" at bounding box center [439, 316] width 152 height 17
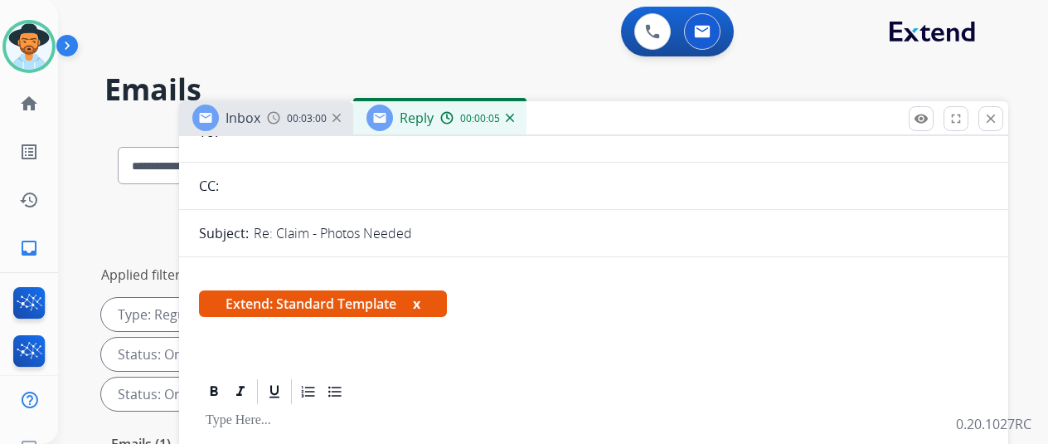
scroll to position [0, 0]
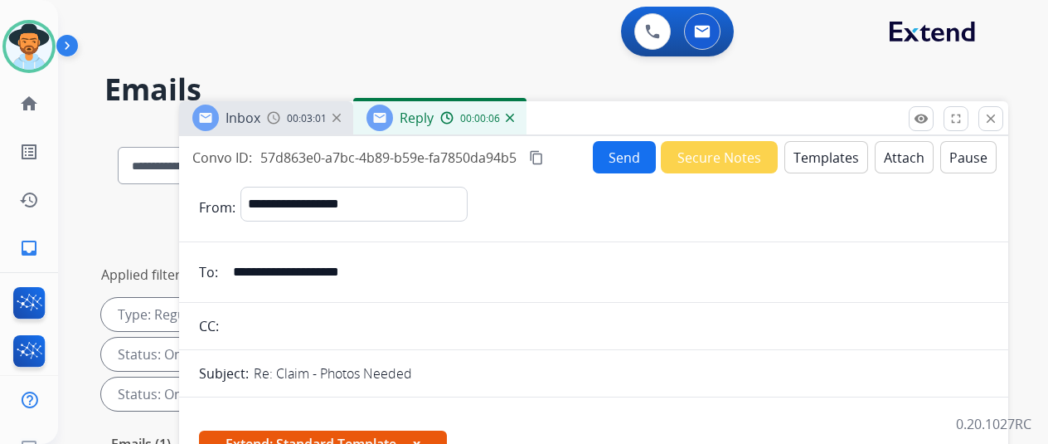
click at [521, 125] on div "Reply 00:00:06" at bounding box center [439, 117] width 173 height 33
click at [514, 120] on img at bounding box center [510, 118] width 8 height 8
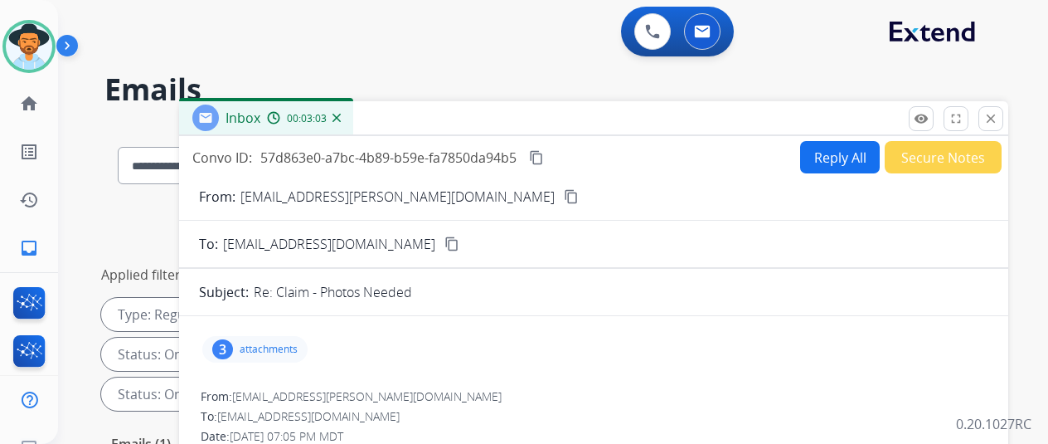
click at [341, 117] on img at bounding box center [336, 118] width 8 height 8
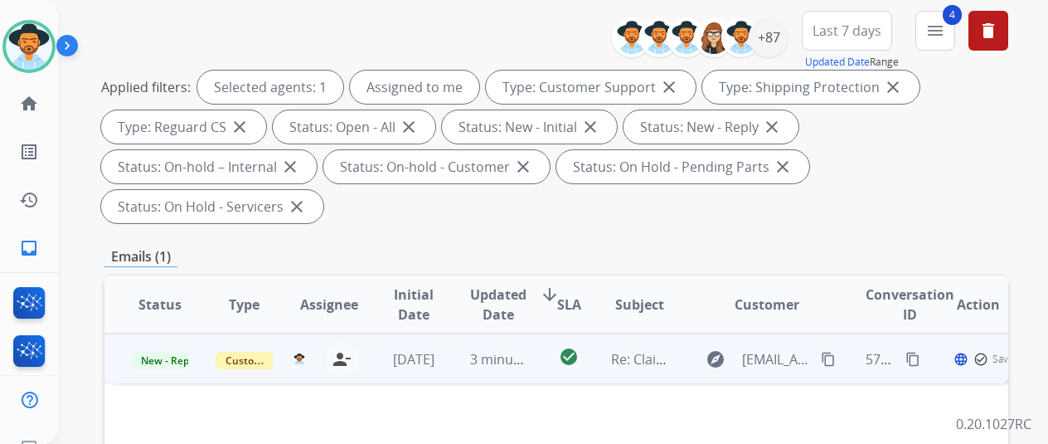
scroll to position [332, 0]
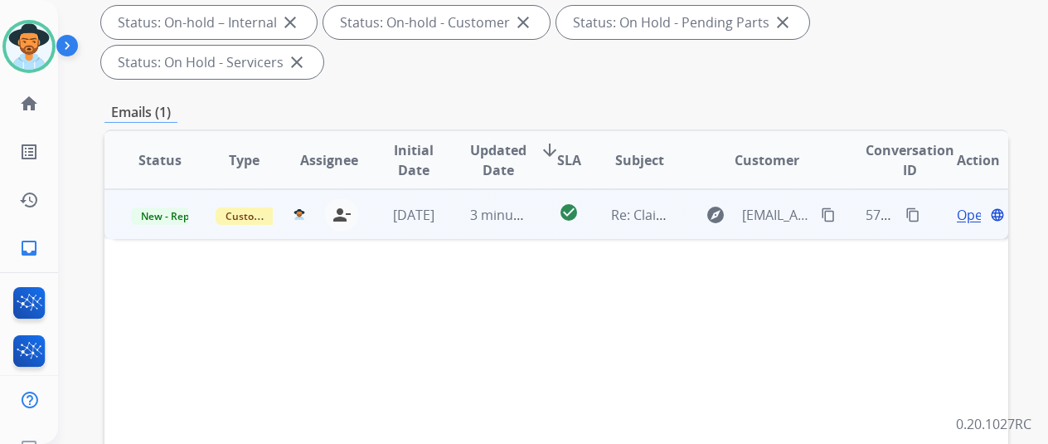
click at [965, 205] on span "Open" at bounding box center [974, 215] width 34 height 20
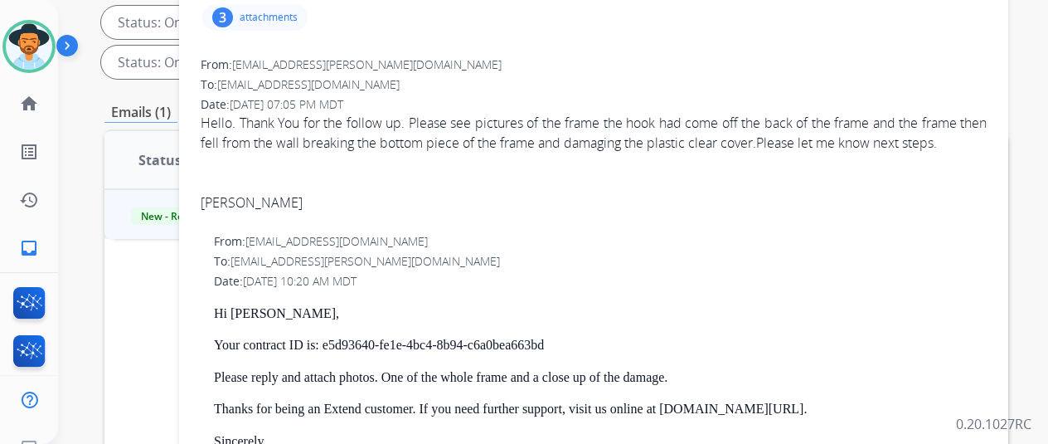
scroll to position [0, 0]
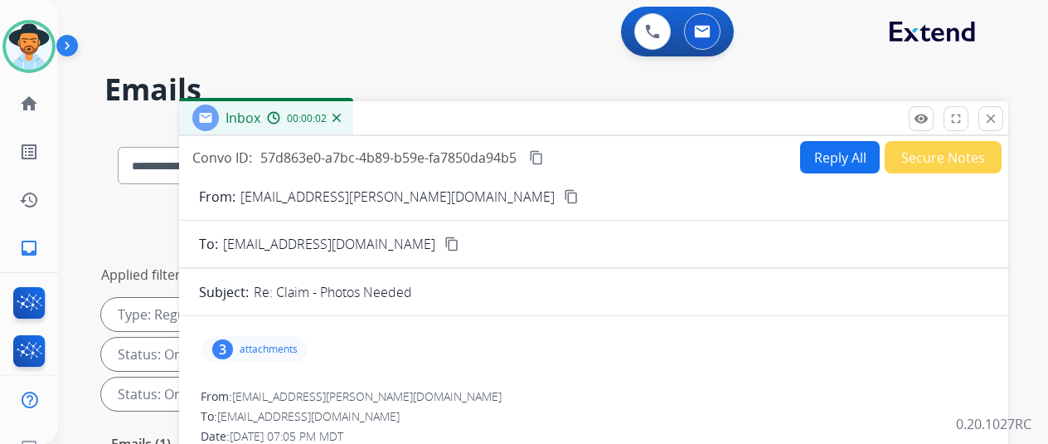
click at [845, 152] on button "Reply All" at bounding box center [840, 157] width 80 height 32
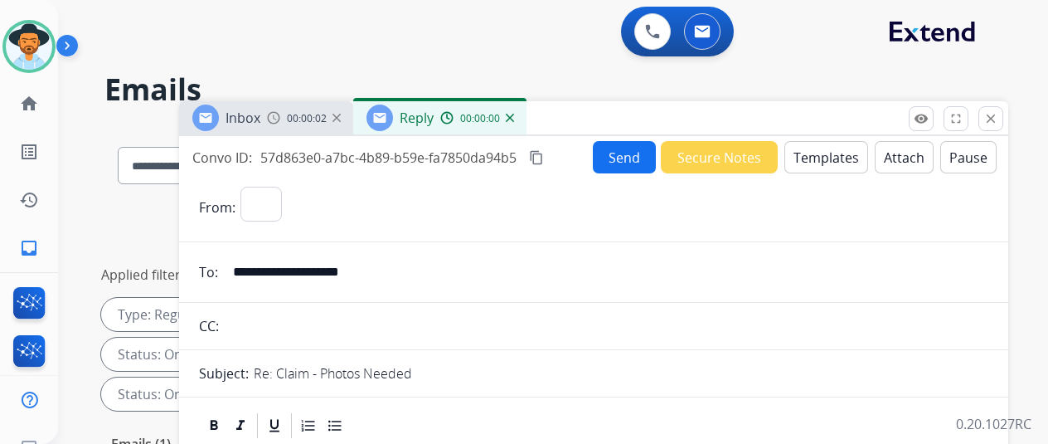
select select "**********"
click at [829, 159] on button "Templates" at bounding box center [826, 157] width 84 height 32
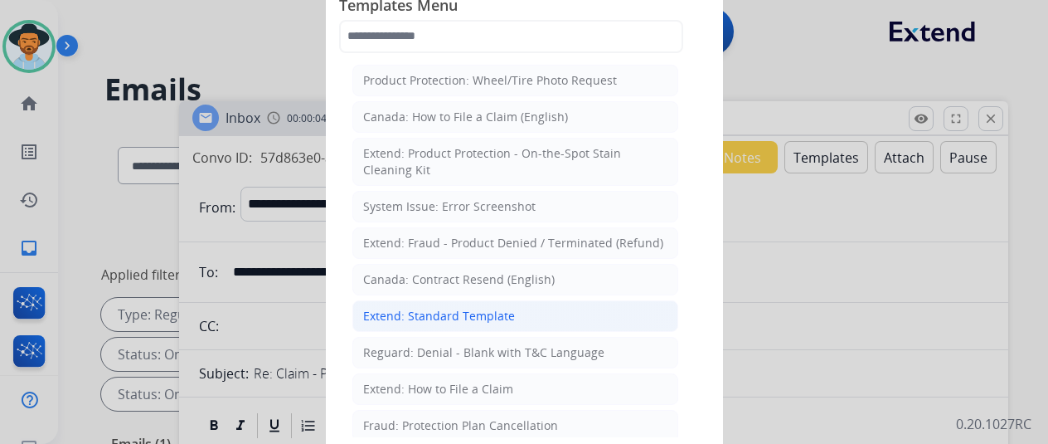
click at [420, 311] on div "Extend: Standard Template" at bounding box center [439, 316] width 152 height 17
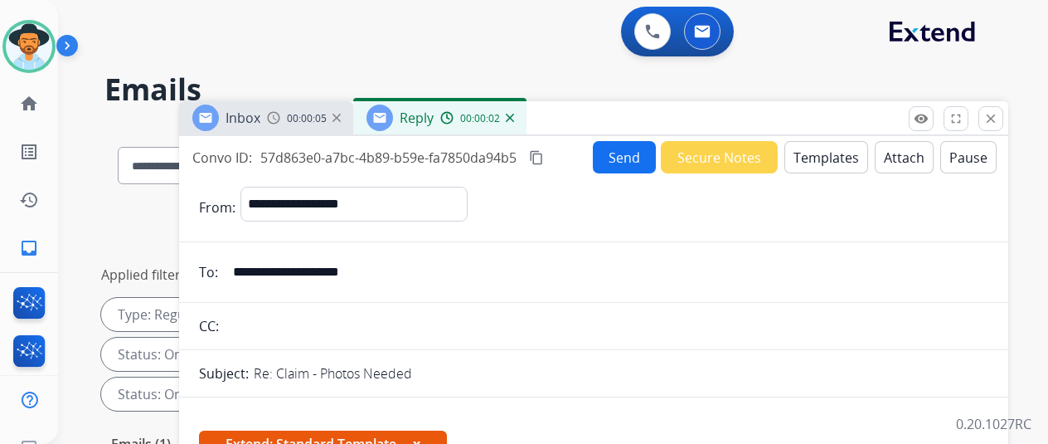
scroll to position [249, 0]
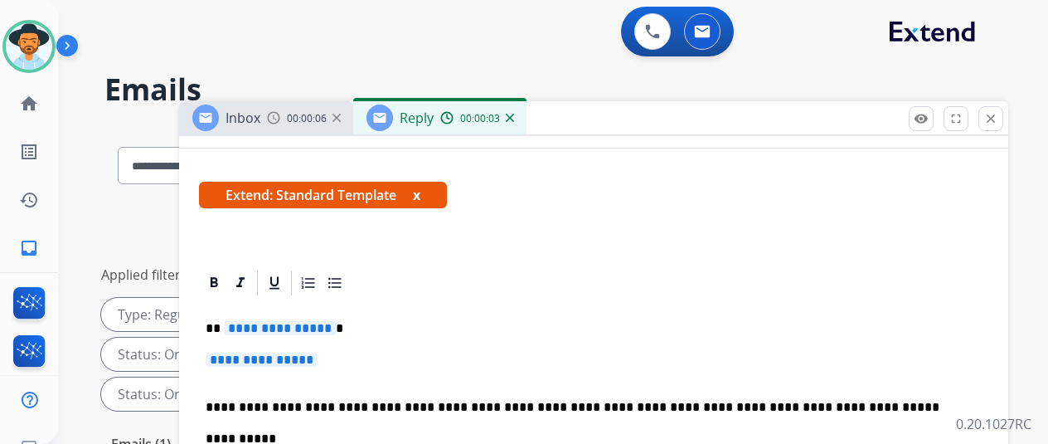
click at [335, 329] on span "**********" at bounding box center [280, 328] width 112 height 14
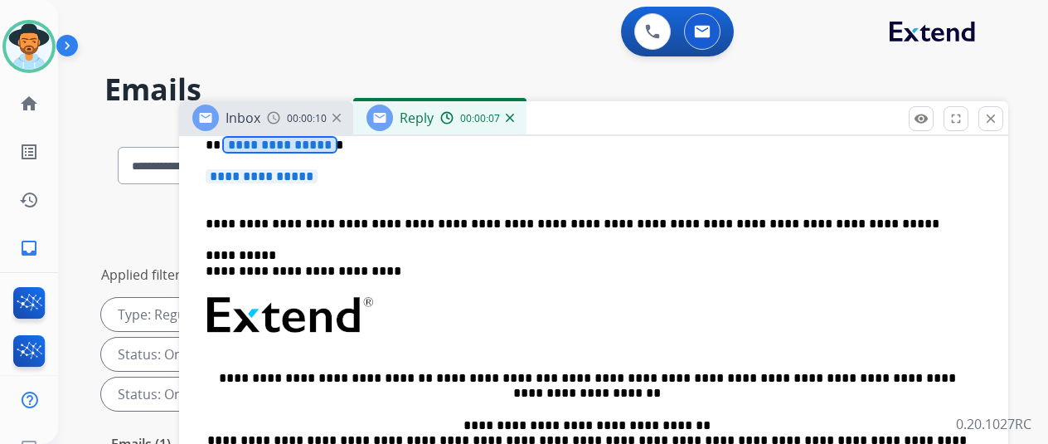
scroll to position [352, 0]
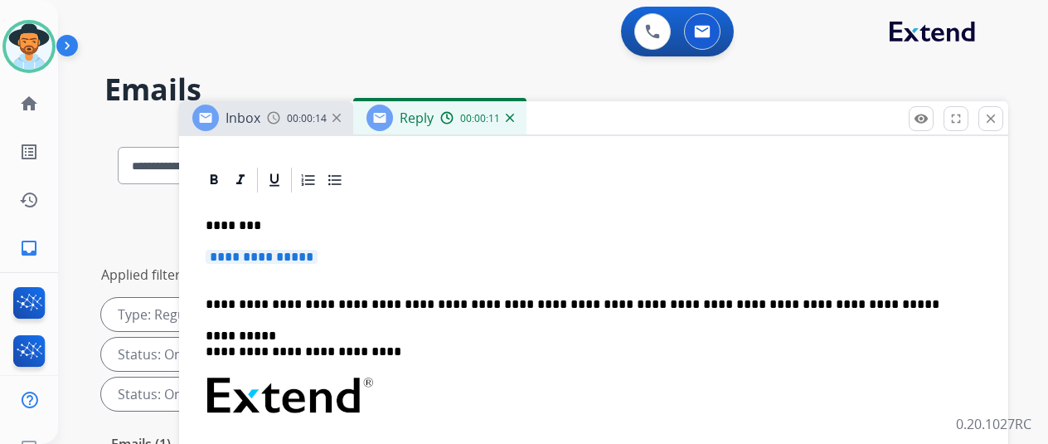
click at [318, 255] on span "**********" at bounding box center [262, 257] width 112 height 14
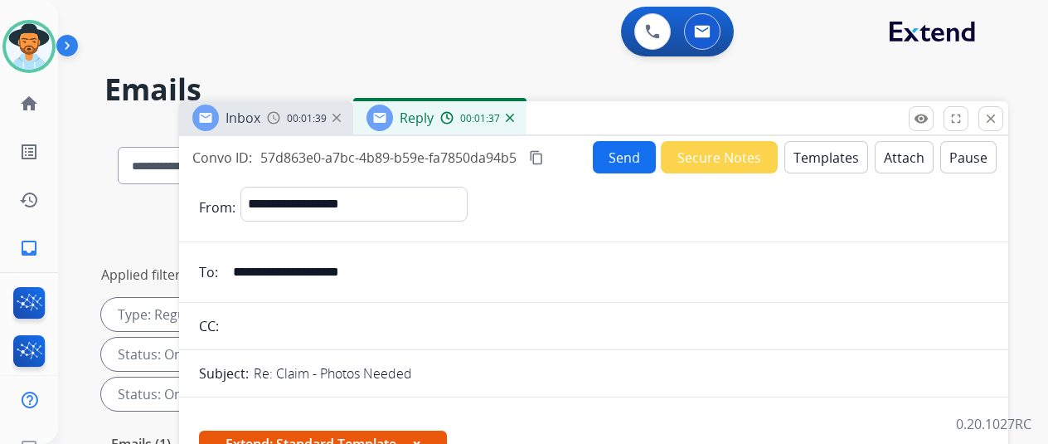
scroll to position [249, 0]
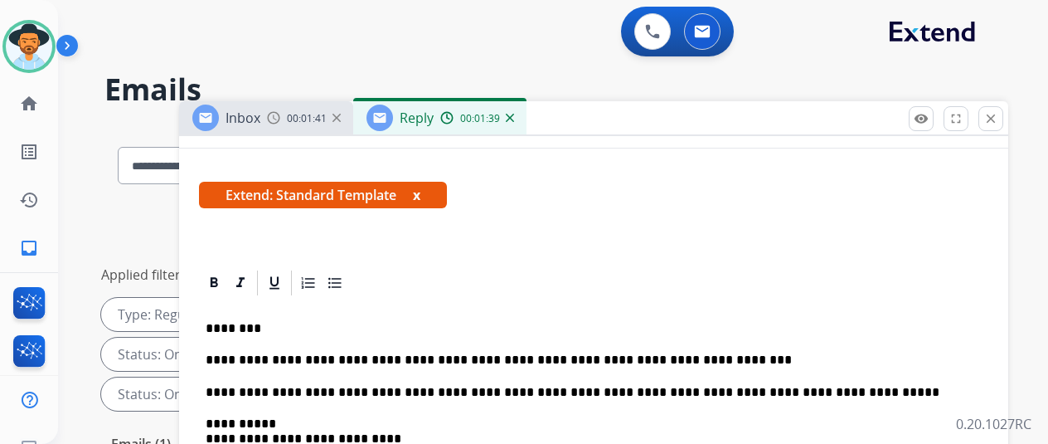
click at [279, 354] on p "**********" at bounding box center [587, 359] width 763 height 15
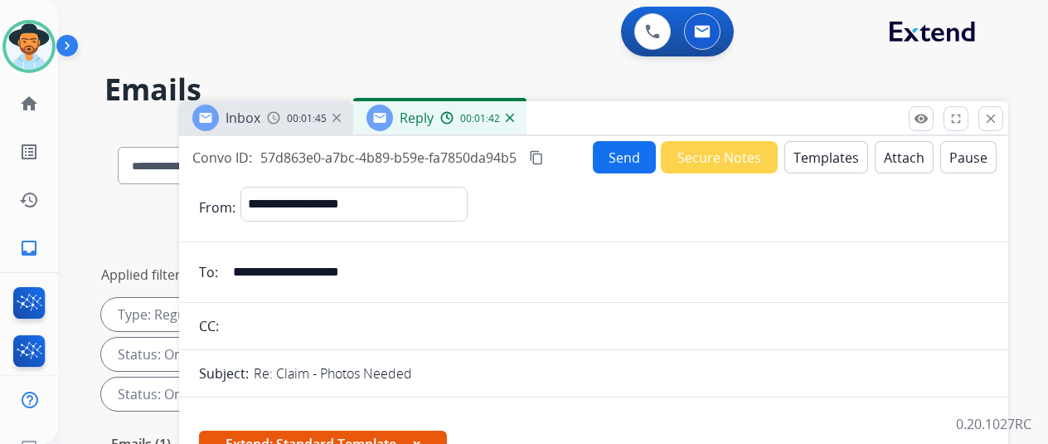
click at [619, 144] on button "Send" at bounding box center [624, 157] width 63 height 32
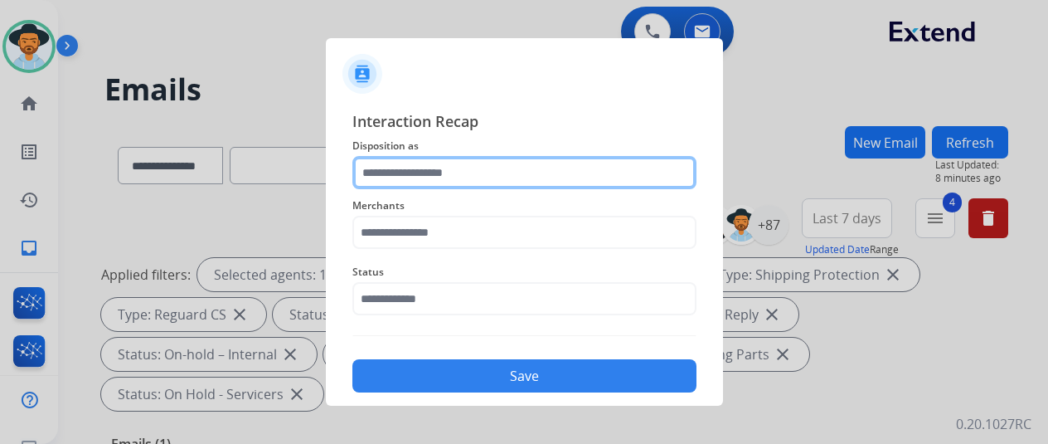
click at [390, 166] on input "text" at bounding box center [524, 172] width 344 height 33
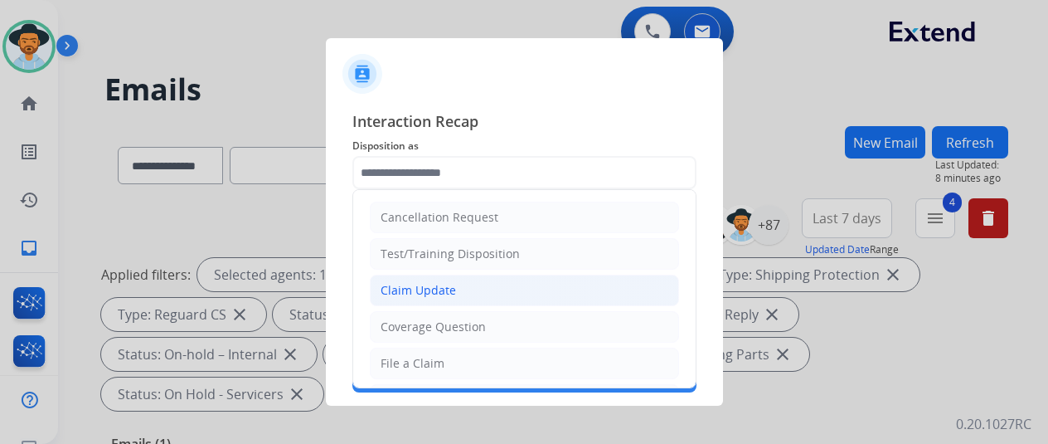
click at [415, 291] on div "Claim Update" at bounding box center [418, 290] width 75 height 17
type input "**********"
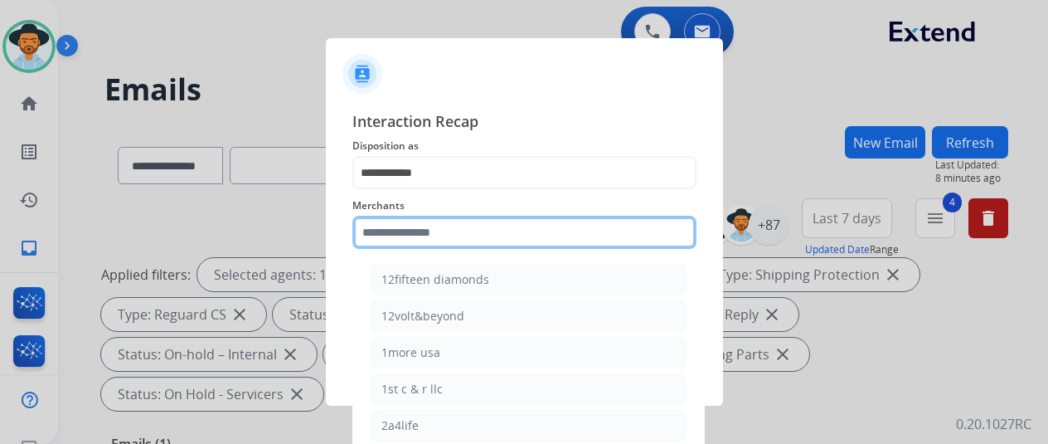
click at [415, 220] on input "text" at bounding box center [524, 232] width 344 height 33
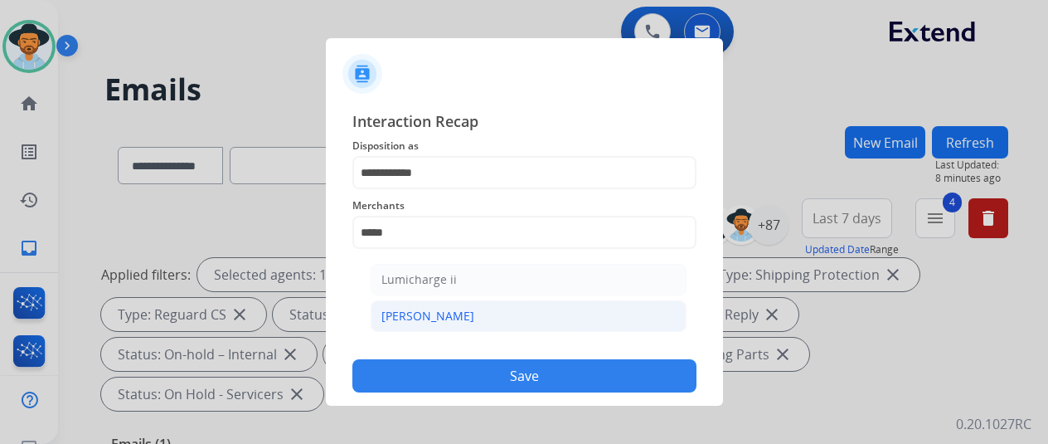
click at [428, 313] on div "[PERSON_NAME]" at bounding box center [427, 316] width 93 height 17
type input "********"
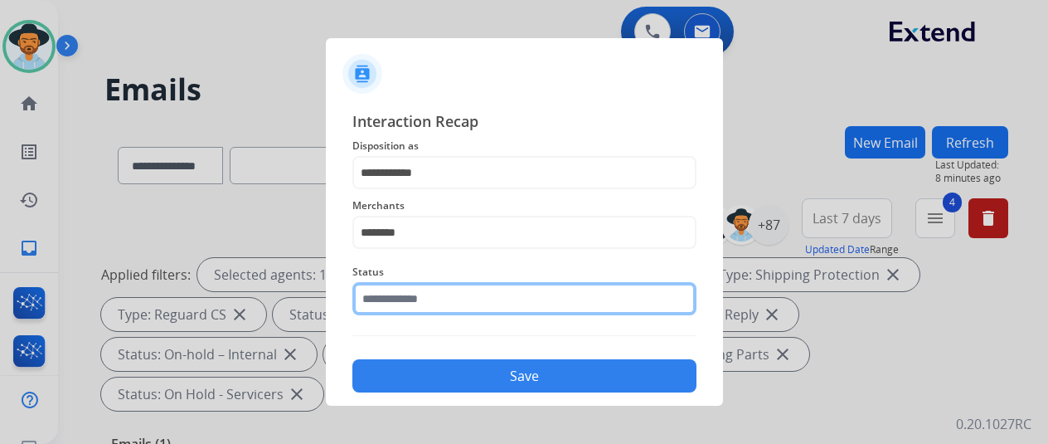
click at [434, 297] on input "text" at bounding box center [524, 298] width 344 height 33
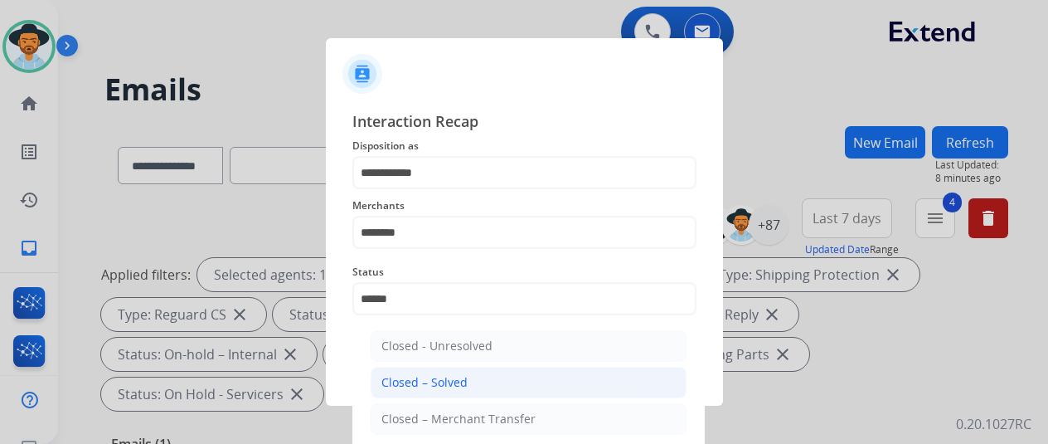
click at [423, 384] on div "Closed – Solved" at bounding box center [424, 382] width 86 height 17
type input "**********"
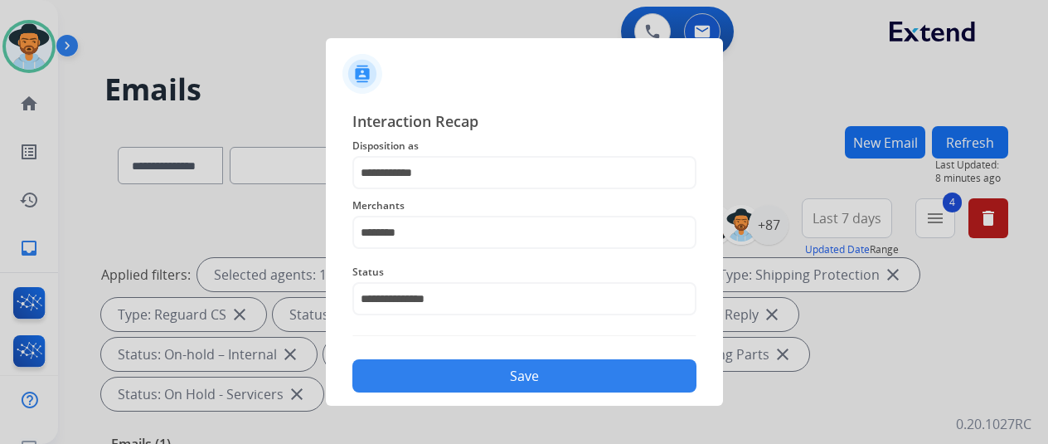
click at [443, 371] on button "Save" at bounding box center [524, 375] width 344 height 33
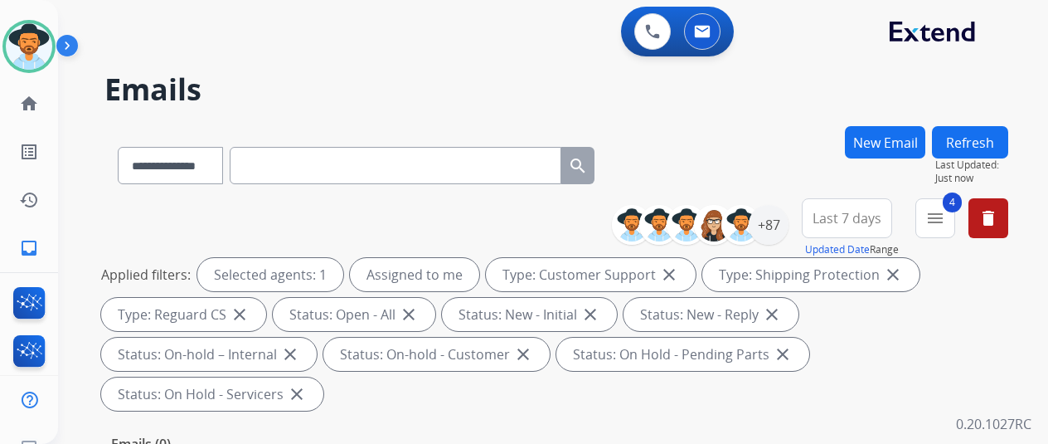
click at [855, 93] on h2 "Emails" at bounding box center [556, 89] width 904 height 33
click at [781, 217] on div "+87" at bounding box center [769, 225] width 40 height 40
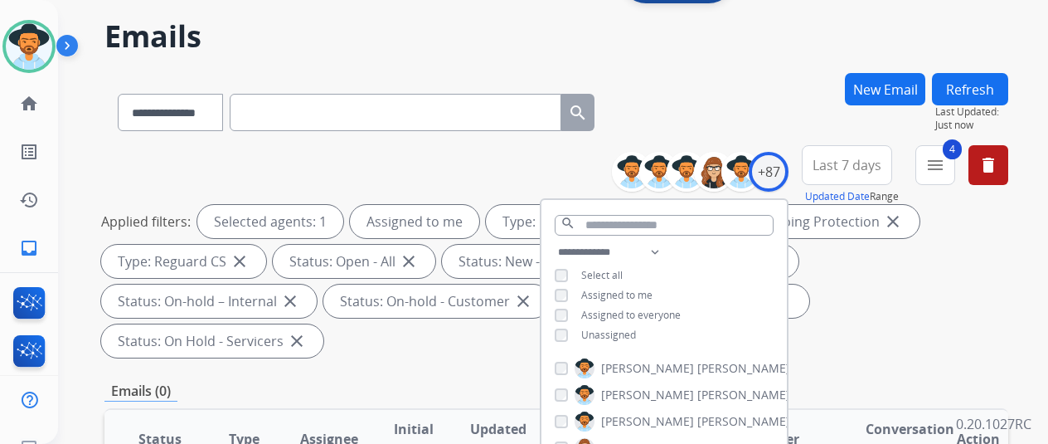
scroll to position [249, 0]
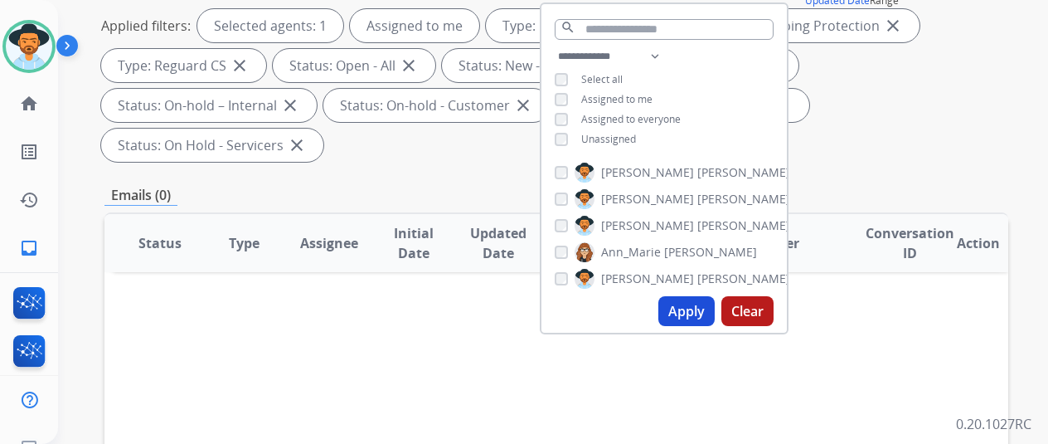
click at [705, 306] on button "Apply" at bounding box center [686, 311] width 56 height 30
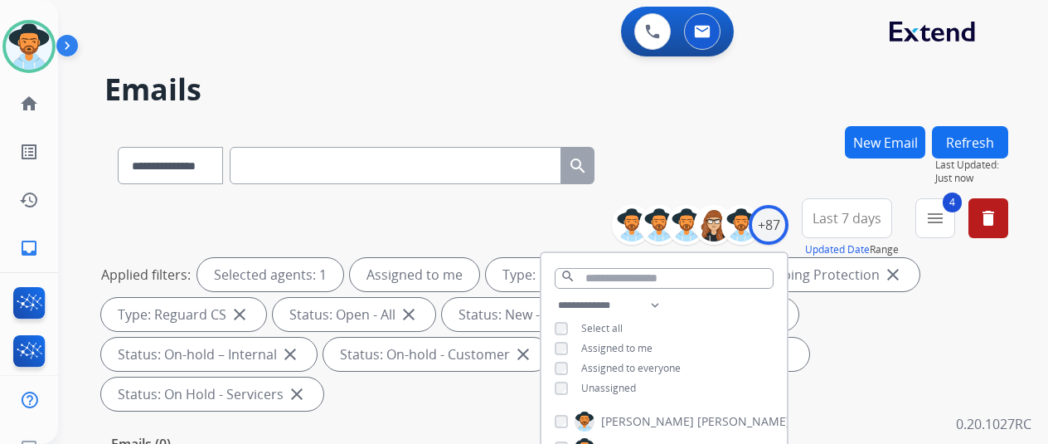
click at [761, 140] on div "**********" at bounding box center [556, 162] width 904 height 72
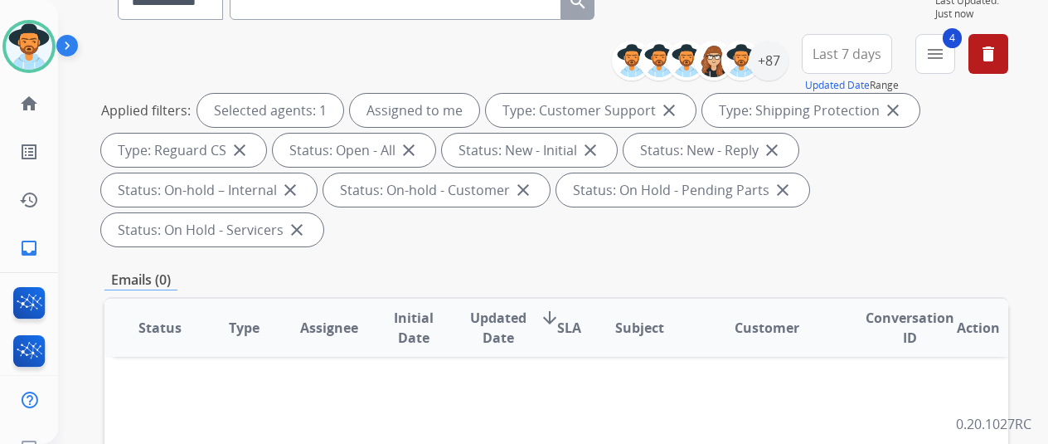
scroll to position [166, 0]
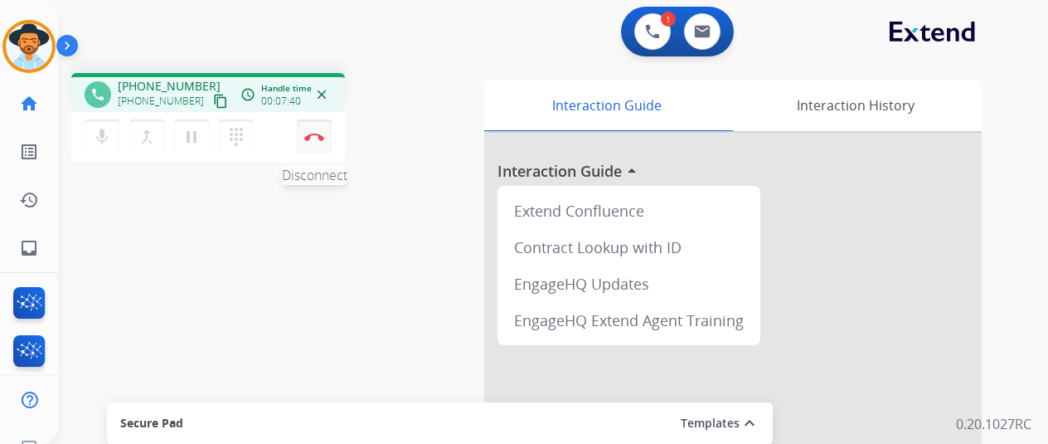
click at [313, 137] on img at bounding box center [314, 137] width 20 height 8
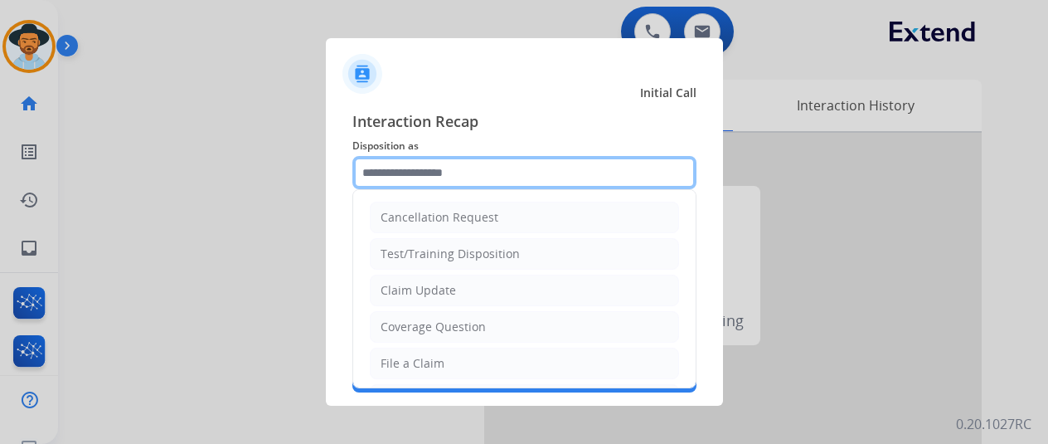
click at [400, 170] on input "text" at bounding box center [524, 172] width 344 height 33
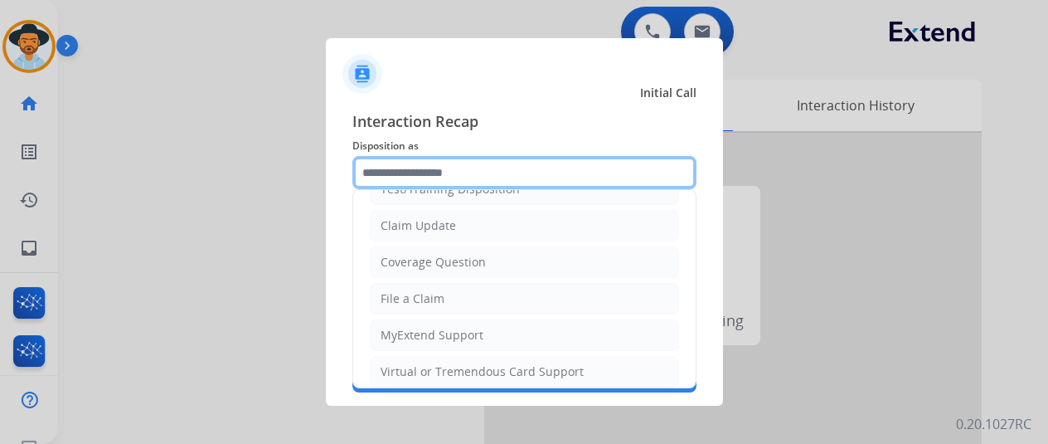
scroll to position [166, 0]
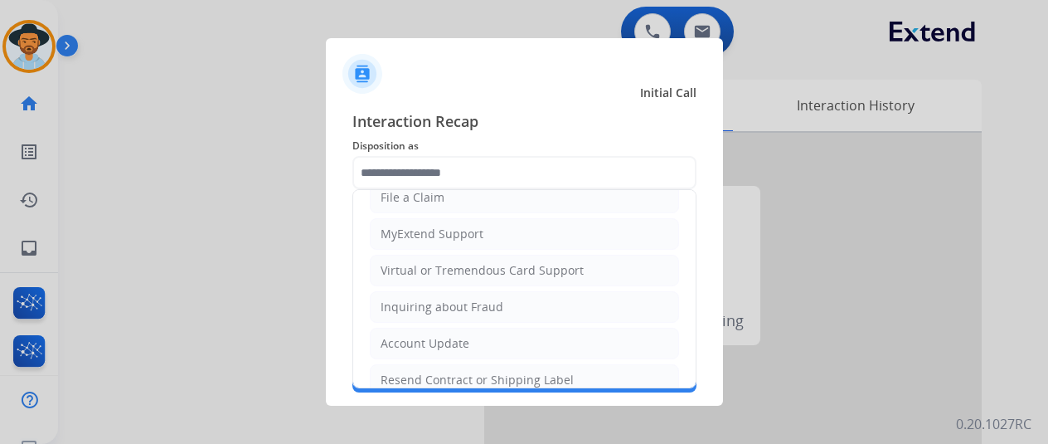
click at [439, 268] on div "Virtual or Tremendous Card Support" at bounding box center [482, 270] width 203 height 17
type input "**********"
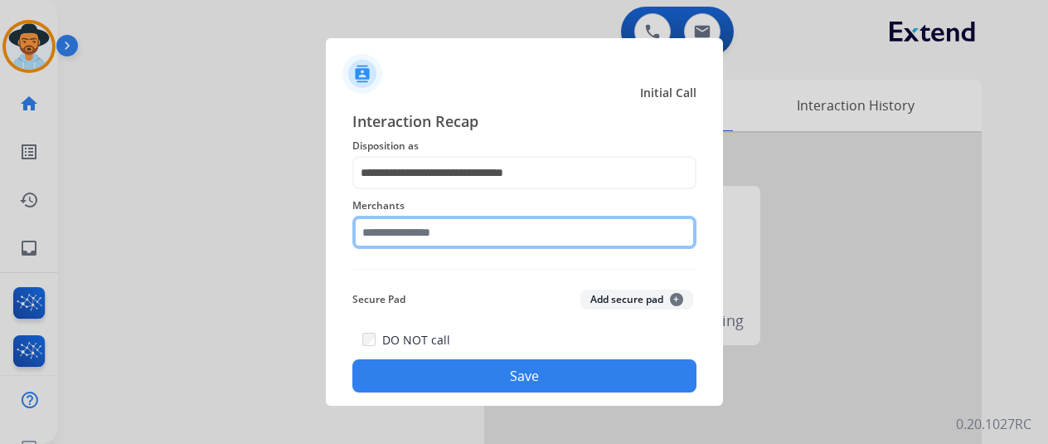
click at [376, 241] on input "text" at bounding box center [524, 232] width 344 height 33
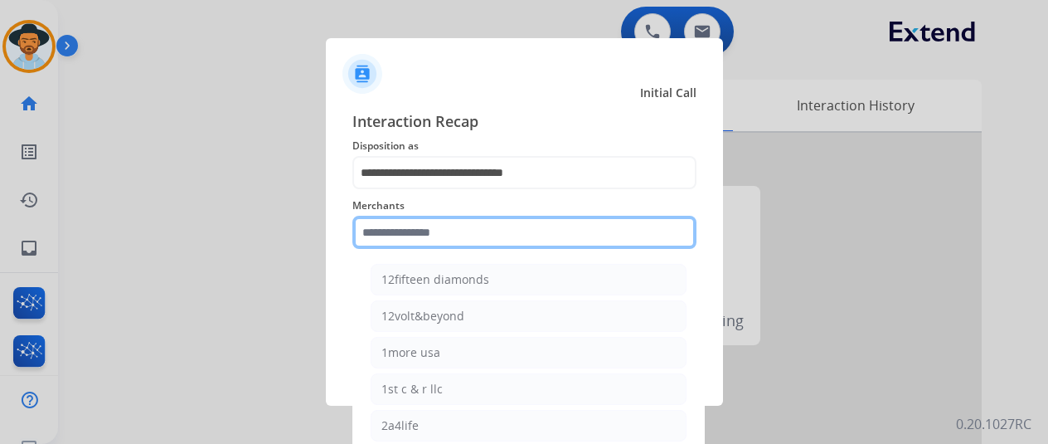
drag, startPoint x: 388, startPoint y: 235, endPoint x: 389, endPoint y: 226, distance: 9.2
click at [390, 233] on input "text" at bounding box center [524, 232] width 344 height 33
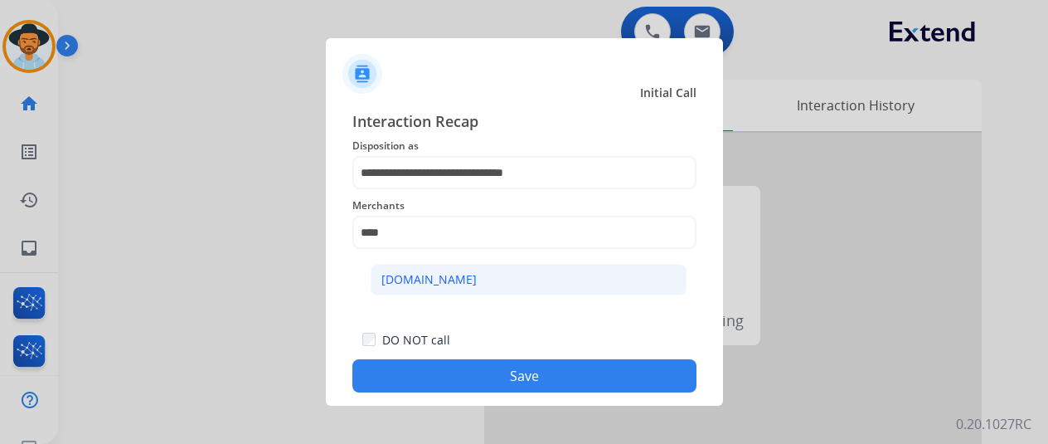
click at [440, 278] on div "[DOMAIN_NAME]" at bounding box center [428, 279] width 95 height 17
type input "**********"
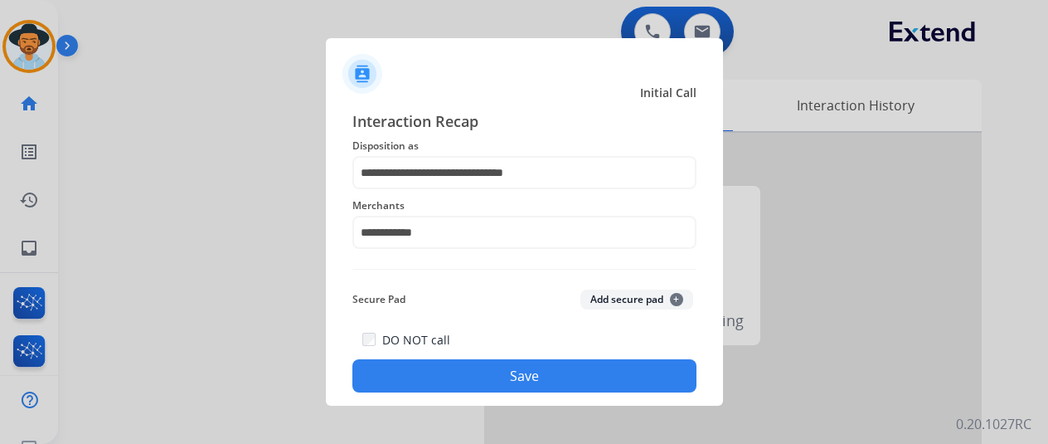
click at [502, 376] on button "Save" at bounding box center [524, 375] width 344 height 33
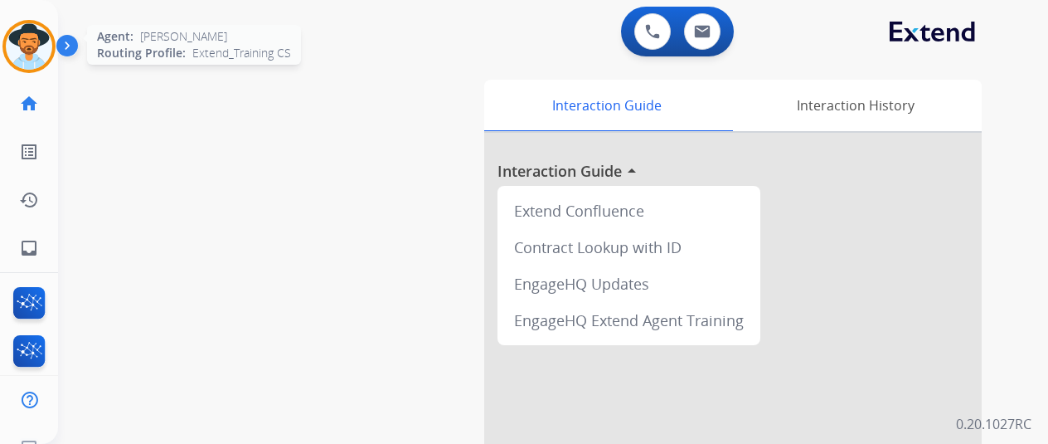
click at [36, 49] on img at bounding box center [29, 46] width 46 height 46
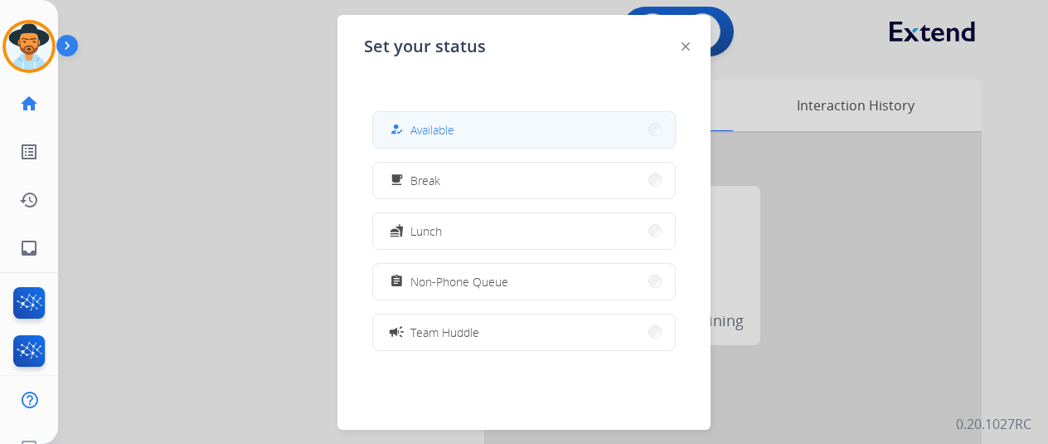
click at [478, 120] on button "how_to_reg Available" at bounding box center [524, 130] width 302 height 36
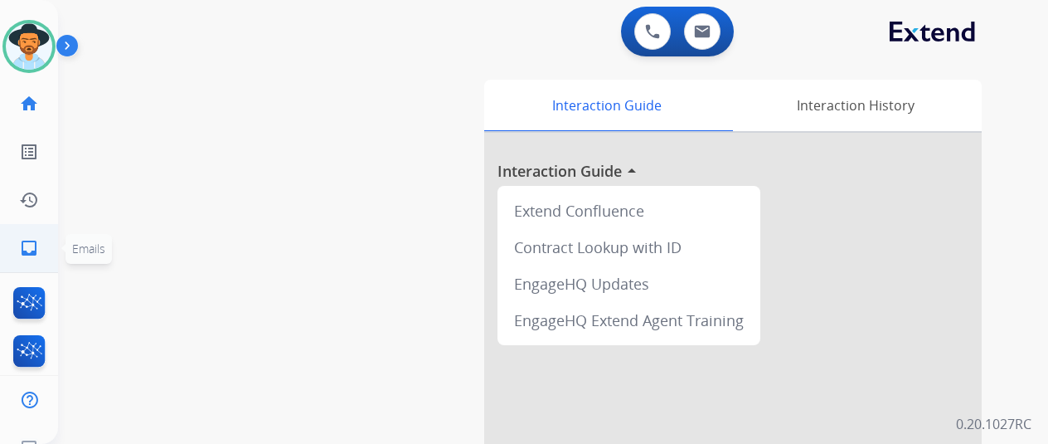
click at [28, 251] on mat-icon "inbox" at bounding box center [29, 248] width 20 height 20
select select "**********"
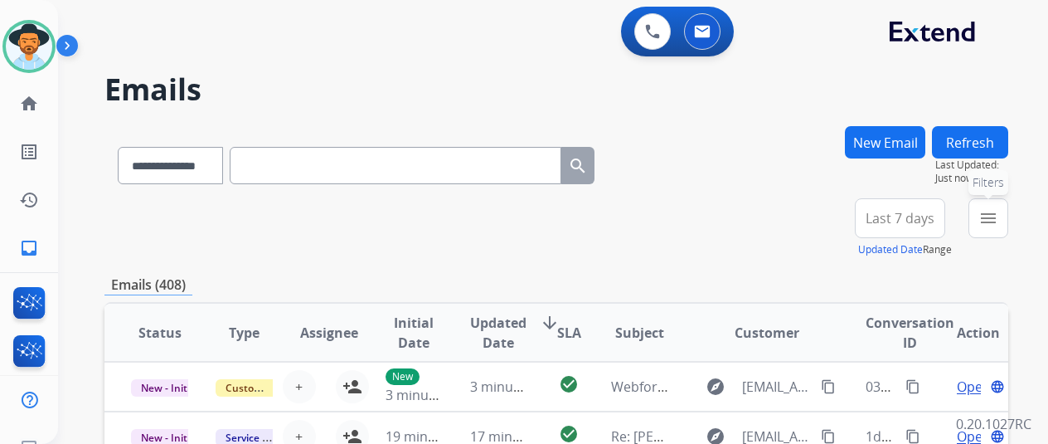
click at [998, 216] on mat-icon "menu" at bounding box center [988, 218] width 20 height 20
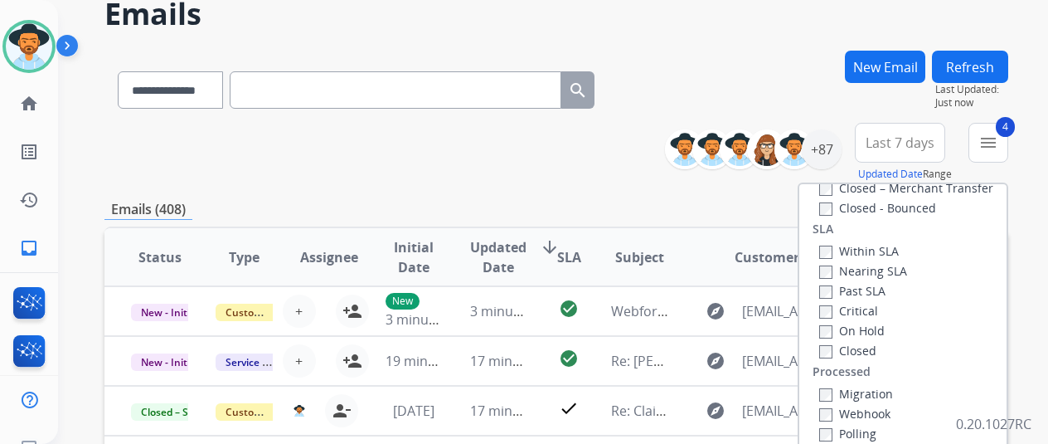
scroll to position [166, 0]
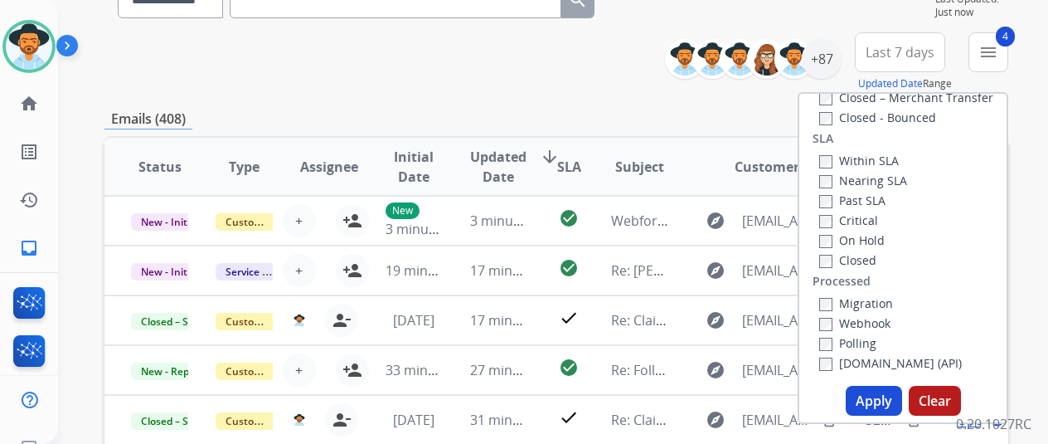
click at [876, 397] on button "Apply" at bounding box center [874, 401] width 56 height 30
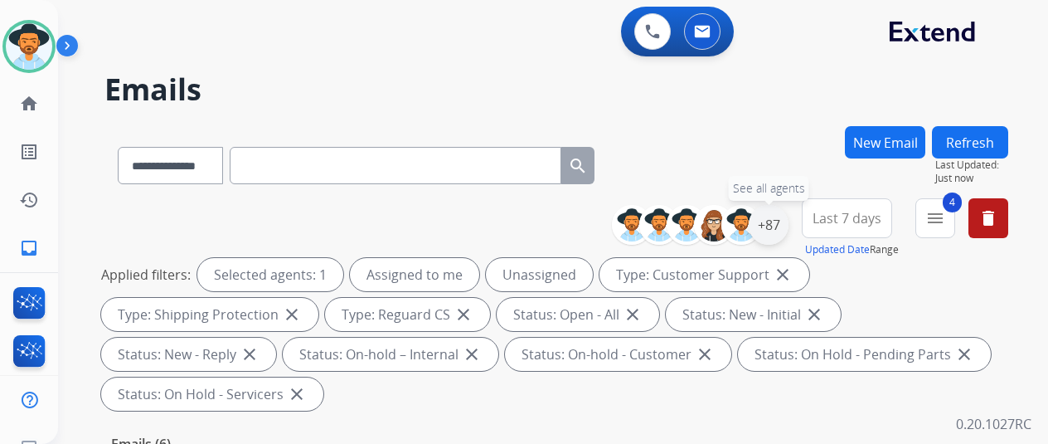
click at [788, 220] on div "+87" at bounding box center [769, 225] width 40 height 40
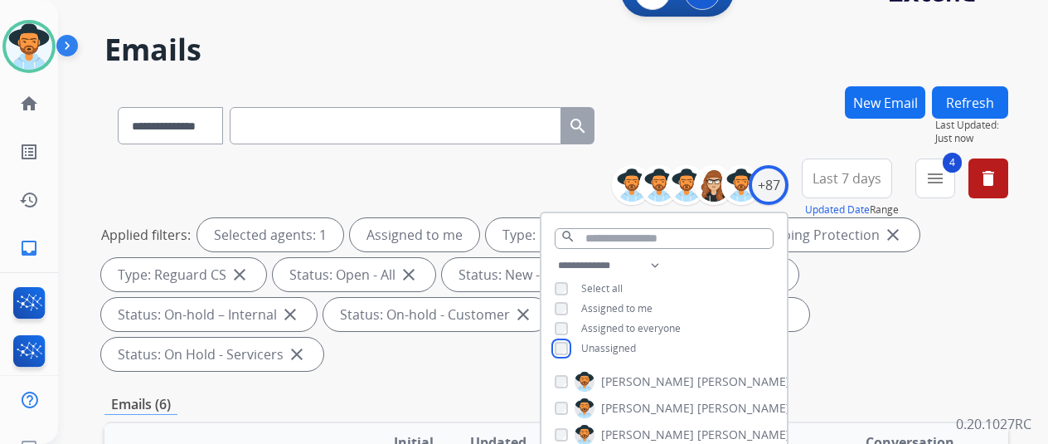
scroll to position [166, 0]
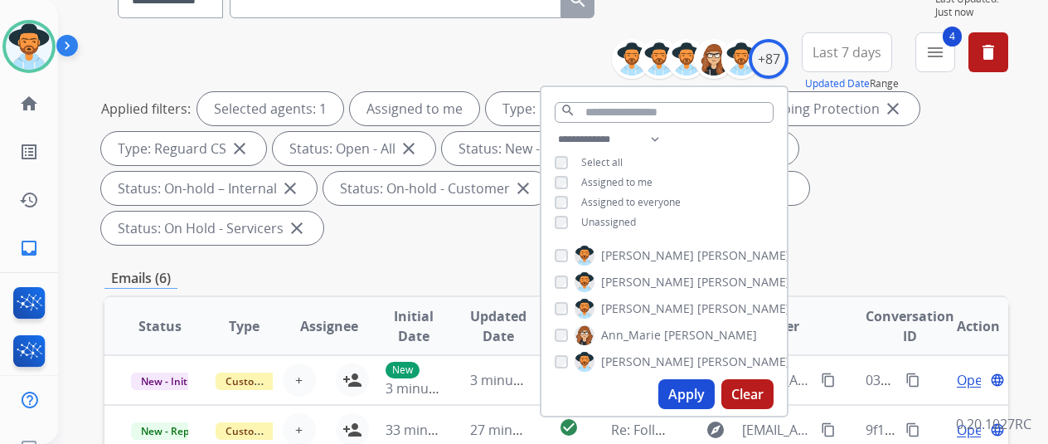
click at [695, 389] on button "Apply" at bounding box center [686, 394] width 56 height 30
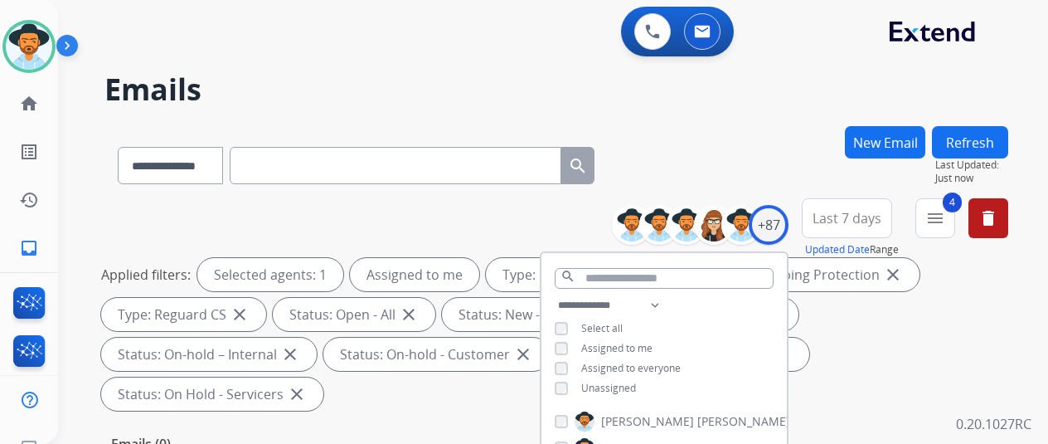
click at [766, 155] on div "**********" at bounding box center [556, 162] width 904 height 72
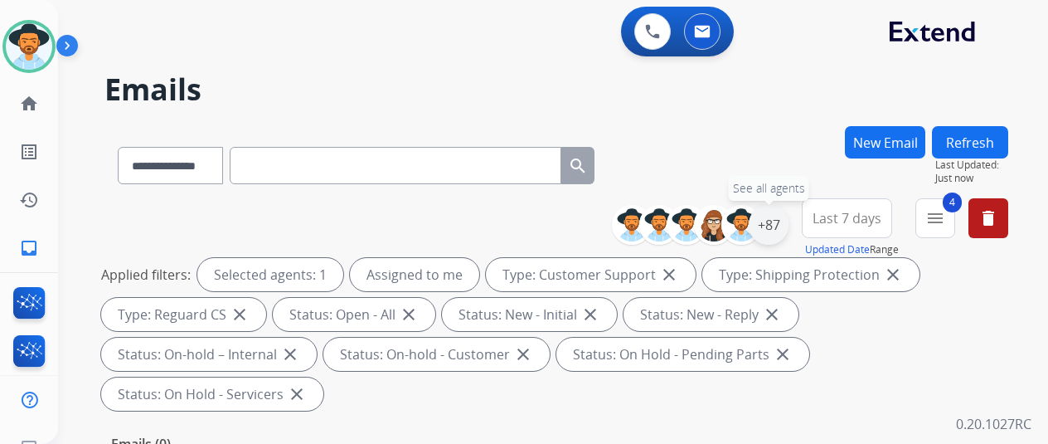
click at [784, 228] on div "+87" at bounding box center [769, 225] width 40 height 40
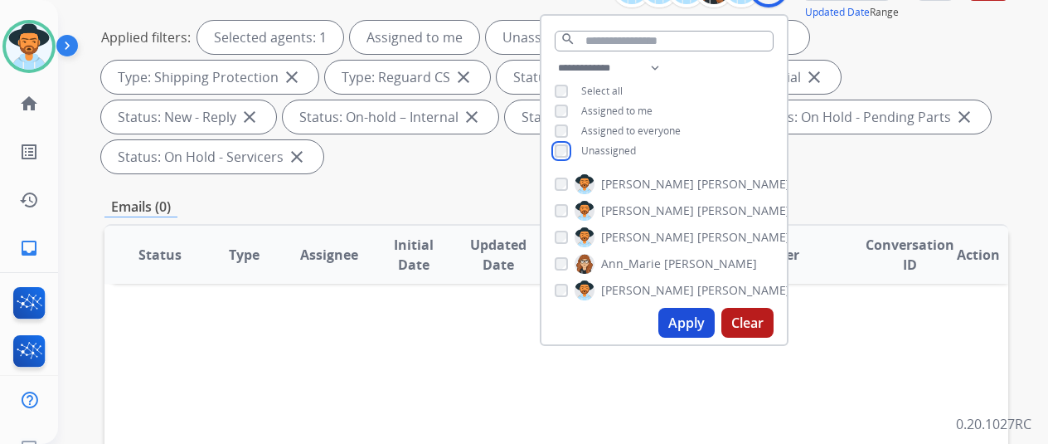
scroll to position [249, 0]
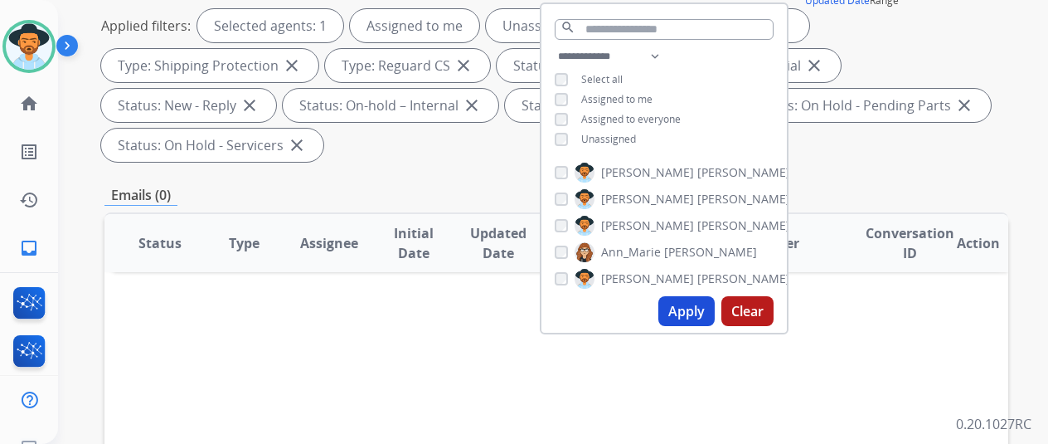
click at [687, 308] on button "Apply" at bounding box center [686, 311] width 56 height 30
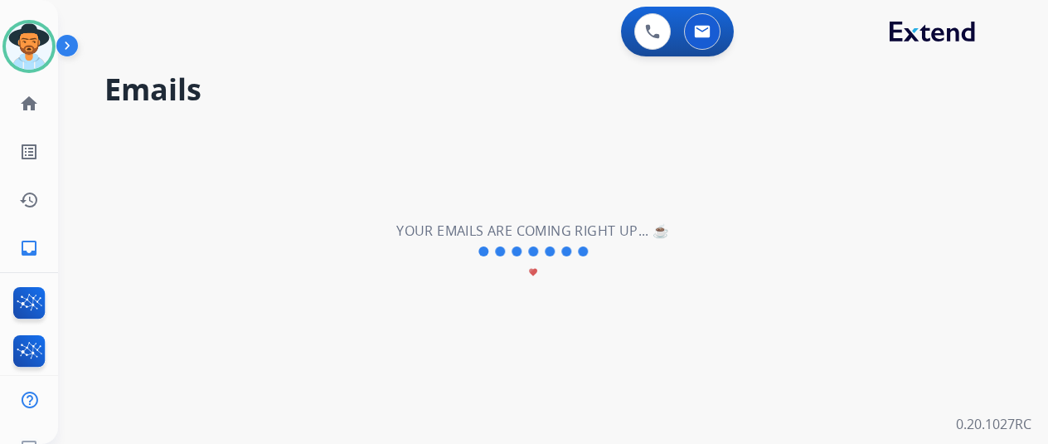
scroll to position [0, 0]
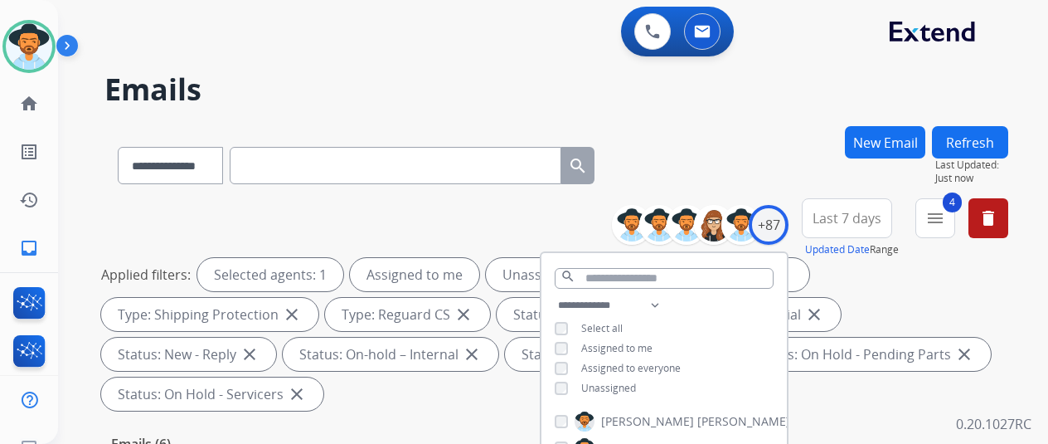
click at [721, 175] on div "**********" at bounding box center [556, 162] width 904 height 72
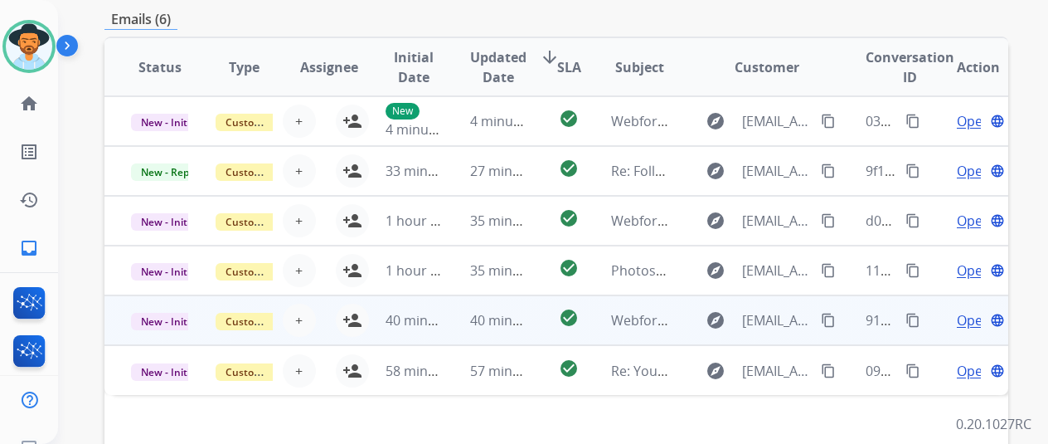
scroll to position [580, 0]
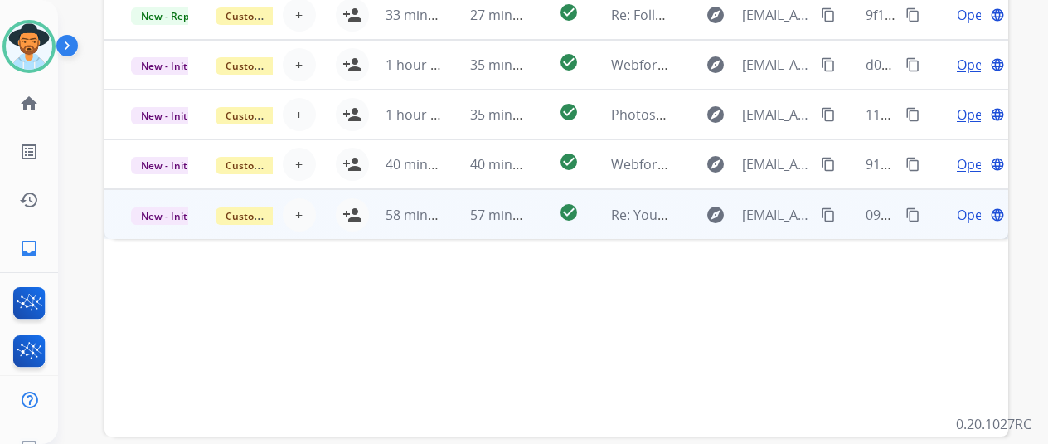
click at [965, 212] on span "Open" at bounding box center [974, 215] width 34 height 20
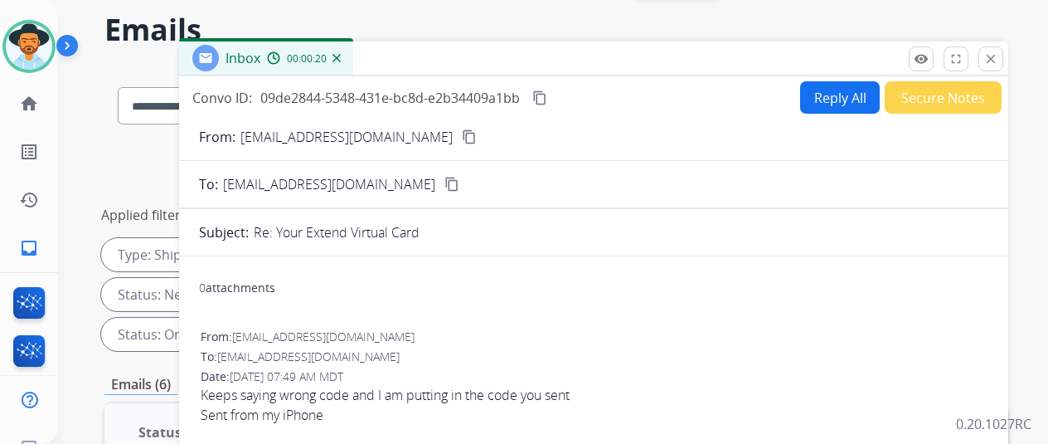
scroll to position [0, 0]
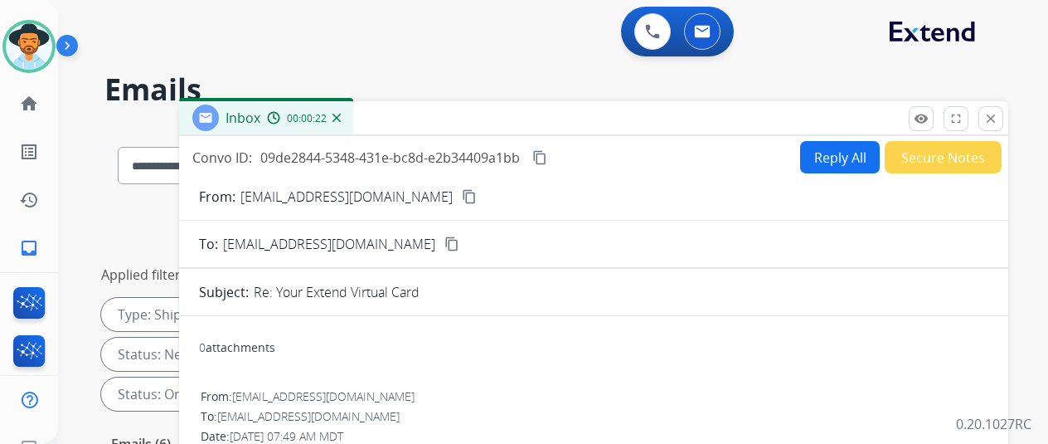
click at [341, 119] on img at bounding box center [336, 118] width 8 height 8
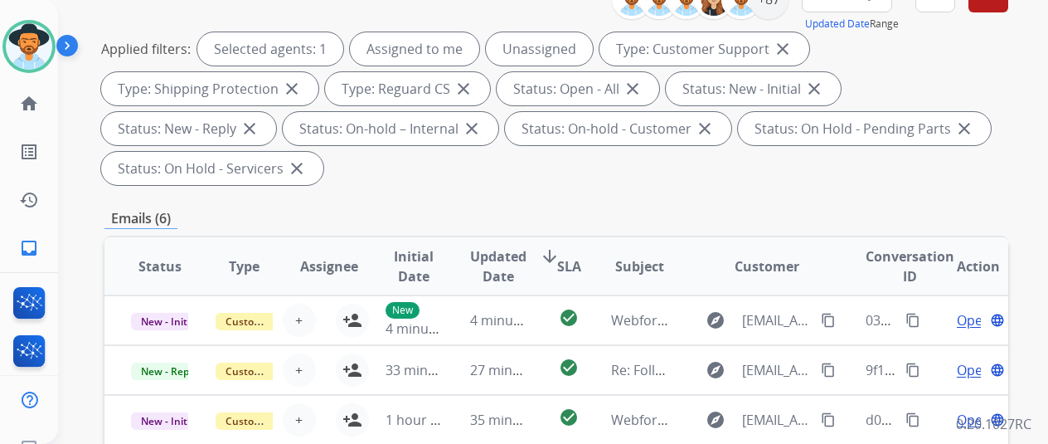
scroll to position [249, 0]
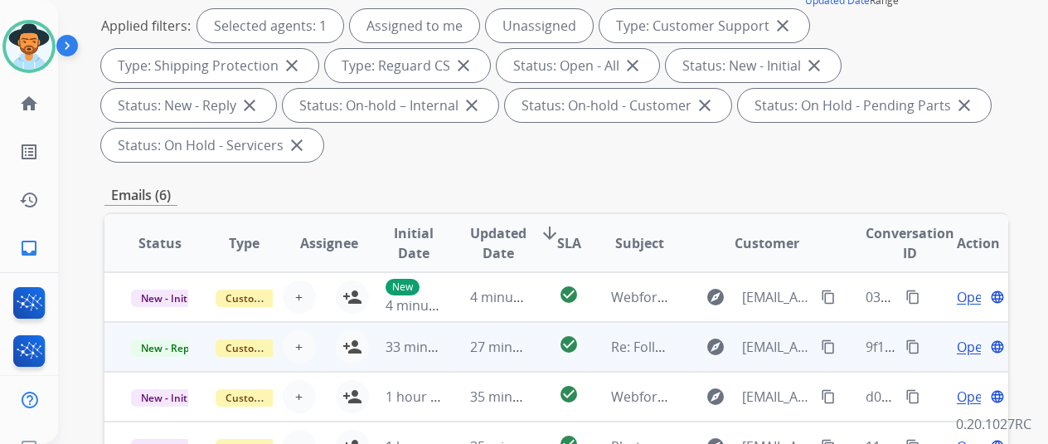
click at [970, 347] on span "Open" at bounding box center [974, 347] width 34 height 20
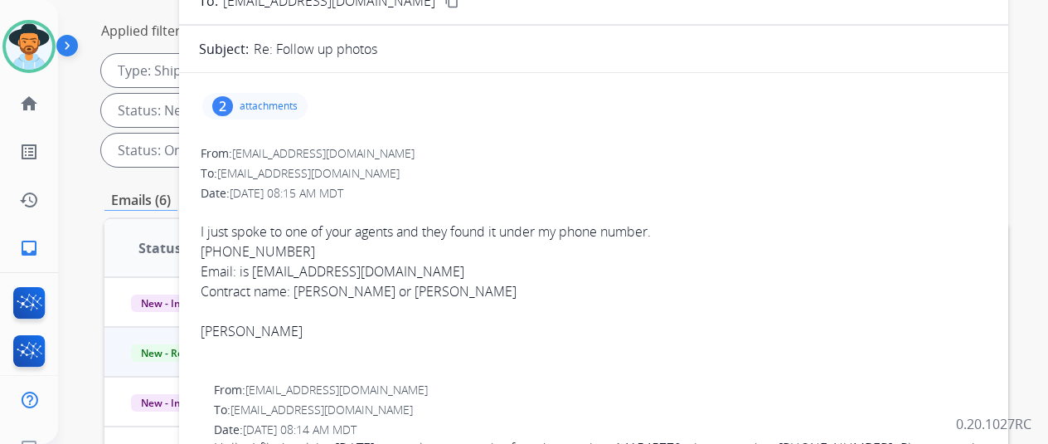
scroll to position [166, 0]
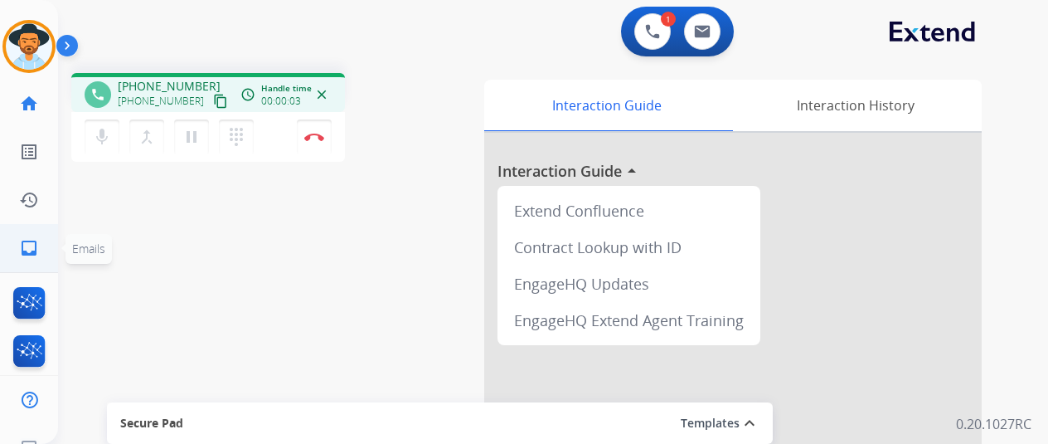
click at [35, 247] on mat-icon "inbox" at bounding box center [29, 248] width 20 height 20
select select "**********"
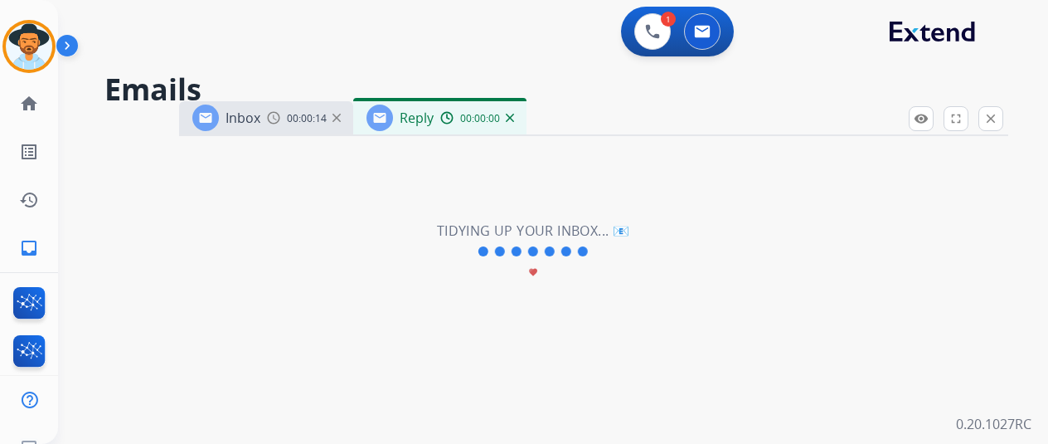
select select "**********"
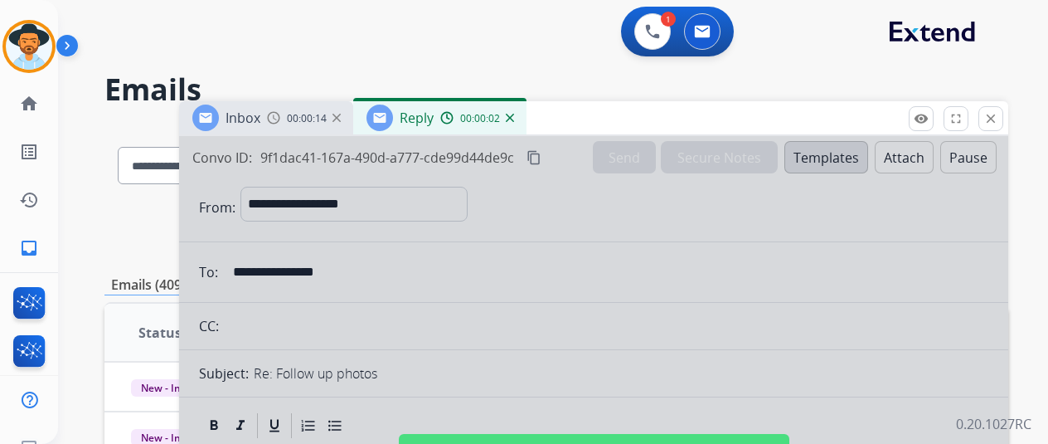
click at [514, 117] on img at bounding box center [510, 118] width 8 height 8
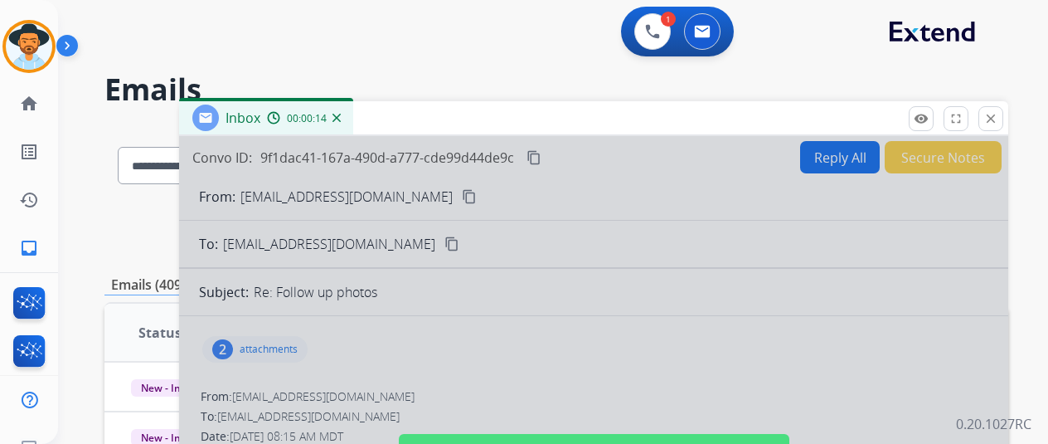
click at [341, 119] on img at bounding box center [336, 118] width 8 height 8
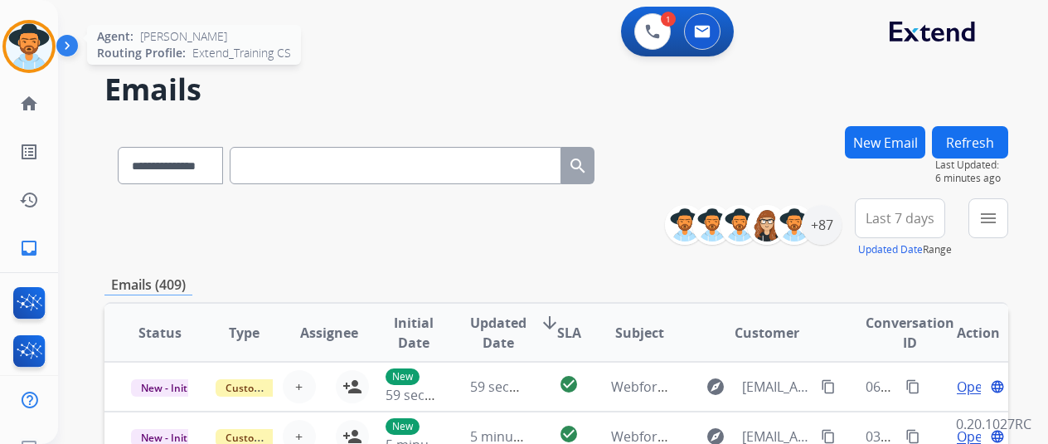
click at [33, 43] on img at bounding box center [29, 46] width 46 height 46
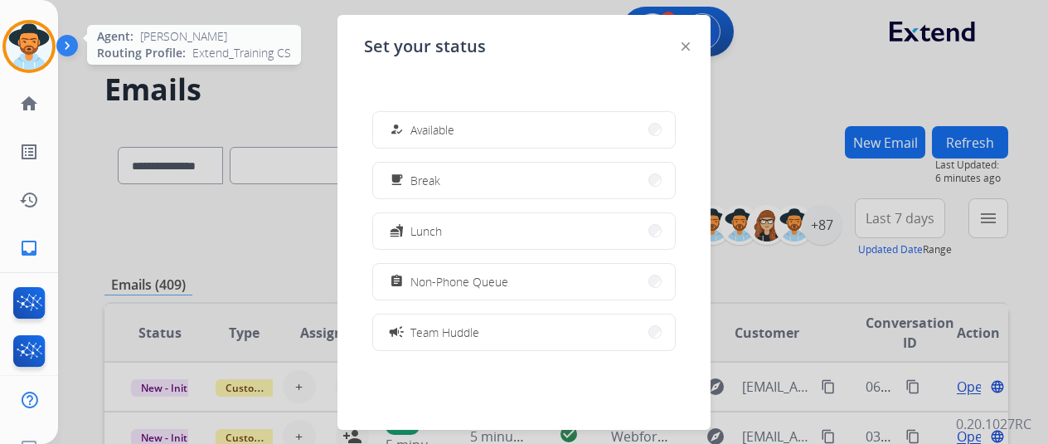
click at [38, 35] on img at bounding box center [29, 46] width 46 height 46
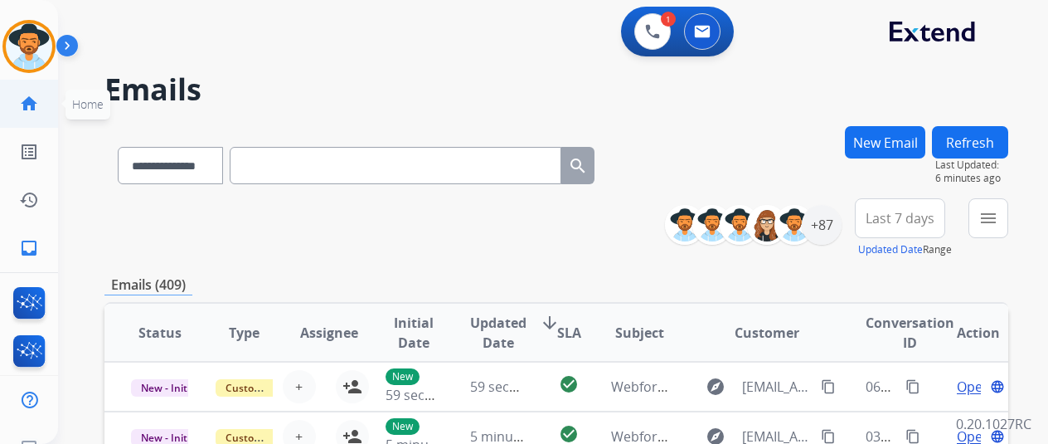
click at [25, 109] on div "**********" at bounding box center [524, 222] width 1048 height 444
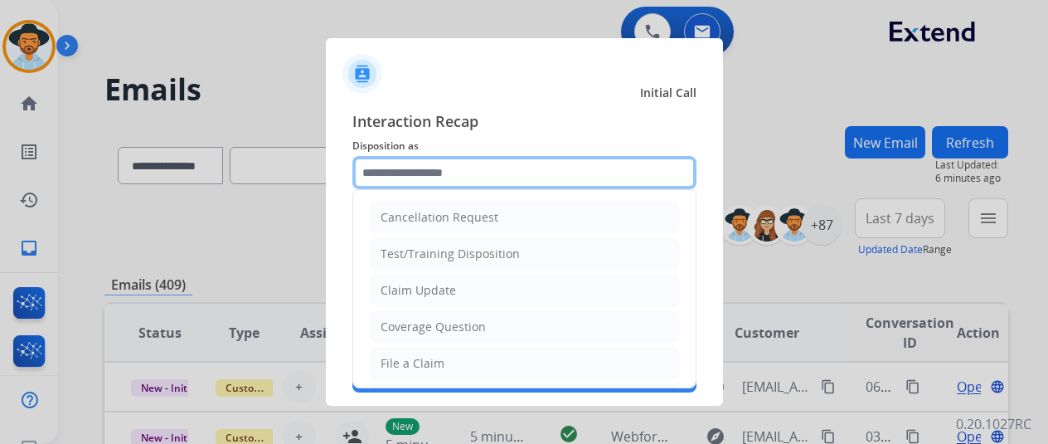
click at [434, 173] on input "text" at bounding box center [524, 172] width 344 height 33
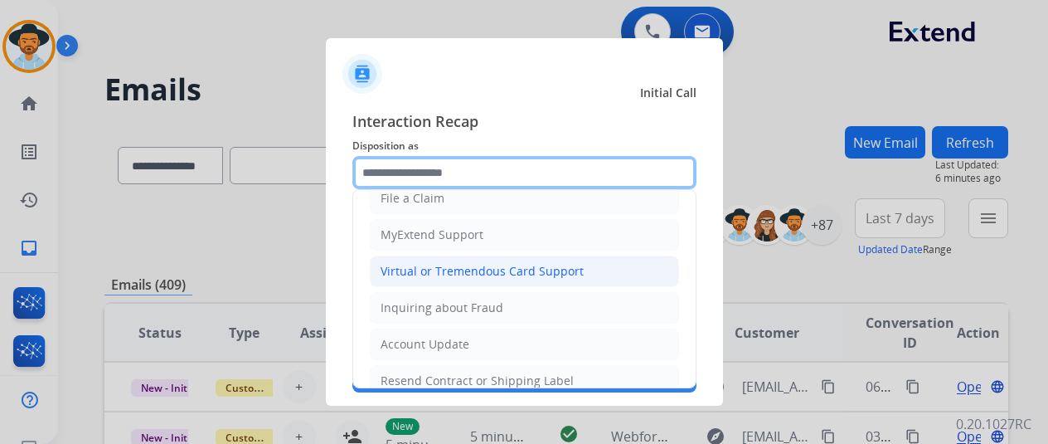
scroll to position [166, 0]
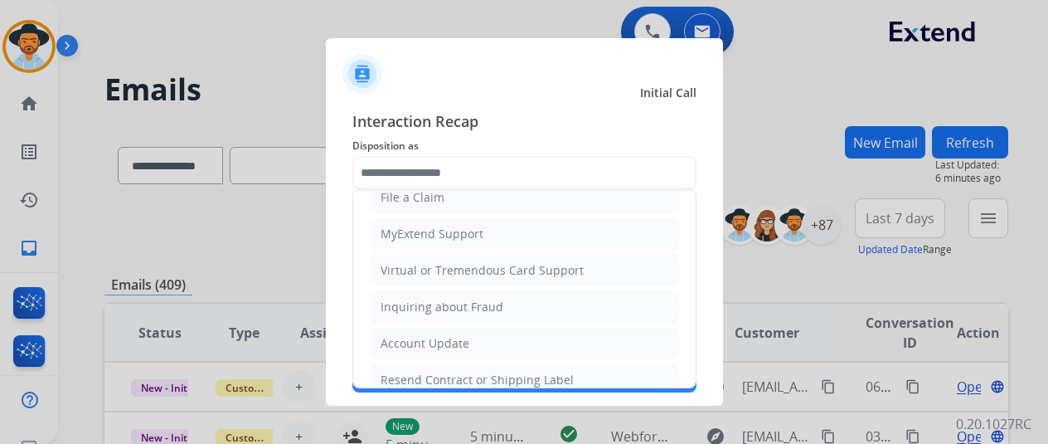
drag, startPoint x: 429, startPoint y: 365, endPoint x: 418, endPoint y: 352, distance: 16.5
click at [426, 364] on li "Resend Contract or Shipping Label" at bounding box center [524, 380] width 309 height 32
type input "**********"
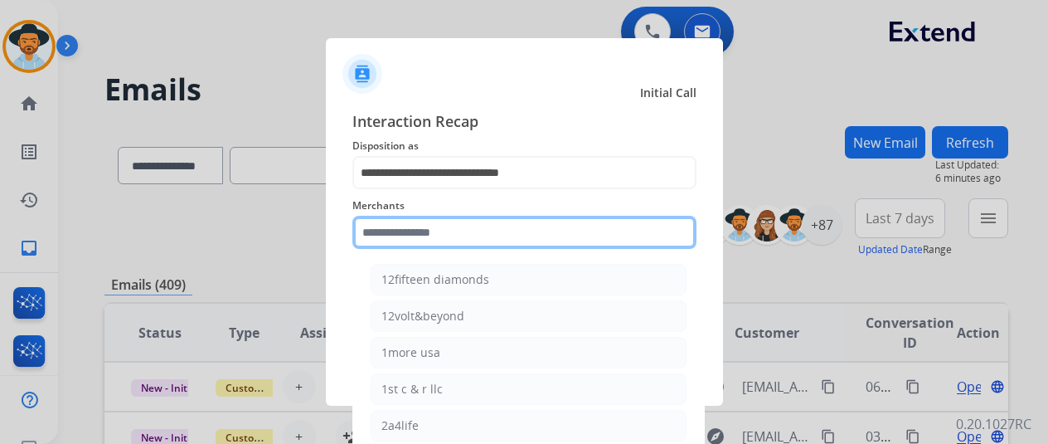
click at [391, 230] on input "text" at bounding box center [524, 232] width 344 height 33
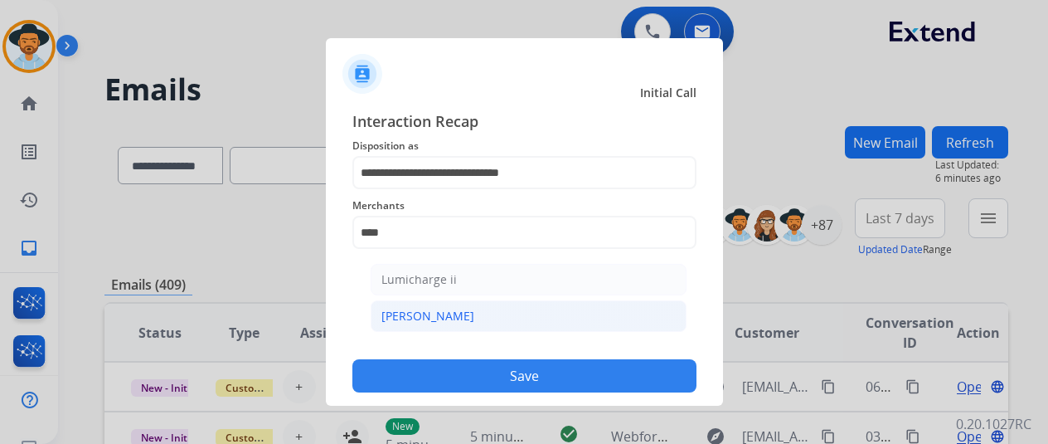
click at [504, 311] on li "[PERSON_NAME]" at bounding box center [529, 316] width 316 height 32
type input "********"
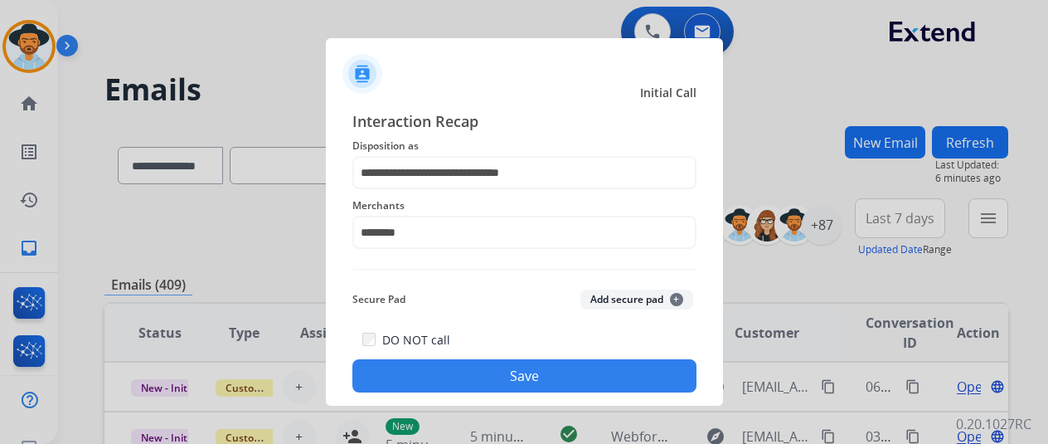
click at [469, 364] on button "Save" at bounding box center [524, 375] width 344 height 33
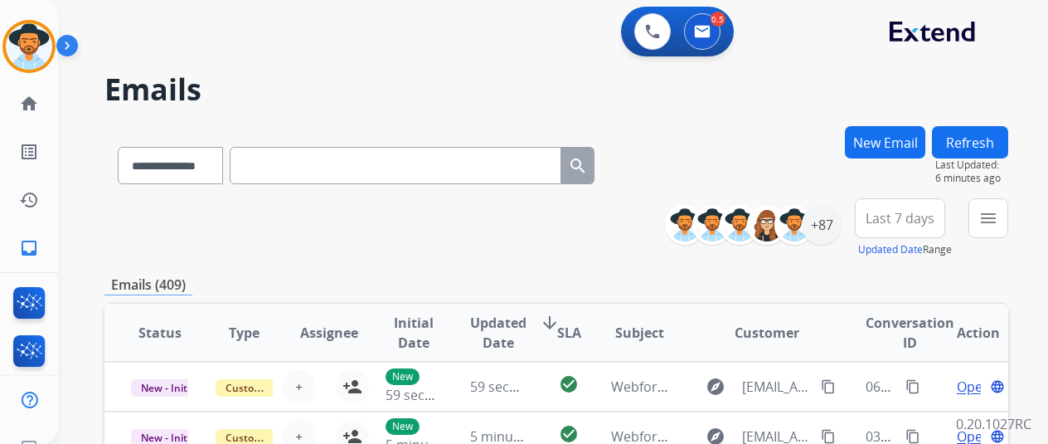
select select "**********"
click at [32, 31] on img at bounding box center [29, 46] width 46 height 46
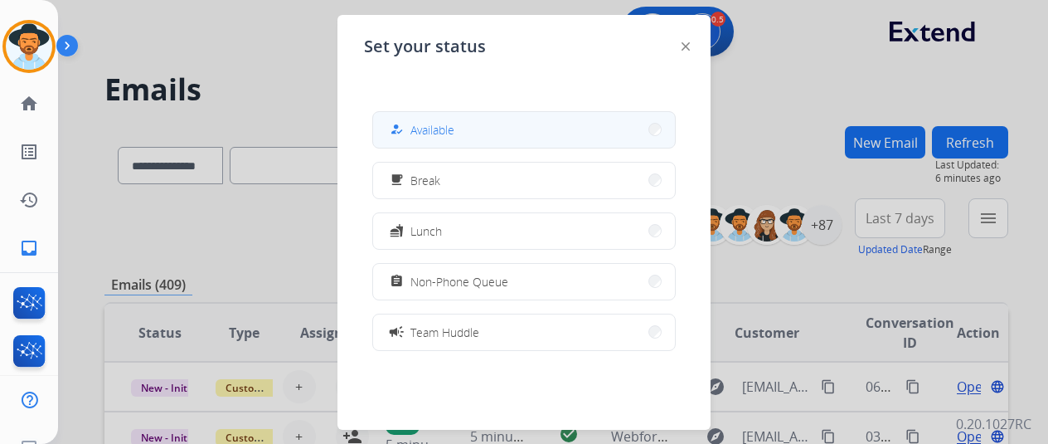
click at [408, 115] on button "how_to_reg Available" at bounding box center [524, 130] width 302 height 36
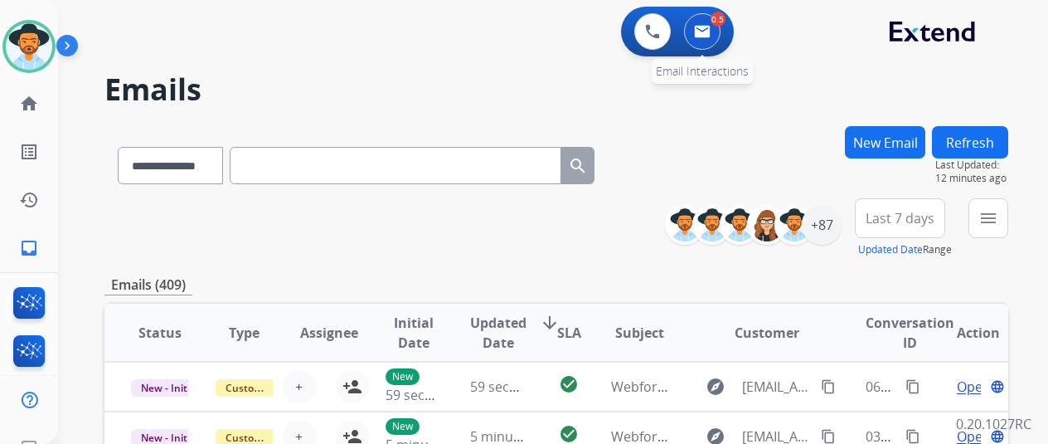
click at [711, 35] on img at bounding box center [702, 31] width 17 height 13
click at [39, 249] on link "inbox Emails" at bounding box center [29, 248] width 46 height 46
click at [27, 245] on mat-icon "inbox" at bounding box center [29, 248] width 20 height 20
click at [992, 220] on mat-icon "menu" at bounding box center [988, 218] width 20 height 20
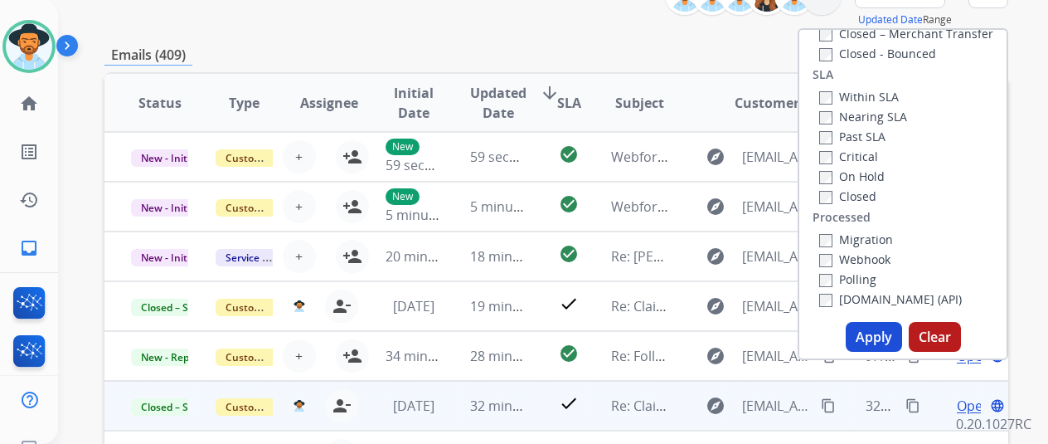
scroll to position [332, 0]
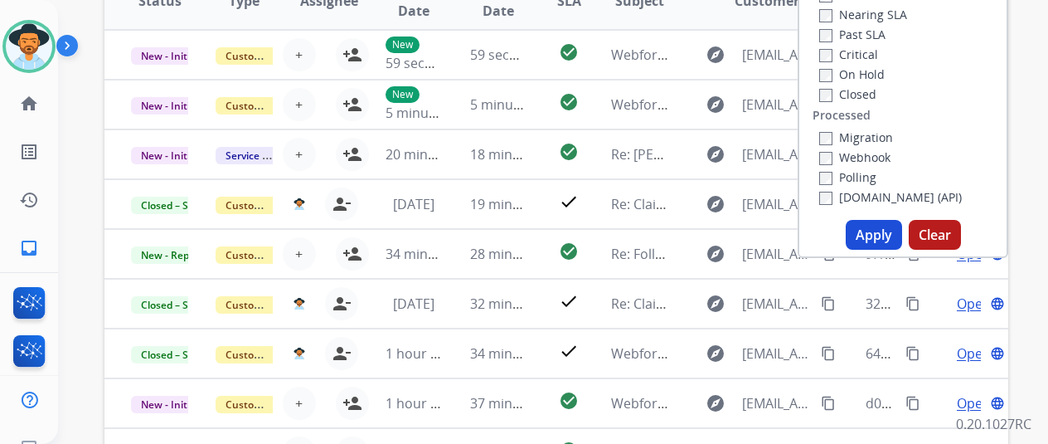
click at [880, 229] on button "Apply" at bounding box center [874, 235] width 56 height 30
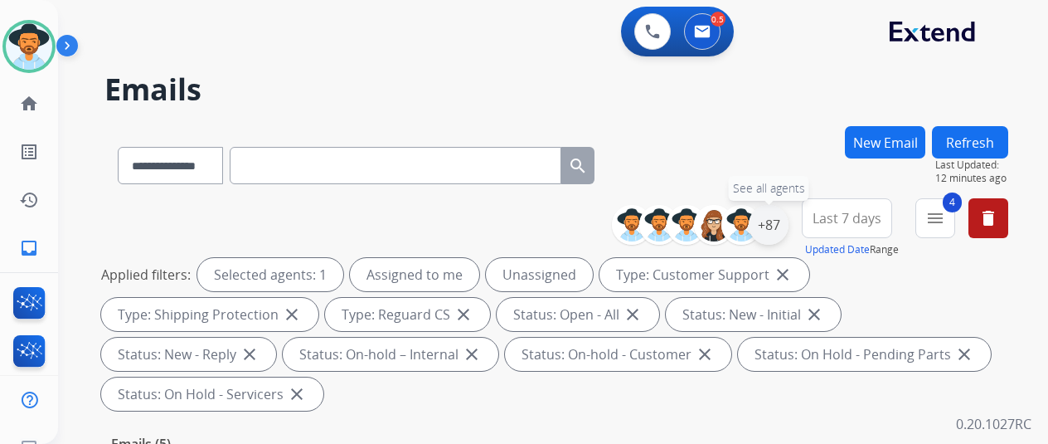
click at [773, 220] on div "+87" at bounding box center [769, 225] width 40 height 40
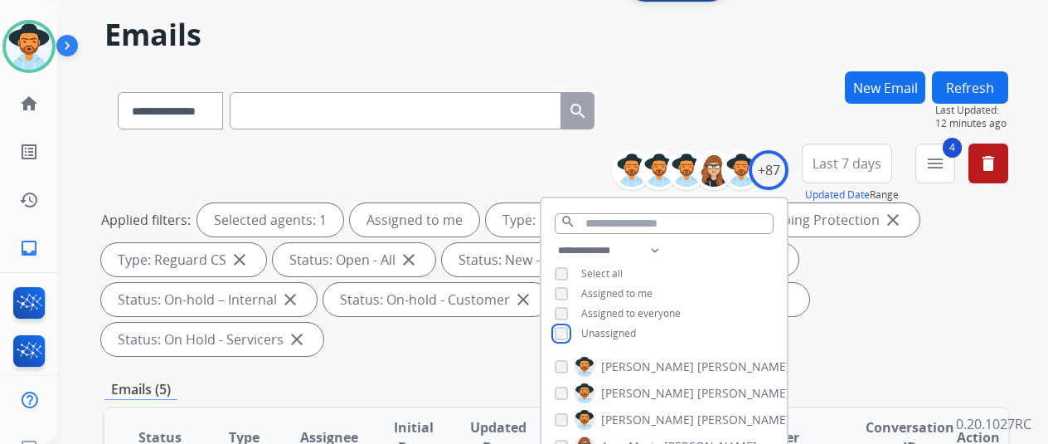
scroll to position [249, 0]
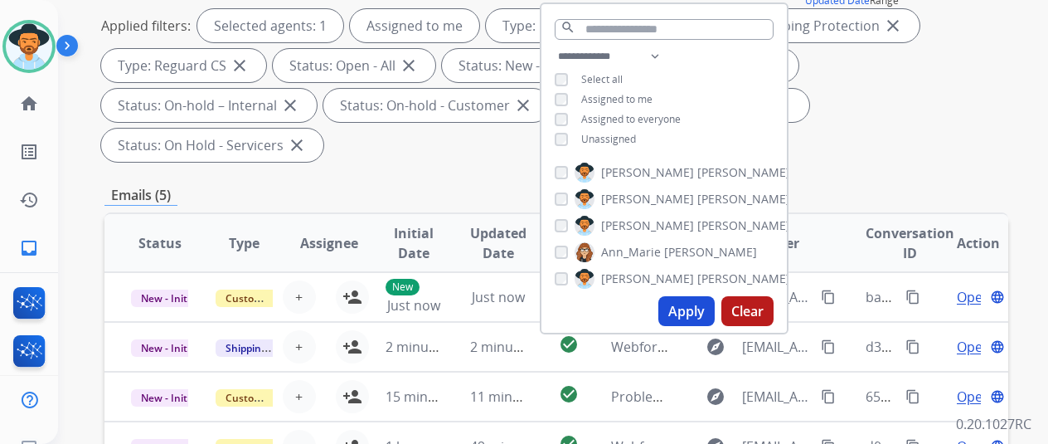
click at [691, 306] on button "Apply" at bounding box center [686, 311] width 56 height 30
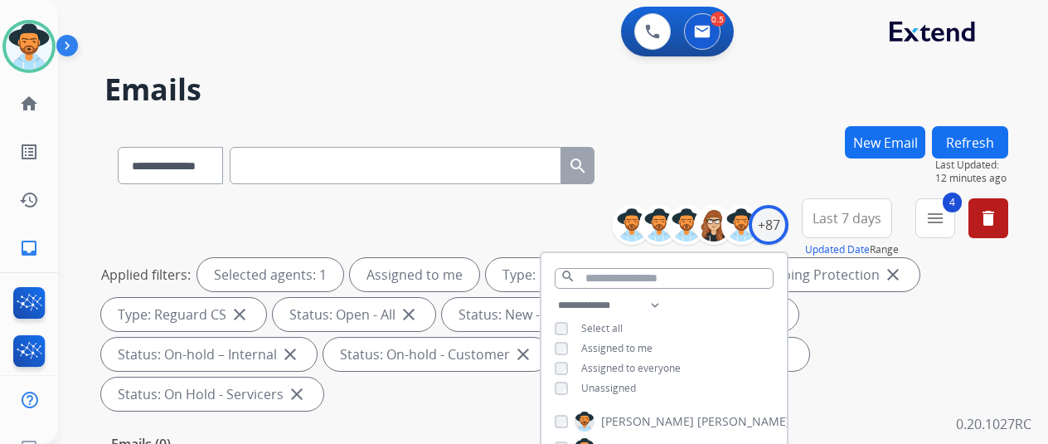
click at [725, 148] on div "**********" at bounding box center [556, 162] width 904 height 72
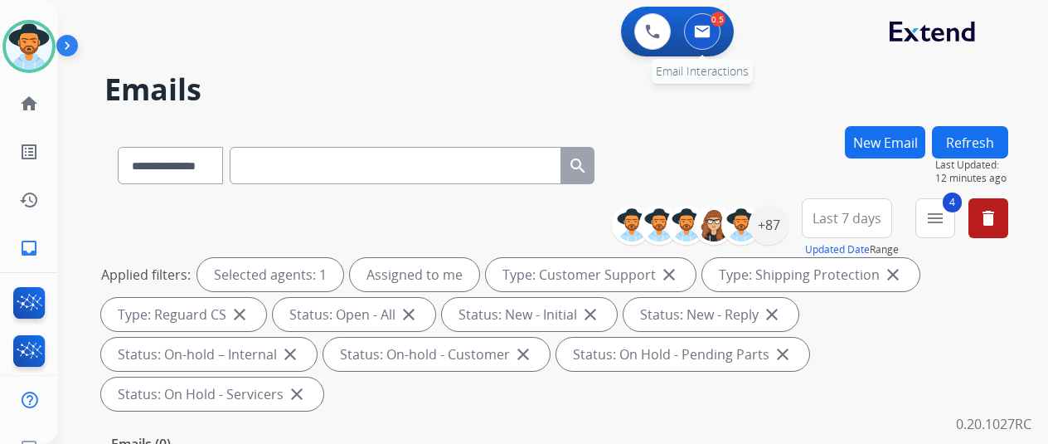
click at [711, 27] on img at bounding box center [702, 31] width 17 height 13
click at [30, 105] on mat-icon "home" at bounding box center [29, 104] width 20 height 20
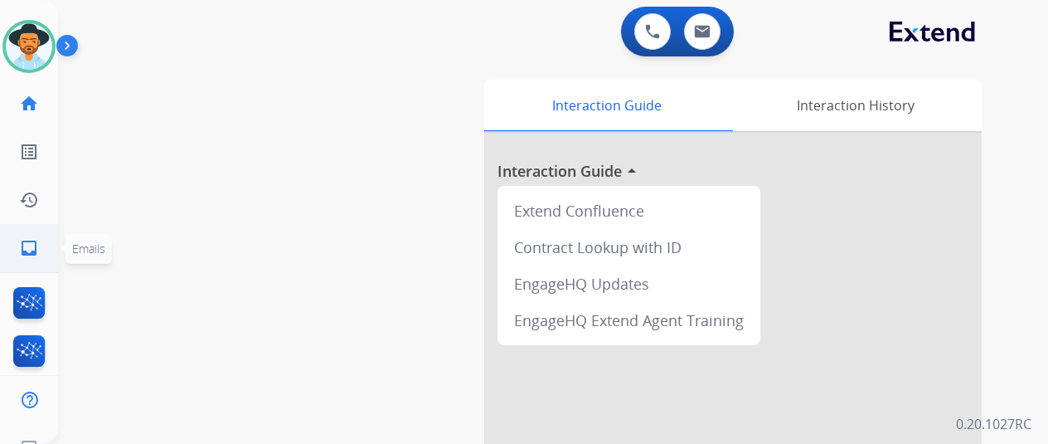
click at [28, 246] on mat-icon "inbox" at bounding box center [29, 248] width 20 height 20
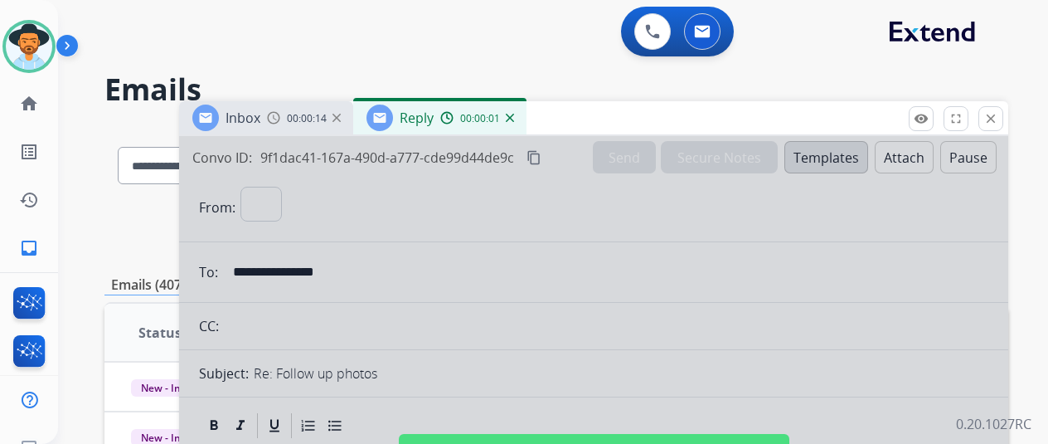
select select "**********"
click at [514, 117] on img at bounding box center [510, 118] width 8 height 8
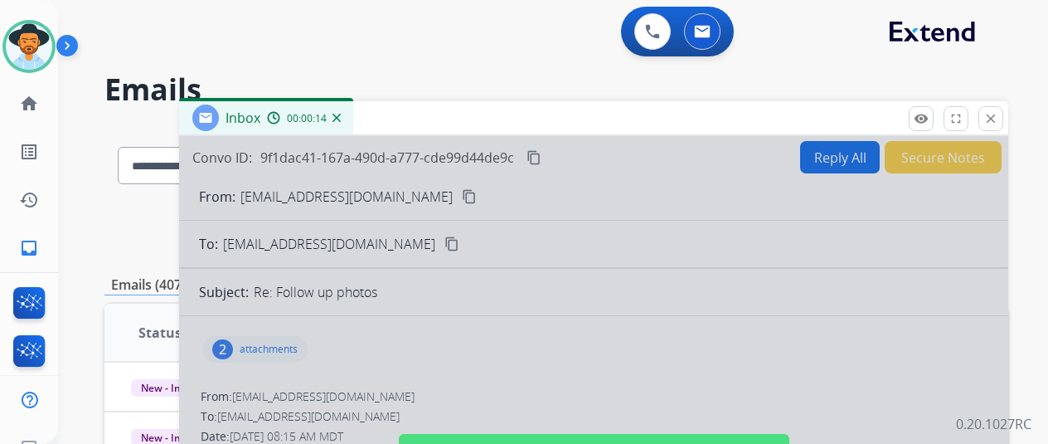
click at [341, 119] on img at bounding box center [336, 118] width 8 height 8
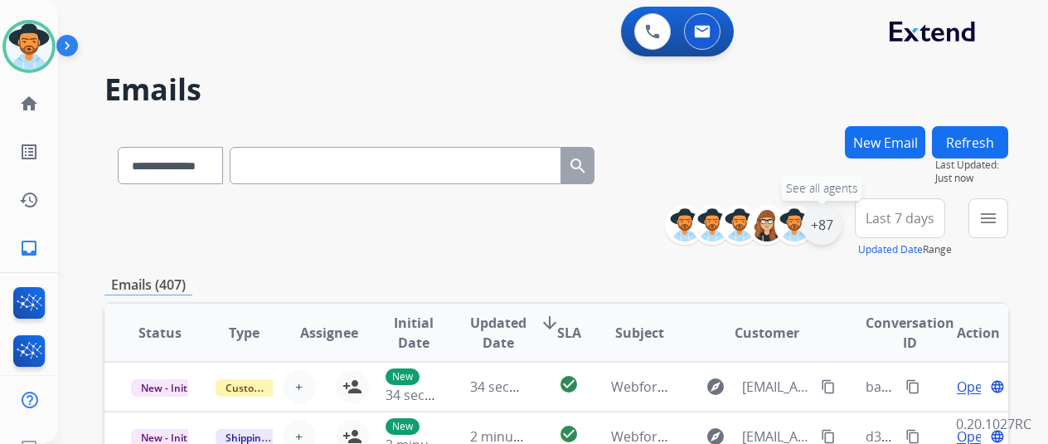
click at [832, 220] on div "+87" at bounding box center [822, 225] width 40 height 40
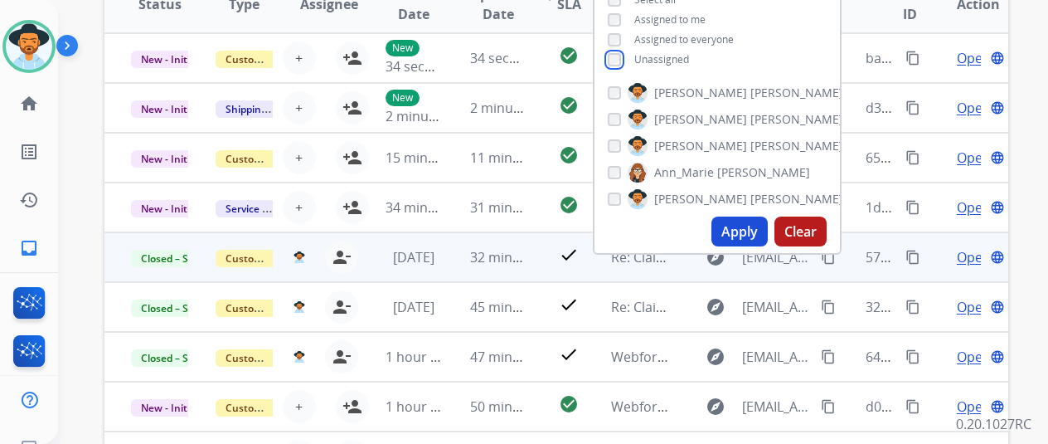
scroll to position [332, 0]
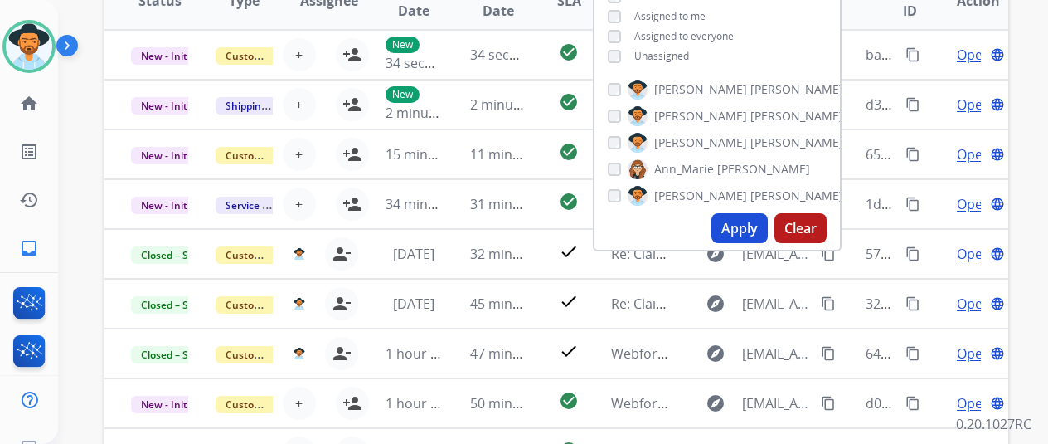
click at [760, 221] on button "Apply" at bounding box center [739, 228] width 56 height 30
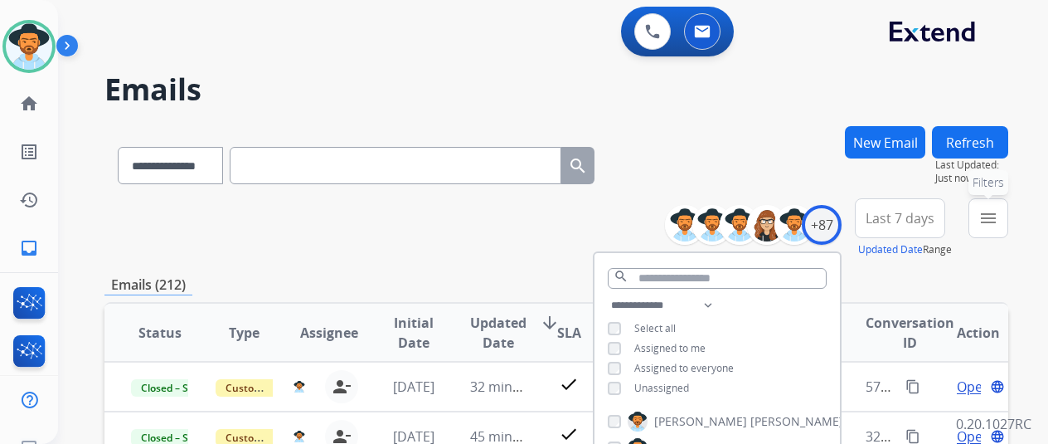
click at [993, 218] on mat-icon "menu" at bounding box center [988, 218] width 20 height 20
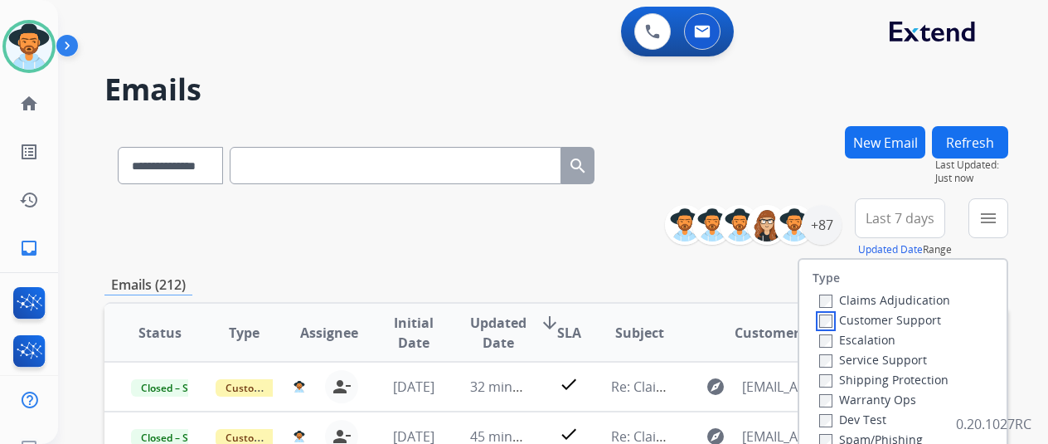
click at [830, 334] on div "Claims Adjudication Customer Support Escalation Service Support Shipping Protec…" at bounding box center [882, 388] width 138 height 199
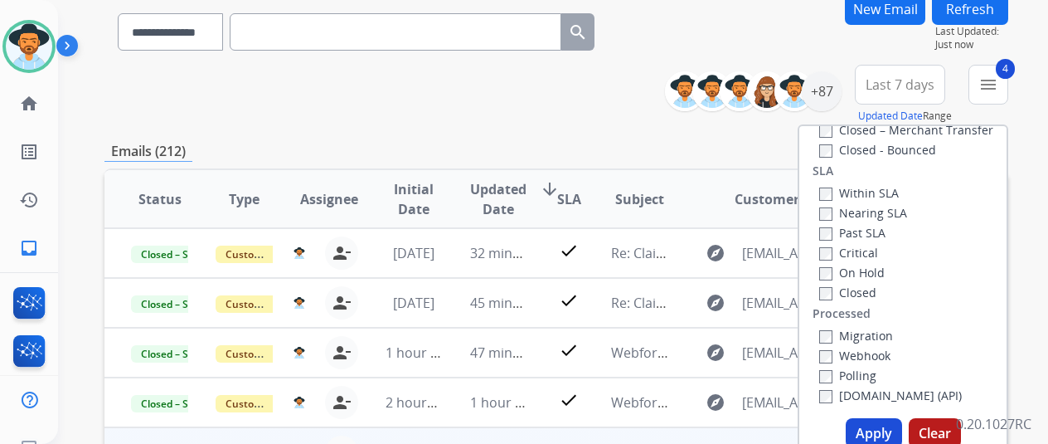
scroll to position [249, 0]
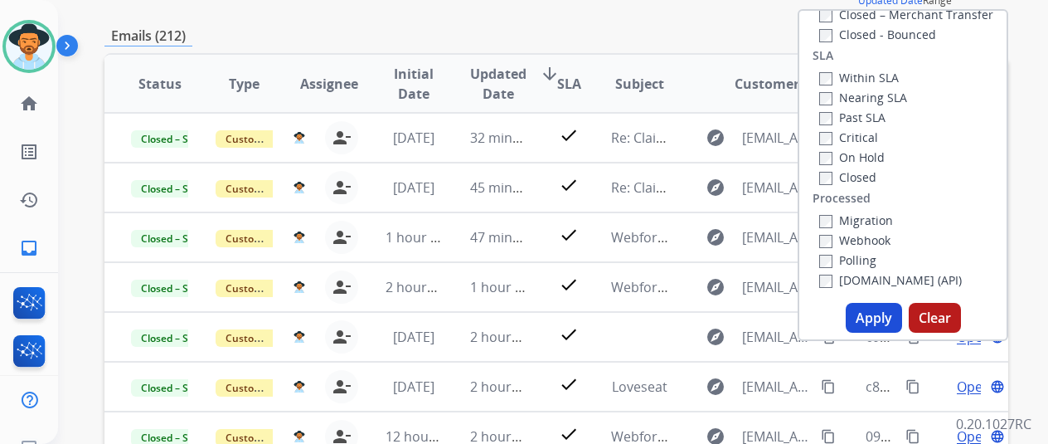
click at [875, 315] on button "Apply" at bounding box center [874, 318] width 56 height 30
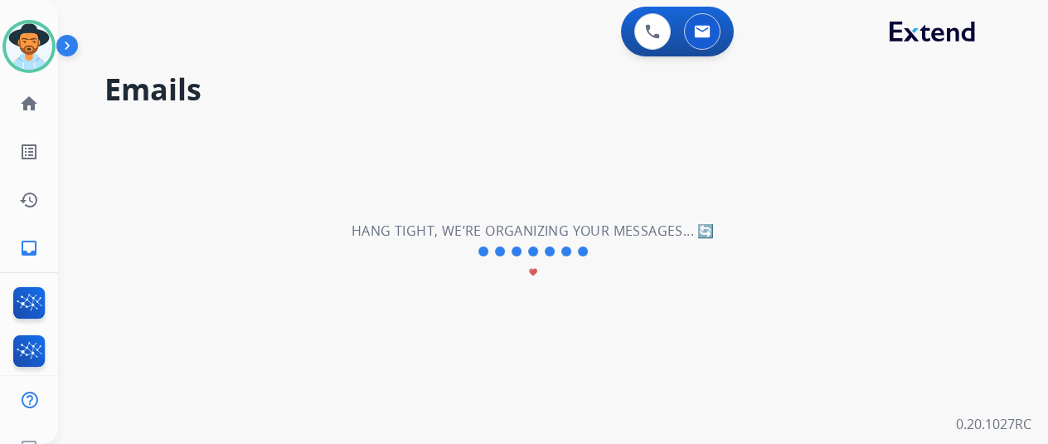
scroll to position [0, 0]
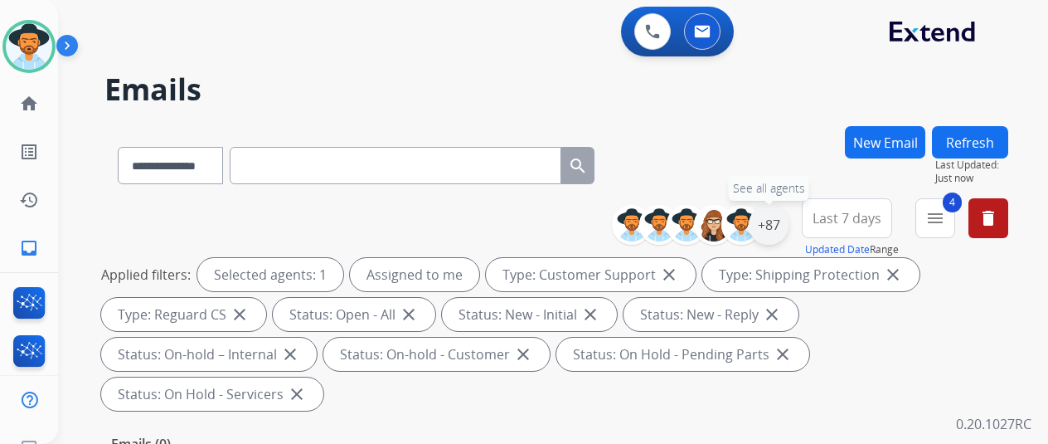
click at [788, 219] on div "+87" at bounding box center [769, 225] width 40 height 40
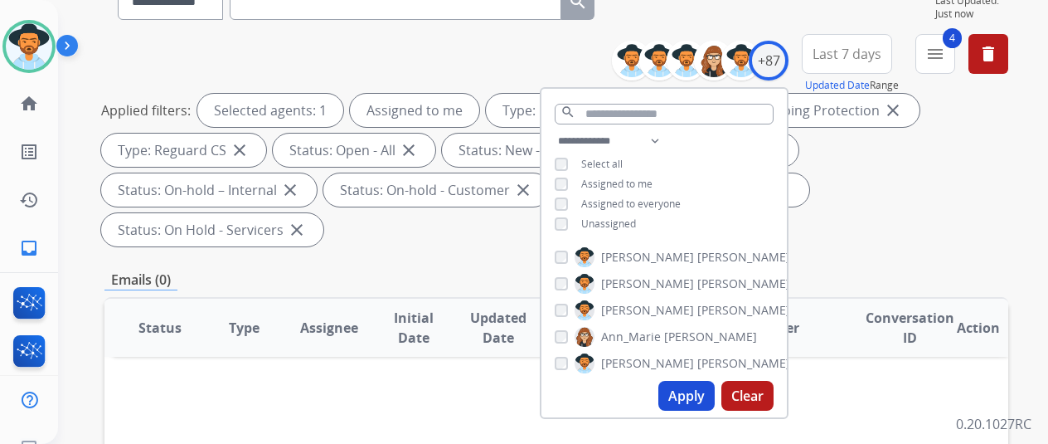
scroll to position [166, 0]
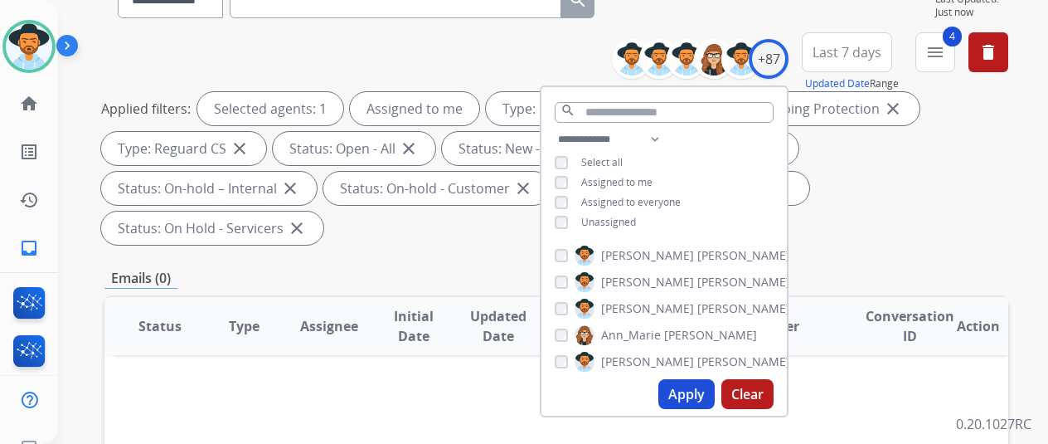
click at [693, 393] on button "Apply" at bounding box center [686, 394] width 56 height 30
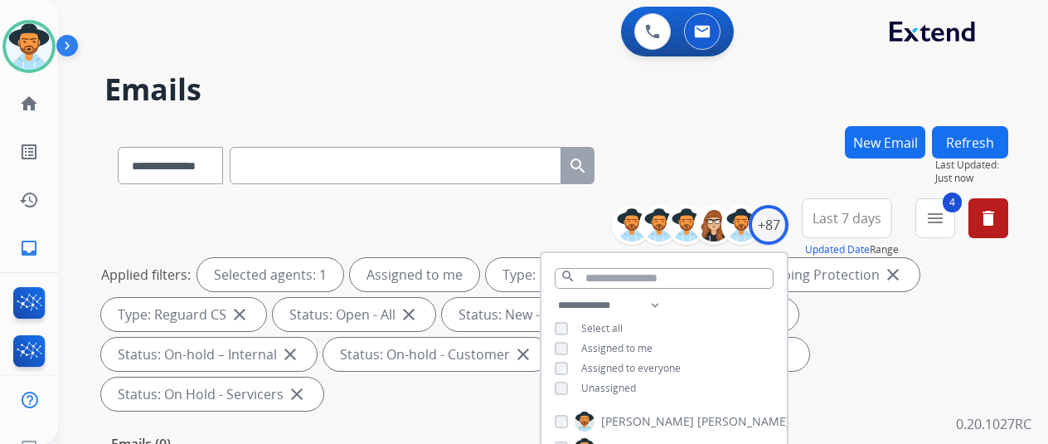
click at [809, 138] on div "**********" at bounding box center [556, 162] width 904 height 72
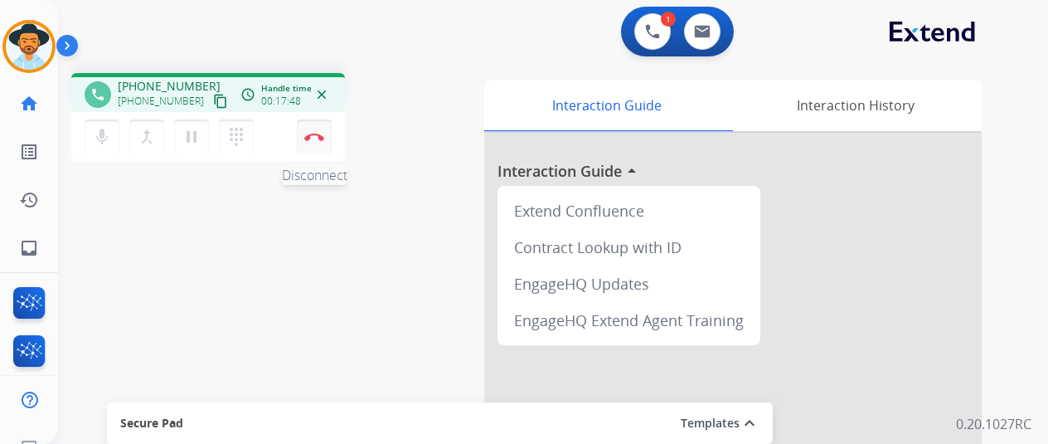
click at [313, 129] on button "Disconnect" at bounding box center [314, 136] width 35 height 35
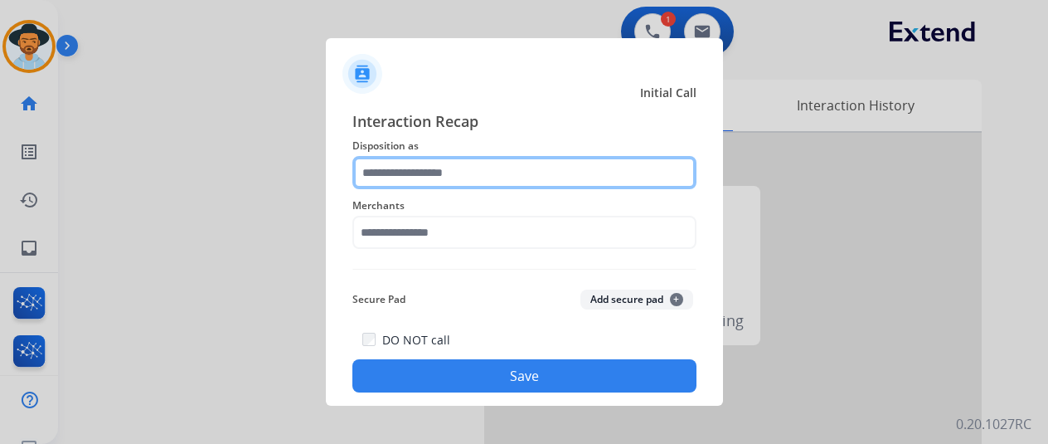
click at [429, 168] on input "text" at bounding box center [524, 172] width 344 height 33
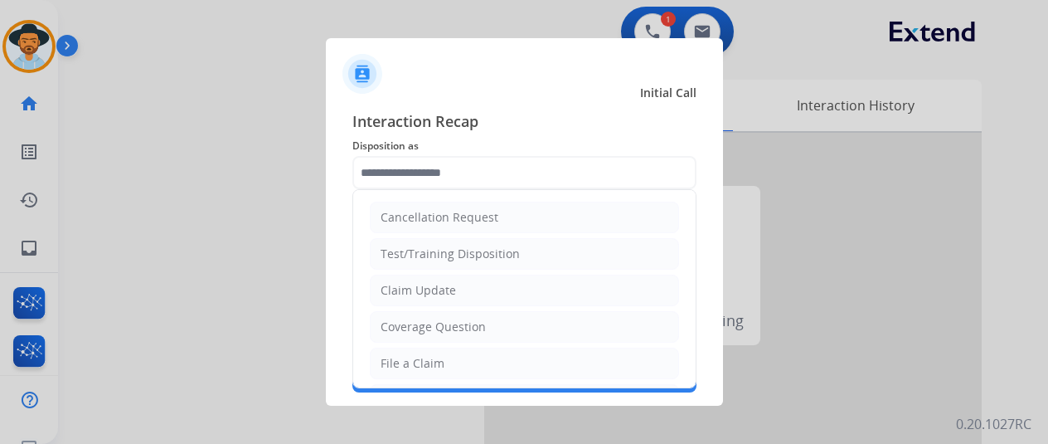
click at [403, 366] on div "File a Claim" at bounding box center [413, 363] width 64 height 17
type input "**********"
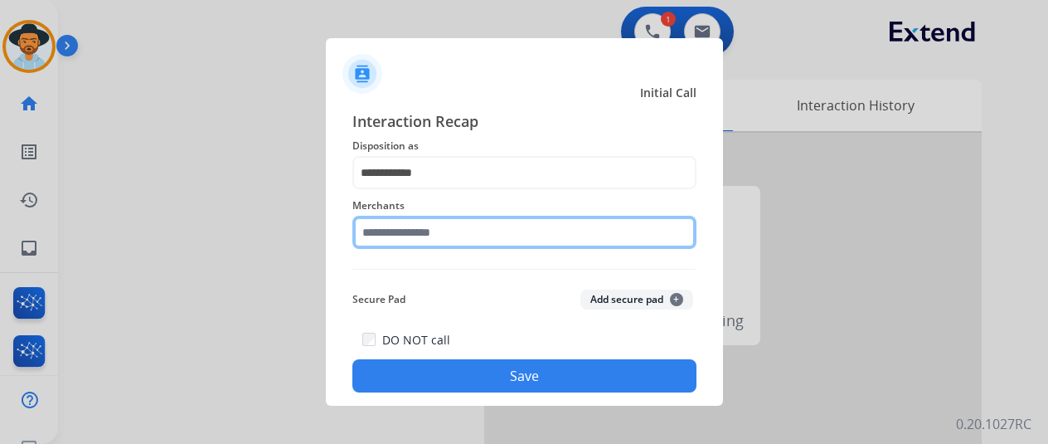
drag, startPoint x: 415, startPoint y: 238, endPoint x: 420, endPoint y: 218, distance: 20.3
click at [417, 238] on input "text" at bounding box center [524, 232] width 344 height 33
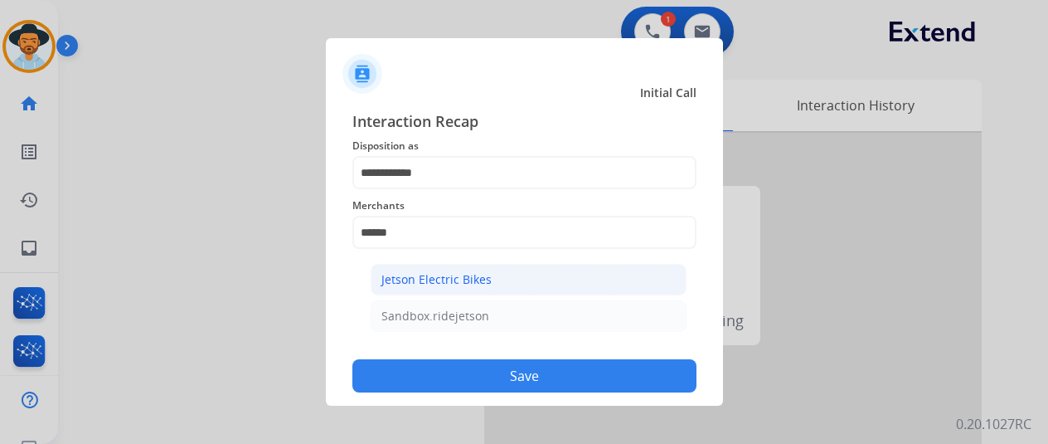
click at [448, 284] on div "Jetson Electric Bikes" at bounding box center [436, 279] width 110 height 17
type input "**********"
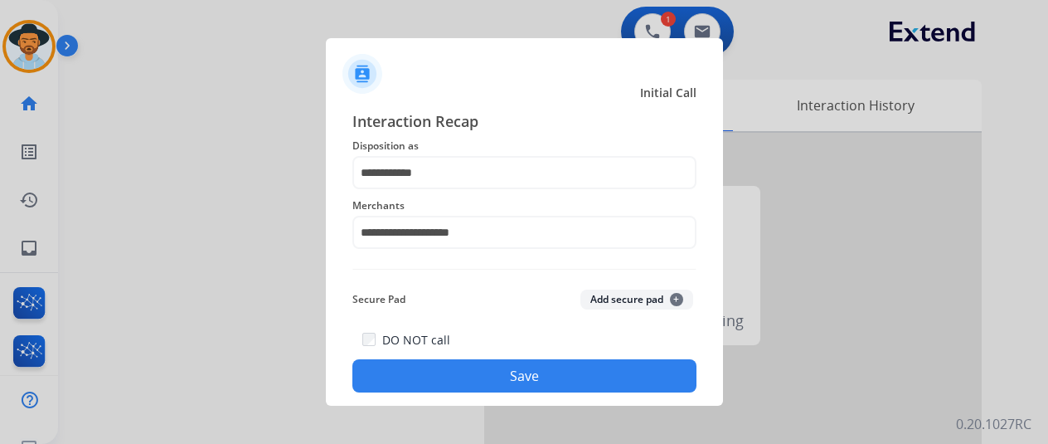
click at [502, 381] on button "Save" at bounding box center [524, 375] width 344 height 33
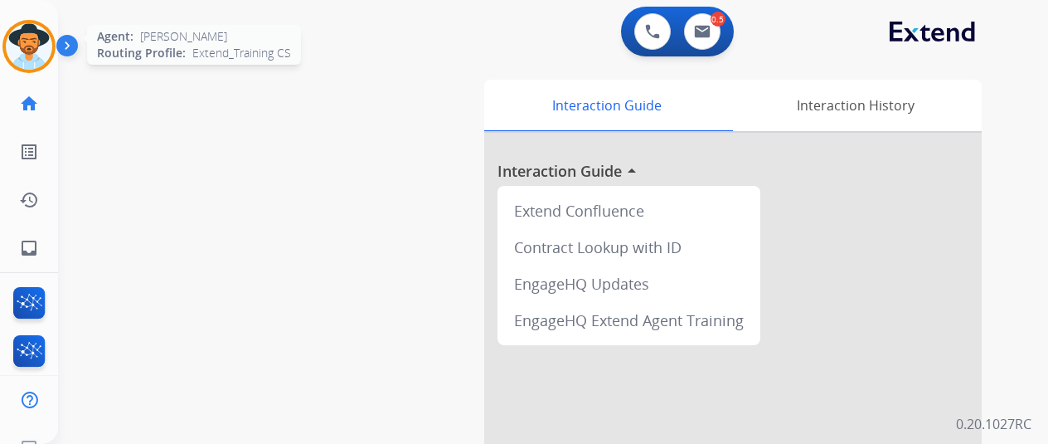
click at [19, 42] on img at bounding box center [29, 46] width 46 height 46
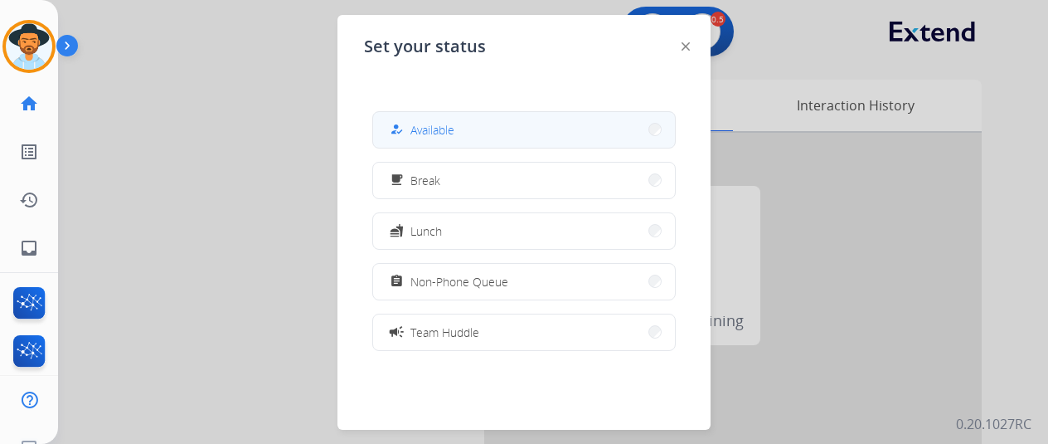
click at [477, 133] on button "how_to_reg Available" at bounding box center [524, 130] width 302 height 36
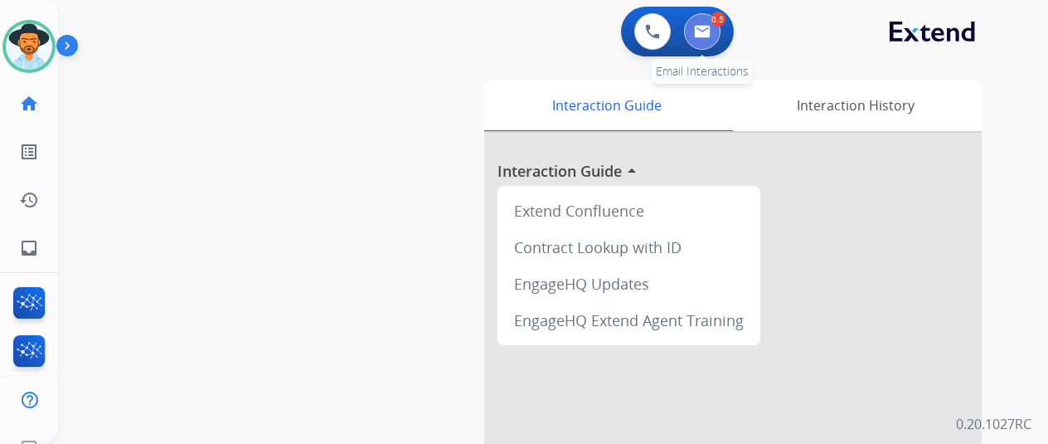
click at [707, 27] on img at bounding box center [702, 31] width 17 height 13
select select "**********"
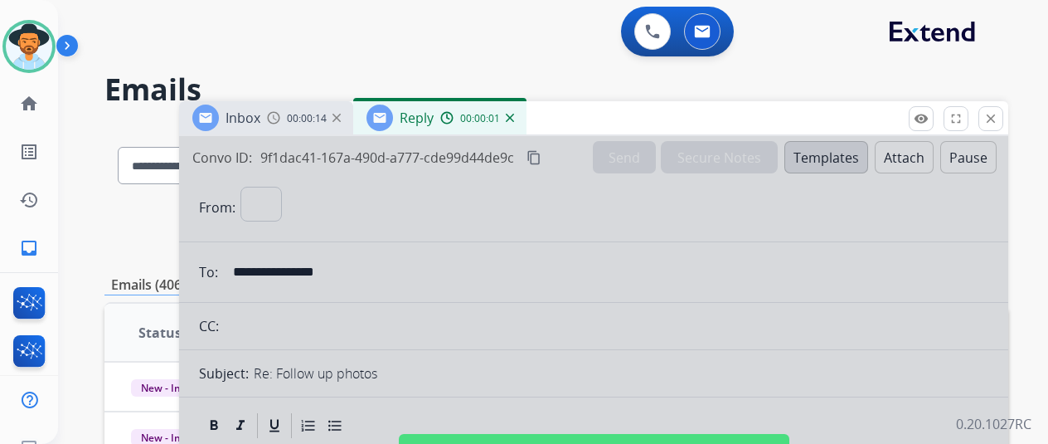
select select "**********"
click at [514, 118] on img at bounding box center [510, 118] width 8 height 8
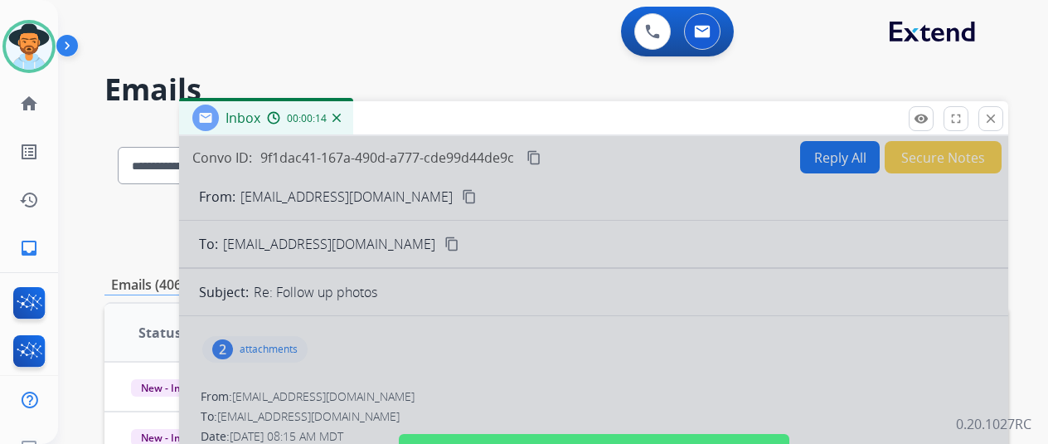
click at [341, 118] on img at bounding box center [336, 118] width 8 height 8
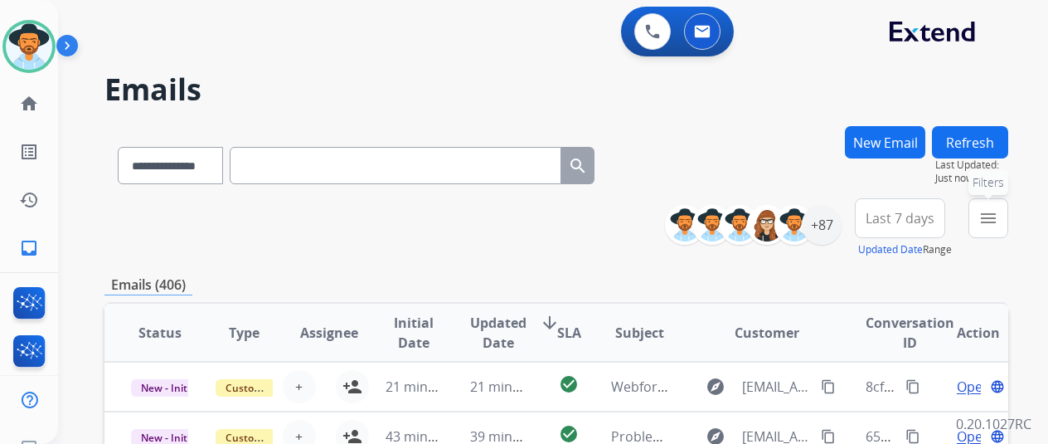
click at [996, 215] on mat-icon "menu" at bounding box center [988, 218] width 20 height 20
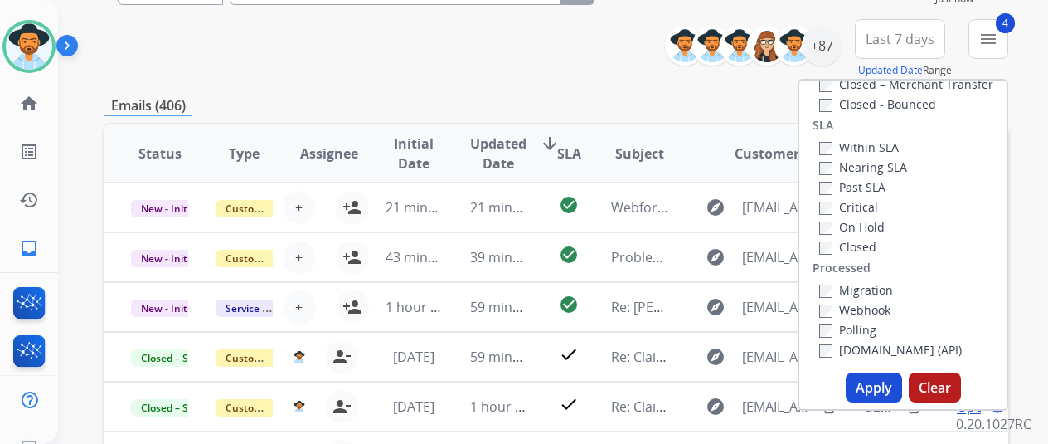
scroll to position [332, 0]
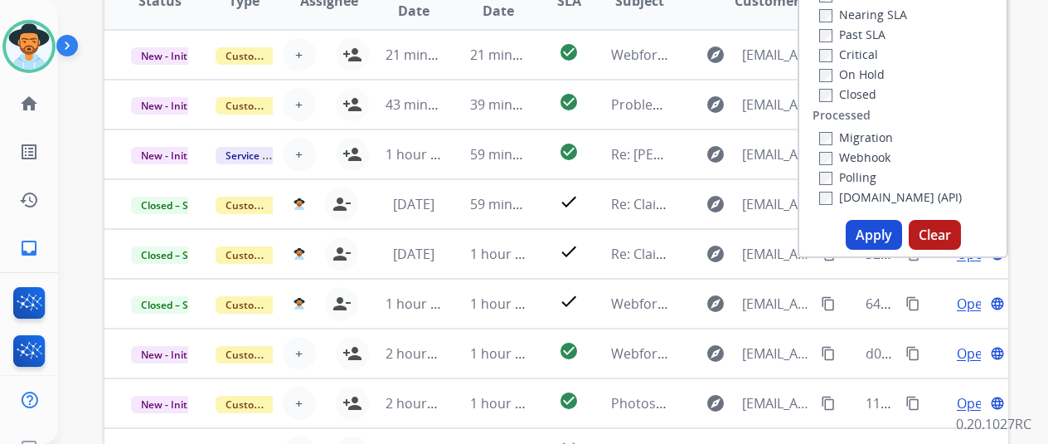
click at [871, 231] on button "Apply" at bounding box center [874, 235] width 56 height 30
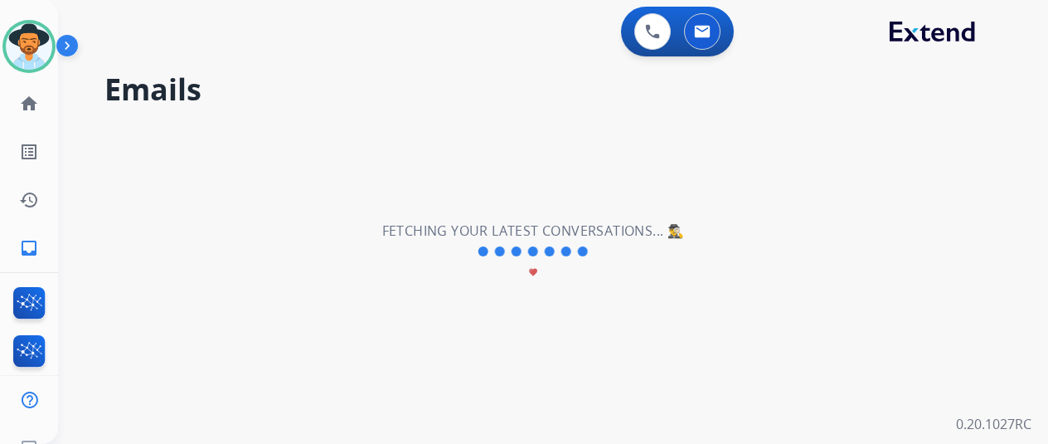
scroll to position [0, 0]
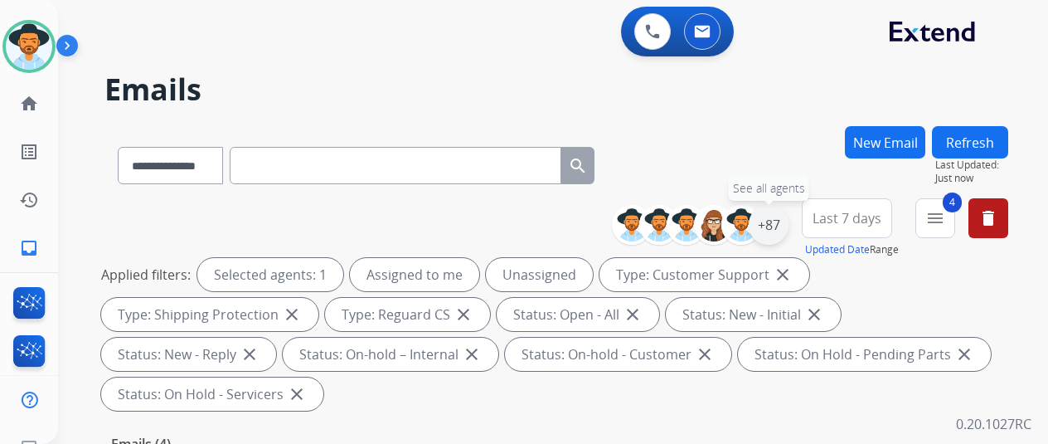
click at [782, 221] on div "+87" at bounding box center [769, 225] width 40 height 40
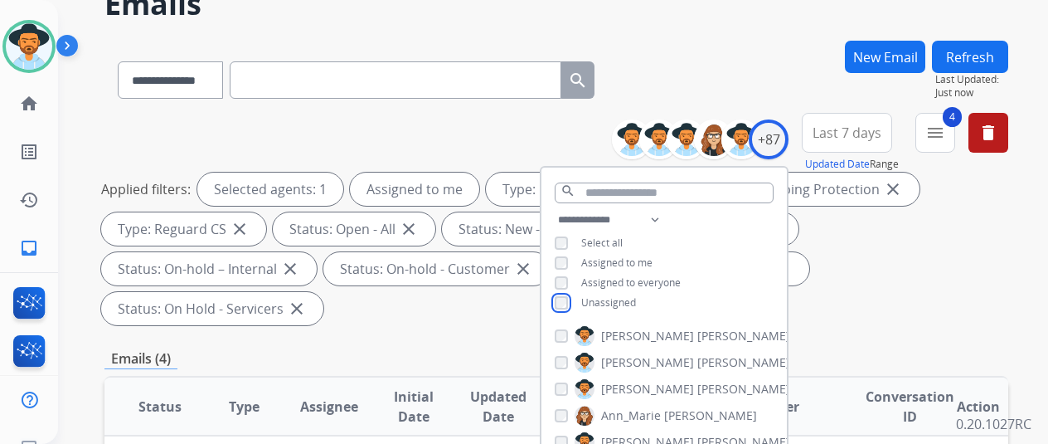
scroll to position [249, 0]
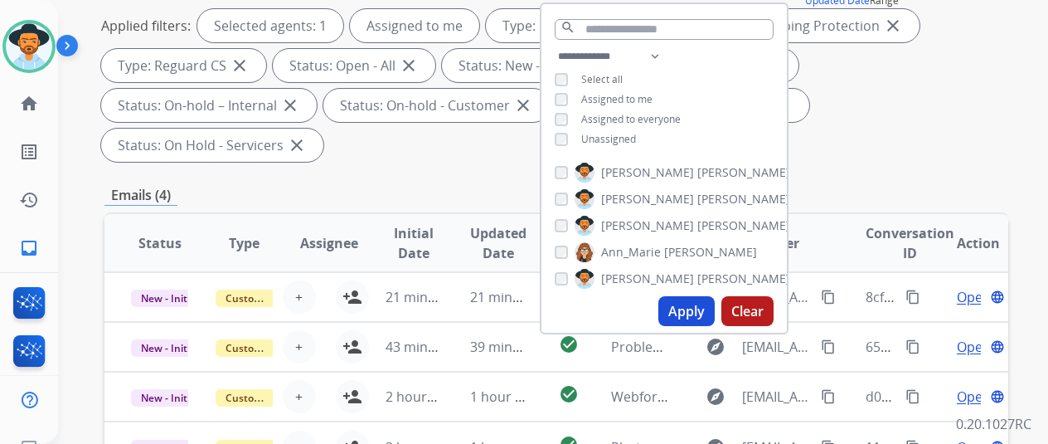
click at [698, 308] on button "Apply" at bounding box center [686, 311] width 56 height 30
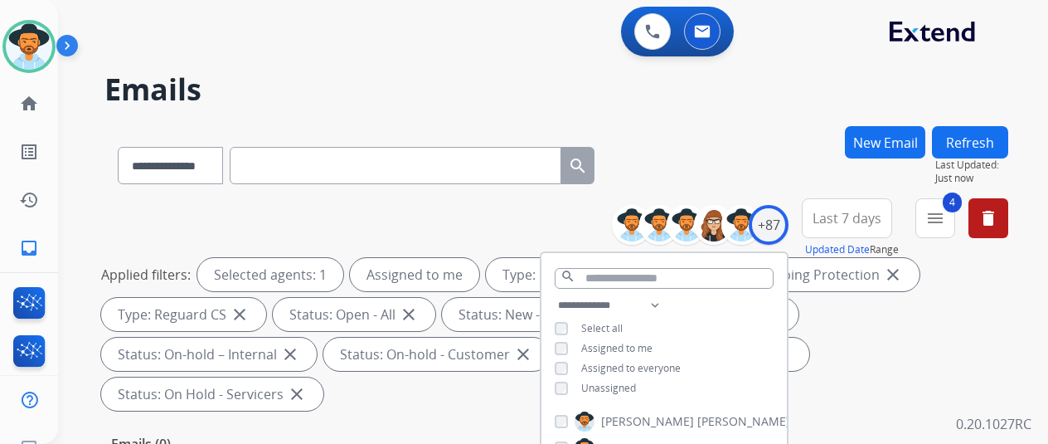
click at [730, 129] on div "**********" at bounding box center [556, 162] width 904 height 72
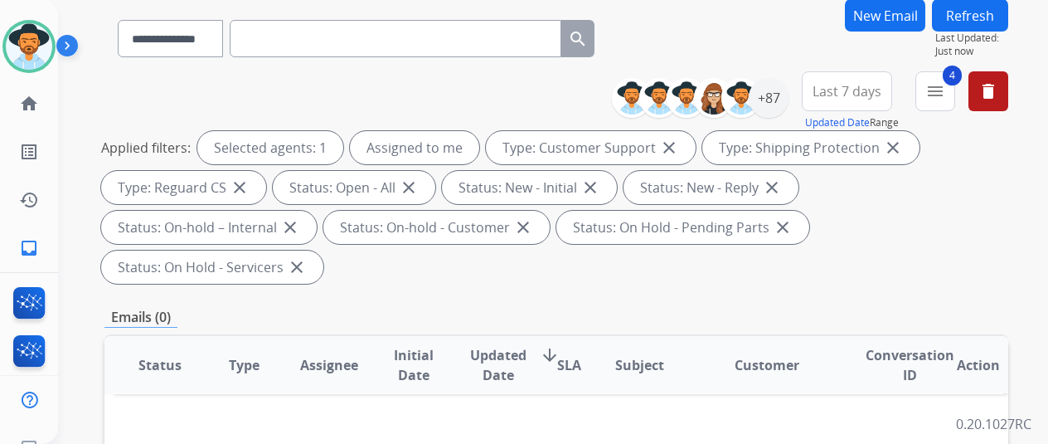
scroll to position [166, 0]
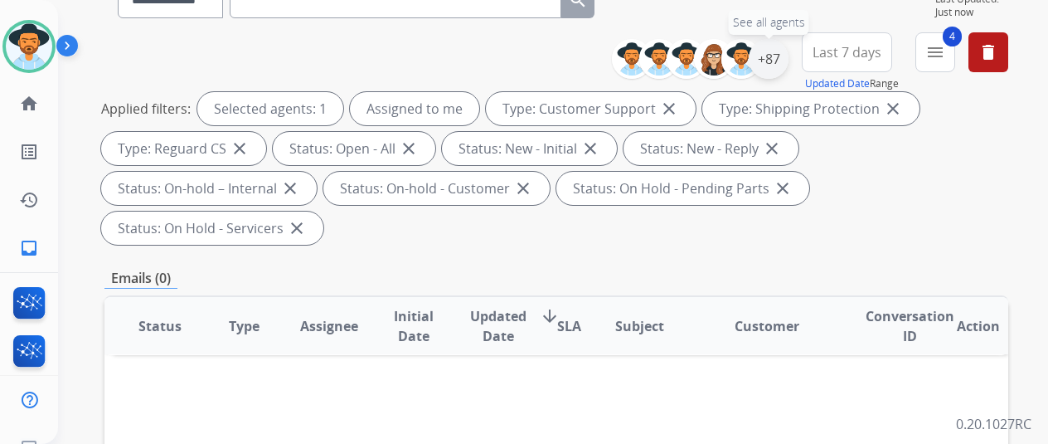
click at [786, 65] on div "+87" at bounding box center [769, 59] width 40 height 40
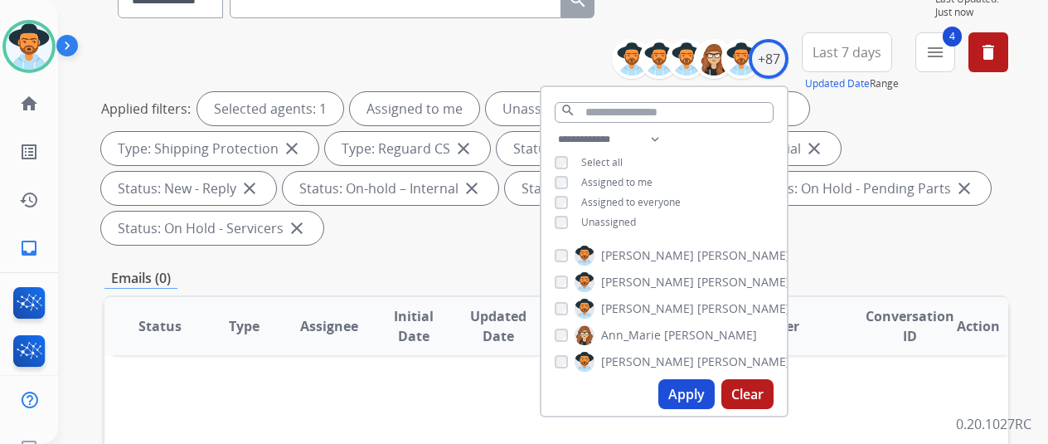
click at [691, 388] on button "Apply" at bounding box center [686, 394] width 56 height 30
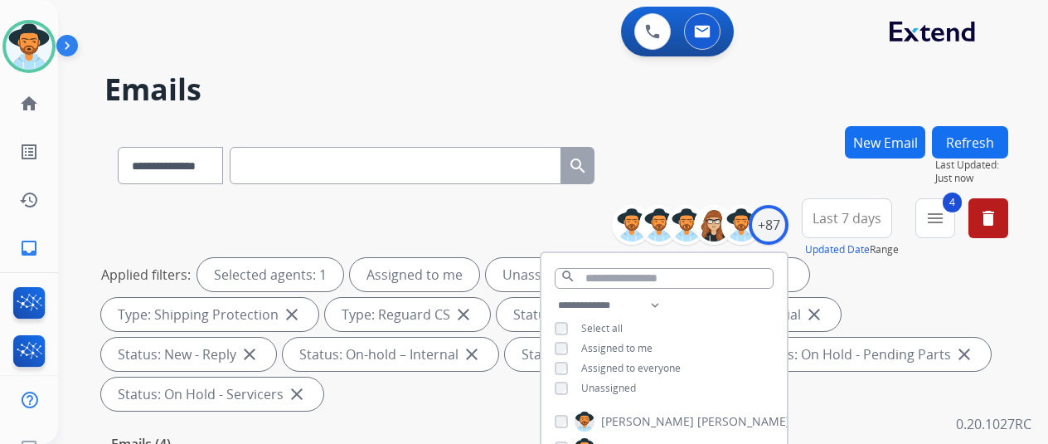
click at [758, 158] on div "**********" at bounding box center [556, 162] width 904 height 72
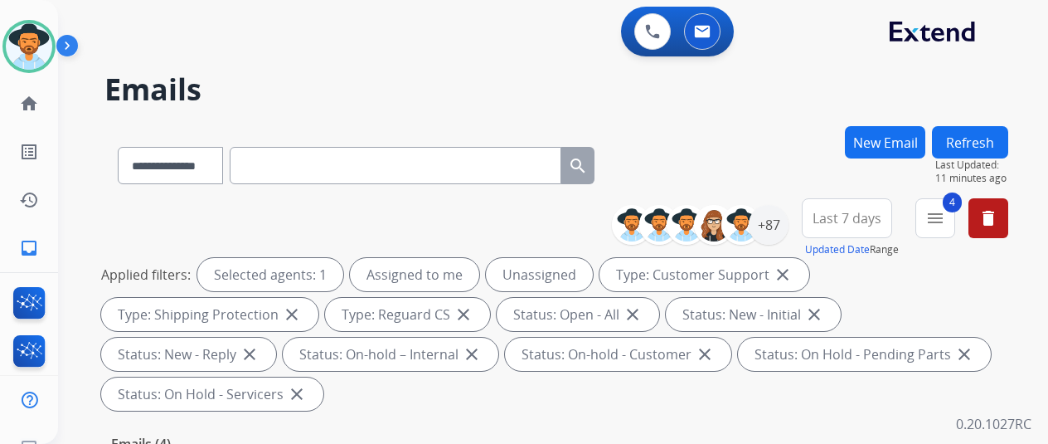
drag, startPoint x: 115, startPoint y: 210, endPoint x: 68, endPoint y: 127, distance: 95.4
click at [109, 199] on div "**********" at bounding box center [556, 307] width 904 height 219
click at [33, 57] on img at bounding box center [29, 46] width 46 height 46
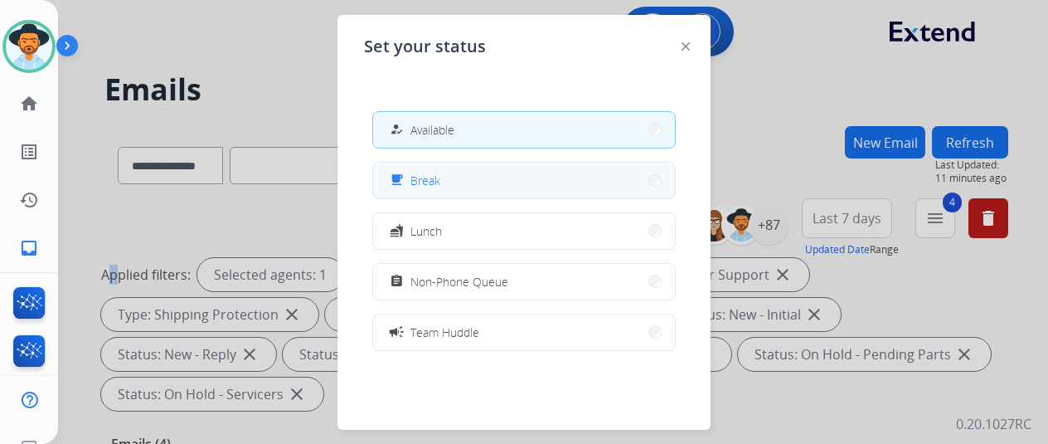
click at [479, 182] on button "free_breakfast Break" at bounding box center [524, 181] width 302 height 36
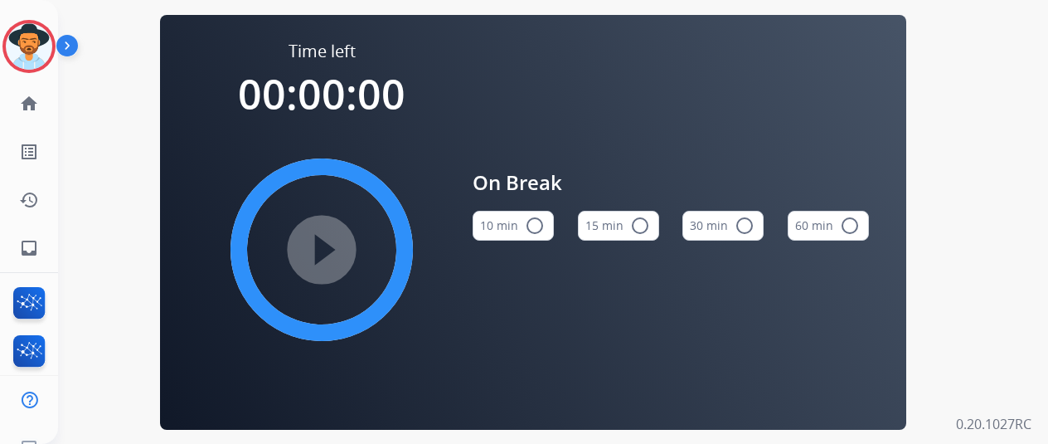
click at [544, 230] on mat-icon "radio_button_unchecked" at bounding box center [535, 226] width 20 height 20
click at [327, 250] on mat-icon "play_circle_filled" at bounding box center [322, 250] width 20 height 20
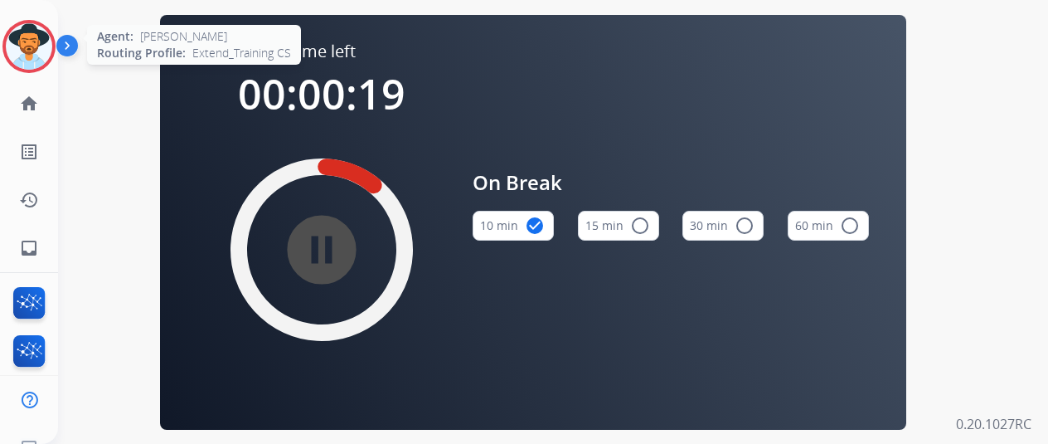
click at [27, 45] on img at bounding box center [29, 46] width 46 height 46
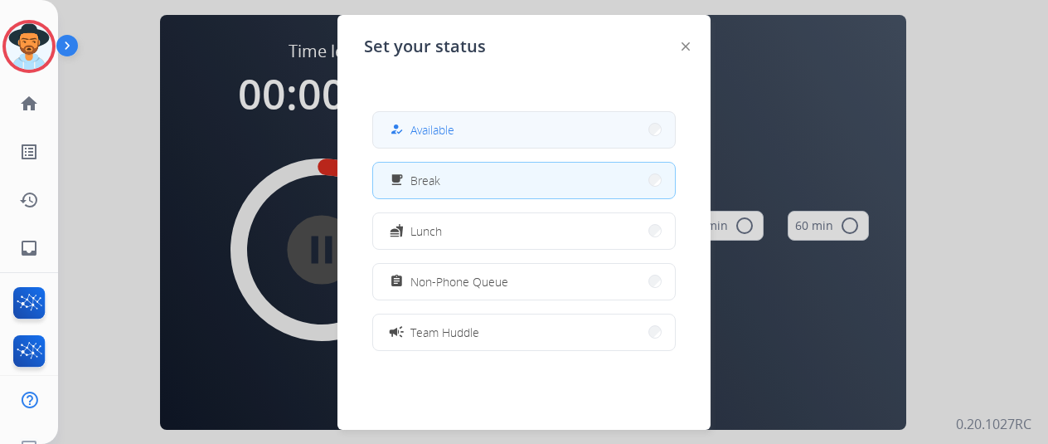
click at [444, 126] on span "Available" at bounding box center [432, 129] width 44 height 17
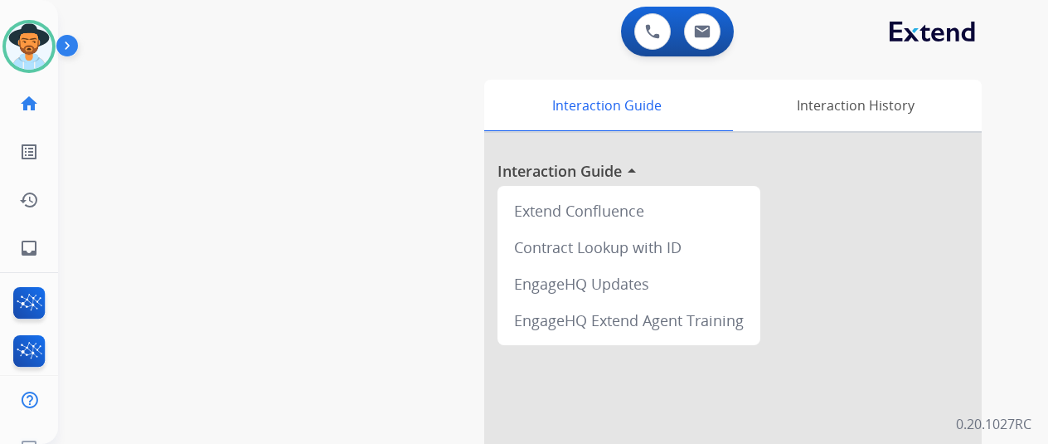
drag, startPoint x: 79, startPoint y: 129, endPoint x: 83, endPoint y: 137, distance: 8.5
click at [83, 135] on div "swap_horiz Break voice bridge close_fullscreen Connect 3-Way Call merge_type Se…" at bounding box center [533, 405] width 950 height 691
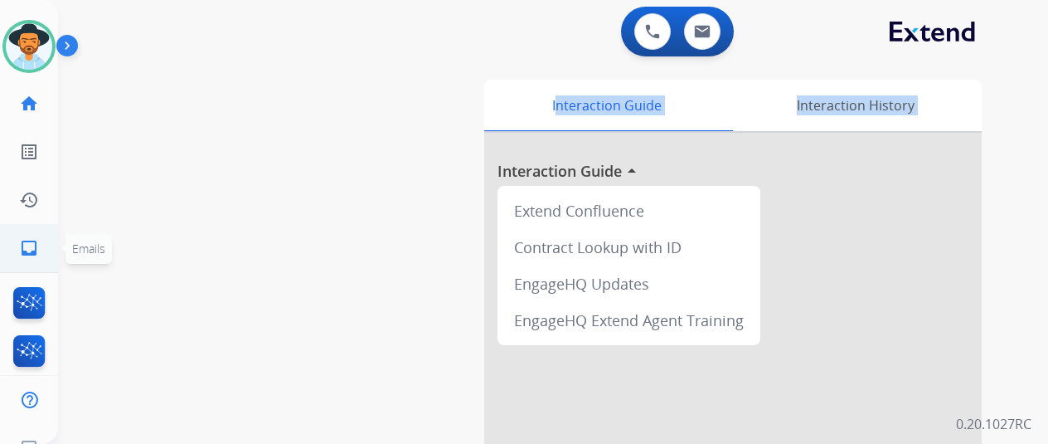
click at [30, 244] on mat-icon "inbox" at bounding box center [29, 248] width 20 height 20
select select "**********"
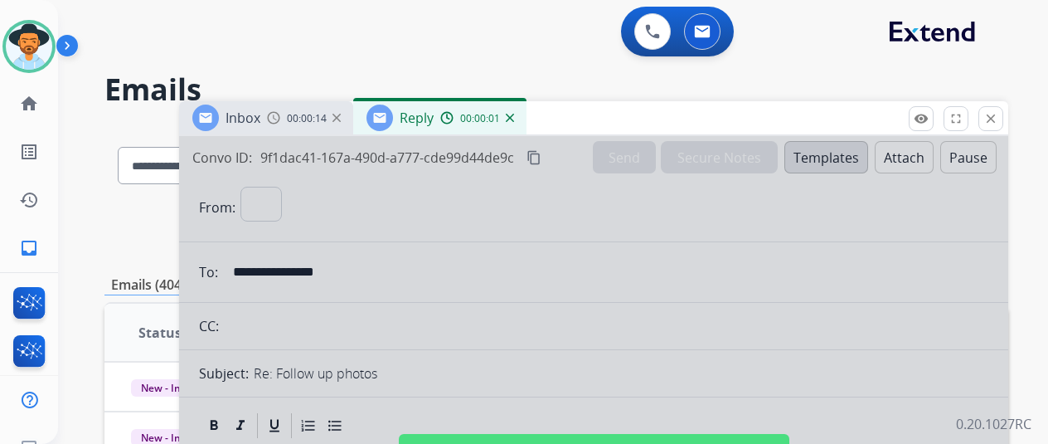
select select "**********"
click at [514, 114] on img at bounding box center [510, 118] width 8 height 8
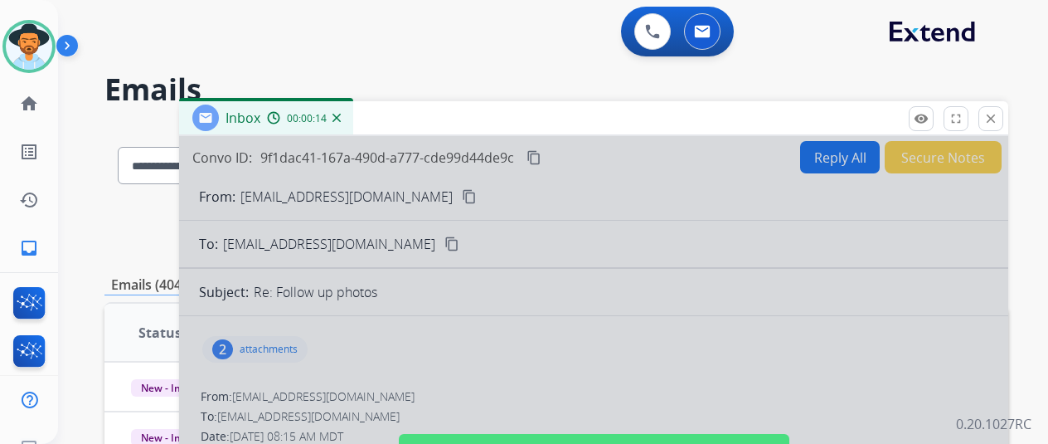
click at [341, 116] on img at bounding box center [336, 118] width 8 height 8
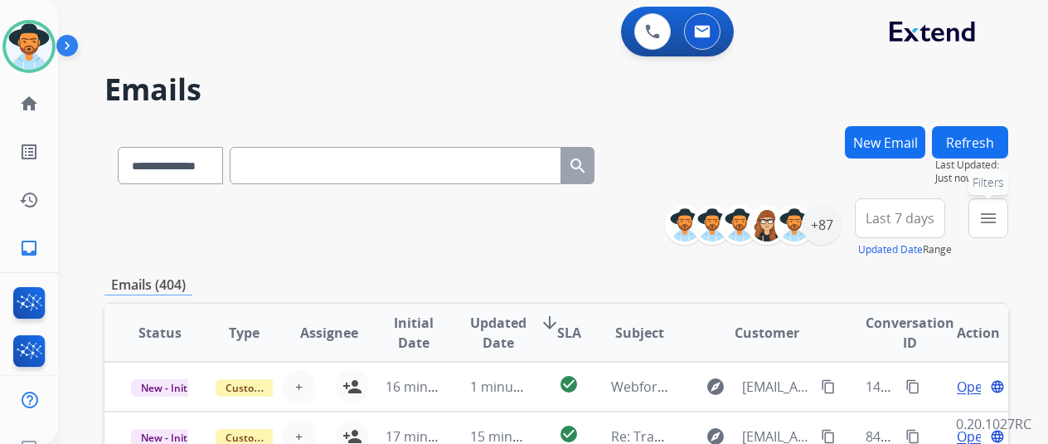
click at [998, 215] on mat-icon "menu" at bounding box center [988, 218] width 20 height 20
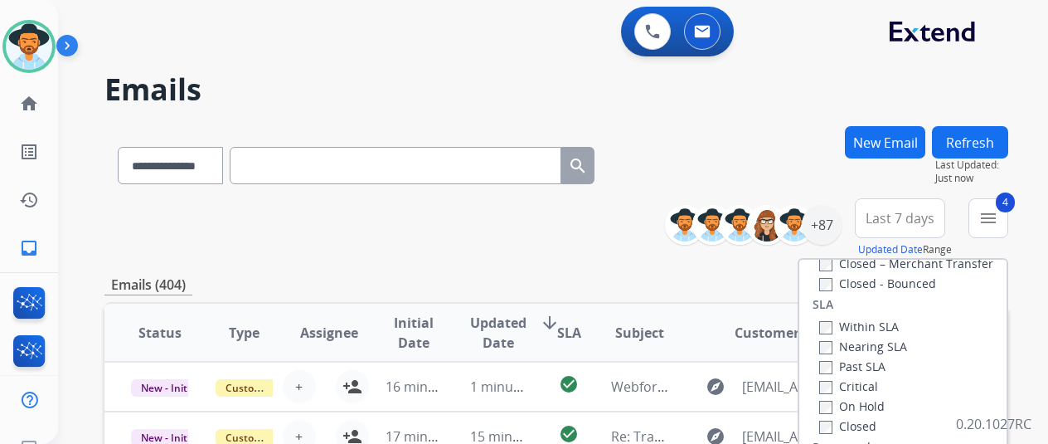
scroll to position [332, 0]
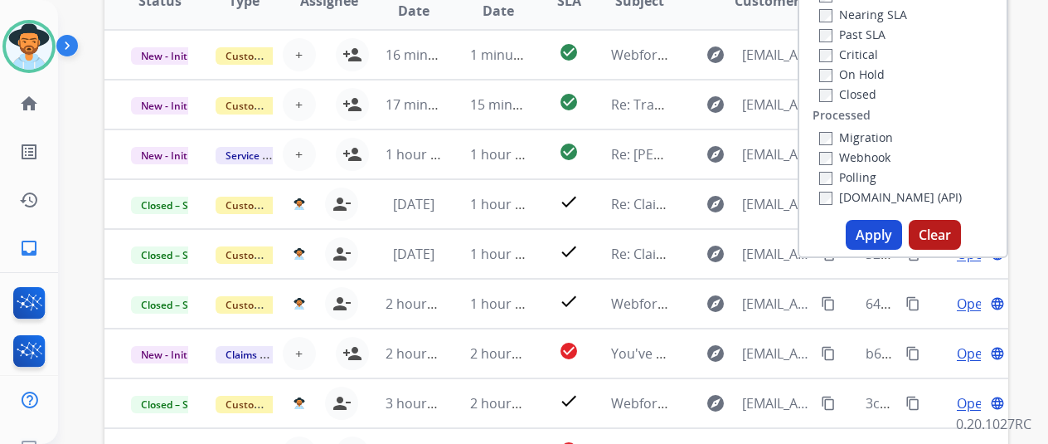
click at [889, 233] on button "Apply" at bounding box center [874, 235] width 56 height 30
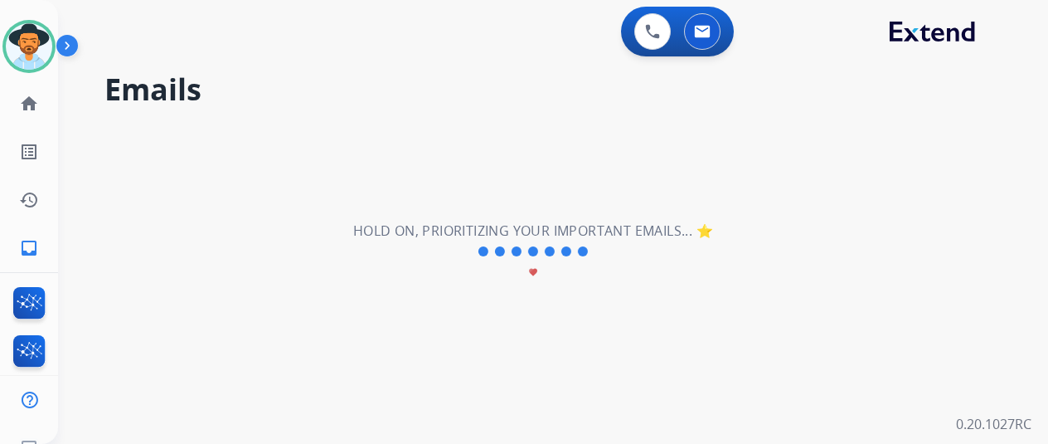
scroll to position [0, 0]
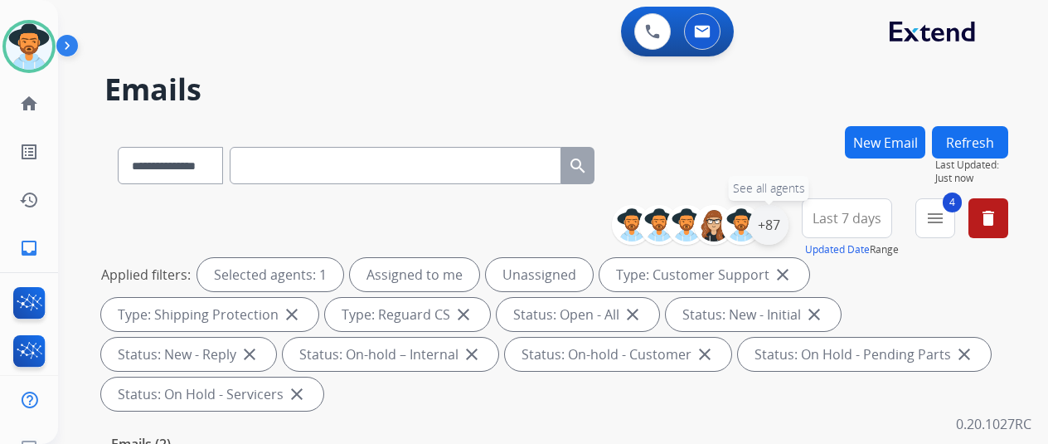
click at [779, 225] on div "+87" at bounding box center [769, 225] width 40 height 40
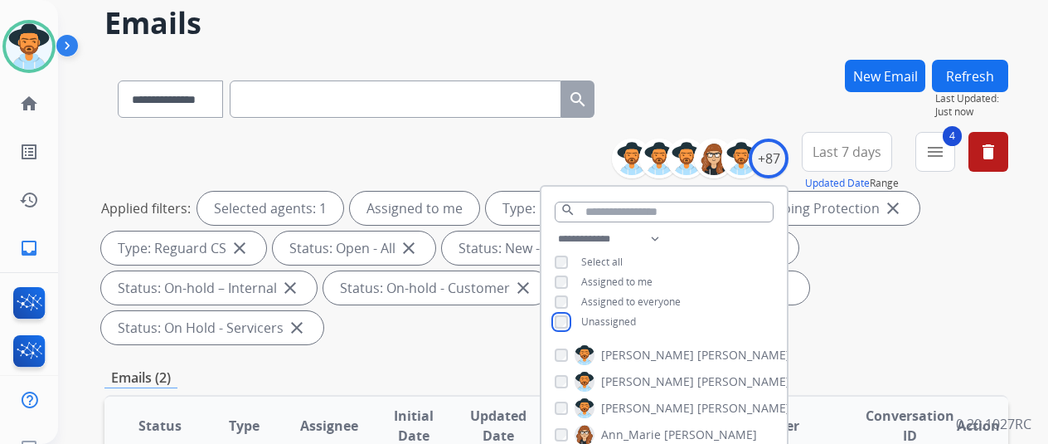
scroll to position [249, 0]
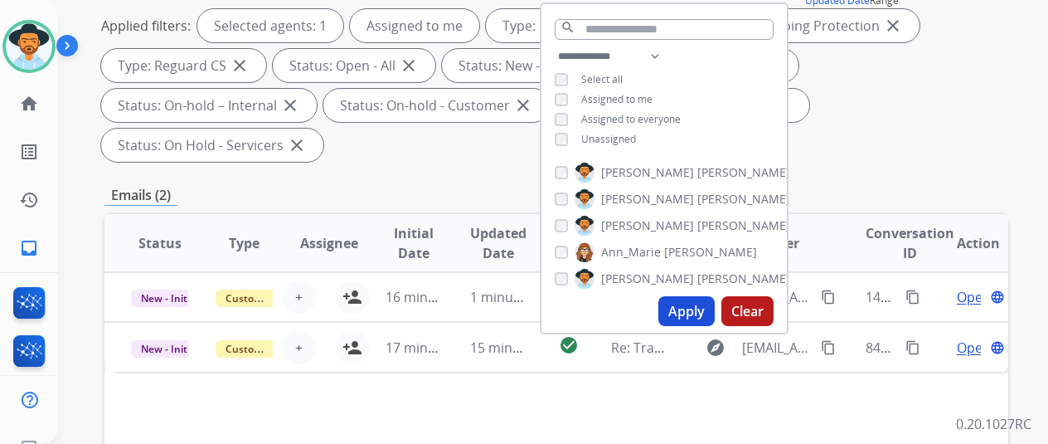
click at [702, 317] on button "Apply" at bounding box center [686, 311] width 56 height 30
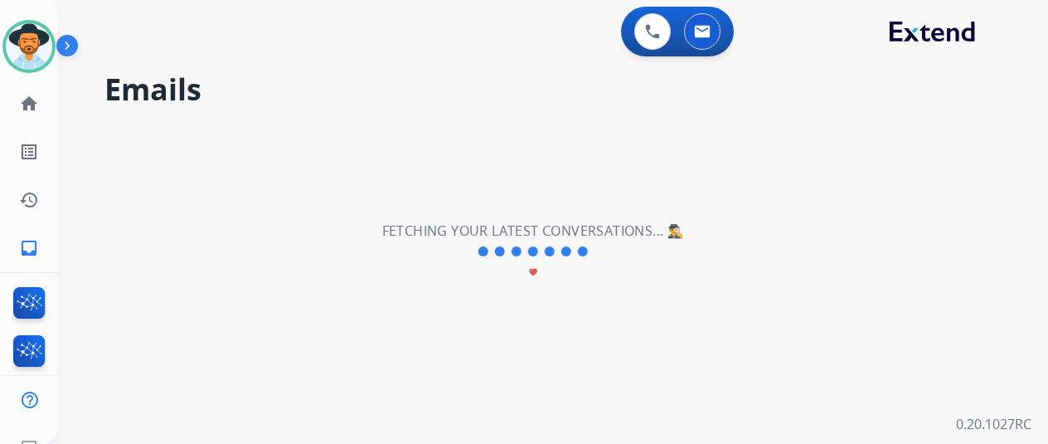
scroll to position [0, 0]
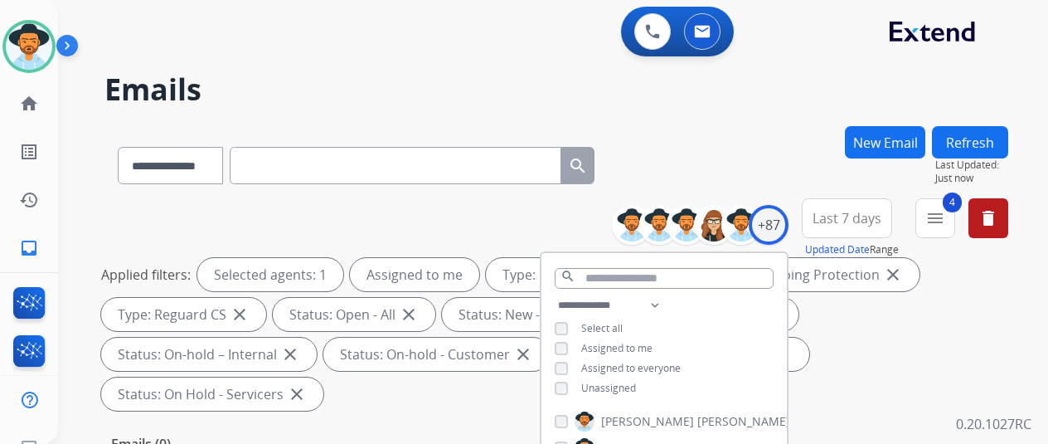
click at [735, 147] on div "**********" at bounding box center [556, 162] width 904 height 72
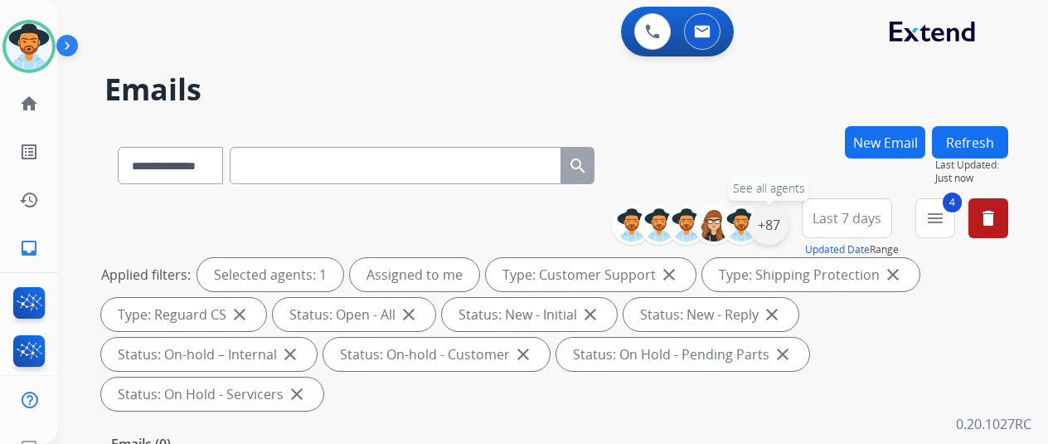
click at [788, 218] on div "+87" at bounding box center [769, 225] width 40 height 40
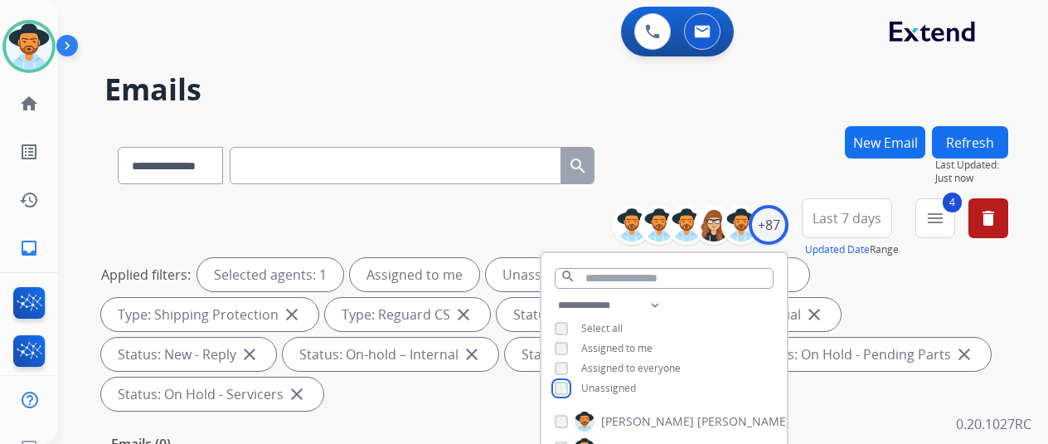
scroll to position [332, 0]
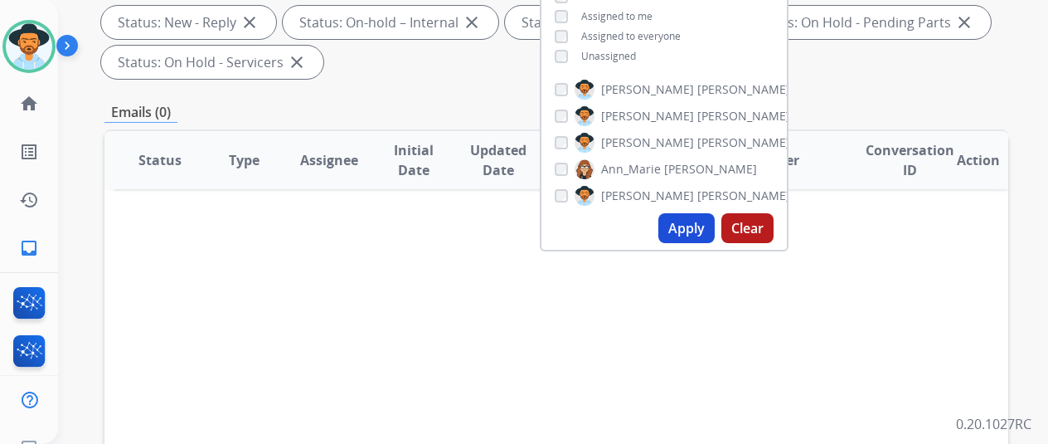
click at [687, 223] on button "Apply" at bounding box center [686, 228] width 56 height 30
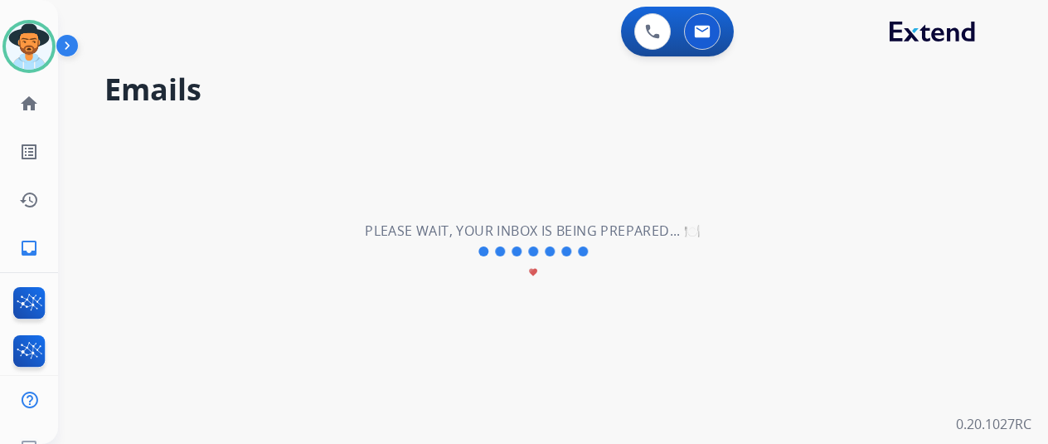
scroll to position [0, 0]
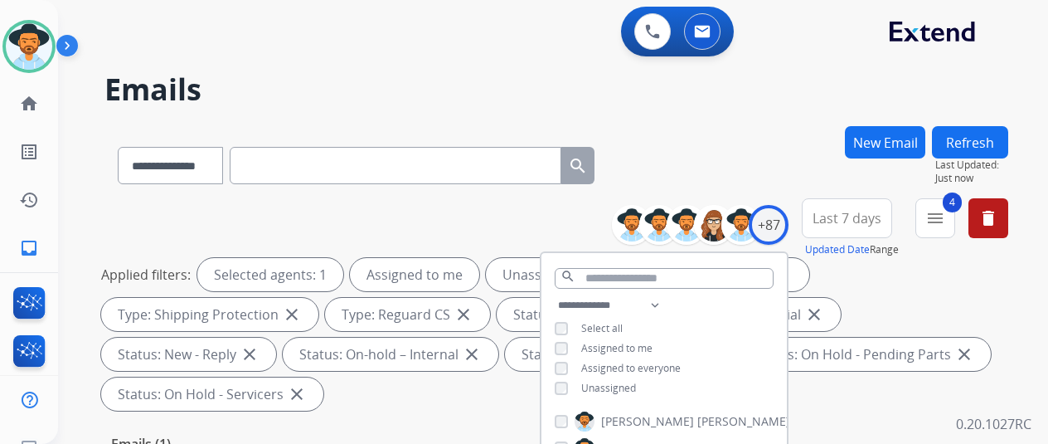
click at [738, 138] on div "**********" at bounding box center [556, 162] width 904 height 72
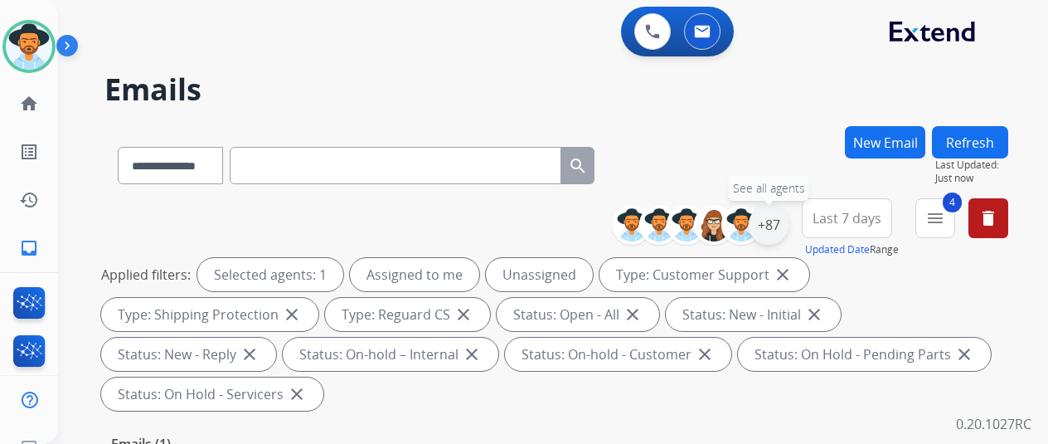
click at [783, 214] on div "+87" at bounding box center [769, 225] width 40 height 40
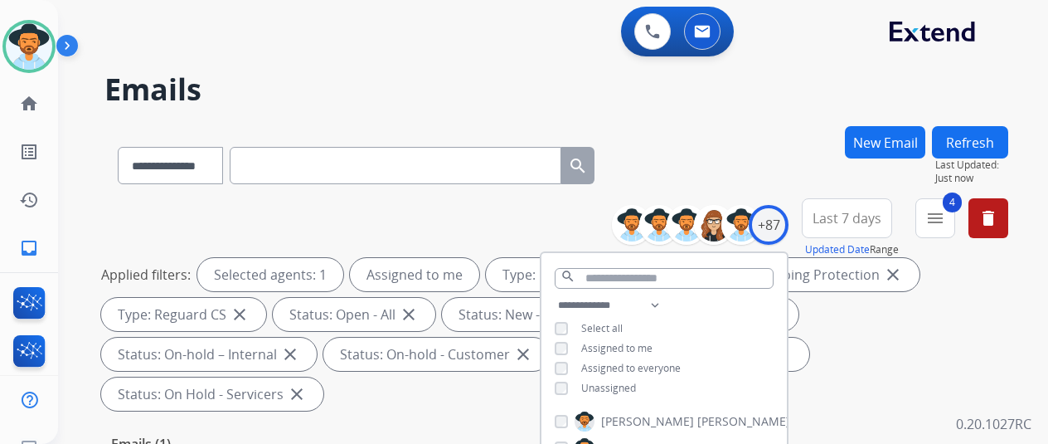
click at [784, 95] on h2 "Emails" at bounding box center [556, 89] width 904 height 33
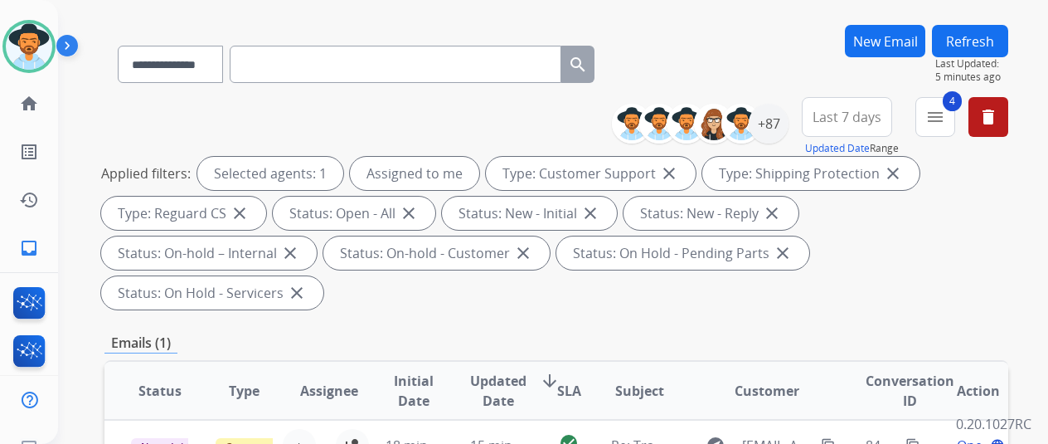
scroll to position [332, 0]
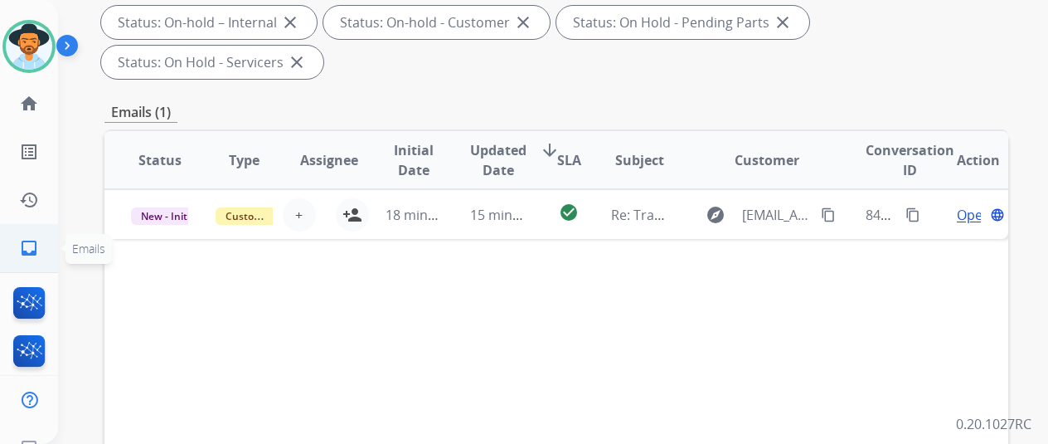
drag, startPoint x: 27, startPoint y: 241, endPoint x: 43, endPoint y: 229, distance: 20.7
click at [27, 241] on mat-icon "inbox" at bounding box center [29, 248] width 20 height 20
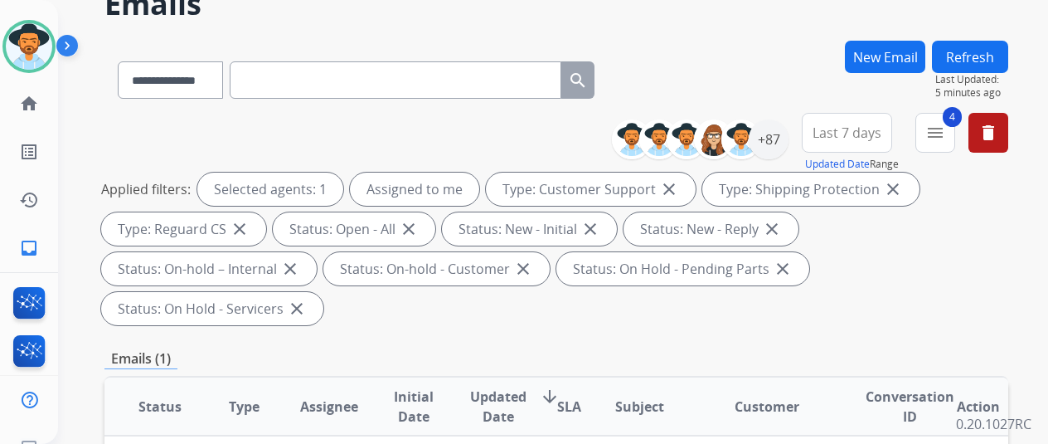
scroll to position [0, 0]
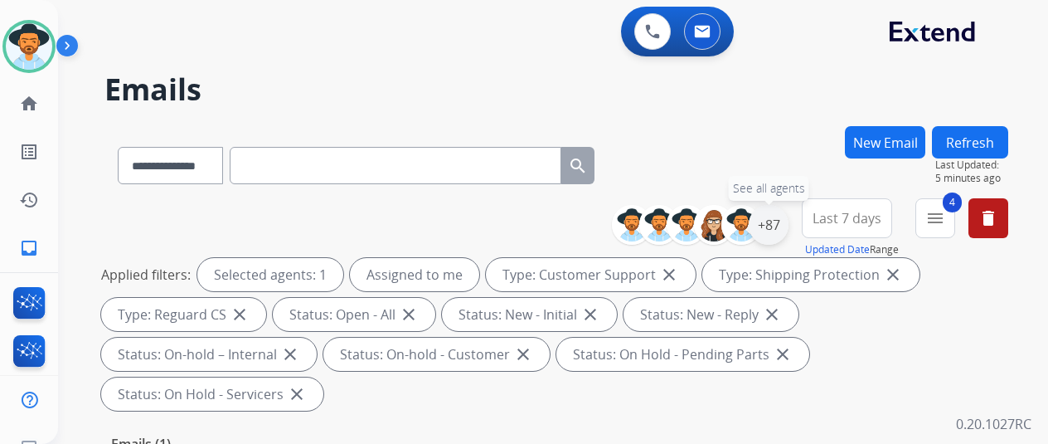
click at [784, 223] on div "+87" at bounding box center [769, 225] width 40 height 40
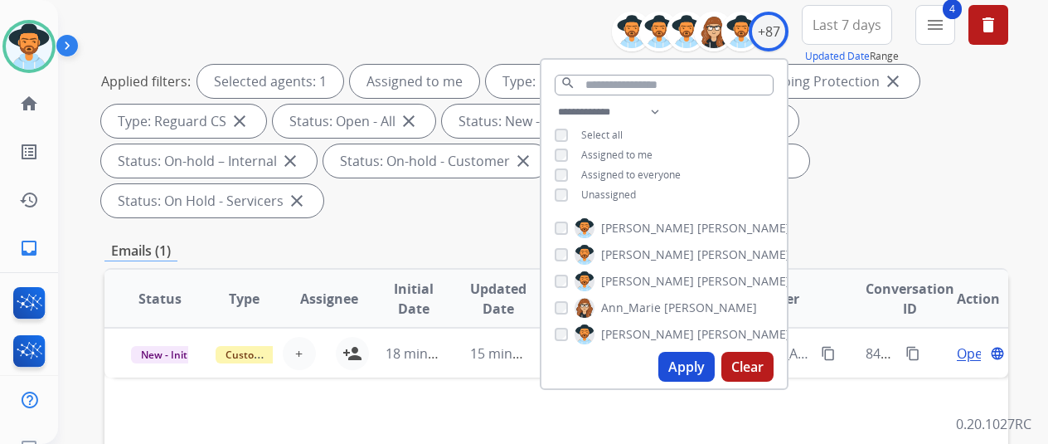
scroll to position [332, 0]
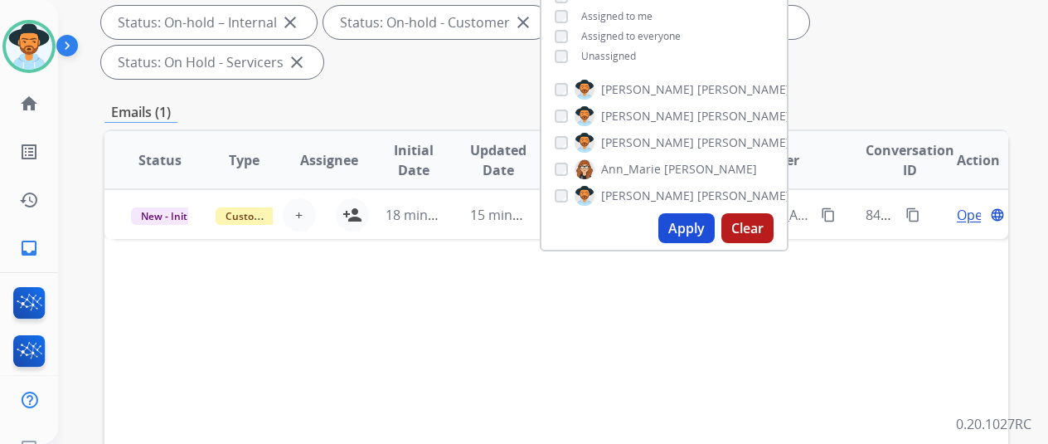
click at [688, 222] on button "Apply" at bounding box center [686, 228] width 56 height 30
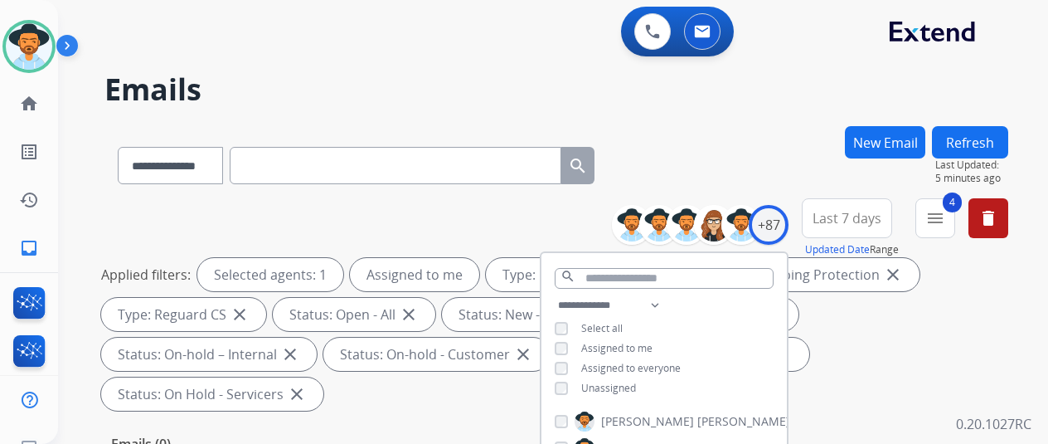
click at [694, 131] on div "**********" at bounding box center [556, 162] width 904 height 72
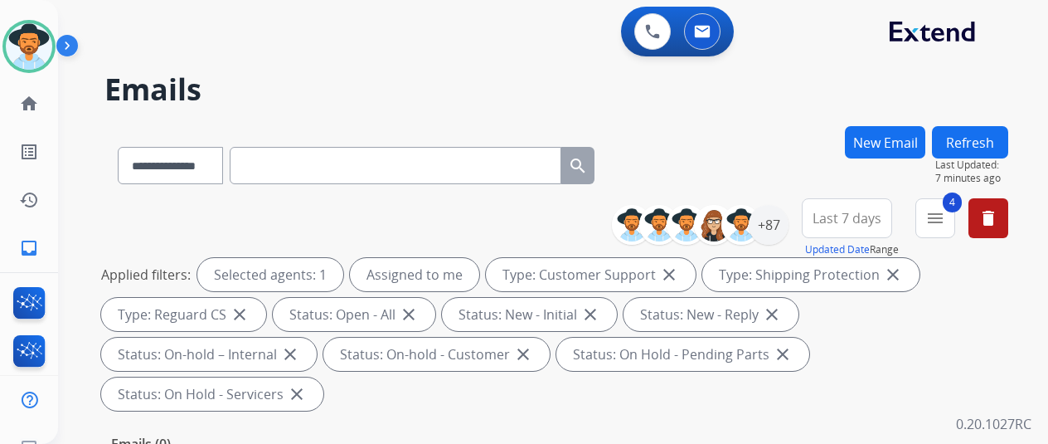
click at [754, 125] on div "**********" at bounding box center [533, 282] width 950 height 444
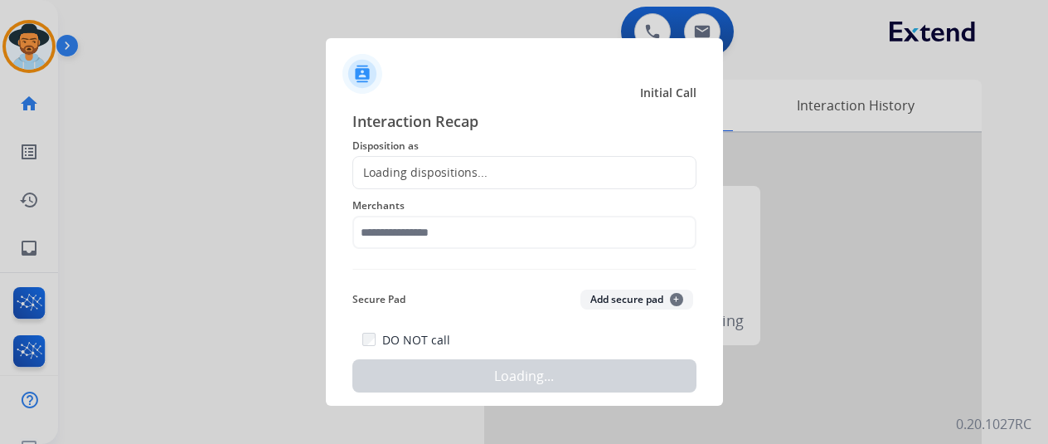
click at [390, 172] on div "Loading dispositions..." at bounding box center [420, 172] width 134 height 17
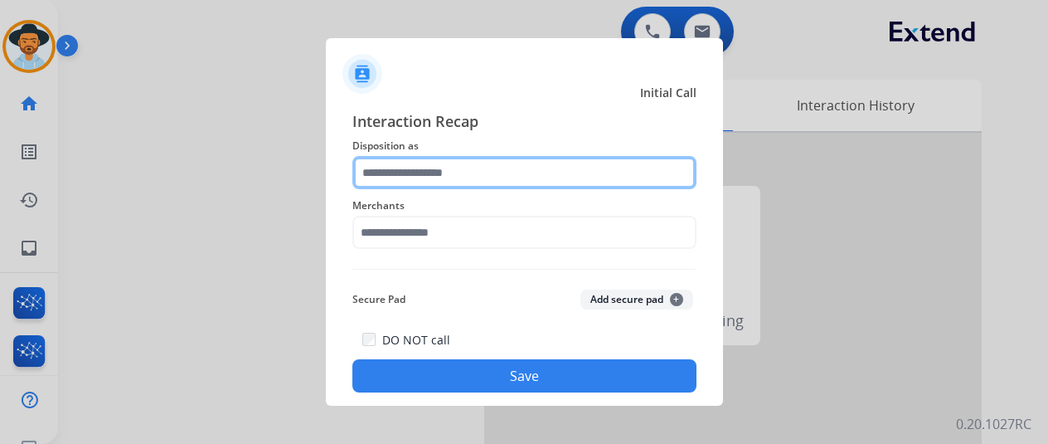
click at [390, 173] on input "text" at bounding box center [524, 172] width 344 height 33
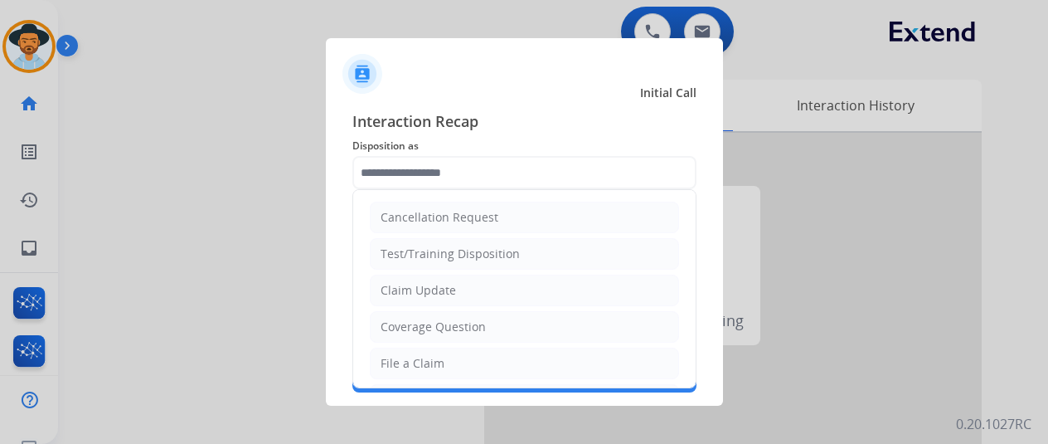
click at [407, 367] on div "File a Claim" at bounding box center [413, 363] width 64 height 17
type input "**********"
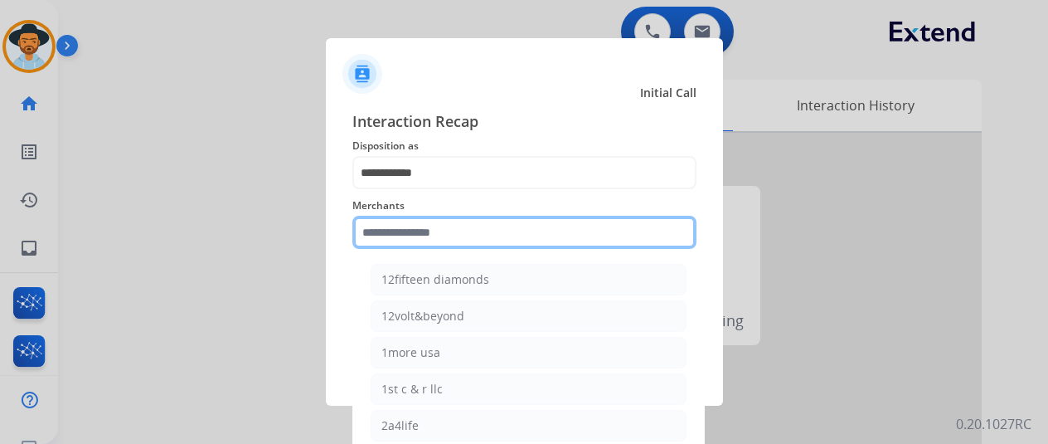
click at [391, 235] on input "text" at bounding box center [524, 232] width 344 height 33
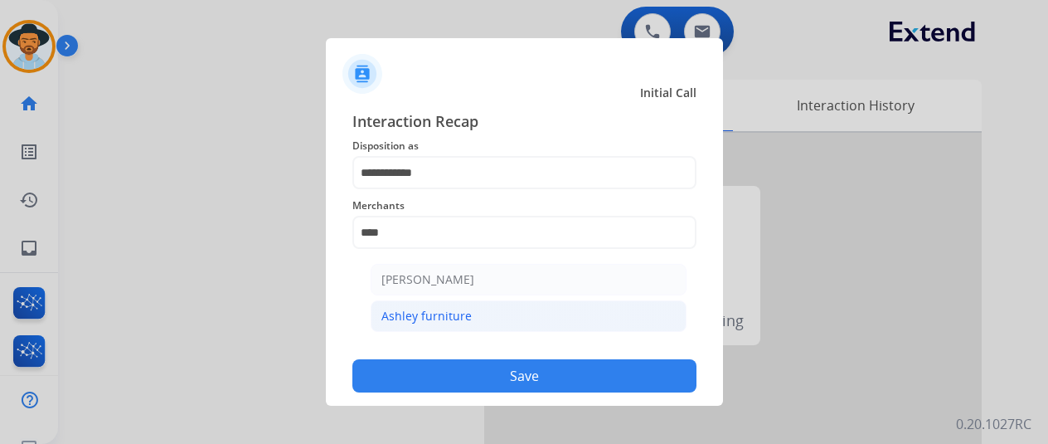
click at [473, 307] on li "Ashley furniture" at bounding box center [529, 316] width 316 height 32
type input "**********"
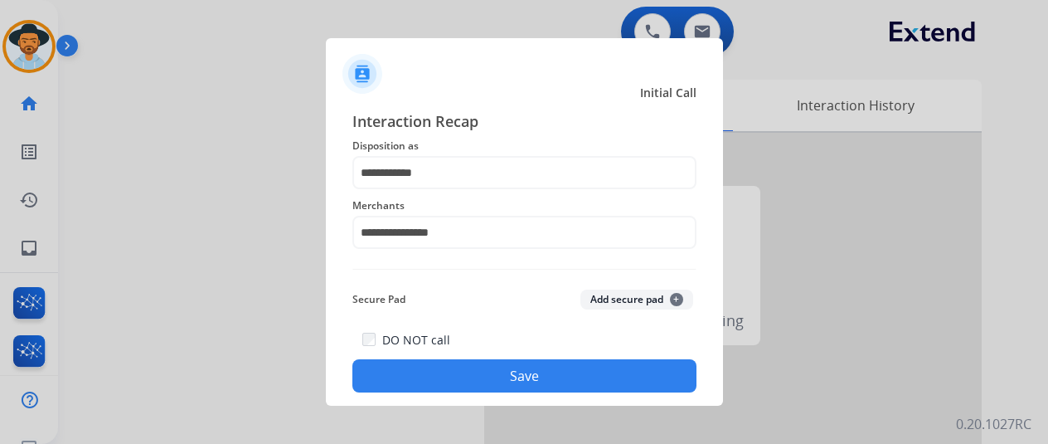
click at [481, 371] on button "Save" at bounding box center [524, 375] width 344 height 33
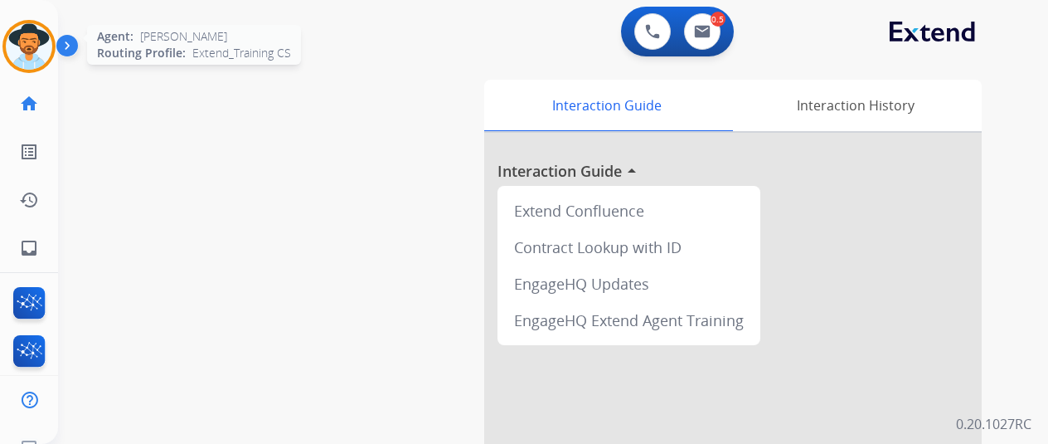
click at [32, 33] on img at bounding box center [29, 46] width 46 height 46
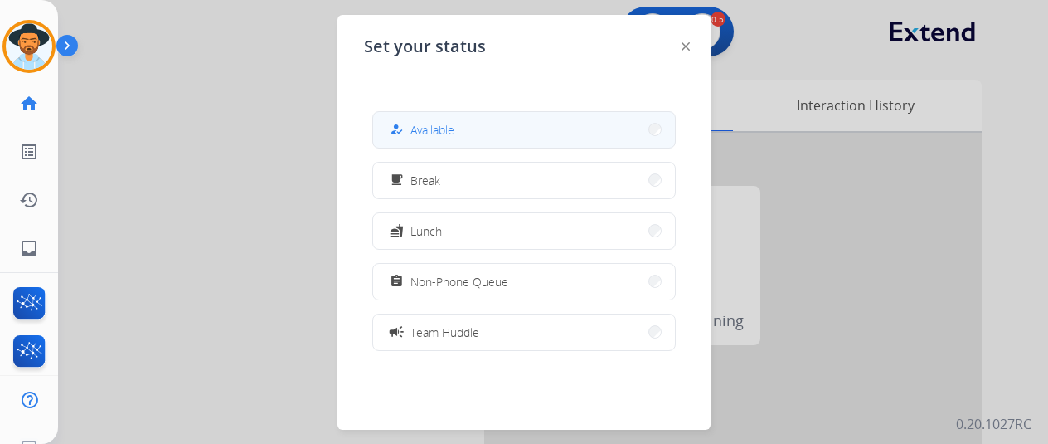
click at [440, 127] on span "Available" at bounding box center [432, 129] width 44 height 17
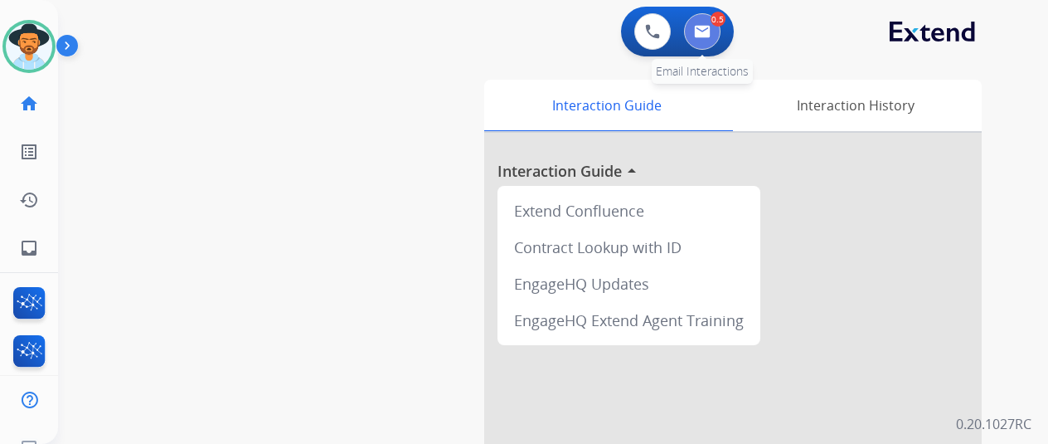
click at [706, 30] on img at bounding box center [702, 31] width 17 height 13
select select "**********"
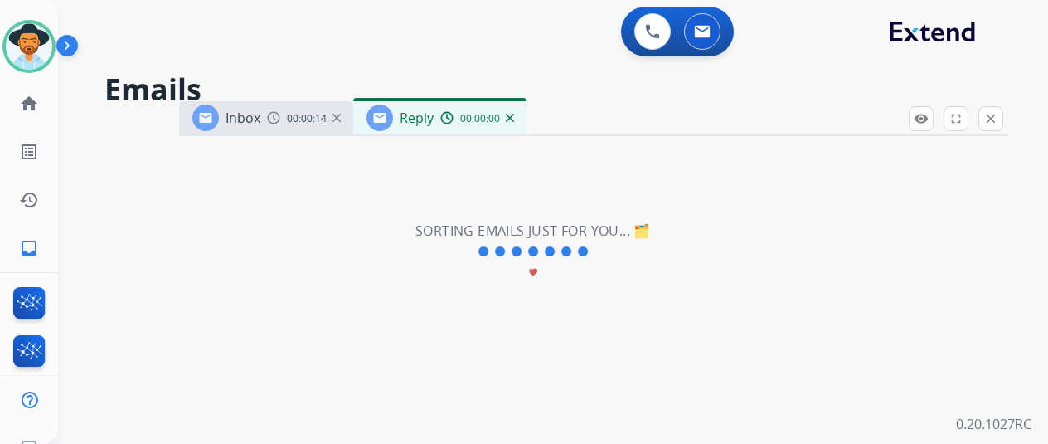
select select "**********"
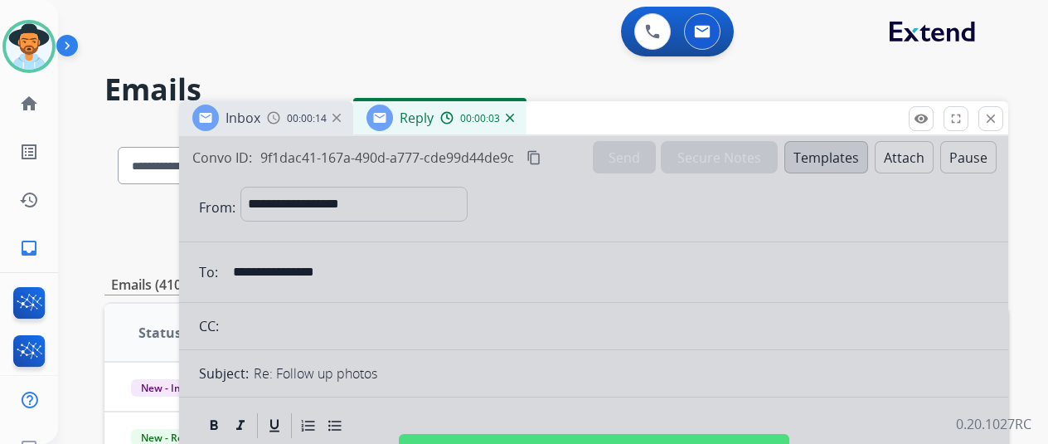
click at [514, 117] on img at bounding box center [510, 118] width 8 height 8
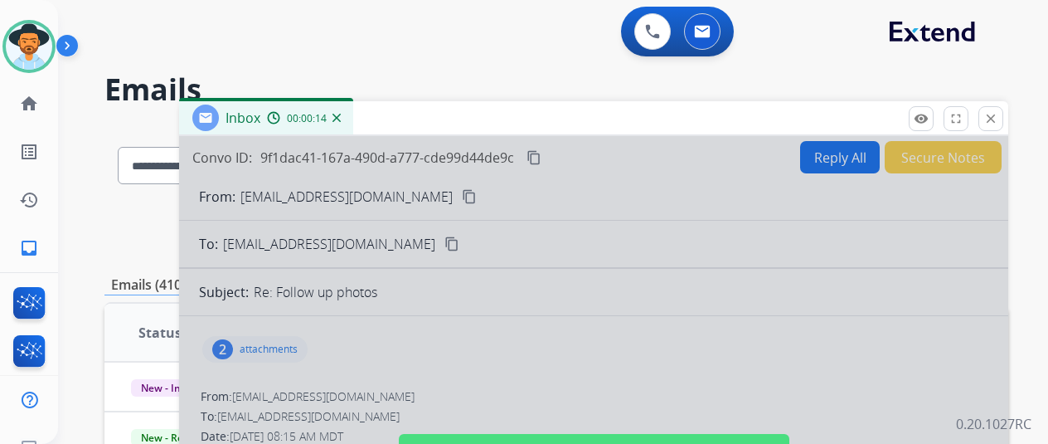
click at [341, 117] on img at bounding box center [336, 118] width 8 height 8
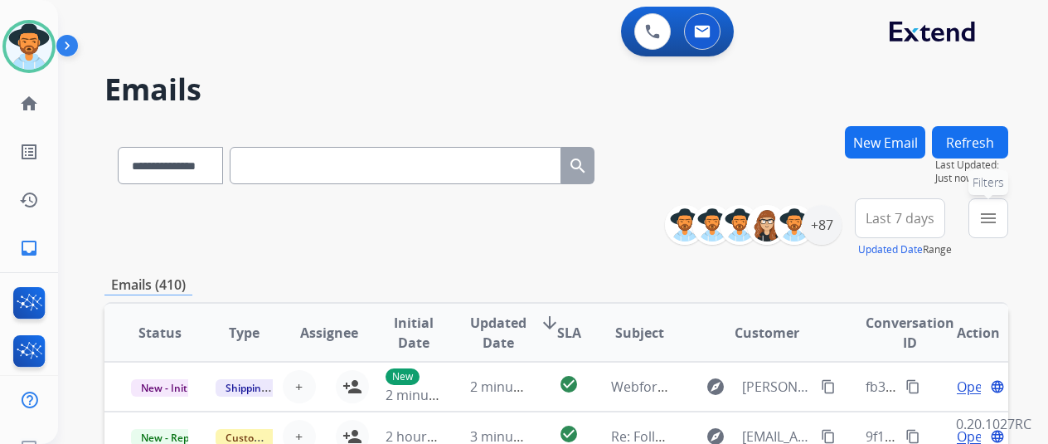
drag, startPoint x: 1005, startPoint y: 211, endPoint x: 982, endPoint y: 230, distance: 30.0
click at [998, 214] on mat-icon "menu" at bounding box center [988, 218] width 20 height 20
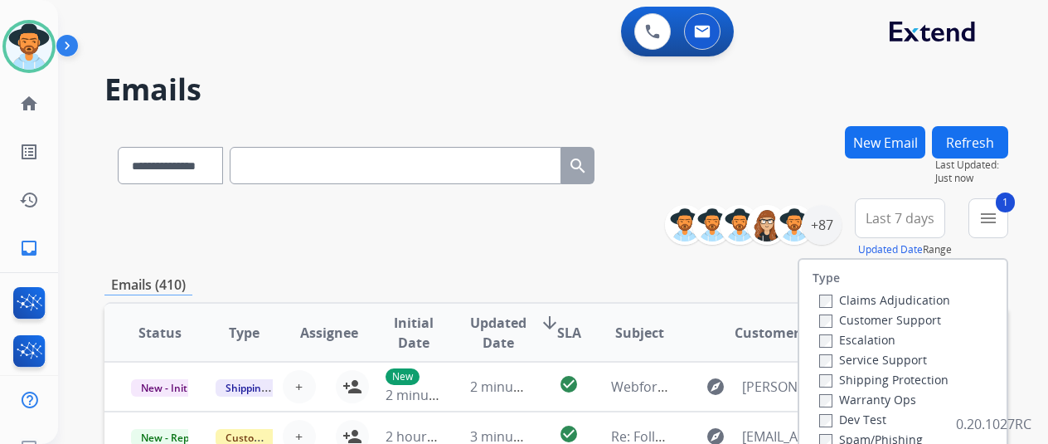
click at [832, 372] on label "Shipping Protection" at bounding box center [883, 379] width 129 height 16
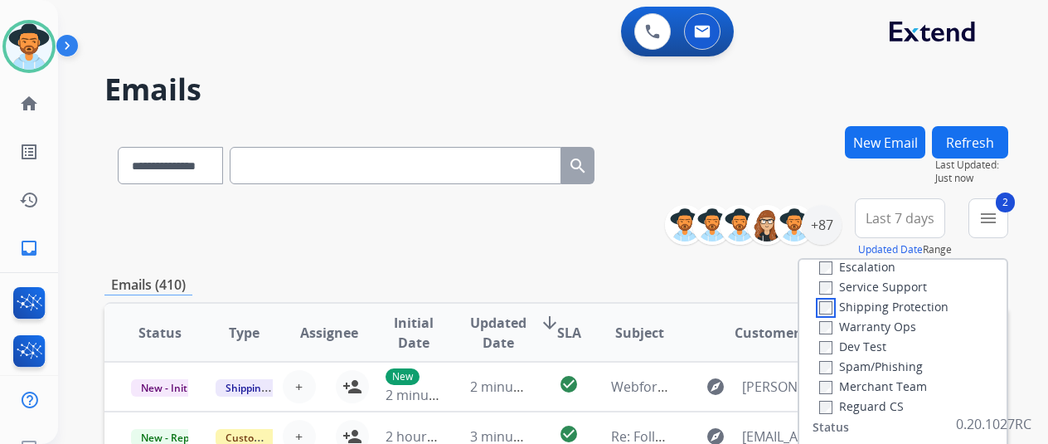
scroll to position [166, 0]
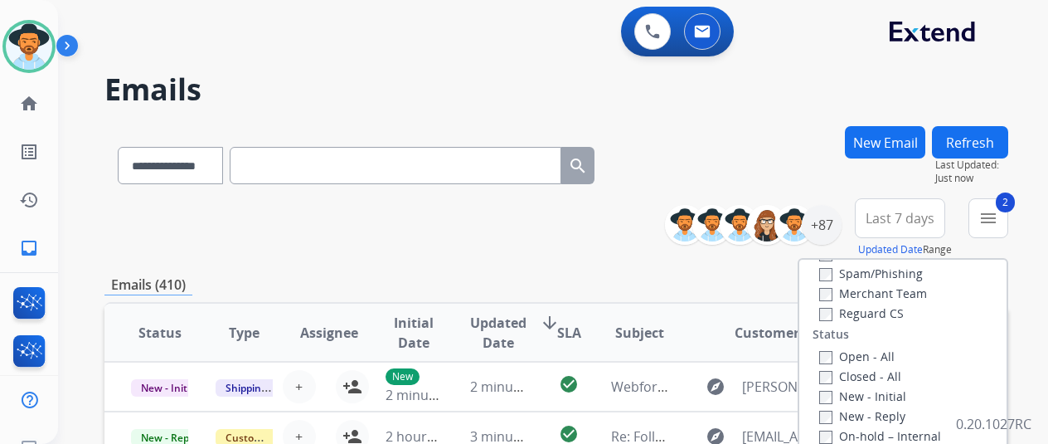
click at [829, 309] on label "Reguard CS" at bounding box center [861, 313] width 85 height 16
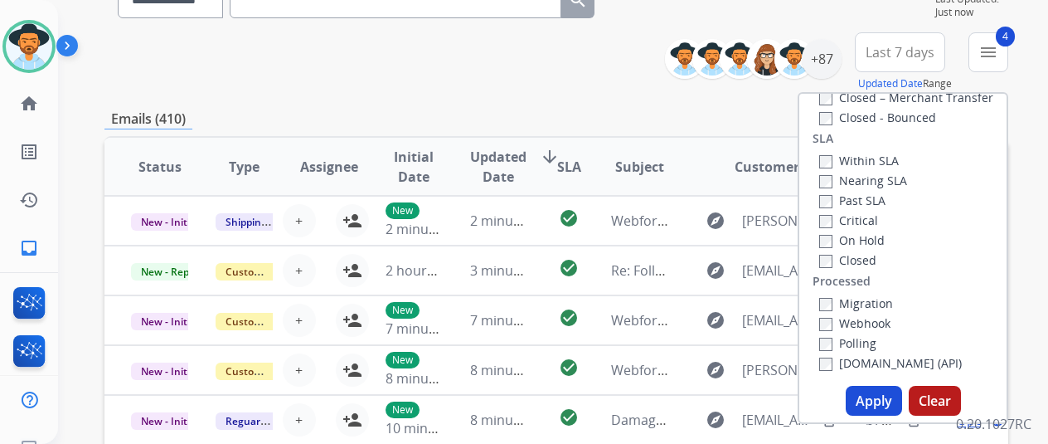
scroll to position [249, 0]
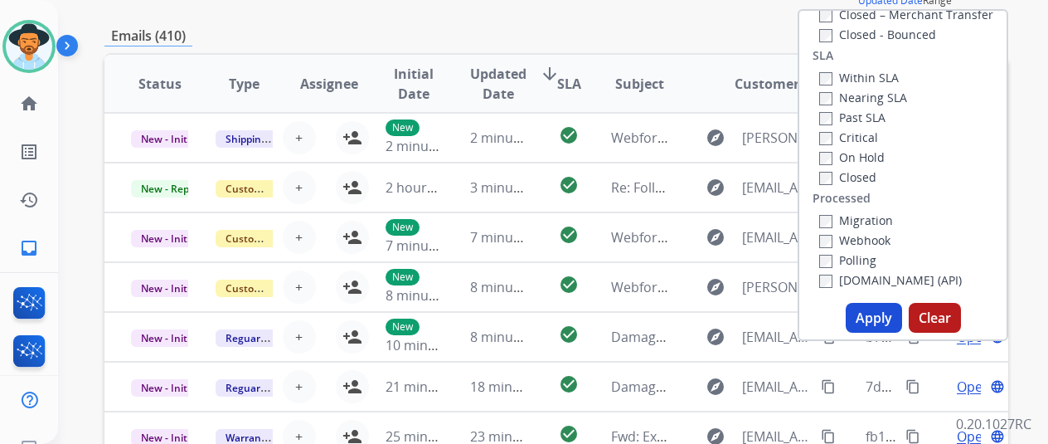
click at [873, 317] on button "Apply" at bounding box center [874, 318] width 56 height 30
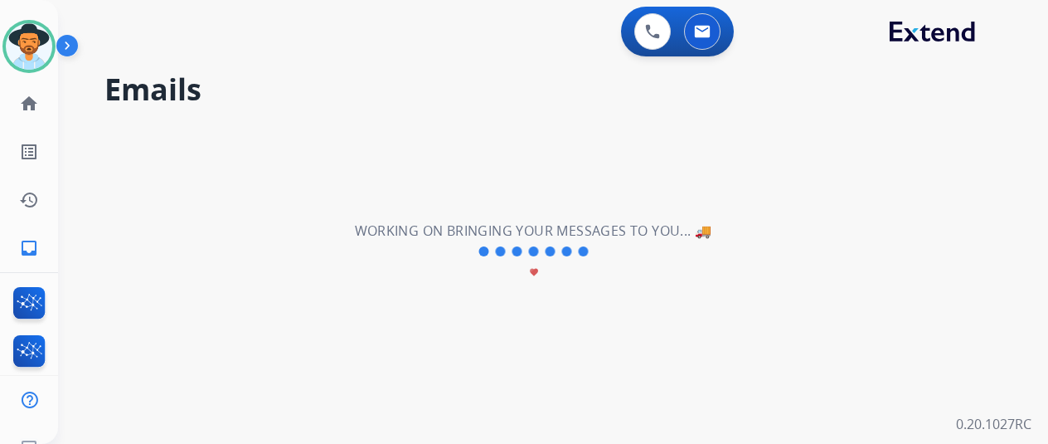
scroll to position [0, 0]
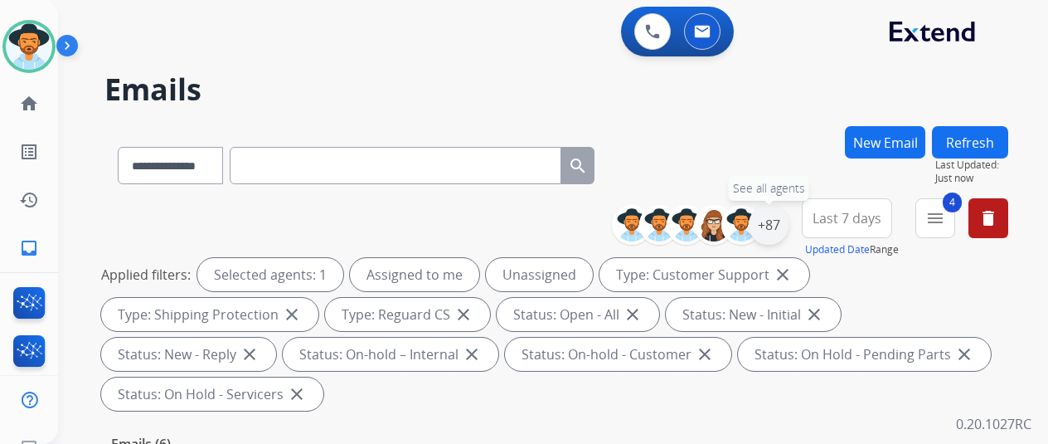
click at [787, 225] on div "+87" at bounding box center [769, 225] width 40 height 40
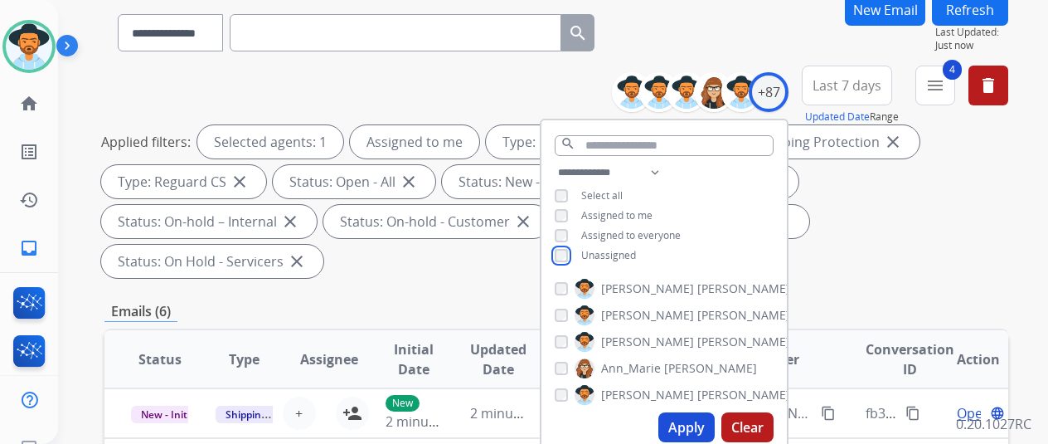
scroll to position [332, 0]
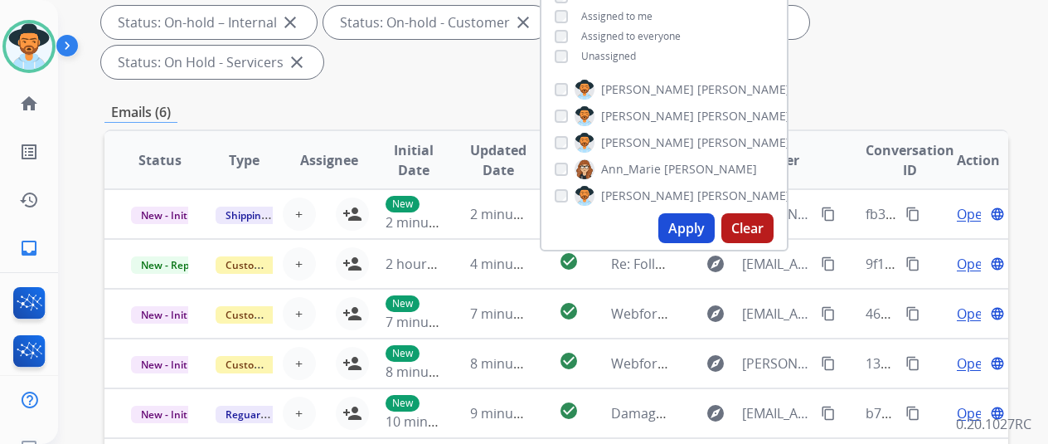
click at [704, 220] on button "Apply" at bounding box center [686, 228] width 56 height 30
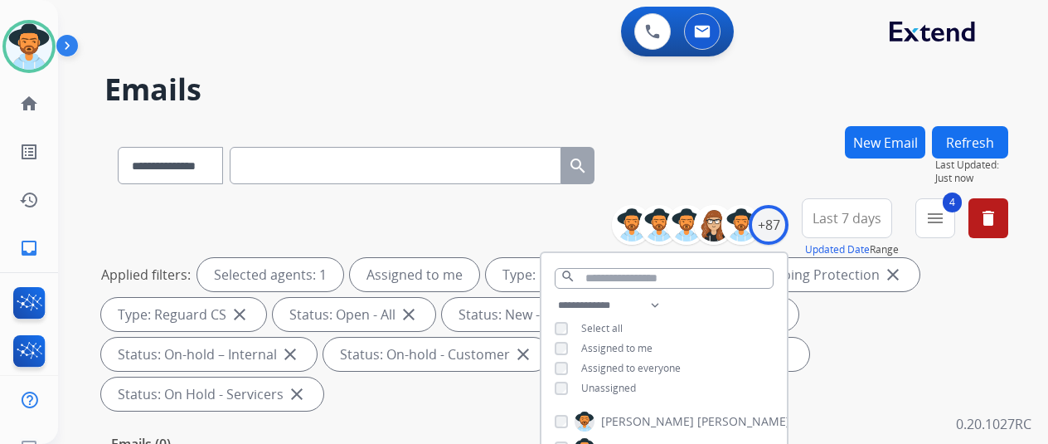
click at [756, 141] on div "**********" at bounding box center [556, 162] width 904 height 72
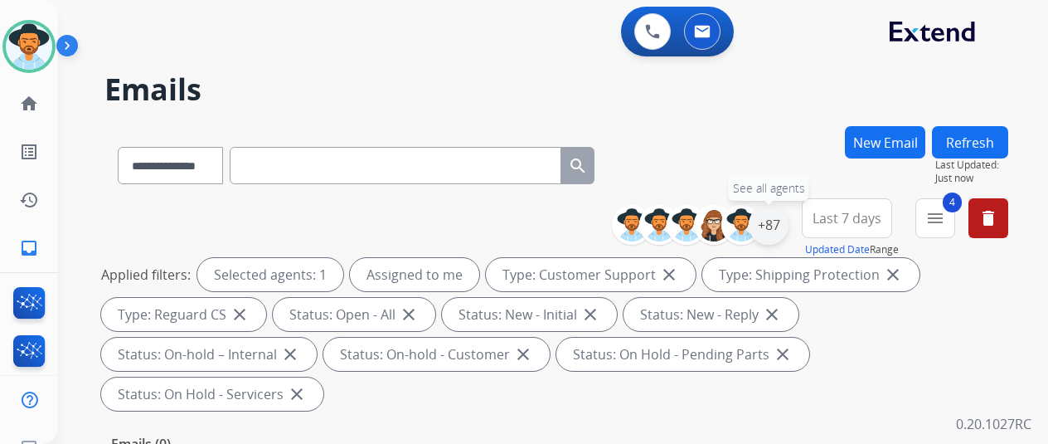
click at [781, 222] on div "+87" at bounding box center [769, 225] width 40 height 40
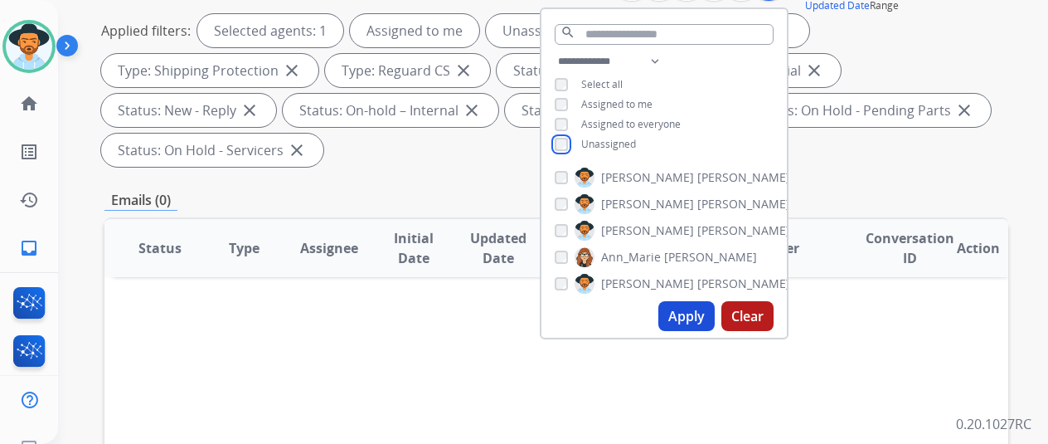
scroll to position [249, 0]
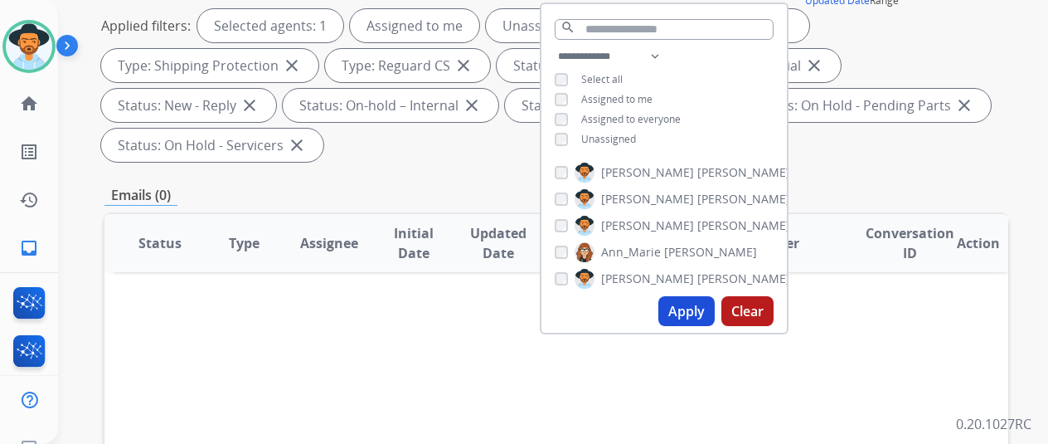
click at [703, 311] on button "Apply" at bounding box center [686, 311] width 56 height 30
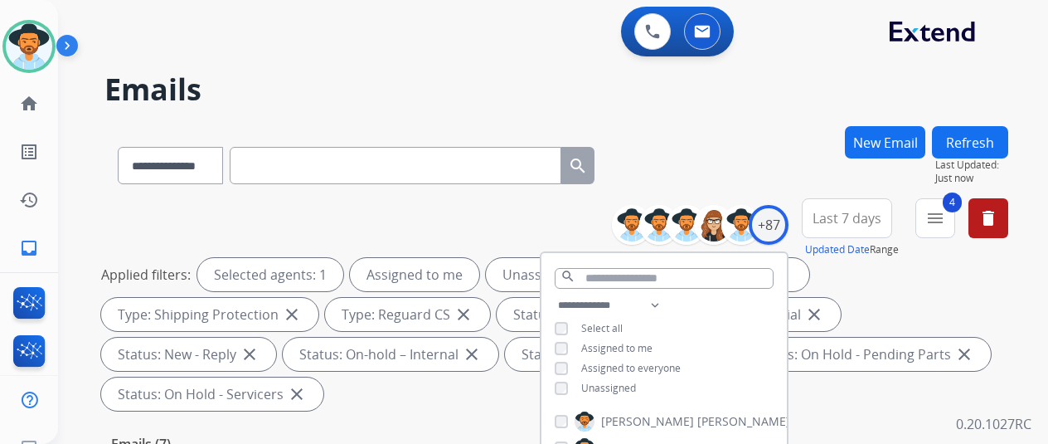
click at [769, 137] on div "**********" at bounding box center [556, 162] width 904 height 72
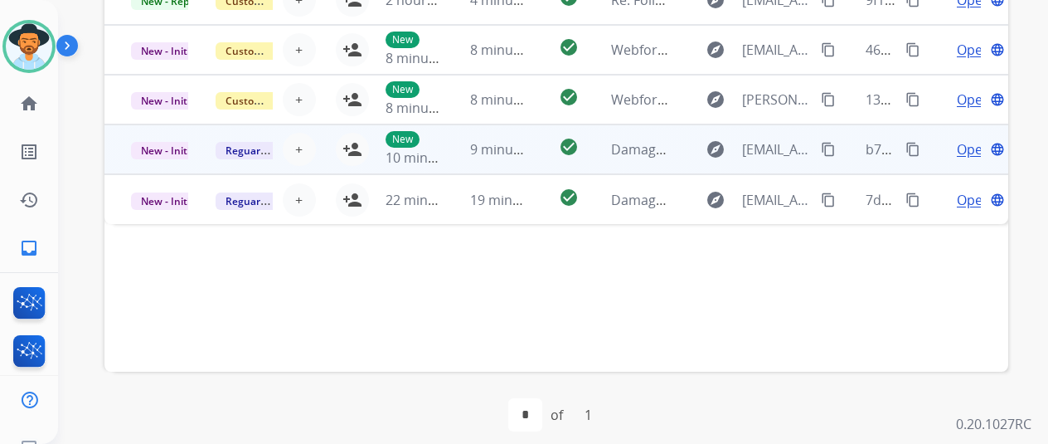
scroll to position [479, 0]
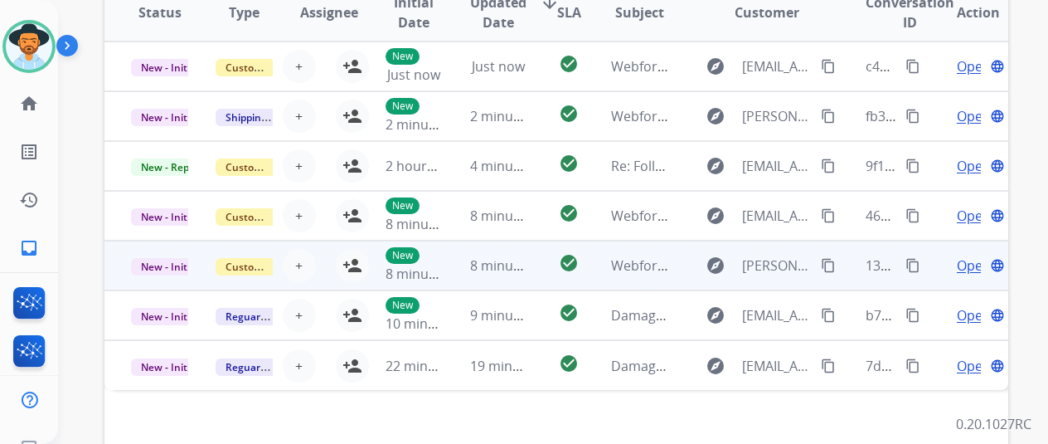
click at [960, 268] on span "Open" at bounding box center [974, 265] width 34 height 20
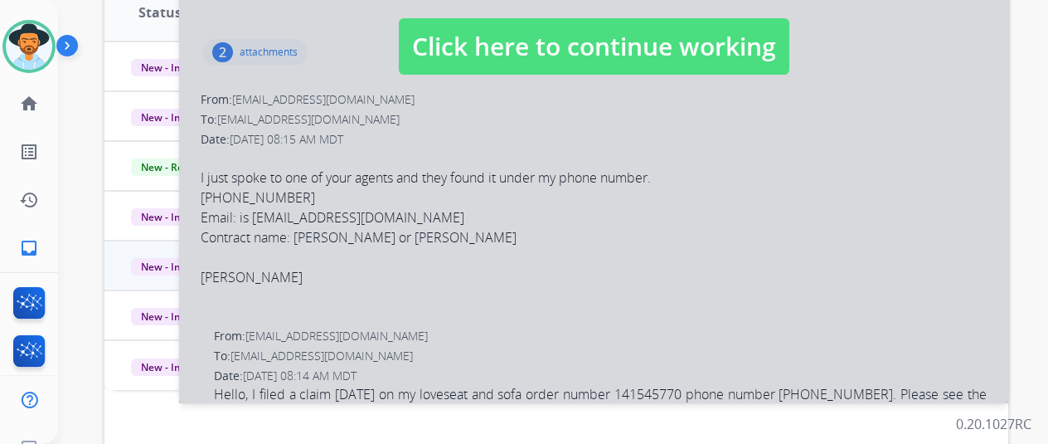
select select "**********"
click at [631, 236] on div at bounding box center [593, 30] width 829 height 746
select select
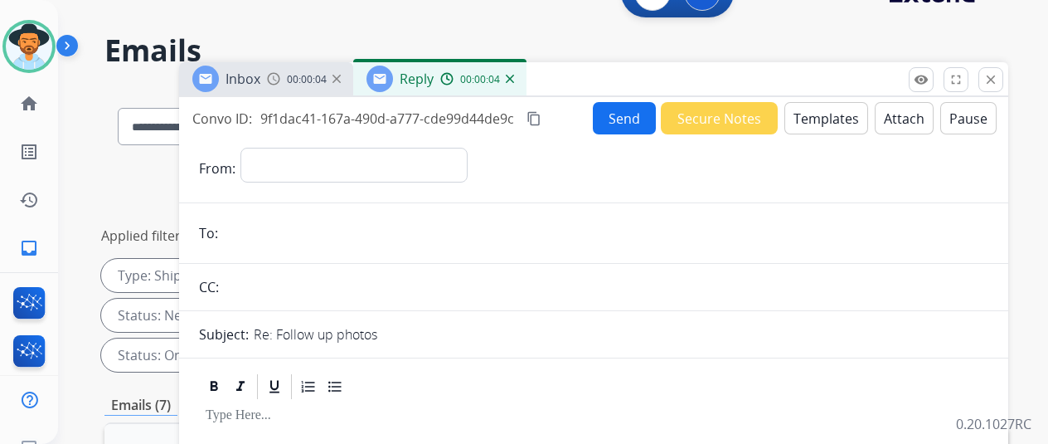
scroll to position [0, 0]
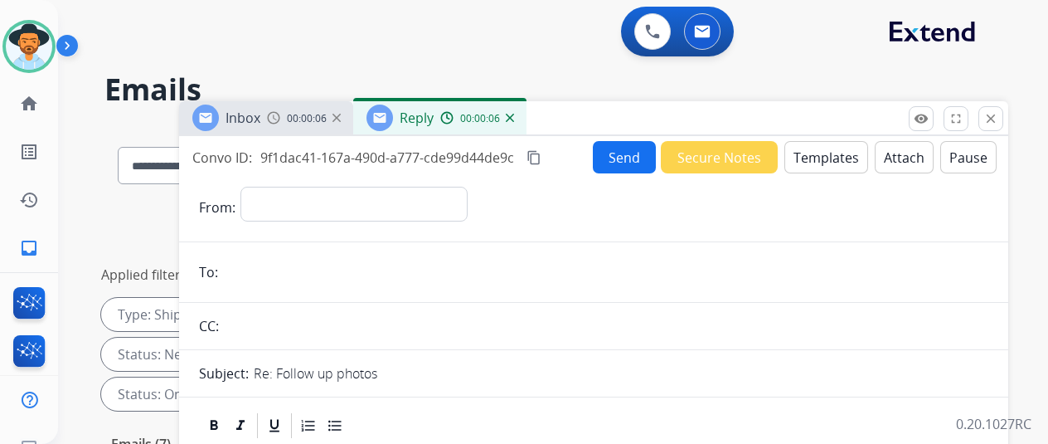
click at [514, 116] on img at bounding box center [510, 118] width 8 height 8
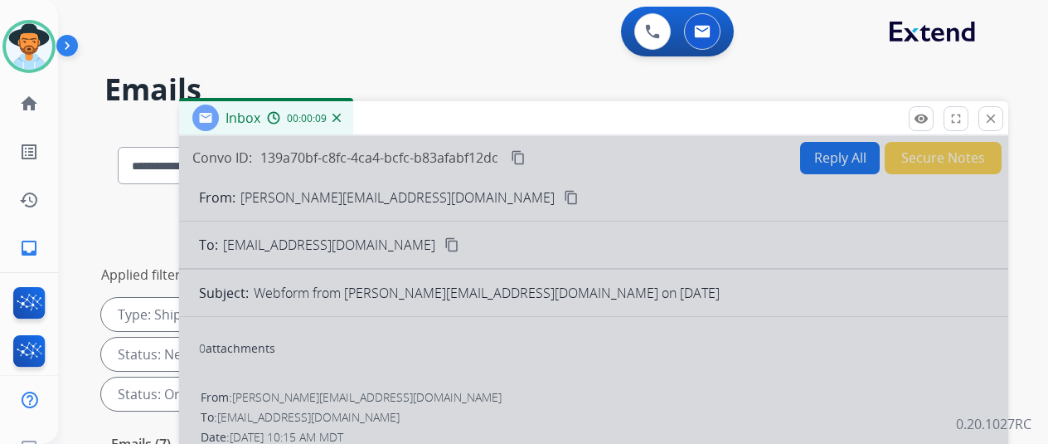
click at [341, 116] on img at bounding box center [336, 118] width 8 height 8
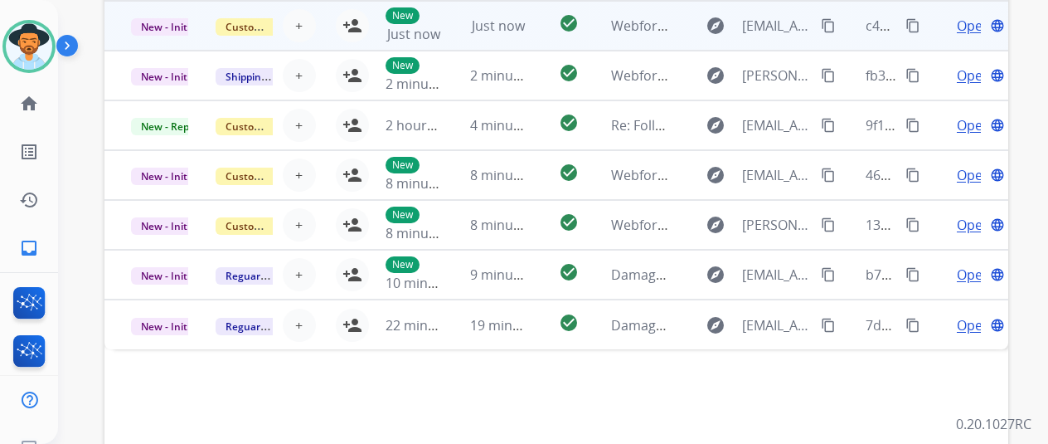
scroll to position [313, 0]
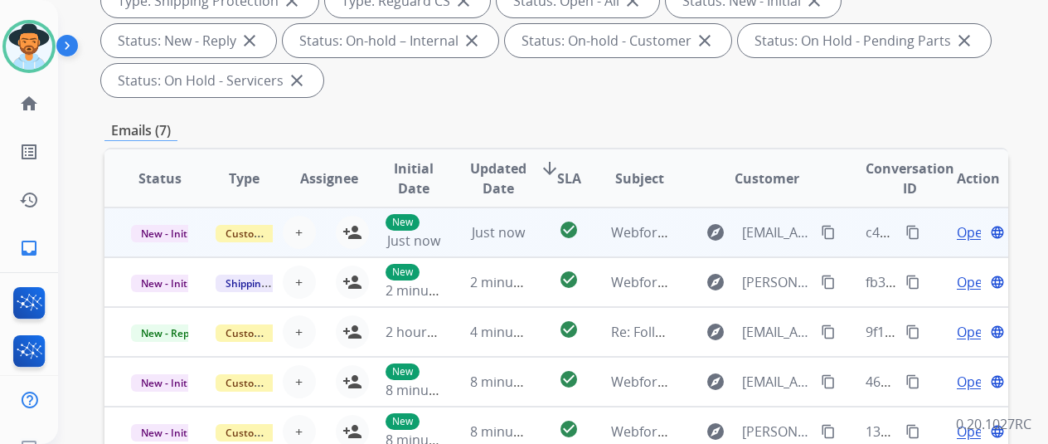
click at [968, 235] on span "Open" at bounding box center [974, 232] width 34 height 20
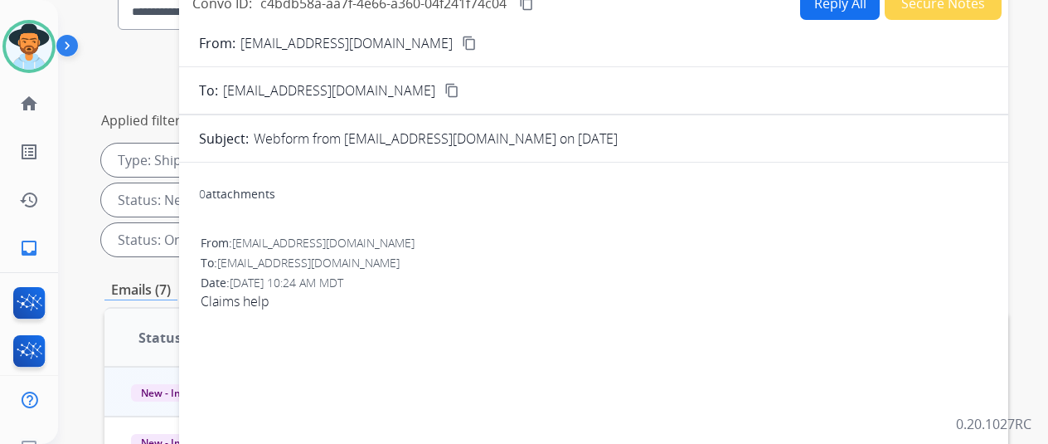
scroll to position [65, 0]
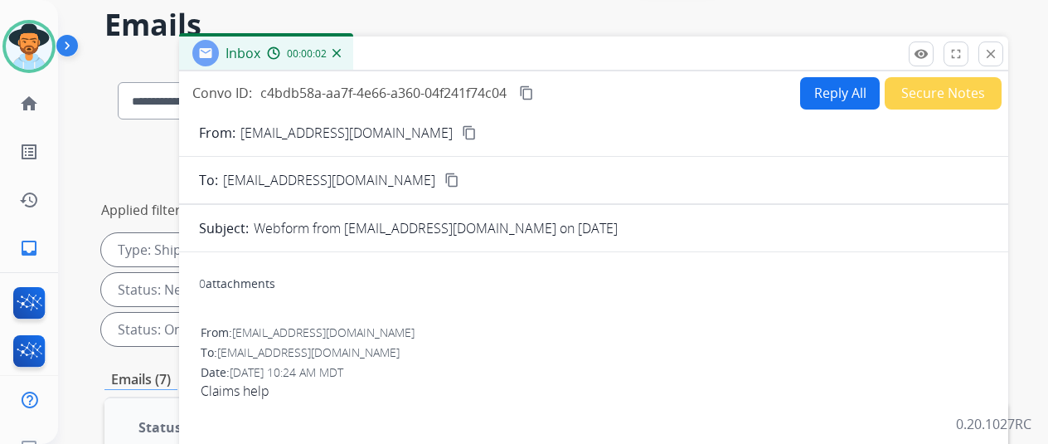
click at [462, 133] on mat-icon "content_copy" at bounding box center [469, 132] width 15 height 15
click at [341, 55] on img at bounding box center [336, 53] width 8 height 8
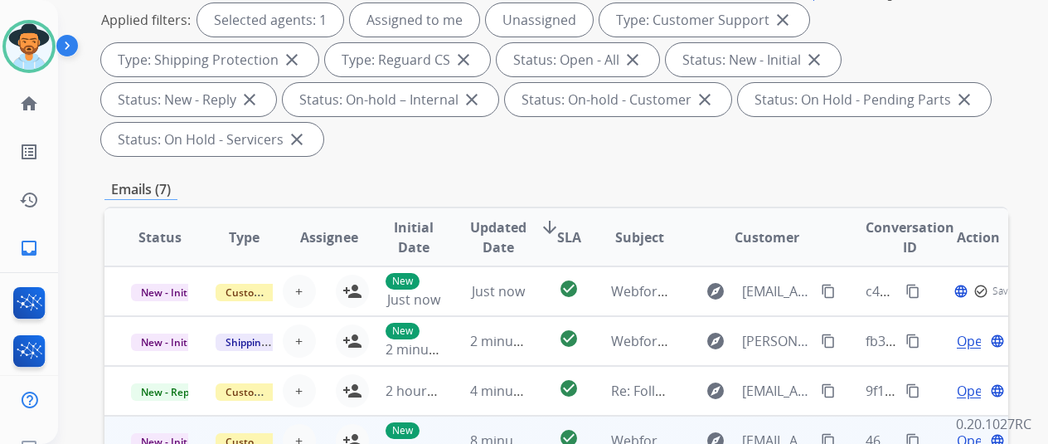
scroll to position [479, 0]
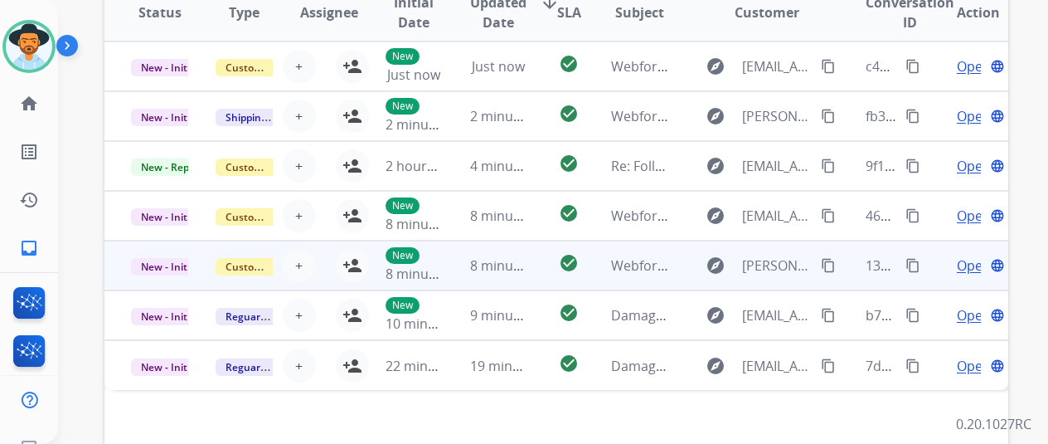
click at [971, 264] on span "Open" at bounding box center [974, 265] width 34 height 20
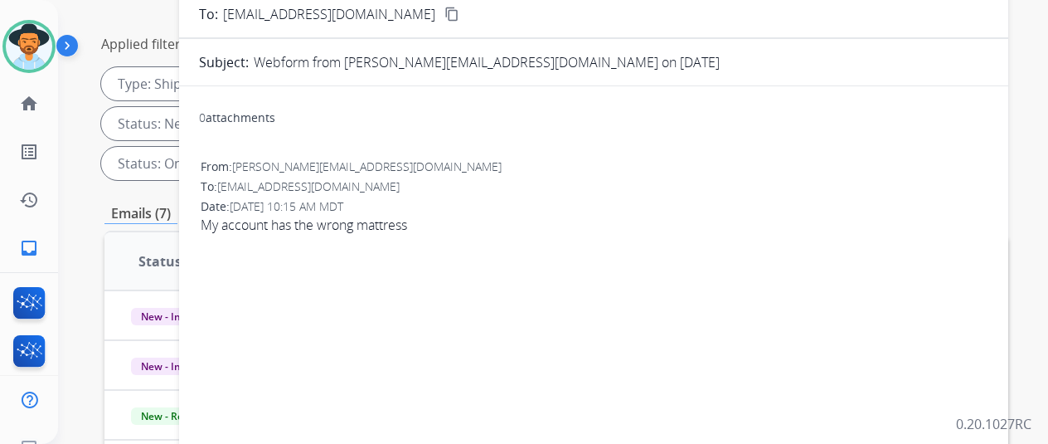
scroll to position [0, 0]
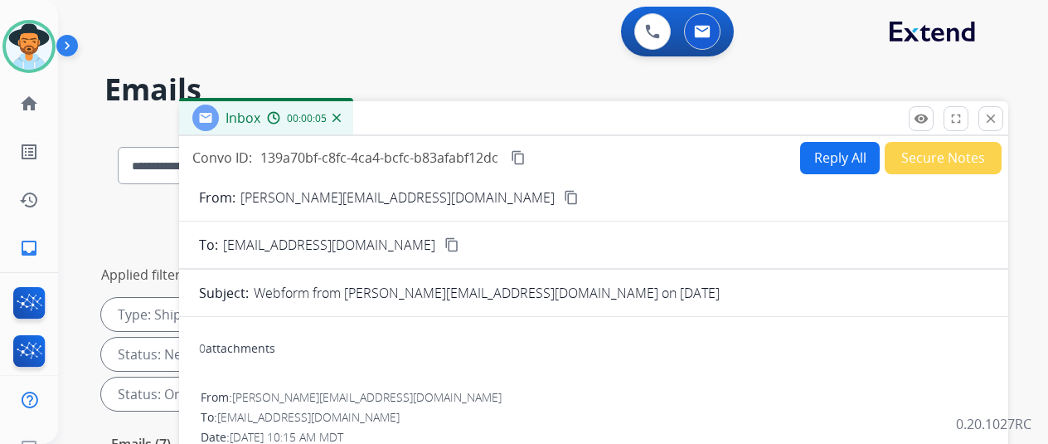
click at [341, 118] on img at bounding box center [336, 118] width 8 height 8
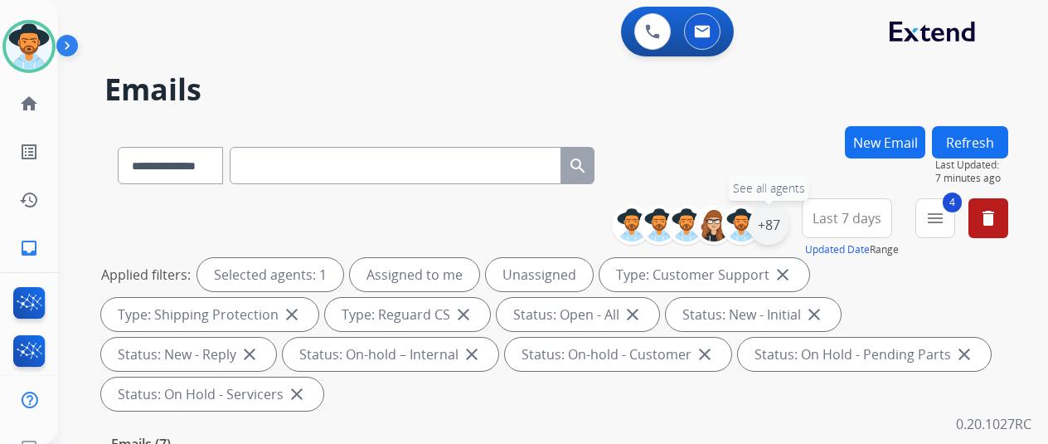
click at [788, 221] on div "+87" at bounding box center [769, 225] width 40 height 40
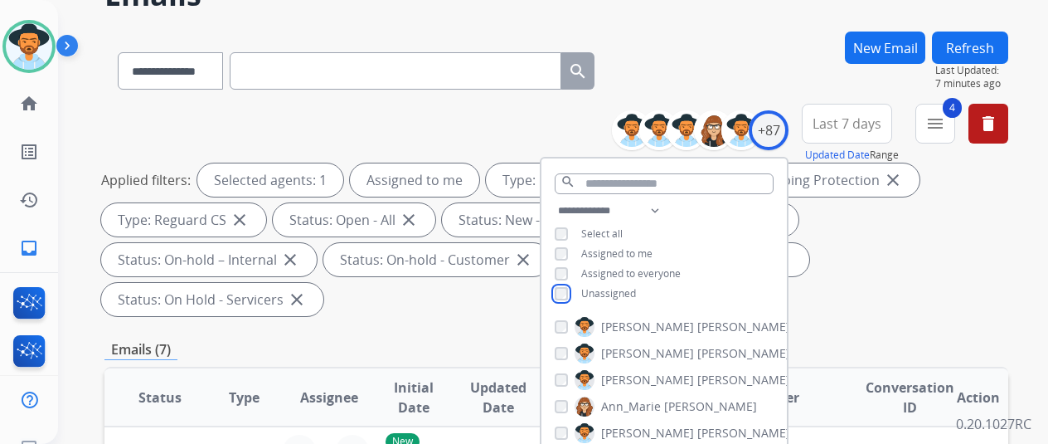
scroll to position [249, 0]
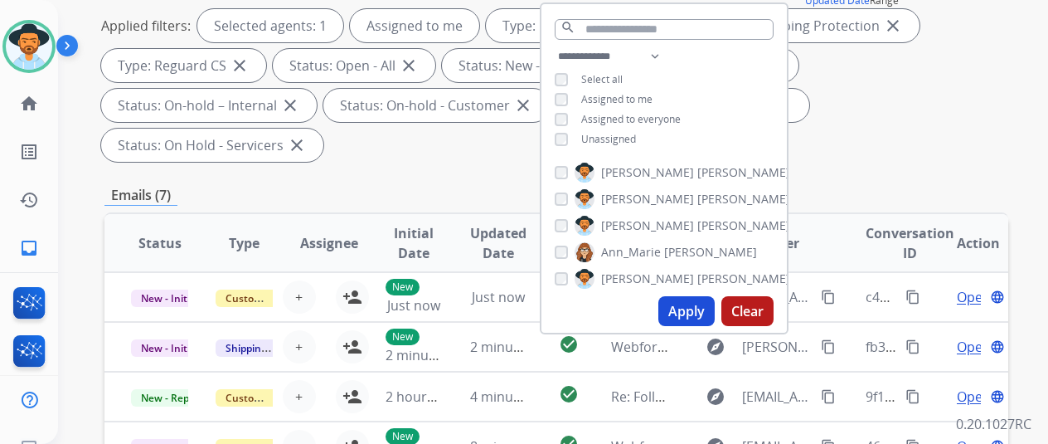
click at [691, 311] on button "Apply" at bounding box center [686, 311] width 56 height 30
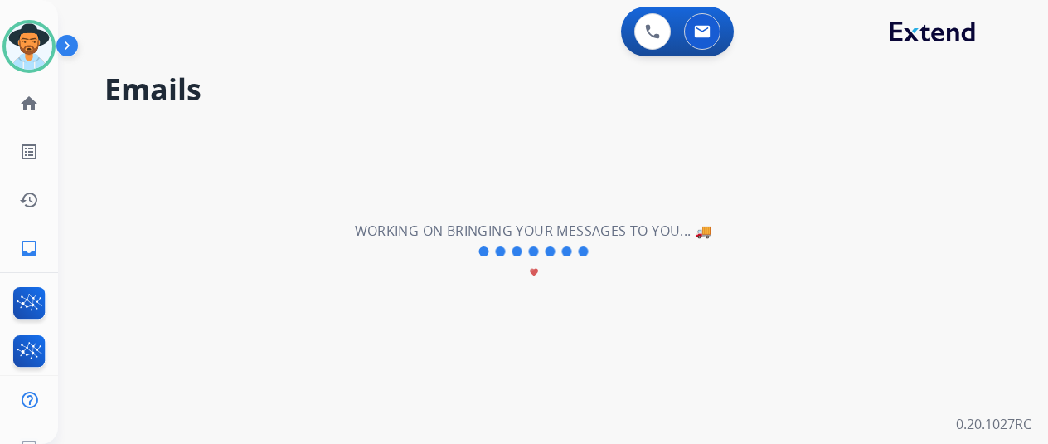
scroll to position [0, 0]
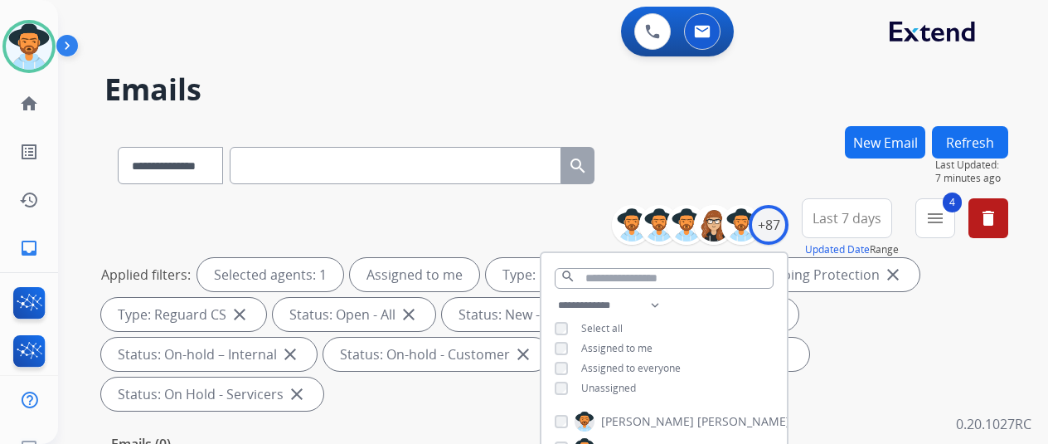
click at [726, 169] on div "**********" at bounding box center [556, 162] width 904 height 72
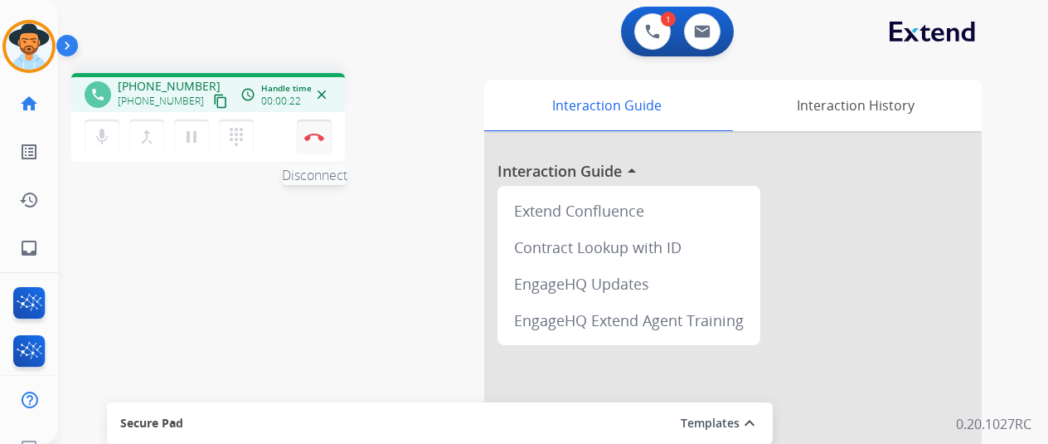
click at [317, 129] on button "Disconnect" at bounding box center [314, 136] width 35 height 35
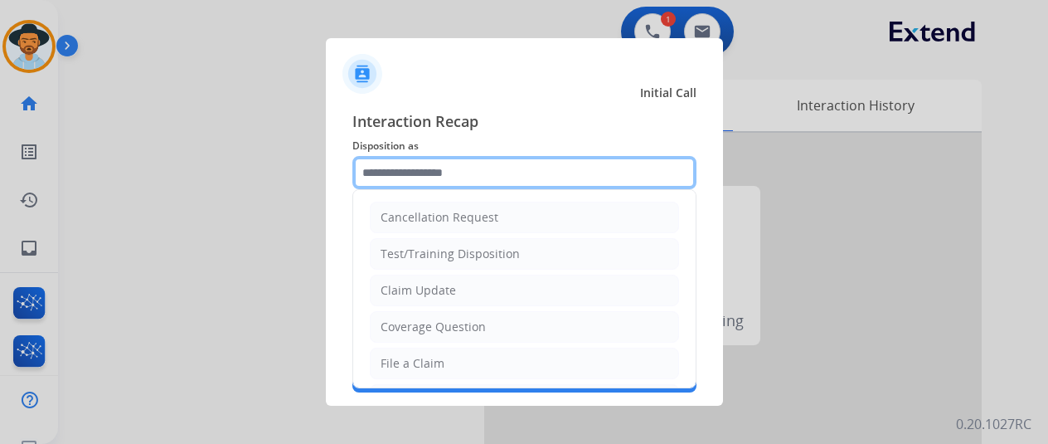
click at [391, 169] on input "text" at bounding box center [524, 172] width 344 height 33
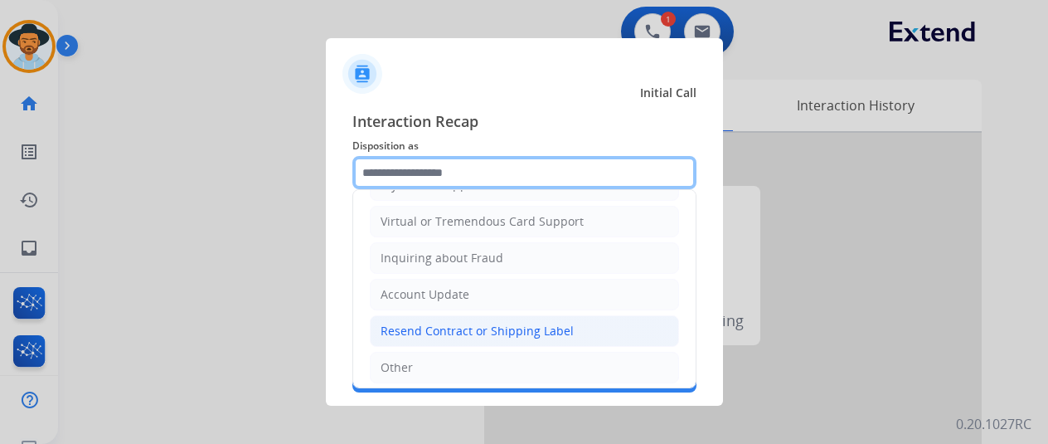
scroll to position [251, 0]
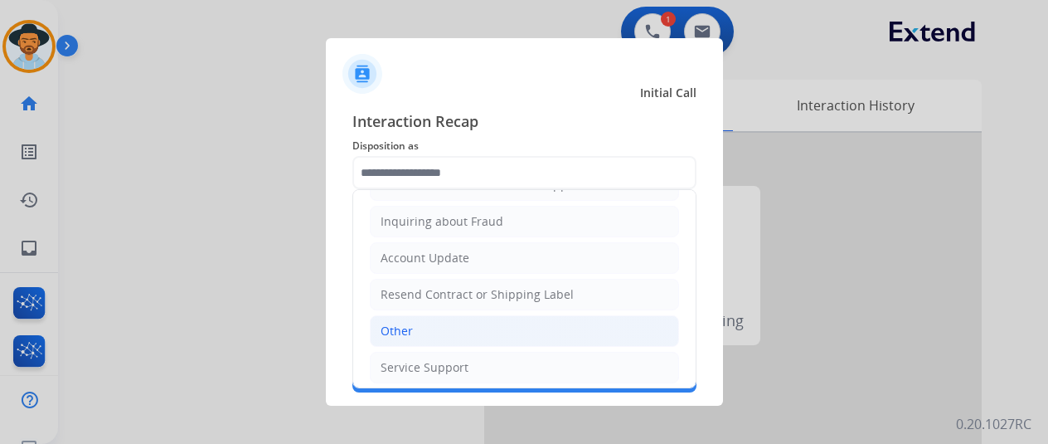
click at [403, 328] on div "Other" at bounding box center [397, 331] width 32 height 17
type input "*****"
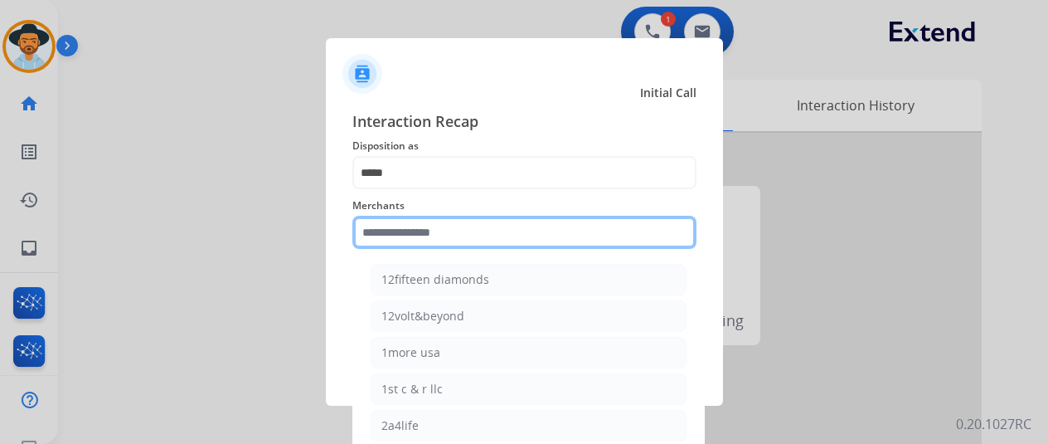
click at [392, 231] on input "text" at bounding box center [524, 232] width 344 height 33
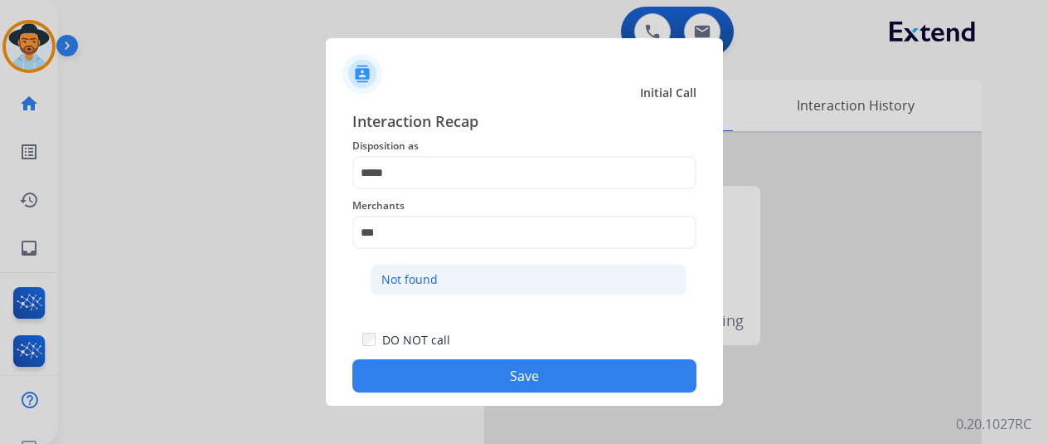
click at [465, 264] on li "Not found" at bounding box center [529, 280] width 316 height 32
type input "*********"
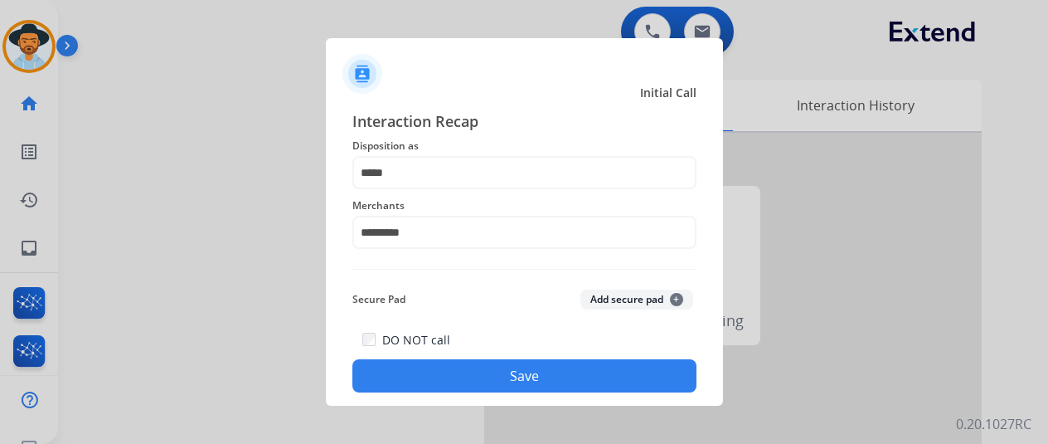
click at [522, 378] on button "Save" at bounding box center [524, 375] width 344 height 33
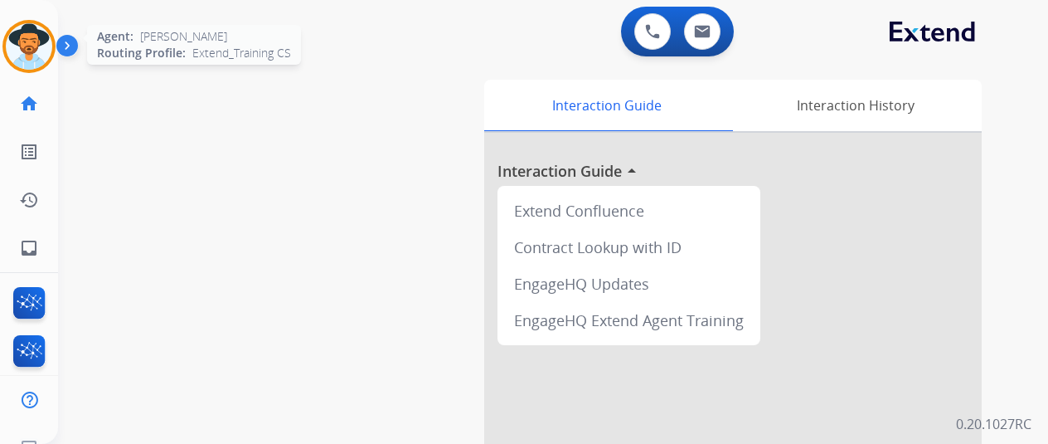
click at [18, 31] on img at bounding box center [29, 46] width 46 height 46
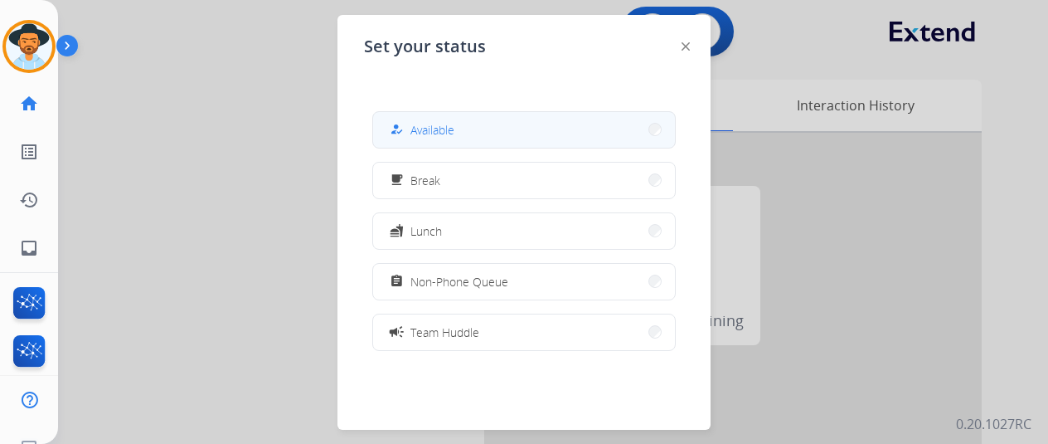
click at [449, 124] on span "Available" at bounding box center [432, 129] width 44 height 17
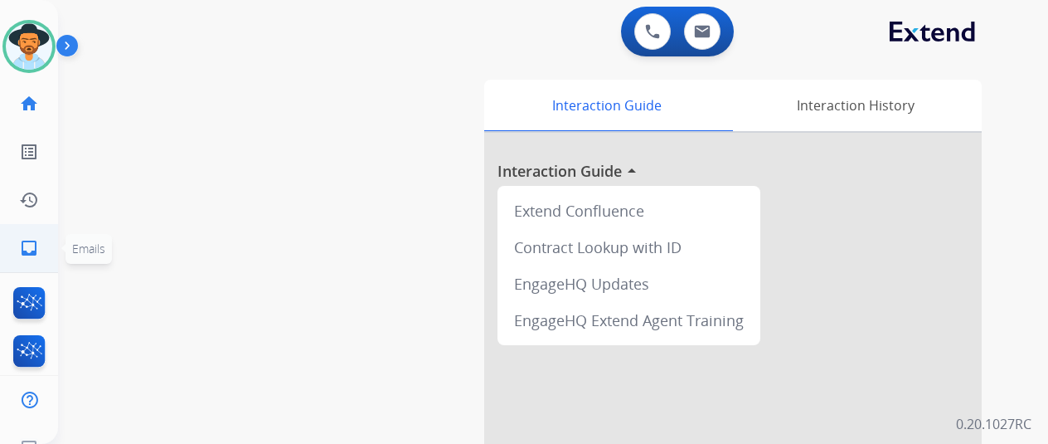
click at [20, 248] on mat-icon "inbox" at bounding box center [29, 248] width 20 height 20
select select "**********"
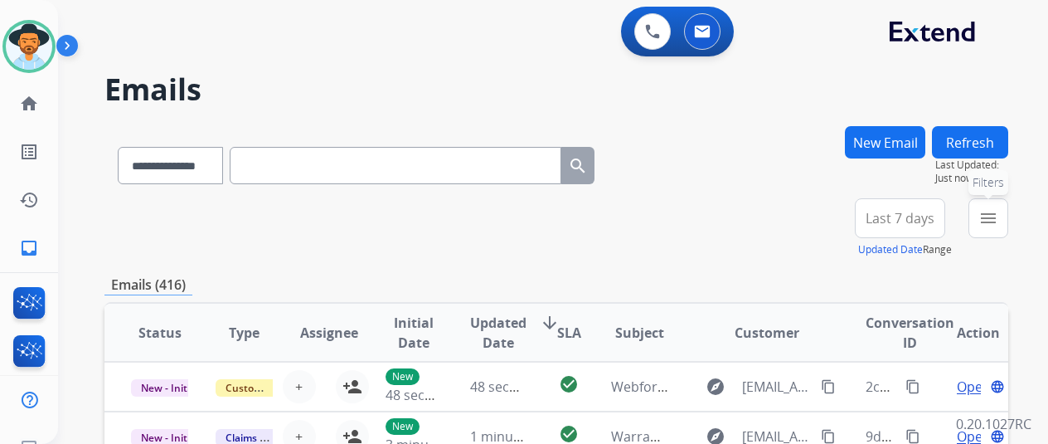
click at [998, 215] on mat-icon "menu" at bounding box center [988, 218] width 20 height 20
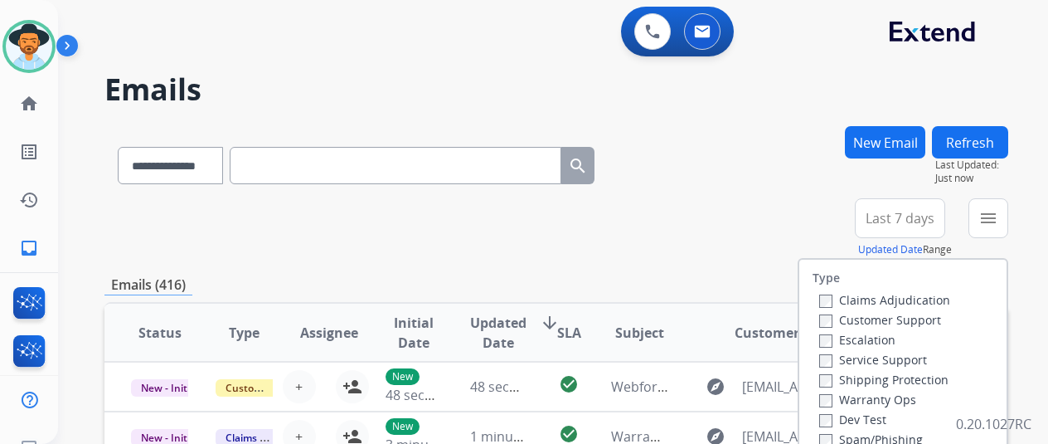
click at [834, 313] on label "Customer Support" at bounding box center [880, 320] width 122 height 16
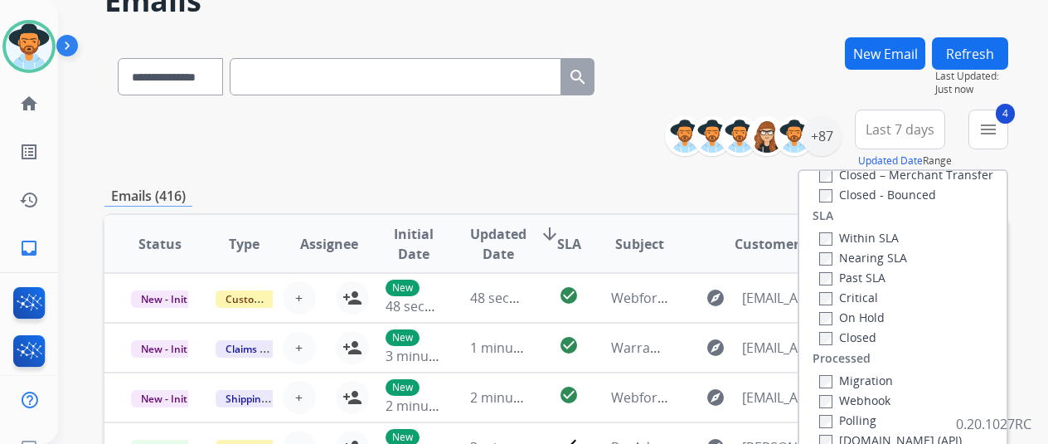
scroll to position [249, 0]
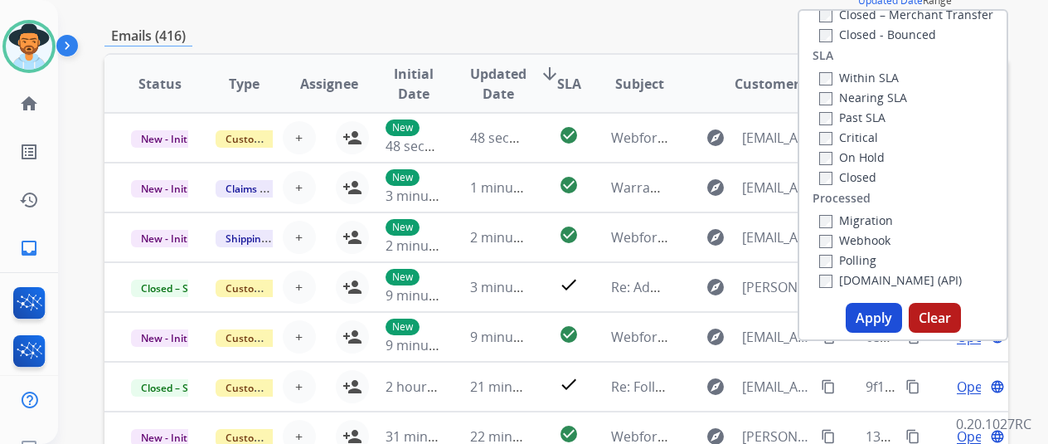
click at [885, 311] on button "Apply" at bounding box center [874, 318] width 56 height 30
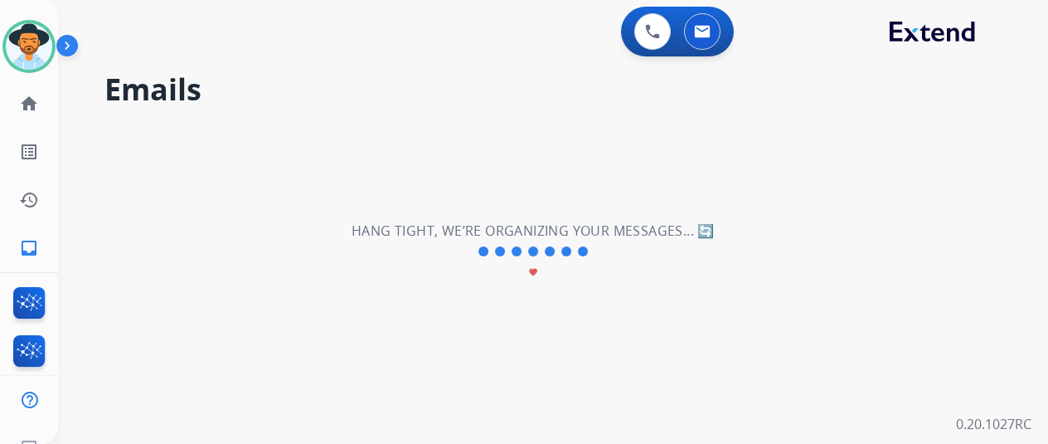
scroll to position [0, 0]
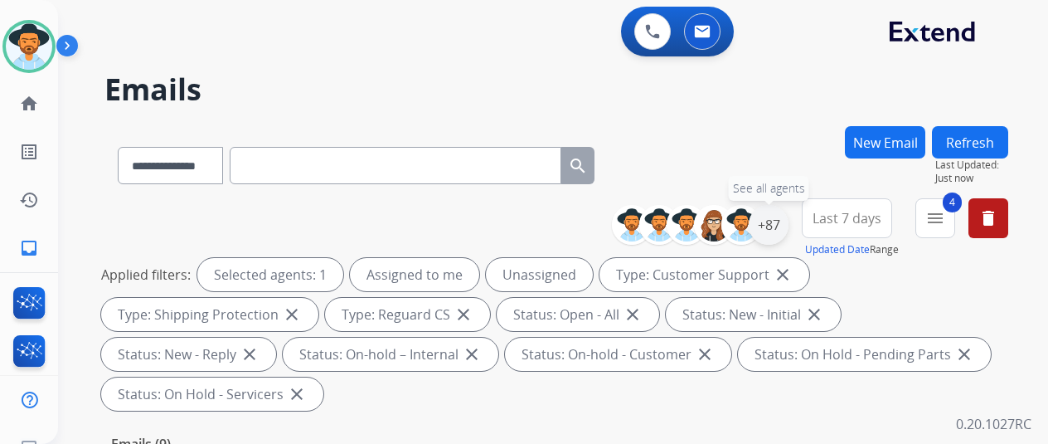
click at [784, 226] on div "+87" at bounding box center [769, 225] width 40 height 40
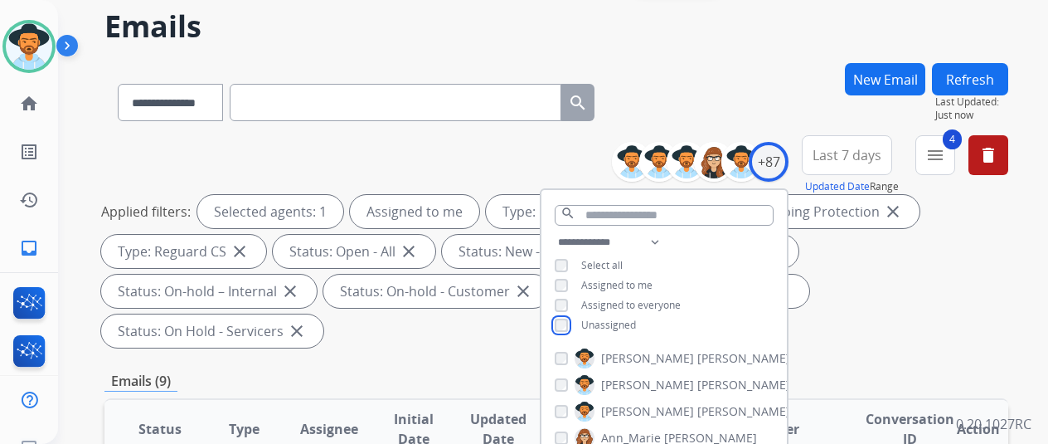
scroll to position [249, 0]
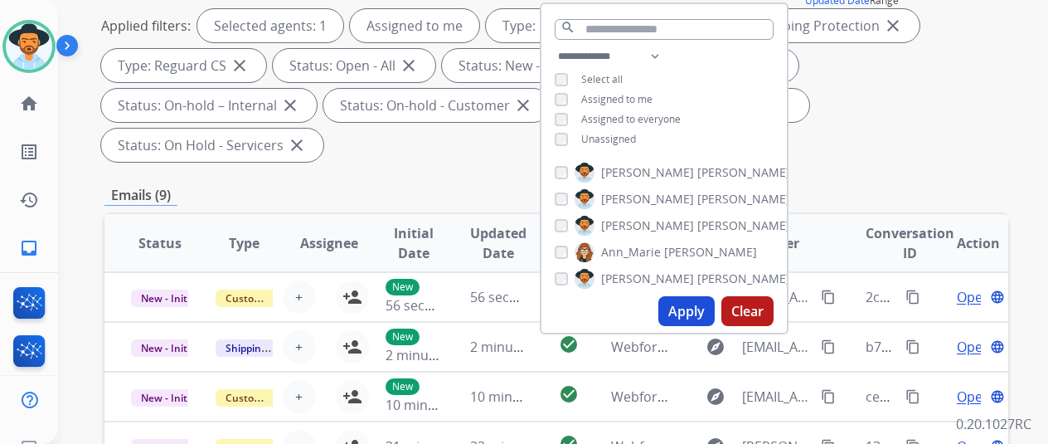
click at [700, 308] on button "Apply" at bounding box center [686, 311] width 56 height 30
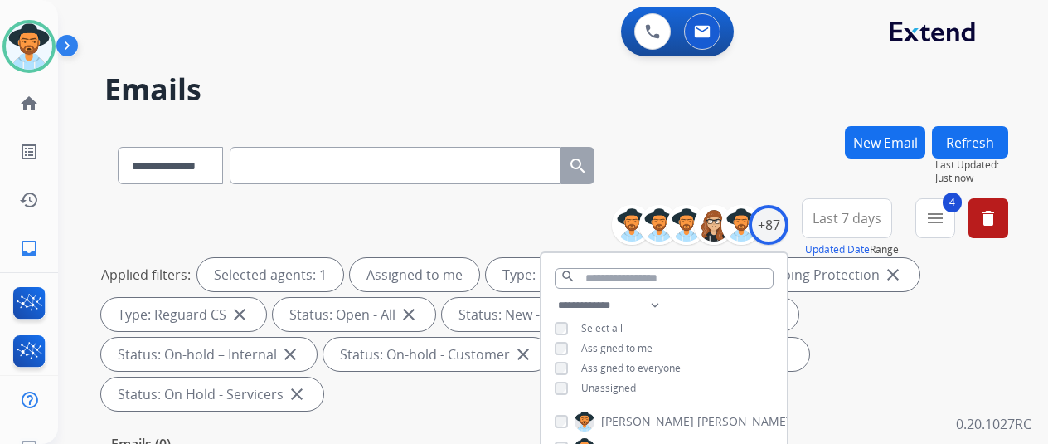
click at [704, 175] on div "**********" at bounding box center [556, 162] width 904 height 72
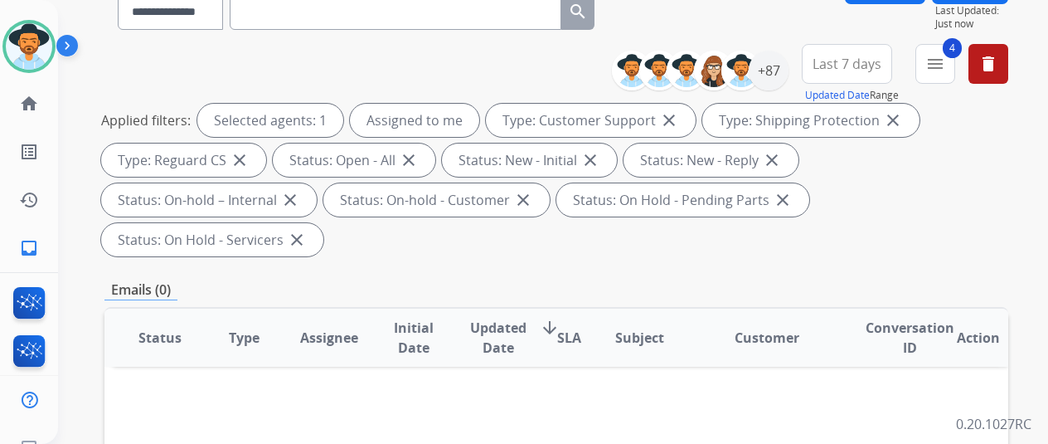
scroll to position [166, 0]
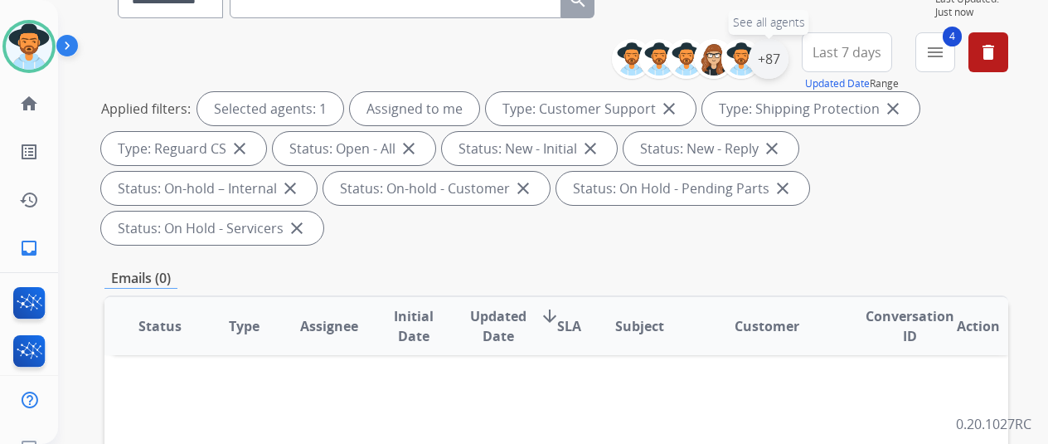
click at [786, 58] on div "+87" at bounding box center [769, 59] width 40 height 40
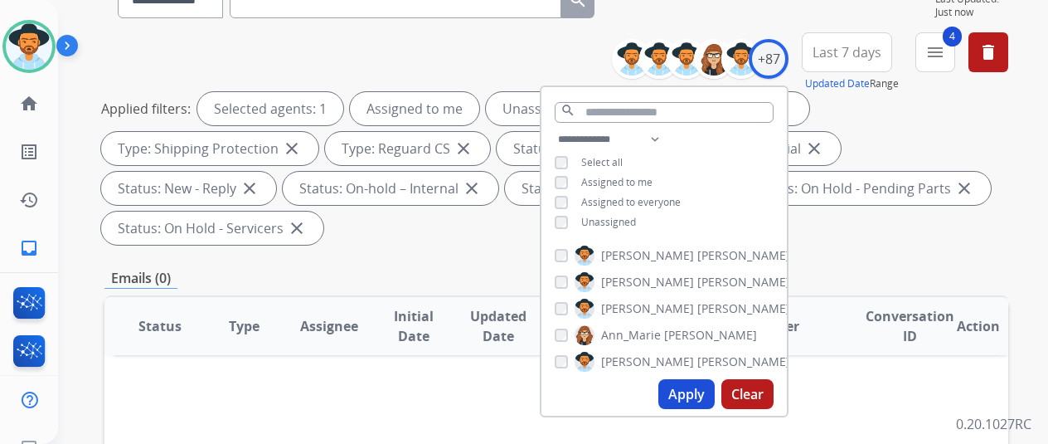
click at [678, 399] on button "Apply" at bounding box center [686, 394] width 56 height 30
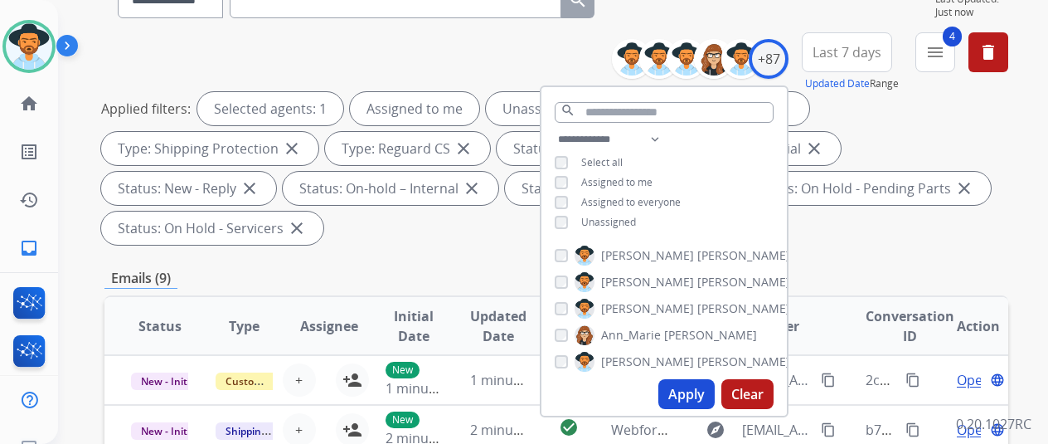
click at [466, 231] on div "Applied filters: Selected agents: 1 Assigned to me Unassigned Type: Customer Su…" at bounding box center [553, 168] width 904 height 153
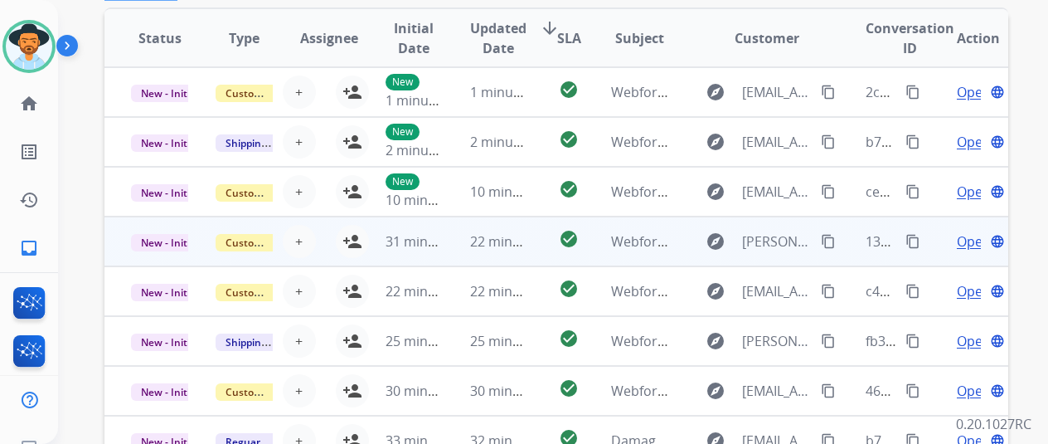
scroll to position [645, 0]
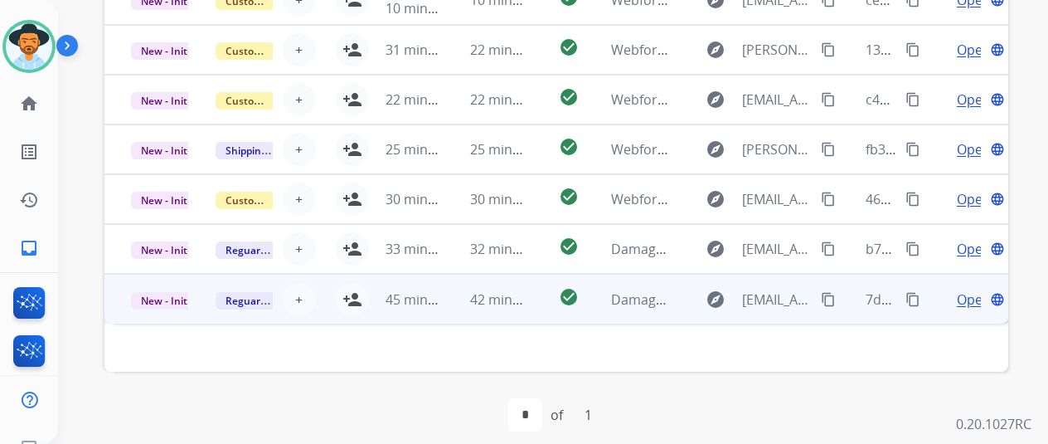
click at [971, 298] on span "Open" at bounding box center [974, 299] width 34 height 20
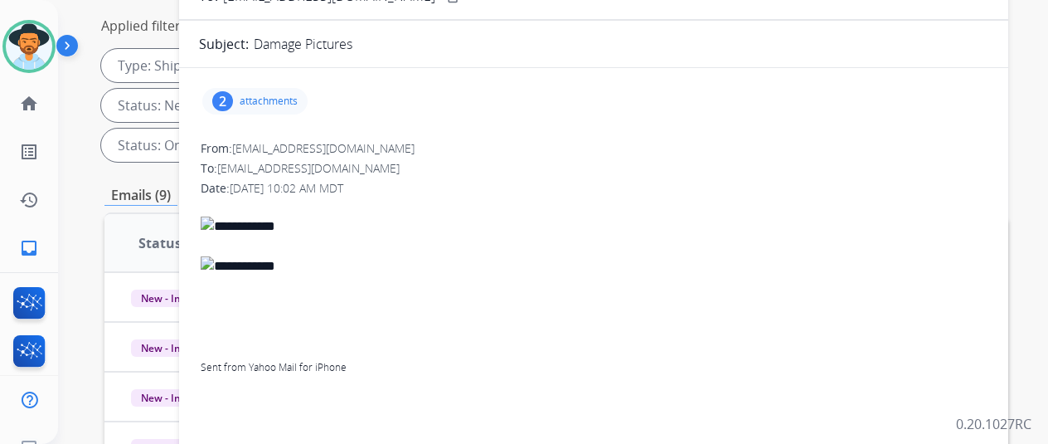
scroll to position [65, 0]
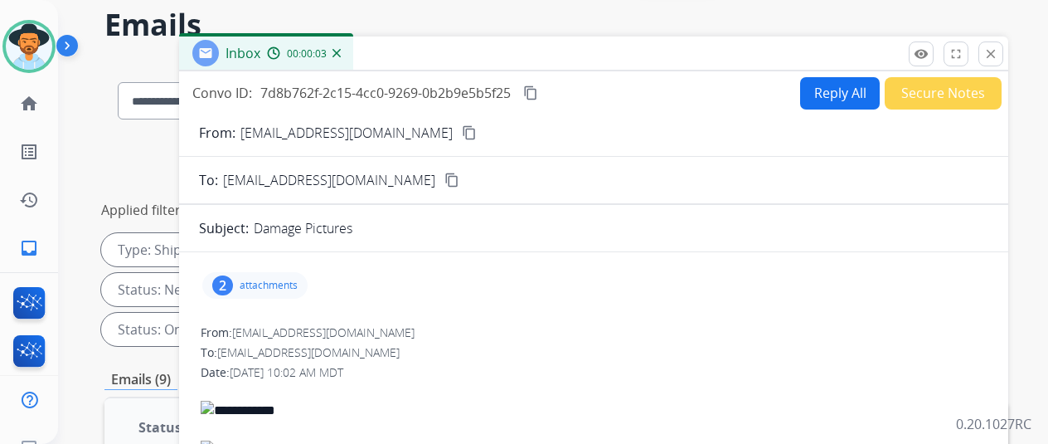
click at [462, 131] on mat-icon "content_copy" at bounding box center [469, 132] width 15 height 15
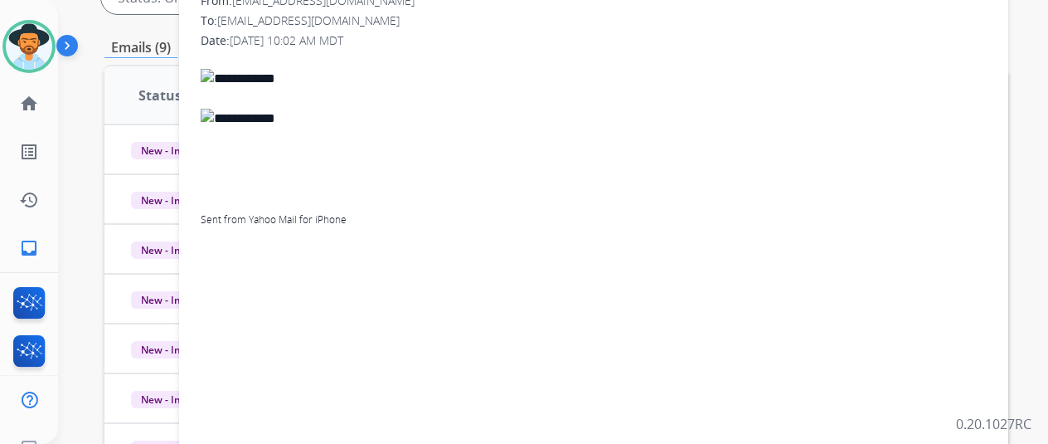
scroll to position [0, 0]
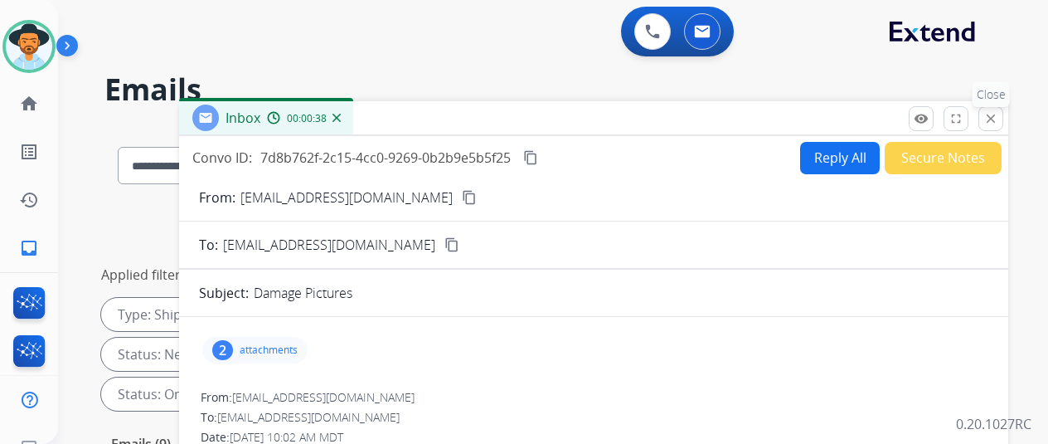
click at [998, 115] on mat-icon "close" at bounding box center [990, 118] width 15 height 15
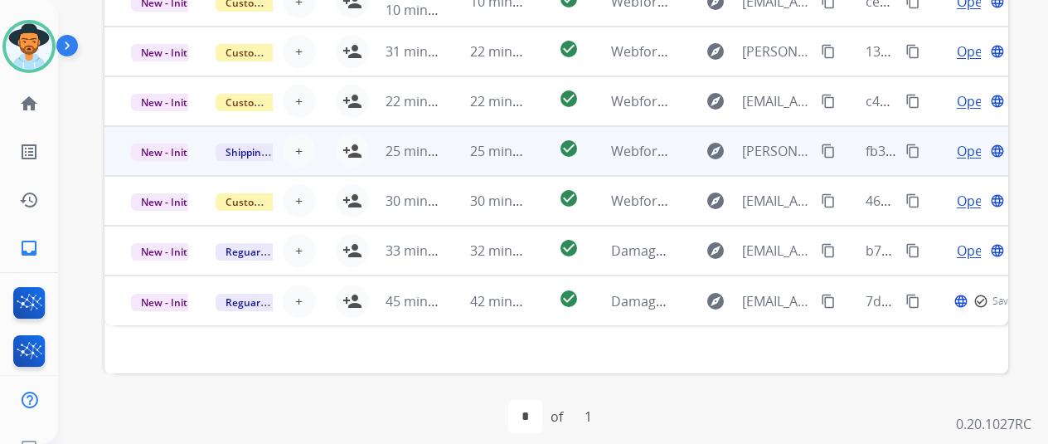
scroll to position [645, 0]
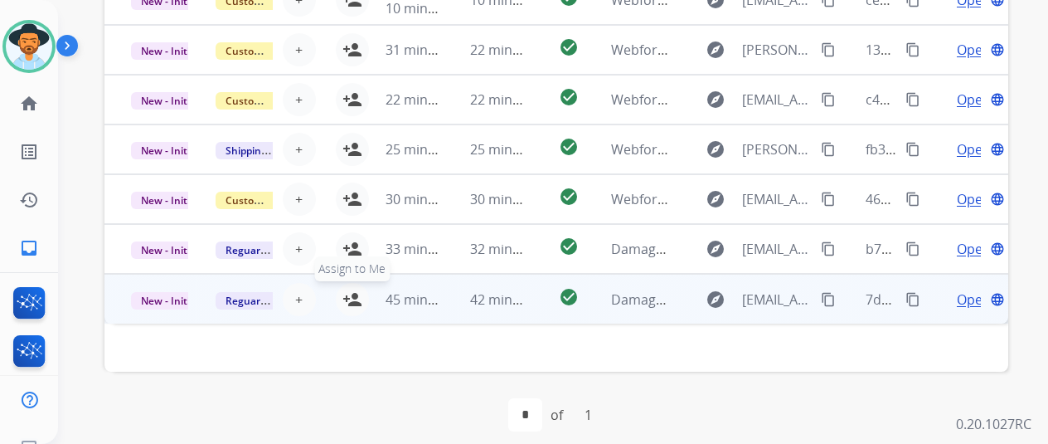
click at [351, 296] on mat-icon "person_add" at bounding box center [352, 299] width 20 height 20
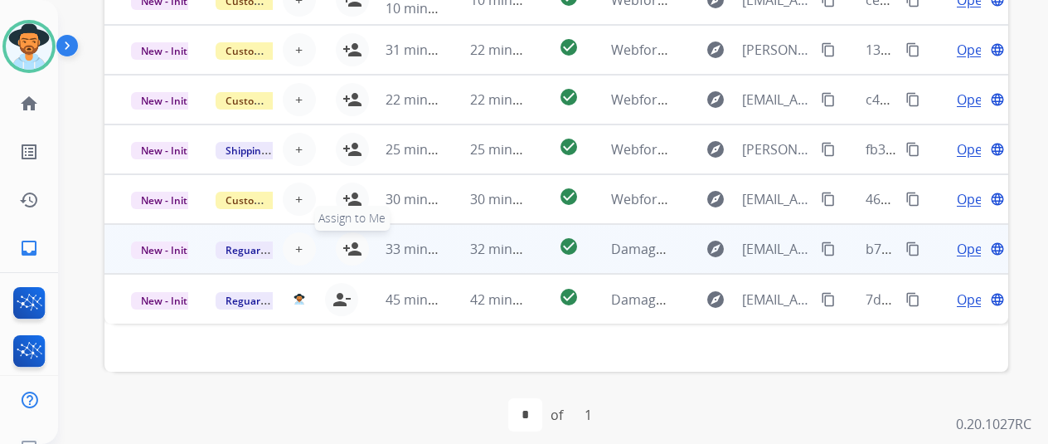
click at [348, 241] on mat-icon "person_add" at bounding box center [352, 249] width 20 height 20
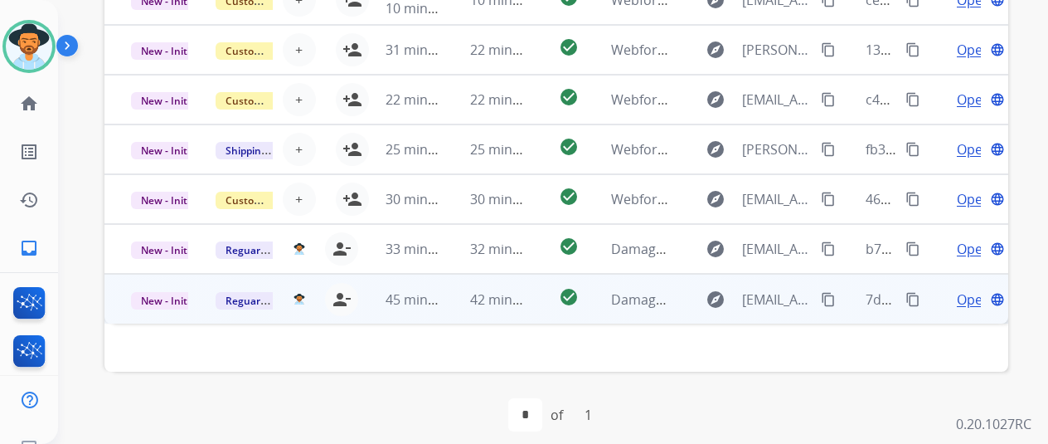
click at [963, 295] on span "Open" at bounding box center [974, 299] width 34 height 20
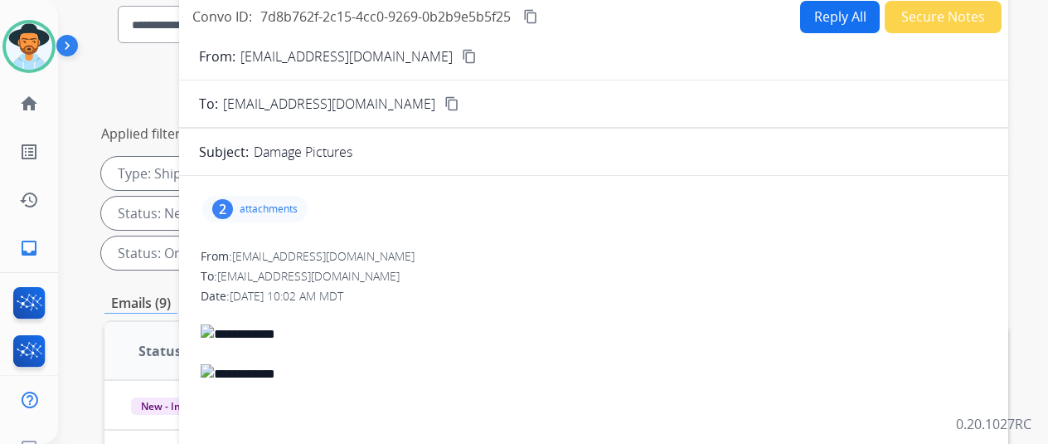
scroll to position [0, 0]
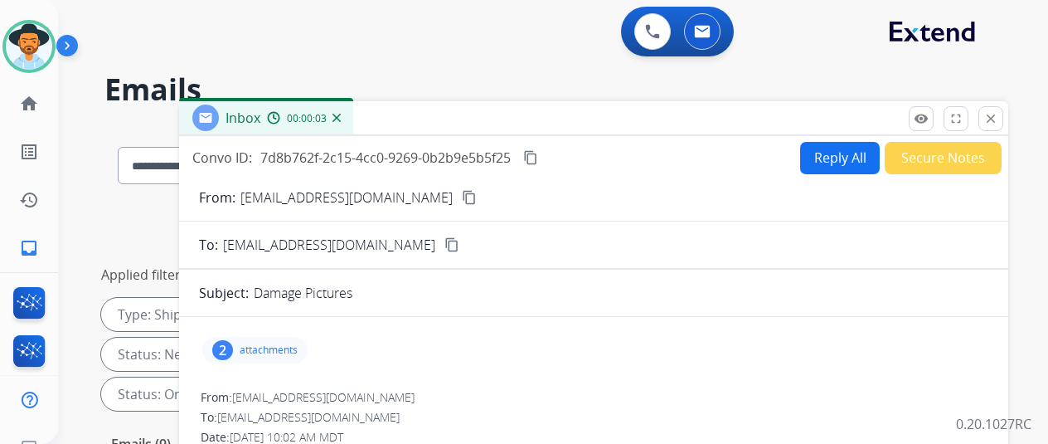
click at [233, 344] on div "2" at bounding box center [222, 350] width 21 height 20
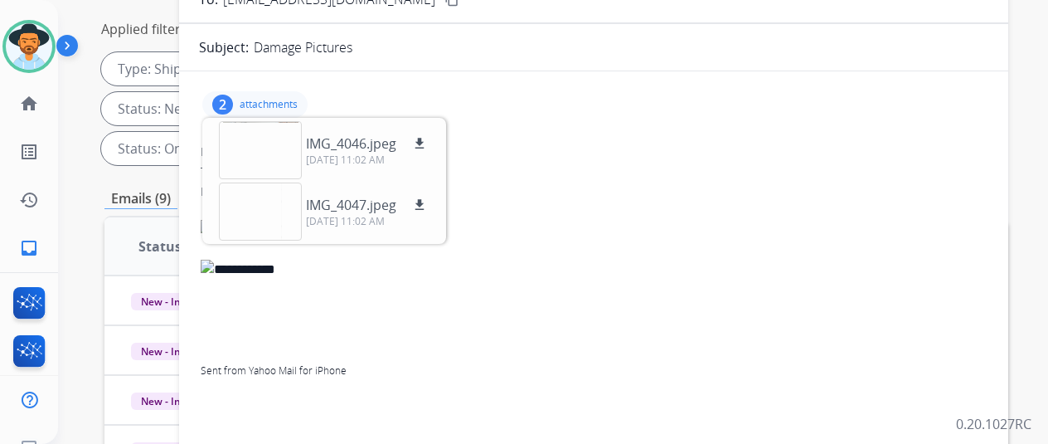
scroll to position [83, 0]
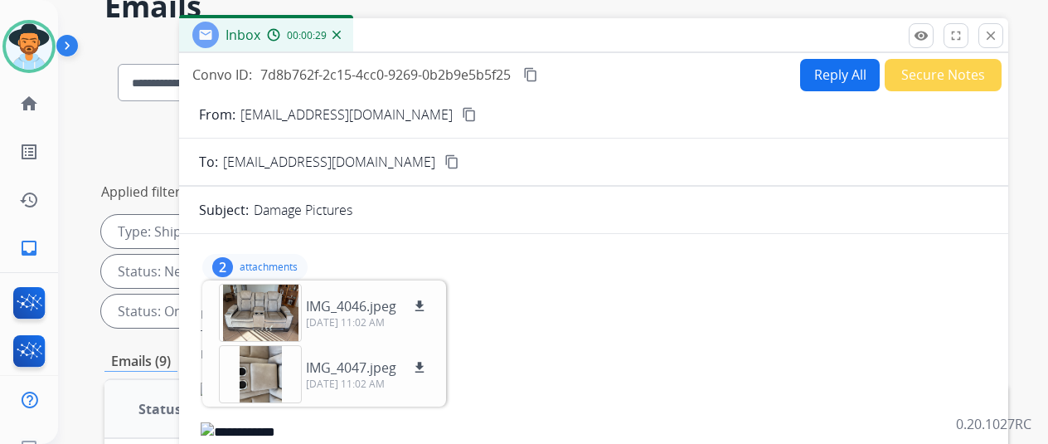
click at [341, 36] on img at bounding box center [336, 35] width 8 height 8
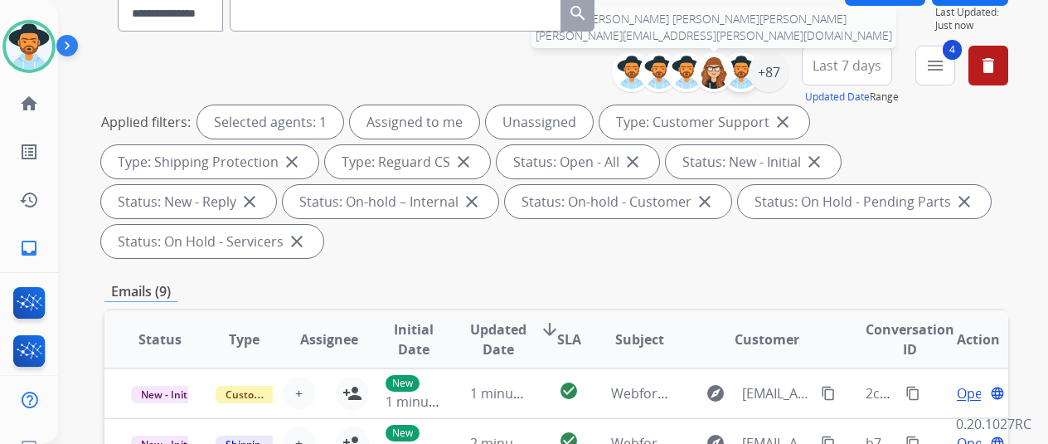
scroll to position [0, 0]
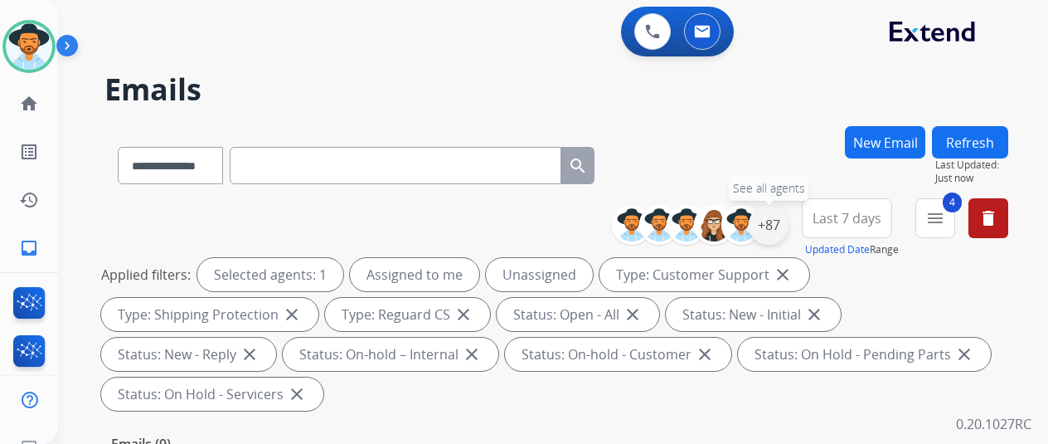
click at [785, 218] on div "+87" at bounding box center [769, 225] width 40 height 40
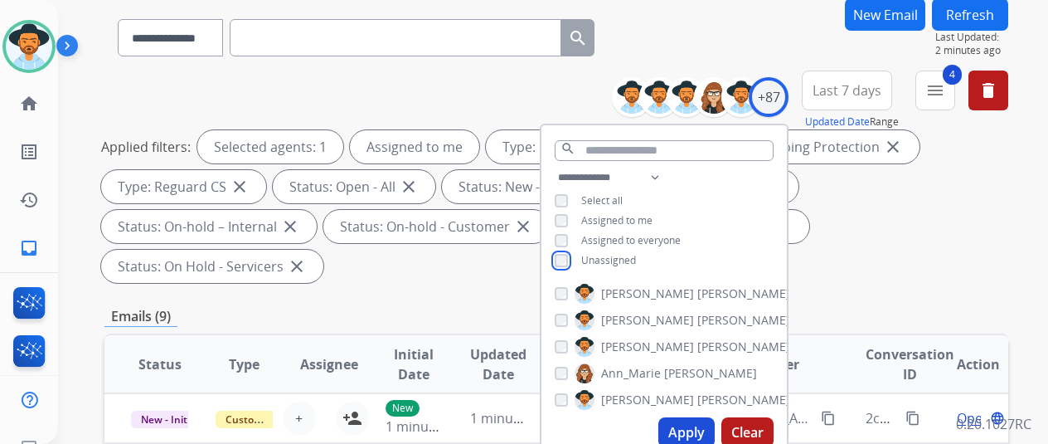
scroll to position [249, 0]
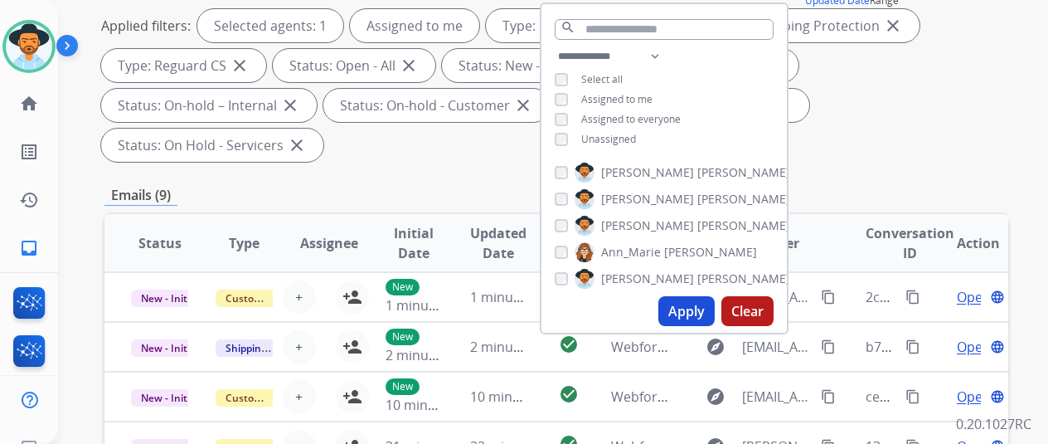
click at [692, 308] on button "Apply" at bounding box center [686, 311] width 56 height 30
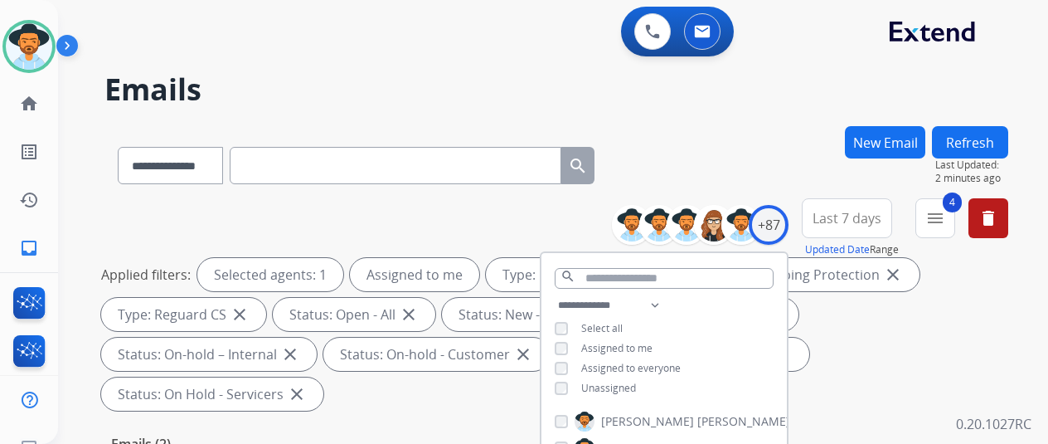
click at [676, 150] on div "**********" at bounding box center [556, 162] width 904 height 72
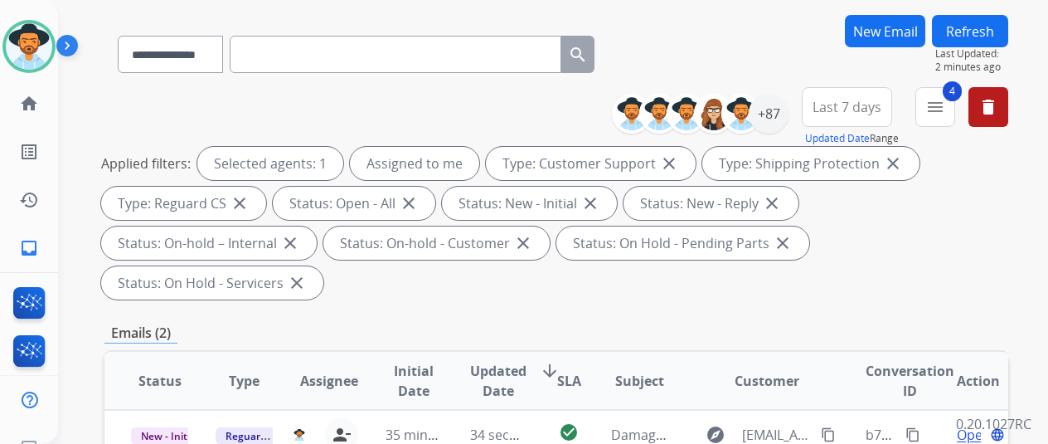
scroll to position [249, 0]
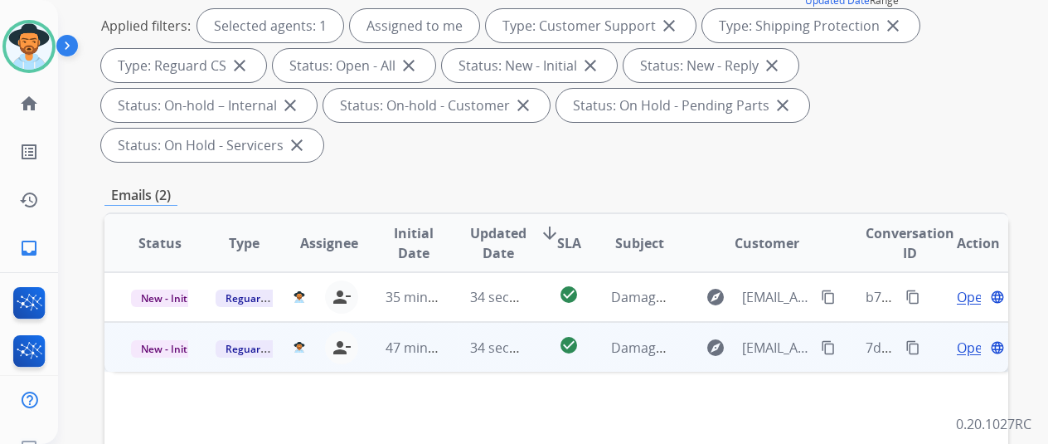
click at [960, 337] on span "Open" at bounding box center [974, 347] width 34 height 20
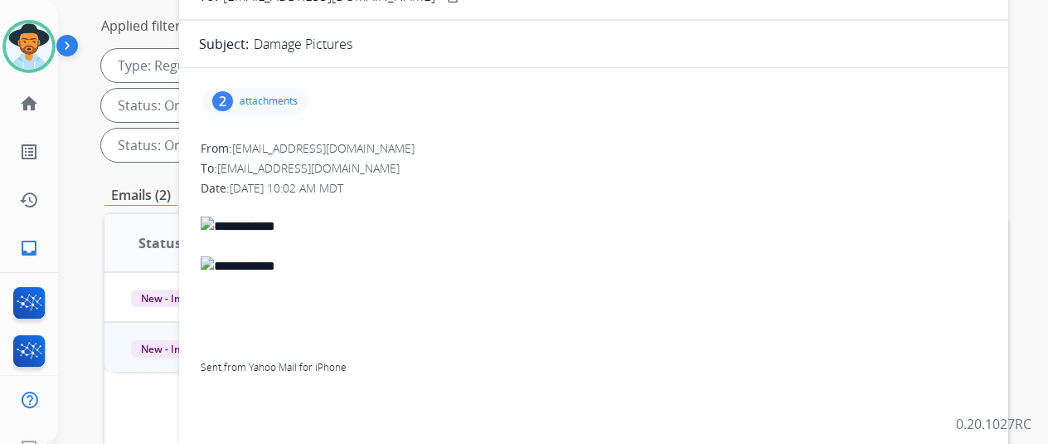
click at [233, 99] on div "2" at bounding box center [222, 101] width 21 height 20
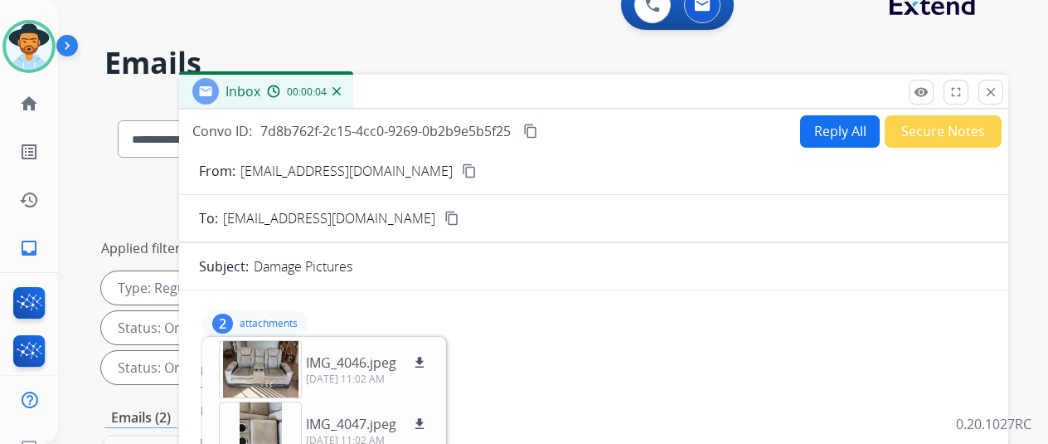
scroll to position [0, 0]
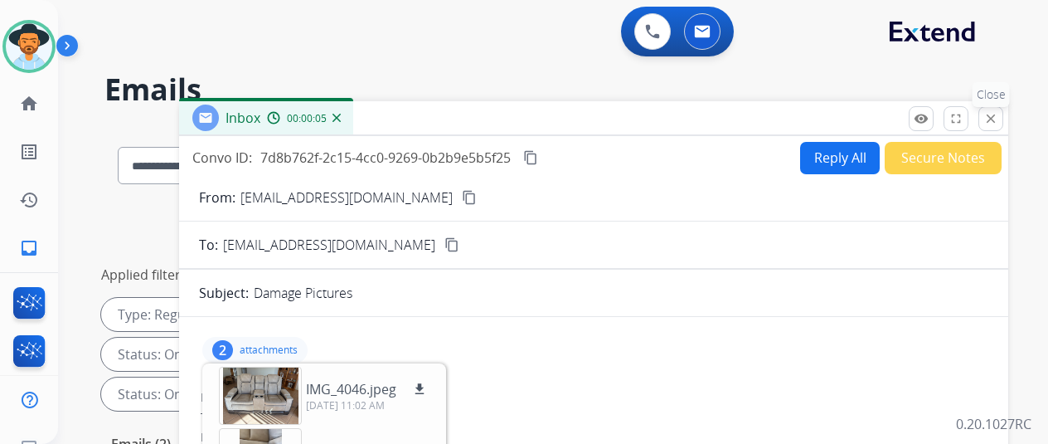
click at [998, 114] on mat-icon "close" at bounding box center [990, 118] width 15 height 15
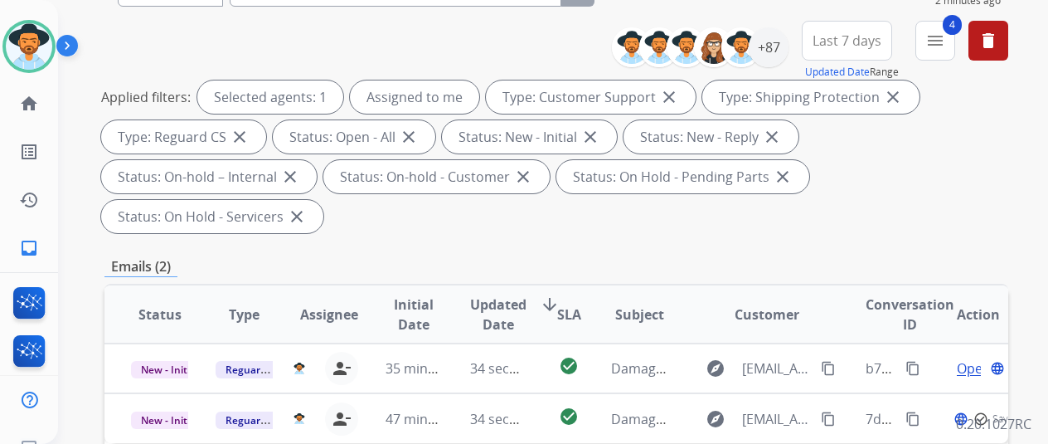
scroll to position [249, 0]
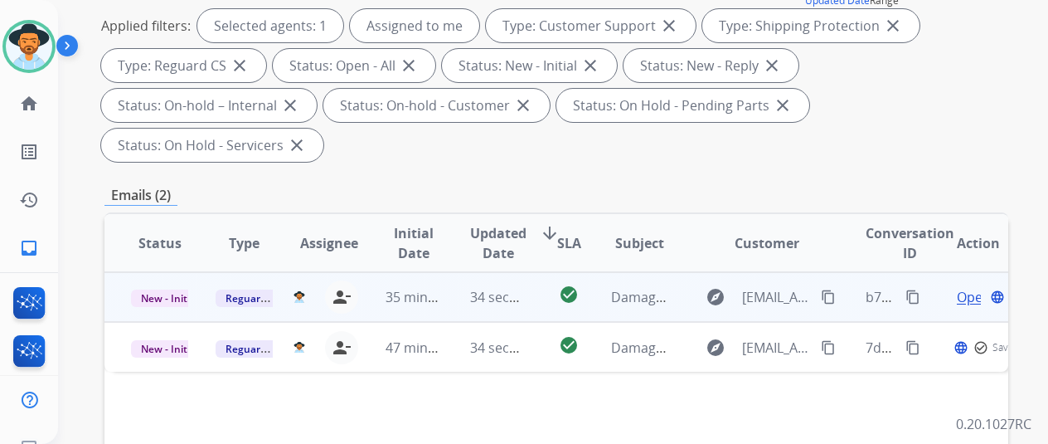
click at [963, 287] on span "Open" at bounding box center [974, 297] width 34 height 20
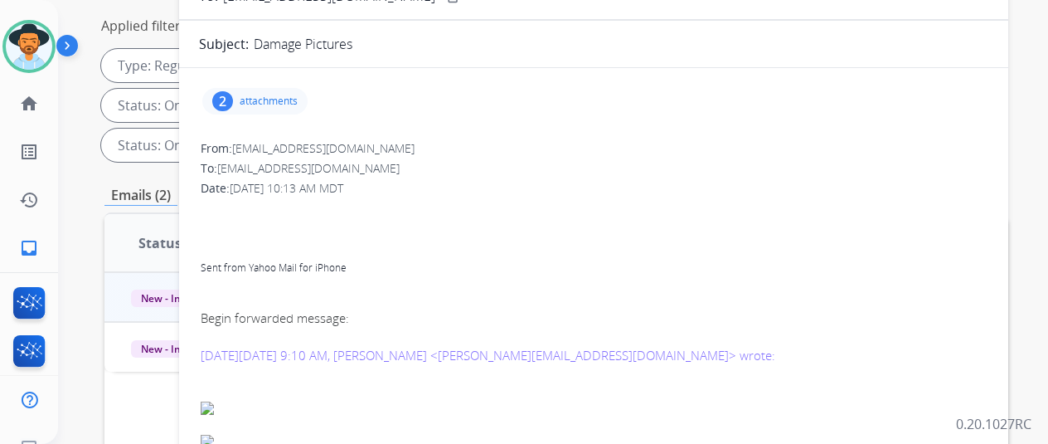
click at [240, 90] on div "2 attachments" at bounding box center [254, 101] width 105 height 27
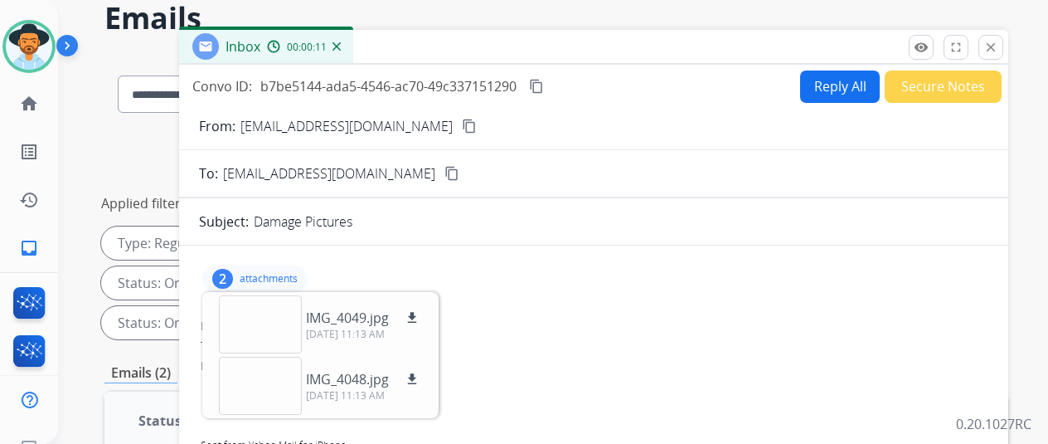
scroll to position [0, 0]
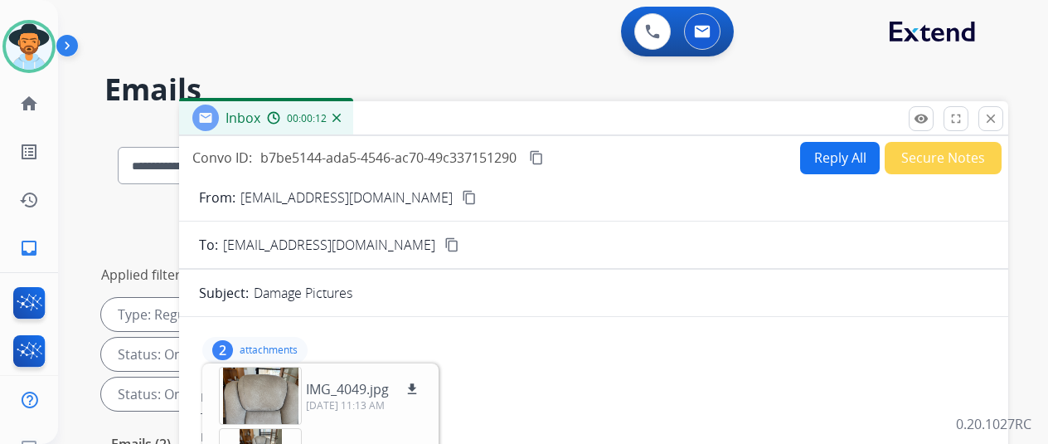
click at [341, 116] on img at bounding box center [336, 118] width 8 height 8
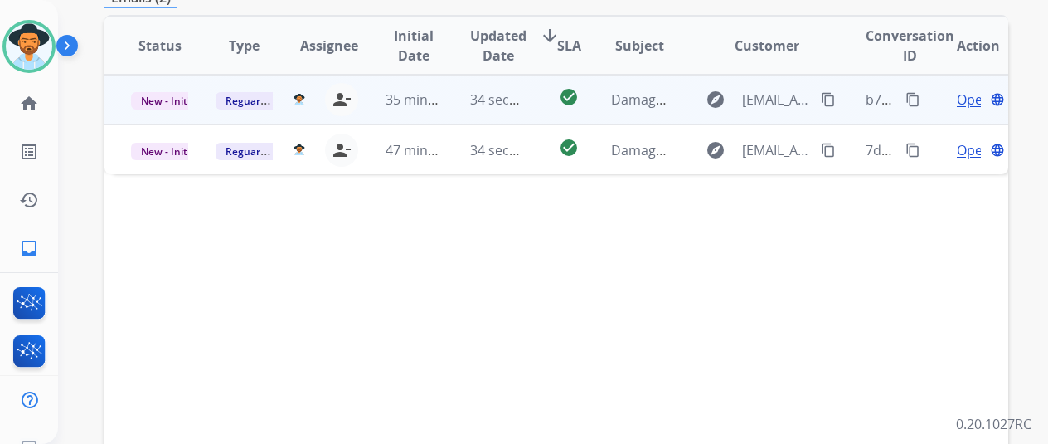
scroll to position [249, 0]
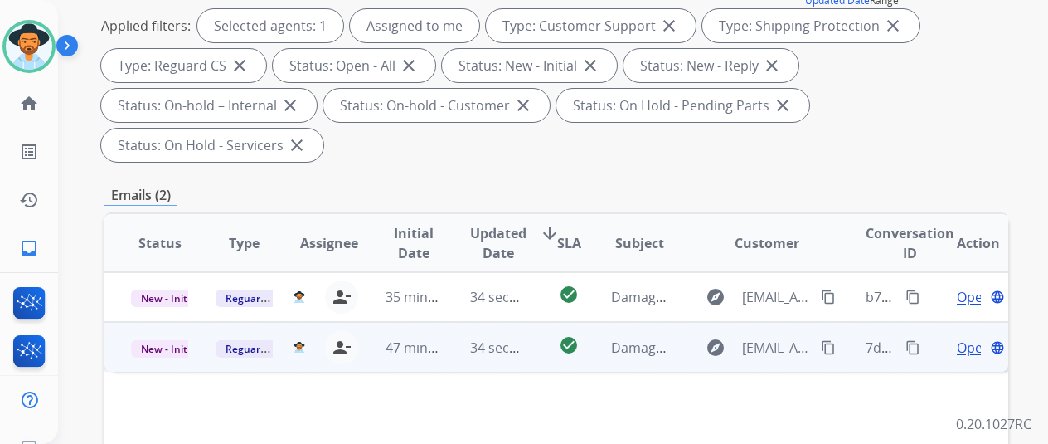
click at [964, 337] on span "Open" at bounding box center [974, 347] width 34 height 20
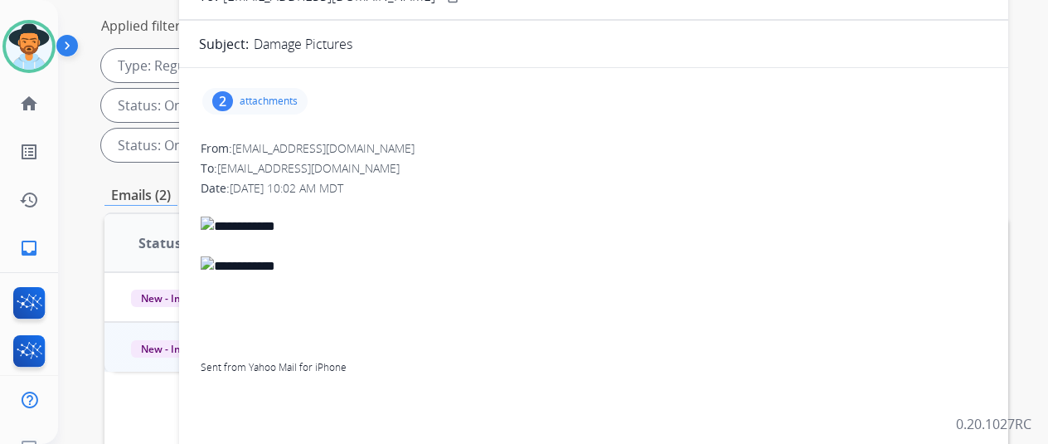
scroll to position [0, 0]
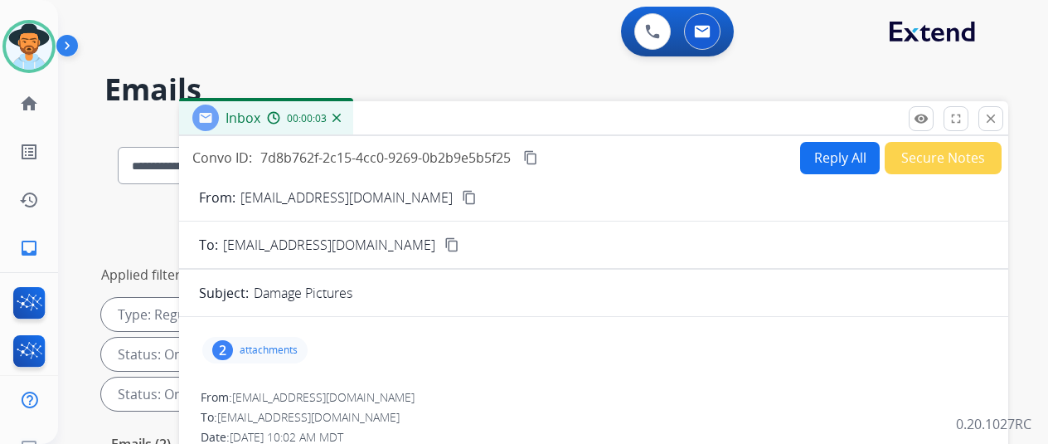
click at [233, 346] on div "2" at bounding box center [222, 350] width 21 height 20
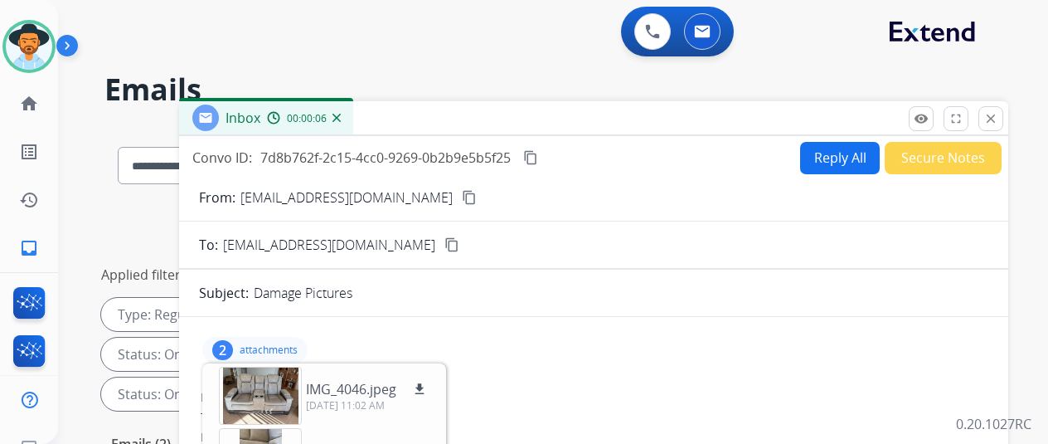
click at [538, 155] on mat-icon "content_copy" at bounding box center [530, 157] width 15 height 15
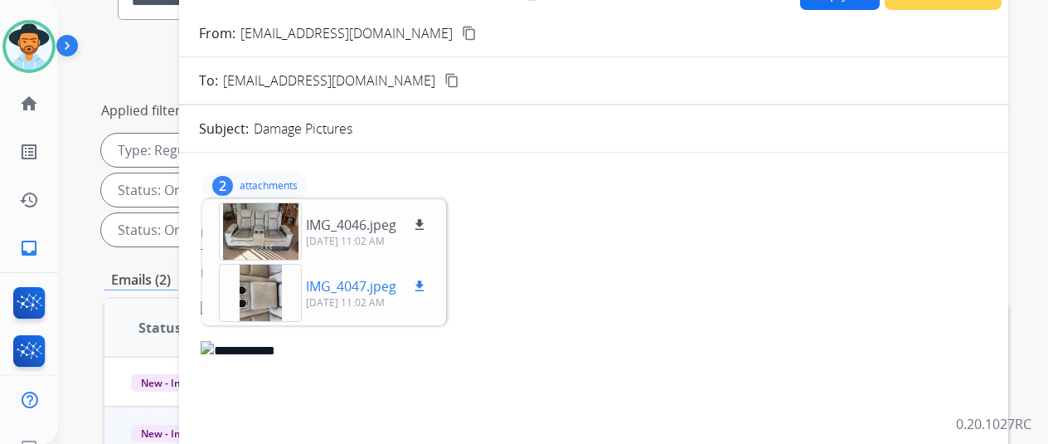
scroll to position [166, 0]
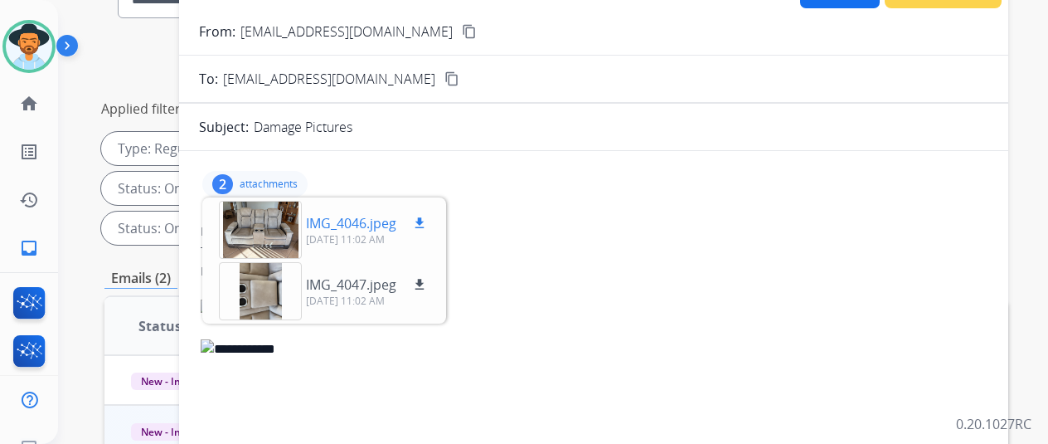
click at [429, 215] on button "download" at bounding box center [420, 223] width 20 height 20
click at [427, 278] on mat-icon "download" at bounding box center [419, 284] width 15 height 15
click at [264, 279] on div at bounding box center [260, 291] width 83 height 58
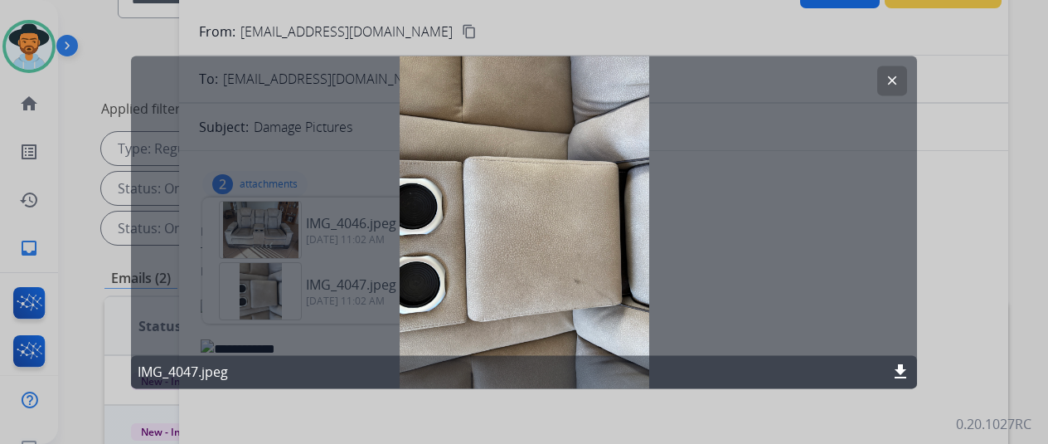
click at [886, 75] on mat-icon "clear" at bounding box center [892, 80] width 15 height 15
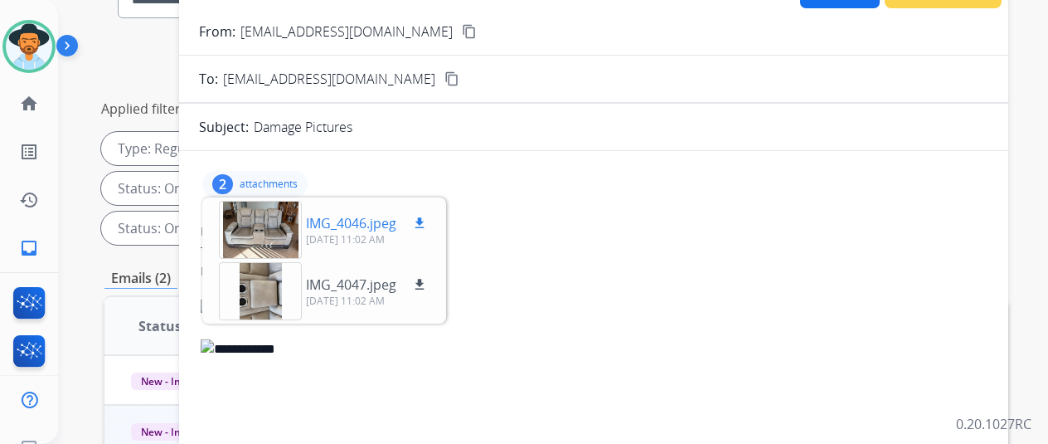
click at [269, 220] on div at bounding box center [260, 230] width 83 height 58
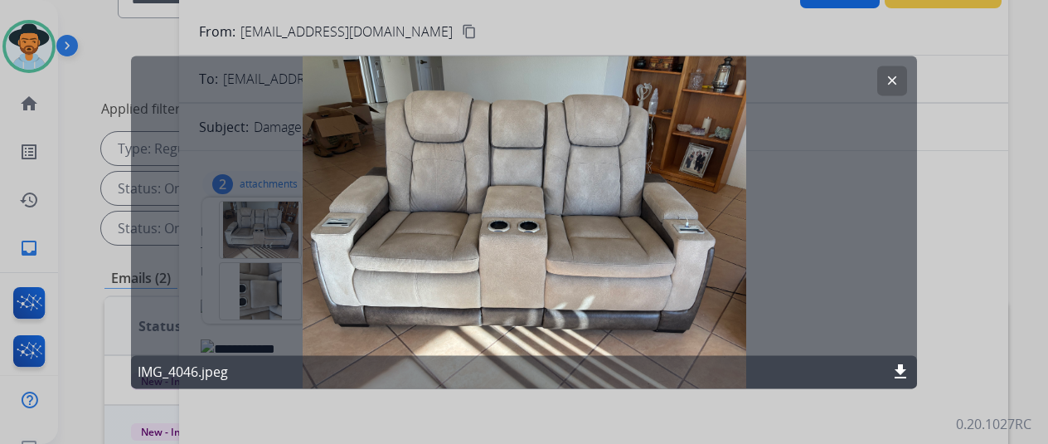
click at [894, 74] on mat-icon "clear" at bounding box center [892, 80] width 15 height 15
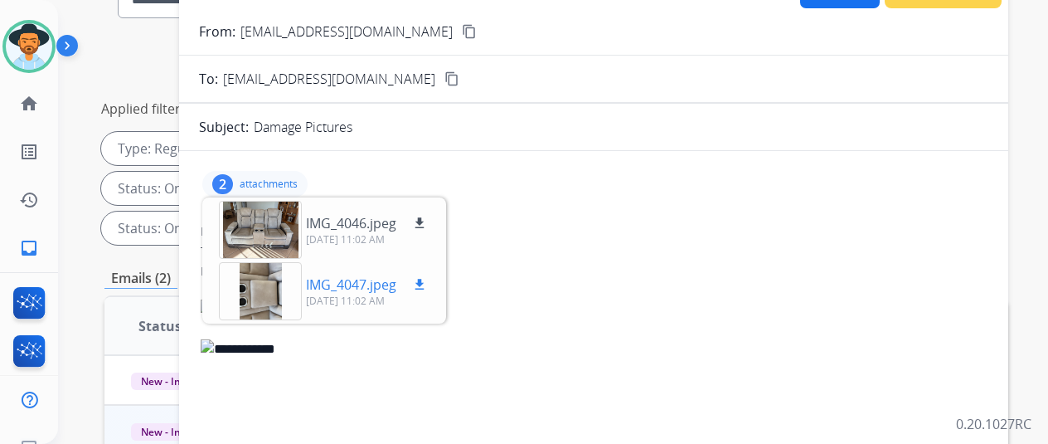
click at [262, 281] on div at bounding box center [260, 291] width 83 height 58
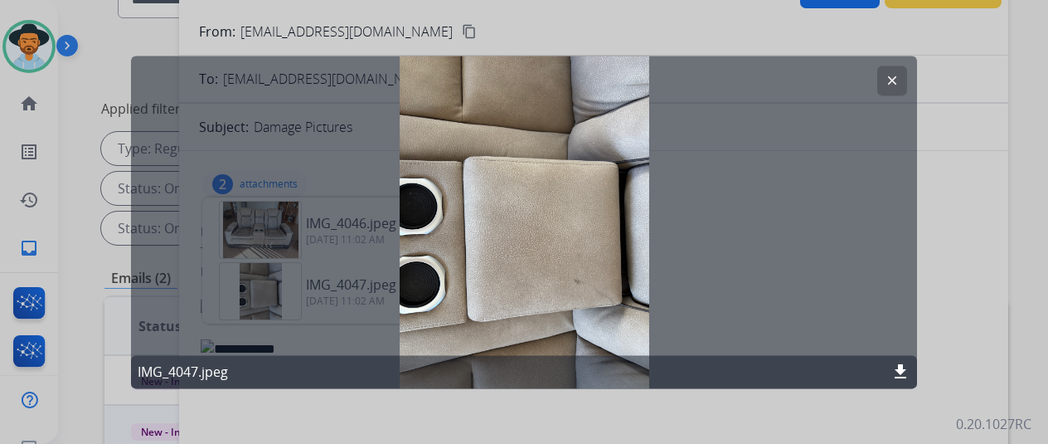
click at [892, 80] on mat-icon "clear" at bounding box center [892, 80] width 15 height 15
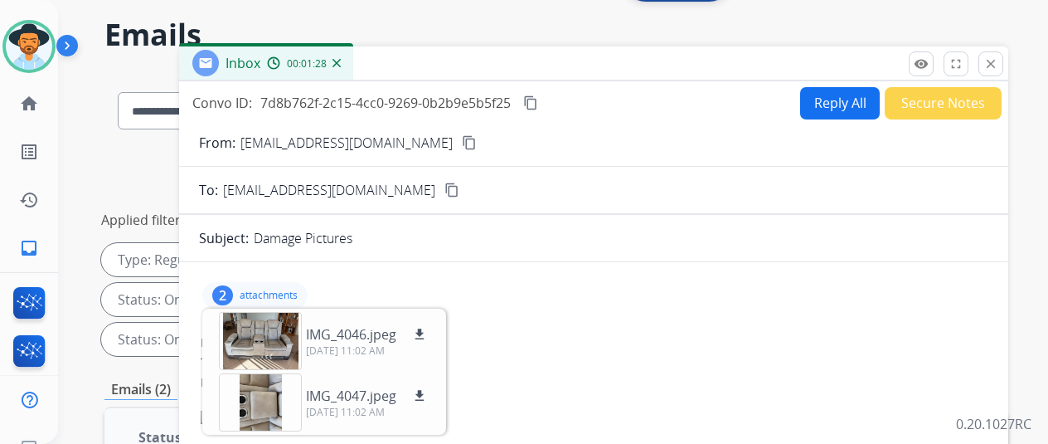
scroll to position [0, 0]
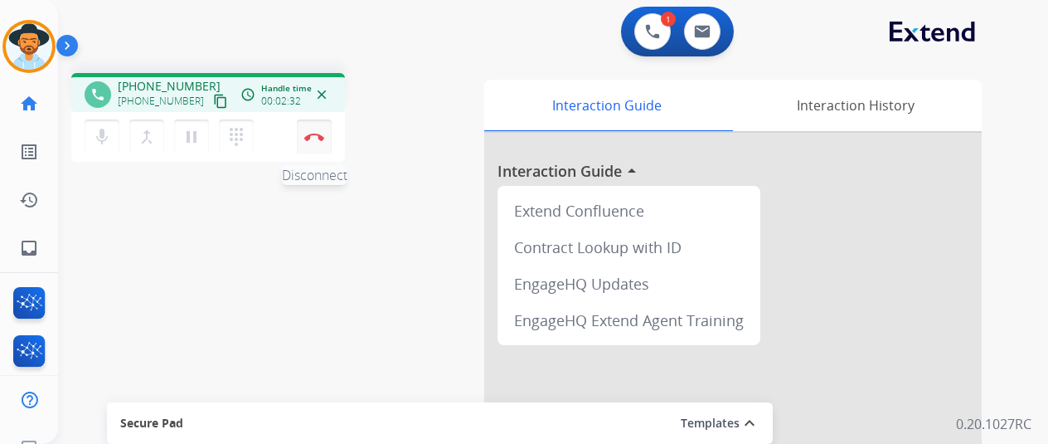
click at [317, 138] on img at bounding box center [314, 137] width 20 height 8
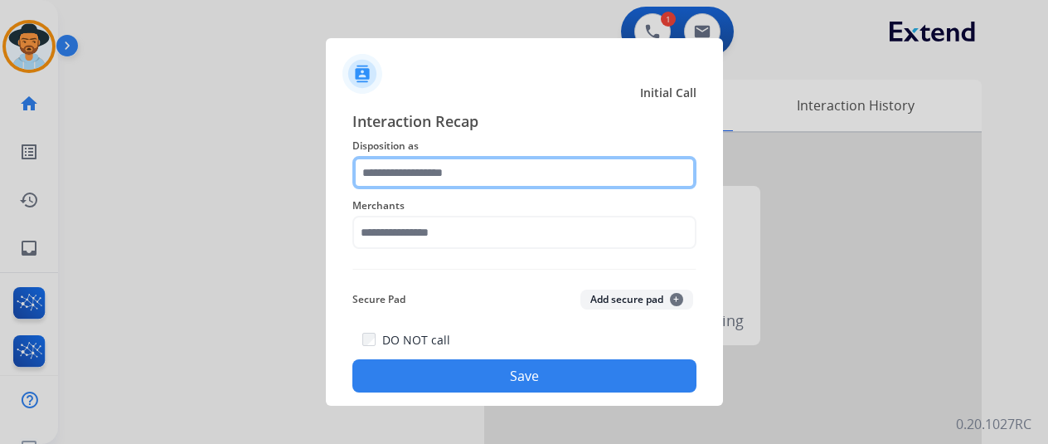
click at [400, 168] on input "text" at bounding box center [524, 172] width 344 height 33
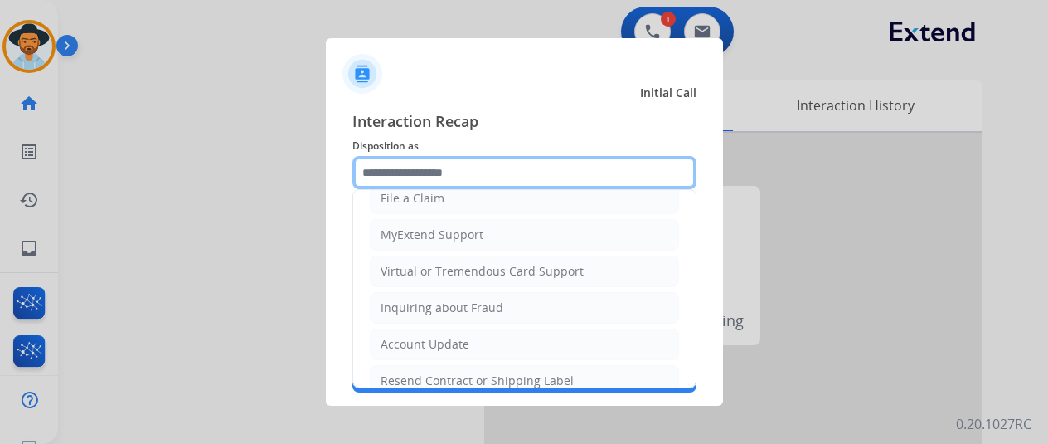
scroll to position [166, 0]
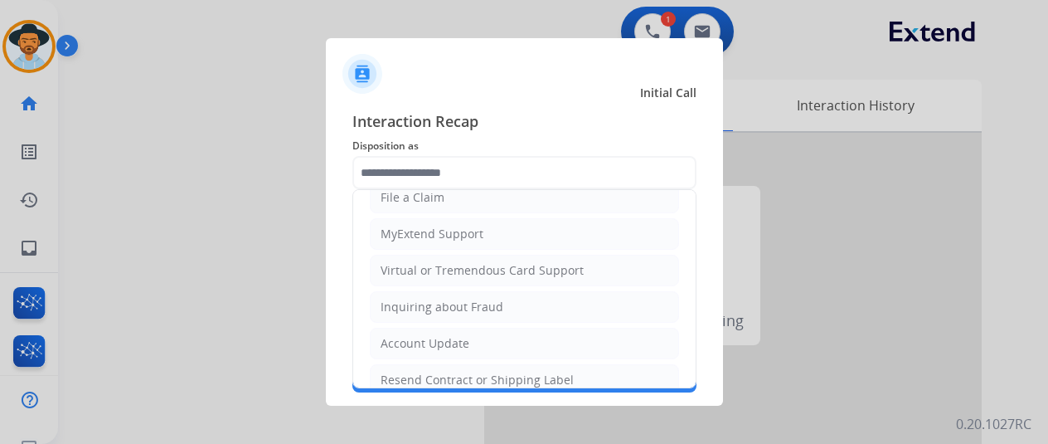
click at [418, 248] on ul "Cancellation Request Test/Training Disposition Claim Update Coverage Question F…" at bounding box center [524, 252] width 342 height 456
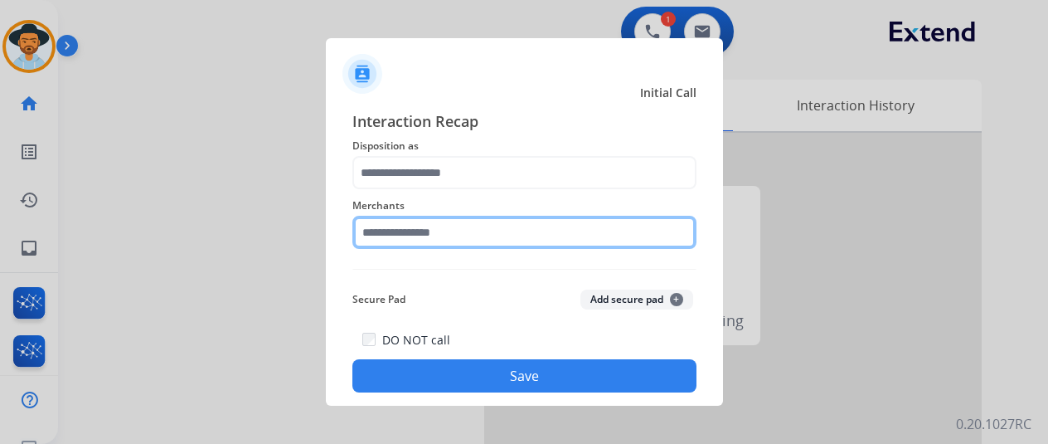
click at [391, 226] on input "text" at bounding box center [524, 232] width 344 height 33
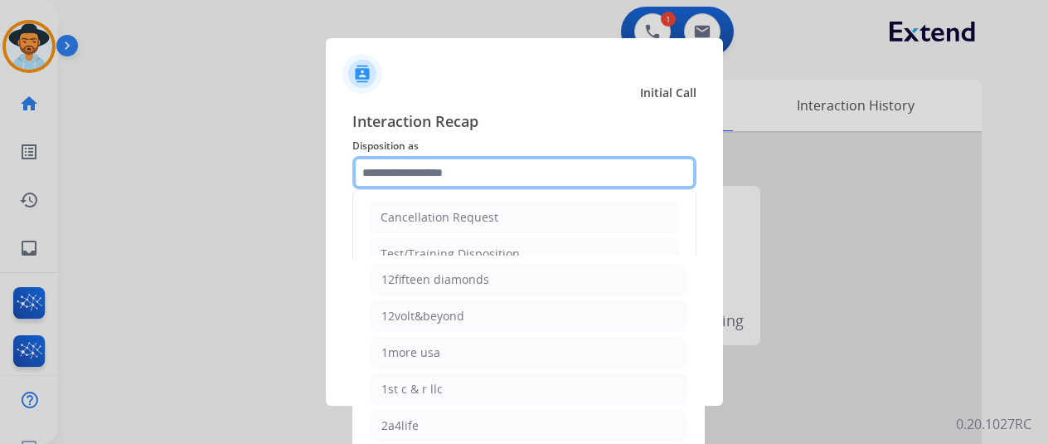
click at [415, 169] on input "text" at bounding box center [524, 172] width 344 height 33
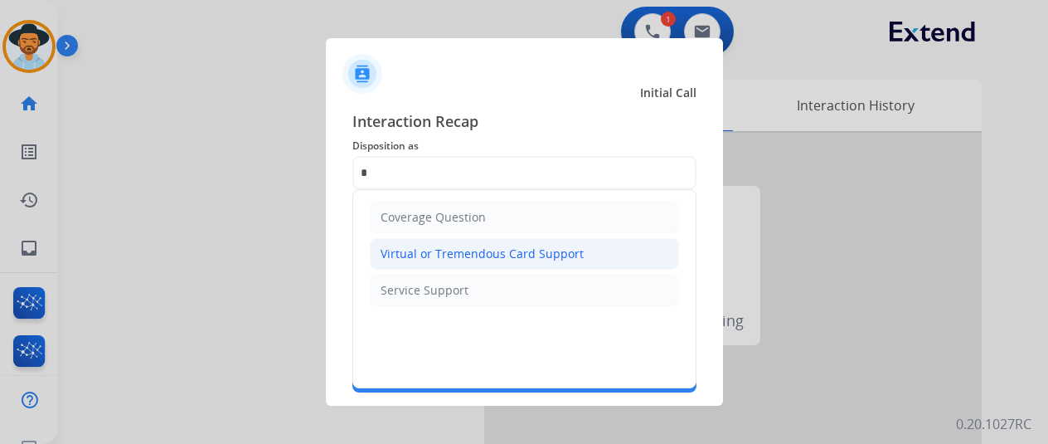
click at [422, 248] on div "Virtual or Tremendous Card Support" at bounding box center [482, 253] width 203 height 17
type input "**********"
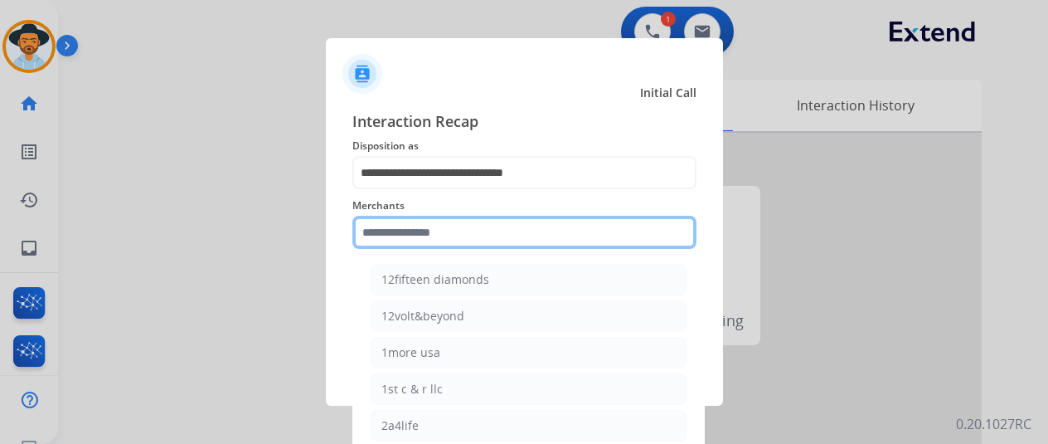
click at [398, 235] on input "text" at bounding box center [524, 232] width 344 height 33
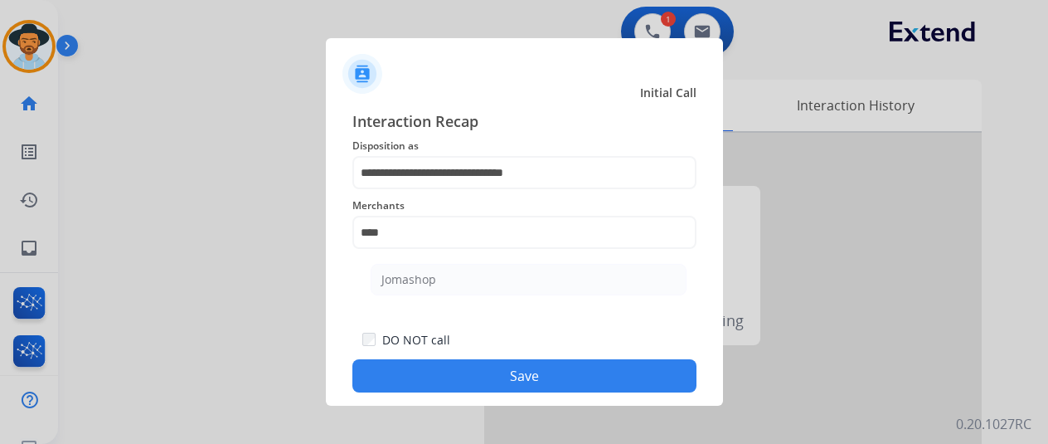
click at [405, 273] on div "Jomashop" at bounding box center [408, 279] width 55 height 17
type input "********"
click at [496, 376] on button "Save" at bounding box center [524, 375] width 344 height 33
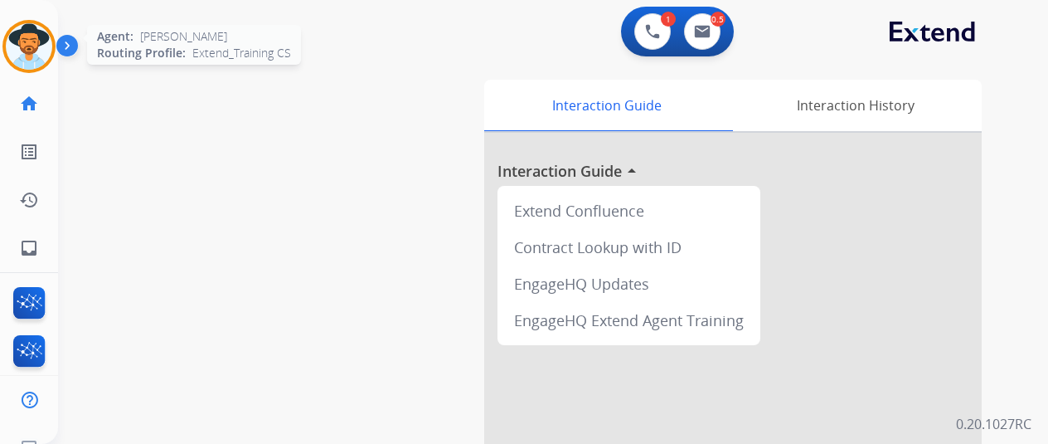
click at [36, 44] on img at bounding box center [29, 46] width 46 height 46
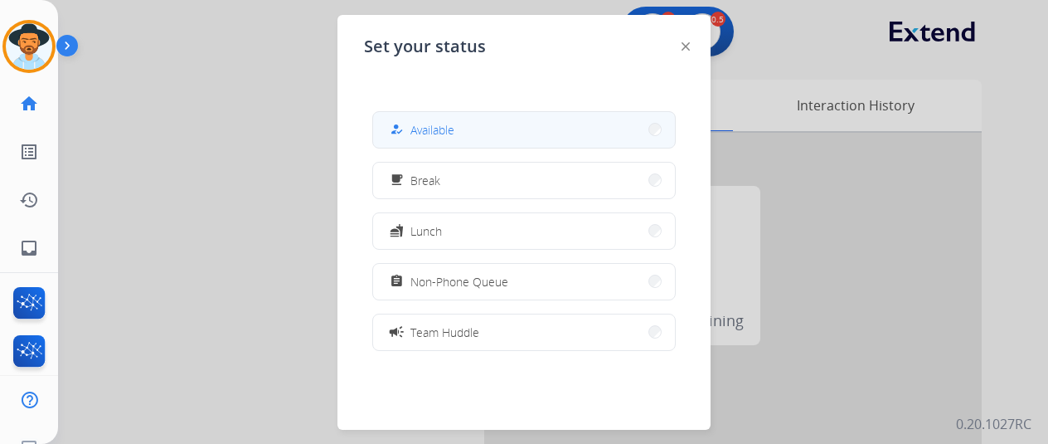
click at [403, 122] on div "how_to_reg" at bounding box center [398, 129] width 24 height 20
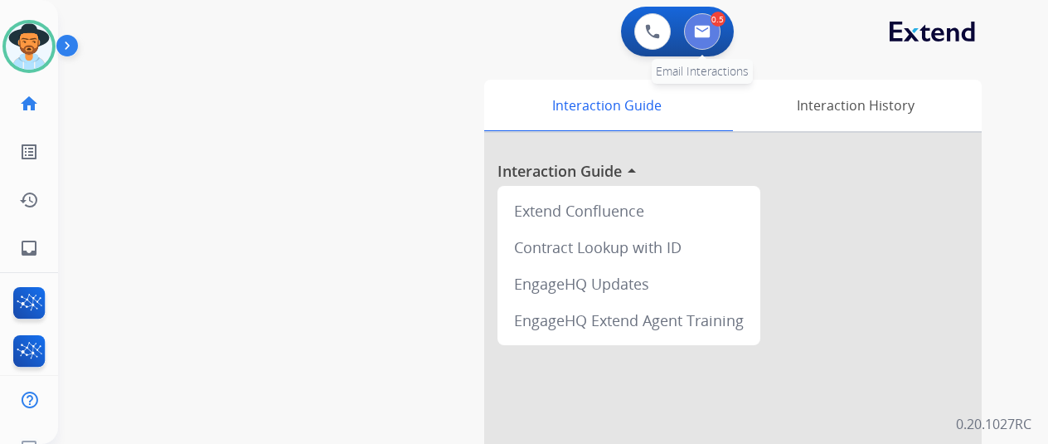
click at [709, 16] on button at bounding box center [702, 31] width 36 height 36
select select "**********"
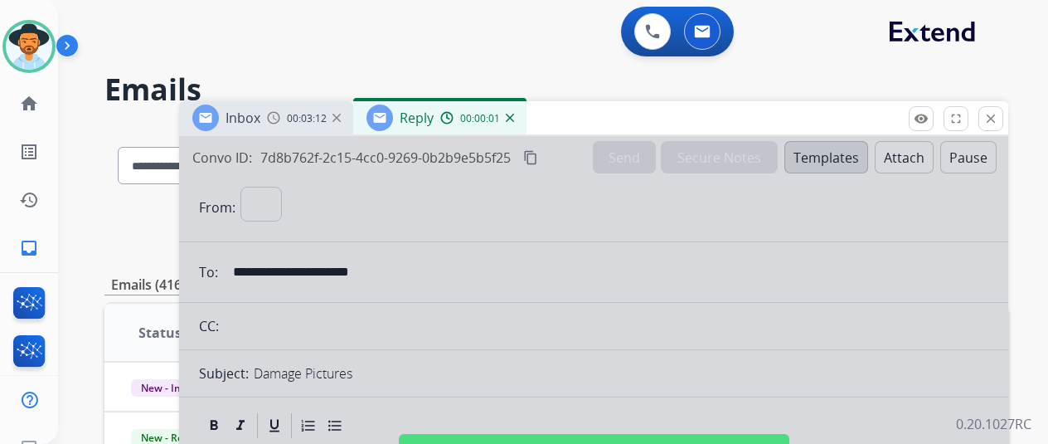
select select "**********"
click at [405, 235] on div at bounding box center [593, 445] width 829 height 619
select select
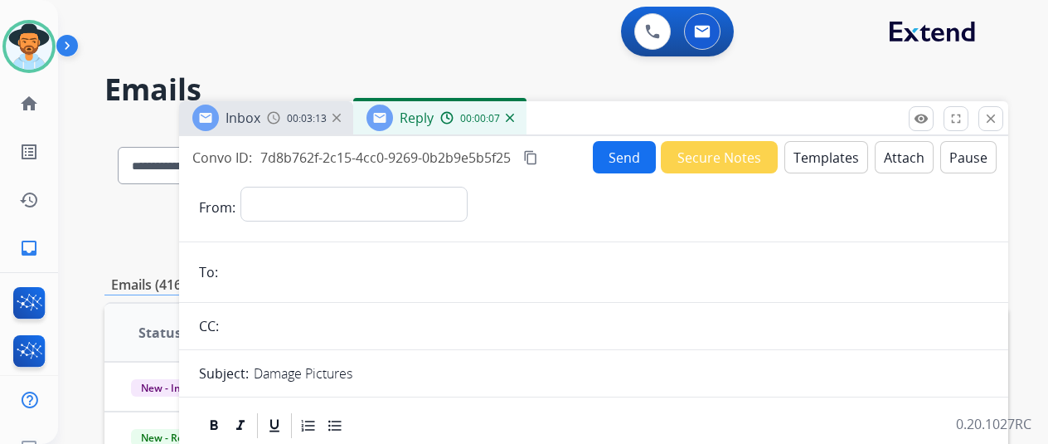
click at [514, 117] on img at bounding box center [510, 118] width 8 height 8
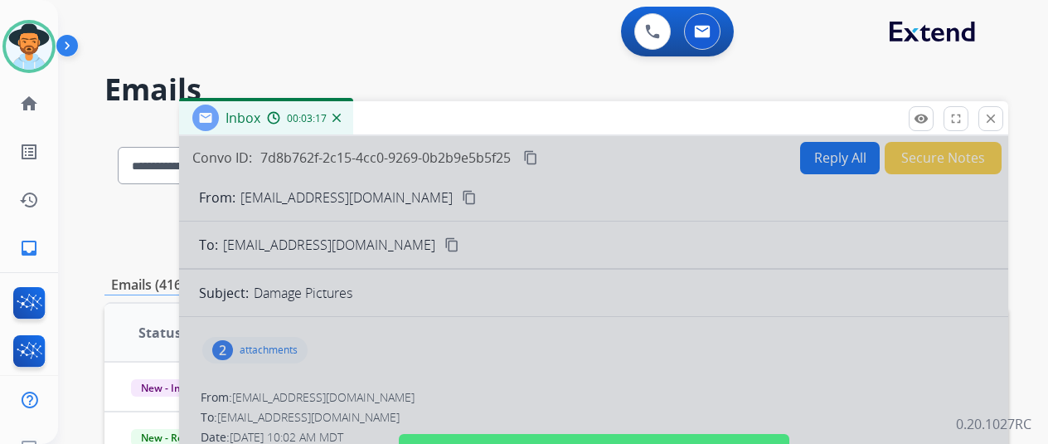
scroll to position [249, 0]
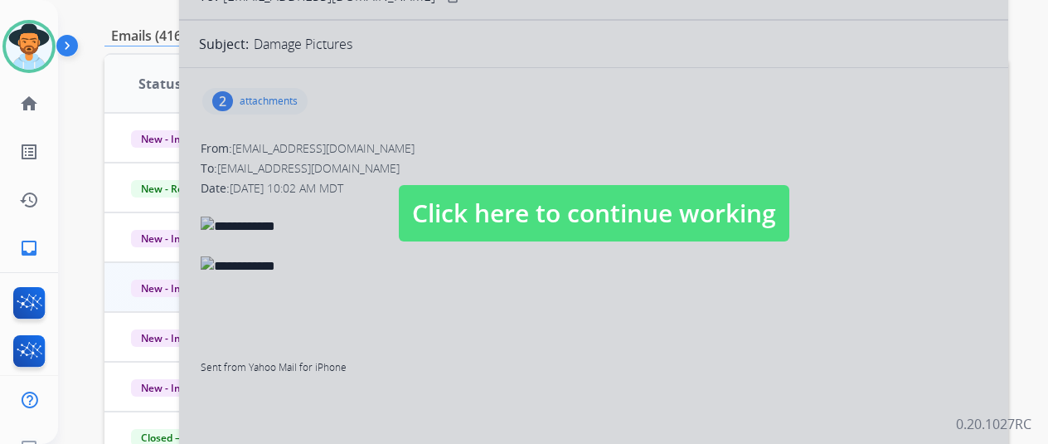
click at [502, 323] on div at bounding box center [593, 196] width 829 height 619
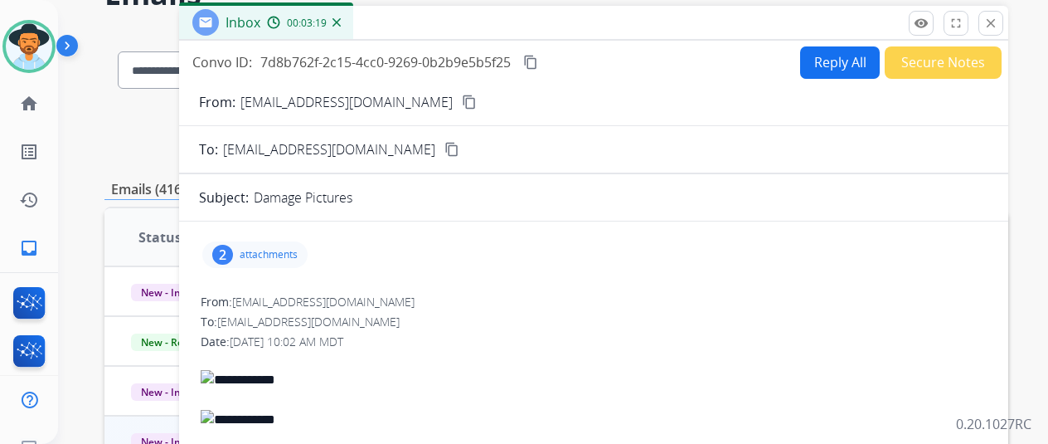
scroll to position [0, 0]
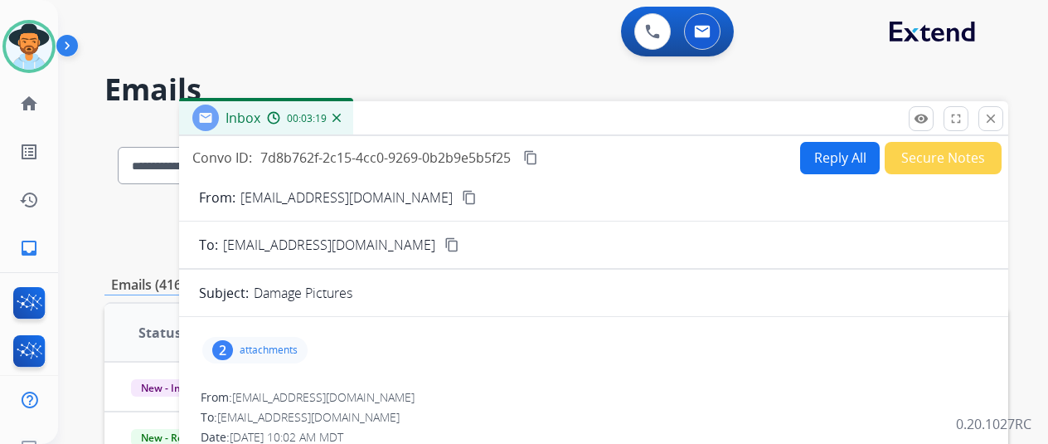
click at [832, 153] on button "Reply All" at bounding box center [840, 158] width 80 height 32
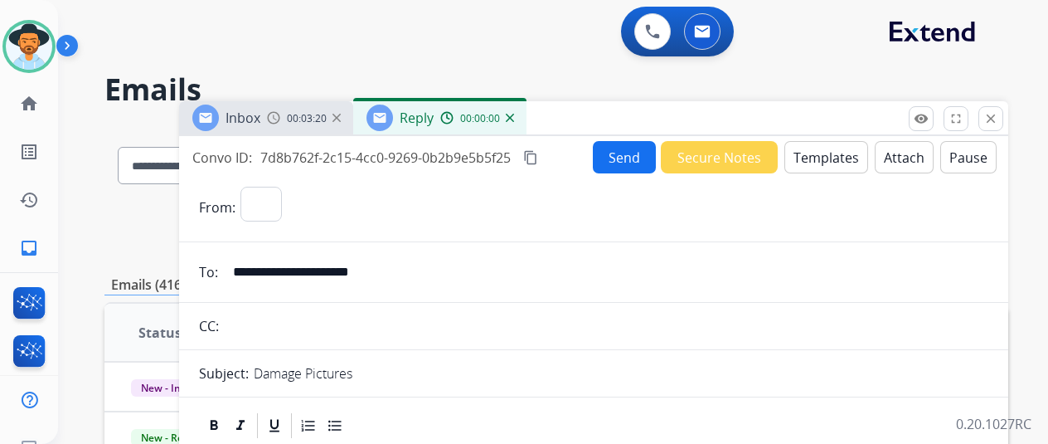
select select "**********"
click at [827, 150] on button "Templates" at bounding box center [826, 157] width 84 height 32
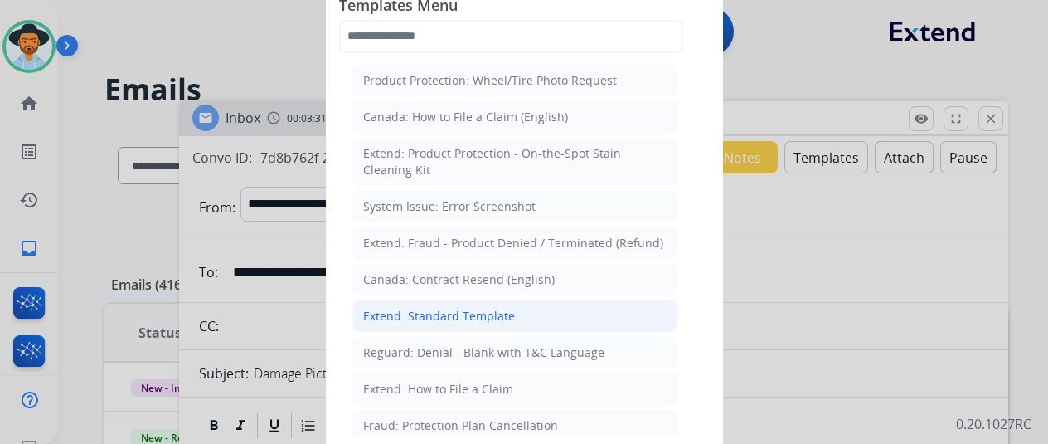
click at [449, 311] on div "Extend: Standard Template" at bounding box center [439, 316] width 152 height 17
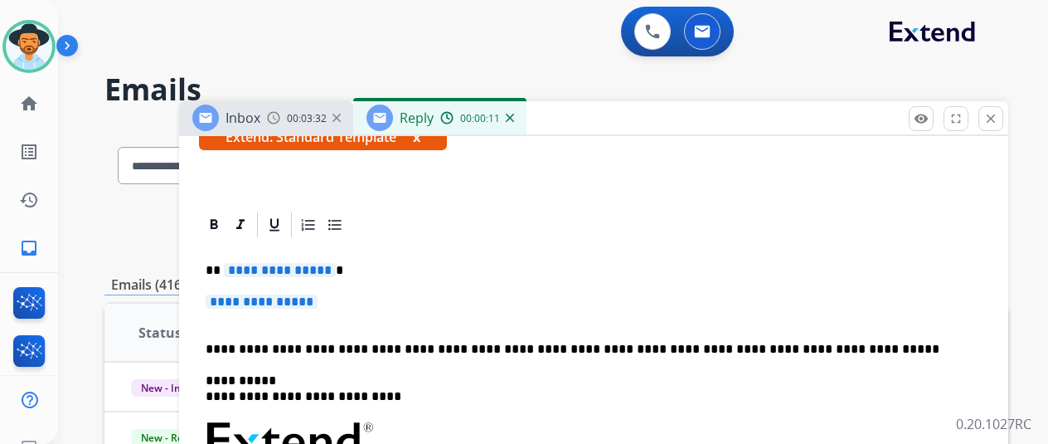
scroll to position [332, 0]
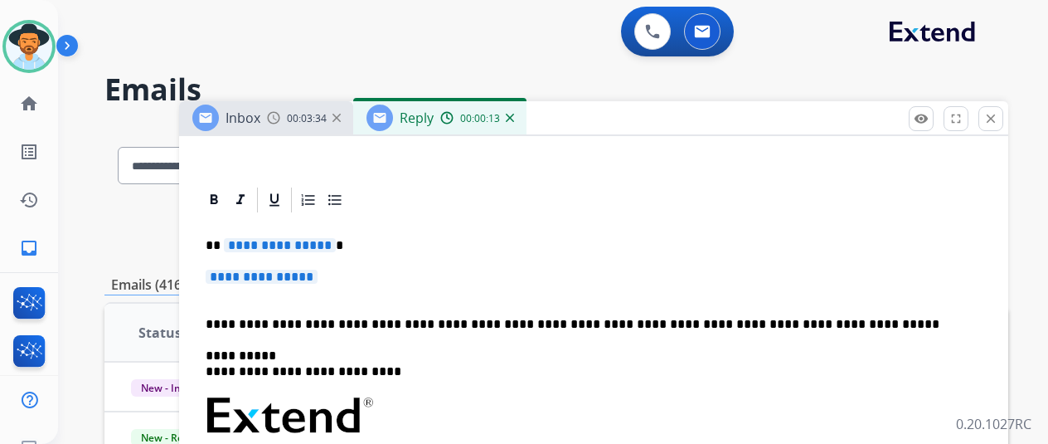
click at [336, 244] on span "**********" at bounding box center [280, 245] width 112 height 14
click at [318, 276] on span "**********" at bounding box center [262, 276] width 112 height 14
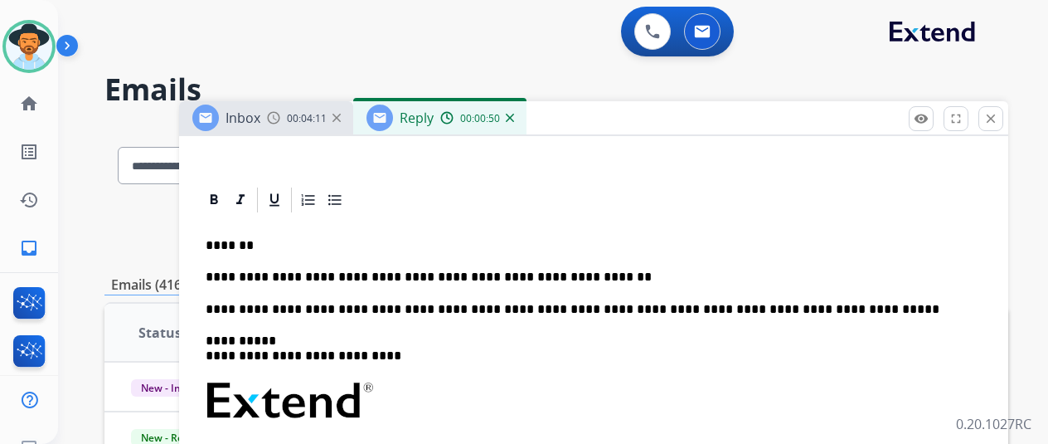
click at [589, 274] on p "**********" at bounding box center [587, 276] width 763 height 15
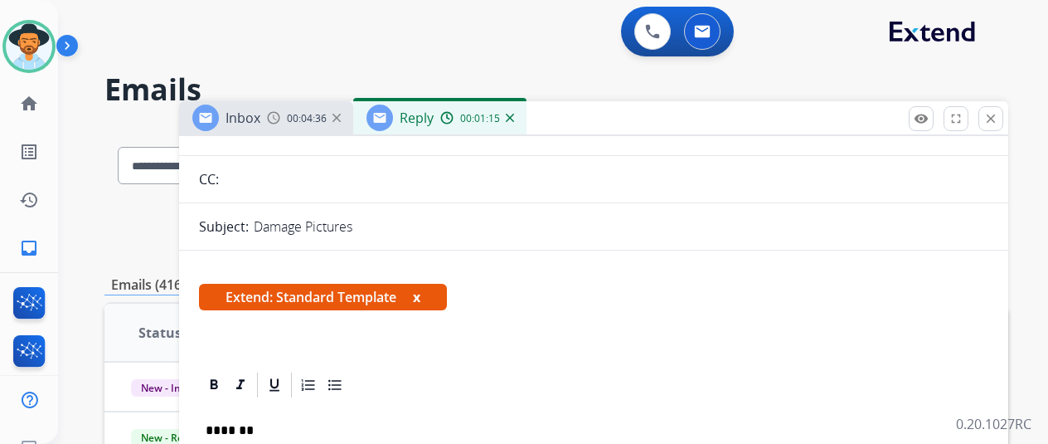
scroll to position [0, 0]
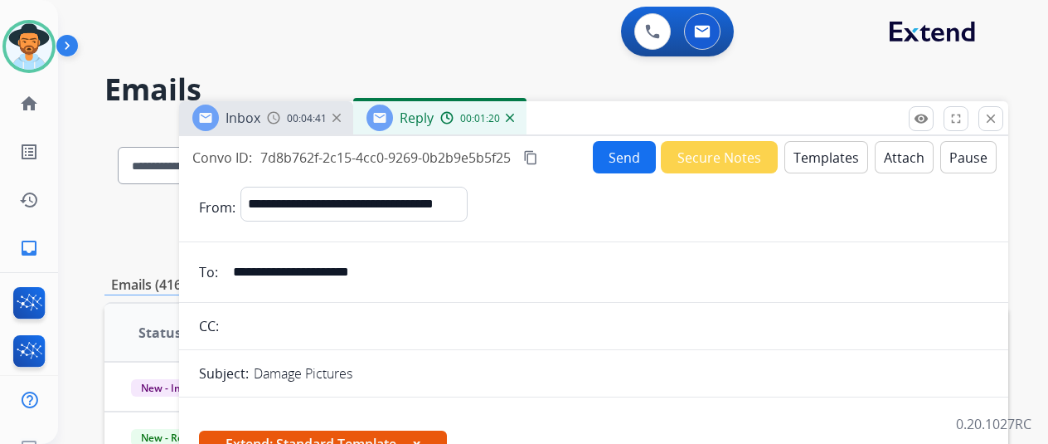
click at [625, 153] on button "Send" at bounding box center [624, 157] width 63 height 32
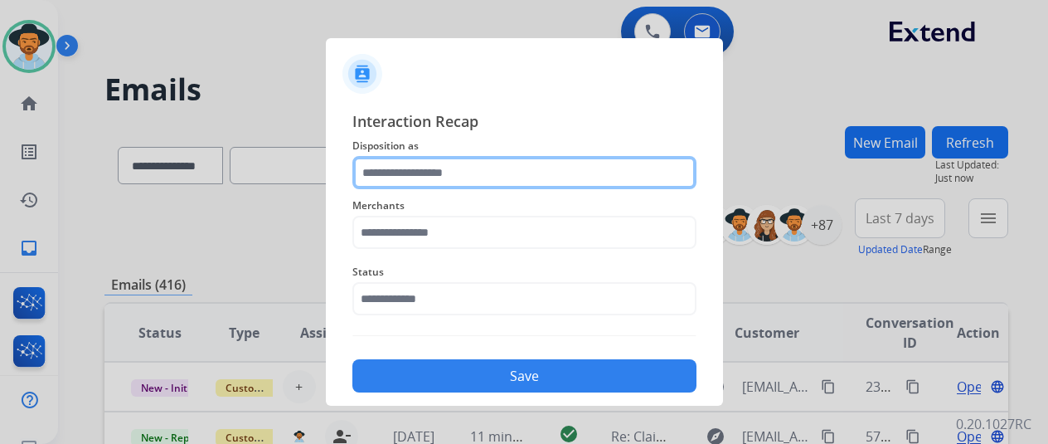
click at [391, 166] on input "text" at bounding box center [524, 172] width 344 height 33
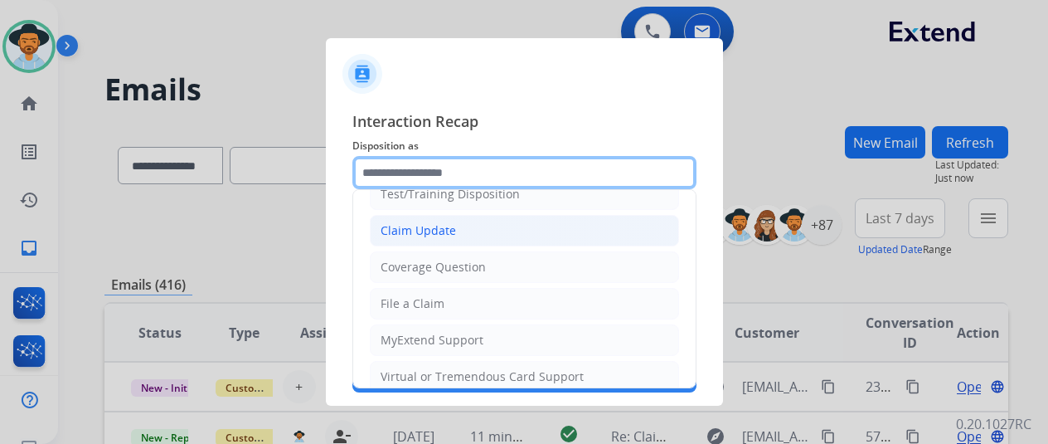
scroll to position [83, 0]
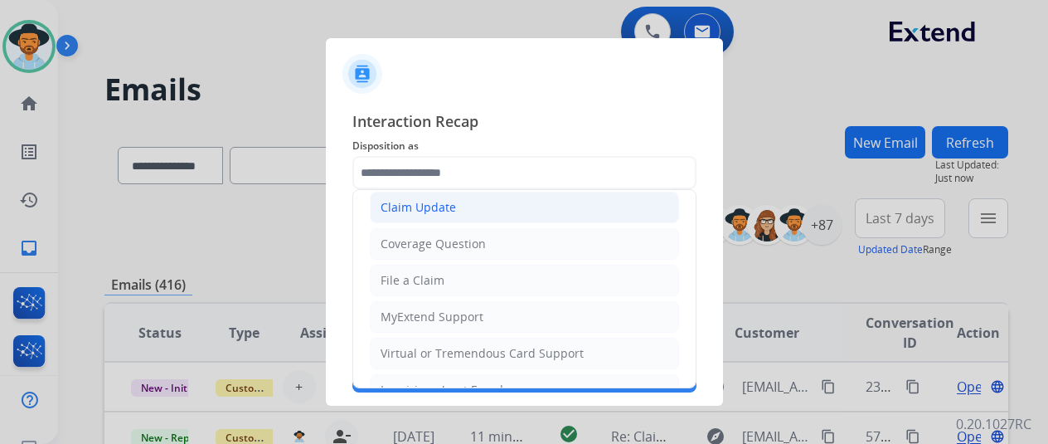
click at [425, 206] on div "Claim Update" at bounding box center [418, 207] width 75 height 17
type input "**********"
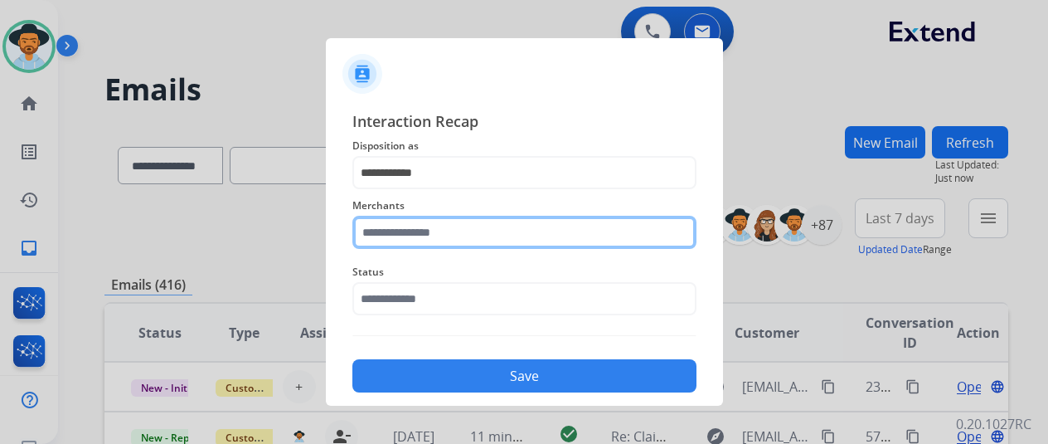
click at [386, 235] on input "text" at bounding box center [524, 232] width 344 height 33
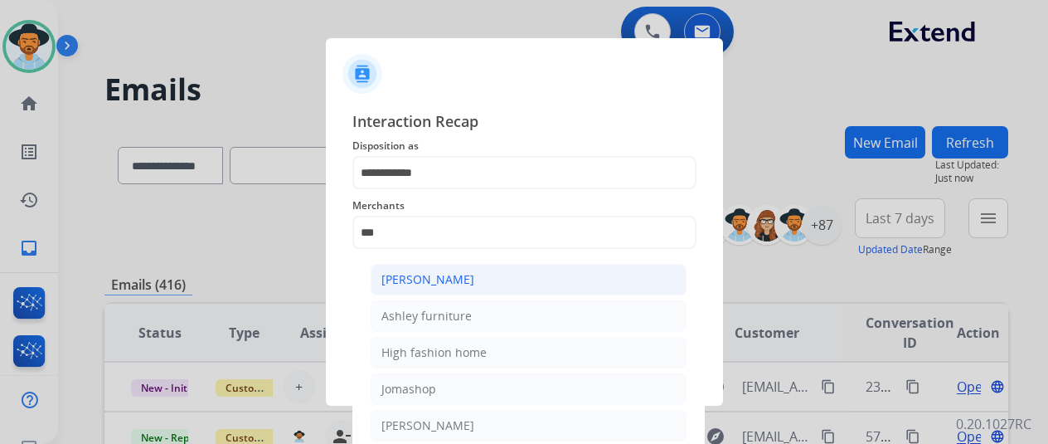
click at [432, 273] on div "[PERSON_NAME]" at bounding box center [427, 279] width 93 height 17
type input "**********"
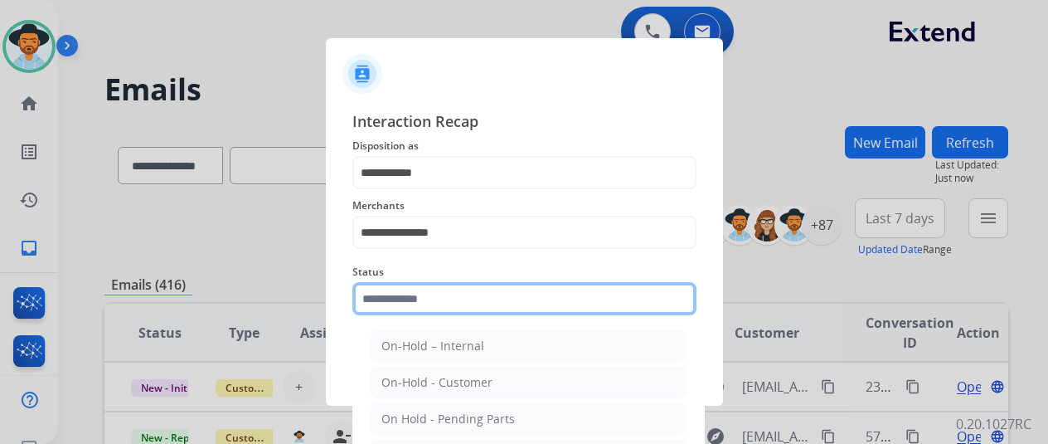
click at [420, 299] on input "text" at bounding box center [524, 298] width 344 height 33
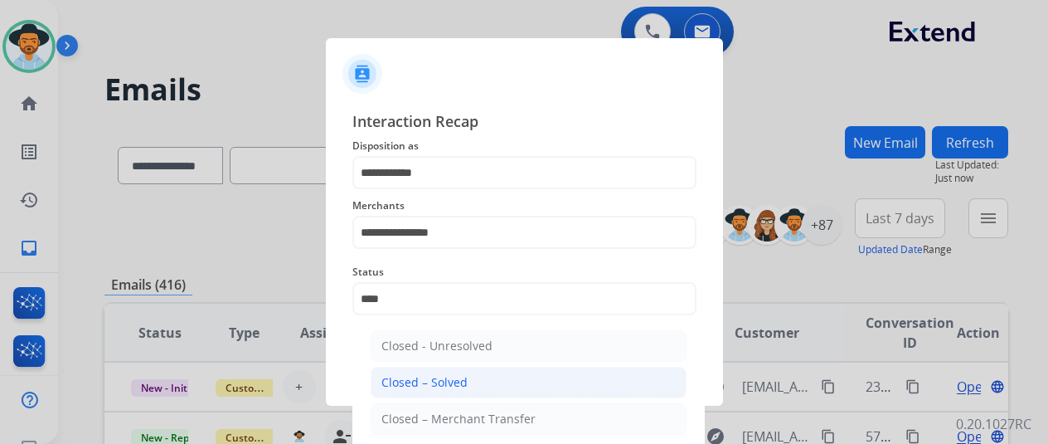
click at [445, 381] on div "Closed – Solved" at bounding box center [424, 382] width 86 height 17
type input "**********"
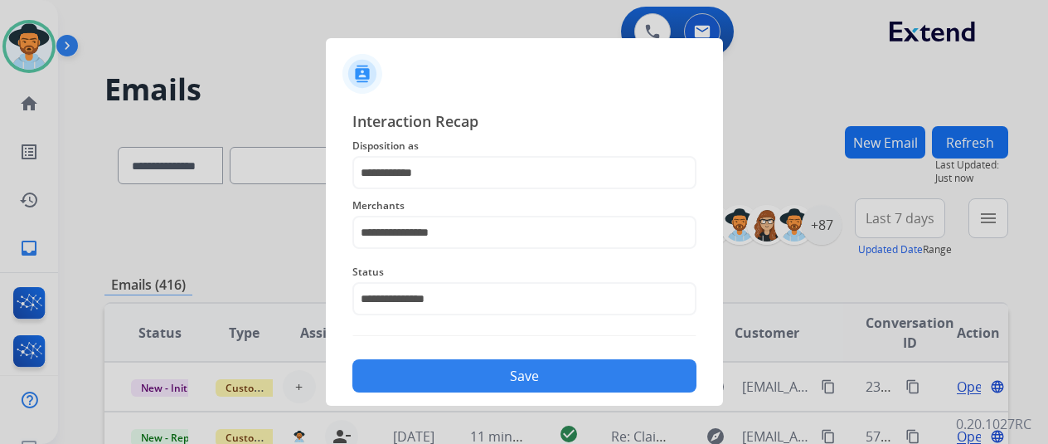
click at [463, 369] on button "Save" at bounding box center [524, 375] width 344 height 33
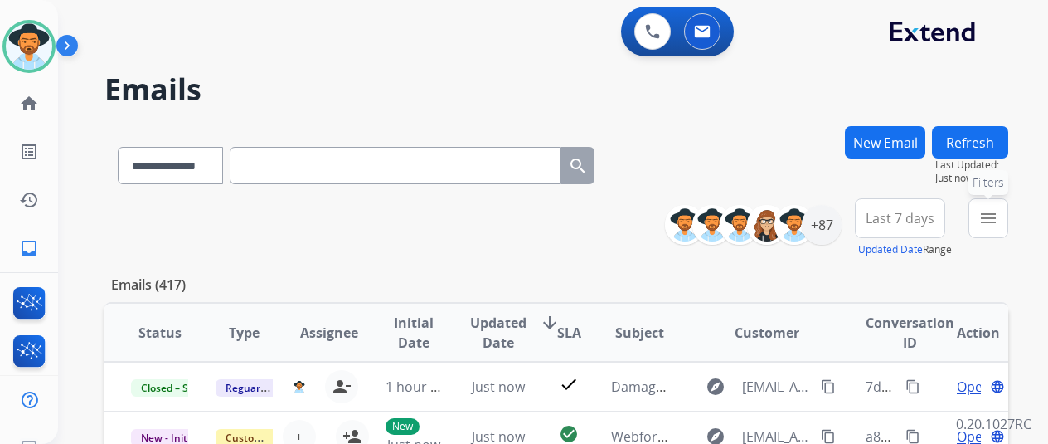
click at [1008, 210] on button "menu Filters" at bounding box center [988, 218] width 40 height 40
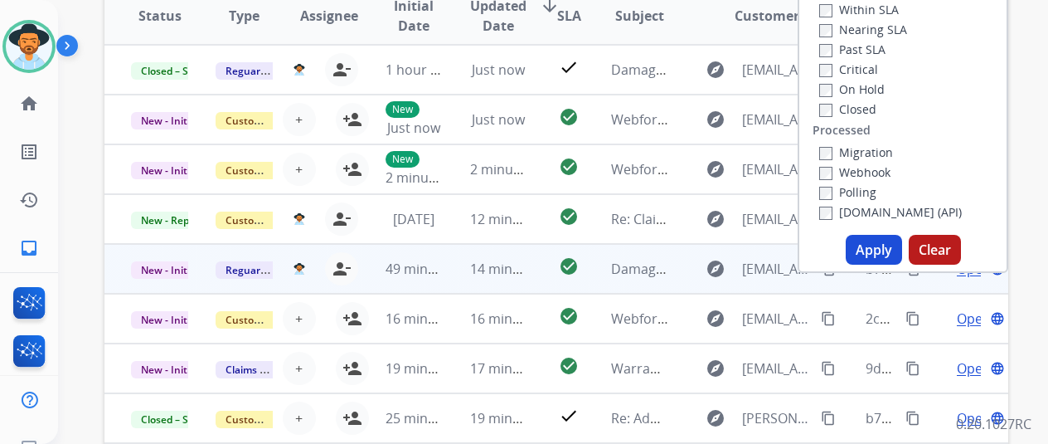
scroll to position [332, 0]
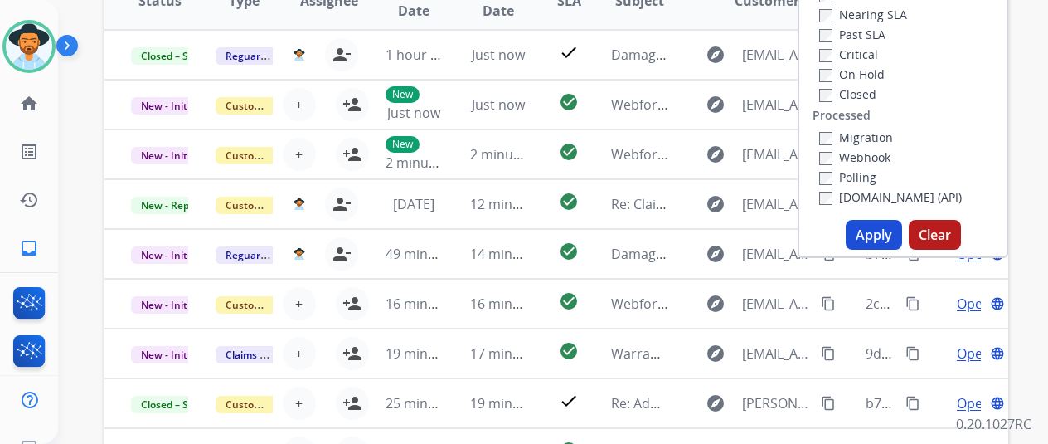
click at [881, 233] on button "Apply" at bounding box center [874, 235] width 56 height 30
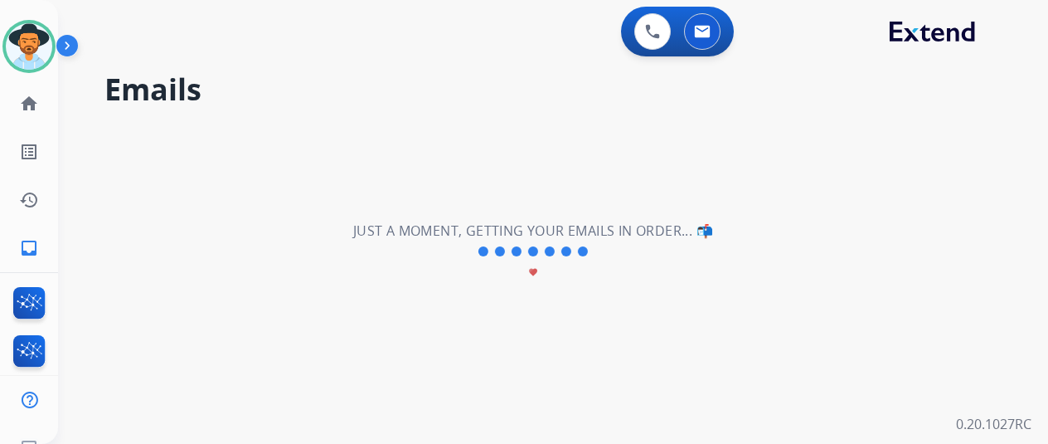
scroll to position [0, 0]
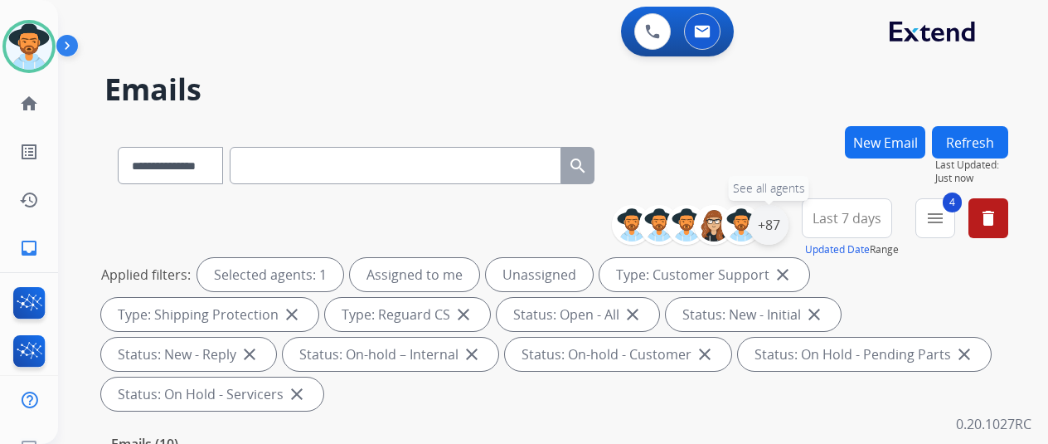
click at [774, 220] on div "+87" at bounding box center [769, 225] width 40 height 40
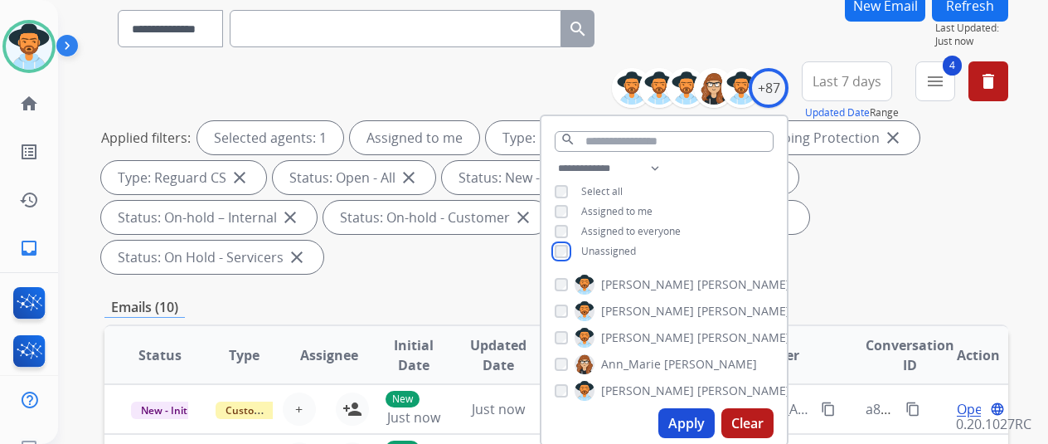
scroll to position [332, 0]
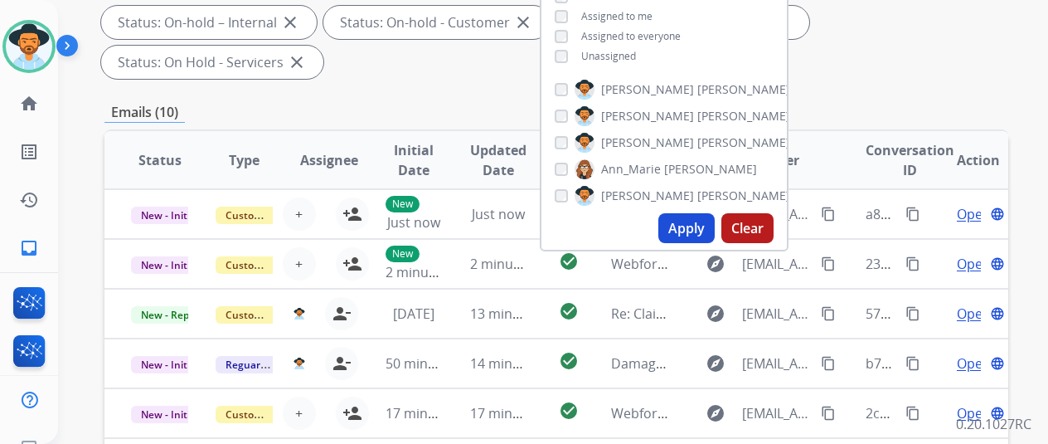
click at [709, 230] on button "Apply" at bounding box center [686, 228] width 56 height 30
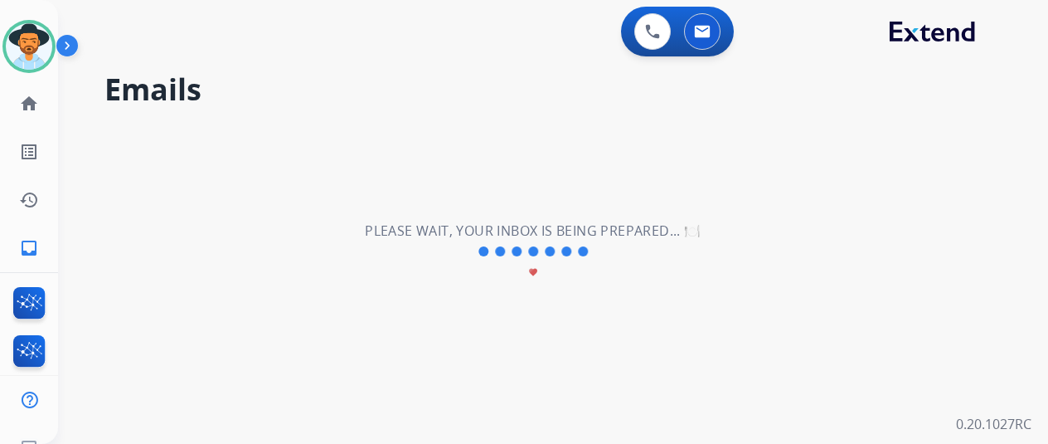
scroll to position [0, 0]
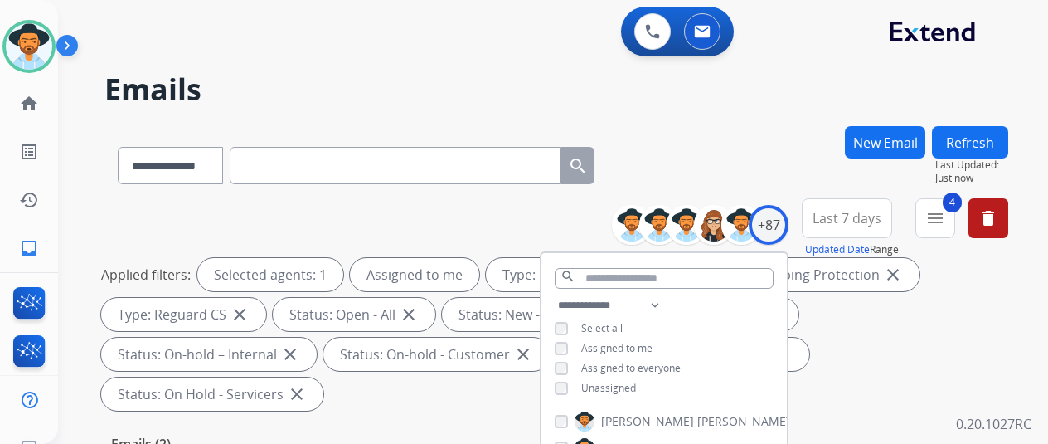
click at [749, 129] on div "**********" at bounding box center [556, 162] width 904 height 72
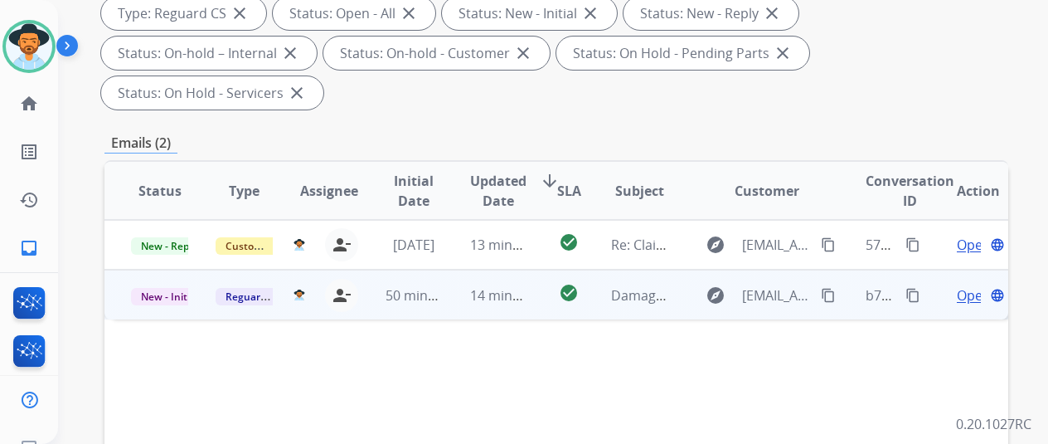
scroll to position [332, 0]
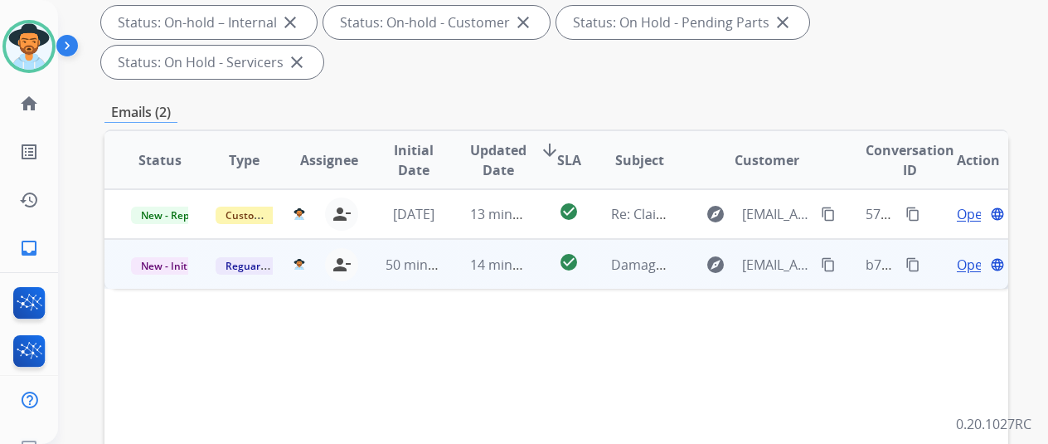
click at [978, 255] on span "Open" at bounding box center [974, 265] width 34 height 20
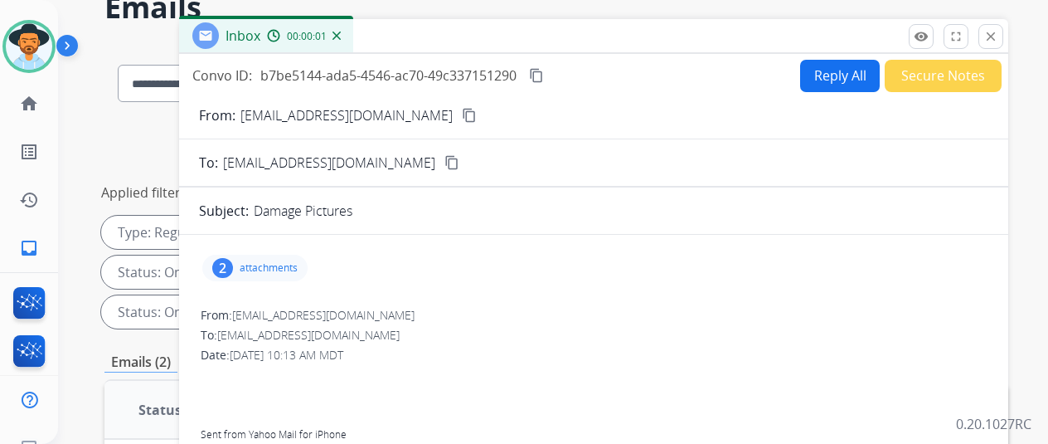
scroll to position [0, 0]
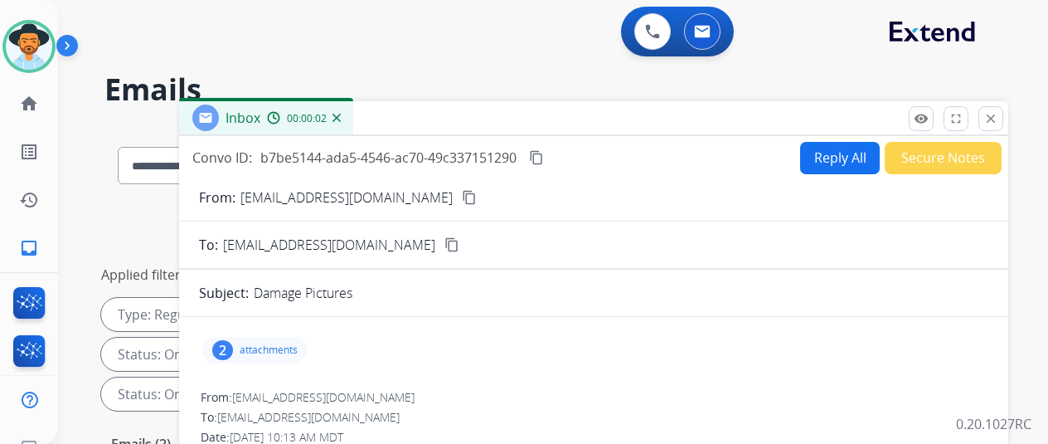
click at [233, 344] on div "2" at bounding box center [222, 350] width 21 height 20
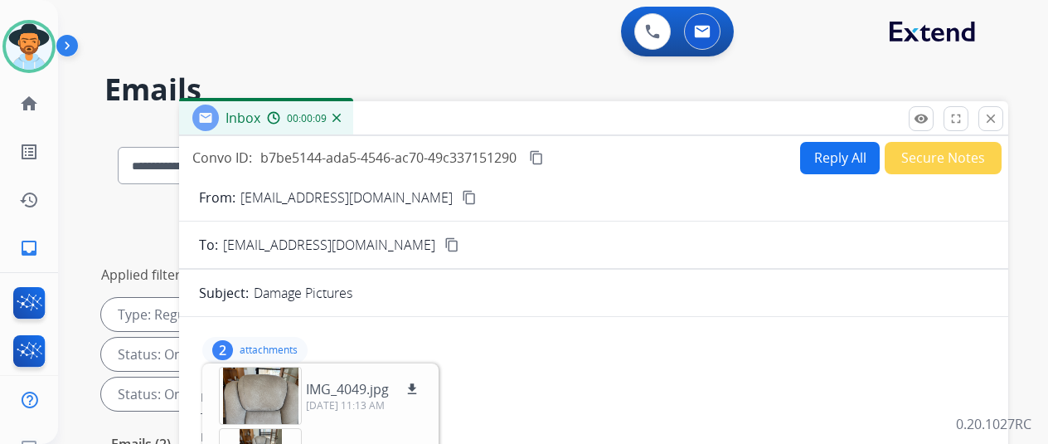
click at [462, 198] on mat-icon "content_copy" at bounding box center [469, 197] width 15 height 15
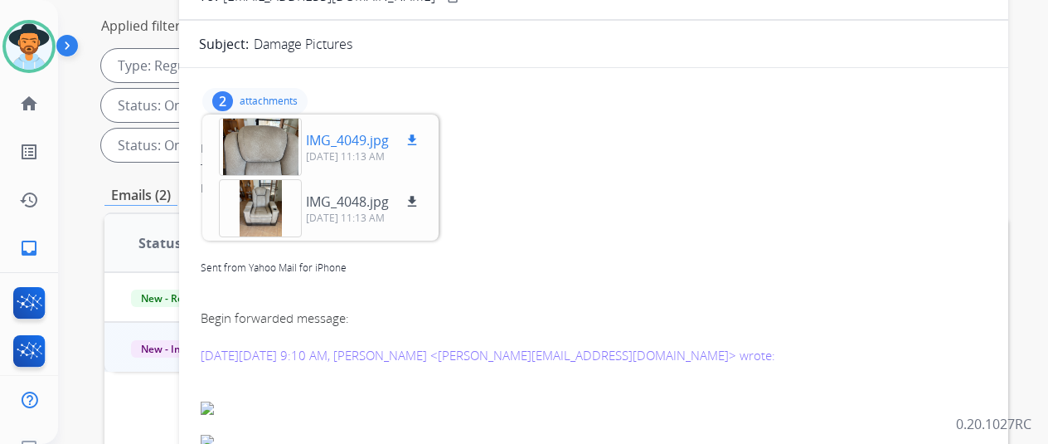
click at [420, 137] on mat-icon "download" at bounding box center [412, 140] width 15 height 15
click at [420, 195] on mat-icon "download" at bounding box center [412, 201] width 15 height 15
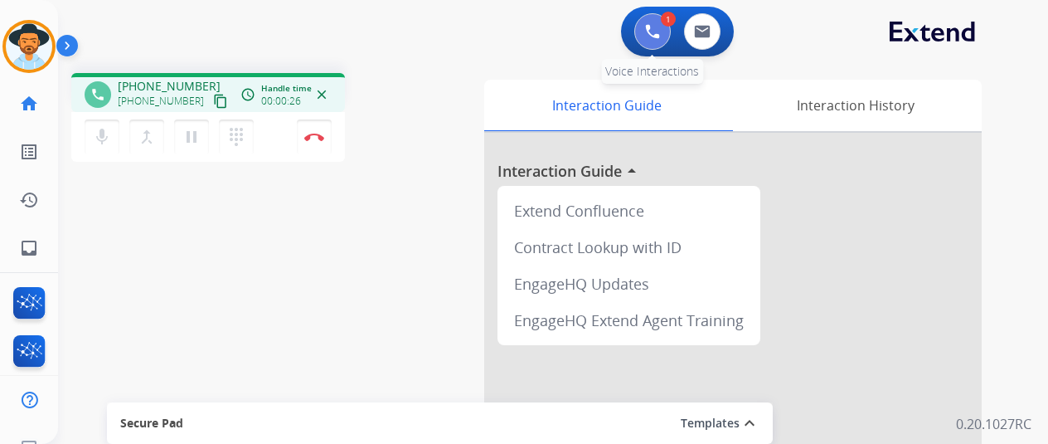
click at [653, 31] on img at bounding box center [652, 31] width 15 height 15
click at [660, 32] on img at bounding box center [652, 31] width 15 height 15
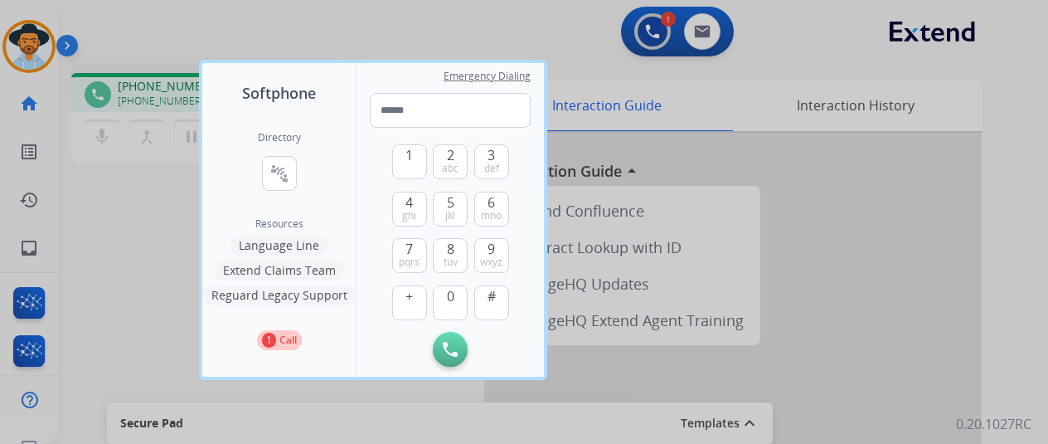
click at [274, 246] on button "Language Line" at bounding box center [278, 245] width 97 height 20
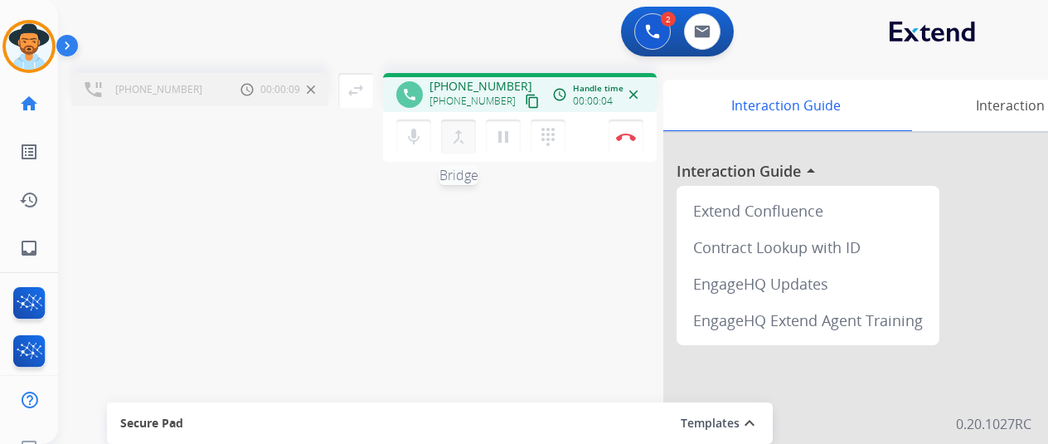
click at [451, 138] on mat-icon "merge_type" at bounding box center [459, 137] width 20 height 20
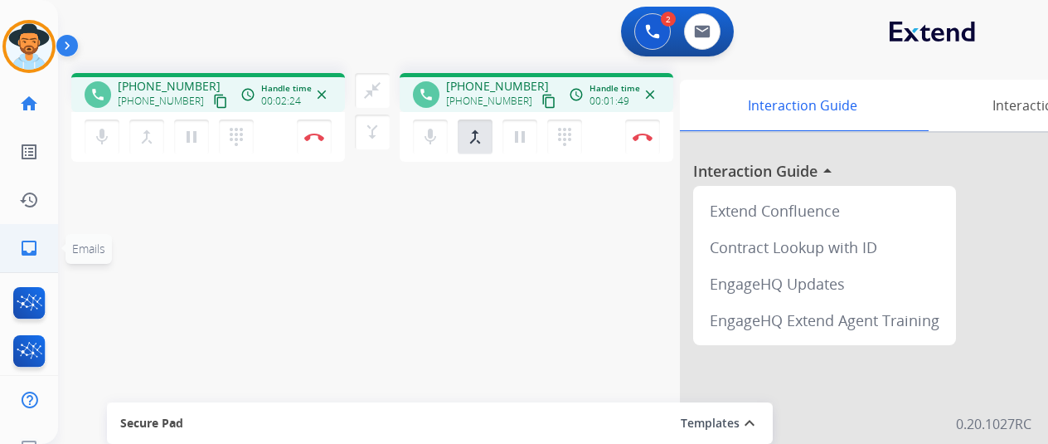
click at [29, 255] on mat-icon "inbox" at bounding box center [29, 248] width 20 height 20
select select "**********"
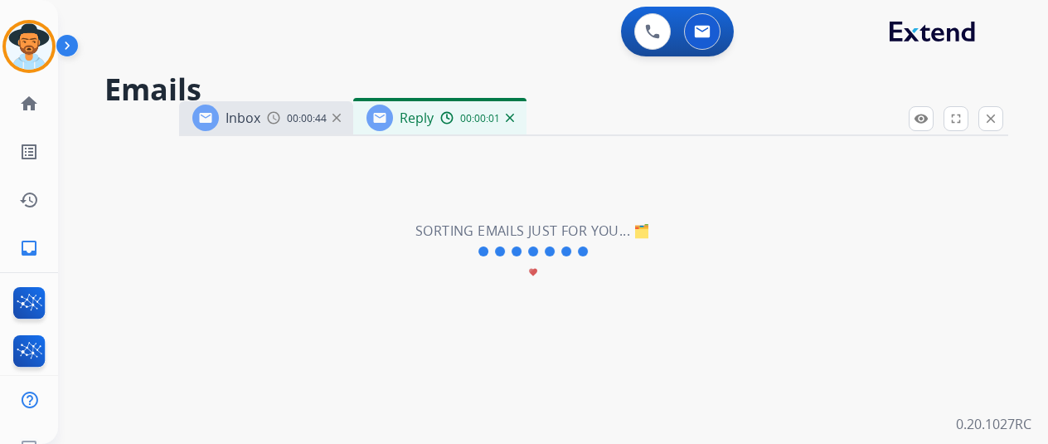
select select "**********"
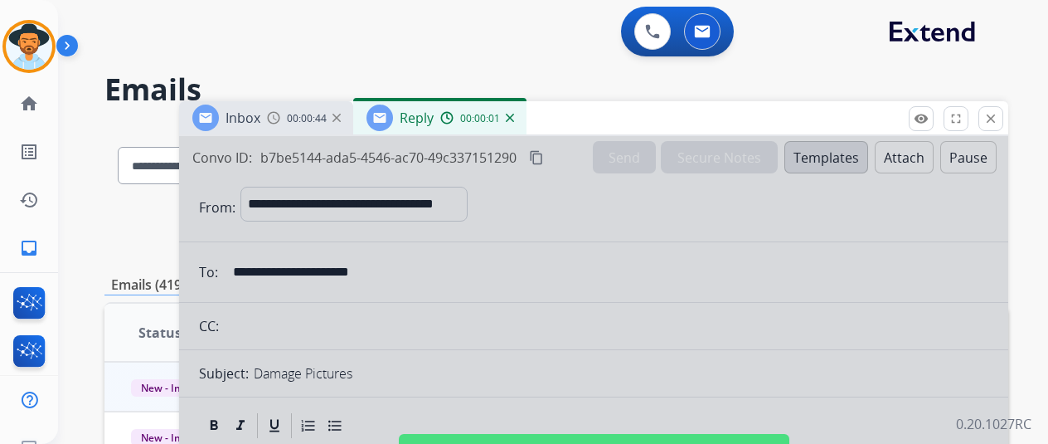
click at [640, 221] on div at bounding box center [593, 445] width 829 height 619
select select
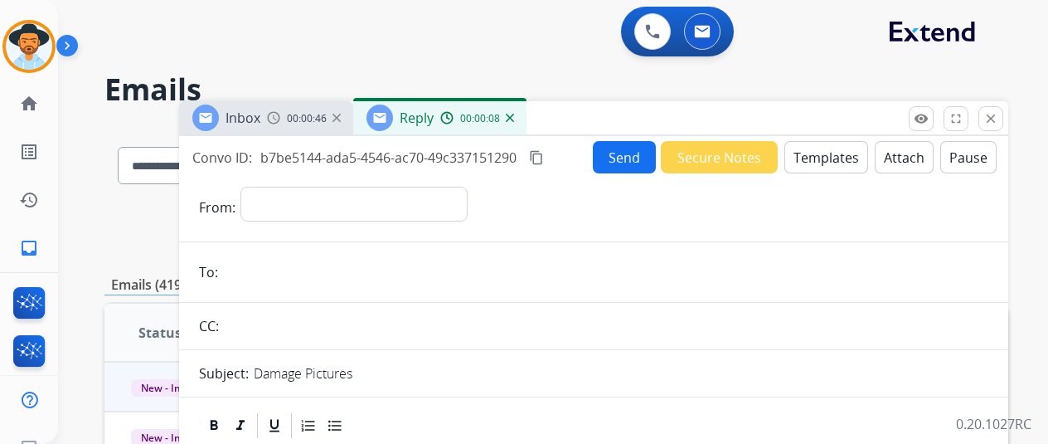
click at [514, 115] on img at bounding box center [510, 118] width 8 height 8
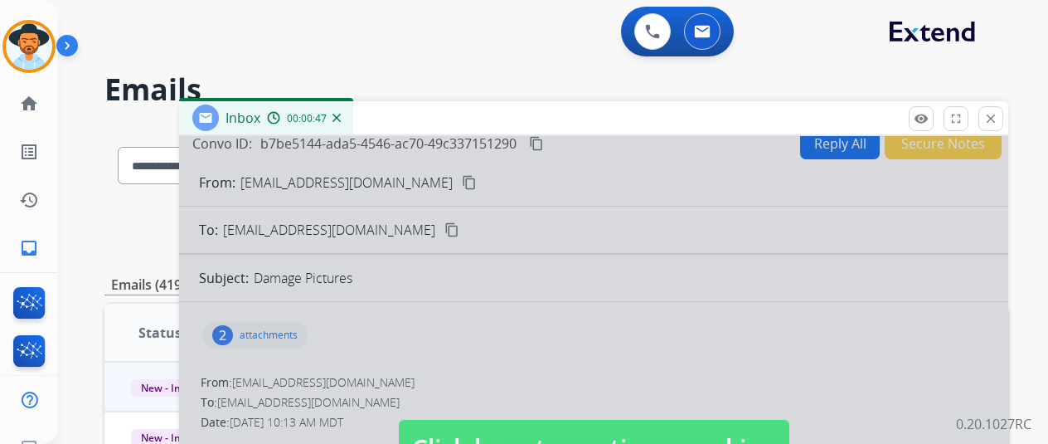
scroll to position [27, 0]
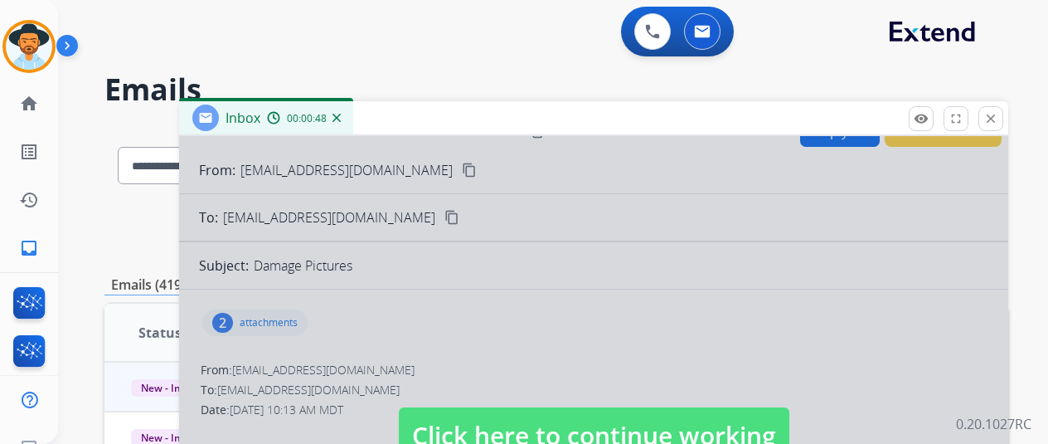
click at [597, 289] on div at bounding box center [593, 418] width 829 height 619
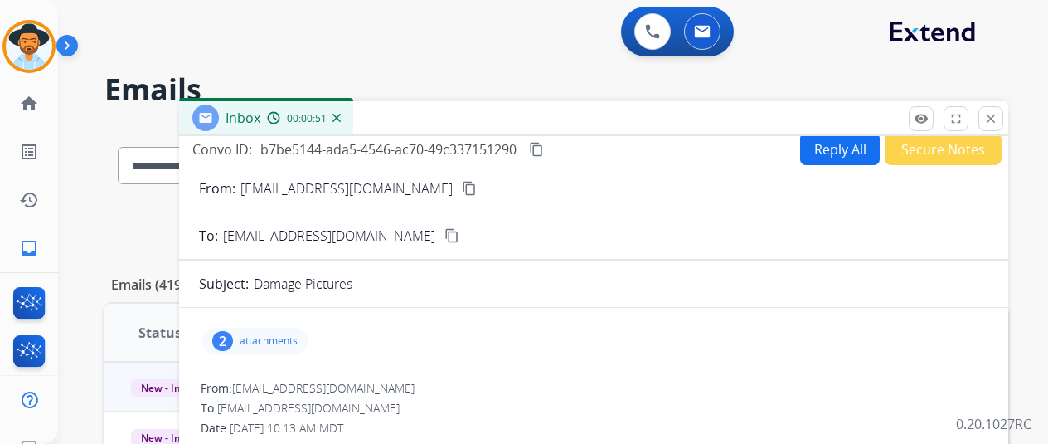
scroll to position [0, 0]
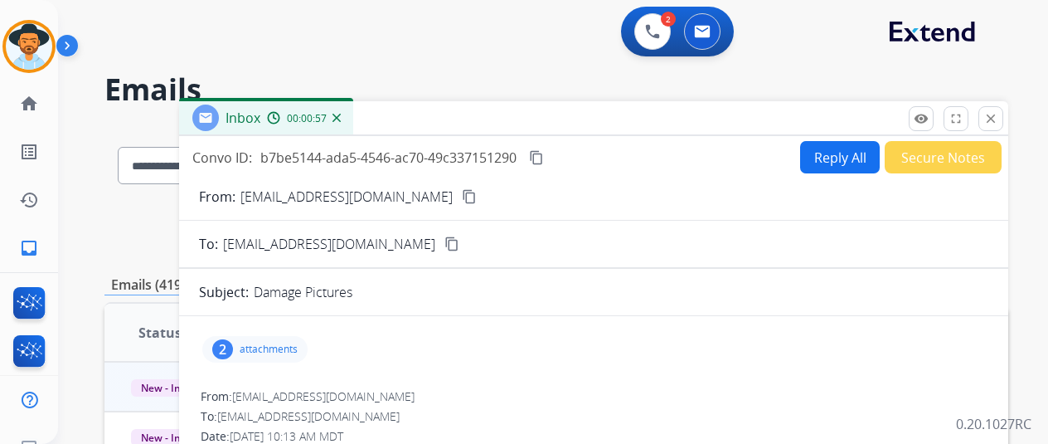
click at [840, 160] on button "Reply All" at bounding box center [840, 157] width 80 height 32
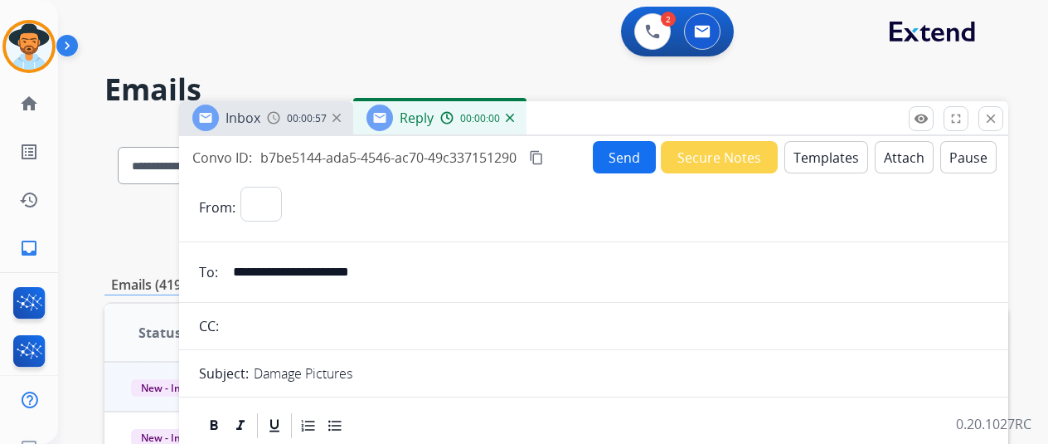
select select "**********"
click at [514, 117] on img at bounding box center [510, 118] width 8 height 8
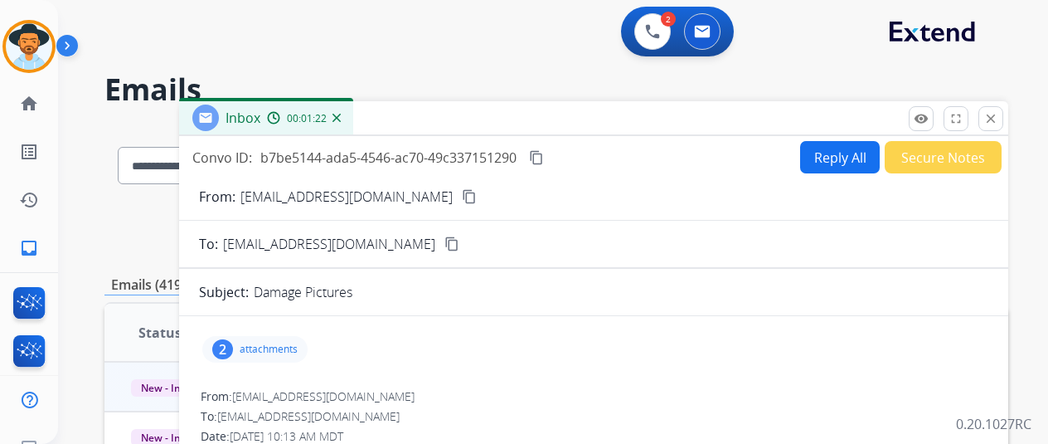
click at [826, 158] on button "Reply All" at bounding box center [840, 157] width 80 height 32
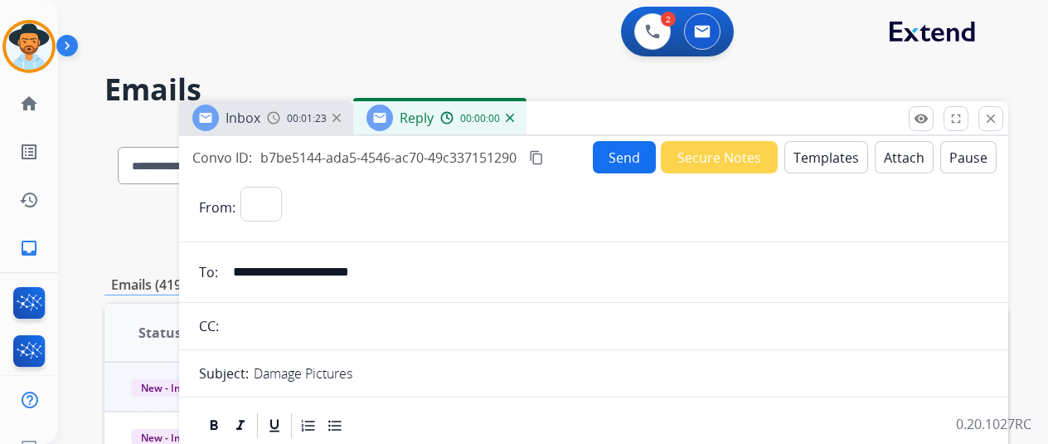
select select "**********"
click at [827, 158] on button "Templates" at bounding box center [826, 157] width 84 height 32
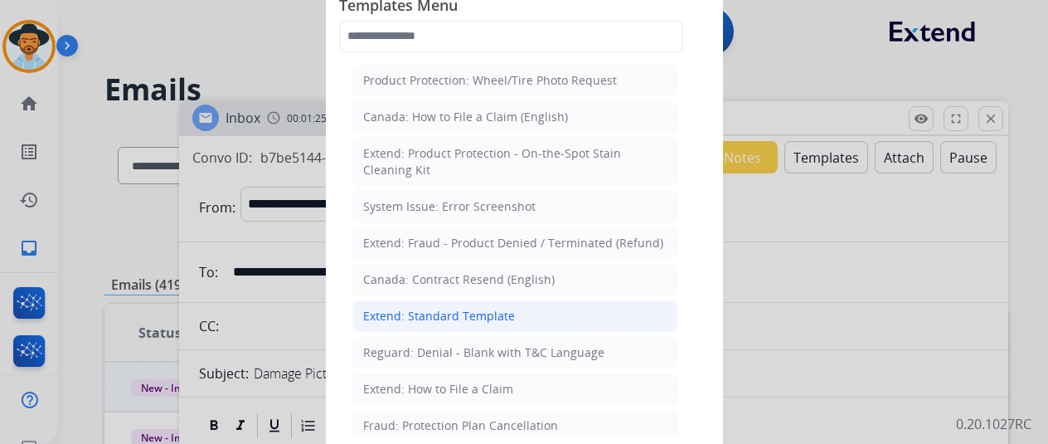
click at [386, 300] on li "Extend: Standard Template" at bounding box center [515, 316] width 326 height 32
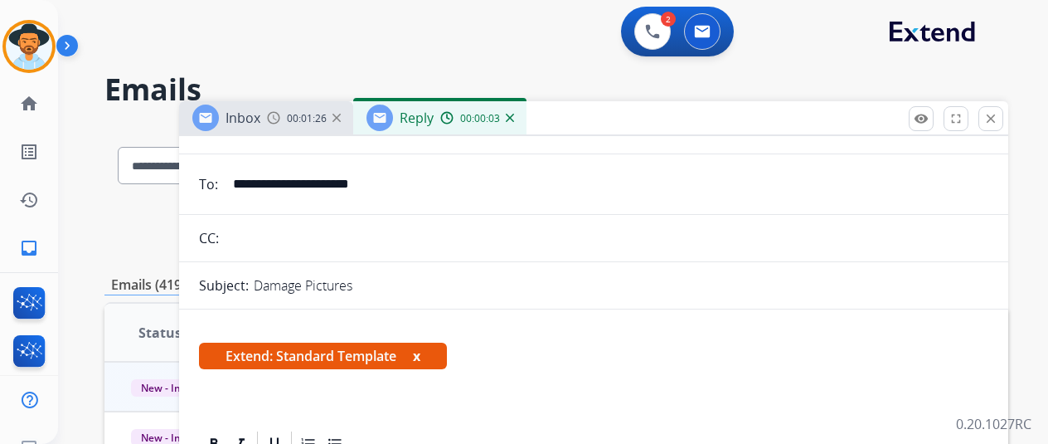
scroll to position [249, 0]
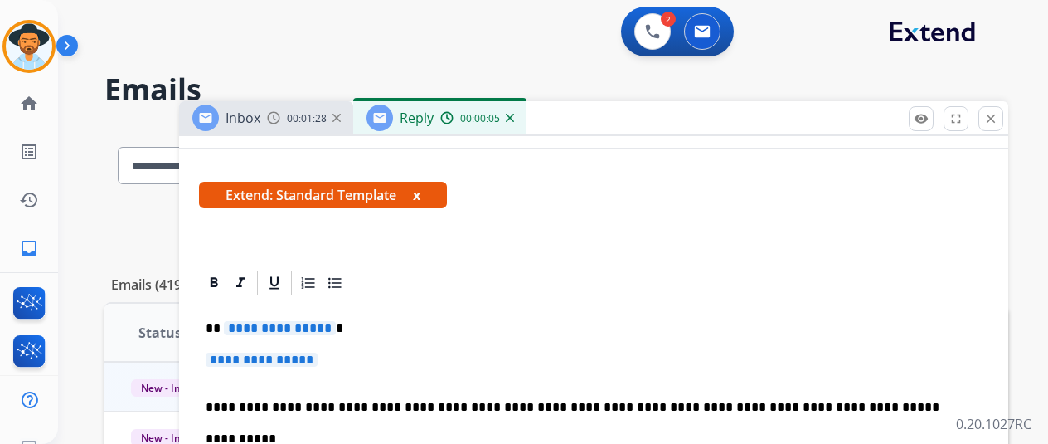
click at [335, 328] on span "**********" at bounding box center [280, 328] width 112 height 14
click at [318, 356] on span "**********" at bounding box center [262, 359] width 112 height 14
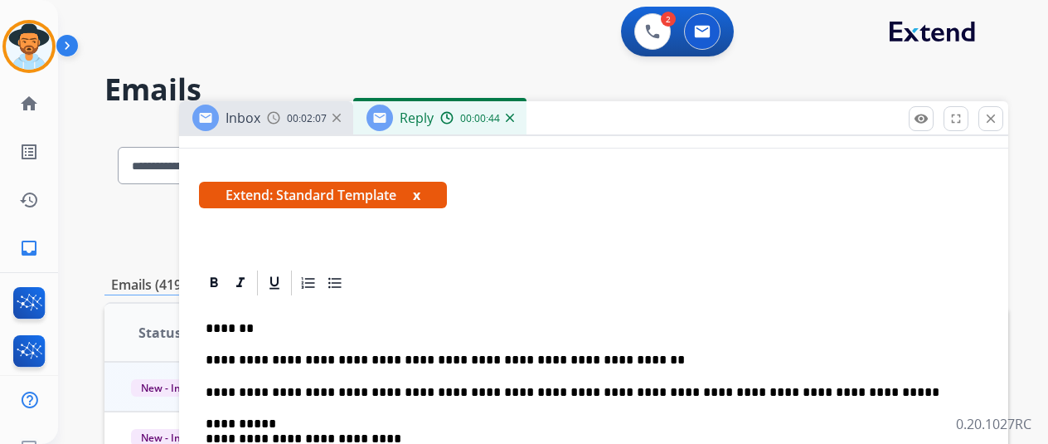
click at [617, 357] on p "**********" at bounding box center [587, 359] width 763 height 15
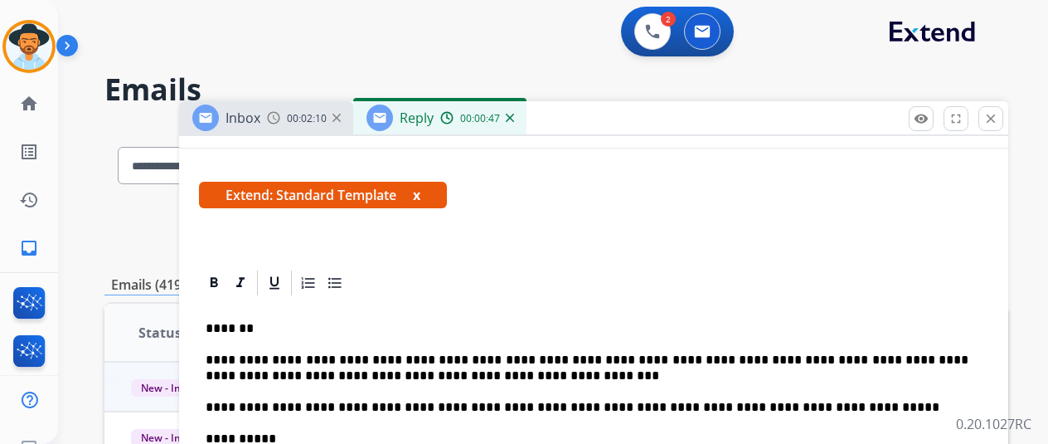
scroll to position [0, 0]
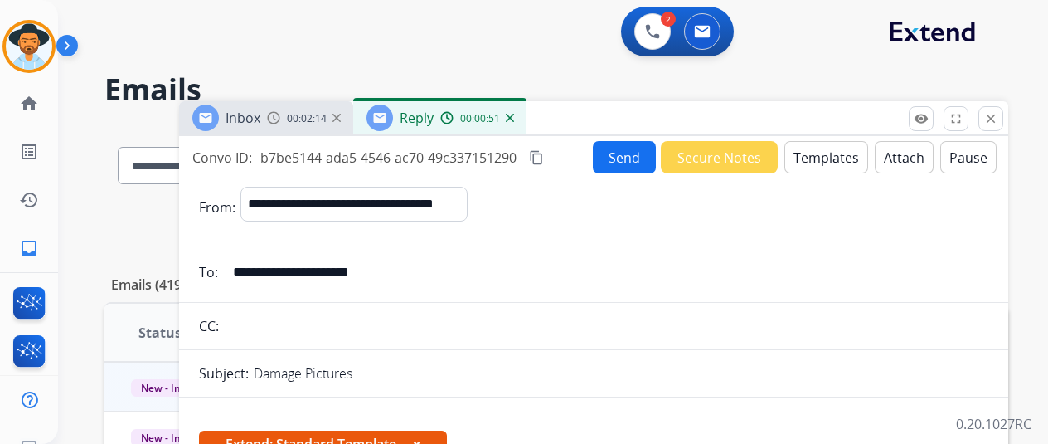
click at [622, 153] on button "Send" at bounding box center [624, 157] width 63 height 32
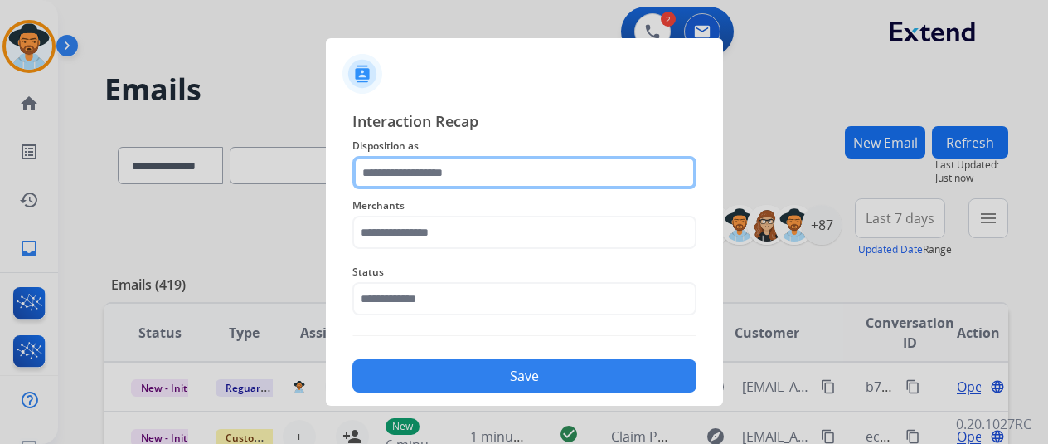
click at [390, 170] on input "text" at bounding box center [524, 172] width 344 height 33
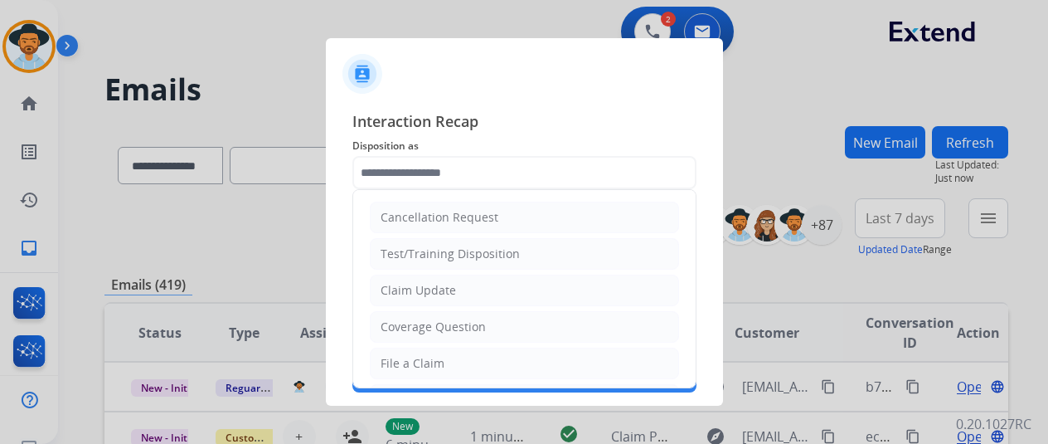
click at [405, 282] on div "Claim Update" at bounding box center [418, 290] width 75 height 17
type input "**********"
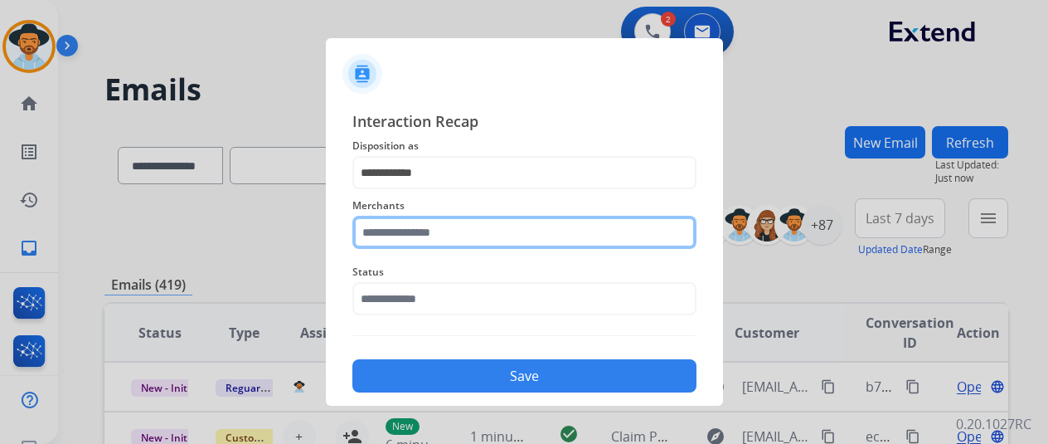
click at [381, 229] on input "text" at bounding box center [524, 232] width 344 height 33
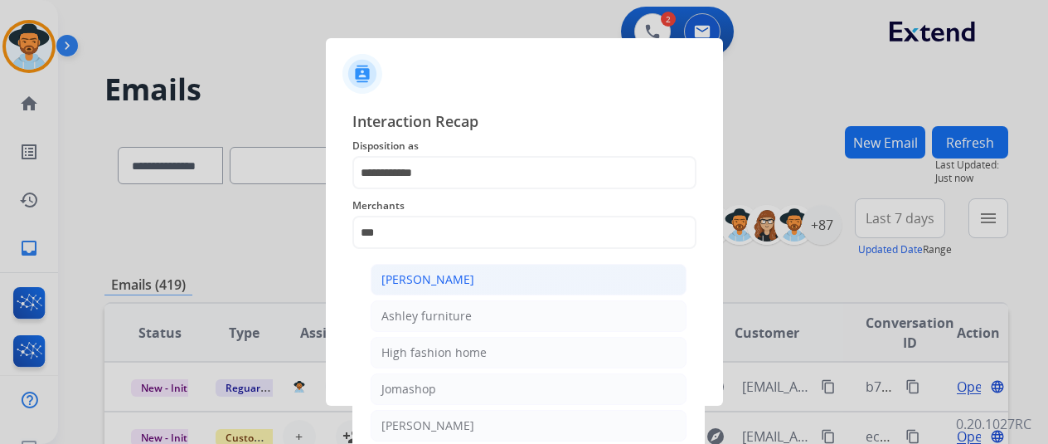
click at [453, 277] on div "[PERSON_NAME]" at bounding box center [427, 279] width 93 height 17
type input "**********"
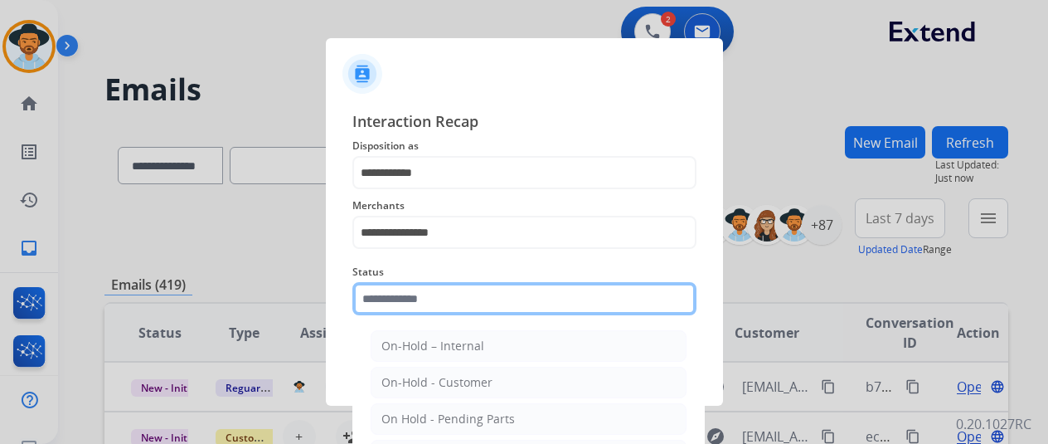
click at [403, 299] on input "text" at bounding box center [524, 298] width 344 height 33
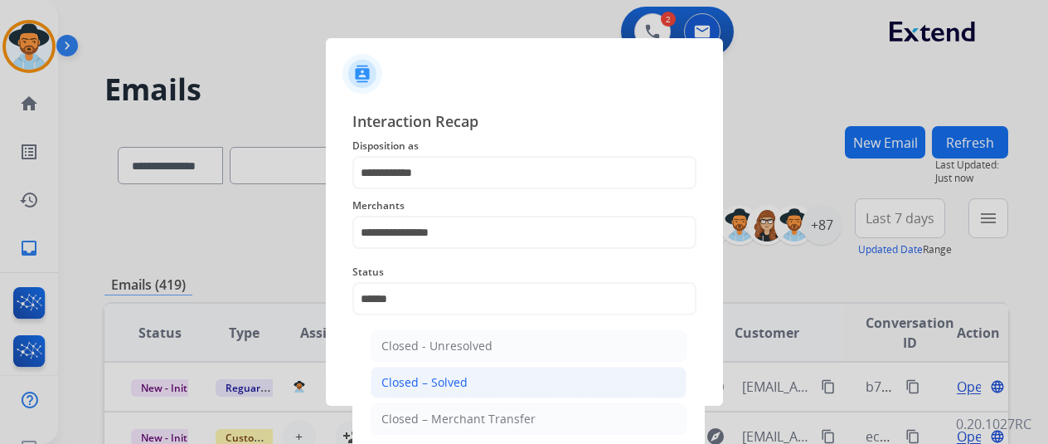
click at [446, 389] on div "Closed – Solved" at bounding box center [424, 382] width 86 height 17
type input "**********"
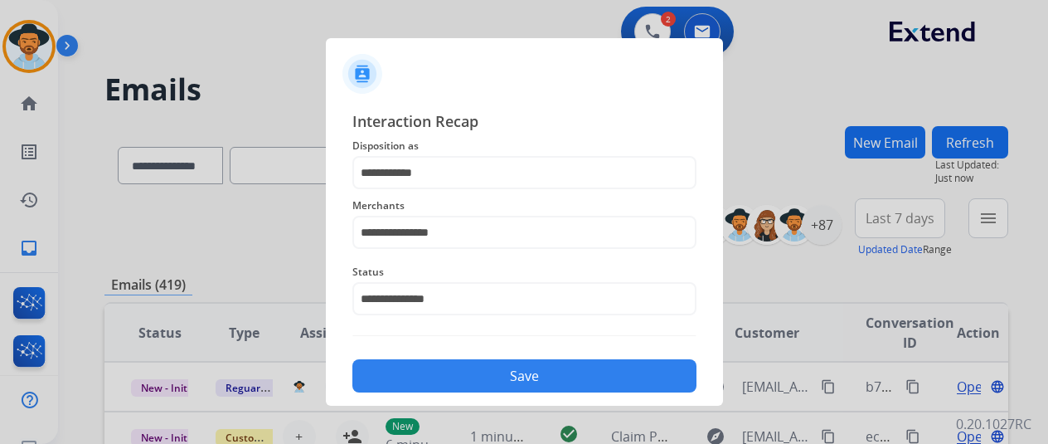
click at [460, 363] on button "Save" at bounding box center [524, 375] width 344 height 33
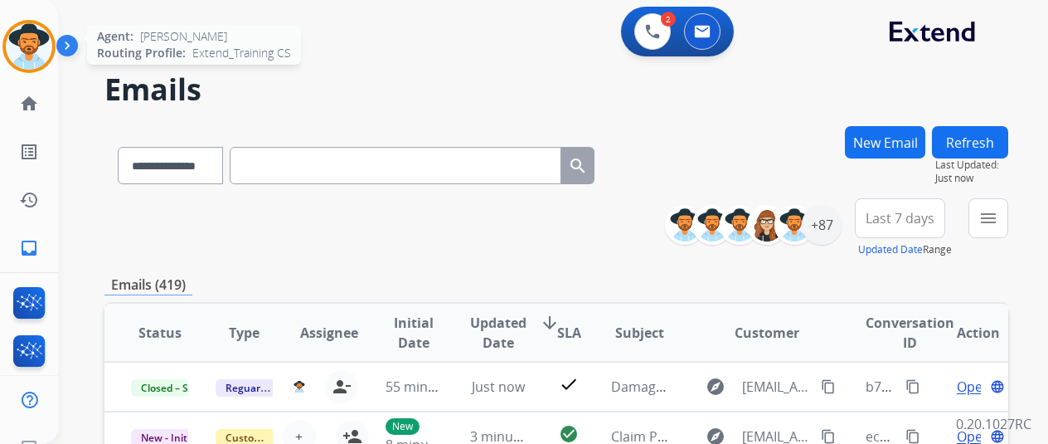
click at [30, 46] on img at bounding box center [29, 46] width 46 height 46
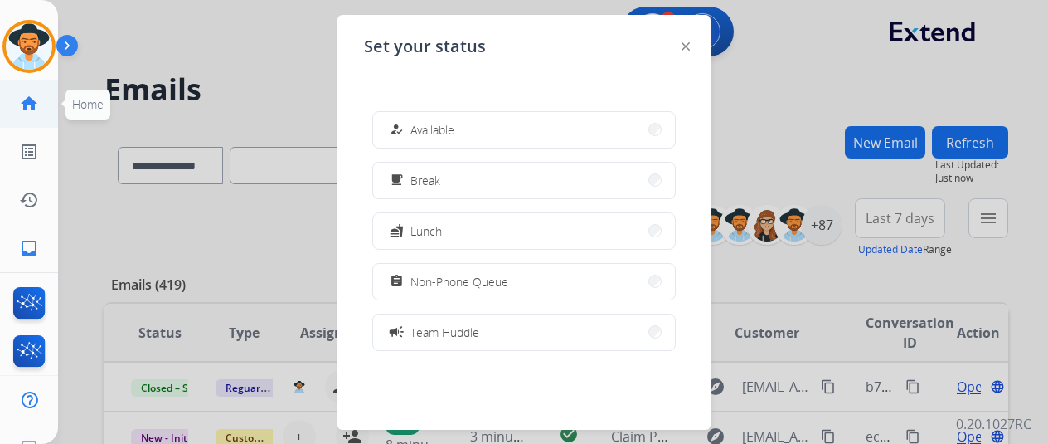
click at [27, 102] on mat-icon "home" at bounding box center [29, 104] width 20 height 20
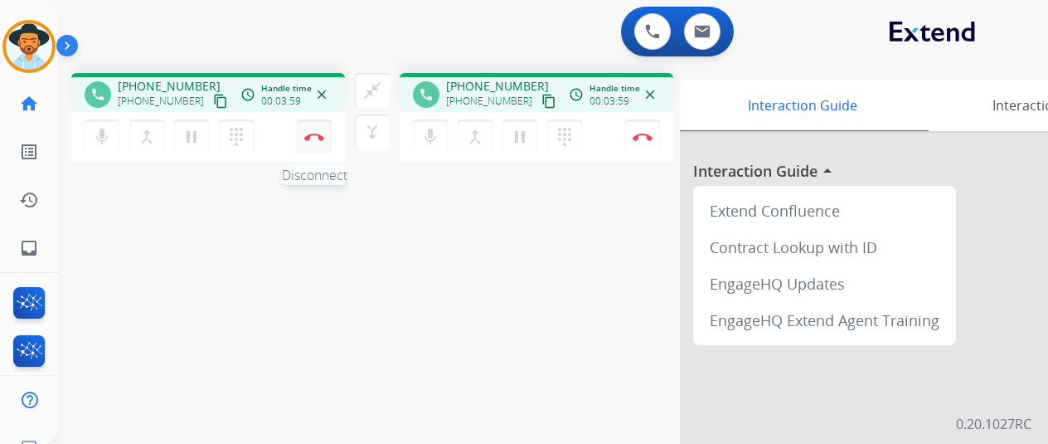
click at [310, 138] on img at bounding box center [314, 137] width 20 height 8
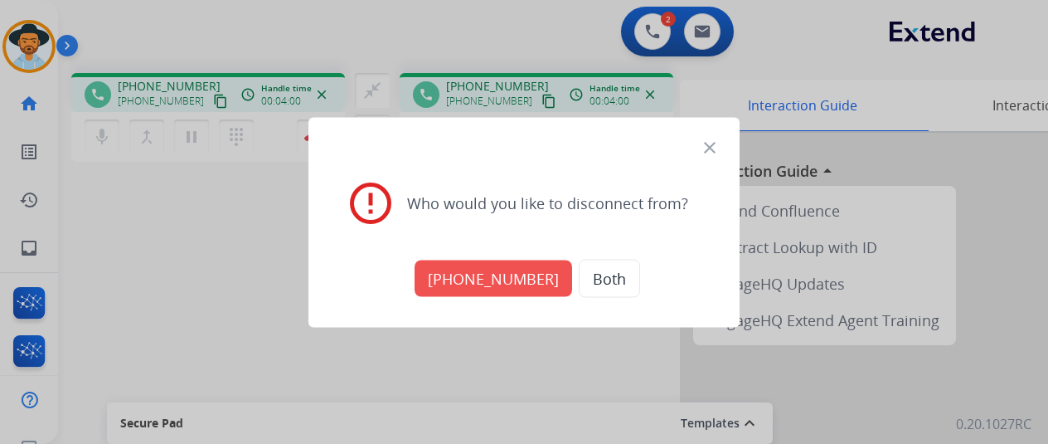
click at [594, 270] on button "Both" at bounding box center [609, 278] width 61 height 38
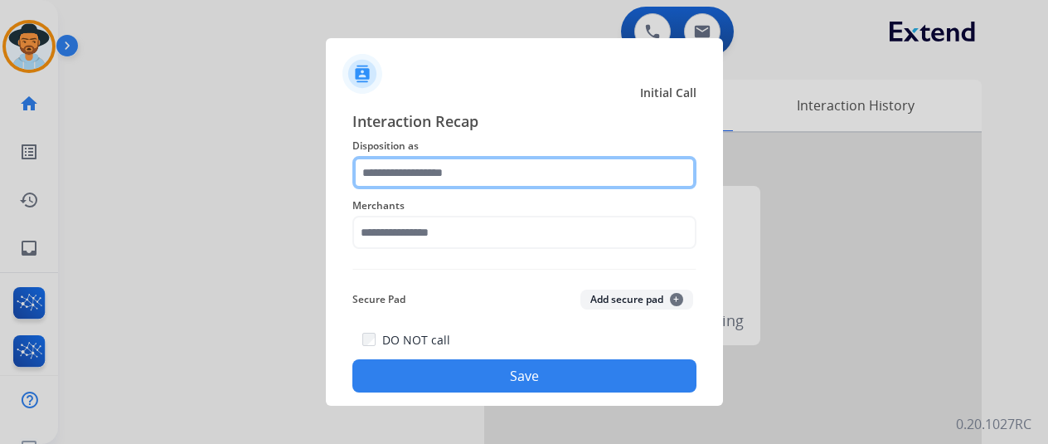
click at [414, 167] on input "text" at bounding box center [524, 172] width 344 height 33
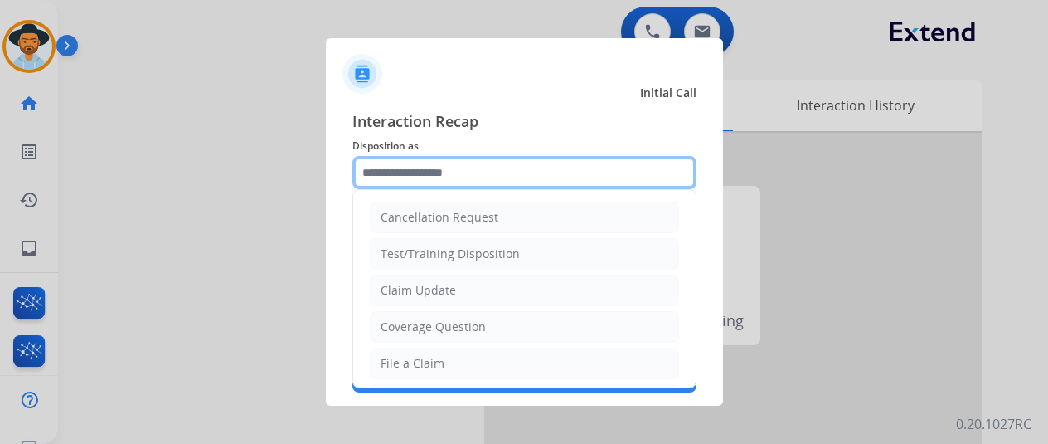
scroll to position [249, 0]
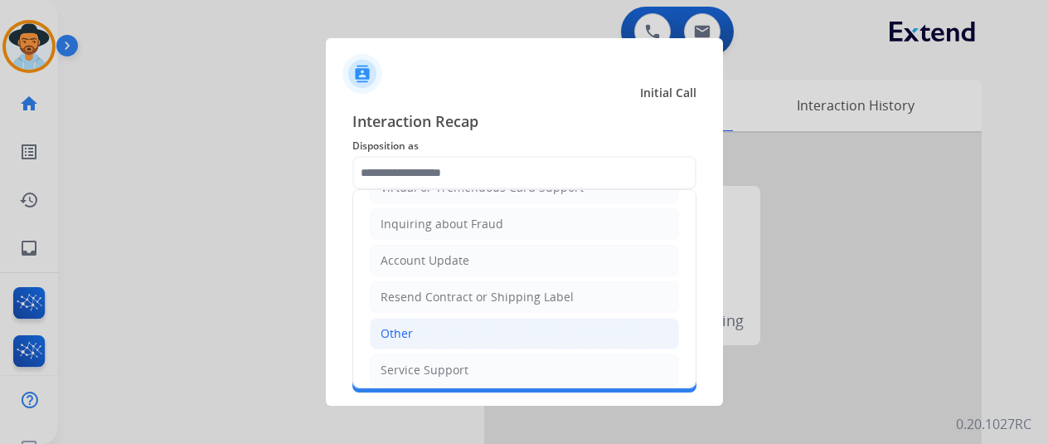
click at [425, 323] on li "Other" at bounding box center [524, 334] width 309 height 32
type input "*****"
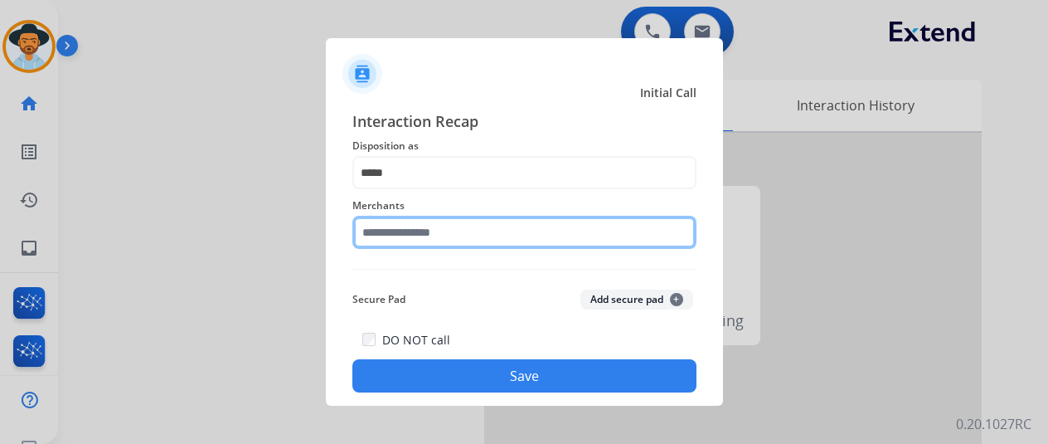
click at [429, 242] on input "text" at bounding box center [524, 232] width 344 height 33
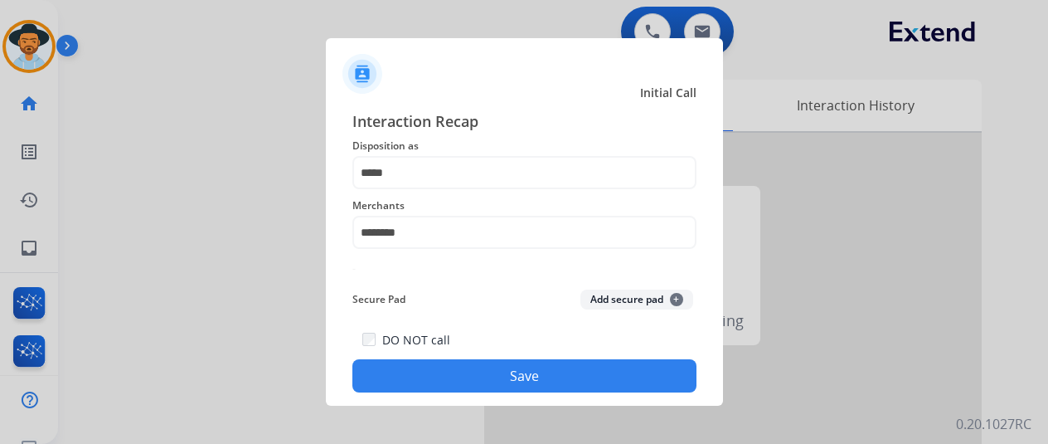
click at [486, 369] on button "Save" at bounding box center [524, 375] width 344 height 33
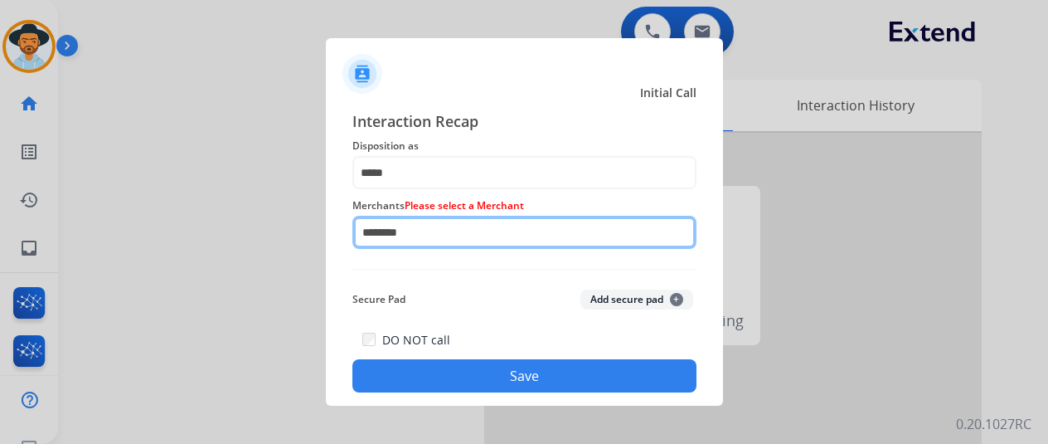
click at [429, 234] on input "********" at bounding box center [524, 232] width 344 height 33
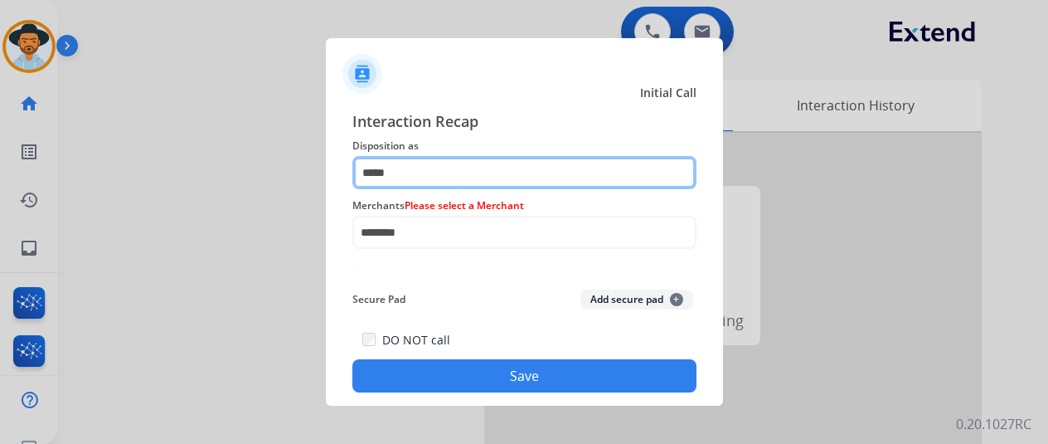
click at [441, 172] on input "*****" at bounding box center [524, 172] width 344 height 33
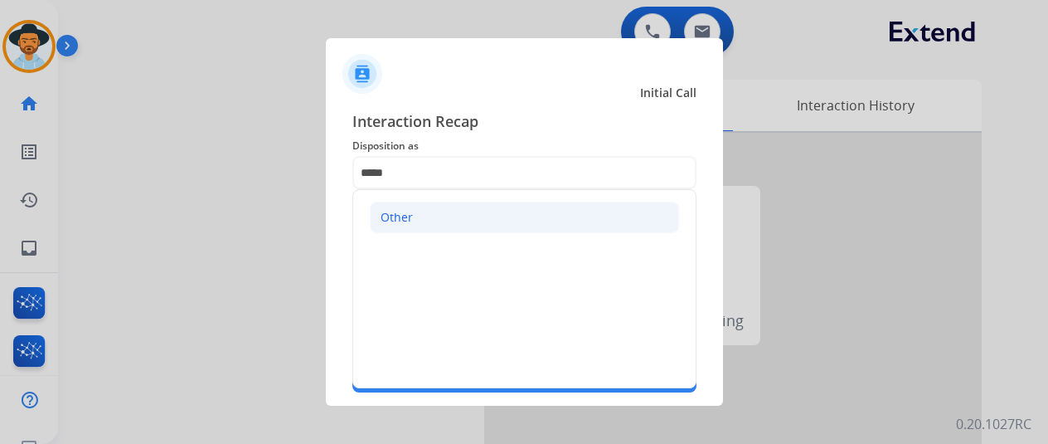
click at [421, 211] on li "Other" at bounding box center [524, 217] width 309 height 32
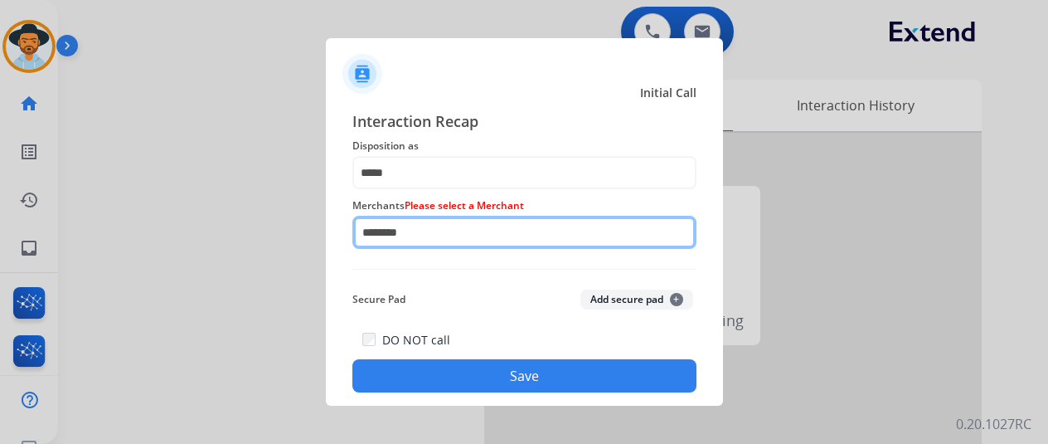
click at [425, 234] on input "********" at bounding box center [524, 232] width 344 height 33
drag, startPoint x: 425, startPoint y: 233, endPoint x: 253, endPoint y: 206, distance: 174.5
click at [0, 206] on app-contact-recap-modal "Initial Call Interaction Recap Disposition as ***** Merchants Please select a M…" at bounding box center [0, 222] width 0 height 444
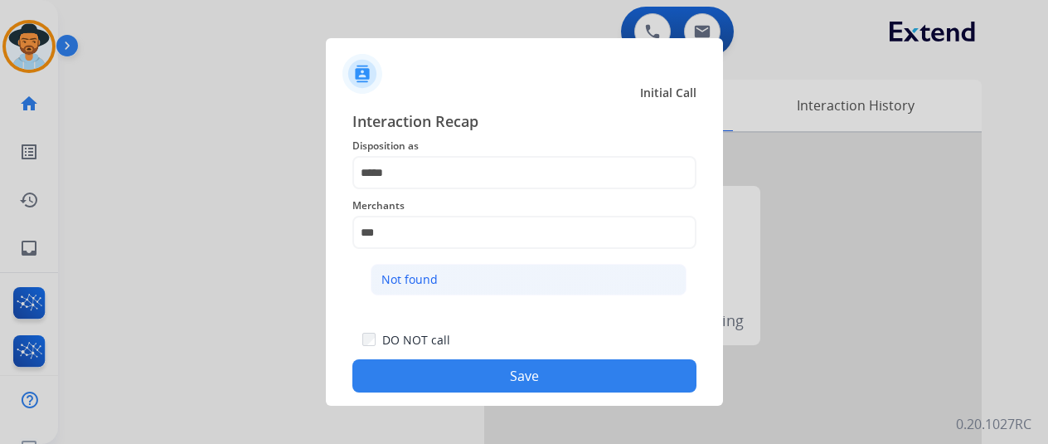
click at [421, 276] on div "Not found" at bounding box center [409, 279] width 56 height 17
type input "*********"
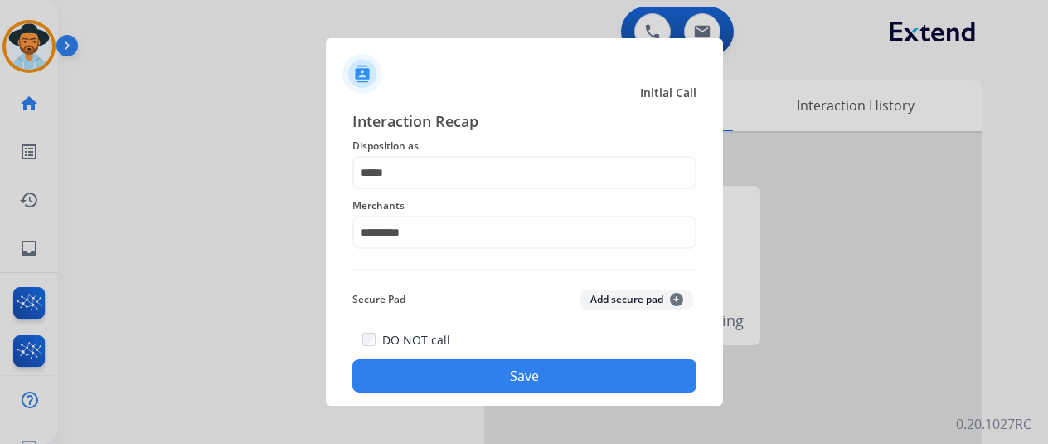
click at [501, 366] on button "Save" at bounding box center [524, 375] width 344 height 33
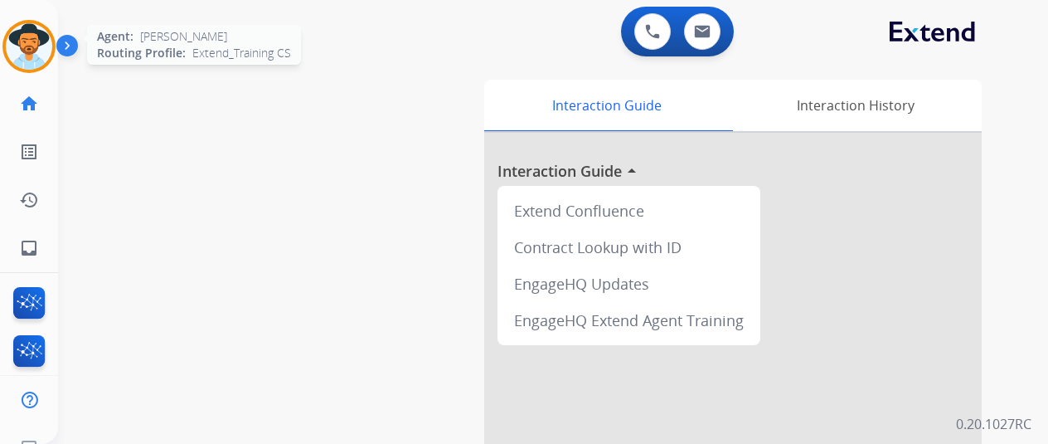
click at [48, 48] on img at bounding box center [29, 46] width 46 height 46
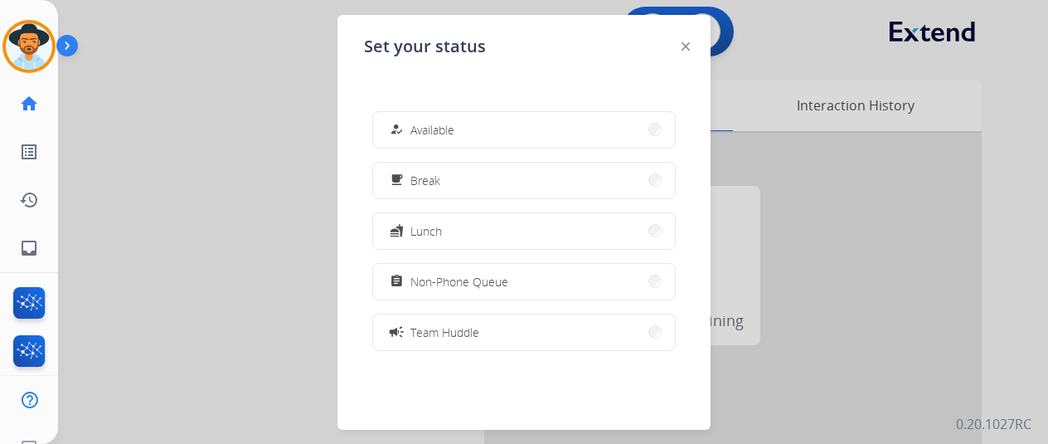
click at [527, 110] on div "how_to_reg Available free_breakfast Break fastfood Lunch assignment Non-Phone Q…" at bounding box center [524, 230] width 320 height 265
click at [538, 123] on button "how_to_reg Available" at bounding box center [524, 130] width 302 height 36
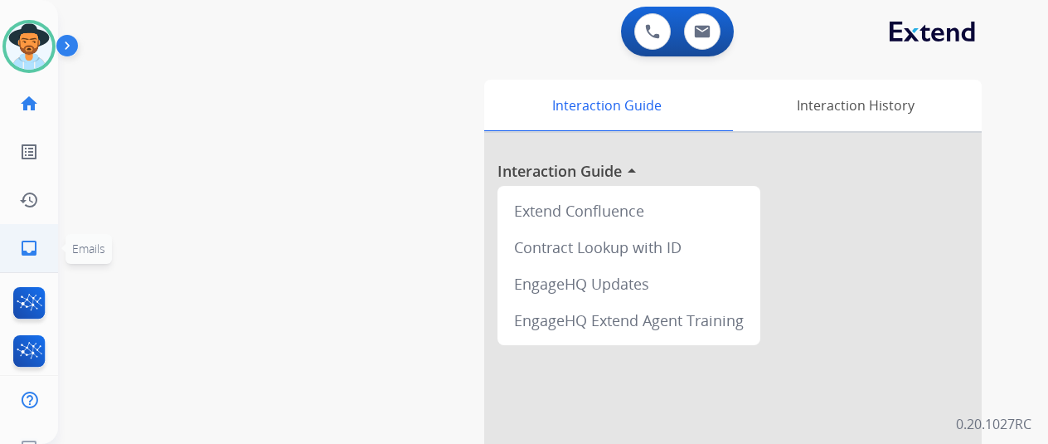
click at [38, 254] on mat-icon "inbox" at bounding box center [29, 248] width 20 height 20
select select "**********"
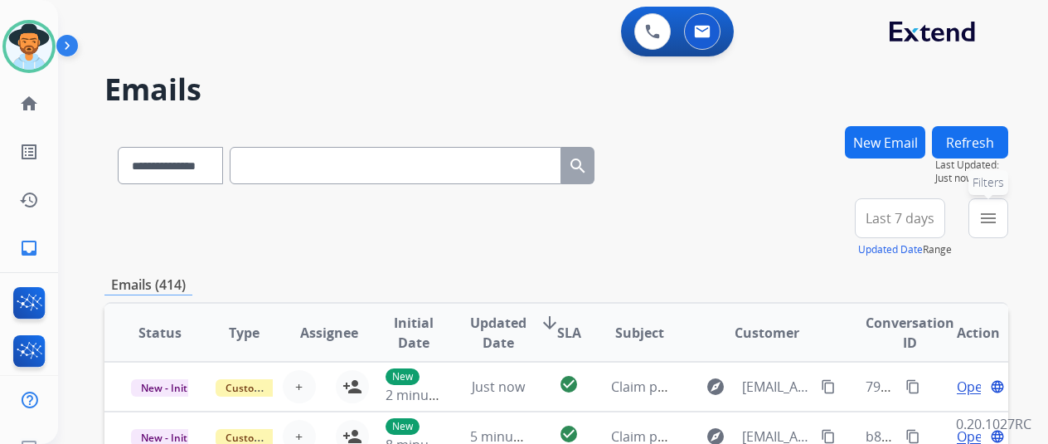
click at [991, 206] on button "menu Filters" at bounding box center [988, 218] width 40 height 40
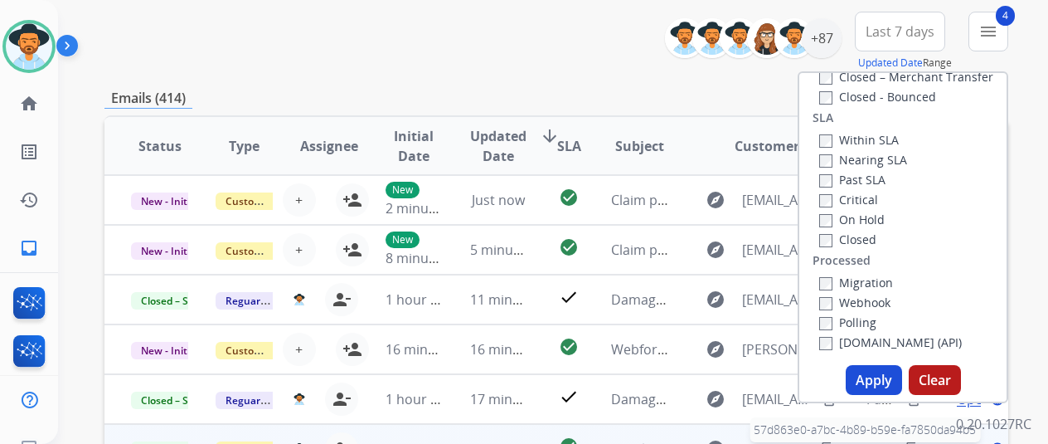
scroll to position [332, 0]
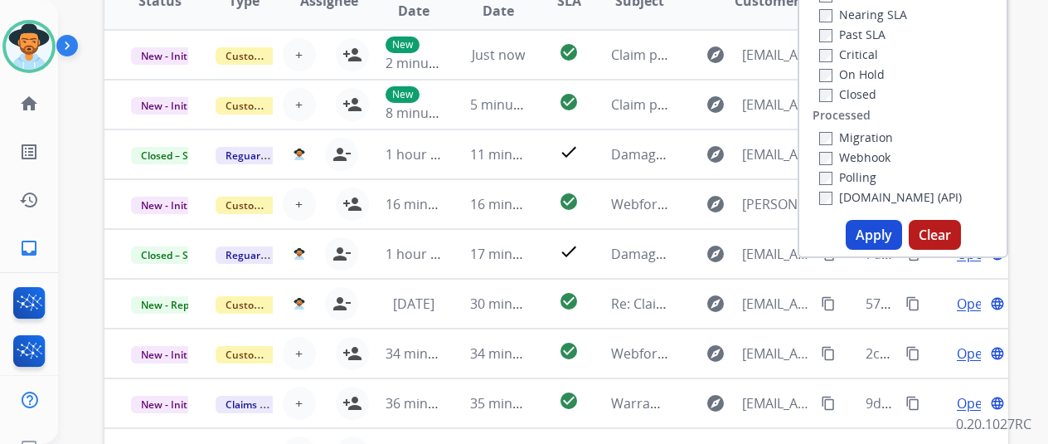
click at [876, 235] on button "Apply" at bounding box center [874, 235] width 56 height 30
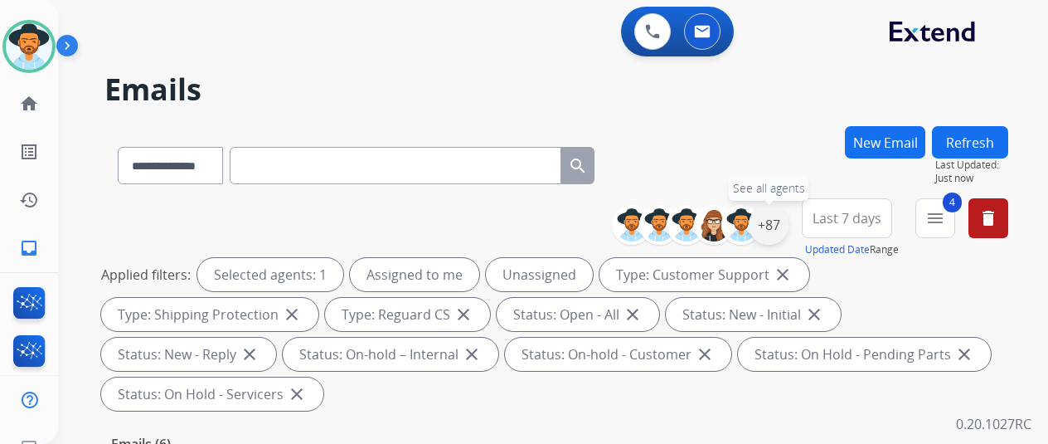
click at [788, 214] on div "+87" at bounding box center [769, 225] width 40 height 40
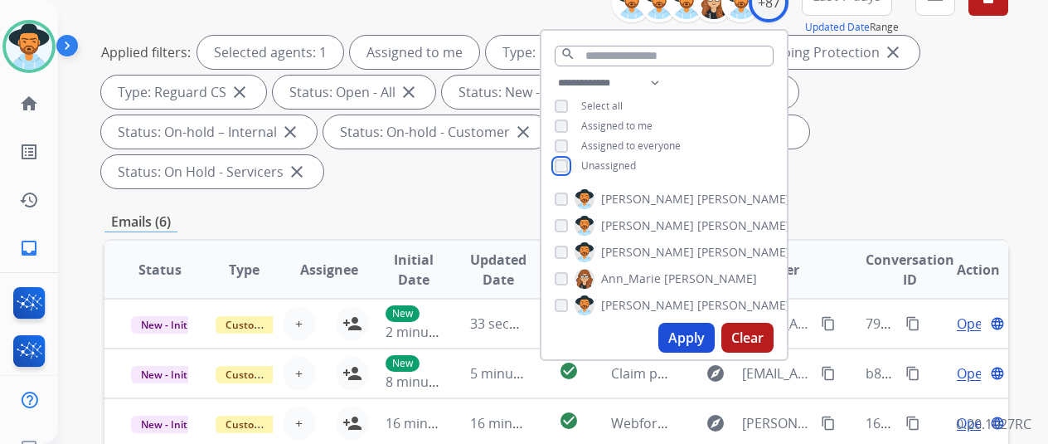
scroll to position [249, 0]
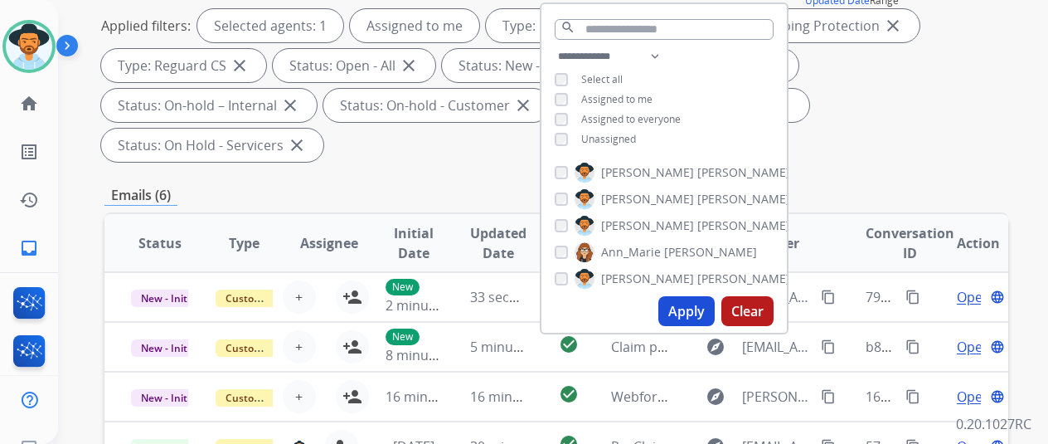
click at [695, 308] on button "Apply" at bounding box center [686, 311] width 56 height 30
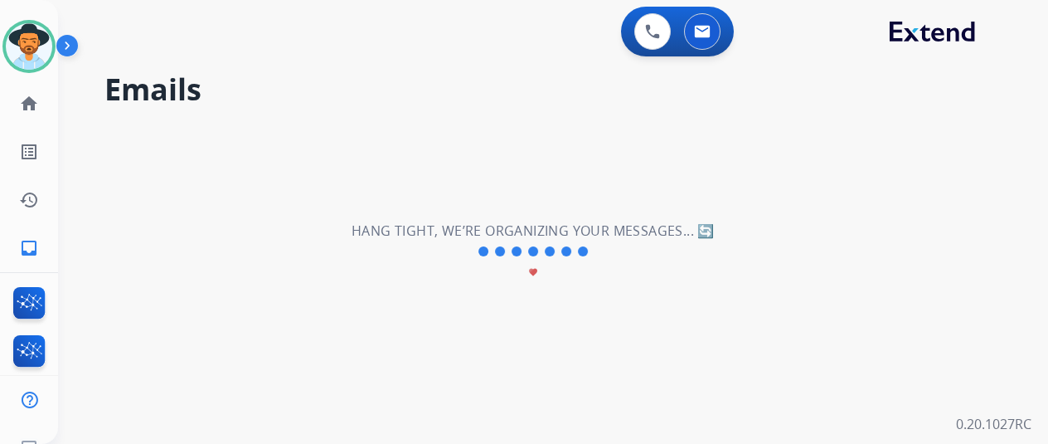
scroll to position [0, 0]
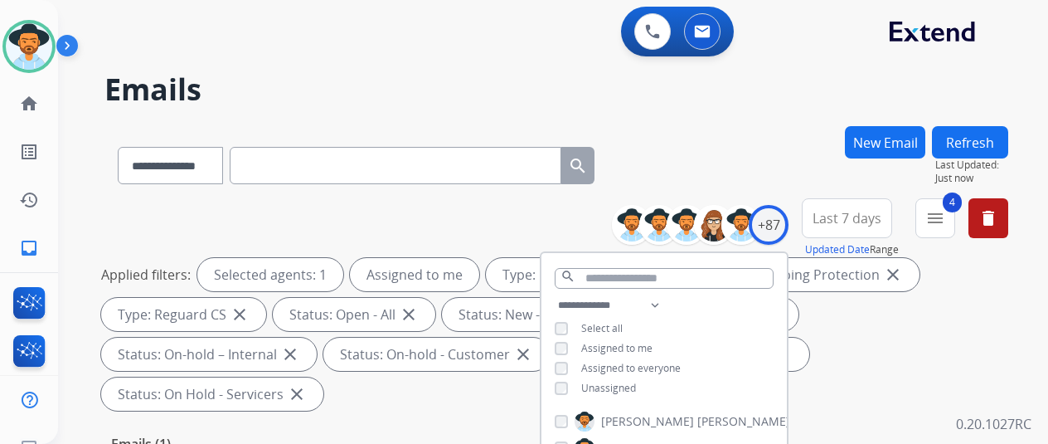
click at [740, 122] on div "**********" at bounding box center [533, 282] width 950 height 444
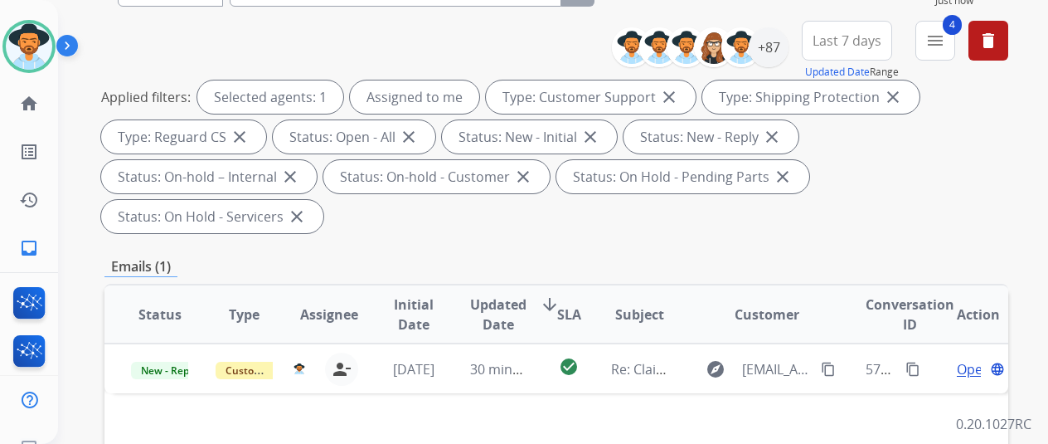
scroll to position [249, 0]
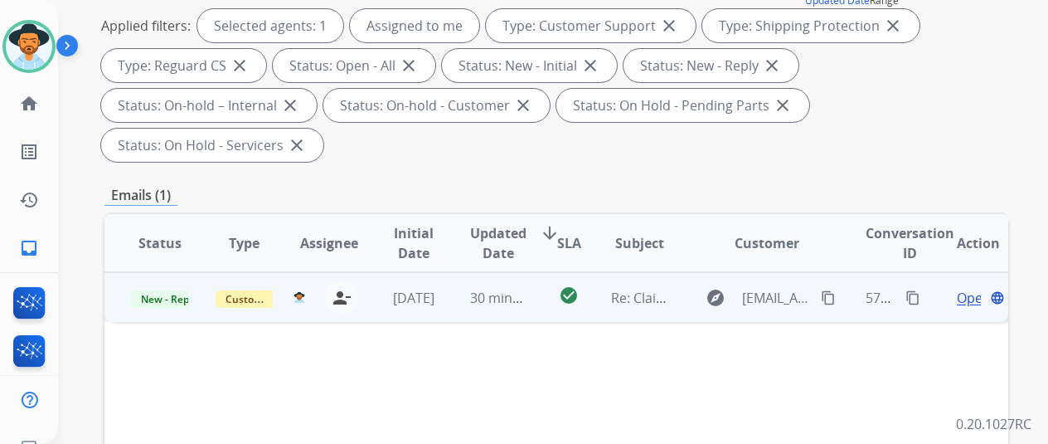
click at [968, 288] on span "Open" at bounding box center [974, 298] width 34 height 20
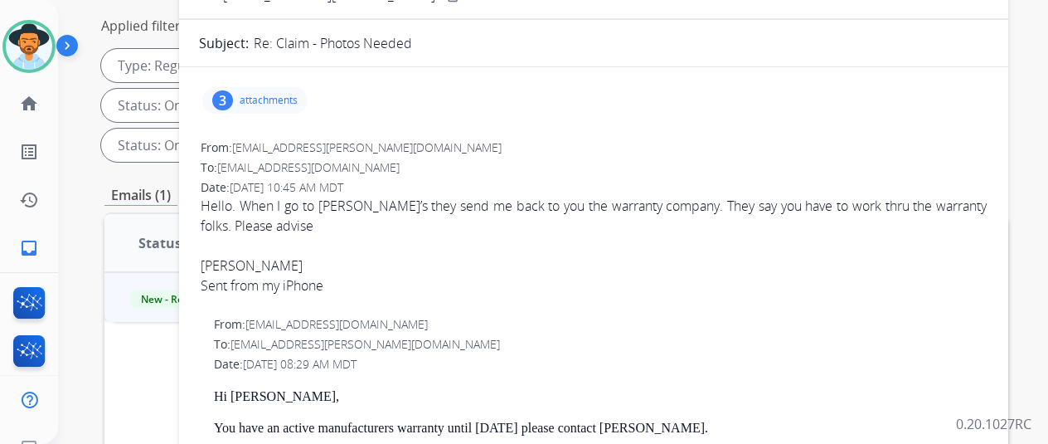
click at [232, 95] on div "3" at bounding box center [222, 100] width 21 height 20
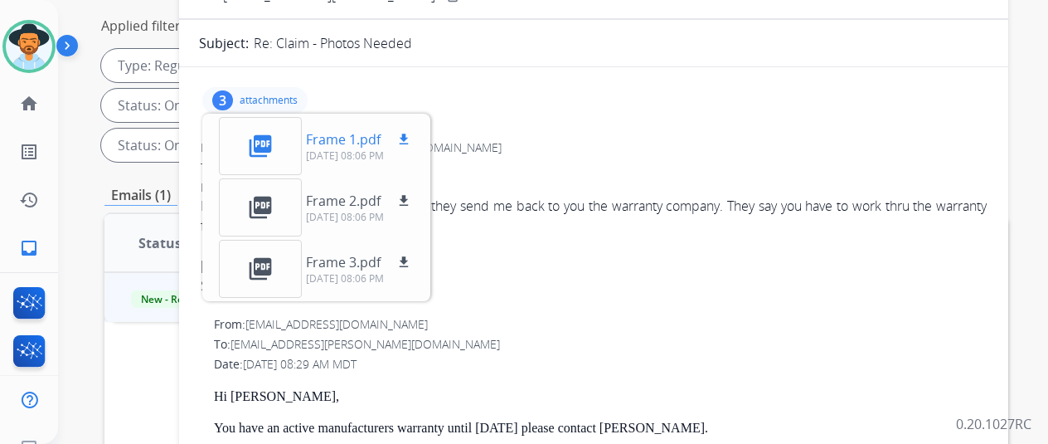
click at [290, 135] on div "picture_as_pdf" at bounding box center [260, 146] width 83 height 58
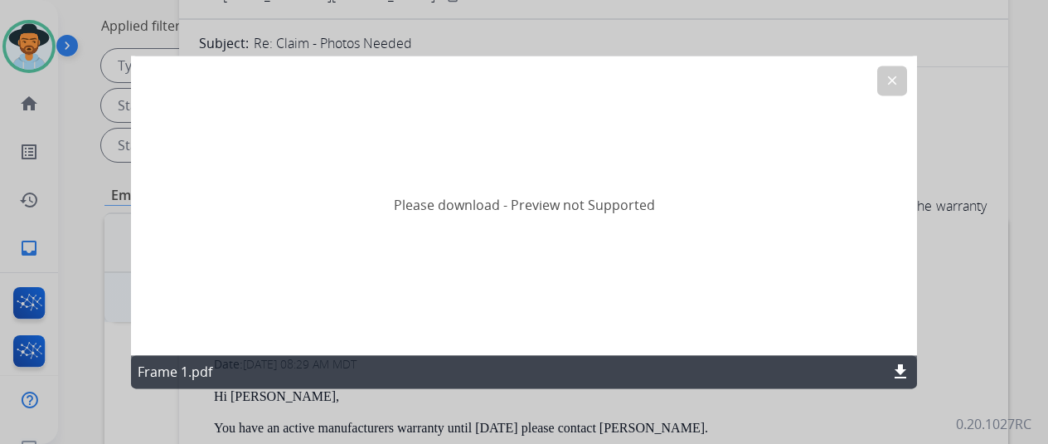
click at [899, 366] on mat-icon "download" at bounding box center [900, 371] width 20 height 20
click at [897, 73] on mat-icon "clear" at bounding box center [892, 80] width 15 height 15
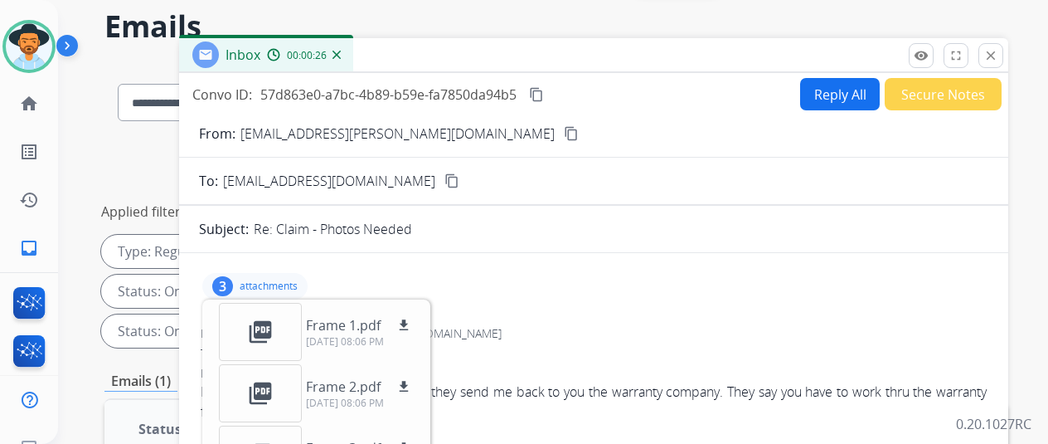
scroll to position [0, 0]
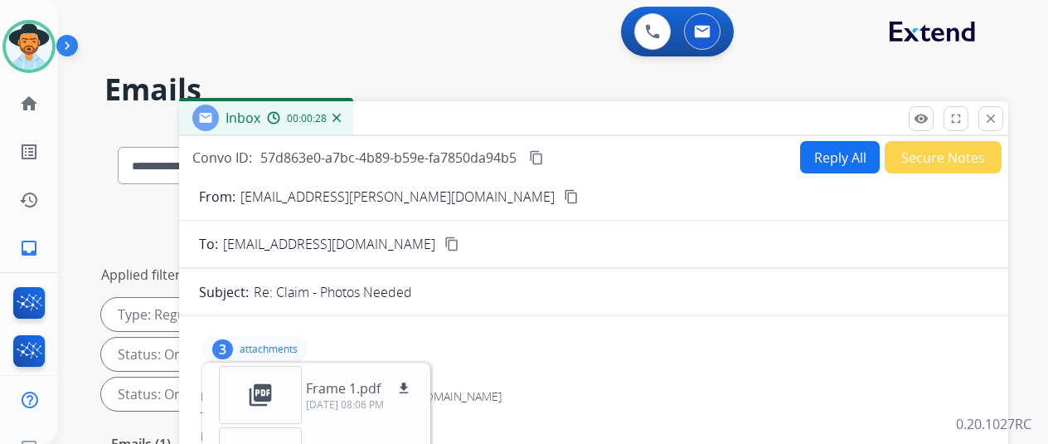
click at [837, 156] on button "Reply All" at bounding box center [840, 157] width 80 height 32
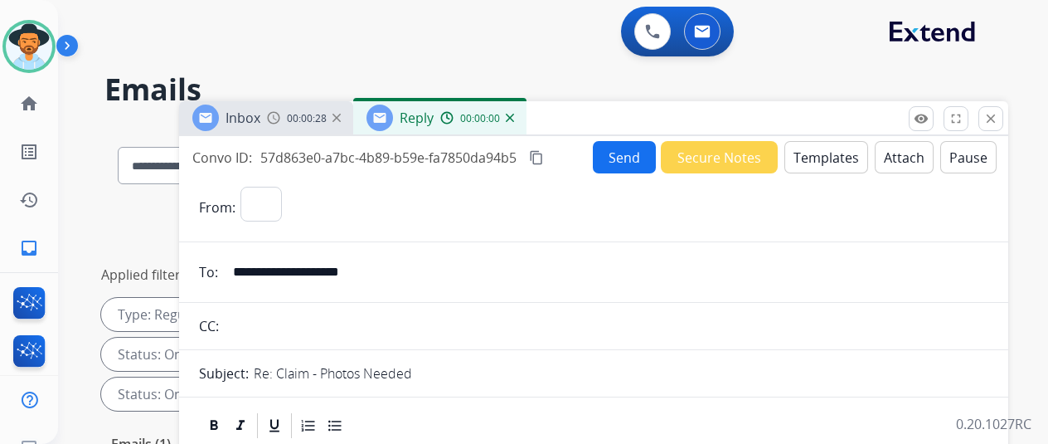
select select "**********"
click at [822, 154] on button "Templates" at bounding box center [826, 157] width 84 height 32
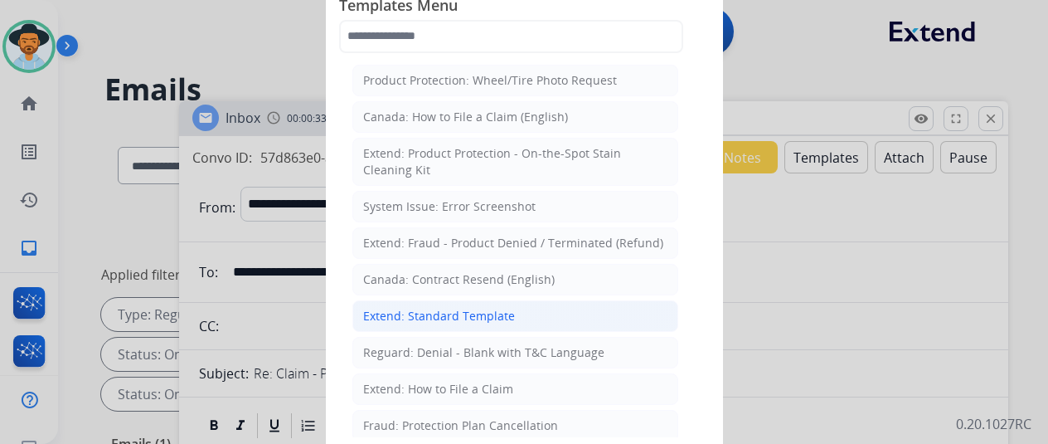
click at [436, 313] on div "Extend: Standard Template" at bounding box center [439, 316] width 152 height 17
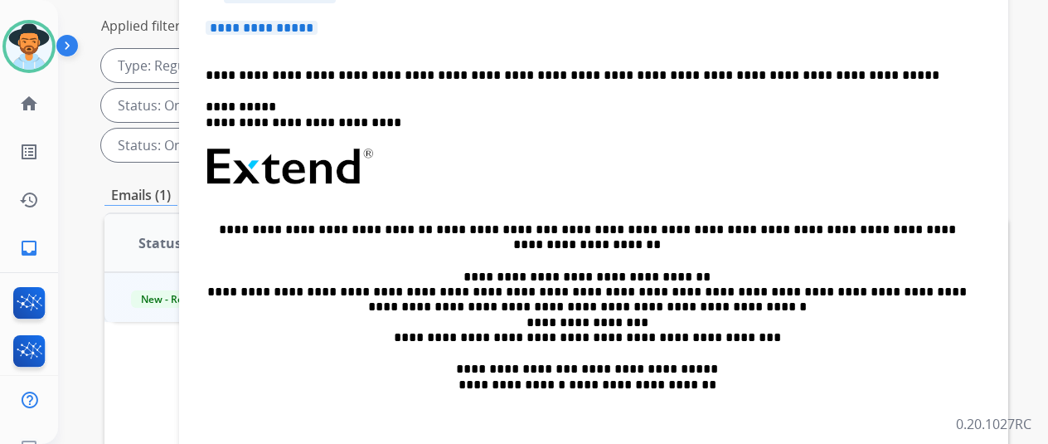
scroll to position [83, 0]
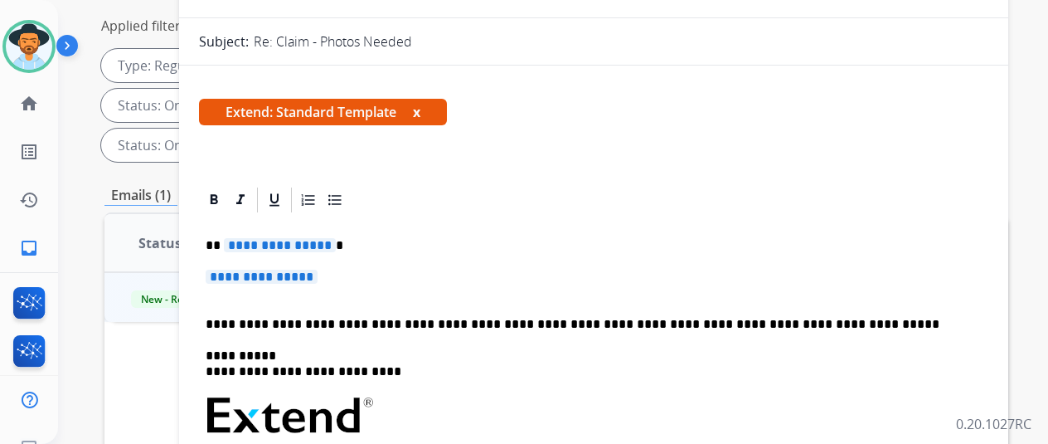
click at [336, 243] on span "**********" at bounding box center [280, 245] width 112 height 14
click at [318, 277] on span "**********" at bounding box center [262, 276] width 112 height 14
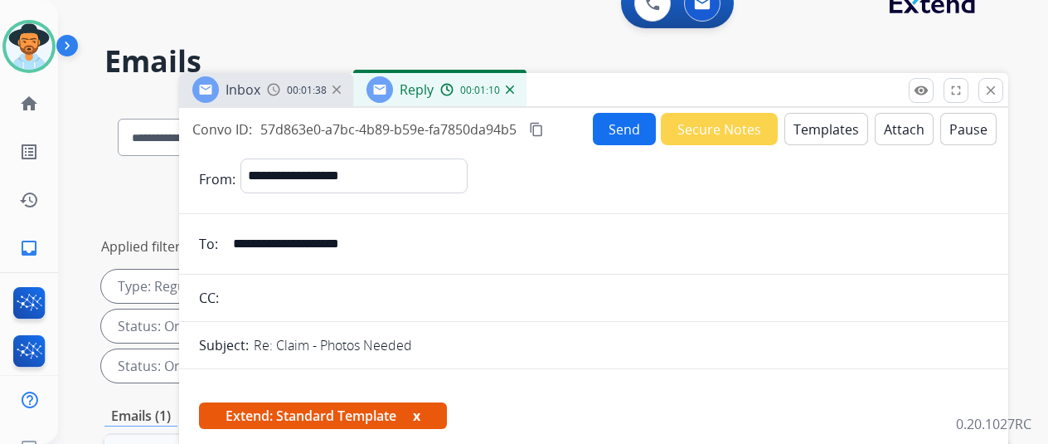
scroll to position [0, 0]
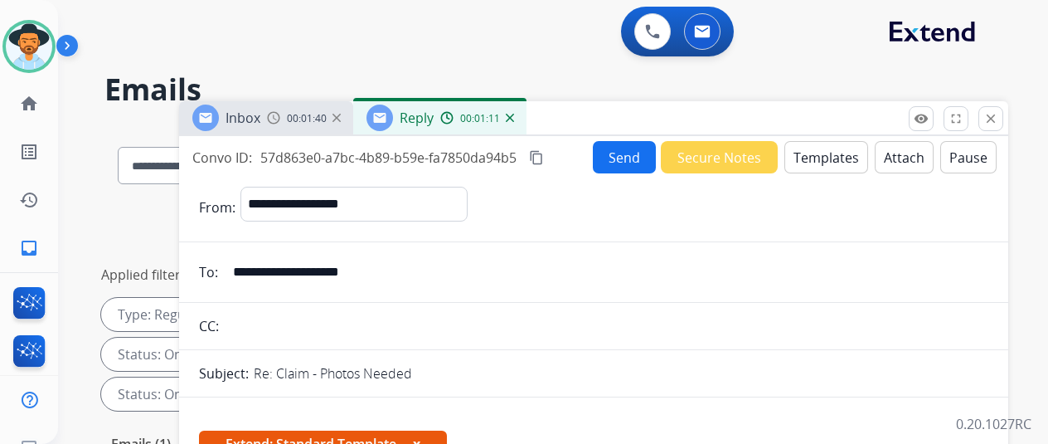
click at [620, 160] on button "Send" at bounding box center [624, 157] width 63 height 32
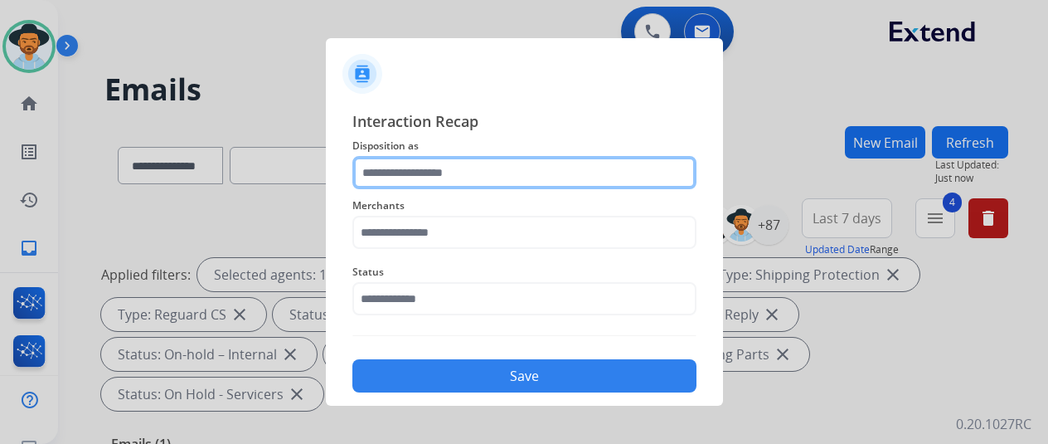
click at [387, 173] on input "text" at bounding box center [524, 172] width 344 height 33
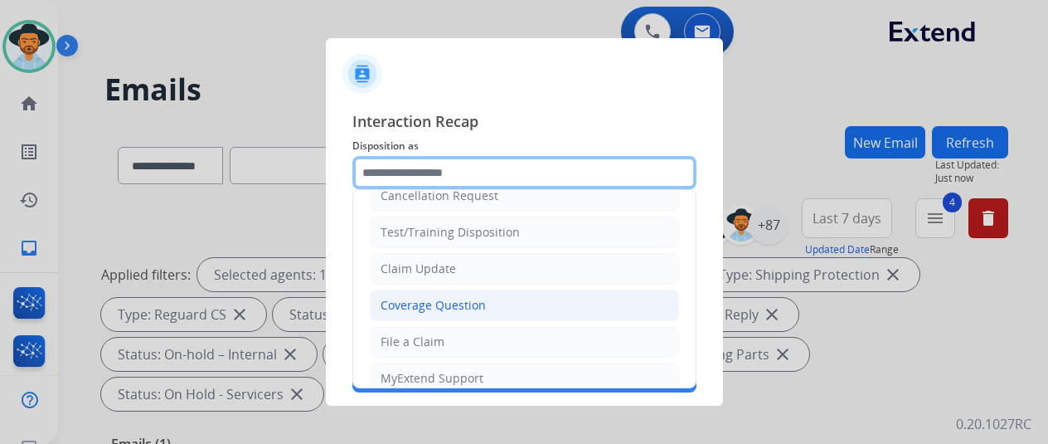
scroll to position [83, 0]
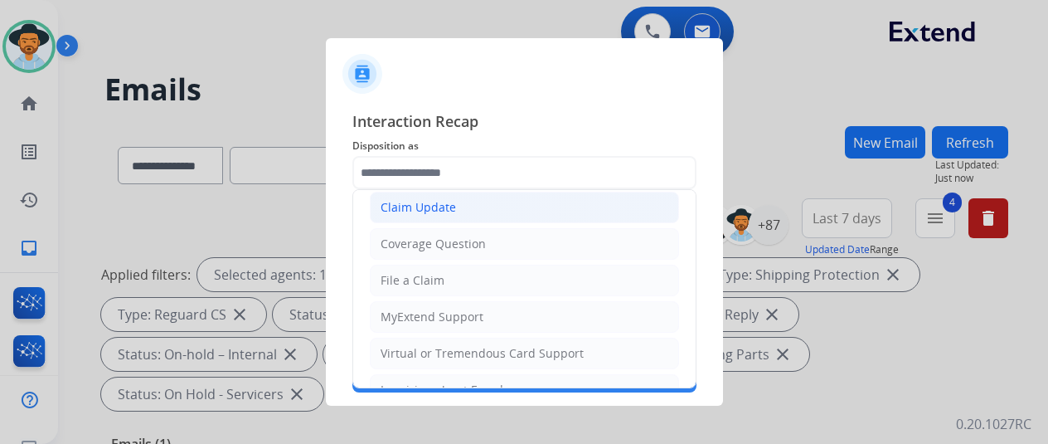
click at [441, 201] on div "Claim Update" at bounding box center [418, 207] width 75 height 17
type input "**********"
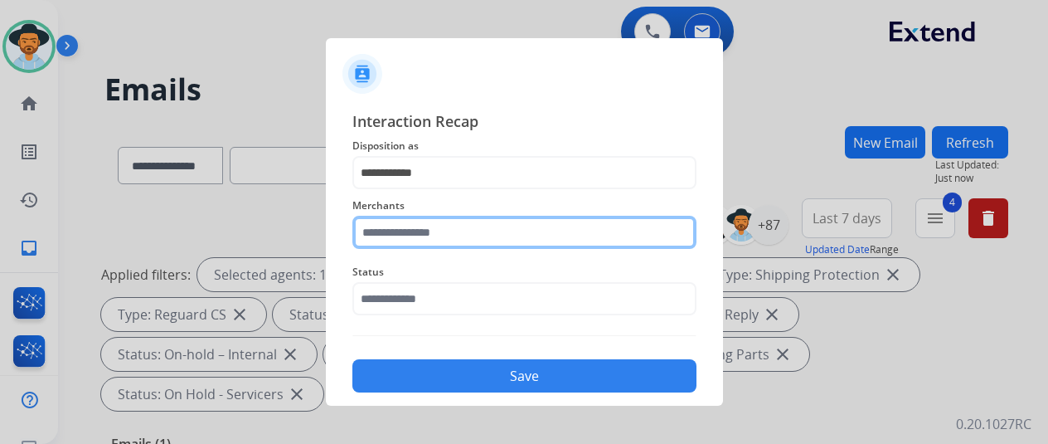
click at [385, 231] on input "text" at bounding box center [524, 232] width 344 height 33
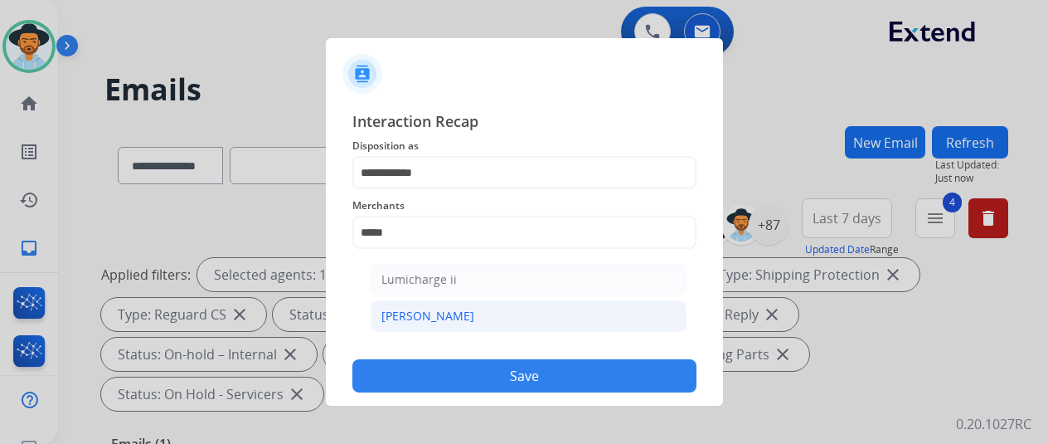
click at [433, 301] on li "[PERSON_NAME]" at bounding box center [529, 316] width 316 height 32
type input "********"
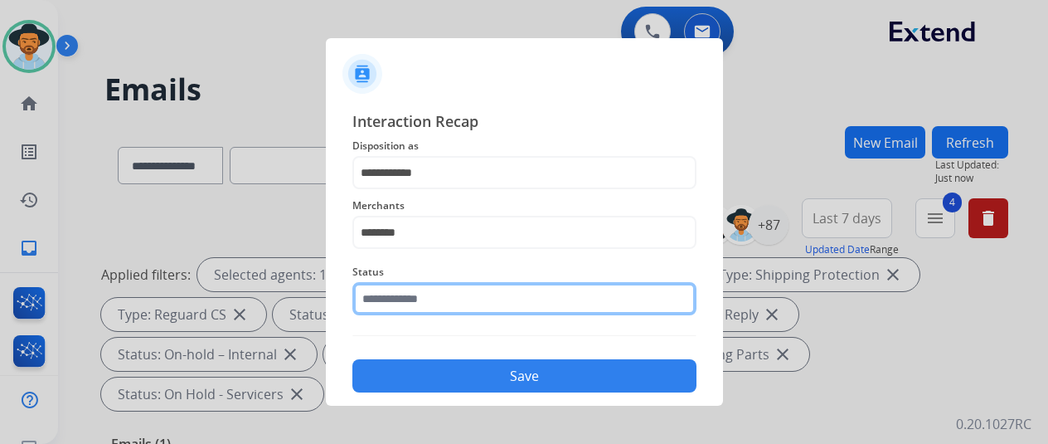
click at [425, 310] on input "text" at bounding box center [524, 298] width 344 height 33
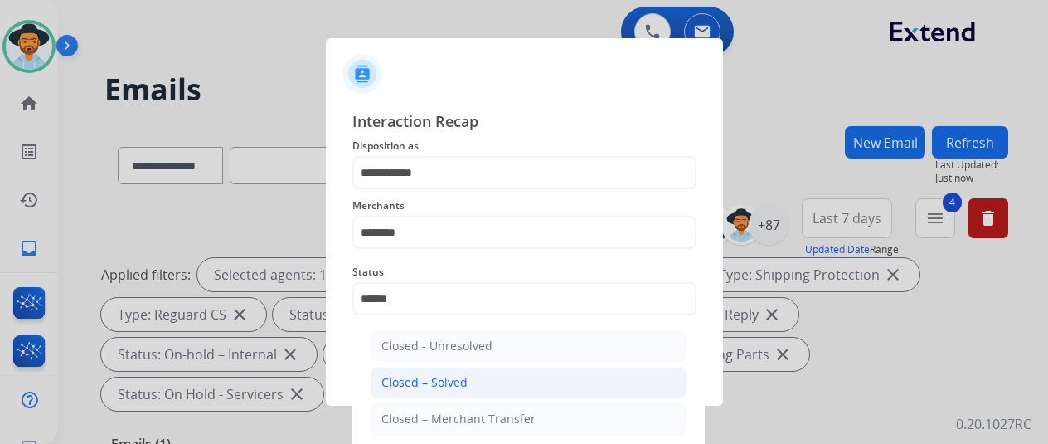
click at [444, 381] on div "Closed – Solved" at bounding box center [424, 382] width 86 height 17
type input "**********"
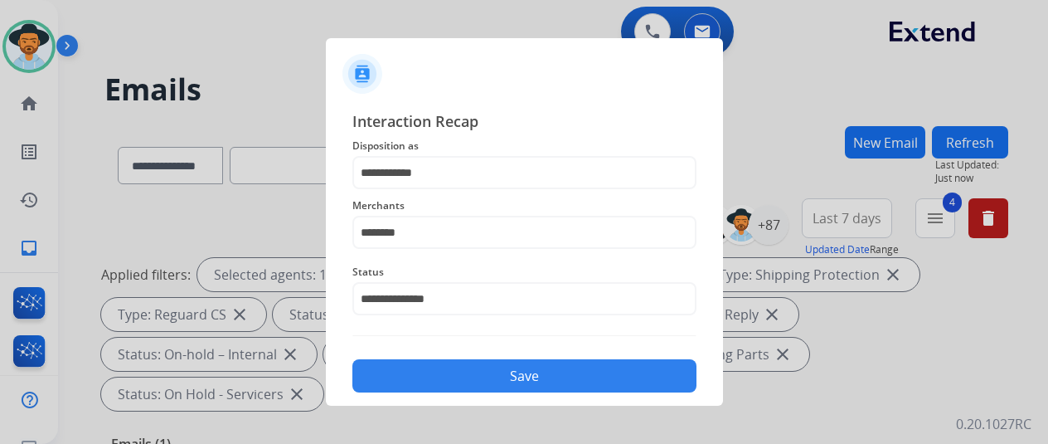
click at [462, 367] on button "Save" at bounding box center [524, 375] width 344 height 33
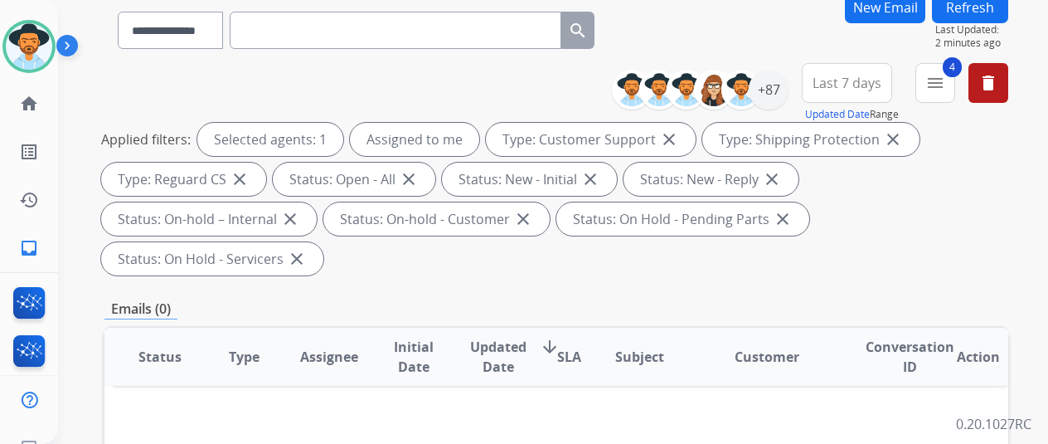
scroll to position [0, 0]
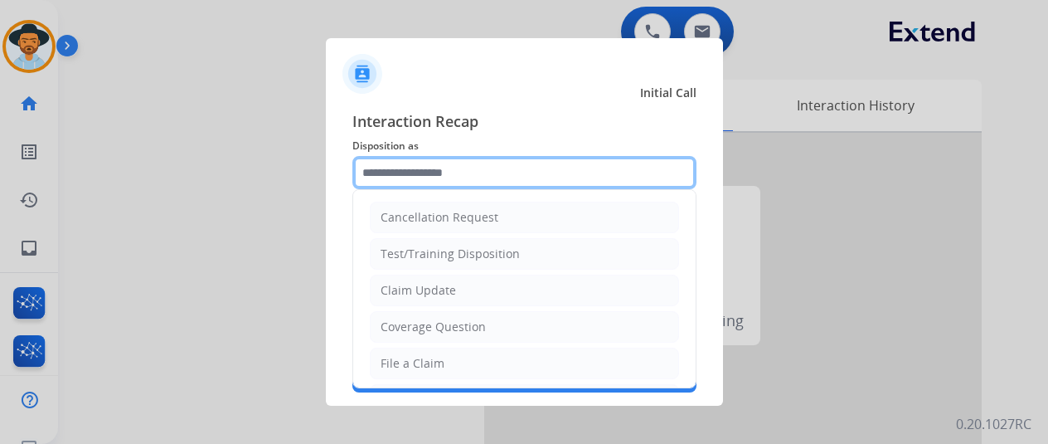
click at [376, 168] on input "text" at bounding box center [524, 172] width 344 height 33
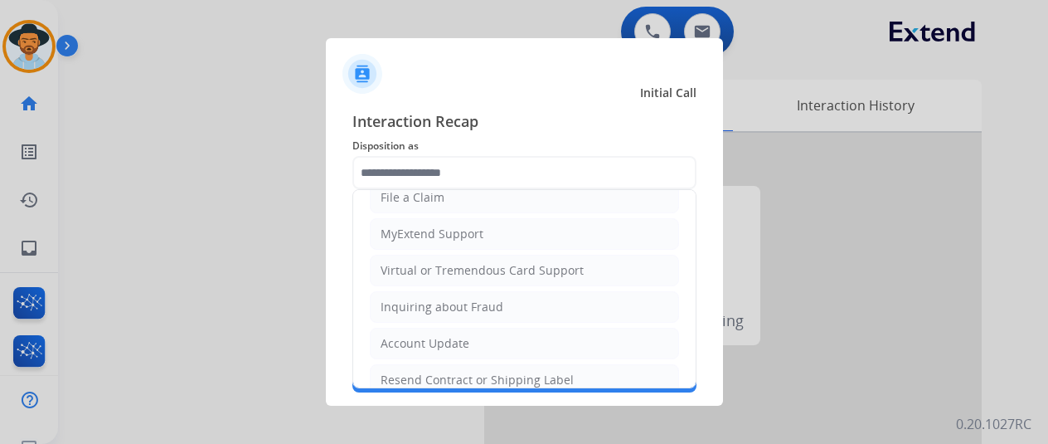
click at [418, 255] on li "Virtual or Tremendous Card Support" at bounding box center [524, 271] width 309 height 32
type input "**********"
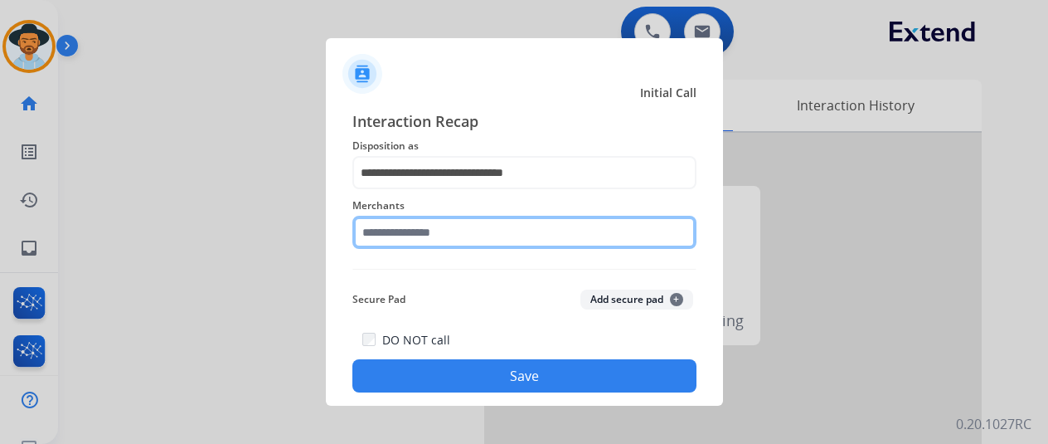
drag, startPoint x: 376, startPoint y: 223, endPoint x: 378, endPoint y: 231, distance: 8.7
click at [376, 221] on input "text" at bounding box center [524, 232] width 344 height 33
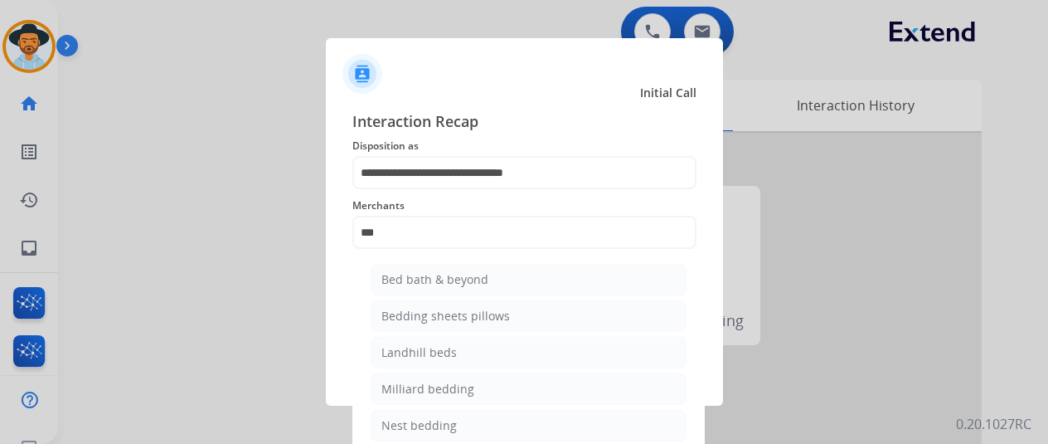
click at [418, 276] on div "Bed bath & beyond" at bounding box center [434, 279] width 107 height 17
type input "**********"
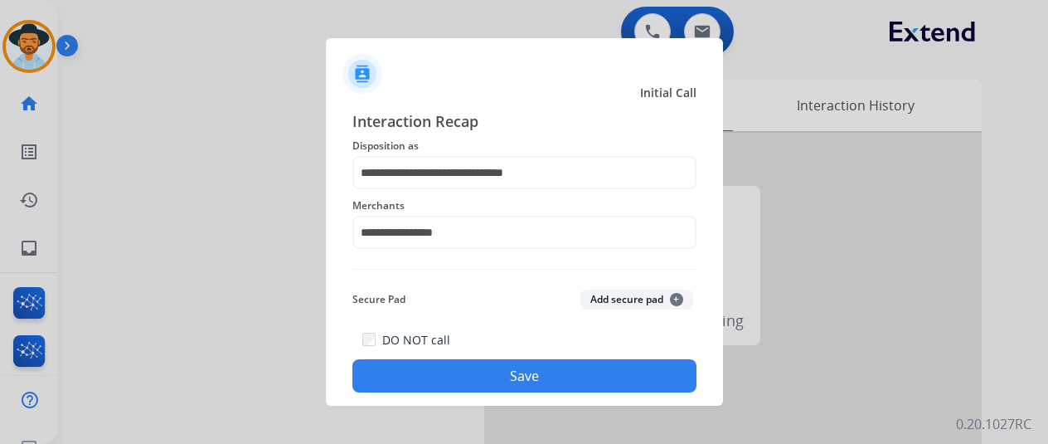
click at [491, 376] on button "Save" at bounding box center [524, 375] width 344 height 33
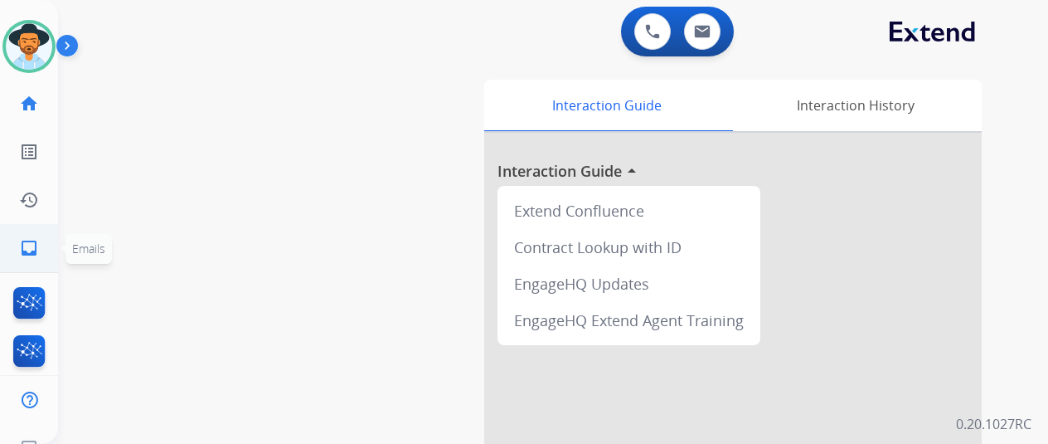
click at [36, 240] on mat-icon "inbox" at bounding box center [29, 248] width 20 height 20
select select "**********"
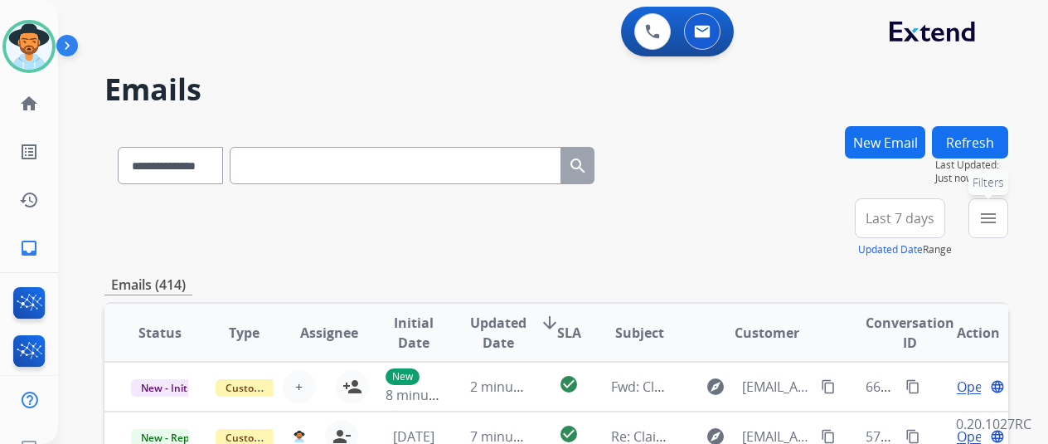
click at [998, 219] on mat-icon "menu" at bounding box center [988, 218] width 20 height 20
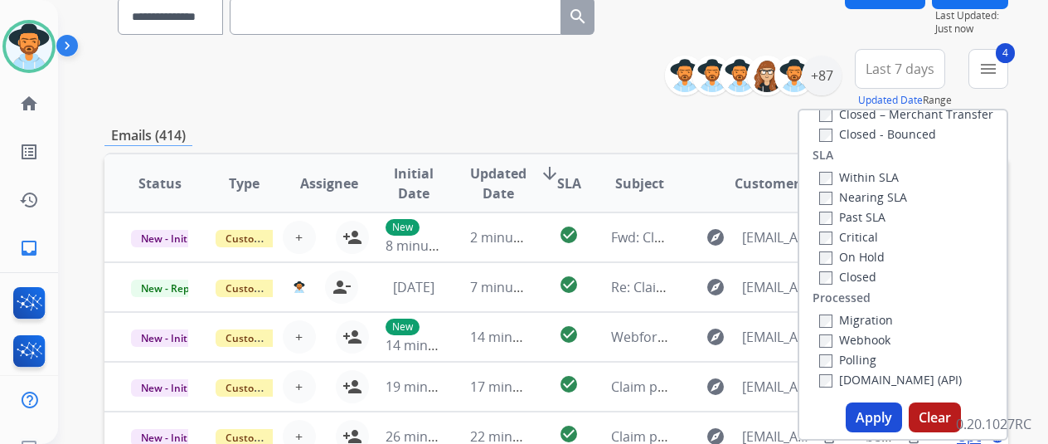
scroll to position [332, 0]
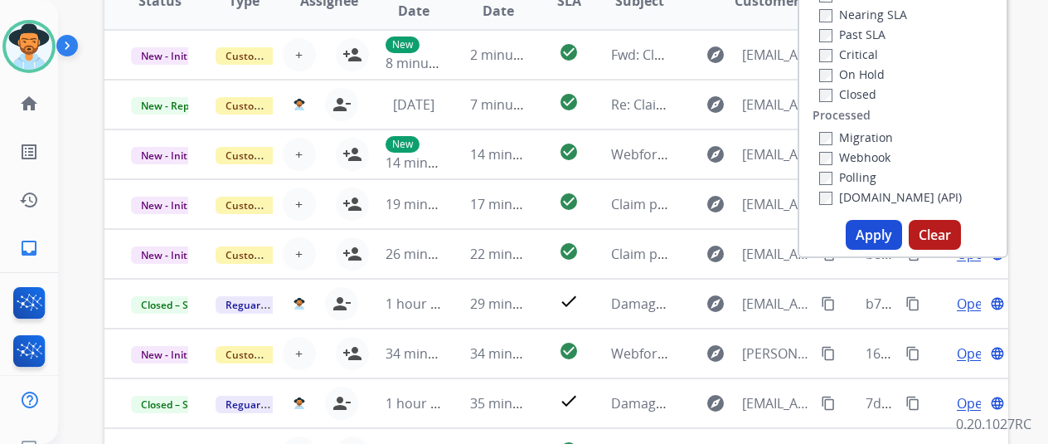
click at [879, 229] on button "Apply" at bounding box center [874, 235] width 56 height 30
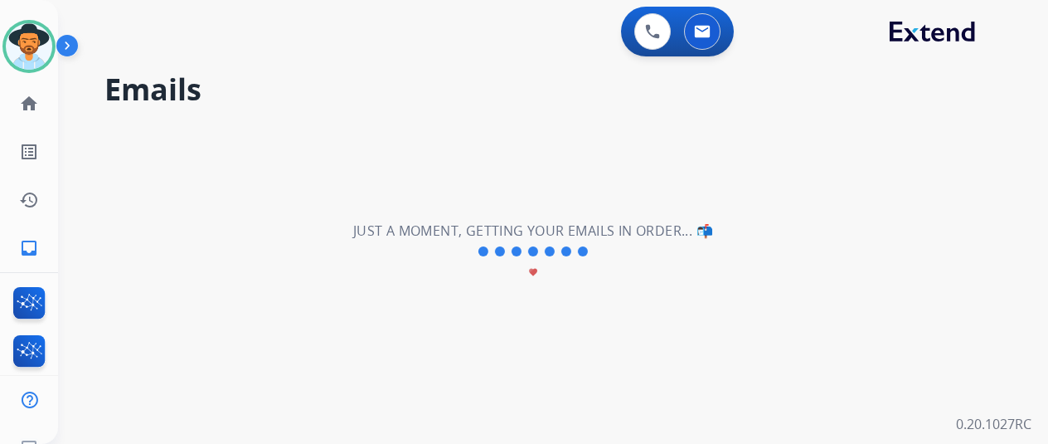
scroll to position [0, 0]
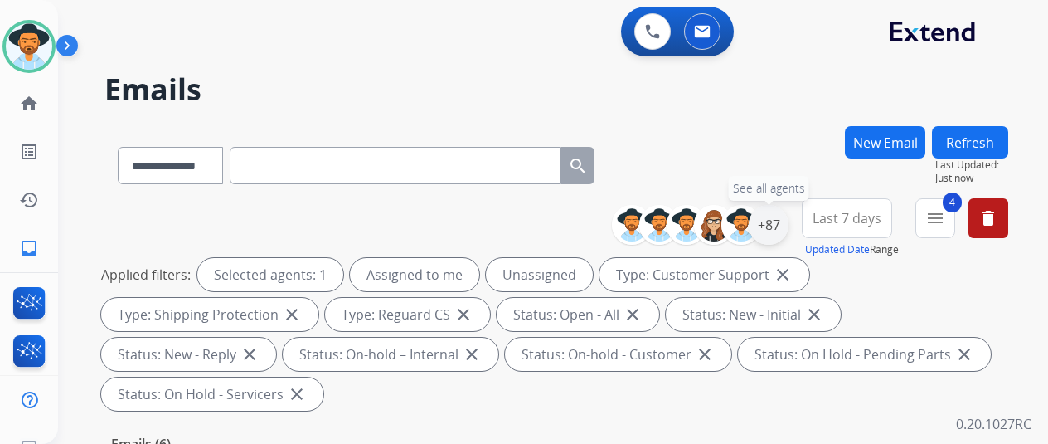
click at [784, 223] on div "+87" at bounding box center [769, 225] width 40 height 40
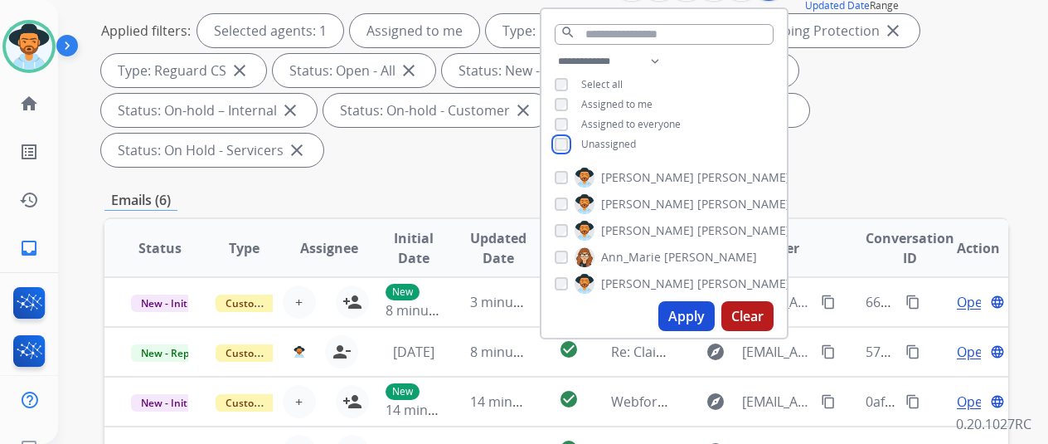
scroll to position [249, 0]
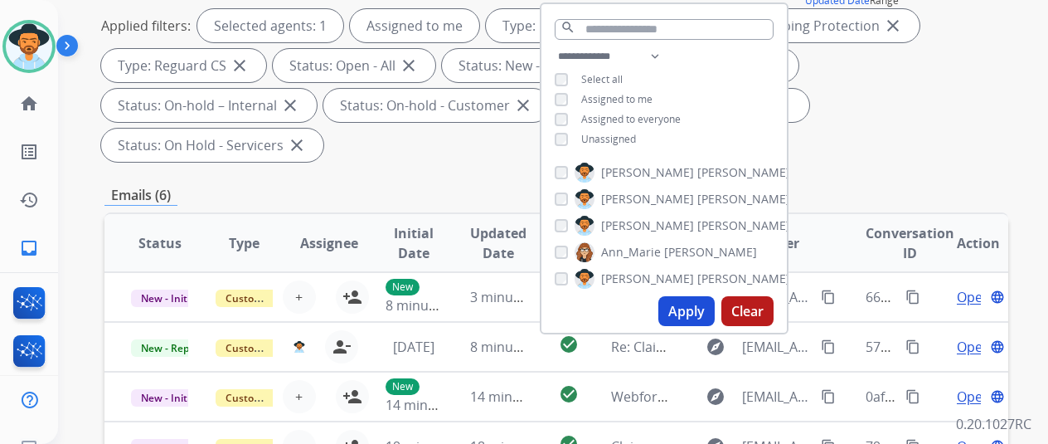
click at [696, 313] on button "Apply" at bounding box center [686, 311] width 56 height 30
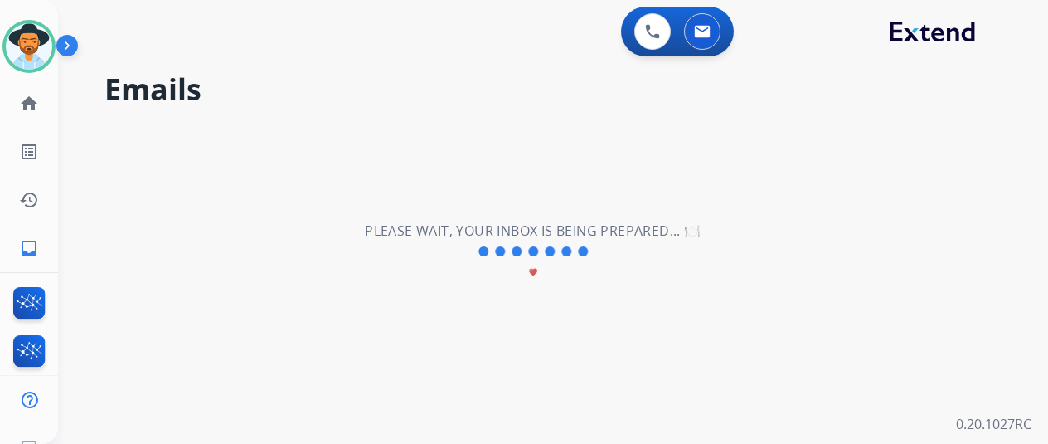
scroll to position [0, 0]
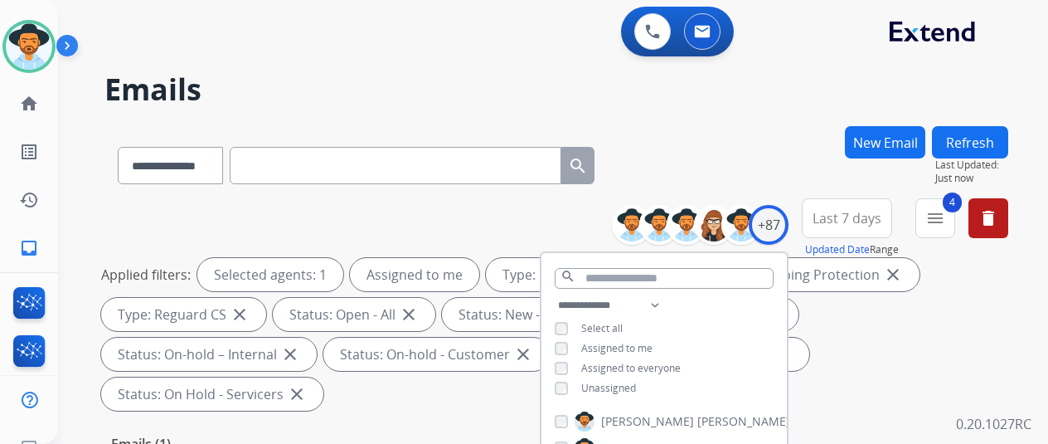
click at [764, 175] on div "**********" at bounding box center [556, 162] width 904 height 72
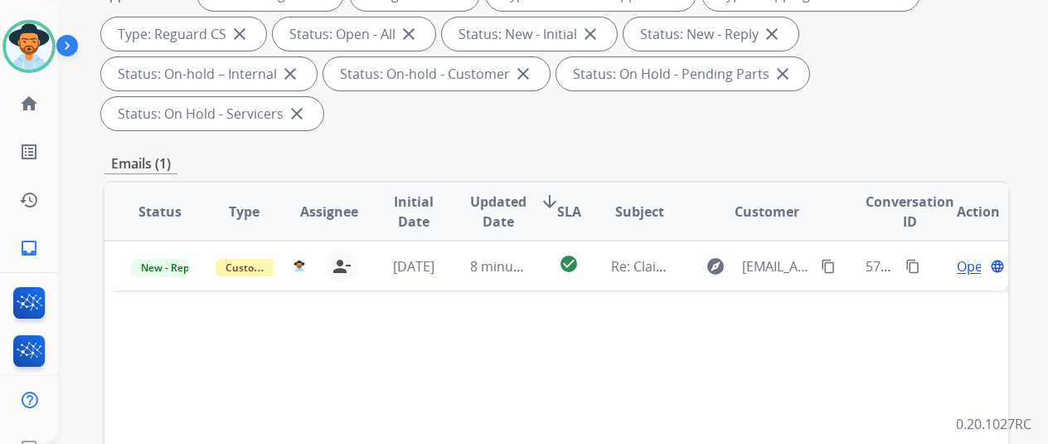
scroll to position [249, 0]
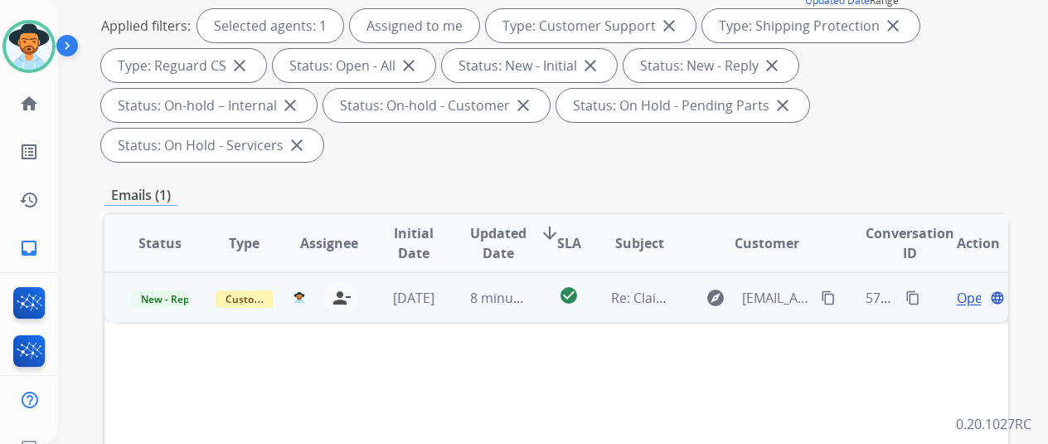
click at [963, 288] on span "Open" at bounding box center [974, 298] width 34 height 20
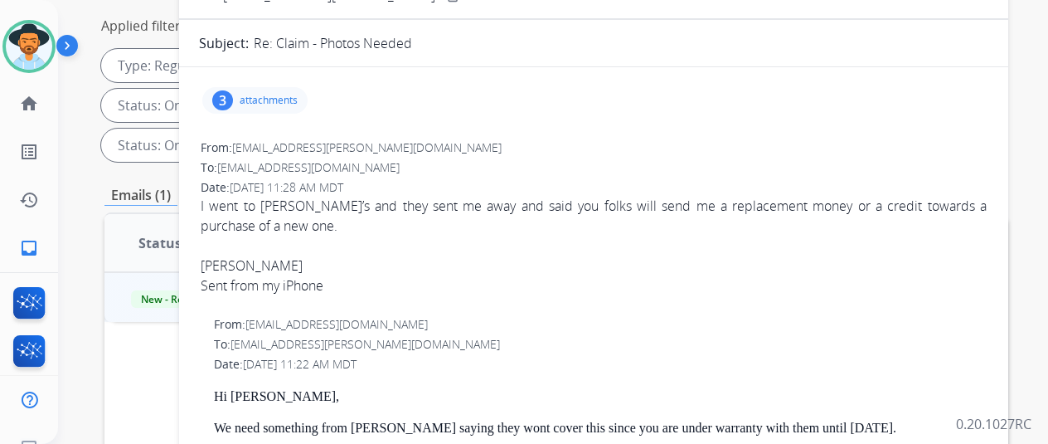
click at [233, 102] on div "3" at bounding box center [222, 100] width 21 height 20
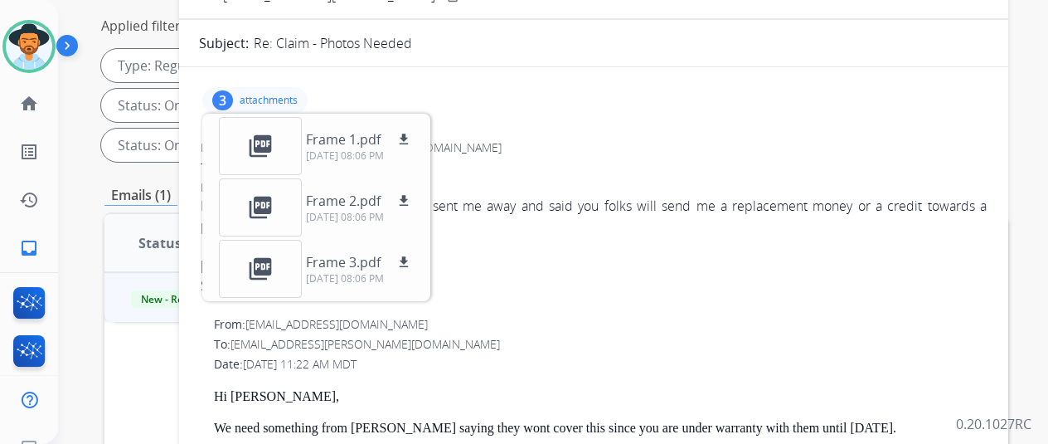
scroll to position [0, 0]
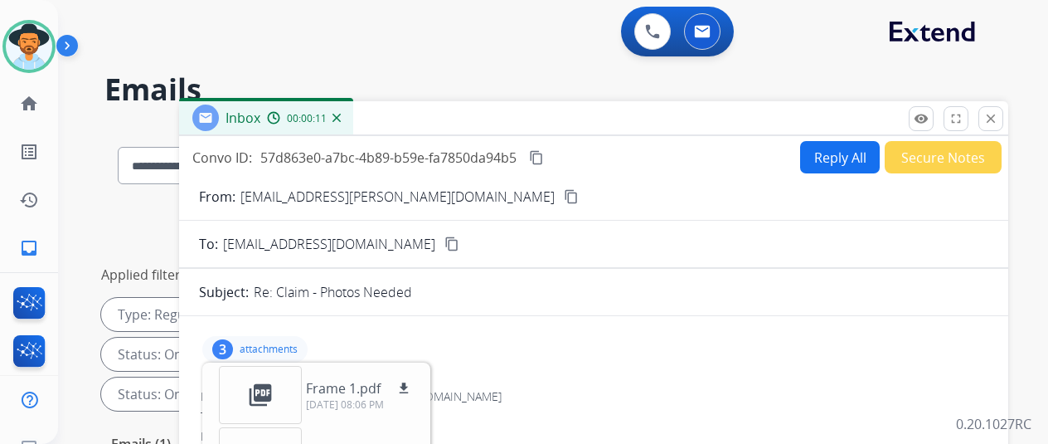
click at [233, 349] on div "3" at bounding box center [222, 349] width 21 height 20
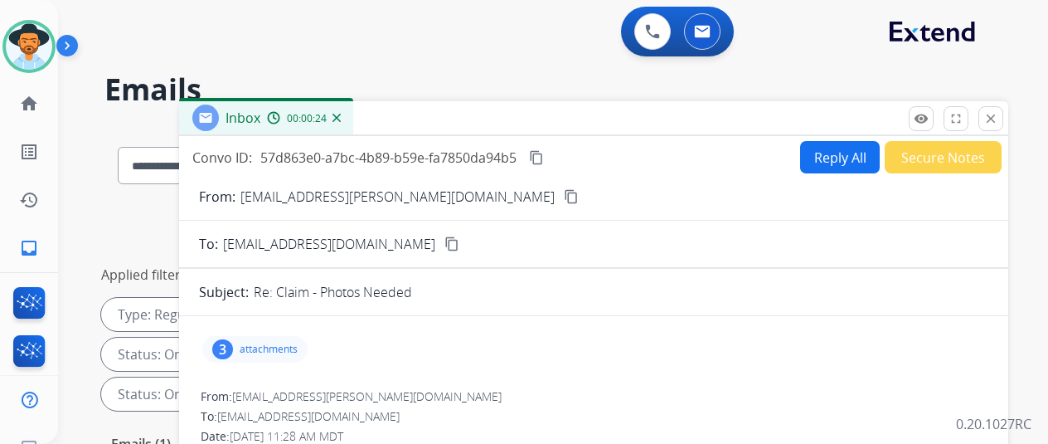
click at [839, 158] on button "Reply All" at bounding box center [840, 157] width 80 height 32
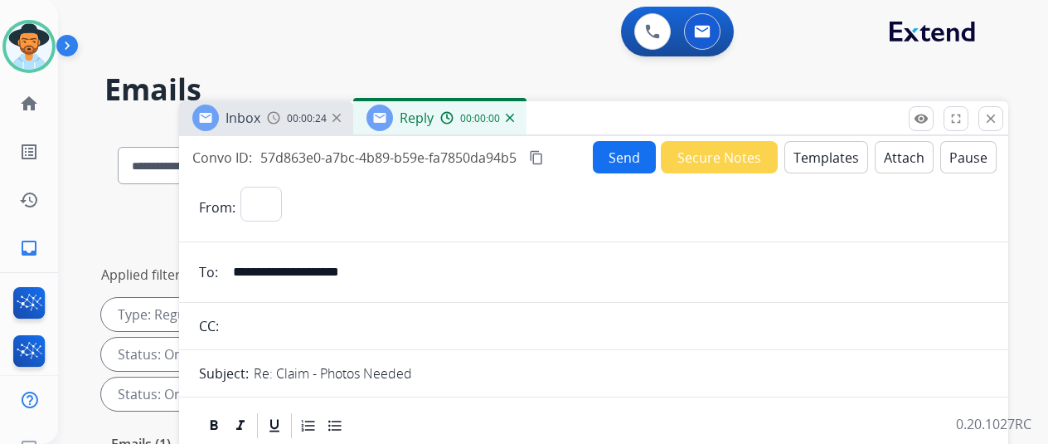
select select "**********"
click at [825, 153] on button "Templates" at bounding box center [826, 157] width 84 height 32
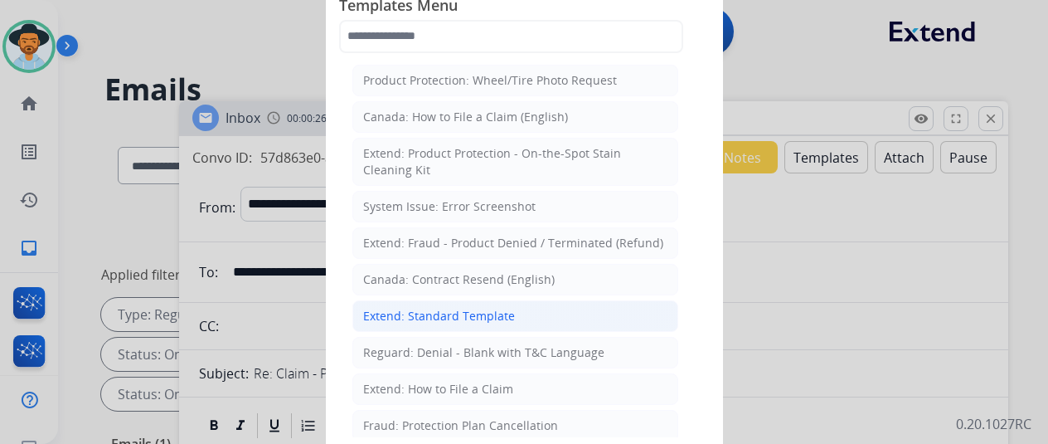
click at [465, 311] on div "Extend: Standard Template" at bounding box center [439, 316] width 152 height 17
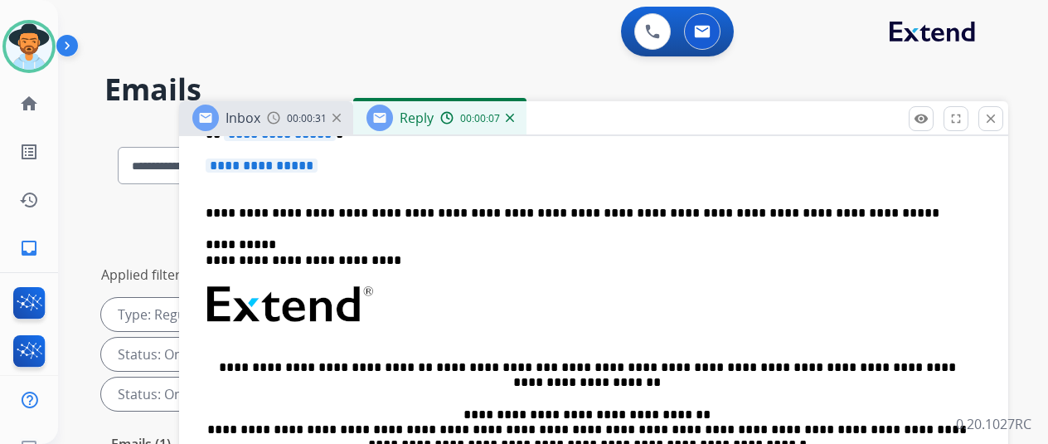
scroll to position [249, 0]
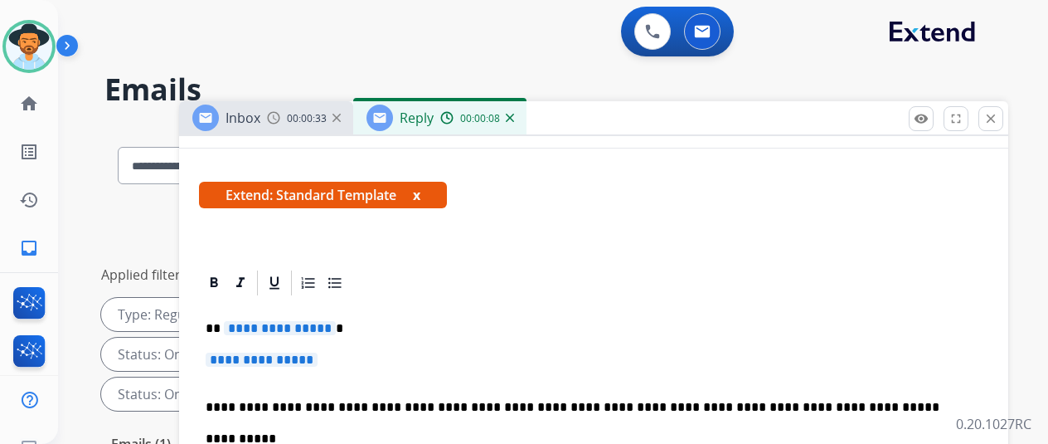
click at [335, 332] on span "**********" at bounding box center [280, 328] width 112 height 14
click at [318, 357] on span "**********" at bounding box center [262, 359] width 112 height 14
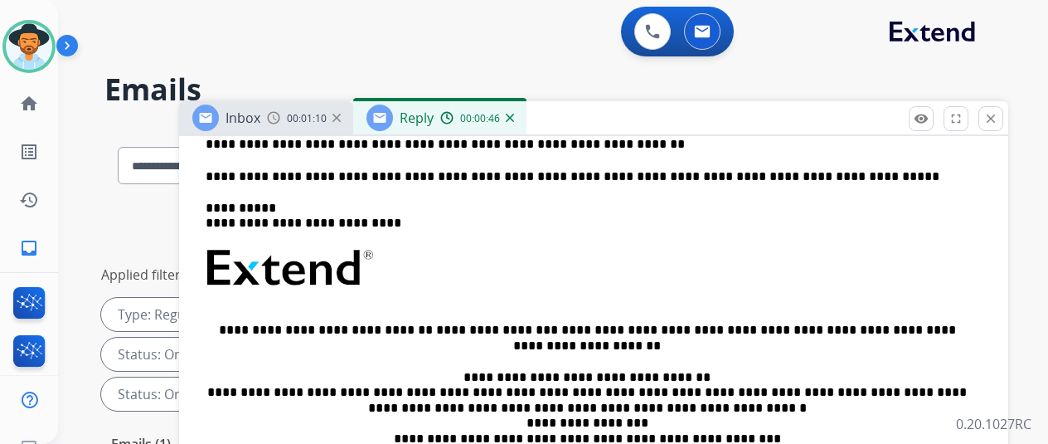
scroll to position [459, 0]
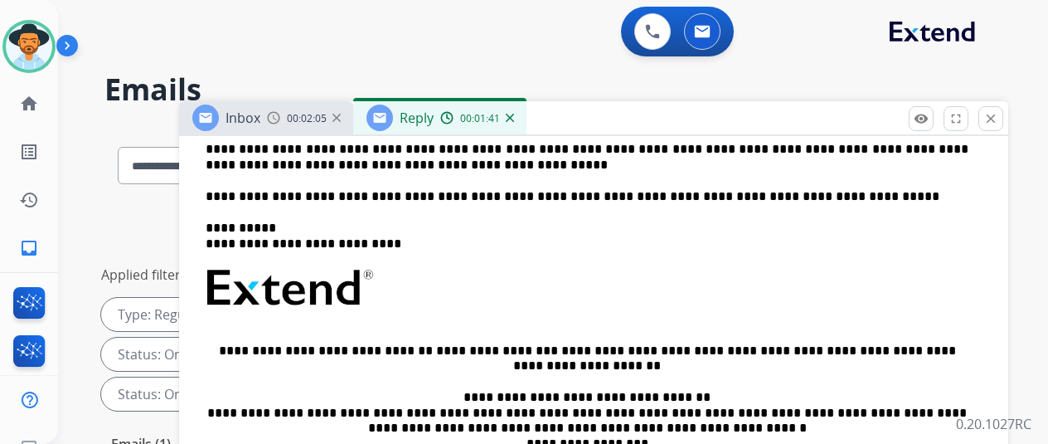
click at [517, 147] on p "**********" at bounding box center [587, 157] width 763 height 31
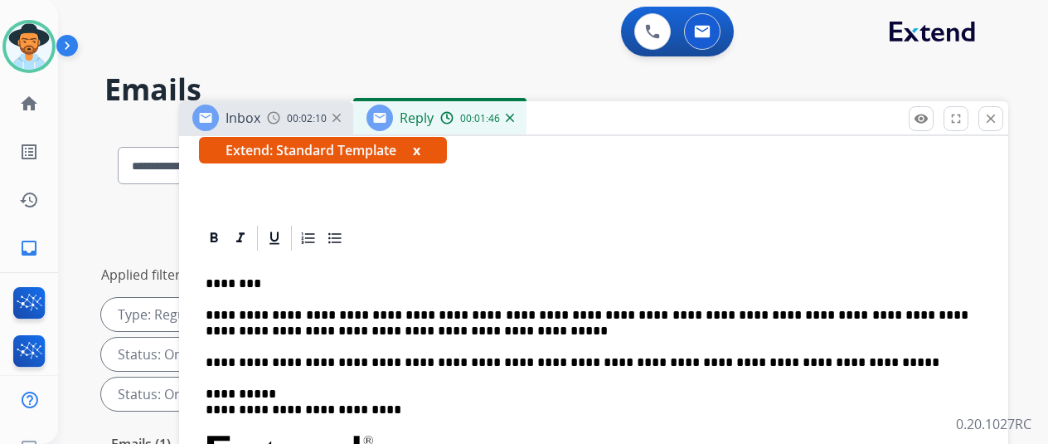
click at [755, 314] on p "**********" at bounding box center [587, 323] width 763 height 31
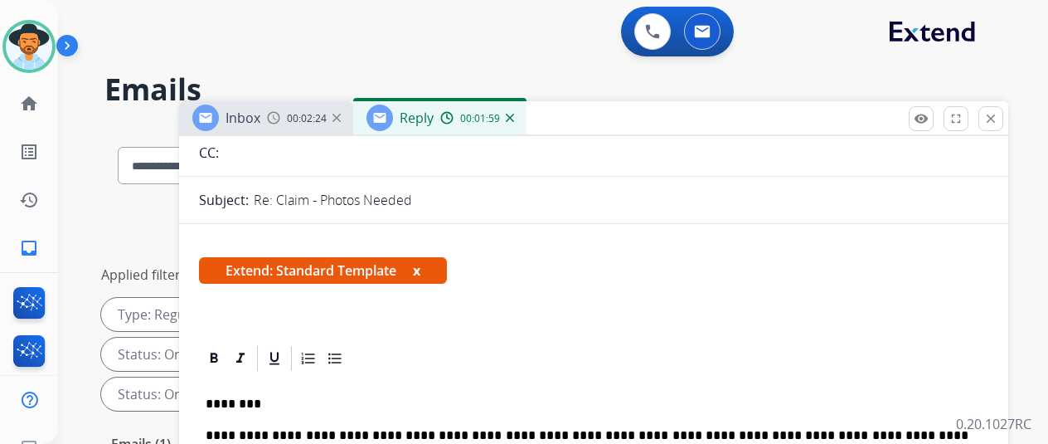
scroll to position [249, 0]
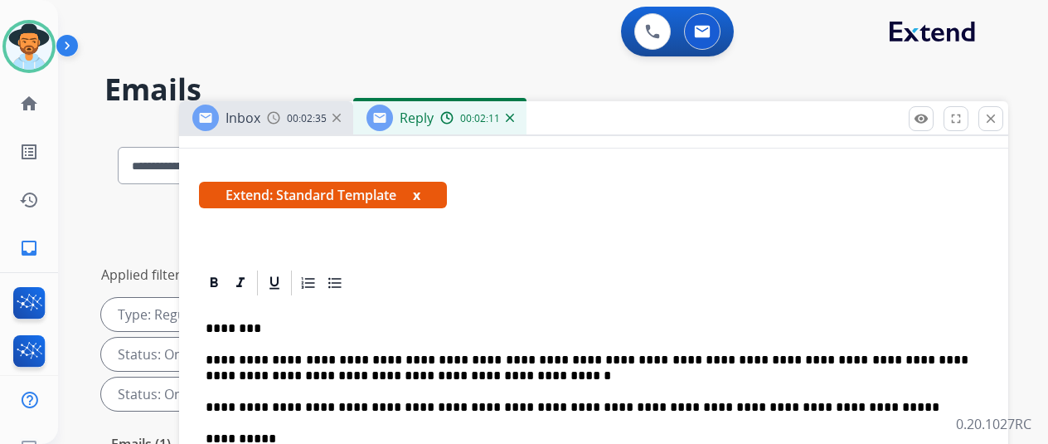
click at [418, 376] on p "**********" at bounding box center [587, 367] width 763 height 31
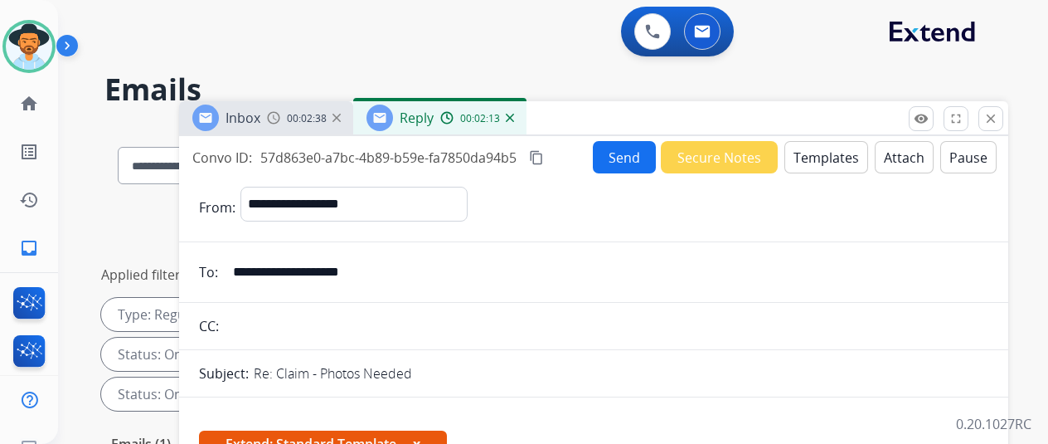
click at [626, 151] on button "Send" at bounding box center [624, 157] width 63 height 32
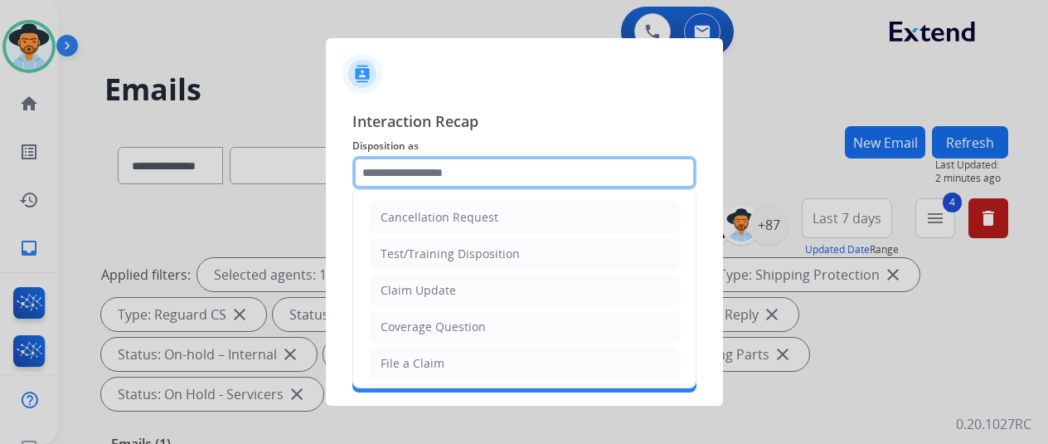
click at [394, 178] on input "text" at bounding box center [524, 172] width 344 height 33
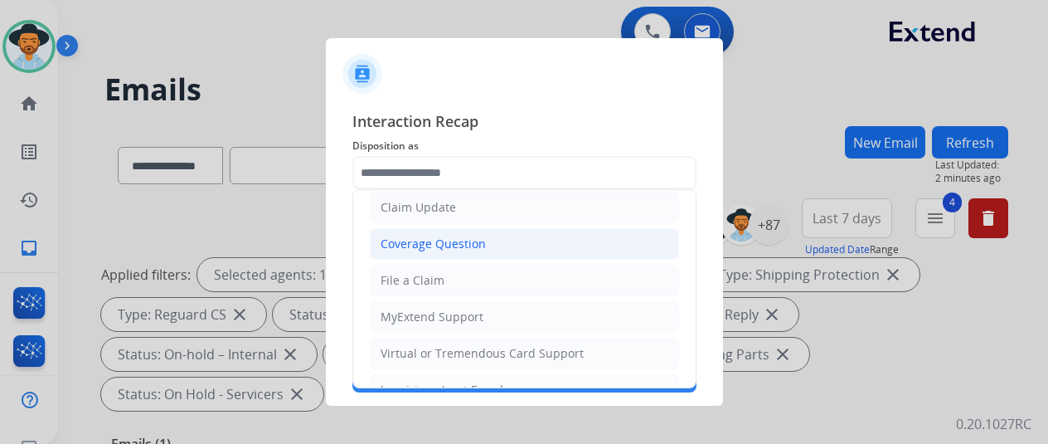
click at [411, 238] on div "Coverage Question" at bounding box center [433, 243] width 105 height 17
type input "**********"
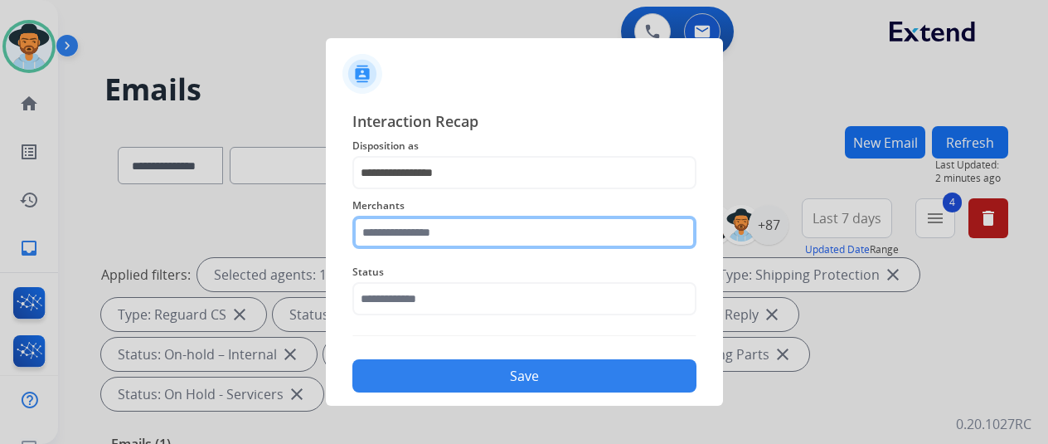
click at [410, 226] on input "text" at bounding box center [524, 232] width 344 height 33
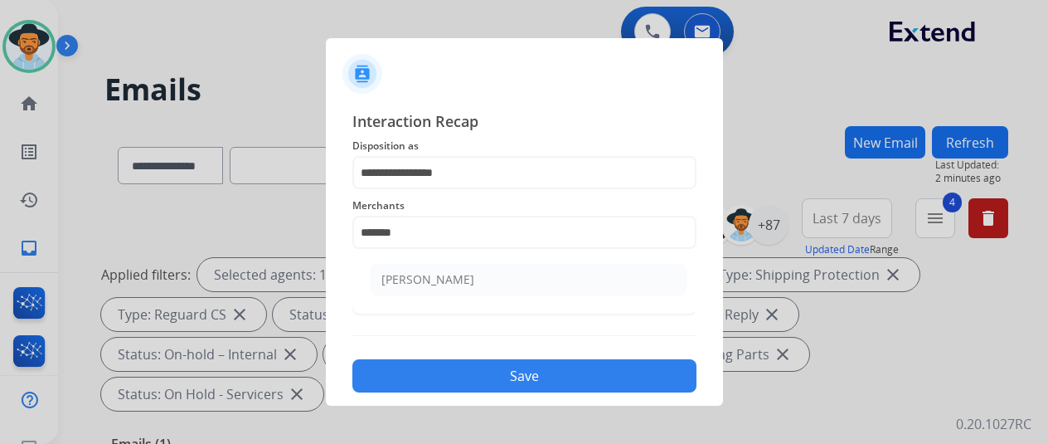
click at [424, 278] on div "[PERSON_NAME]" at bounding box center [427, 279] width 93 height 17
type input "********"
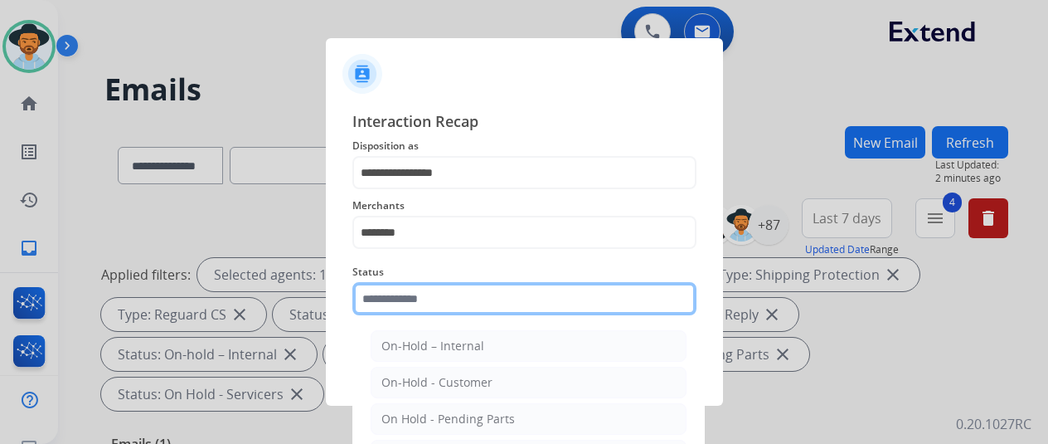
click at [410, 298] on input "text" at bounding box center [524, 298] width 344 height 33
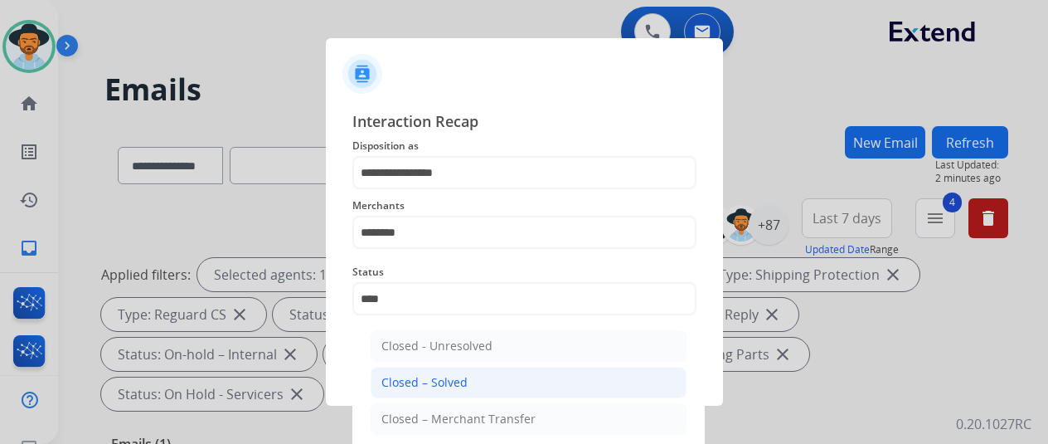
click at [428, 378] on div "Closed – Solved" at bounding box center [424, 382] width 86 height 17
type input "**********"
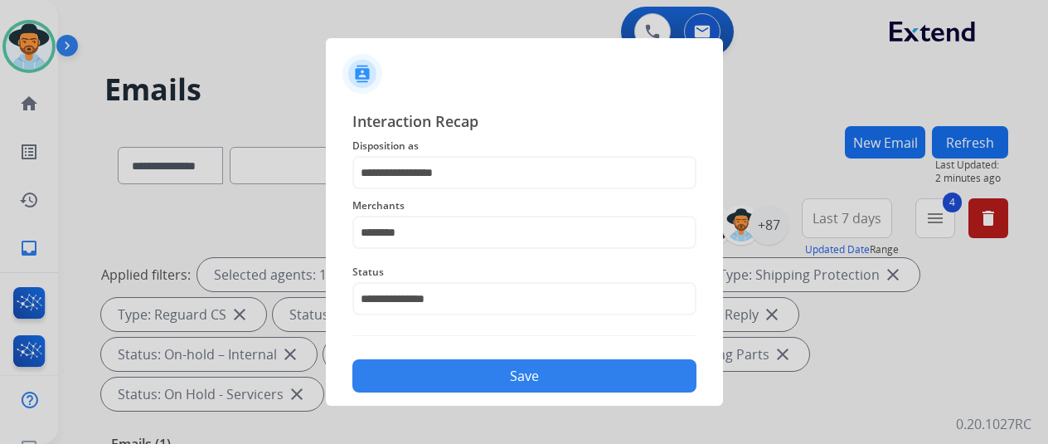
click at [465, 369] on button "Save" at bounding box center [524, 375] width 344 height 33
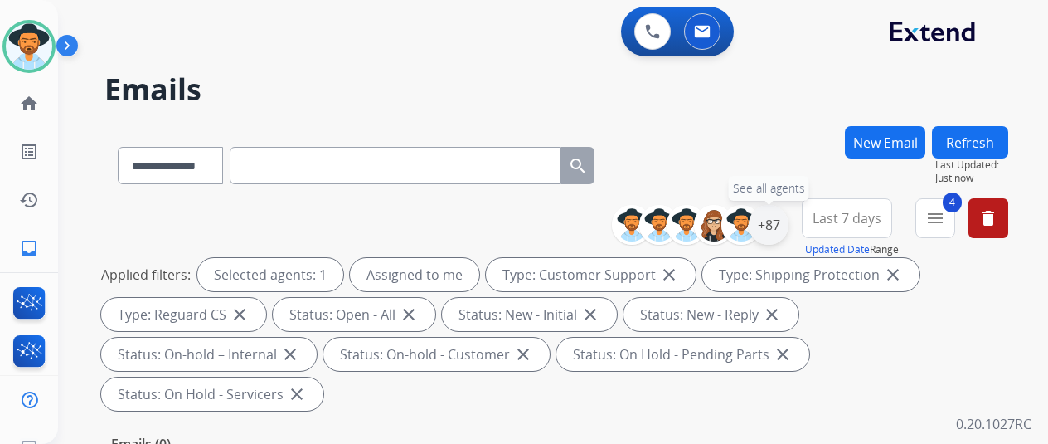
click at [784, 220] on div "+87" at bounding box center [769, 225] width 40 height 40
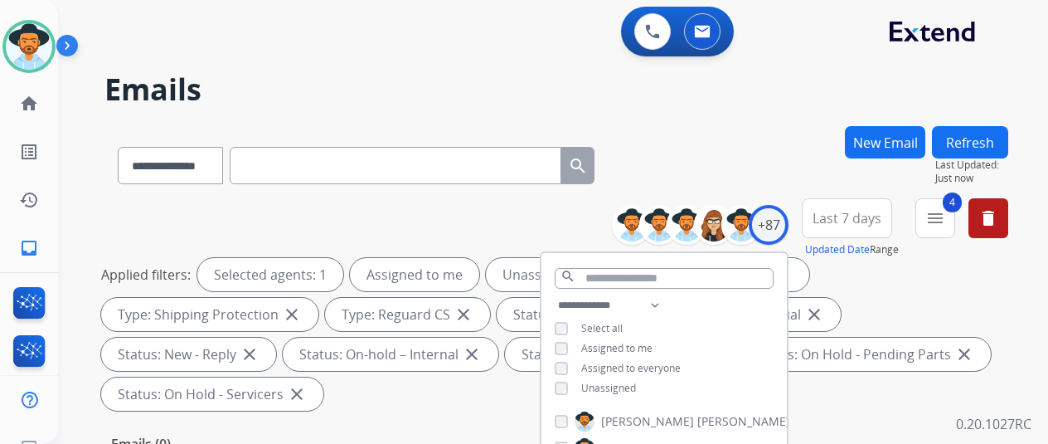
select select "**********"
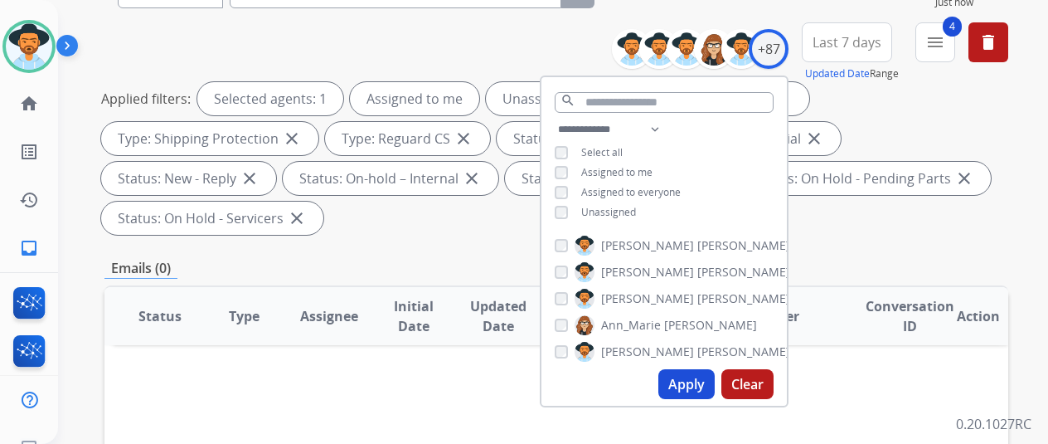
scroll to position [332, 0]
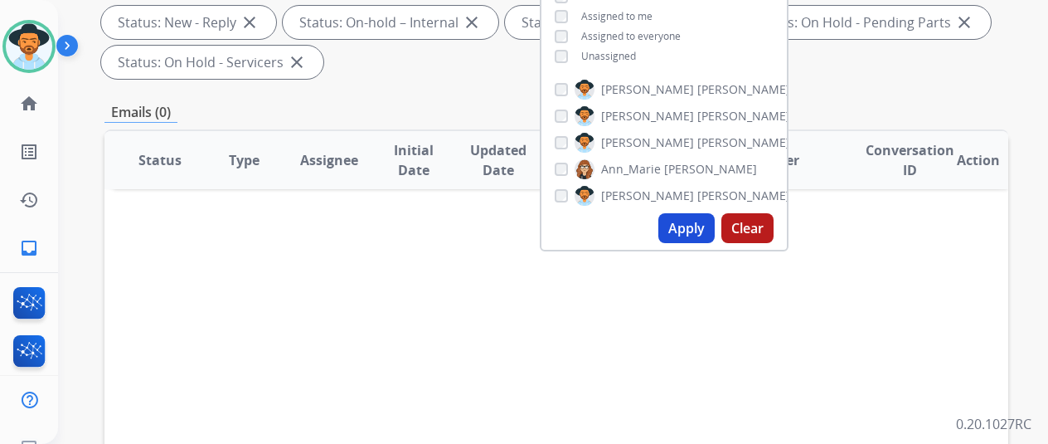
drag, startPoint x: 680, startPoint y: 233, endPoint x: 664, endPoint y: 242, distance: 18.2
click at [680, 235] on button "Apply" at bounding box center [686, 228] width 56 height 30
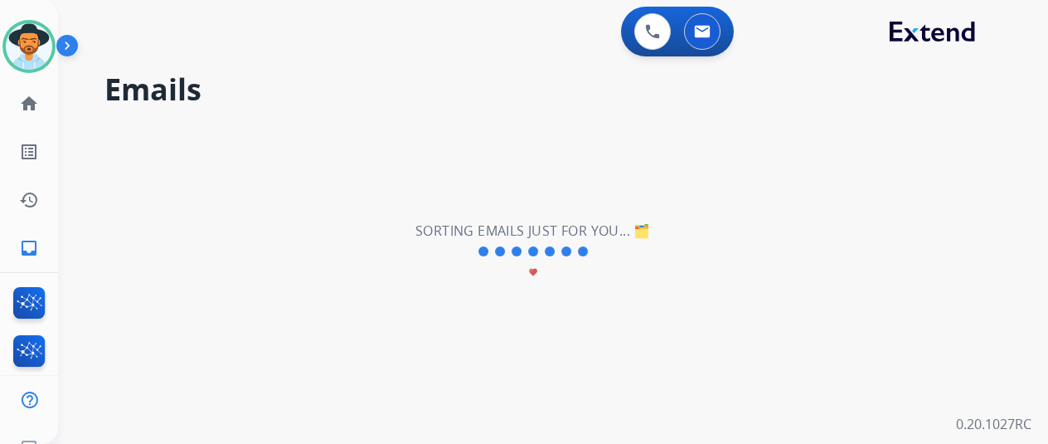
scroll to position [0, 0]
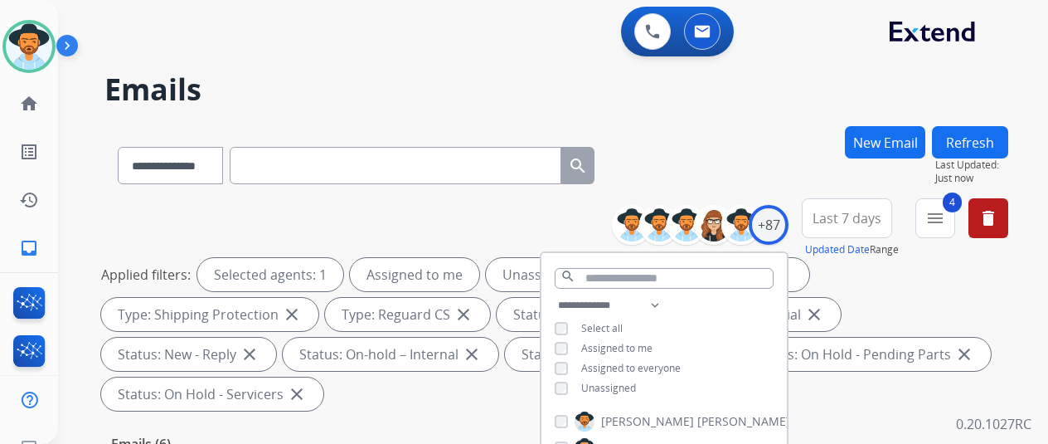
click at [689, 157] on div "**********" at bounding box center [556, 162] width 904 height 72
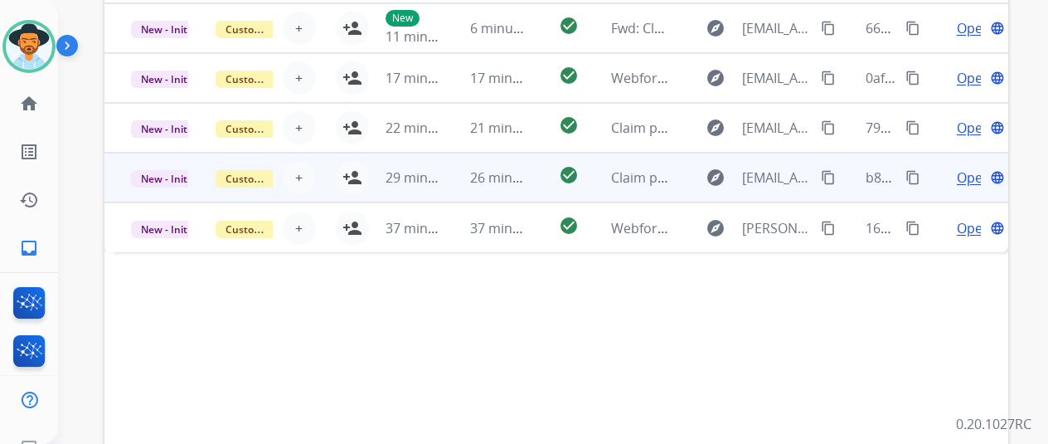
scroll to position [479, 0]
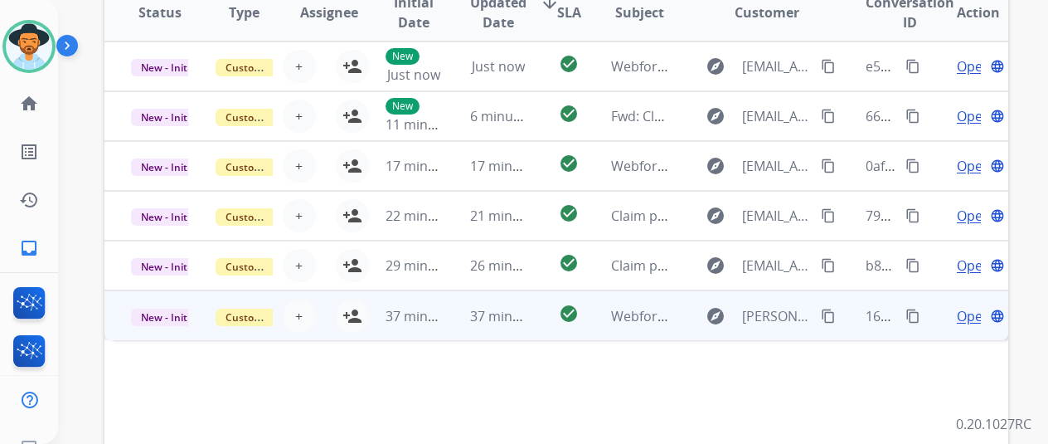
click at [963, 312] on span "Open" at bounding box center [974, 316] width 34 height 20
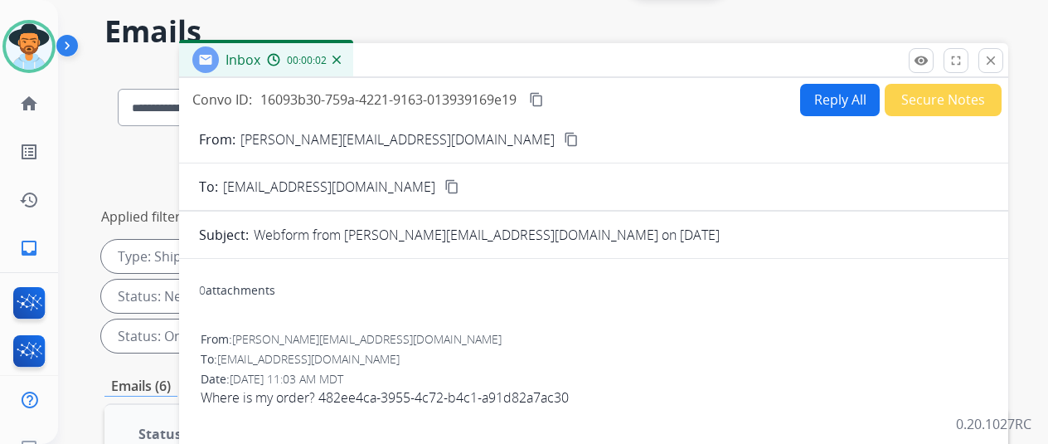
scroll to position [0, 0]
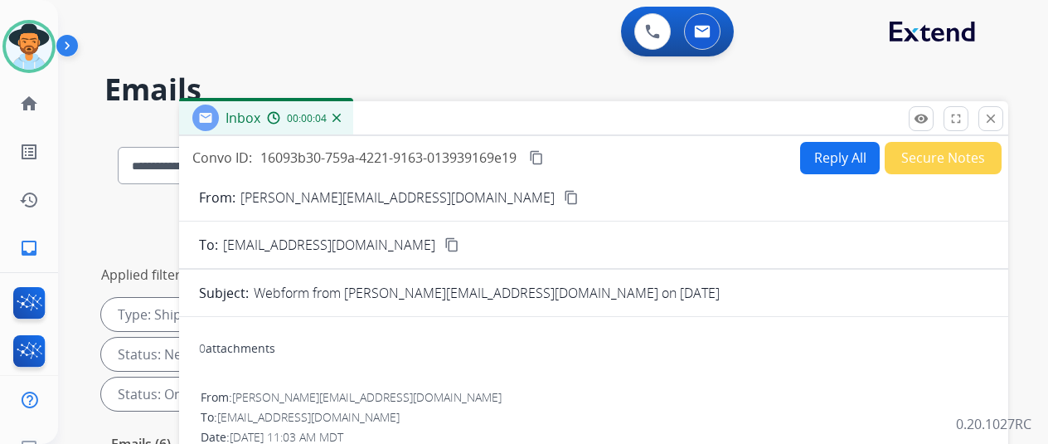
click at [341, 114] on img at bounding box center [336, 118] width 8 height 8
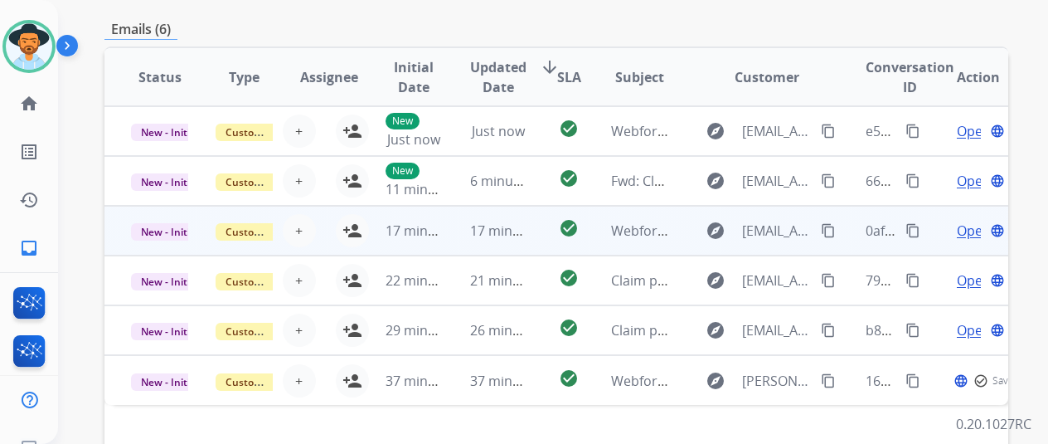
scroll to position [645, 0]
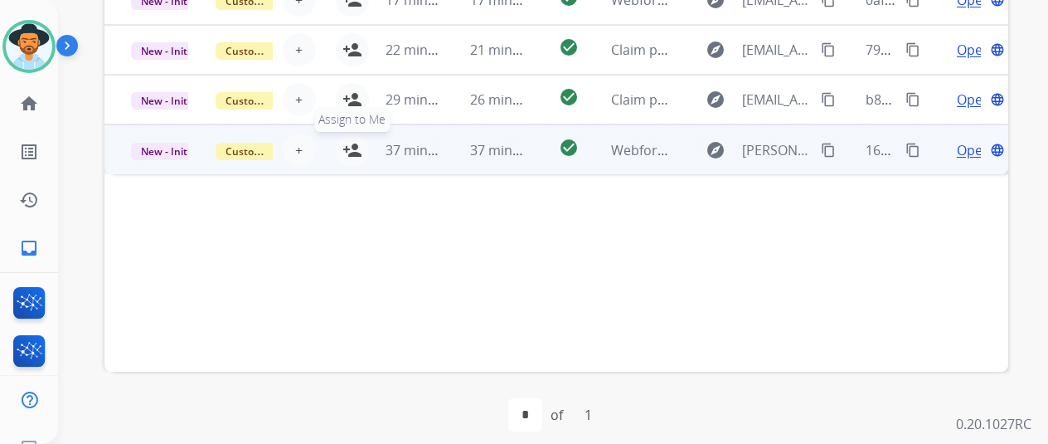
click at [353, 147] on mat-icon "person_add" at bounding box center [352, 150] width 20 height 20
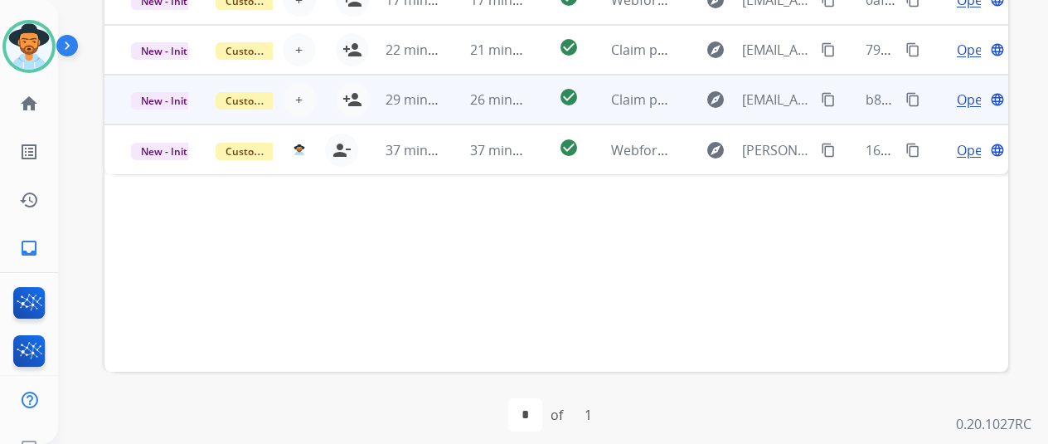
click at [963, 99] on span "Open" at bounding box center [974, 100] width 34 height 20
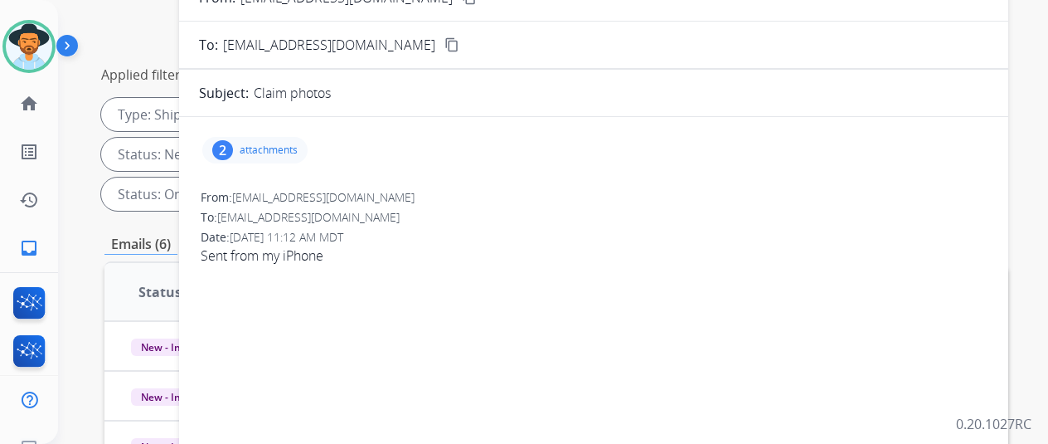
scroll to position [65, 0]
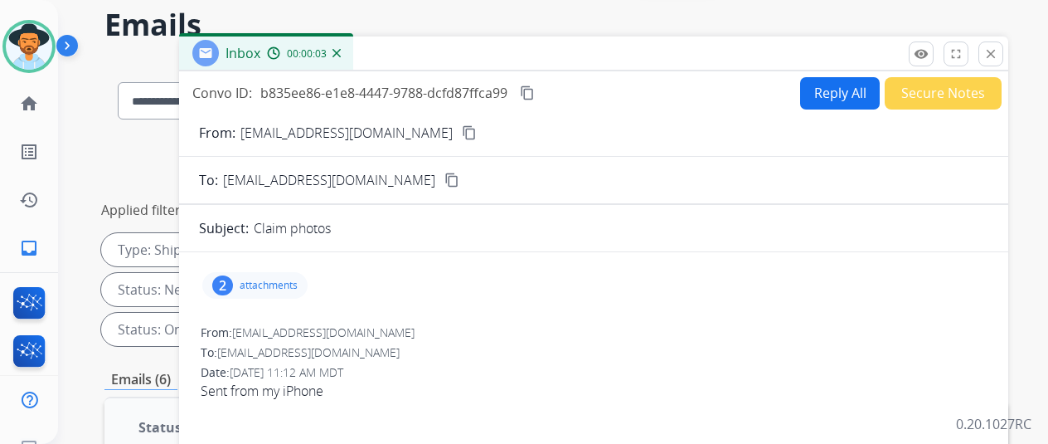
click at [341, 51] on img at bounding box center [336, 53] width 8 height 8
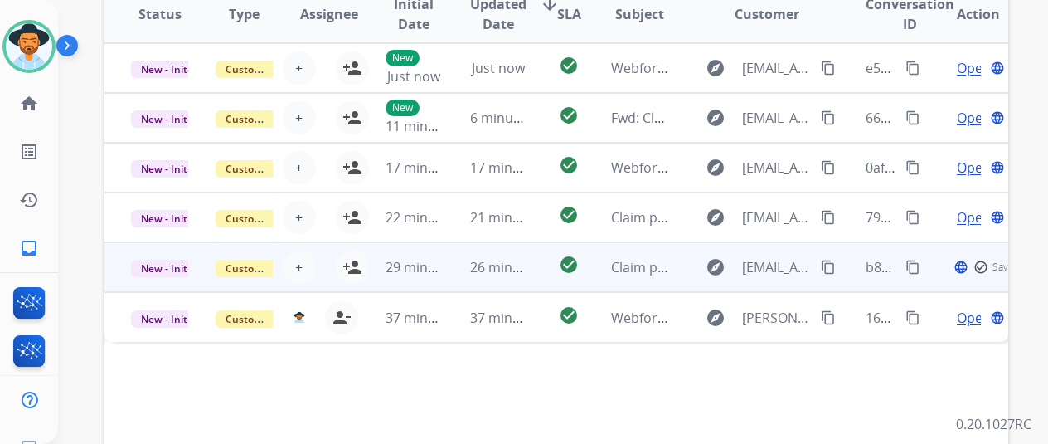
scroll to position [479, 0]
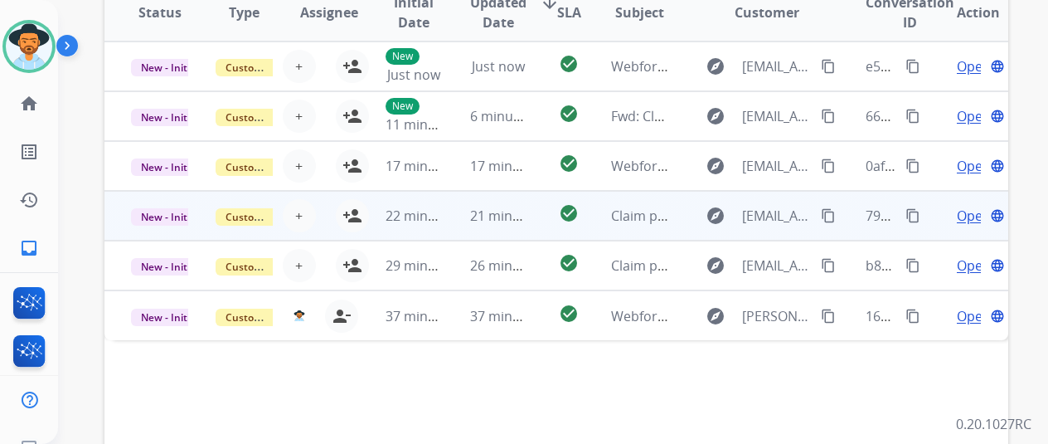
click at [969, 208] on span "Open" at bounding box center [974, 216] width 34 height 20
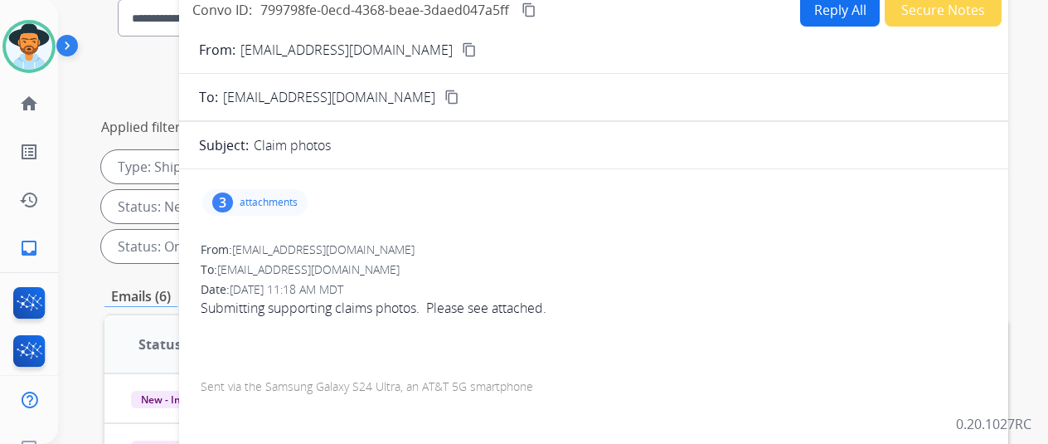
scroll to position [0, 0]
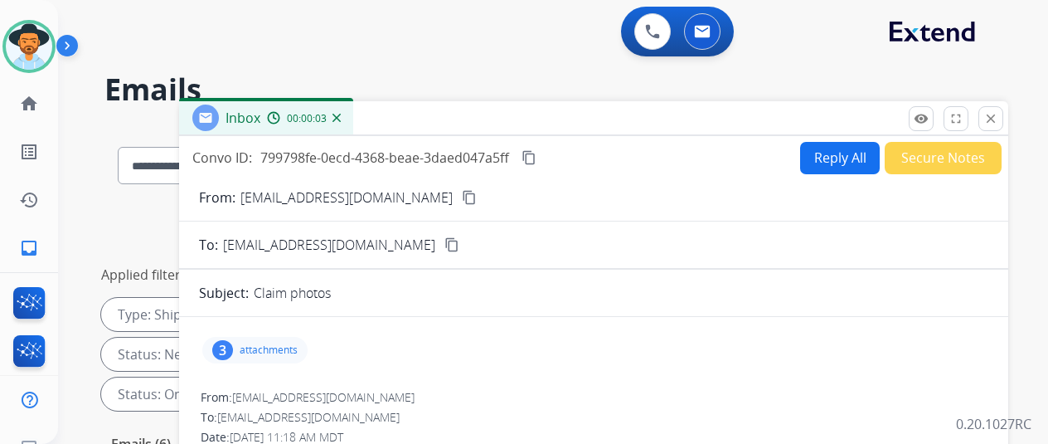
click at [407, 51] on div "0 Voice Interactions 0 Email Interactions" at bounding box center [543, 33] width 930 height 53
click at [998, 114] on mat-icon "close" at bounding box center [990, 118] width 15 height 15
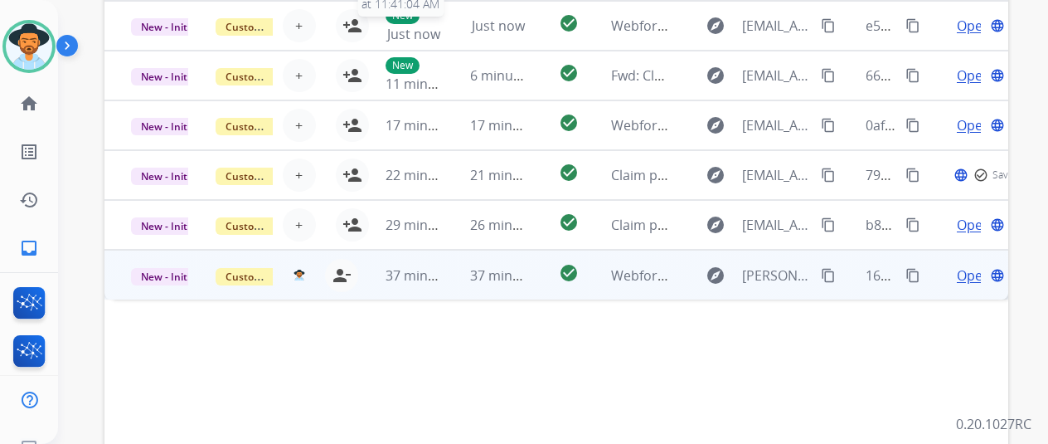
scroll to position [645, 0]
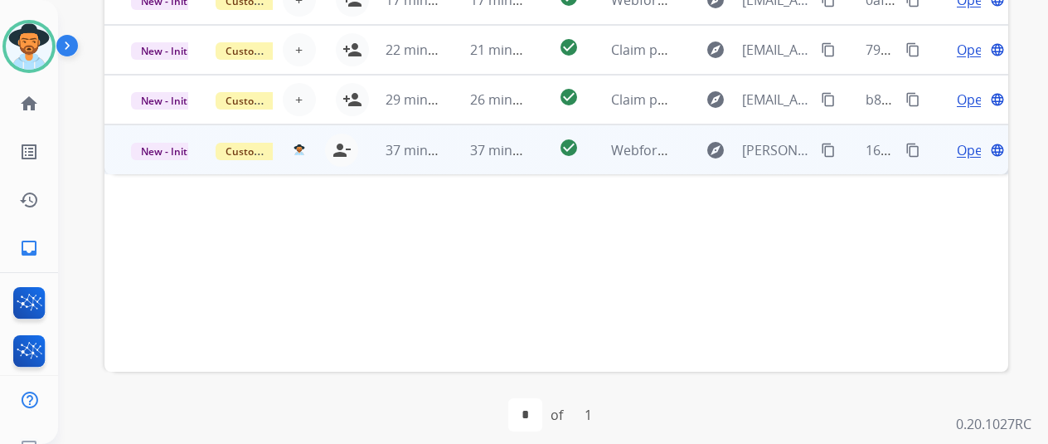
click at [972, 148] on span "Open" at bounding box center [974, 150] width 34 height 20
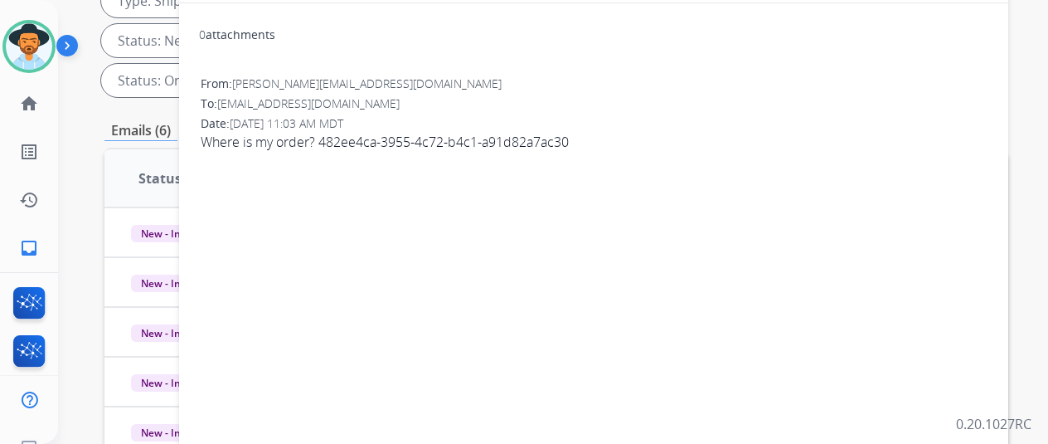
scroll to position [0, 0]
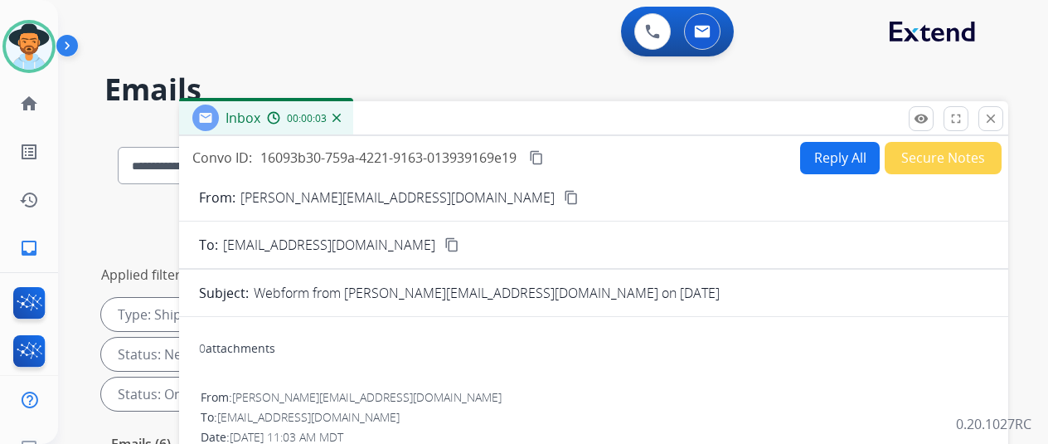
click at [564, 195] on mat-icon "content_copy" at bounding box center [571, 197] width 15 height 15
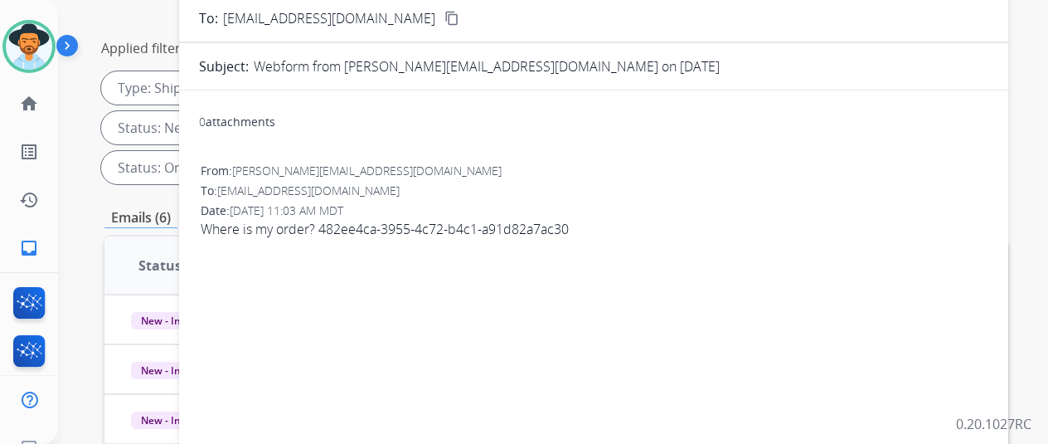
scroll to position [249, 0]
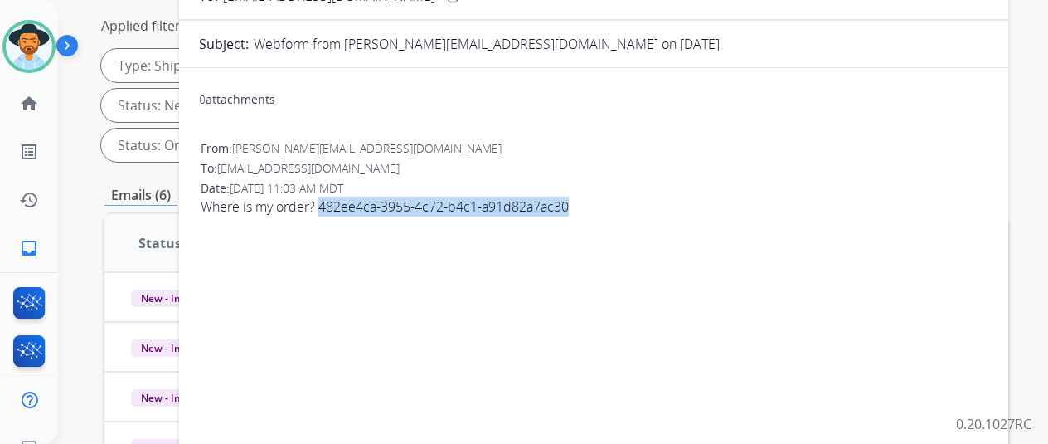
drag, startPoint x: 583, startPoint y: 203, endPoint x: 332, endPoint y: 203, distance: 251.2
click at [332, 203] on span "Where is my order? 482ee4ca-3955-4c72-b4c1-a91d82a7ac30" at bounding box center [594, 207] width 786 height 20
copy span "482ee4ca-3955-4c72-b4c1-a91d82a7ac30"
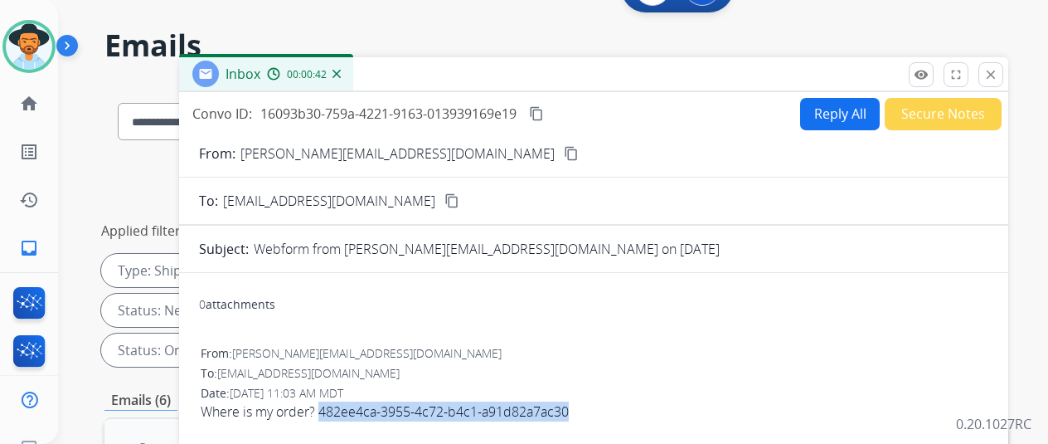
scroll to position [0, 0]
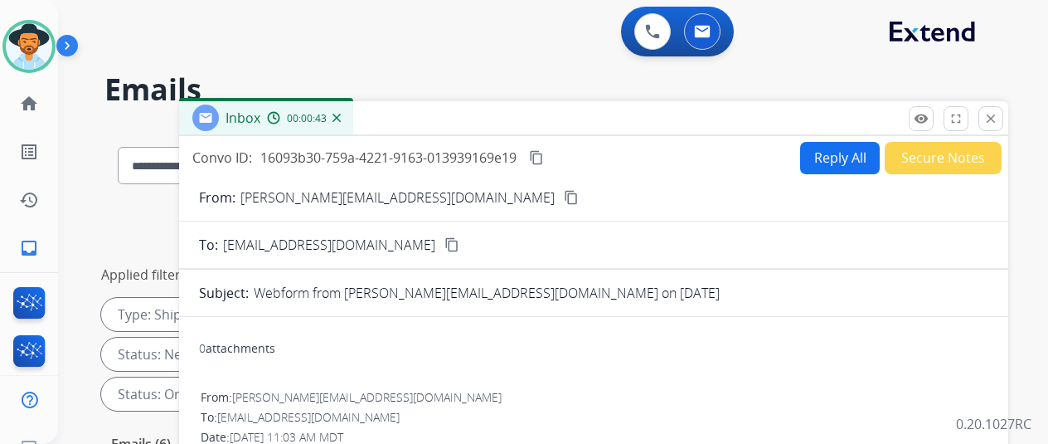
click at [842, 149] on button "Reply All" at bounding box center [840, 158] width 80 height 32
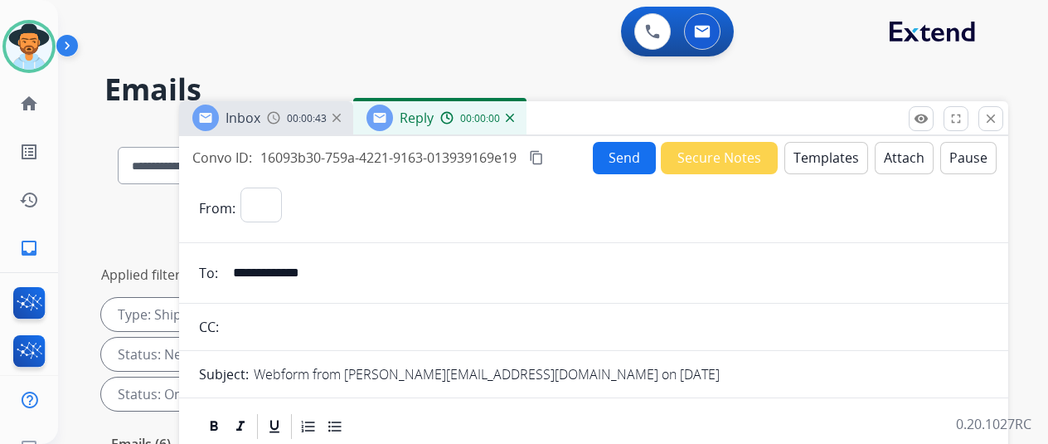
select select "**********"
click at [822, 148] on button "Templates" at bounding box center [826, 158] width 84 height 32
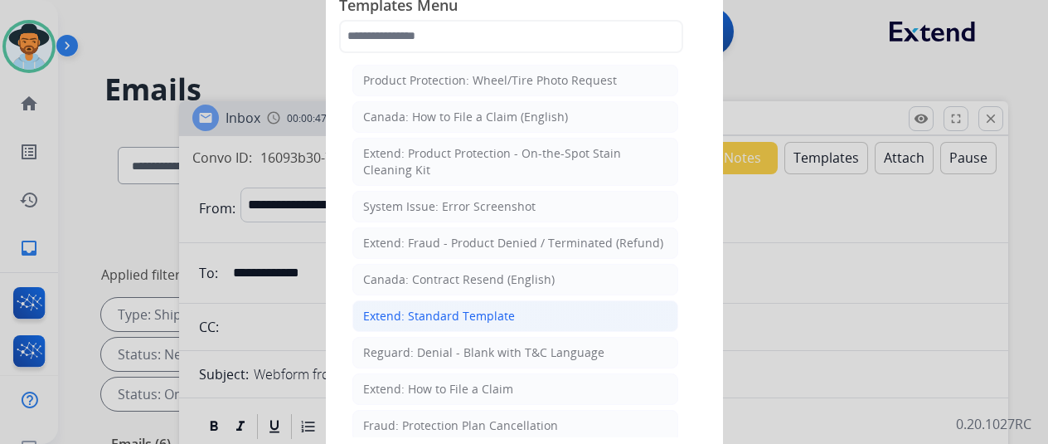
click at [405, 308] on div "Extend: Standard Template" at bounding box center [439, 316] width 152 height 17
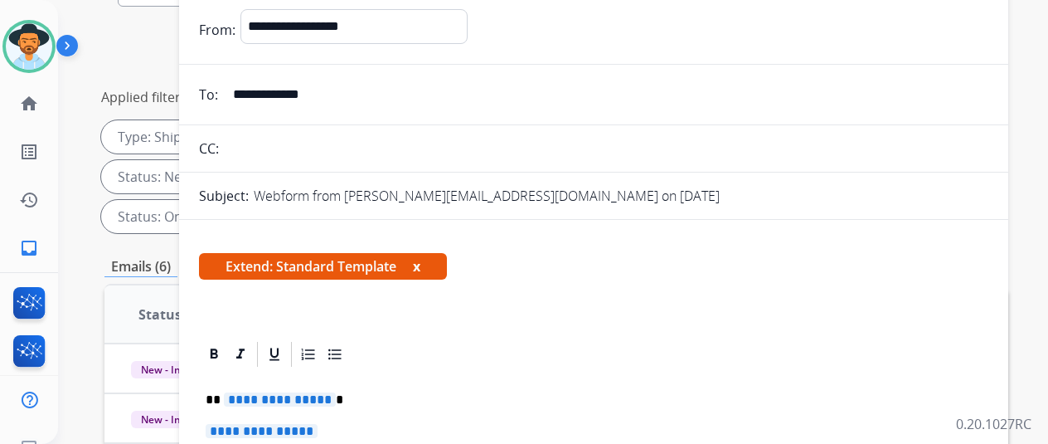
scroll to position [332, 0]
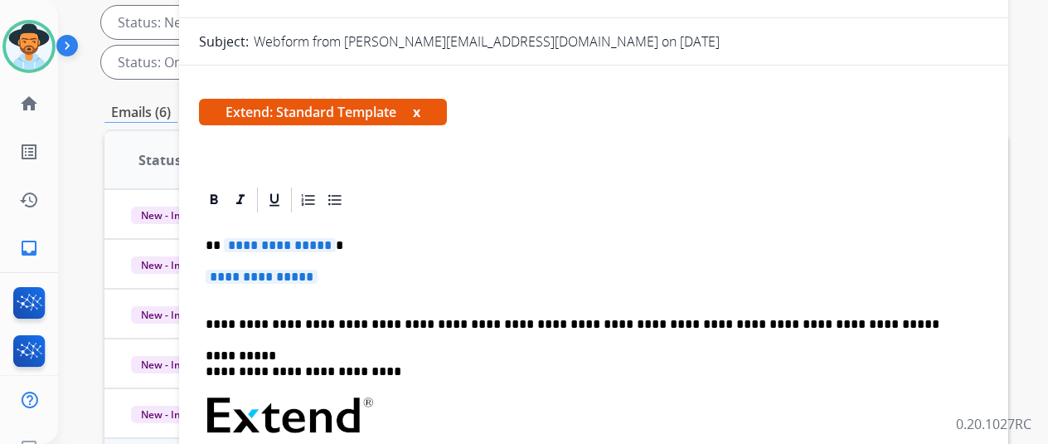
click at [333, 245] on span "**********" at bounding box center [280, 245] width 112 height 14
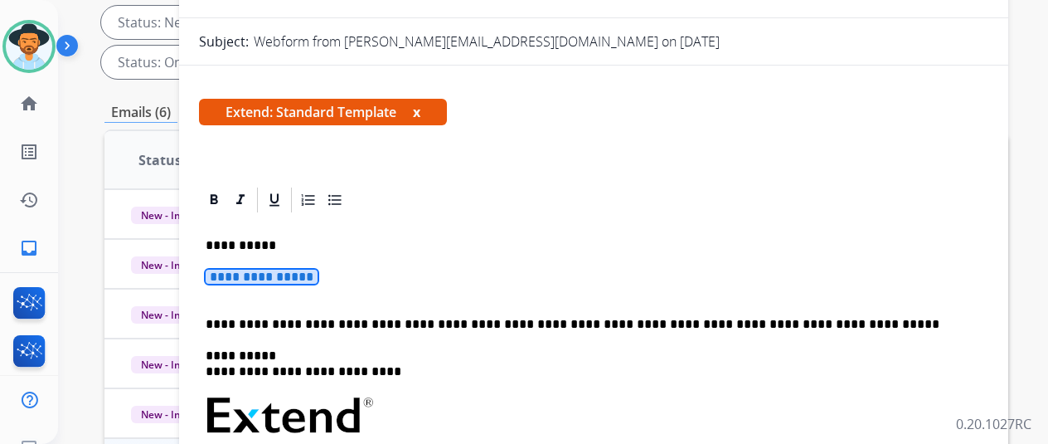
click at [318, 279] on span "**********" at bounding box center [262, 276] width 112 height 14
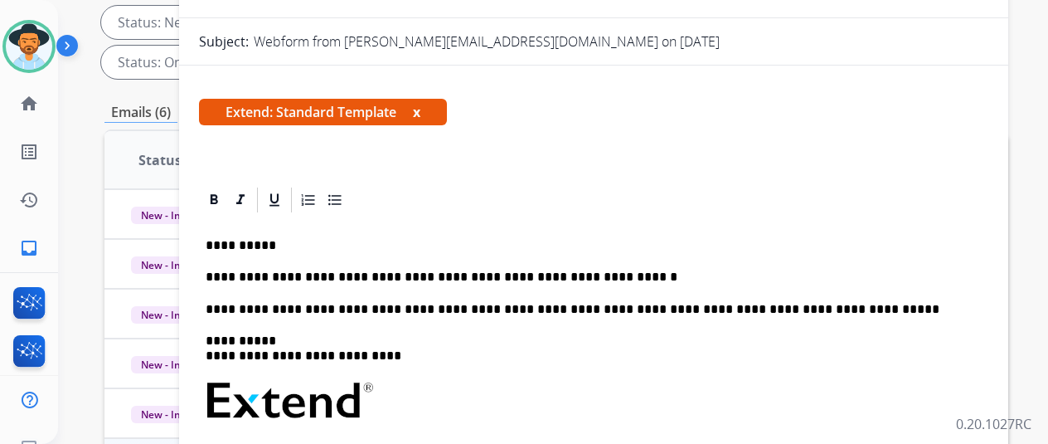
scroll to position [0, 0]
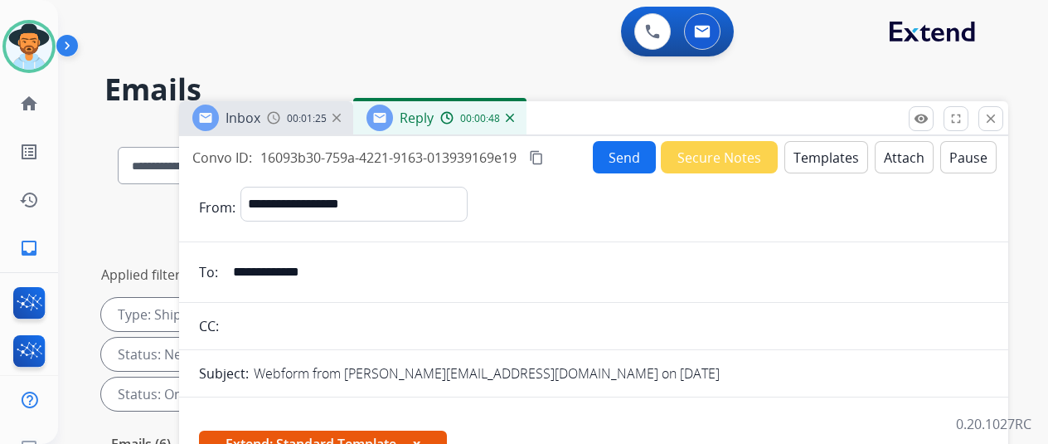
click at [615, 152] on button "Send" at bounding box center [624, 157] width 63 height 32
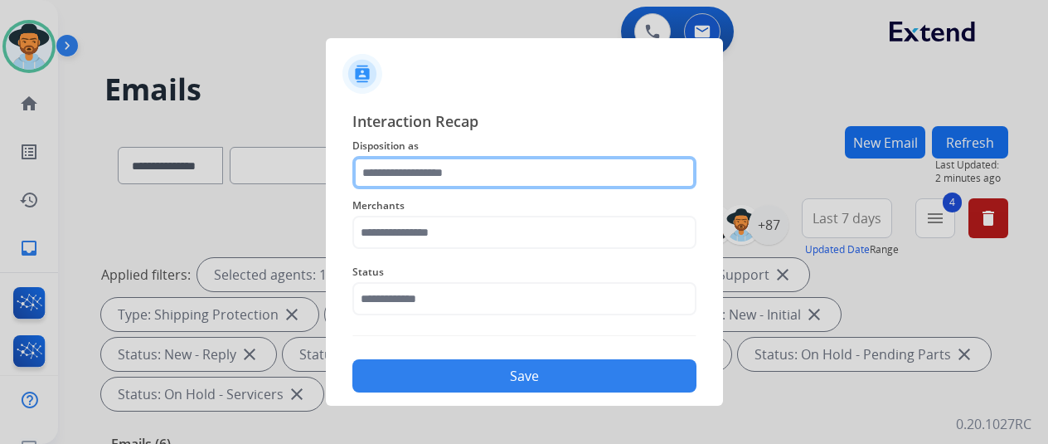
click at [389, 167] on input "text" at bounding box center [524, 172] width 344 height 33
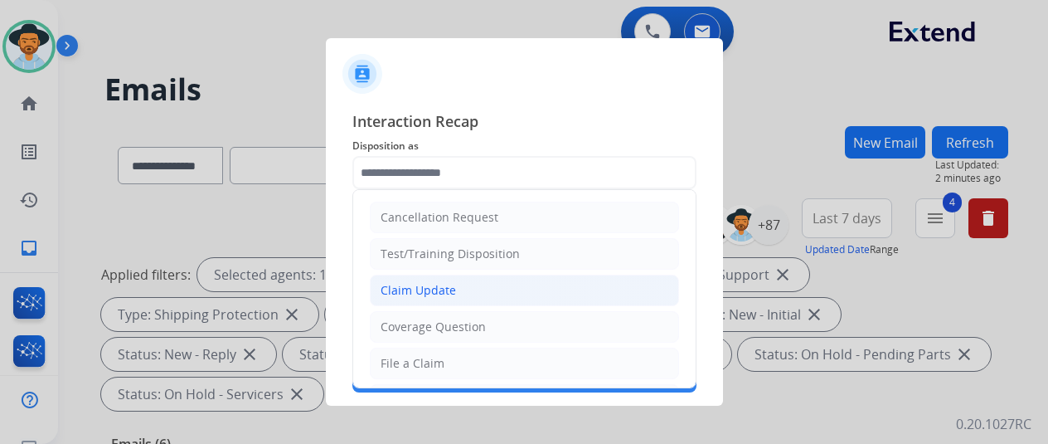
click at [409, 290] on div "Claim Update" at bounding box center [418, 290] width 75 height 17
type input "**********"
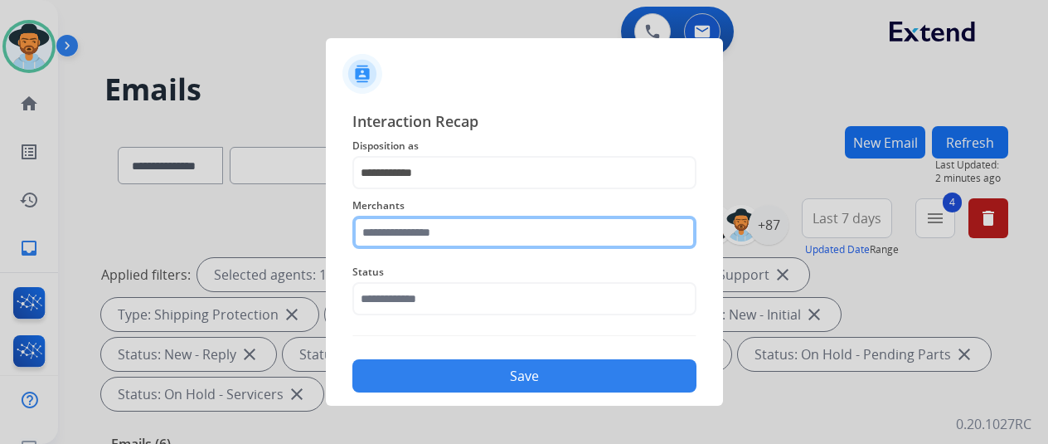
click at [366, 243] on input "text" at bounding box center [524, 232] width 344 height 33
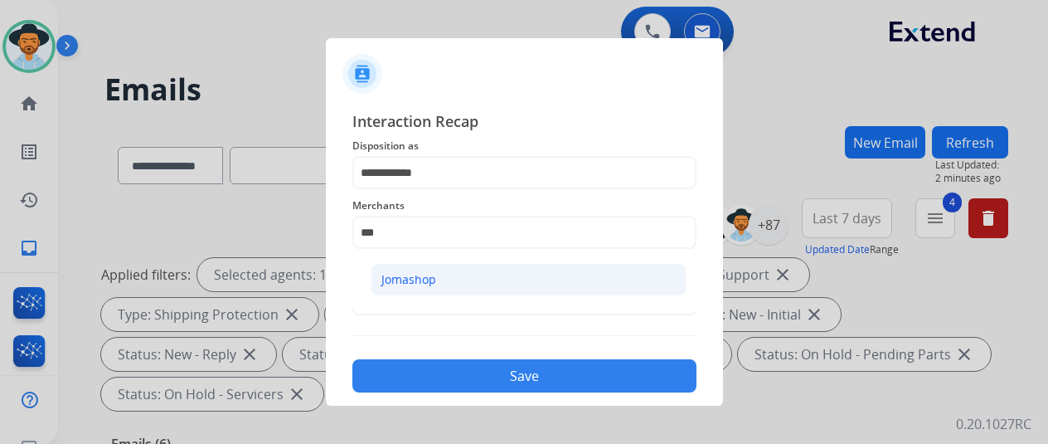
click at [406, 289] on li "Jomashop" at bounding box center [529, 280] width 316 height 32
type input "********"
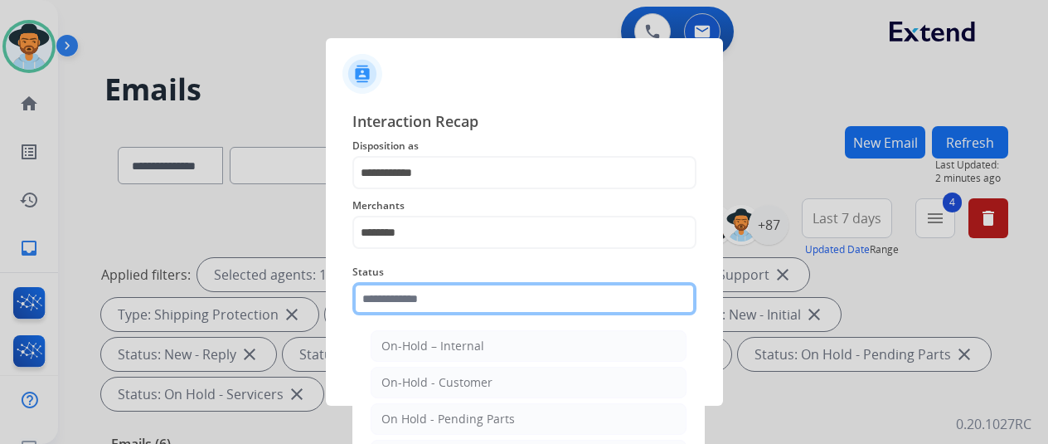
click at [381, 298] on input "text" at bounding box center [524, 298] width 344 height 33
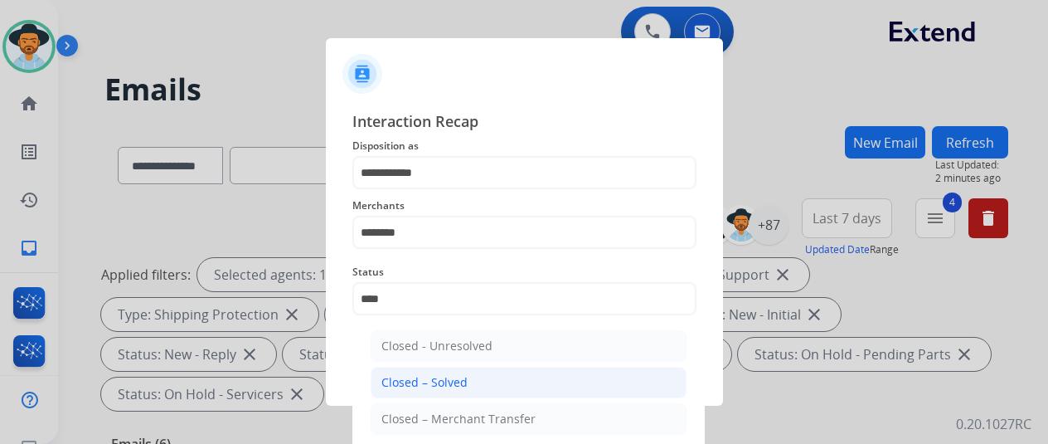
click at [413, 371] on li "Closed – Solved" at bounding box center [529, 382] width 316 height 32
type input "**********"
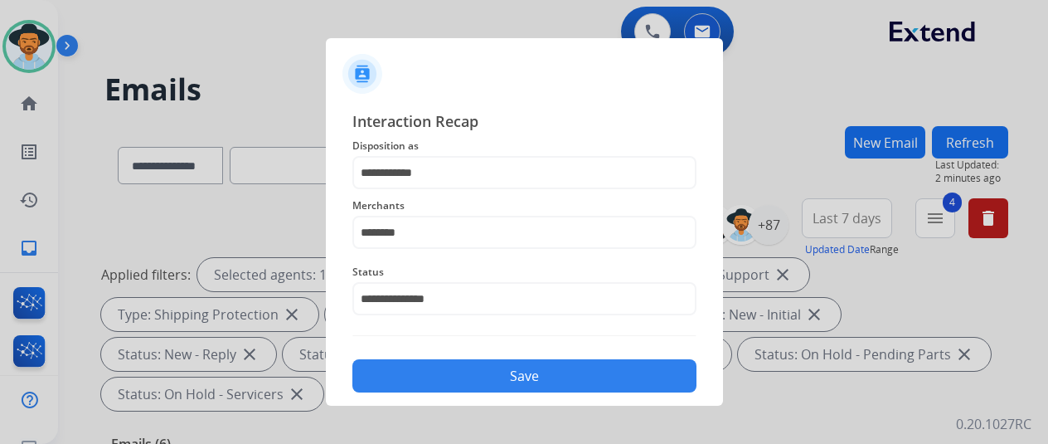
click at [446, 375] on button "Save" at bounding box center [524, 375] width 344 height 33
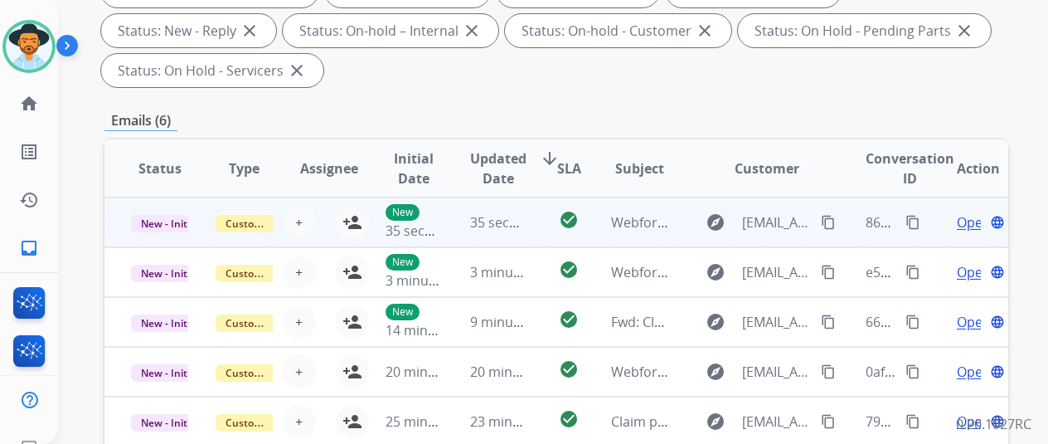
scroll to position [396, 0]
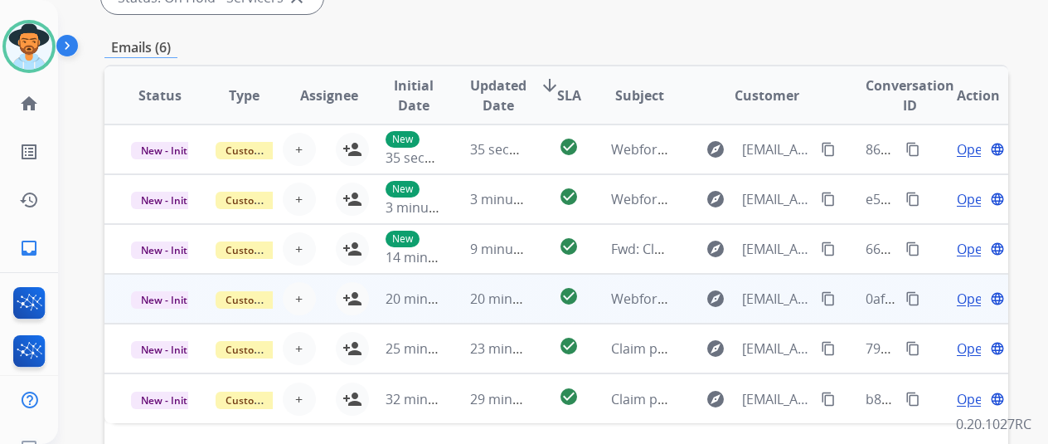
click at [971, 296] on span "Open" at bounding box center [974, 299] width 34 height 20
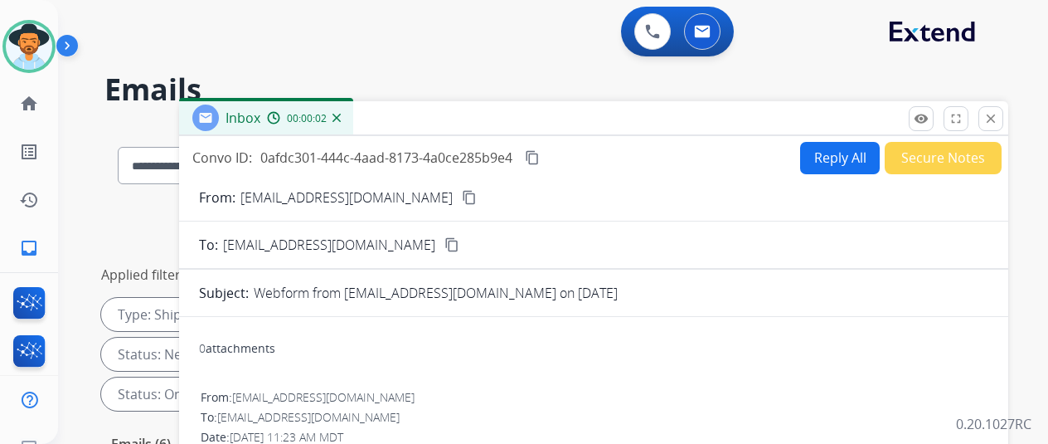
scroll to position [0, 0]
drag, startPoint x: 1008, startPoint y: 113, endPoint x: 371, endPoint y: 124, distance: 636.9
click at [998, 113] on mat-icon "close" at bounding box center [990, 118] width 15 height 15
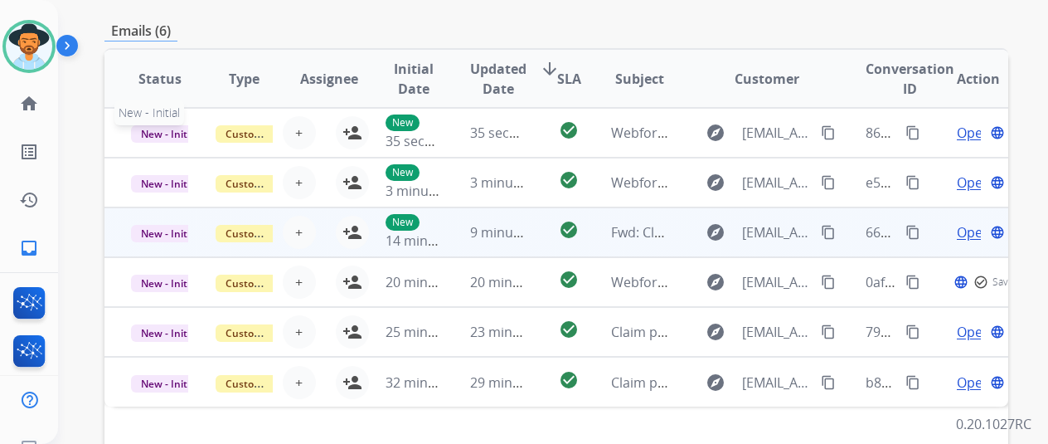
scroll to position [415, 0]
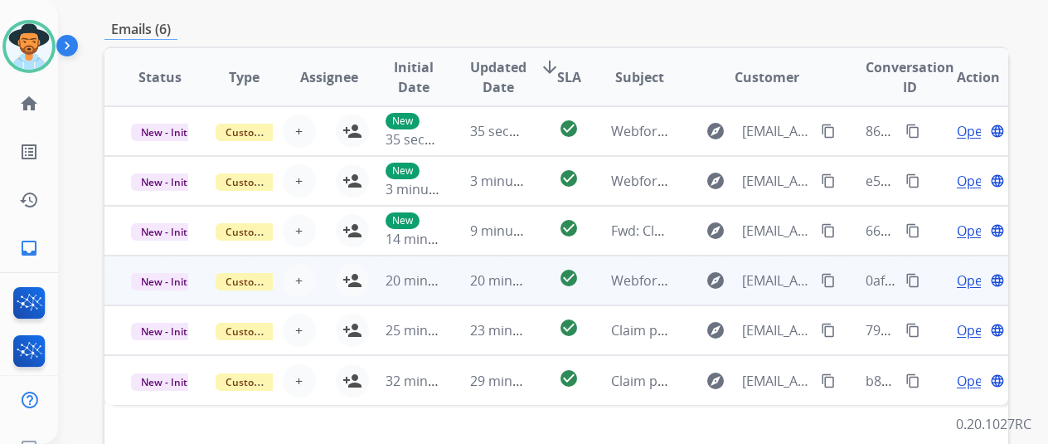
click at [359, 272] on td "20 minutes ago" at bounding box center [401, 280] width 85 height 50
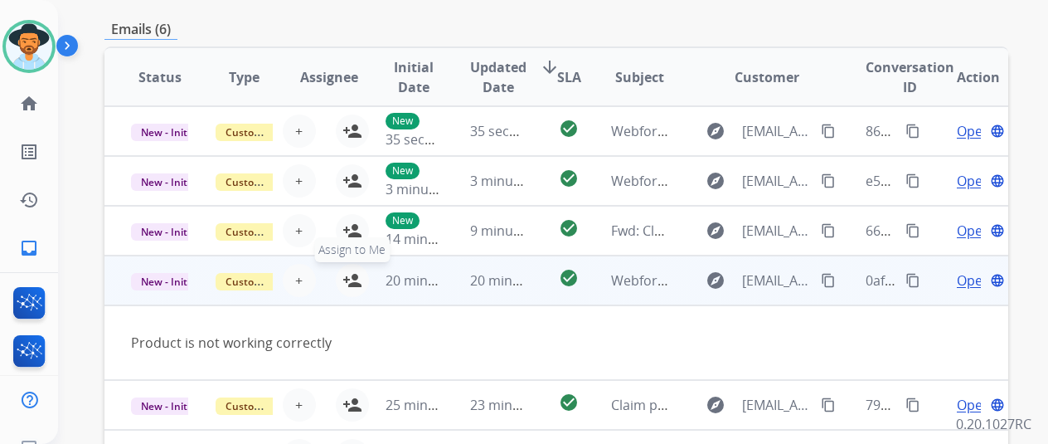
click at [351, 270] on mat-icon "person_add" at bounding box center [352, 280] width 20 height 20
click at [961, 275] on span "Open" at bounding box center [974, 280] width 34 height 20
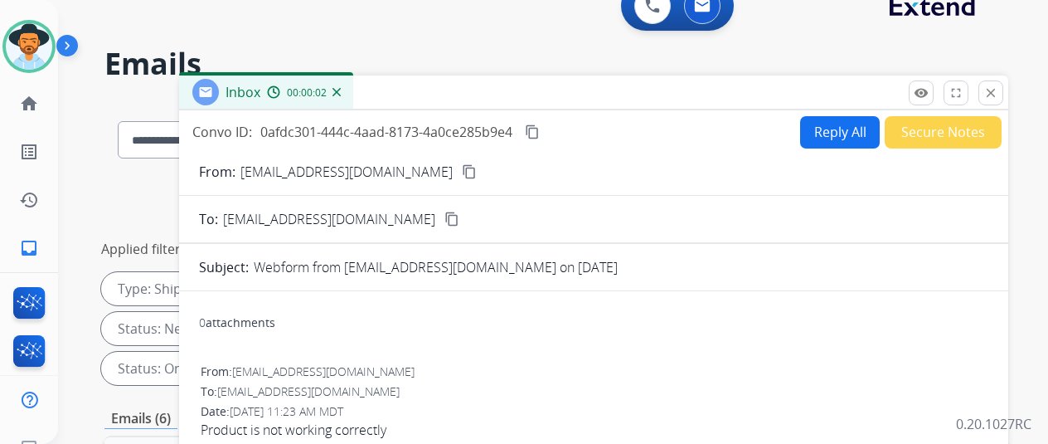
scroll to position [0, 0]
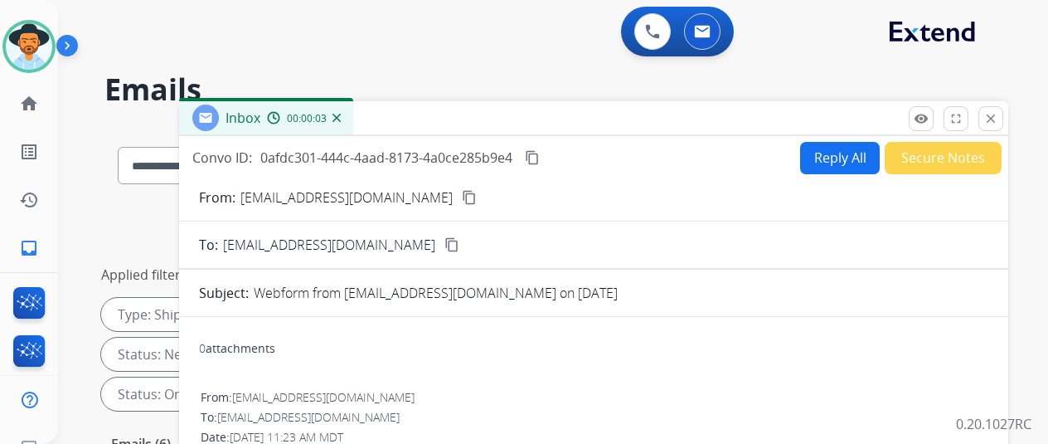
click at [462, 192] on mat-icon "content_copy" at bounding box center [469, 197] width 15 height 15
drag, startPoint x: 841, startPoint y: 152, endPoint x: 772, endPoint y: 82, distance: 97.9
click at [839, 150] on button "Reply All" at bounding box center [840, 158] width 80 height 32
select select "**********"
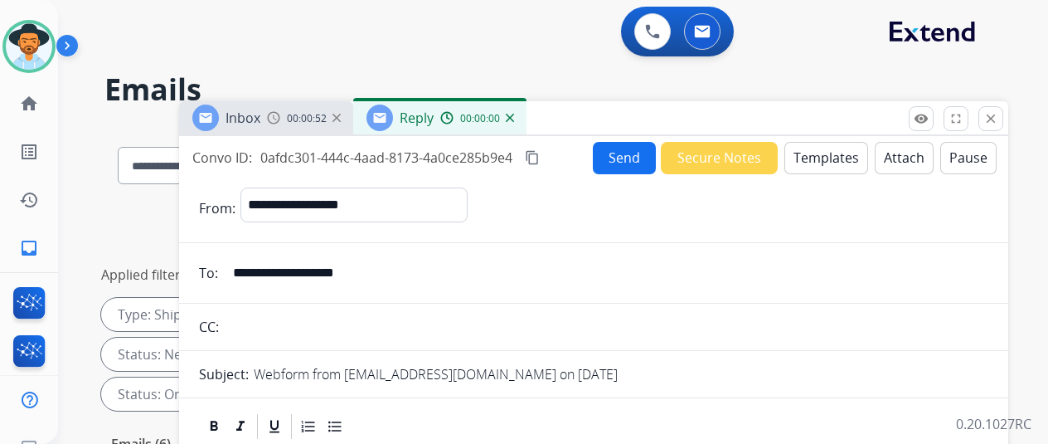
drag, startPoint x: 831, startPoint y: 158, endPoint x: 829, endPoint y: 146, distance: 12.5
click at [829, 146] on button "Templates" at bounding box center [826, 158] width 84 height 32
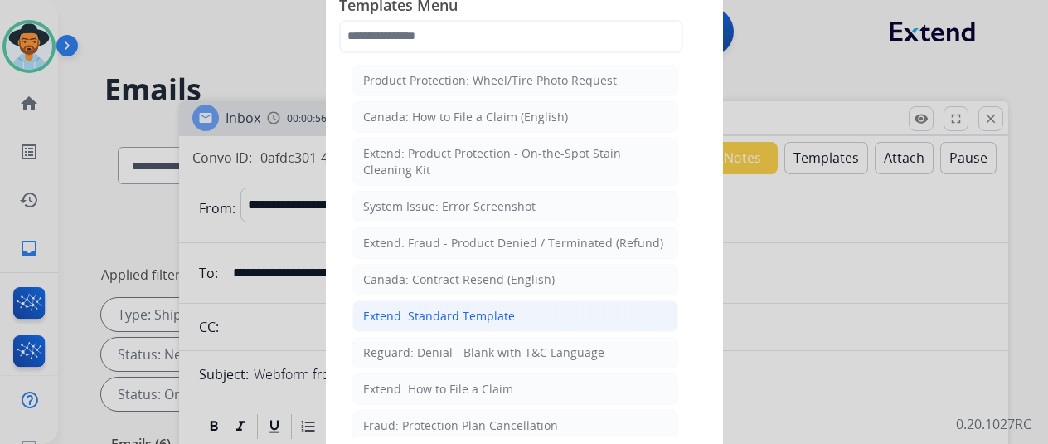
click at [421, 314] on div "Extend: Standard Template" at bounding box center [439, 316] width 152 height 17
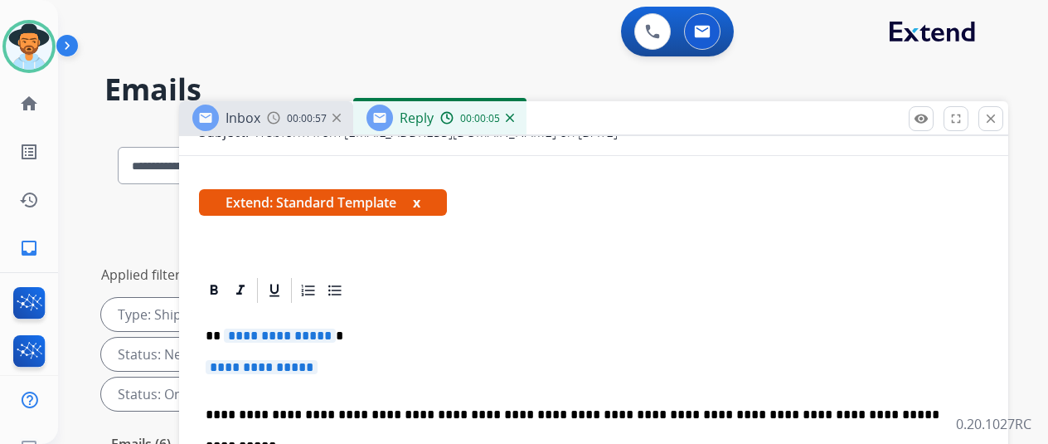
scroll to position [249, 0]
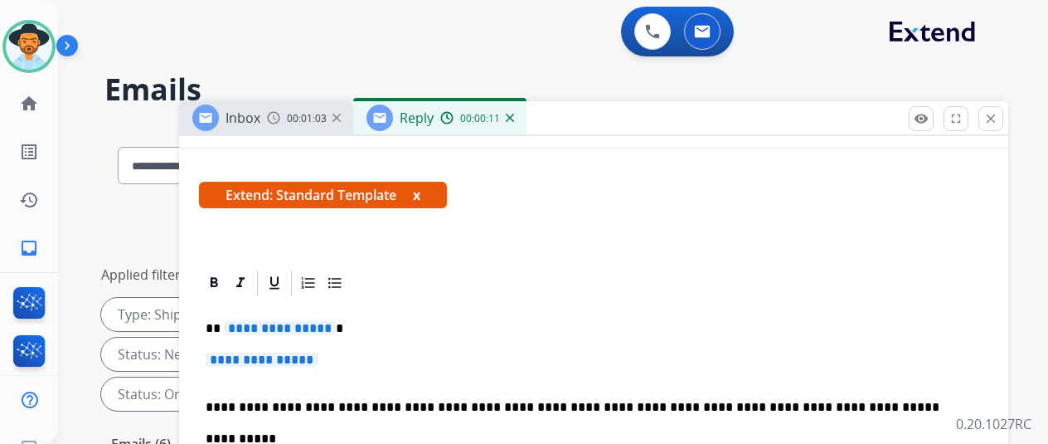
click at [334, 327] on span "**********" at bounding box center [280, 328] width 112 height 14
click at [318, 361] on span "**********" at bounding box center [262, 359] width 112 height 14
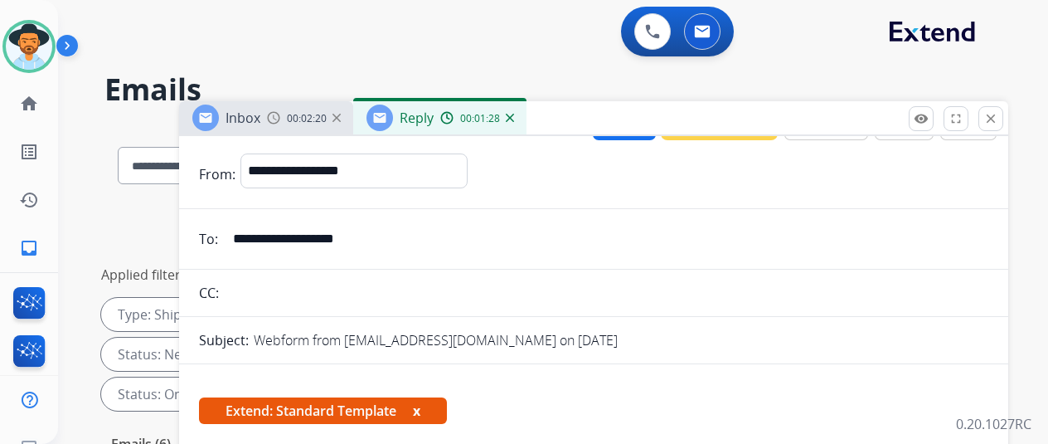
scroll to position [0, 0]
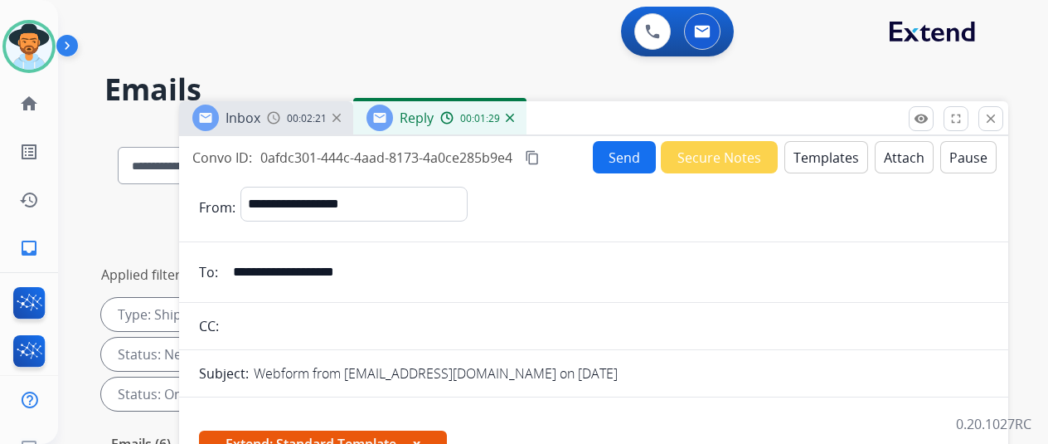
click at [540, 155] on mat-icon "content_copy" at bounding box center [532, 157] width 15 height 15
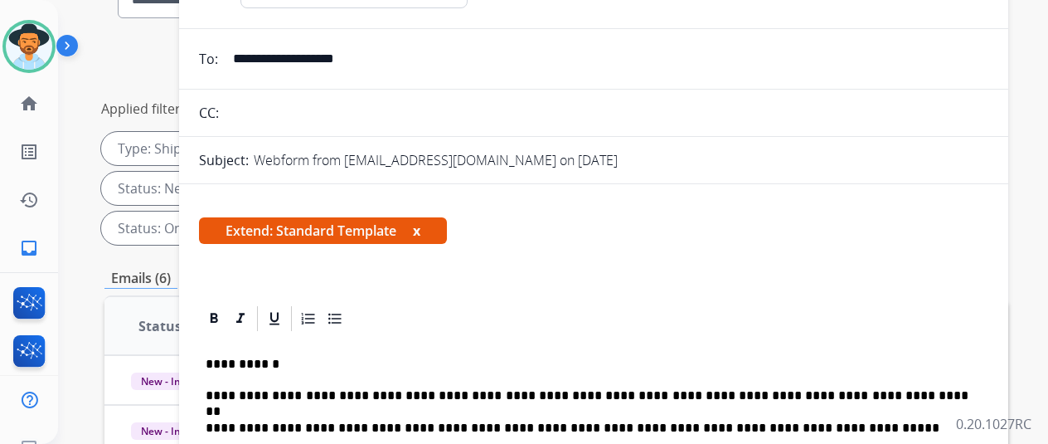
scroll to position [83, 0]
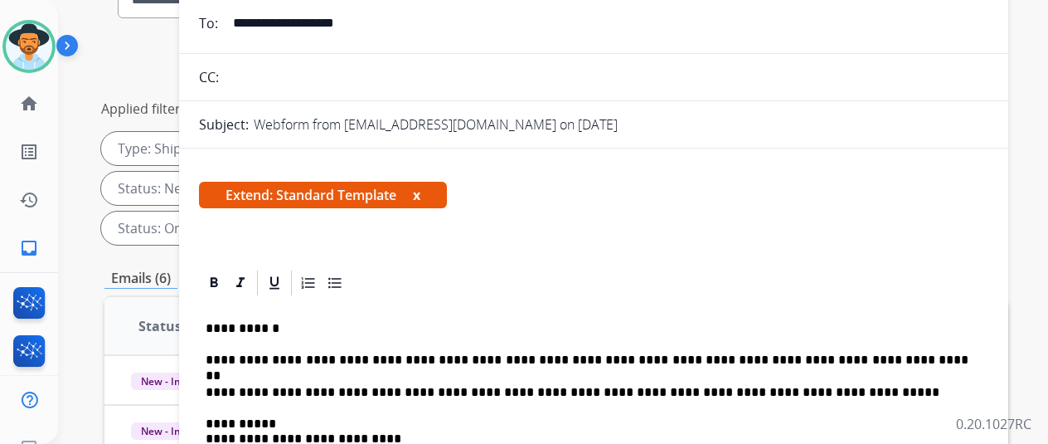
click at [394, 357] on p "**********" at bounding box center [587, 359] width 763 height 15
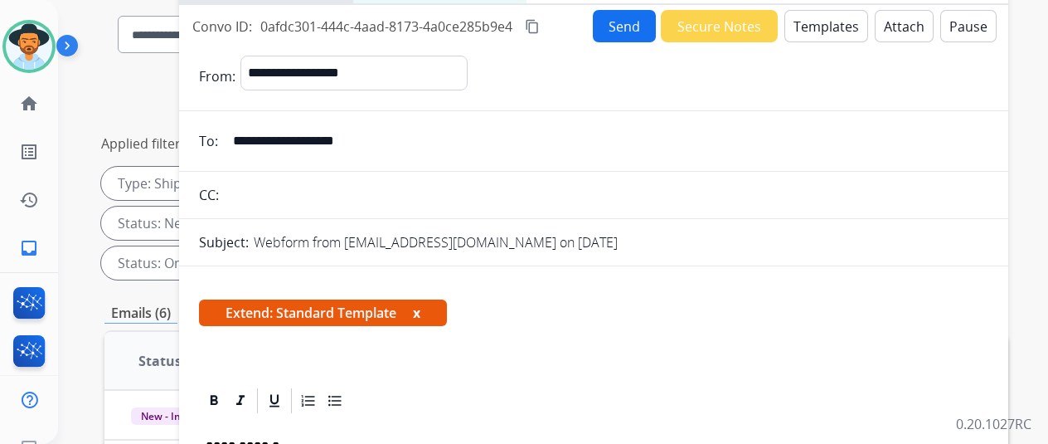
scroll to position [0, 0]
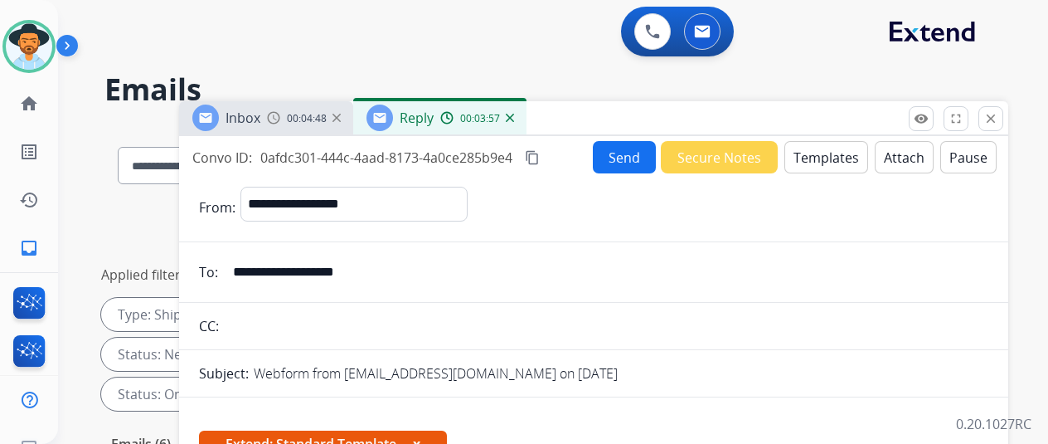
click at [622, 152] on button "Send" at bounding box center [624, 157] width 63 height 32
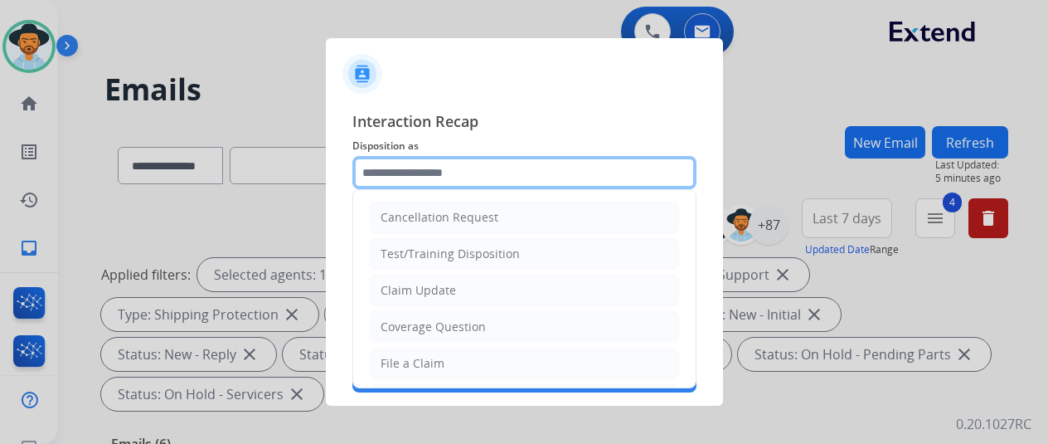
click at [400, 167] on input "text" at bounding box center [524, 172] width 344 height 33
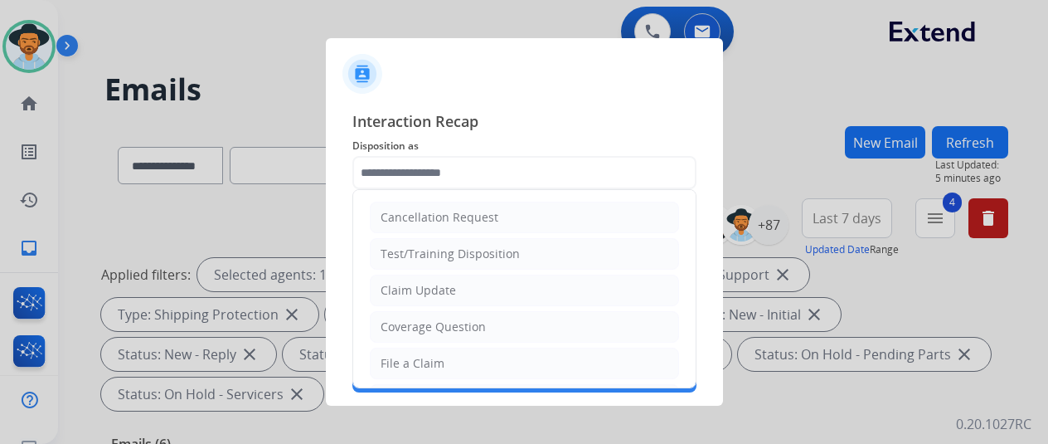
click at [397, 289] on div "Claim Update" at bounding box center [418, 290] width 75 height 17
type input "**********"
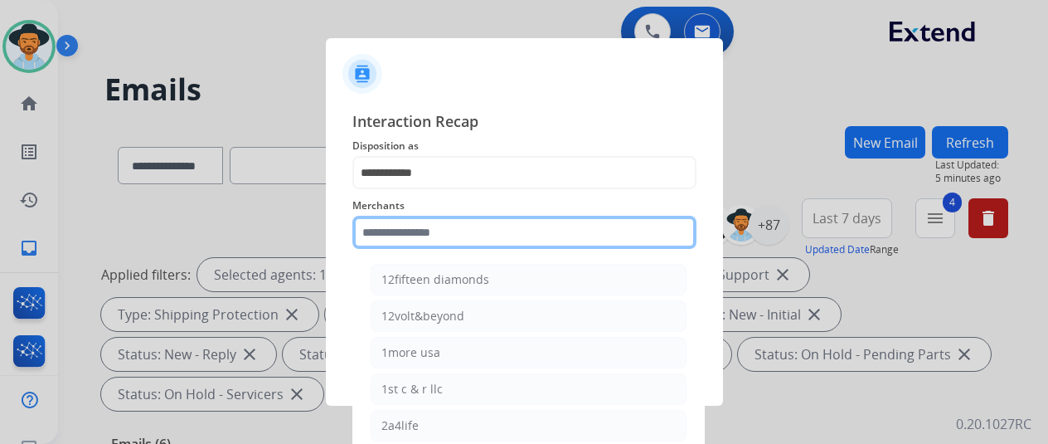
click at [404, 233] on input "text" at bounding box center [524, 232] width 344 height 33
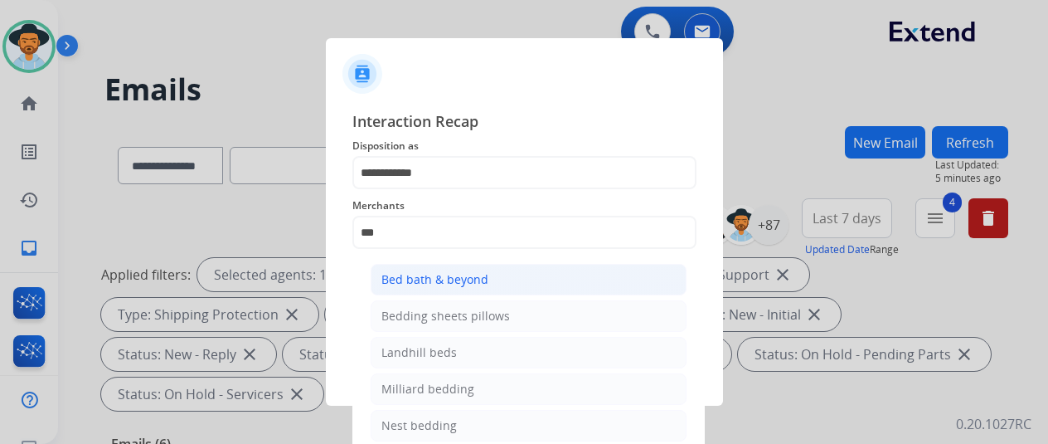
click at [400, 281] on div "Bed bath & beyond" at bounding box center [434, 279] width 107 height 17
type input "**********"
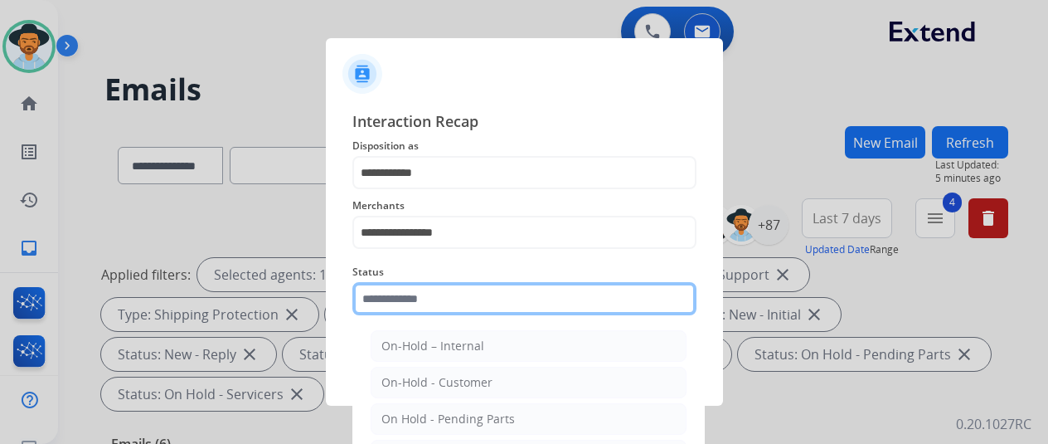
click at [391, 299] on input "text" at bounding box center [524, 298] width 344 height 33
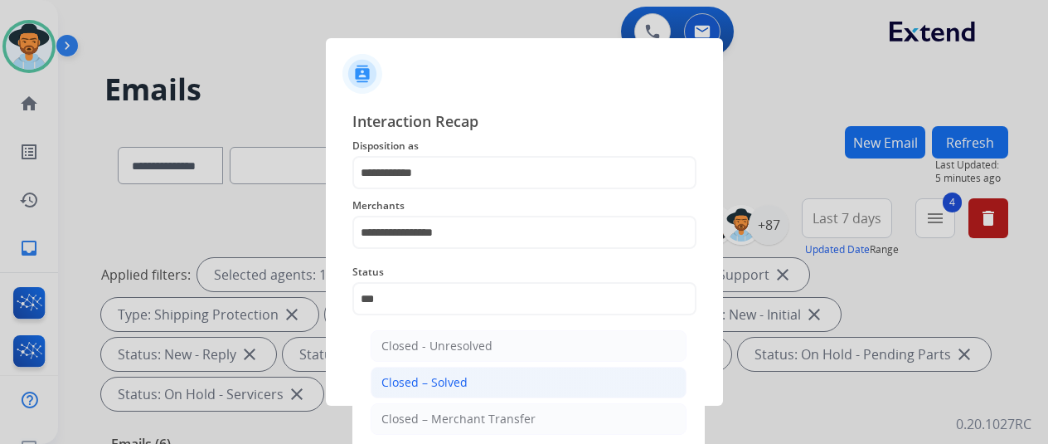
click at [464, 379] on li "Closed – Solved" at bounding box center [529, 382] width 316 height 32
type input "**********"
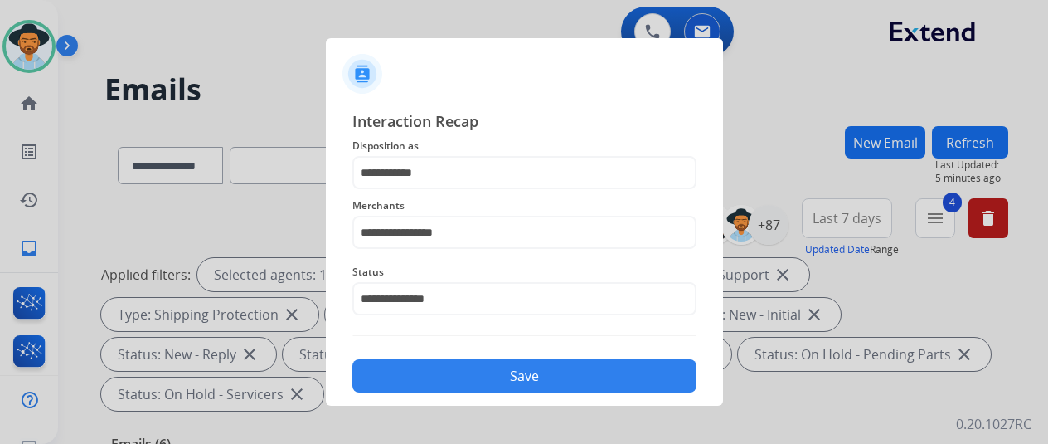
click at [464, 379] on button "Save" at bounding box center [524, 375] width 344 height 33
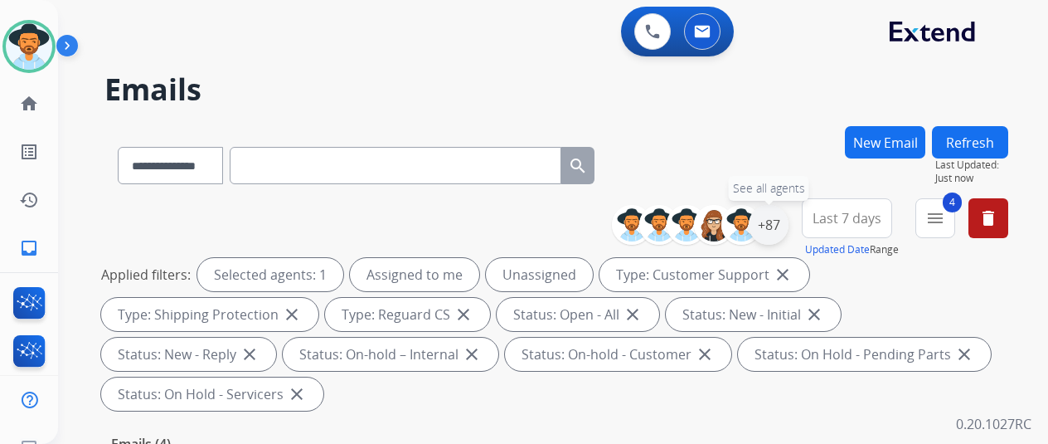
click at [787, 217] on div "+87" at bounding box center [769, 225] width 40 height 40
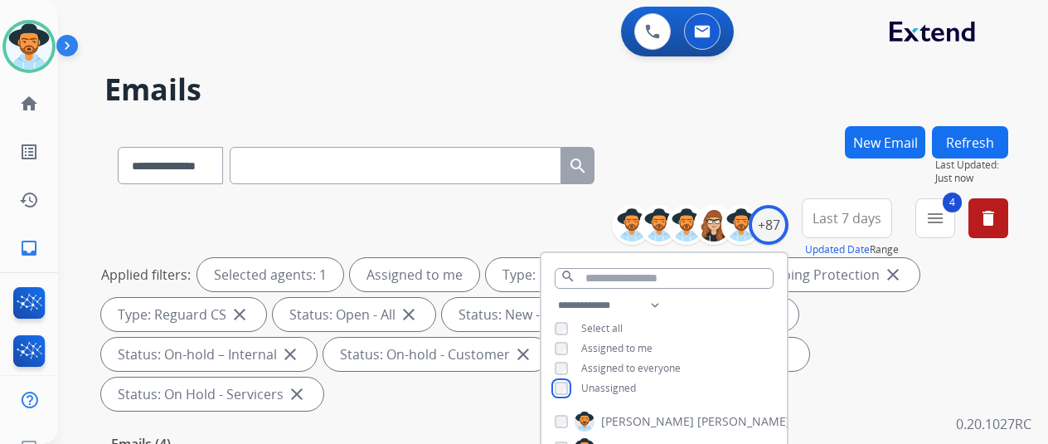
scroll to position [249, 0]
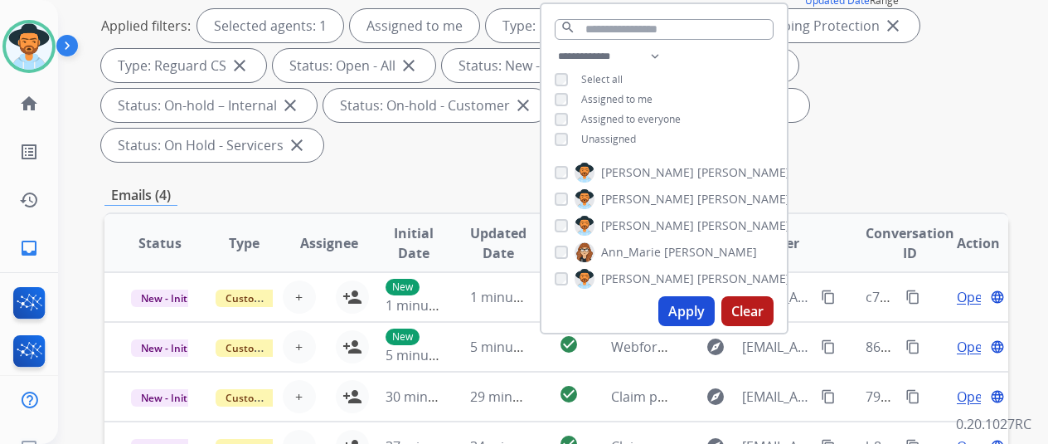
click at [680, 315] on button "Apply" at bounding box center [686, 311] width 56 height 30
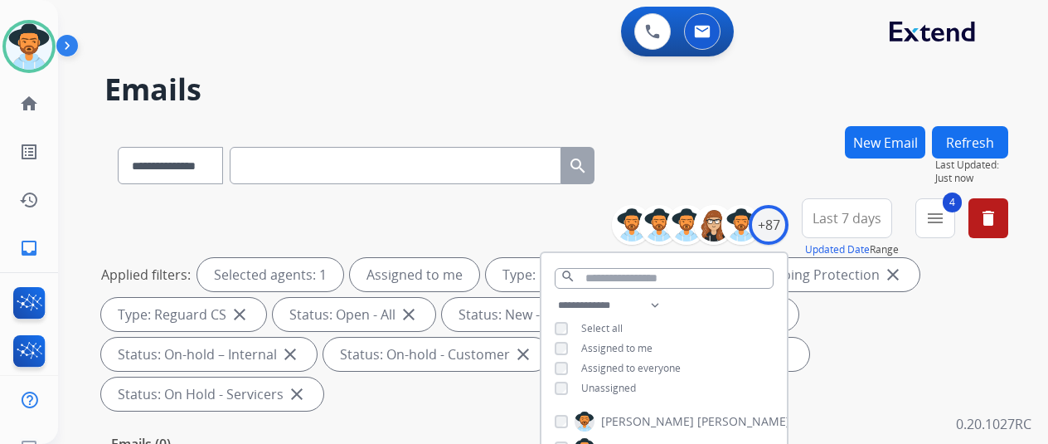
drag, startPoint x: 747, startPoint y: 167, endPoint x: 751, endPoint y: 152, distance: 15.5
click at [748, 165] on div "**********" at bounding box center [556, 162] width 904 height 72
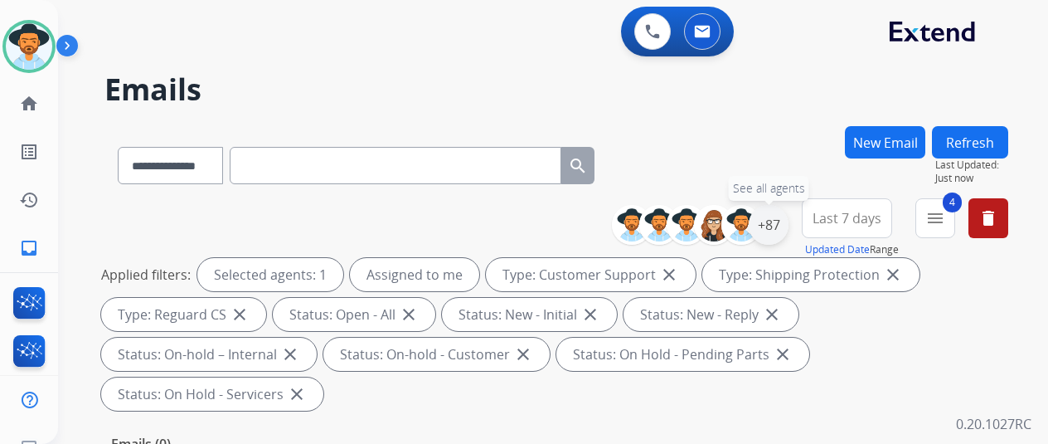
click at [774, 216] on div "+87" at bounding box center [769, 225] width 40 height 40
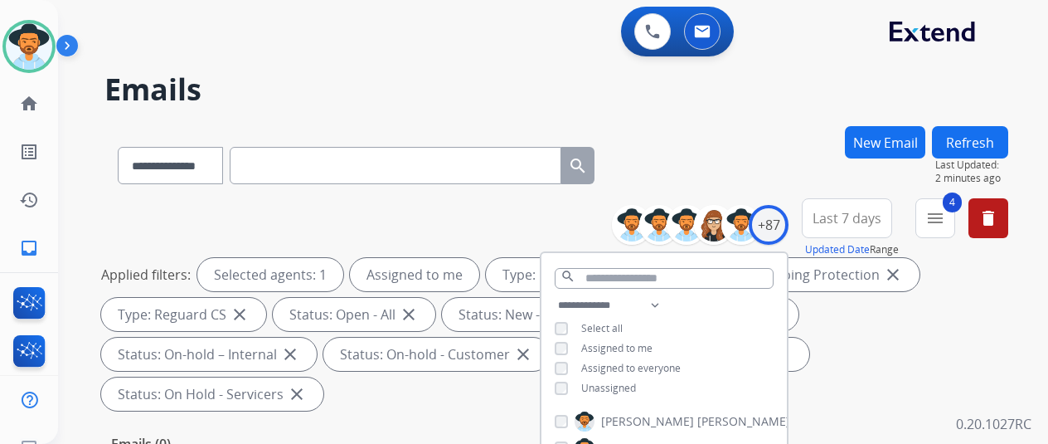
click at [705, 122] on div "**********" at bounding box center [533, 282] width 950 height 444
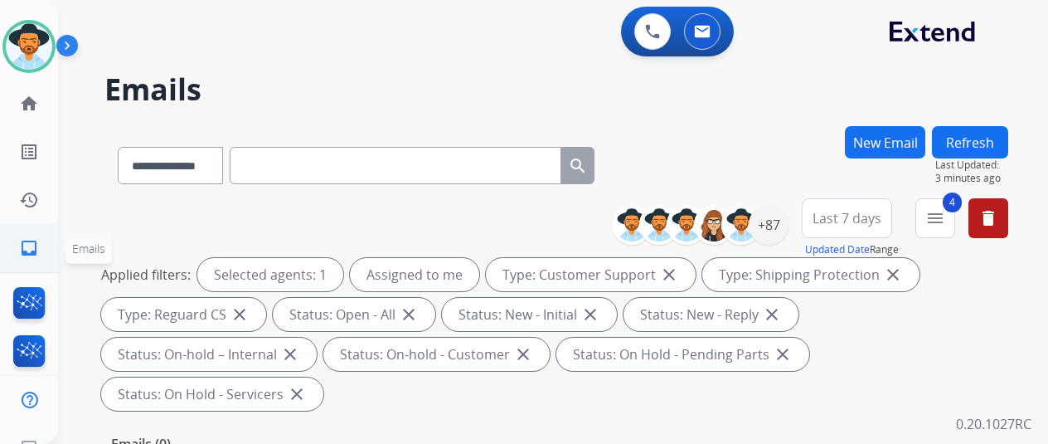
click at [30, 253] on mat-icon "inbox" at bounding box center [29, 248] width 20 height 20
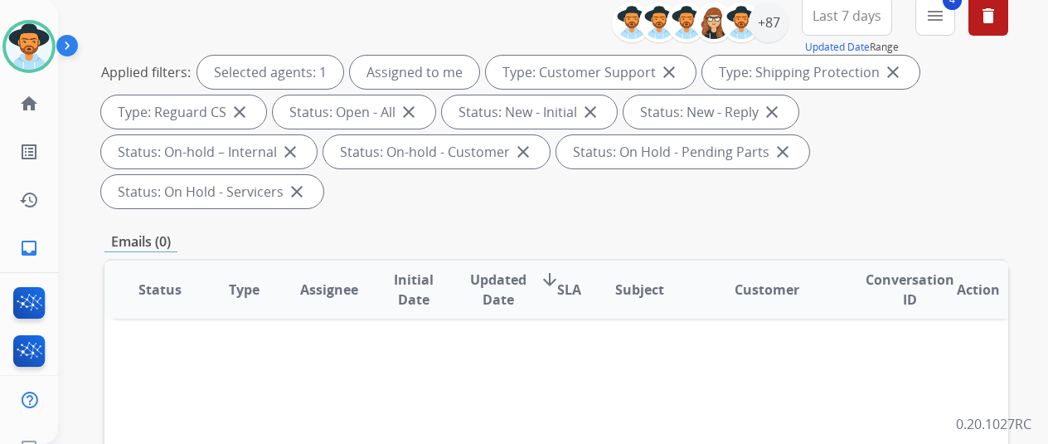
scroll to position [166, 0]
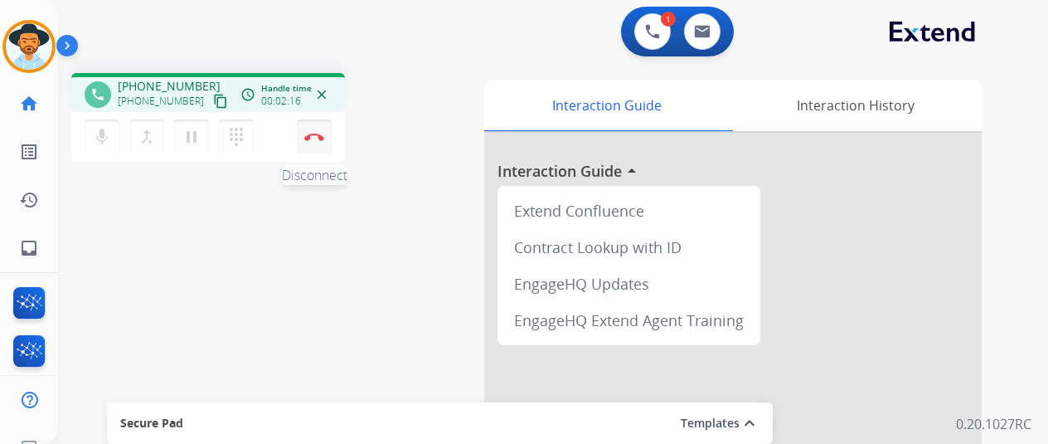
click at [315, 133] on img at bounding box center [314, 137] width 20 height 8
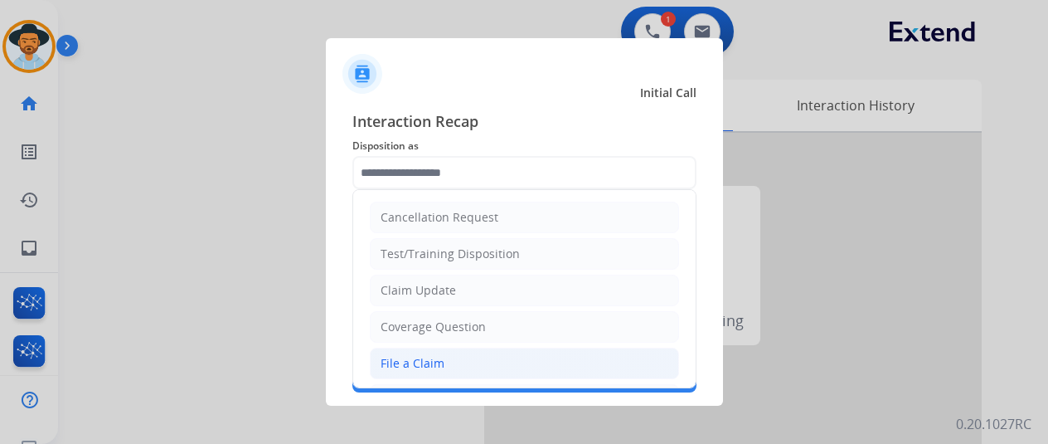
click at [403, 355] on div "File a Claim" at bounding box center [413, 363] width 64 height 17
type input "**********"
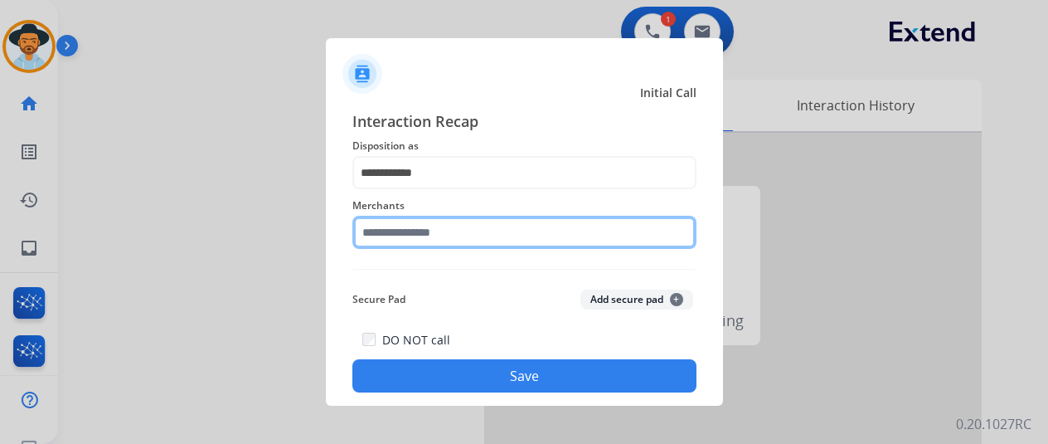
click at [376, 238] on input "text" at bounding box center [524, 232] width 344 height 33
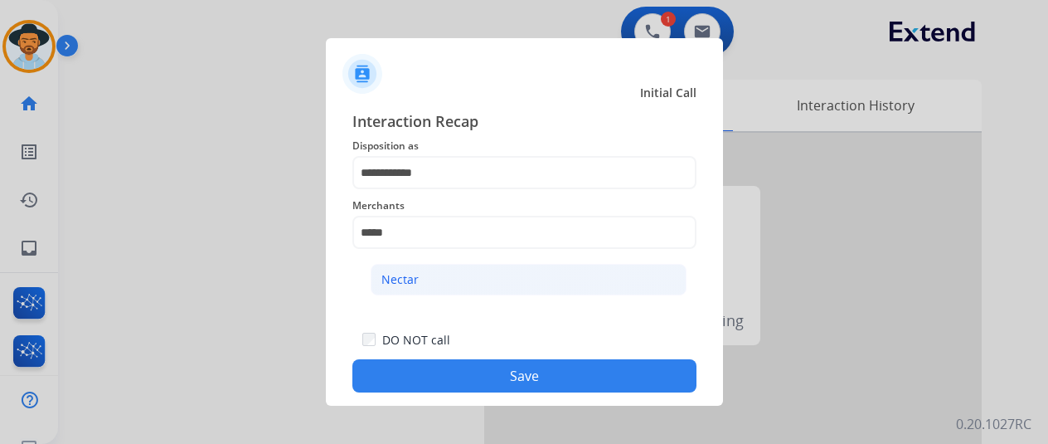
click at [434, 275] on li "Nectar" at bounding box center [529, 280] width 316 height 32
type input "******"
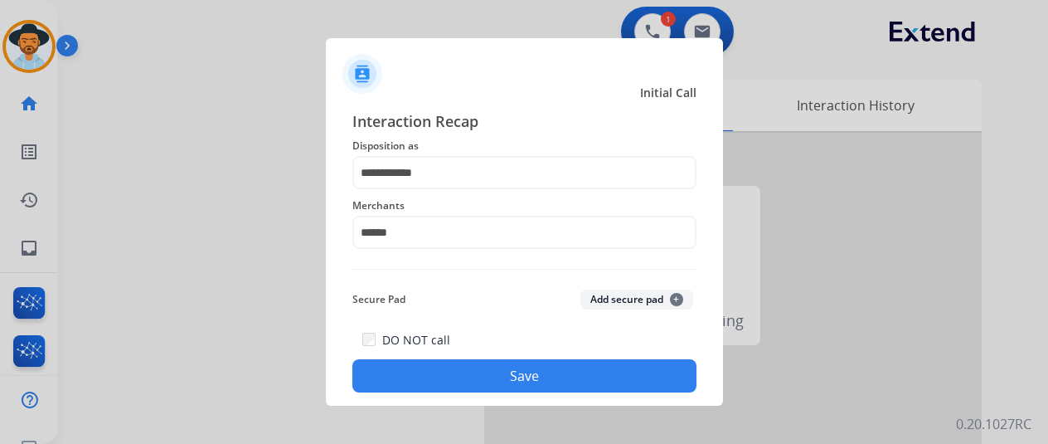
click at [502, 371] on button "Save" at bounding box center [524, 375] width 344 height 33
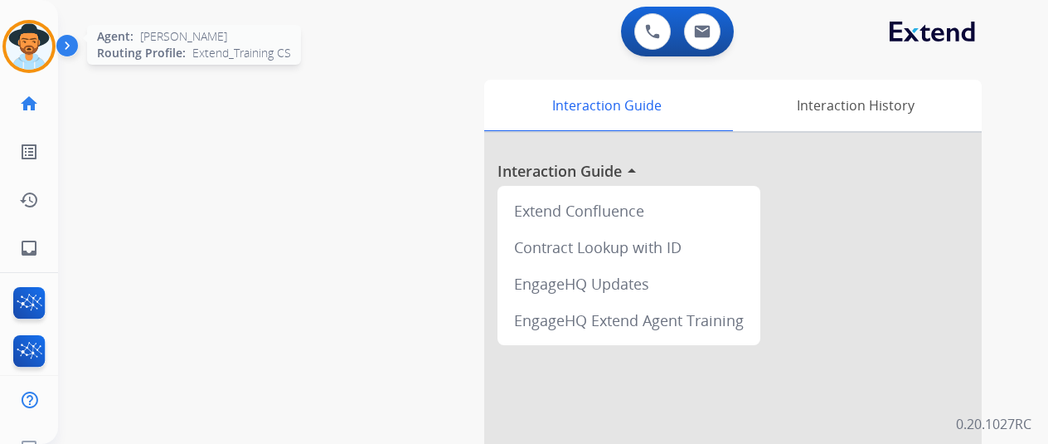
click at [24, 39] on img at bounding box center [29, 46] width 46 height 46
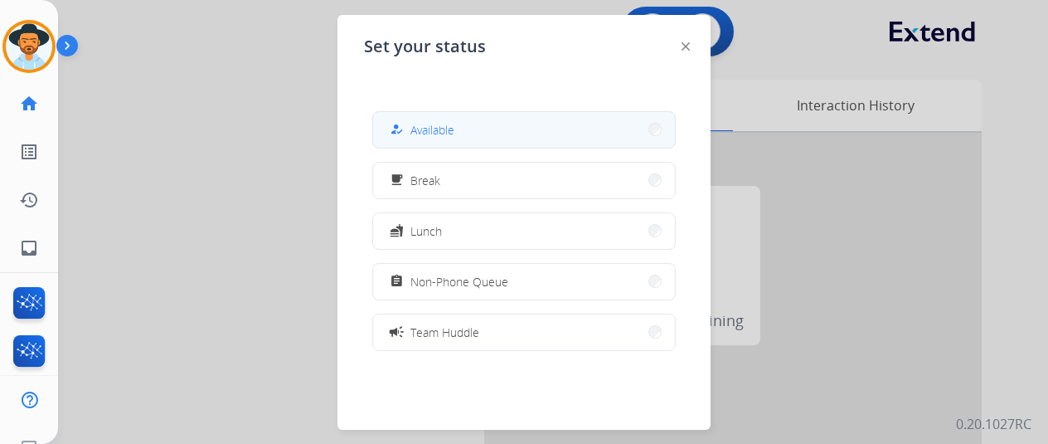
click at [446, 133] on span "Available" at bounding box center [432, 129] width 44 height 17
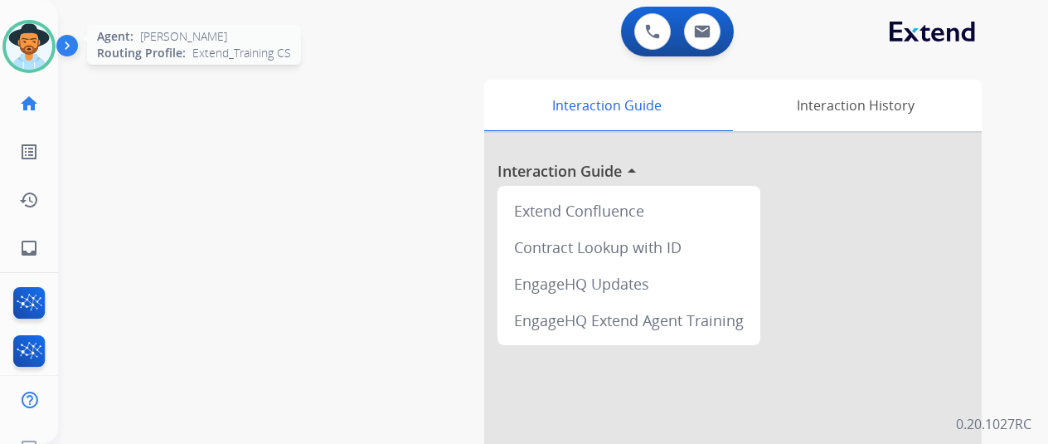
click at [24, 38] on img at bounding box center [29, 46] width 46 height 46
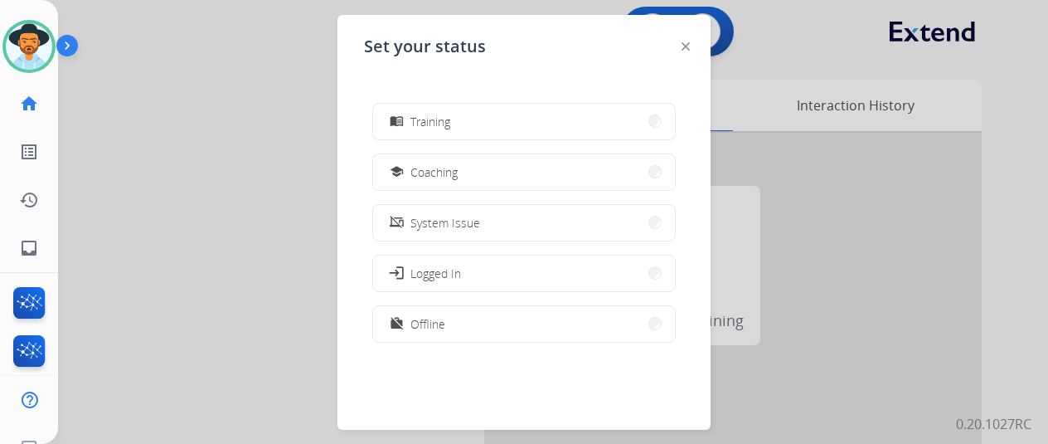
scroll to position [262, 0]
click at [442, 320] on span "Offline" at bounding box center [427, 322] width 35 height 17
